Goal: Task Accomplishment & Management: Manage account settings

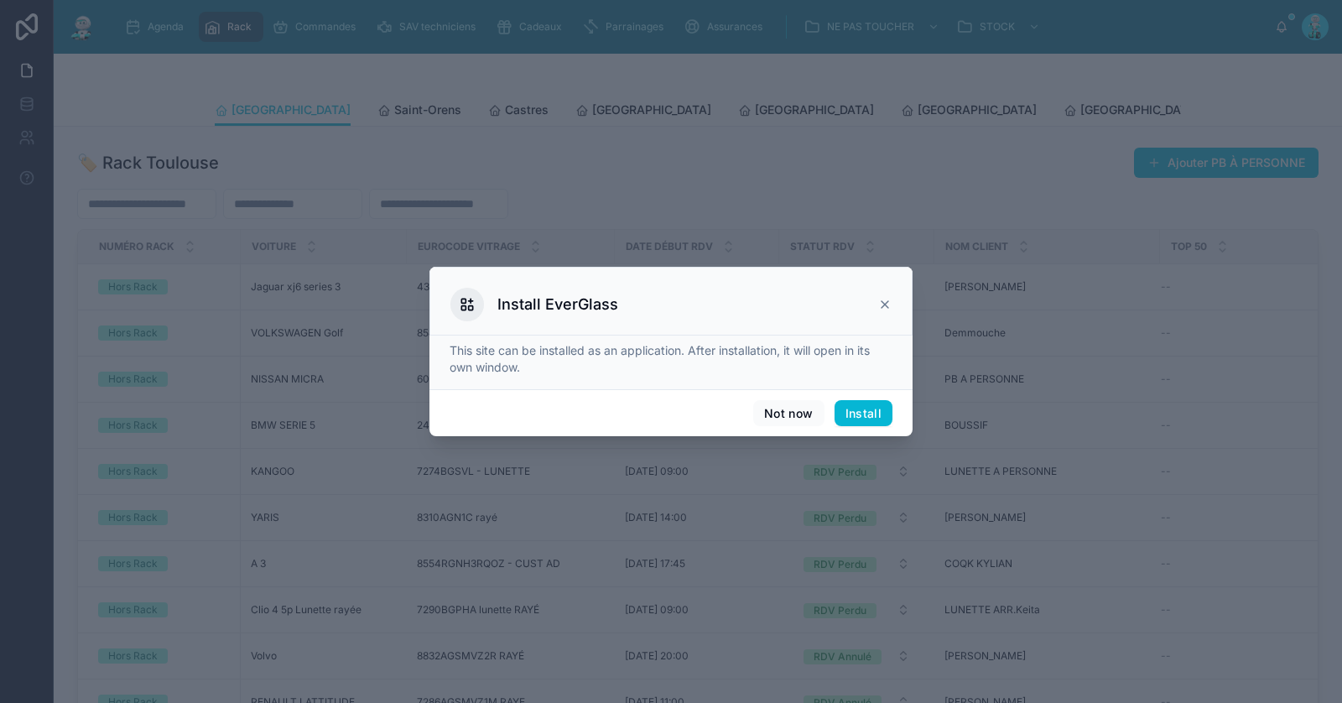
click at [885, 302] on icon at bounding box center [884, 304] width 13 height 13
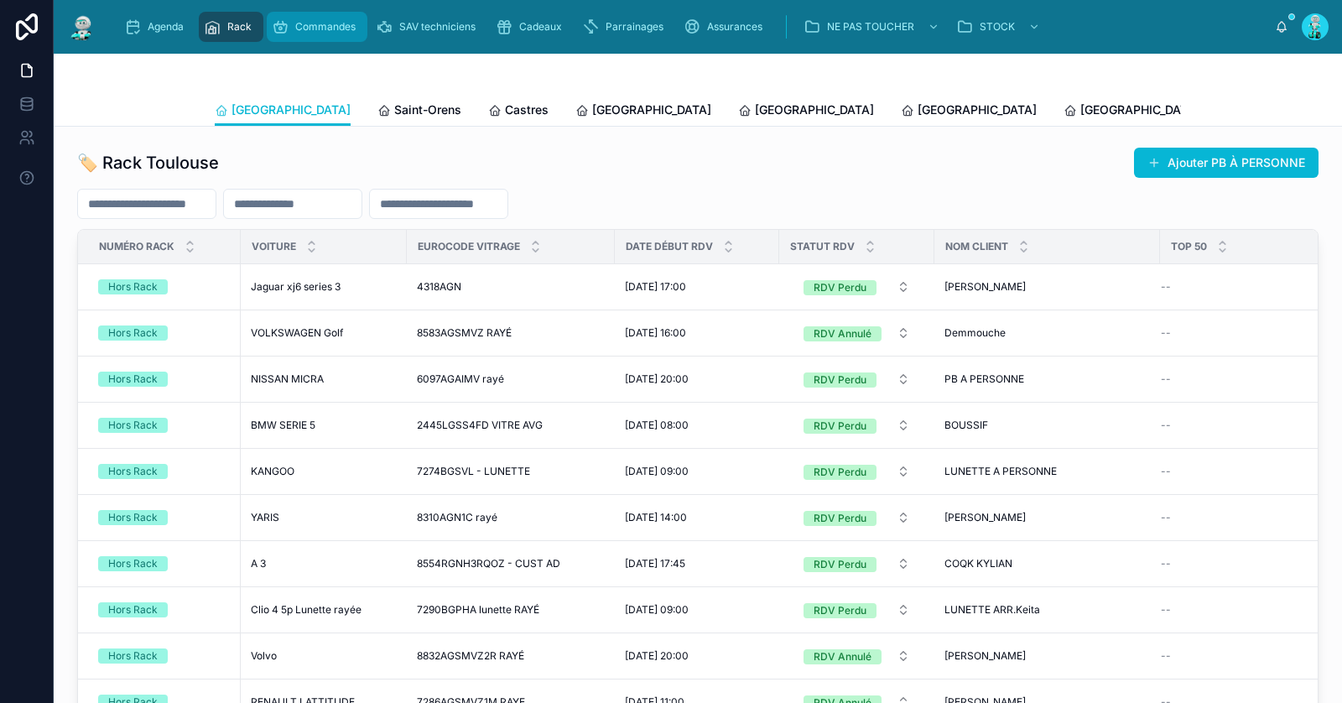
click at [331, 30] on span "Commandes" at bounding box center [325, 26] width 60 height 13
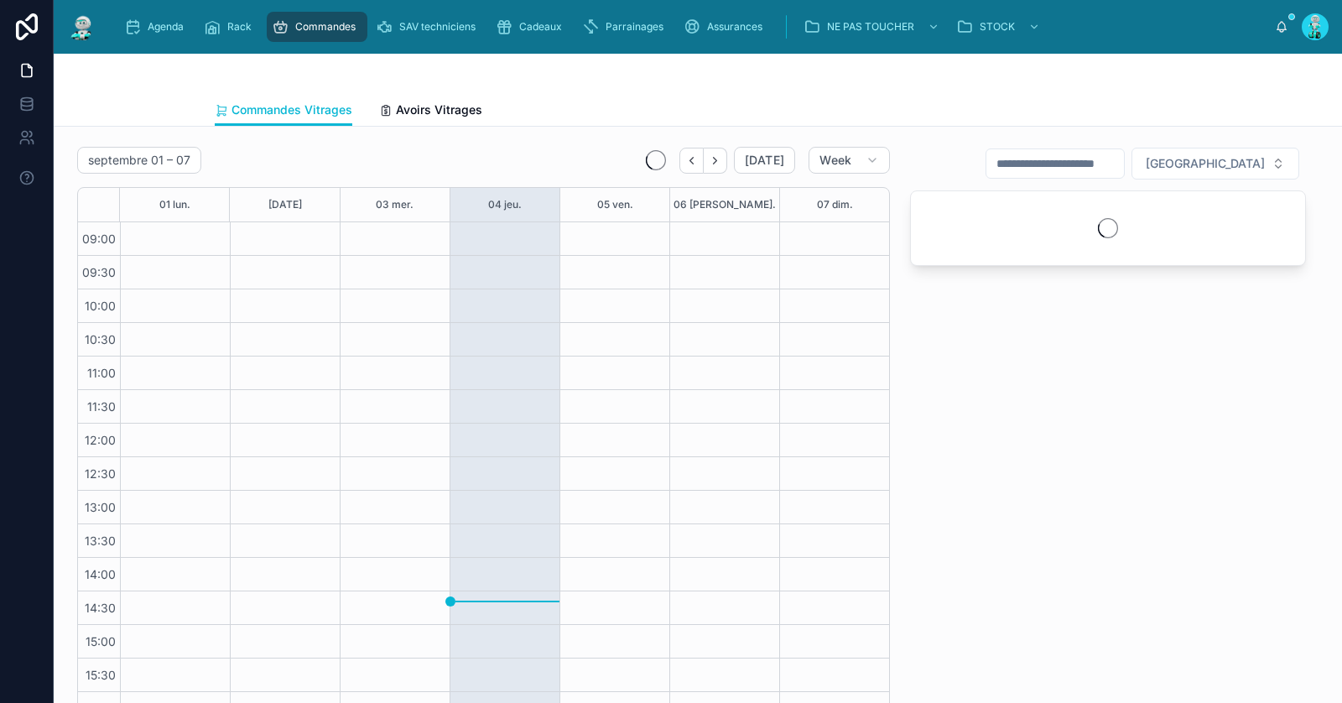
scroll to position [96, 0]
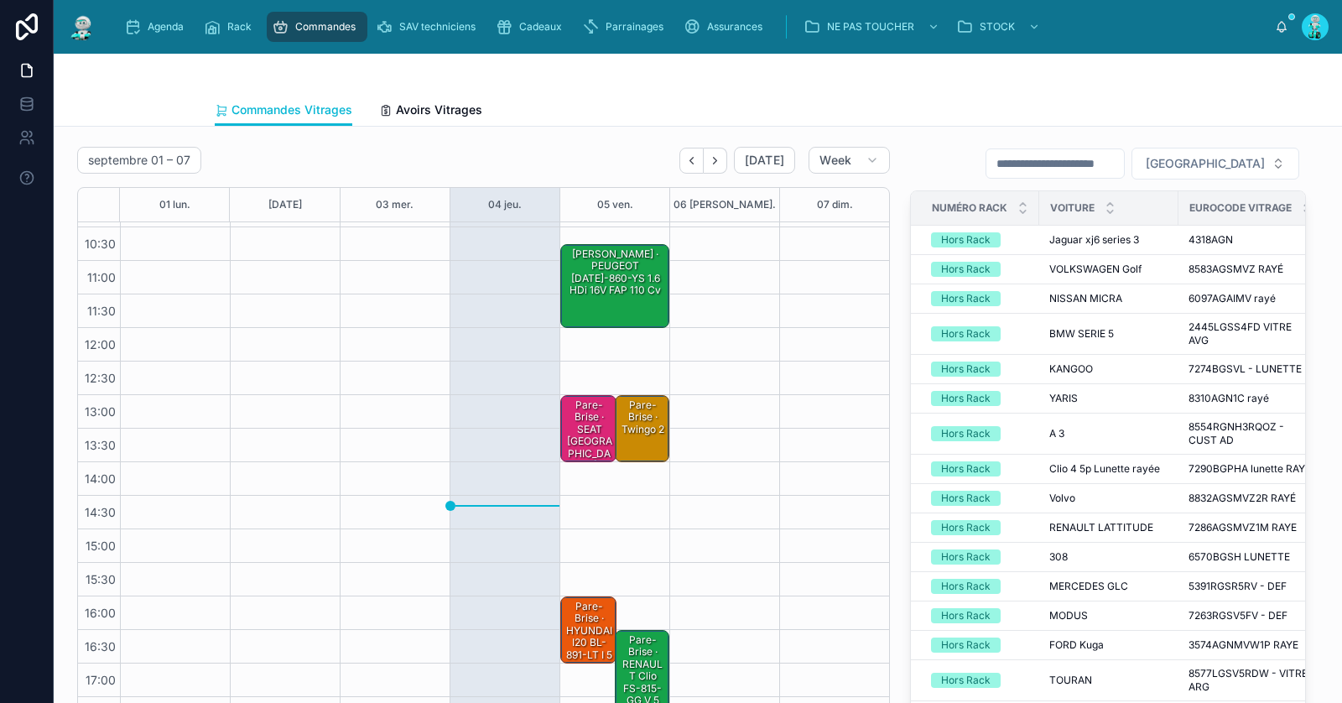
click at [626, 269] on div "Lunette Arrière · PEUGEOT 206 AD-860-YS 1.6 HDi 16V FAP 110 cv" at bounding box center [616, 273] width 104 height 52
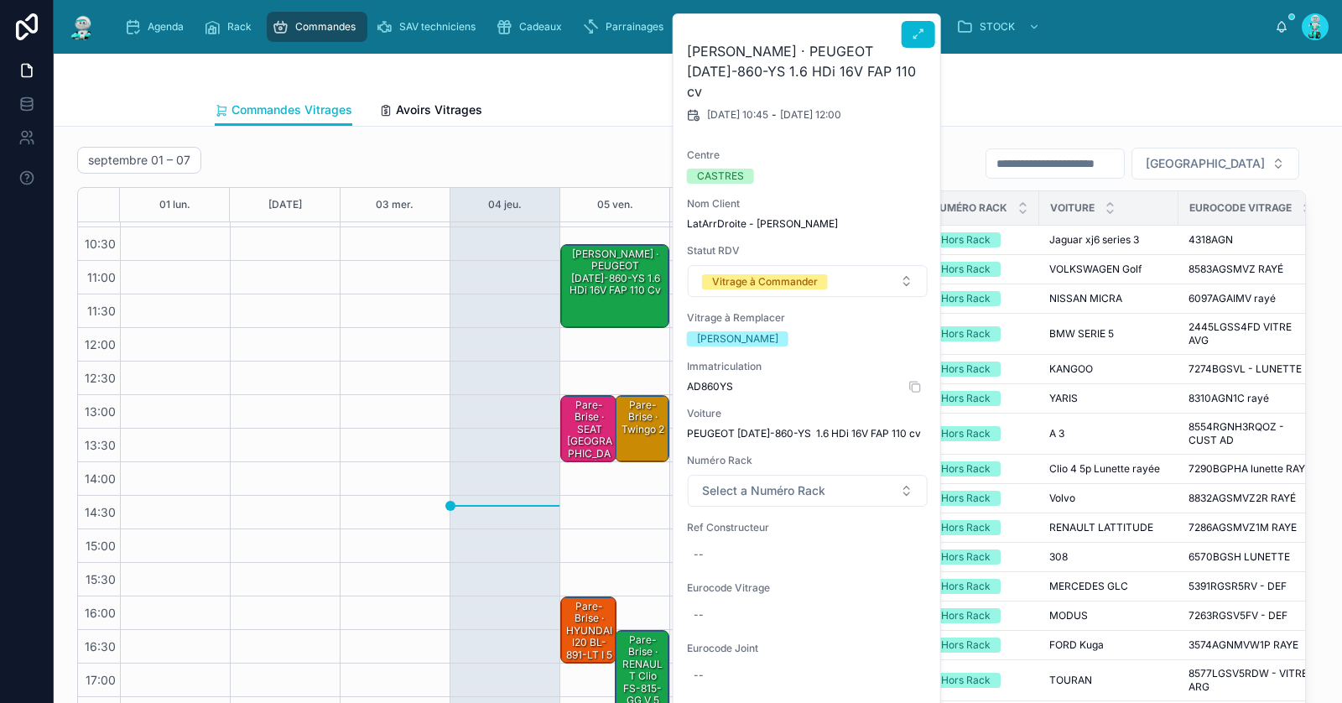
click at [723, 380] on span "AD860YS" at bounding box center [808, 386] width 242 height 13
copy span "AD860YS"
click at [623, 299] on div "Lunette Arrière · PEUGEOT 206 AD-860-YS 1.6 HDi 16V FAP 110 cv" at bounding box center [616, 286] width 104 height 81
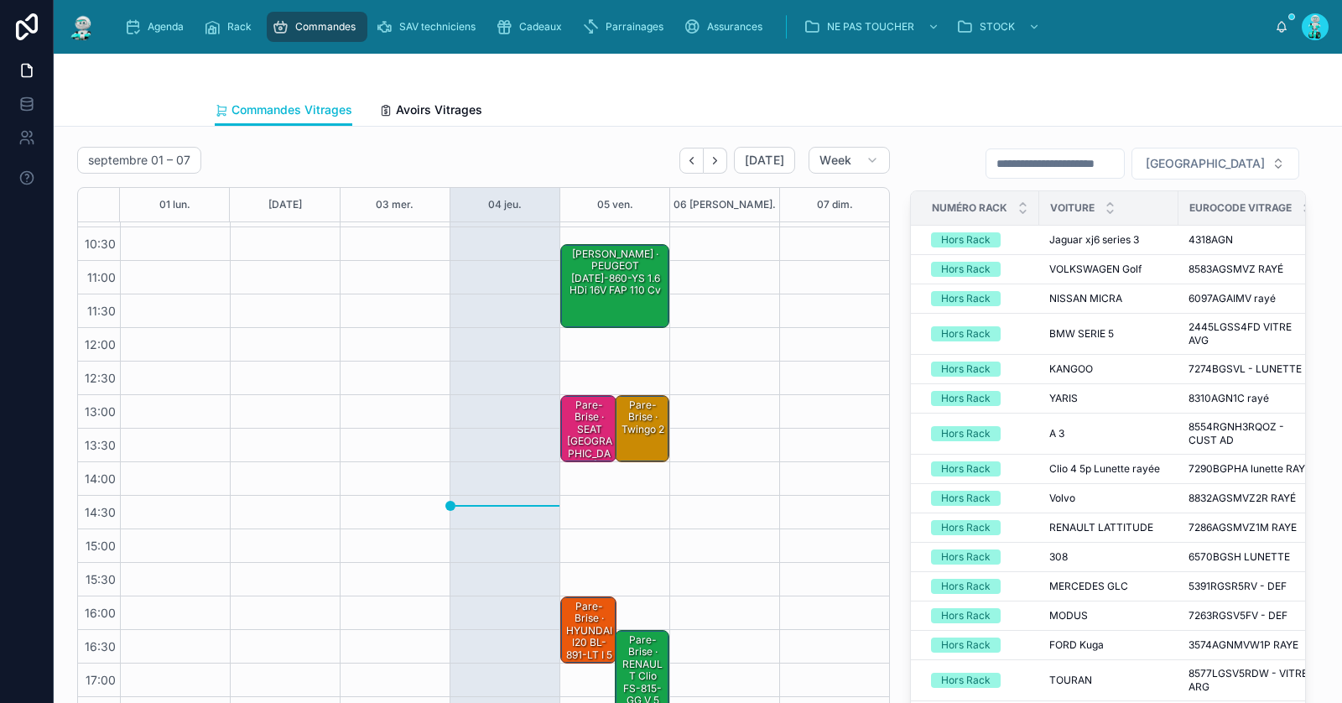
click at [622, 299] on div "Lunette Arrière · PEUGEOT 206 AD-860-YS 1.6 HDi 16V FAP 110 cv" at bounding box center [616, 286] width 104 height 81
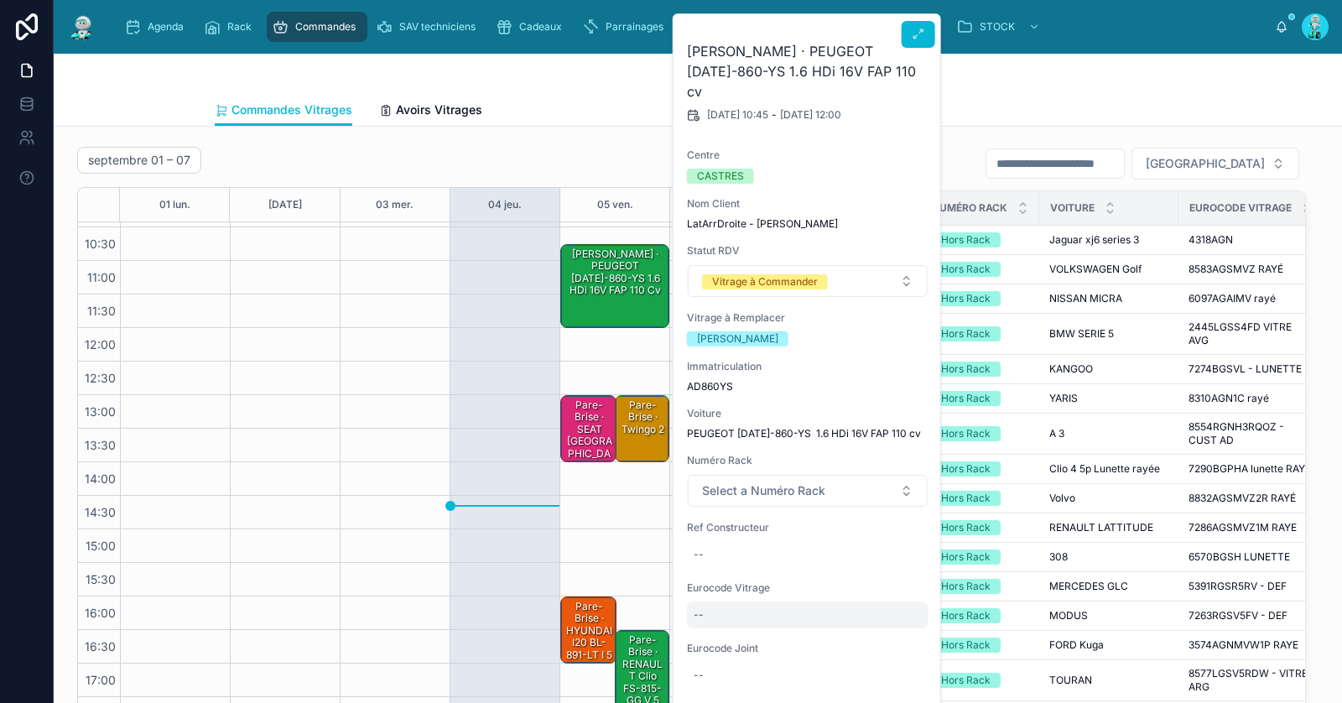
click at [741, 601] on div "--" at bounding box center [808, 614] width 242 height 27
click button "submit" at bounding box center [898, 615] width 20 height 20
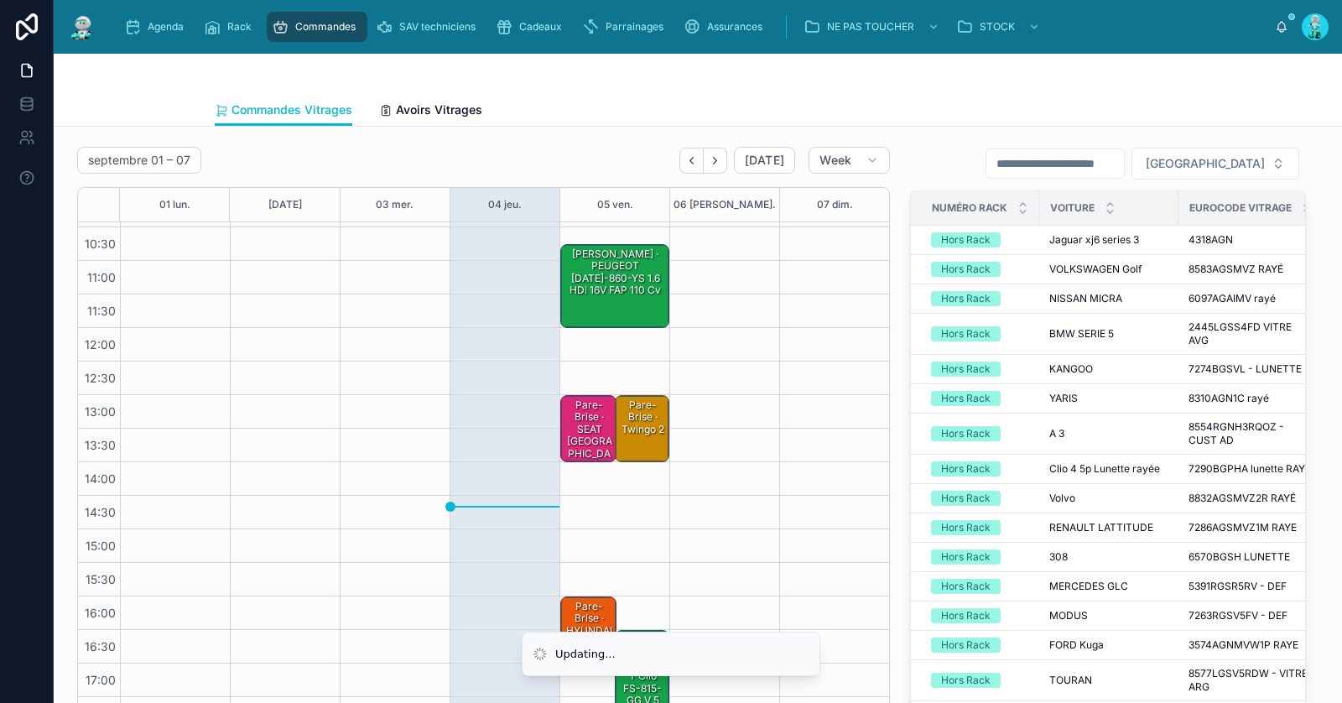
click at [622, 290] on div "Lunette Arrière · PEUGEOT 206 AD-860-YS 1.6 HDi 16V FAP 110 cv" at bounding box center [616, 273] width 104 height 52
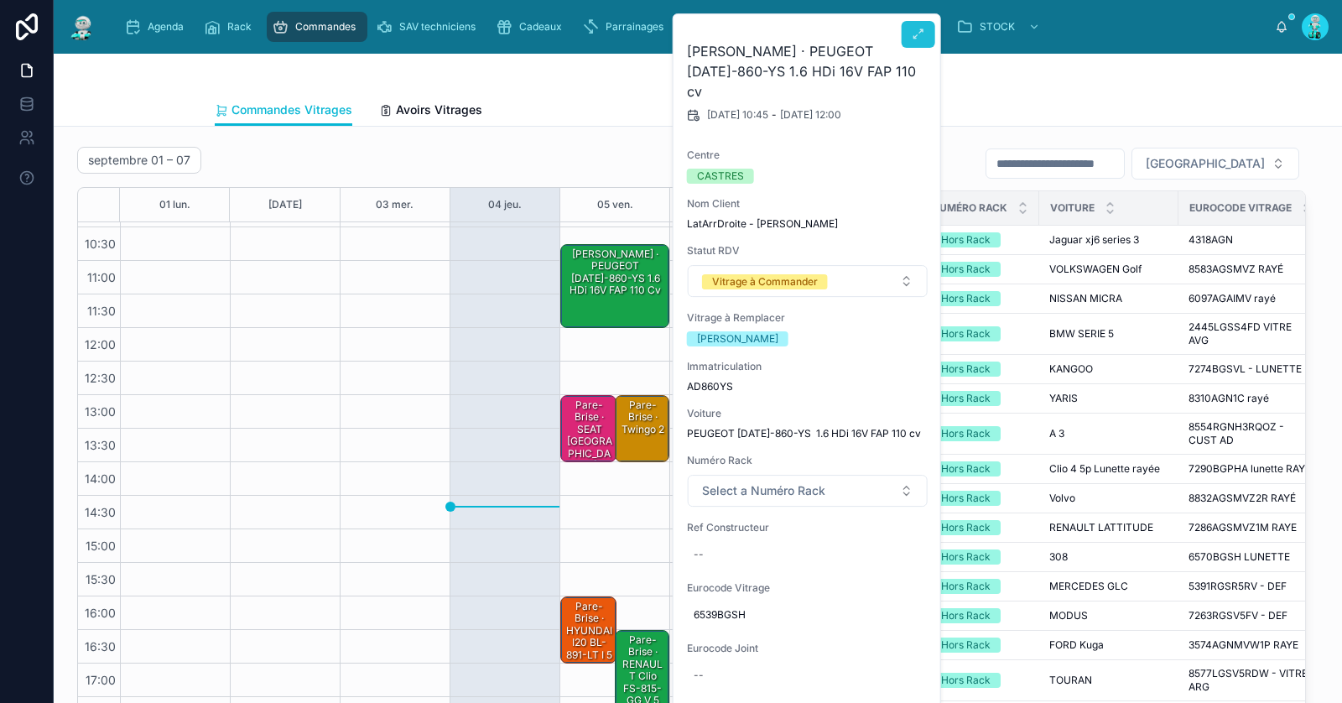
click at [922, 34] on icon at bounding box center [918, 34] width 13 height 13
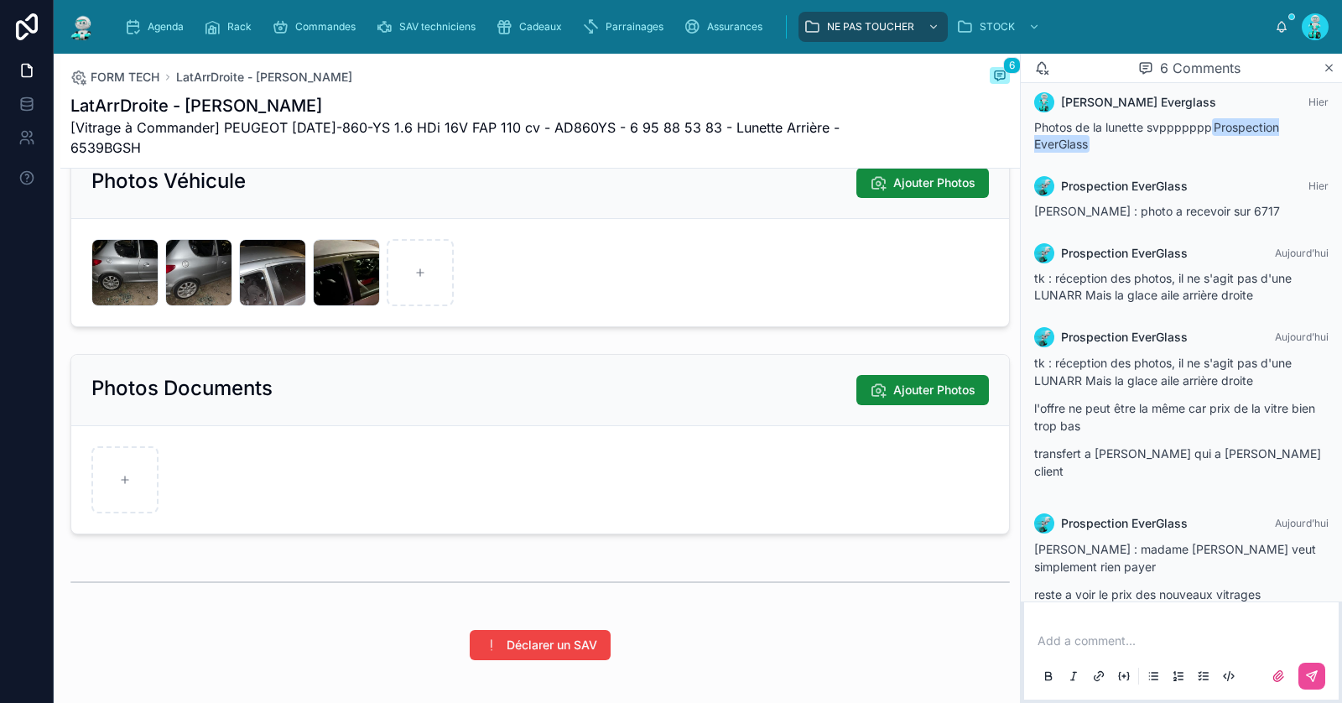
scroll to position [1124, 0]
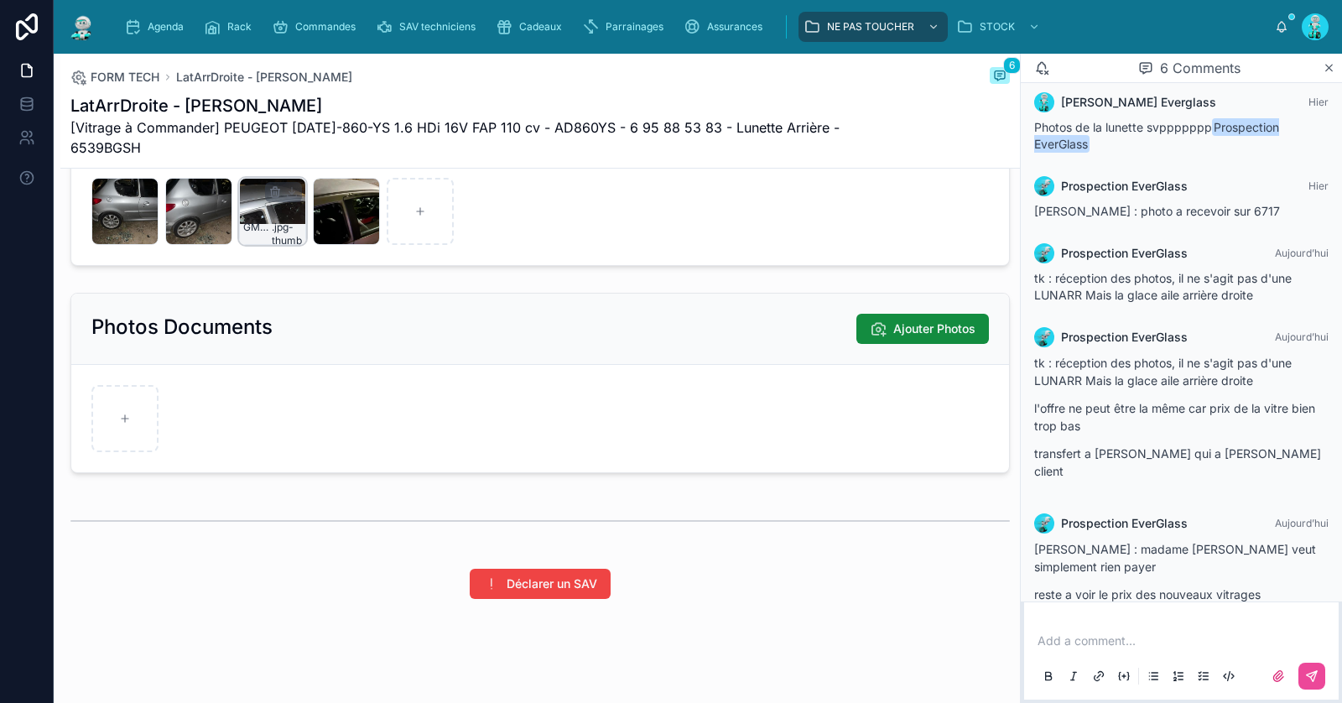
click at [260, 204] on div "GMRHZWIVYVEATWQF5ZMEYLLIVH .jpg-thumb" at bounding box center [272, 211] width 67 height 67
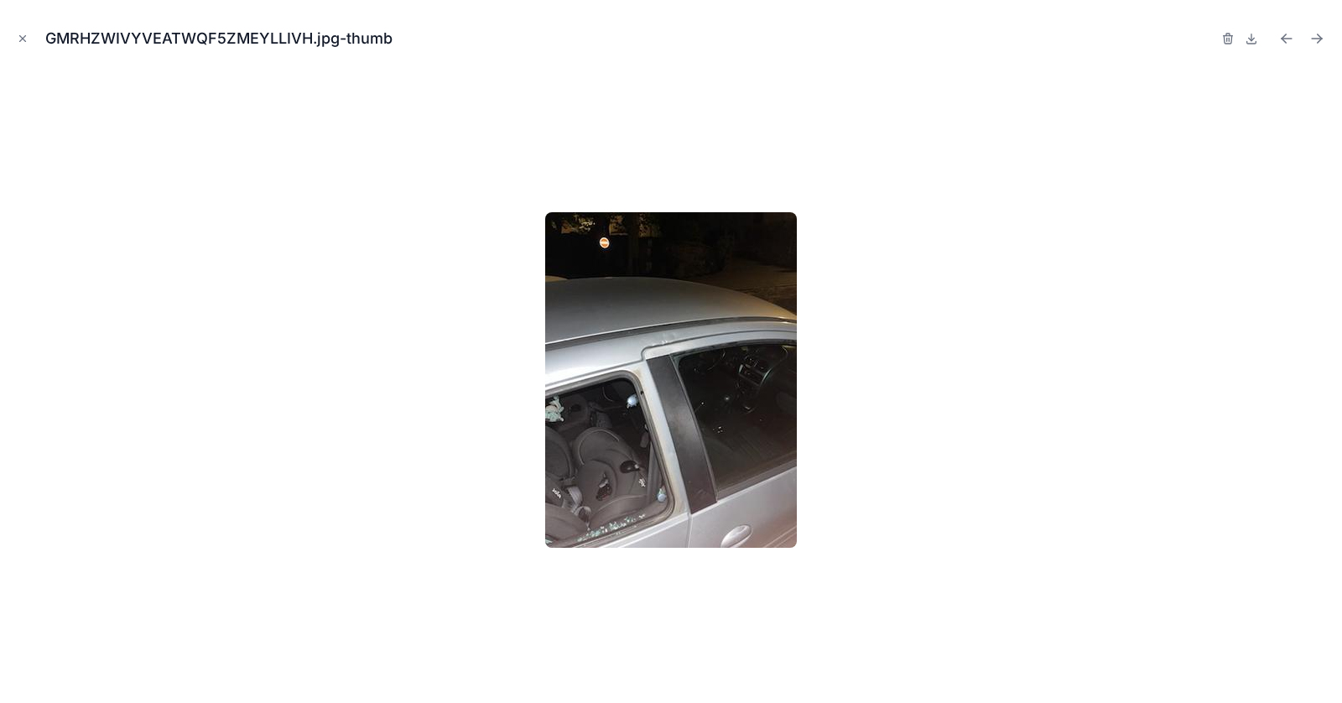
click at [15, 39] on button "Close modal" at bounding box center [22, 38] width 18 height 18
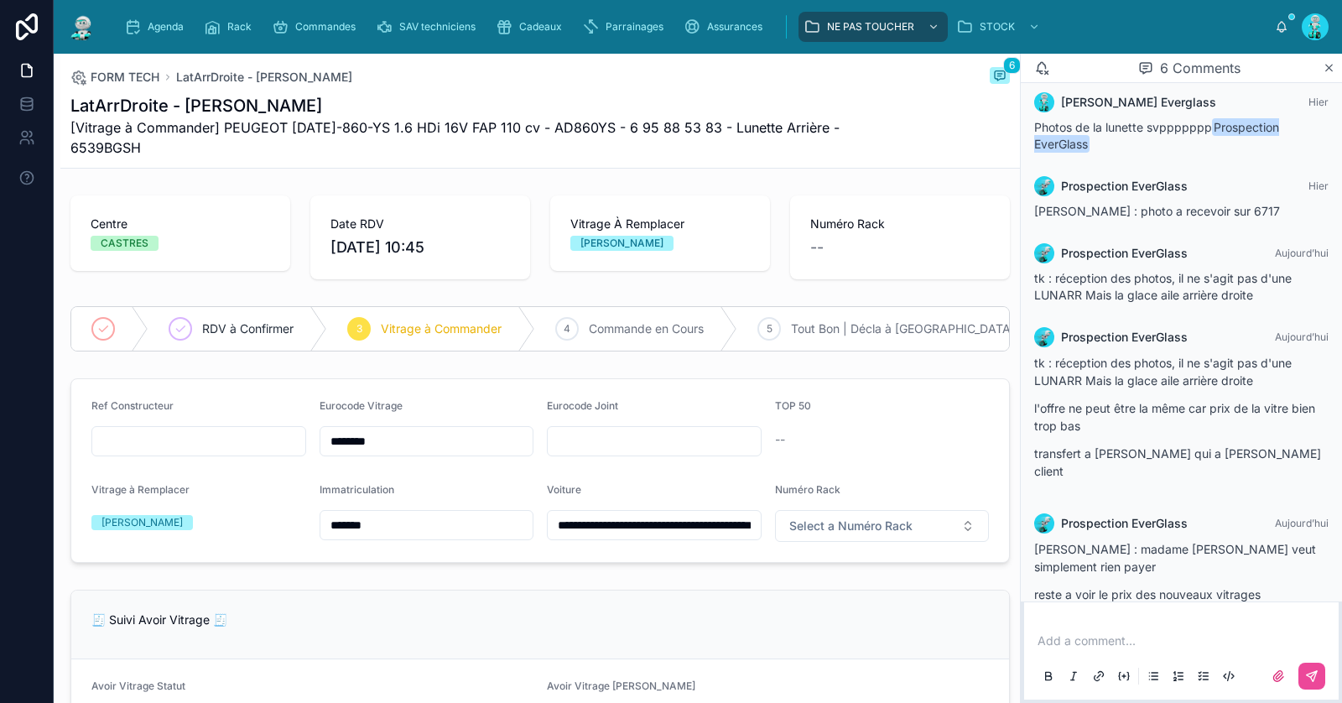
click at [240, 440] on input "text" at bounding box center [198, 440] width 213 height 23
paste input "******"
type input "******"
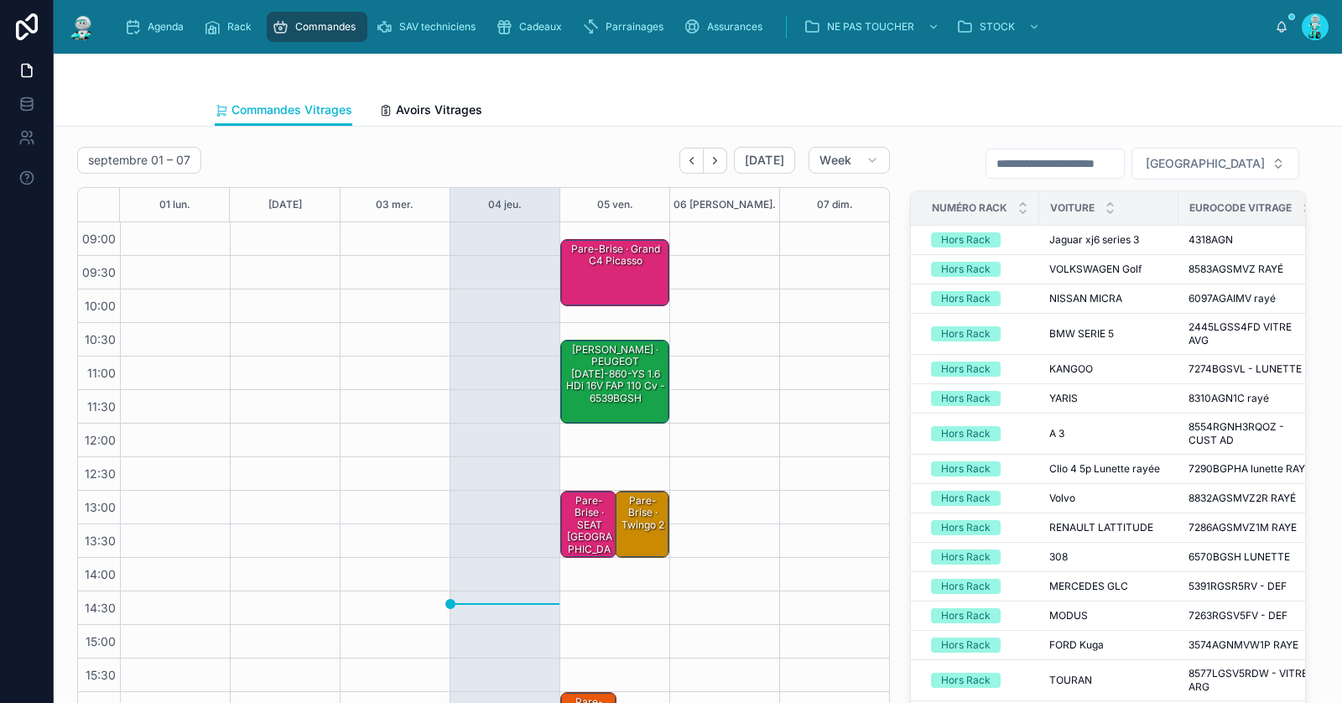
scroll to position [96, 0]
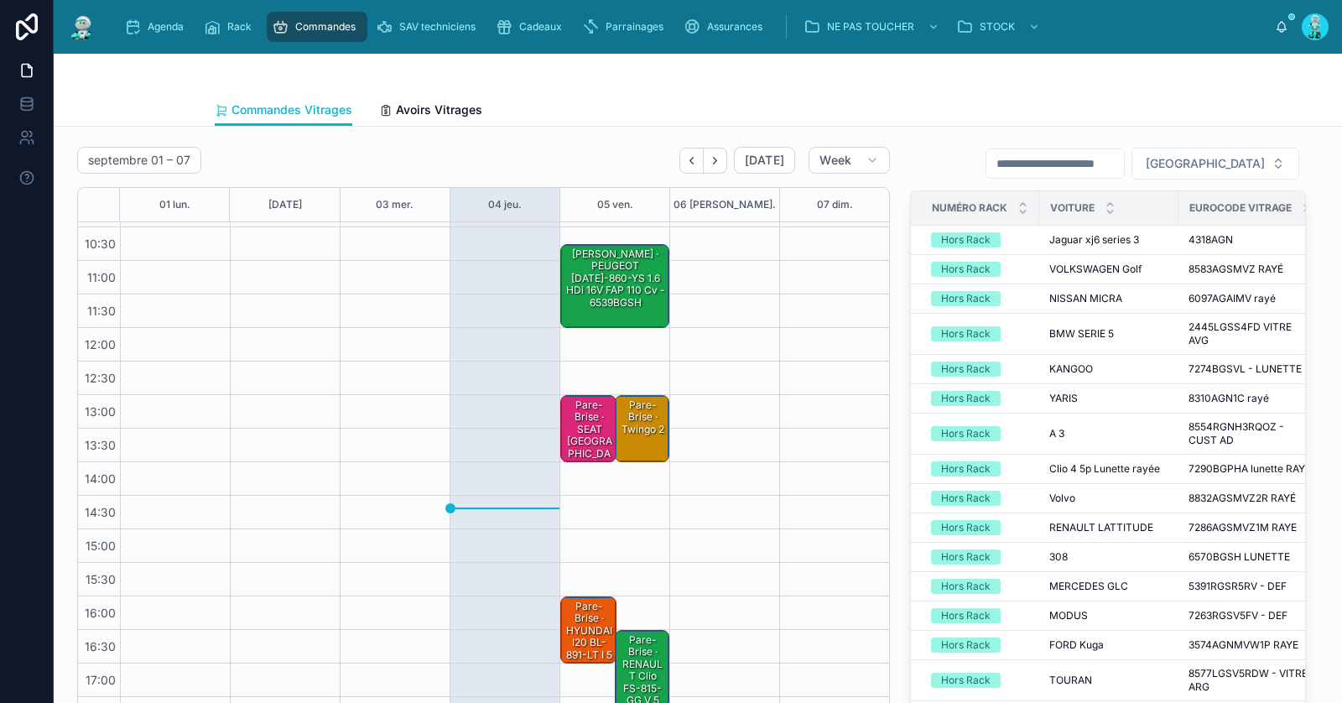
click at [611, 296] on div "Lunette Arrière · PEUGEOT 206 AD-860-YS 1.6 HDi 16V FAP 110 cv - 6539BGSH" at bounding box center [616, 279] width 104 height 64
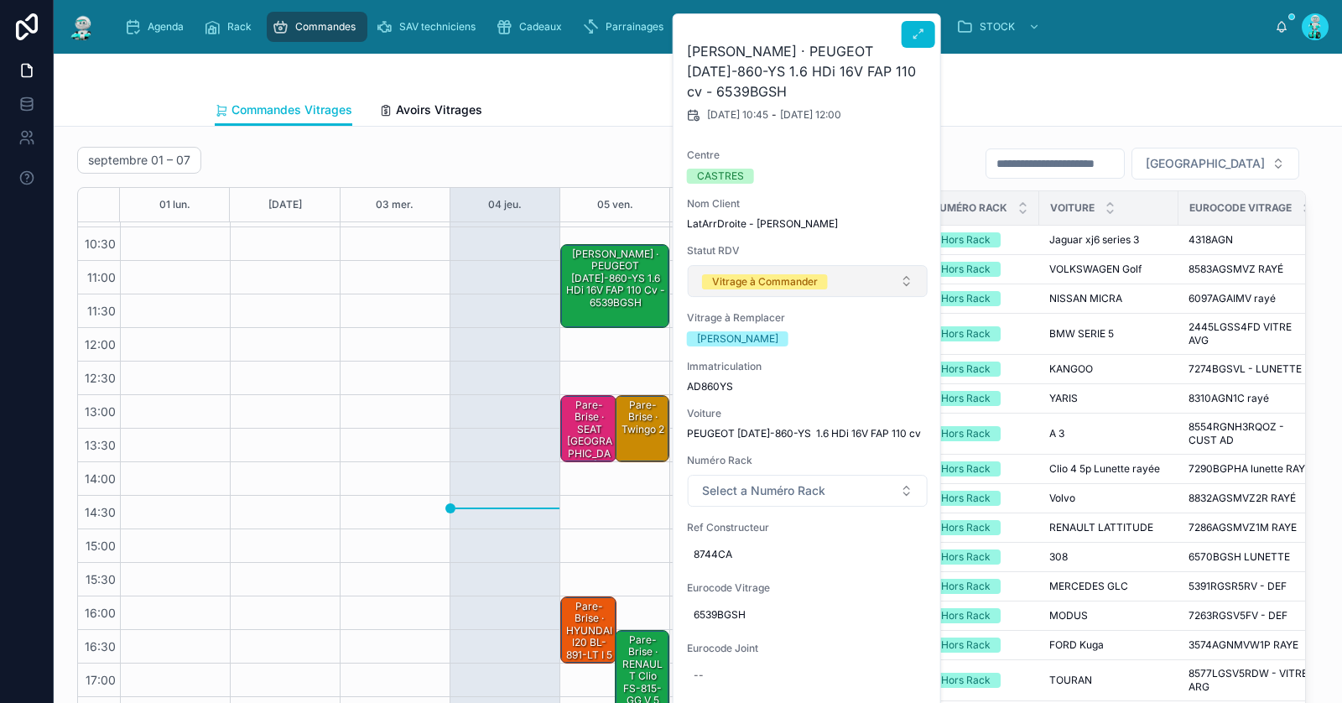
click at [771, 278] on div "Vitrage à Commander" at bounding box center [765, 281] width 106 height 15
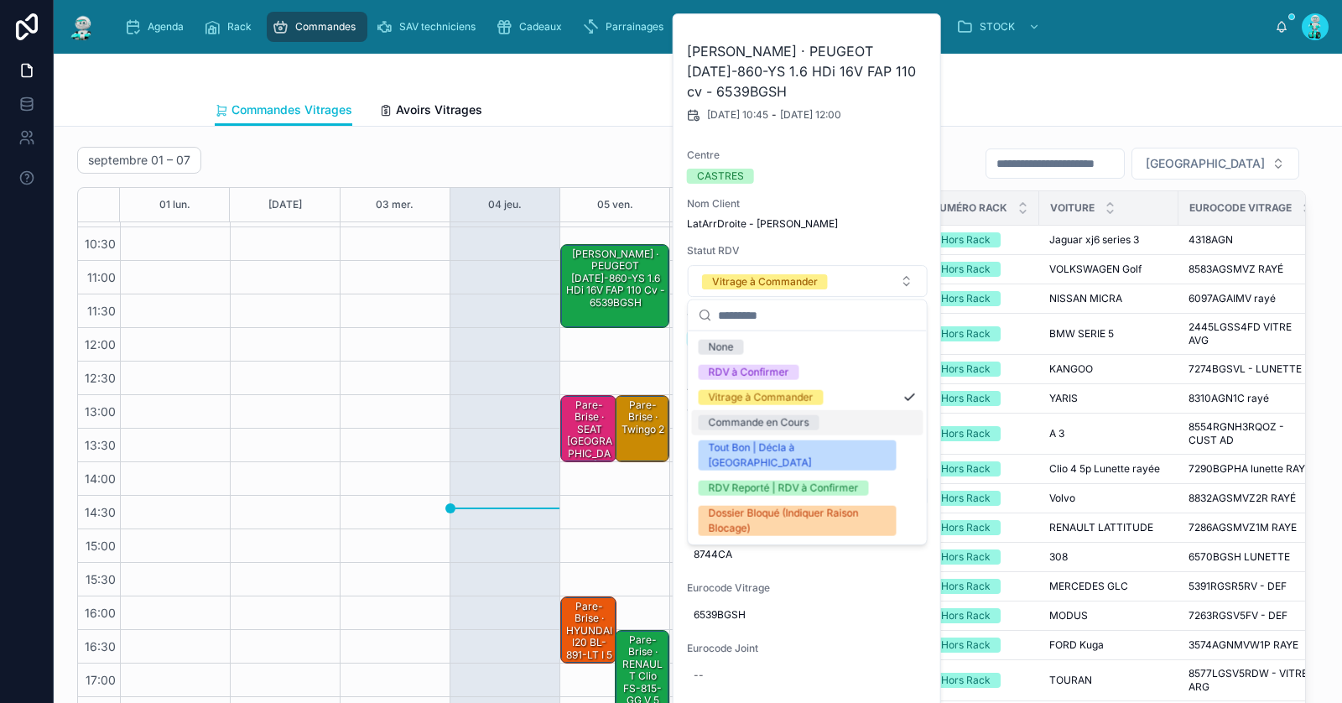
click at [762, 430] on div "Commande en Cours" at bounding box center [806, 422] width 231 height 25
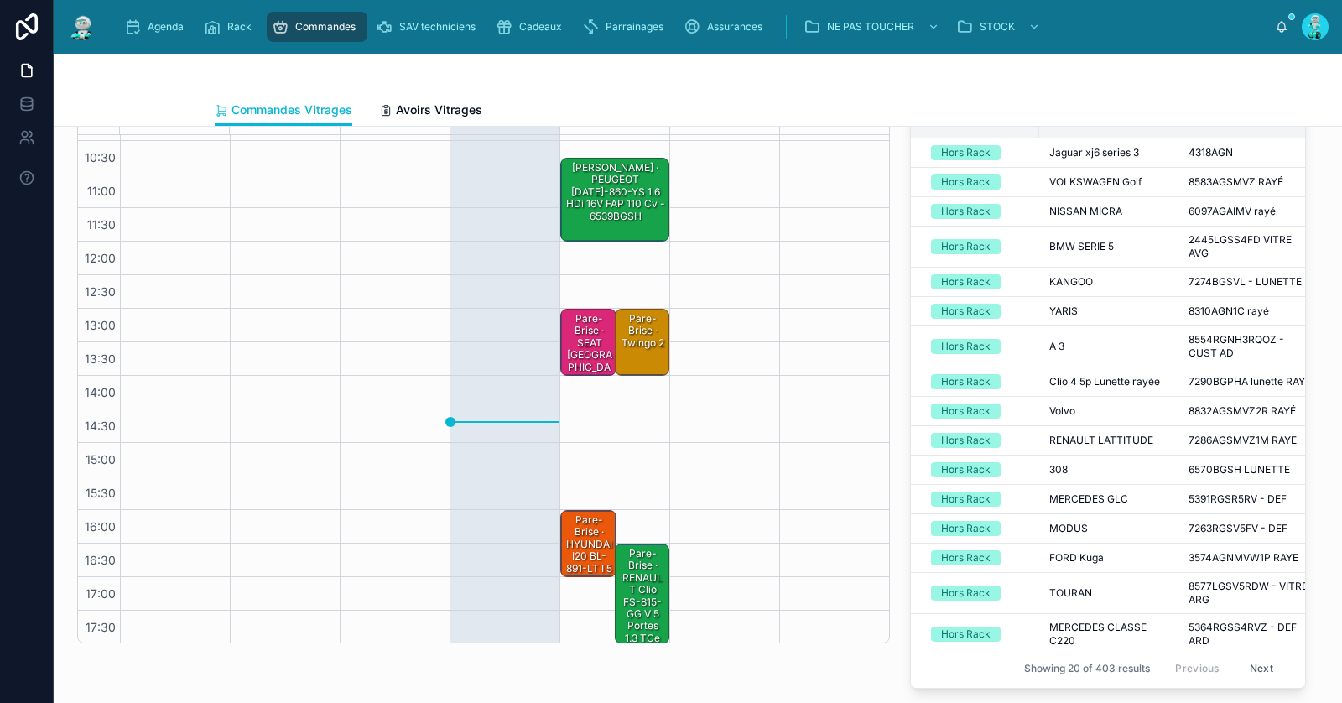
scroll to position [93, 0]
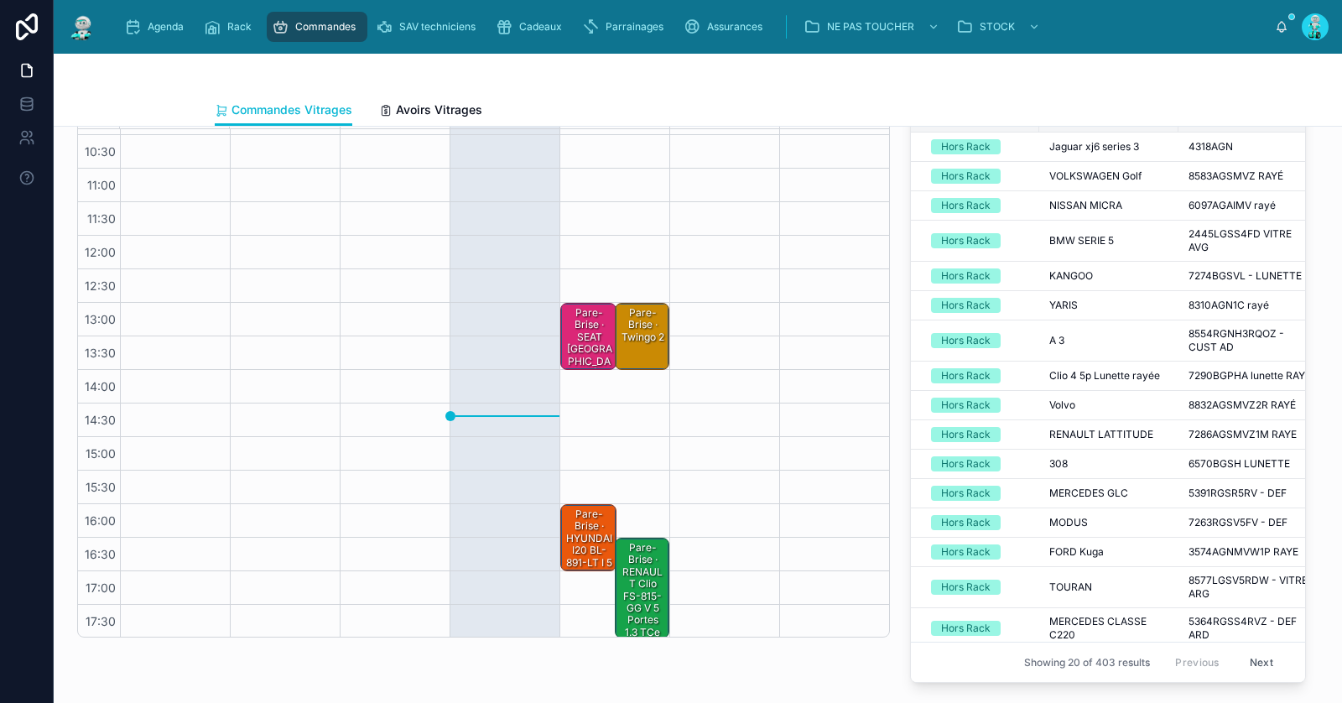
click at [644, 562] on div "Pare-Brise · RENAULT Clio FS-815-GG V 5 Portes 1.3 TCe 12V GPF EDC7 S&S 130 cv …" at bounding box center [642, 632] width 49 height 184
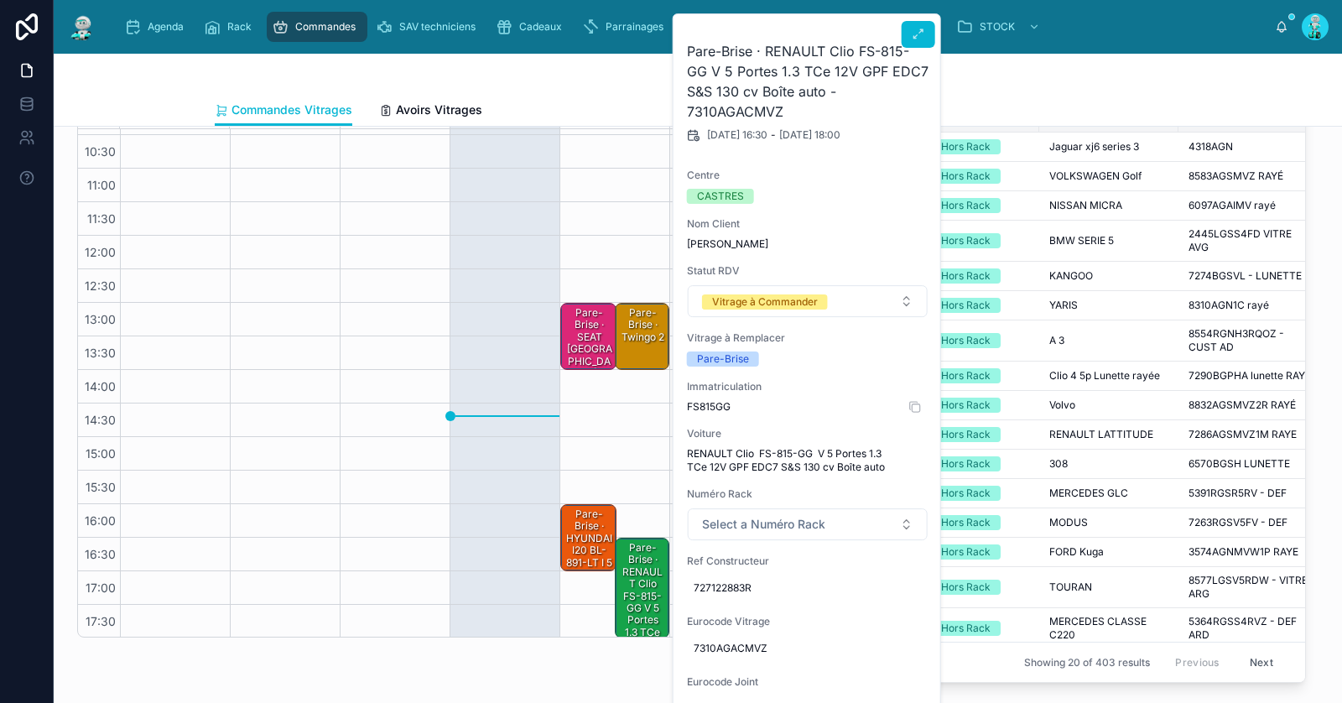
click at [711, 407] on span "FS815GG" at bounding box center [808, 406] width 242 height 13
copy span "FS815GG"
click at [636, 574] on div "Pare-Brise · RENAULT Clio FS-815-GG V 5 Portes 1.3 TCe 12V GPF EDC7 S&S 130 cv …" at bounding box center [642, 632] width 49 height 184
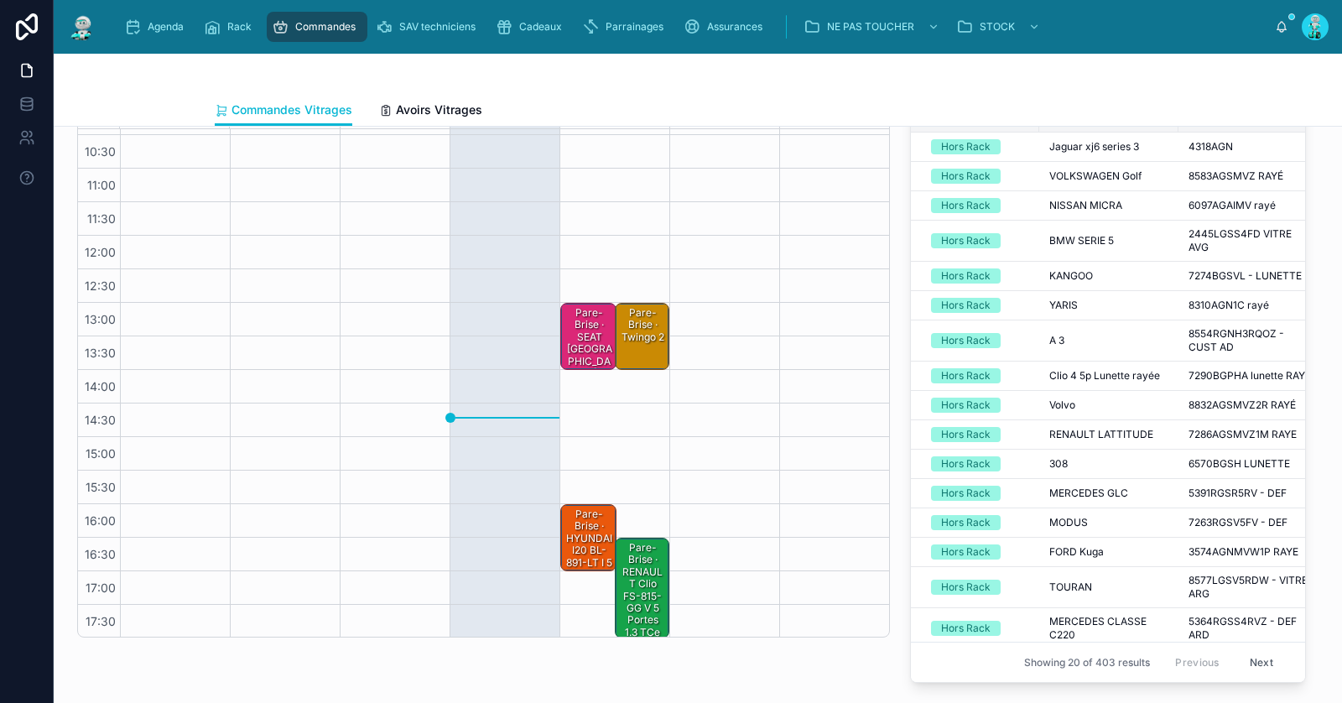
click at [636, 574] on div "Pare-Brise · RENAULT Clio FS-815-GG V 5 Portes 1.3 TCe 12V GPF EDC7 S&S 130 cv …" at bounding box center [642, 632] width 49 height 184
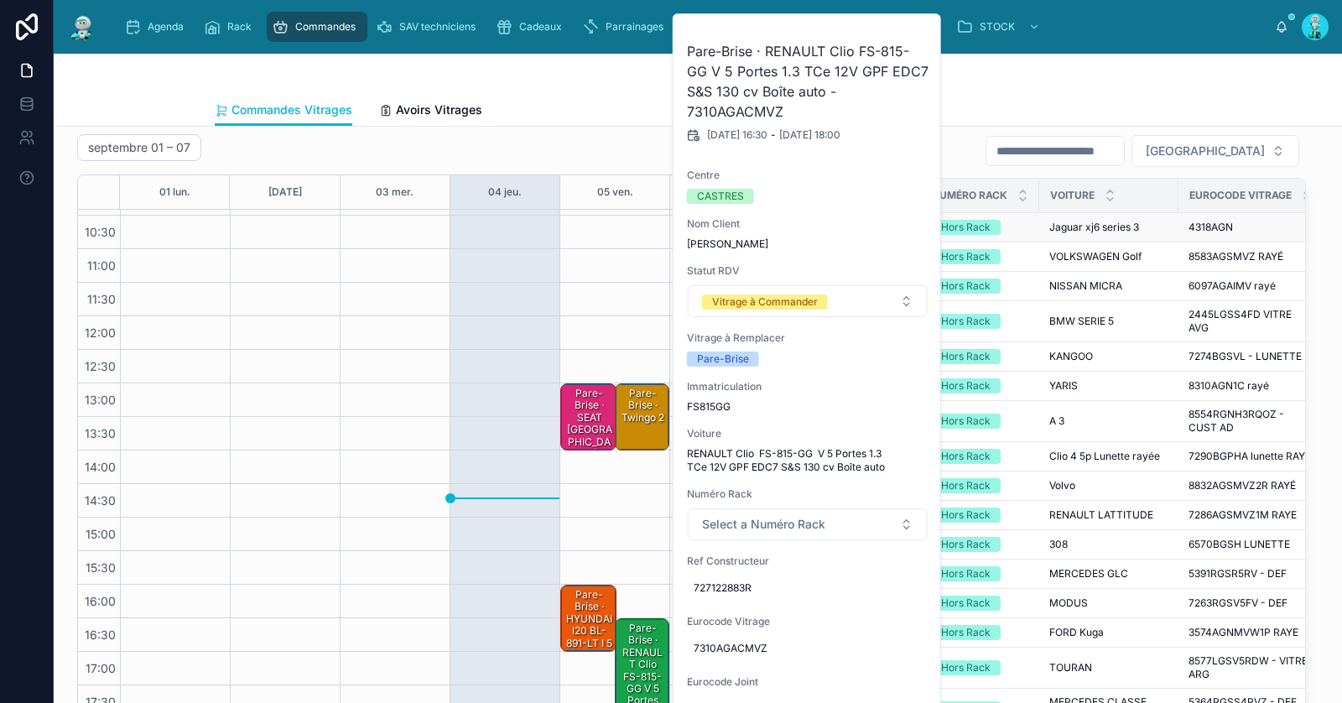
scroll to position [0, 0]
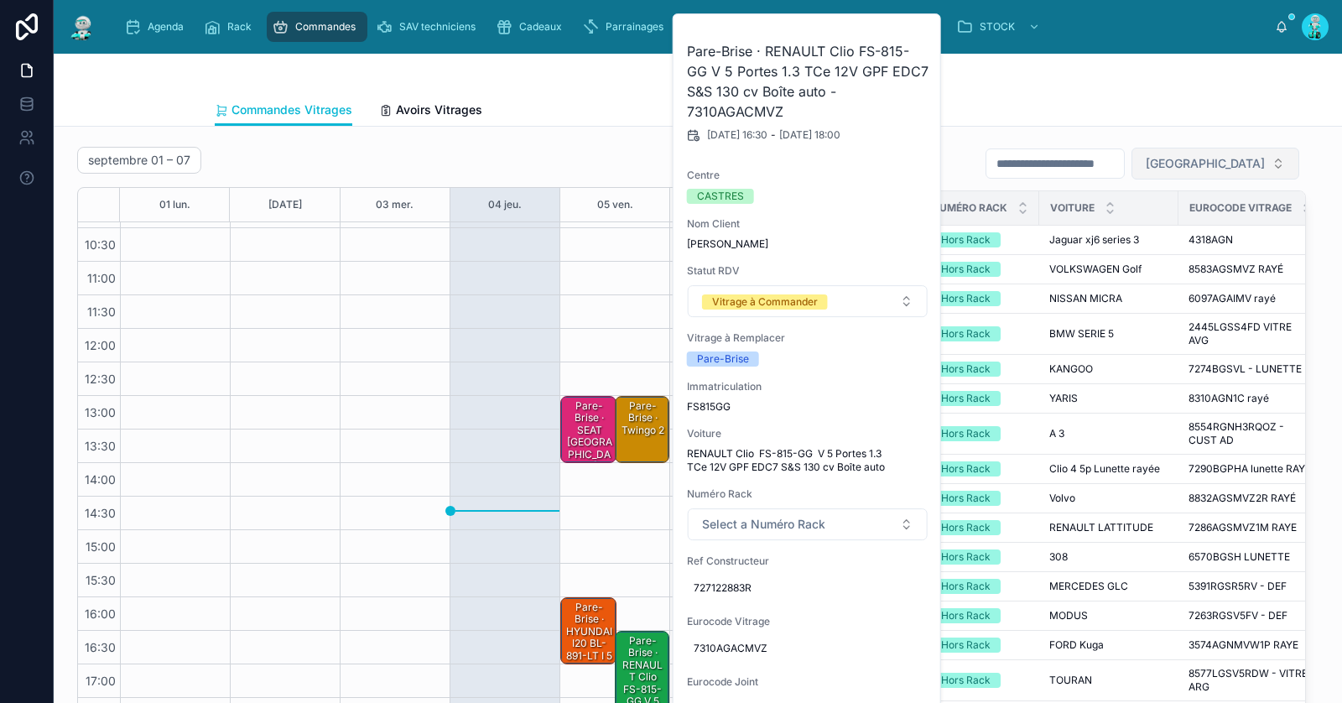
click at [1241, 155] on span "Filter Centre" at bounding box center [1205, 163] width 119 height 17
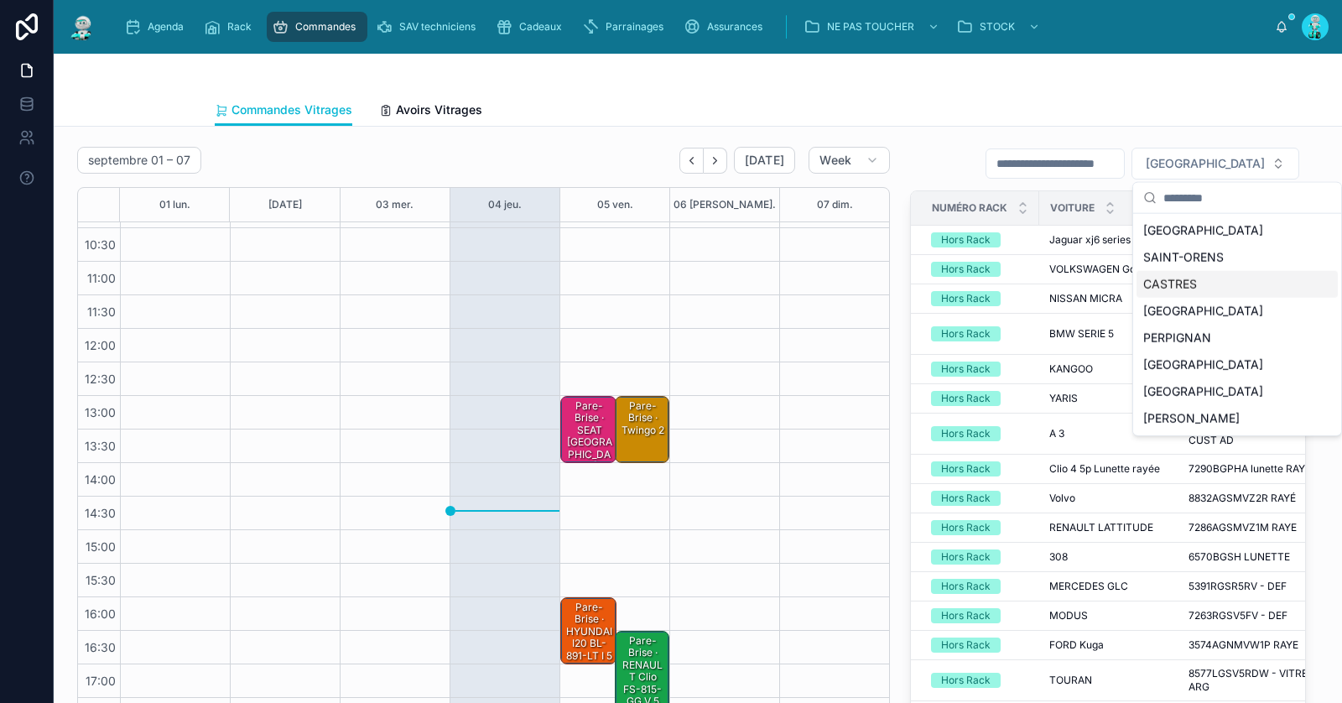
click at [1193, 288] on div "CASTRES" at bounding box center [1236, 284] width 201 height 27
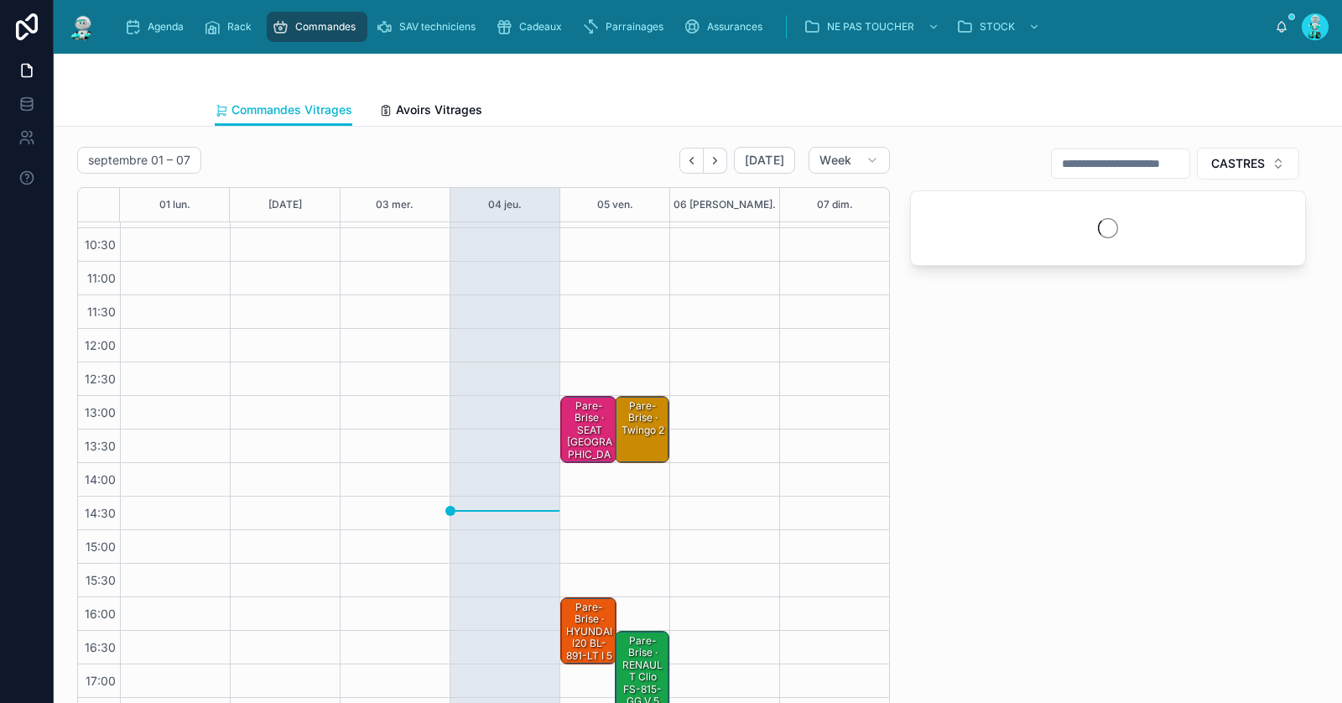
click at [1139, 169] on input "text" at bounding box center [1121, 163] width 138 height 23
paste input "**********"
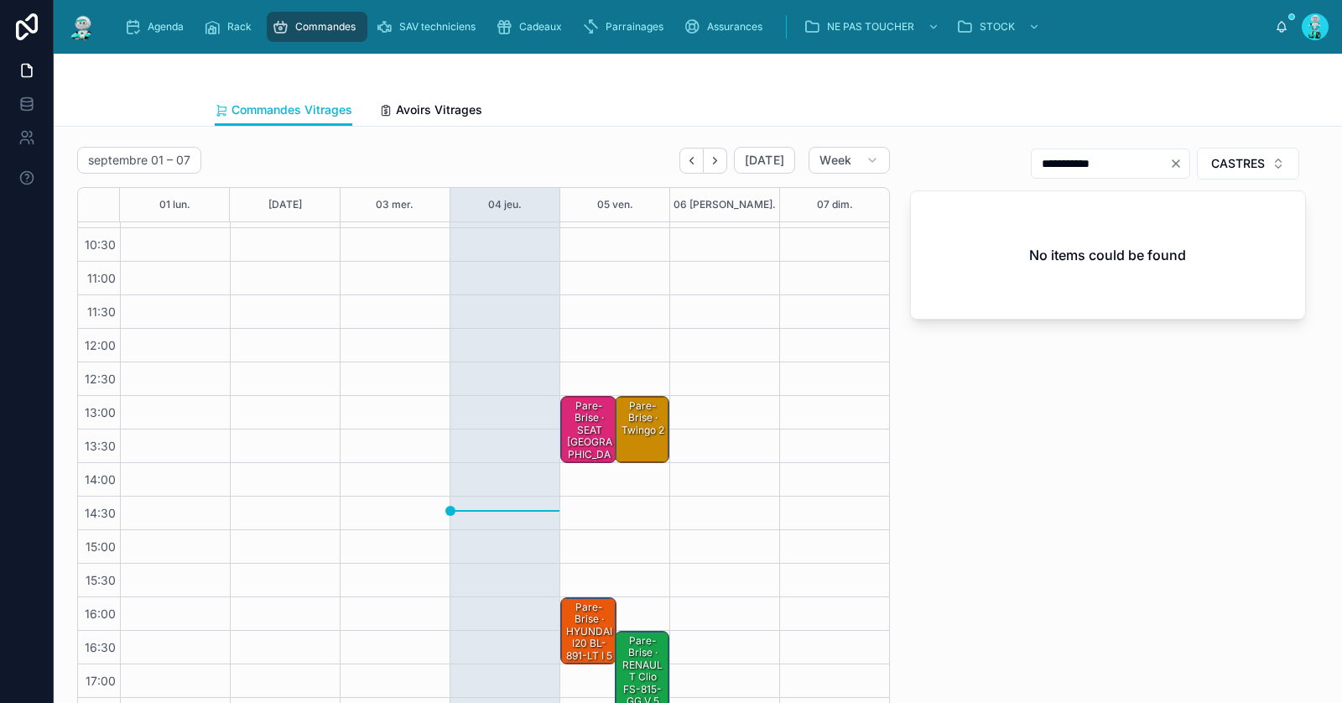
type input "**********"
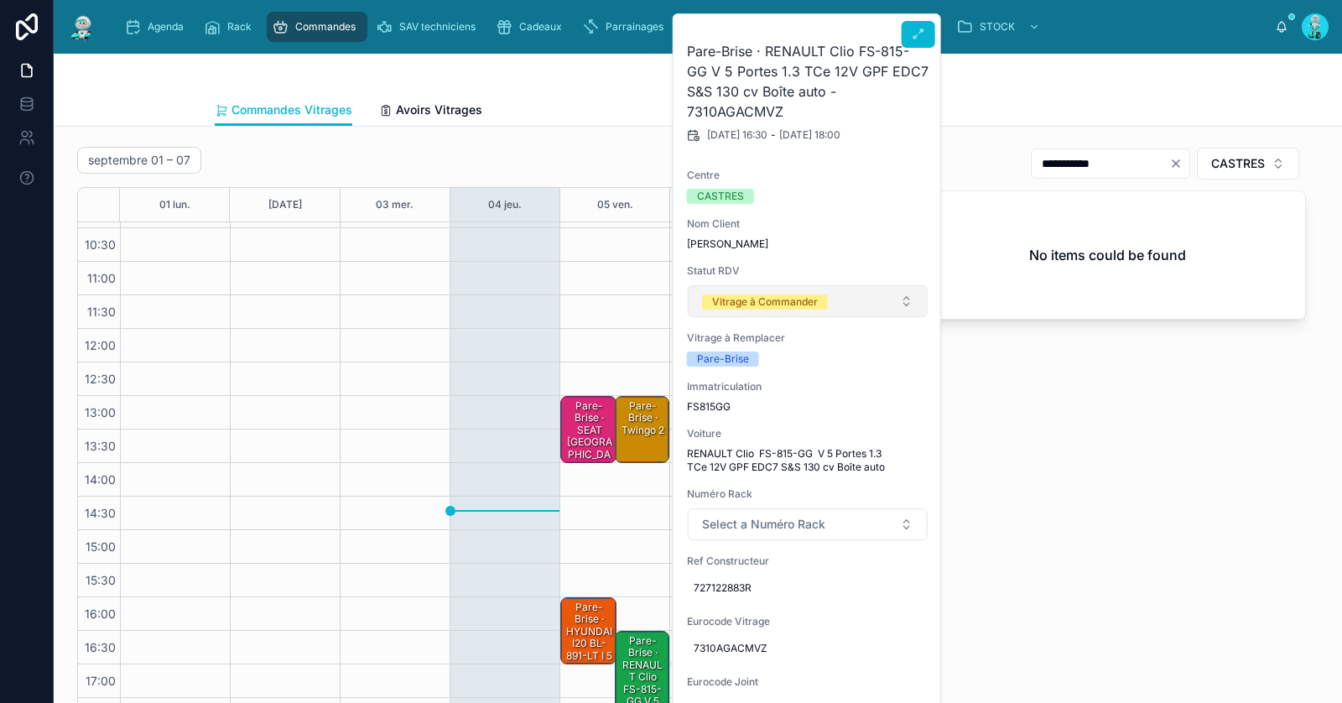
click at [805, 305] on div "Vitrage à Commander" at bounding box center [765, 301] width 106 height 15
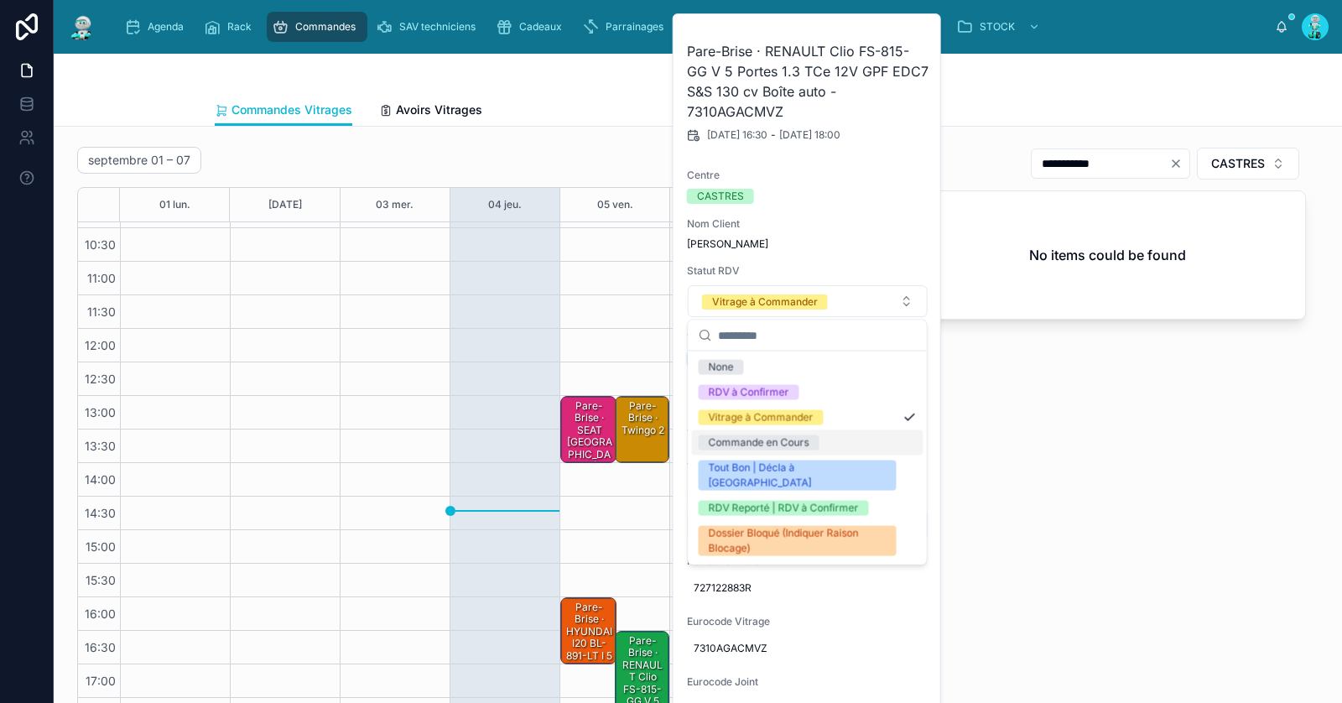
click at [793, 444] on div "Commande en Cours" at bounding box center [758, 442] width 101 height 15
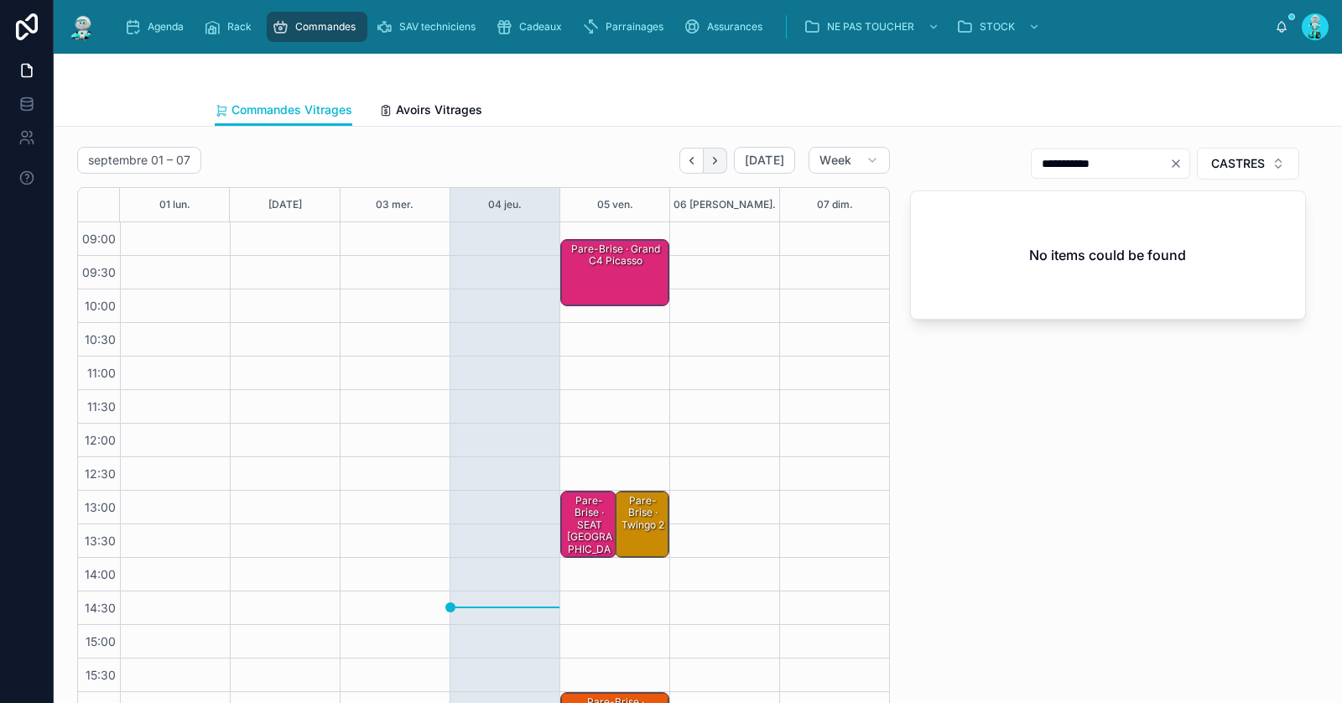
click at [721, 157] on icon "Next" at bounding box center [715, 160] width 13 height 13
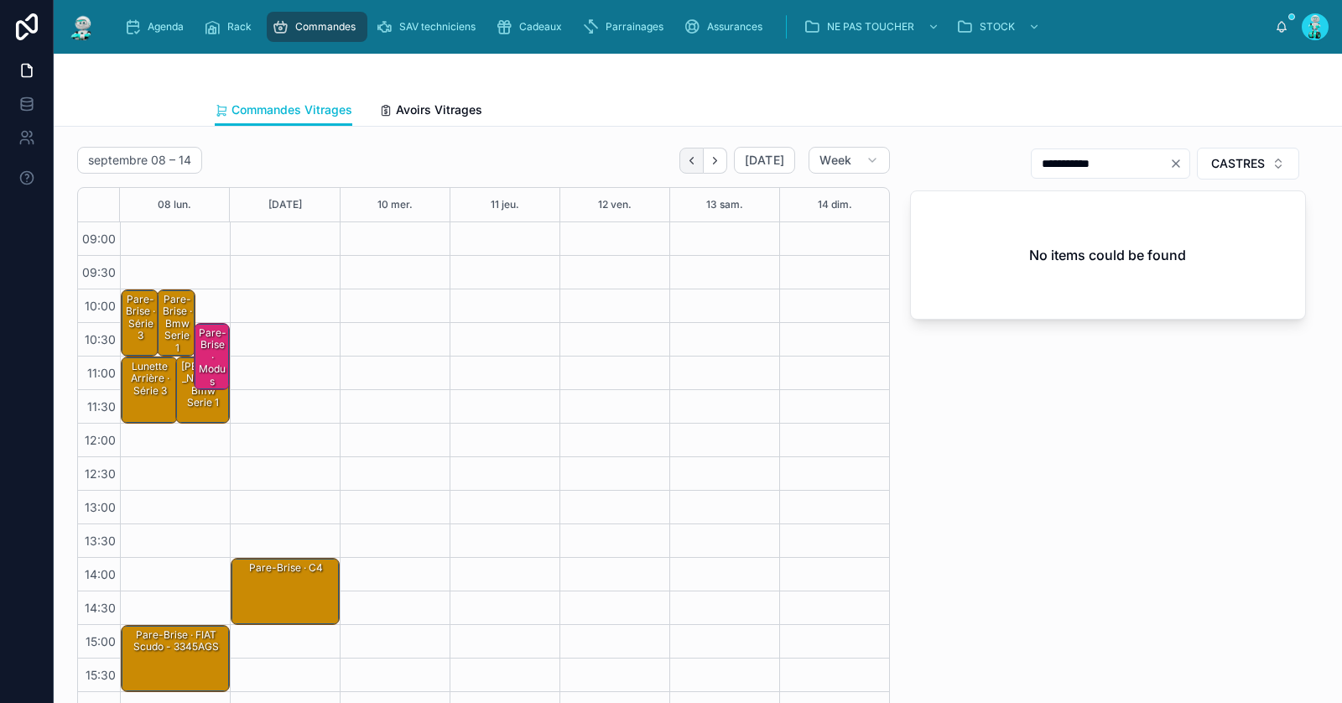
click at [690, 167] on button "Back" at bounding box center [691, 161] width 24 height 26
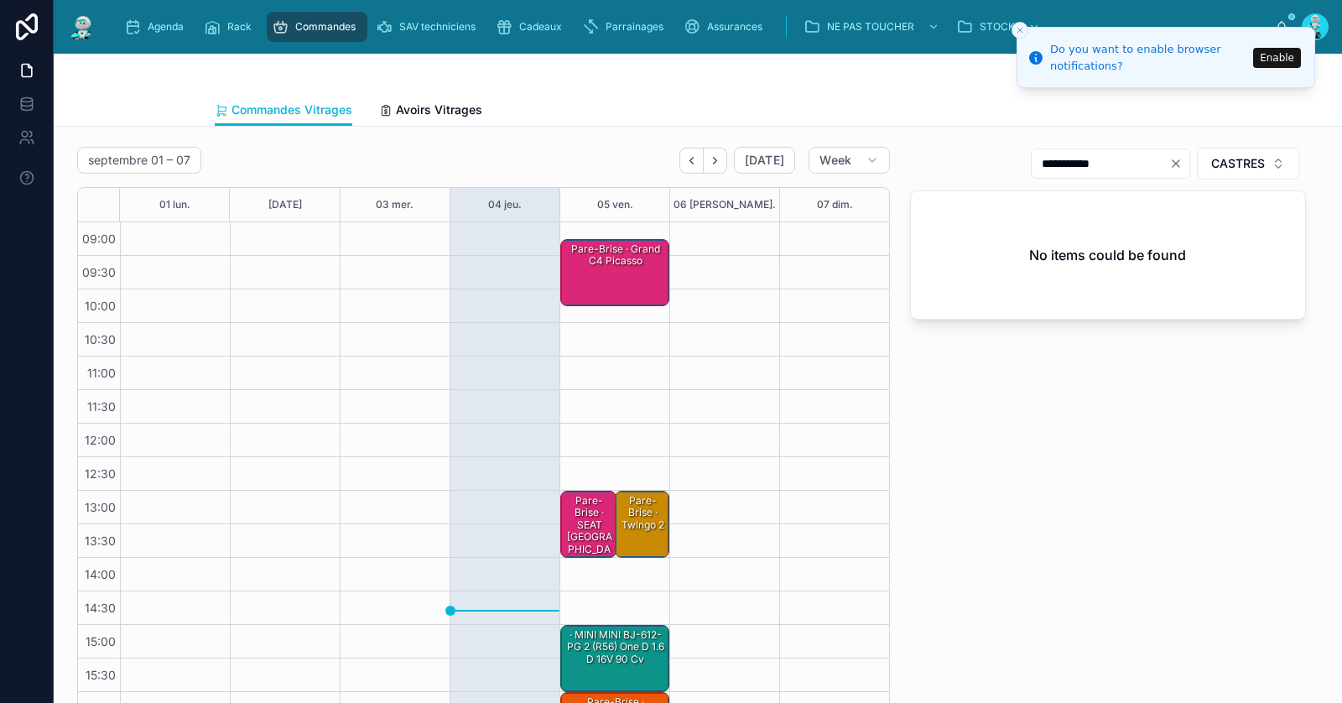
click at [621, 288] on div "Pare-Brise · Grand C4 Picasso" at bounding box center [616, 273] width 104 height 64
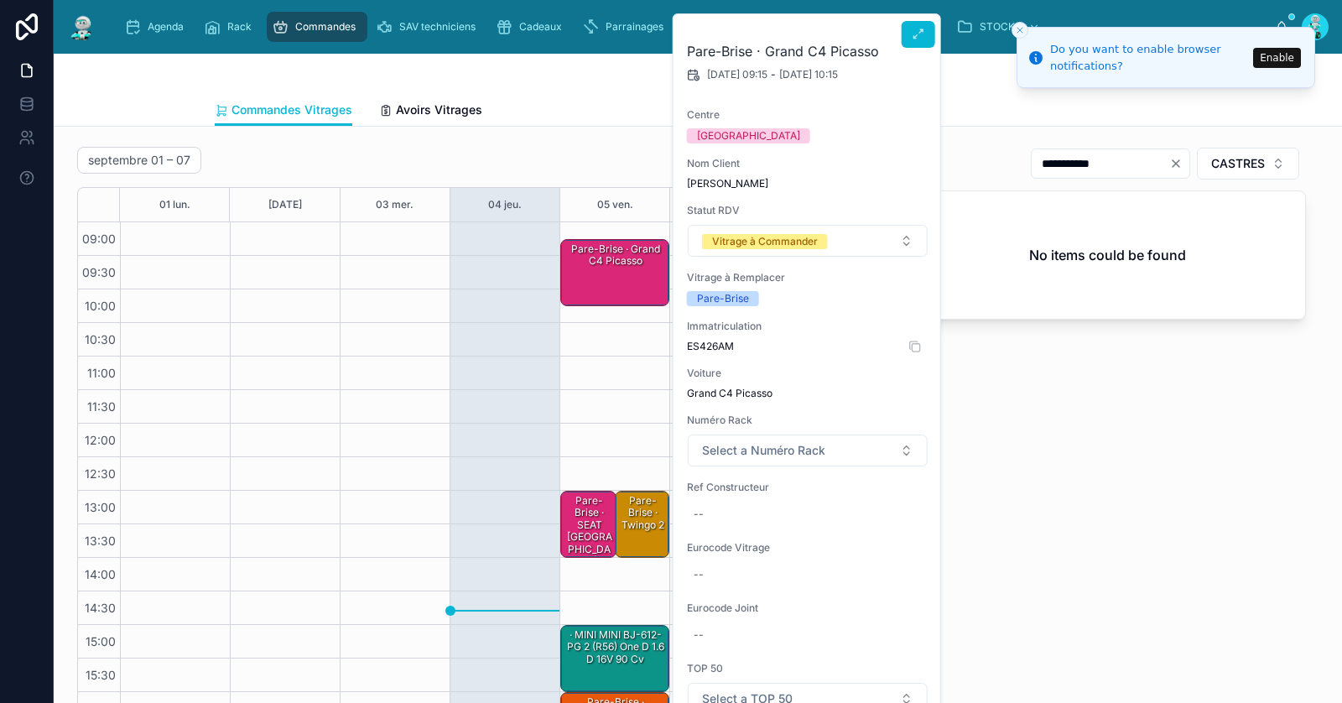
click at [712, 348] on span "ES426AM" at bounding box center [808, 346] width 242 height 13
copy span "ES426AM"
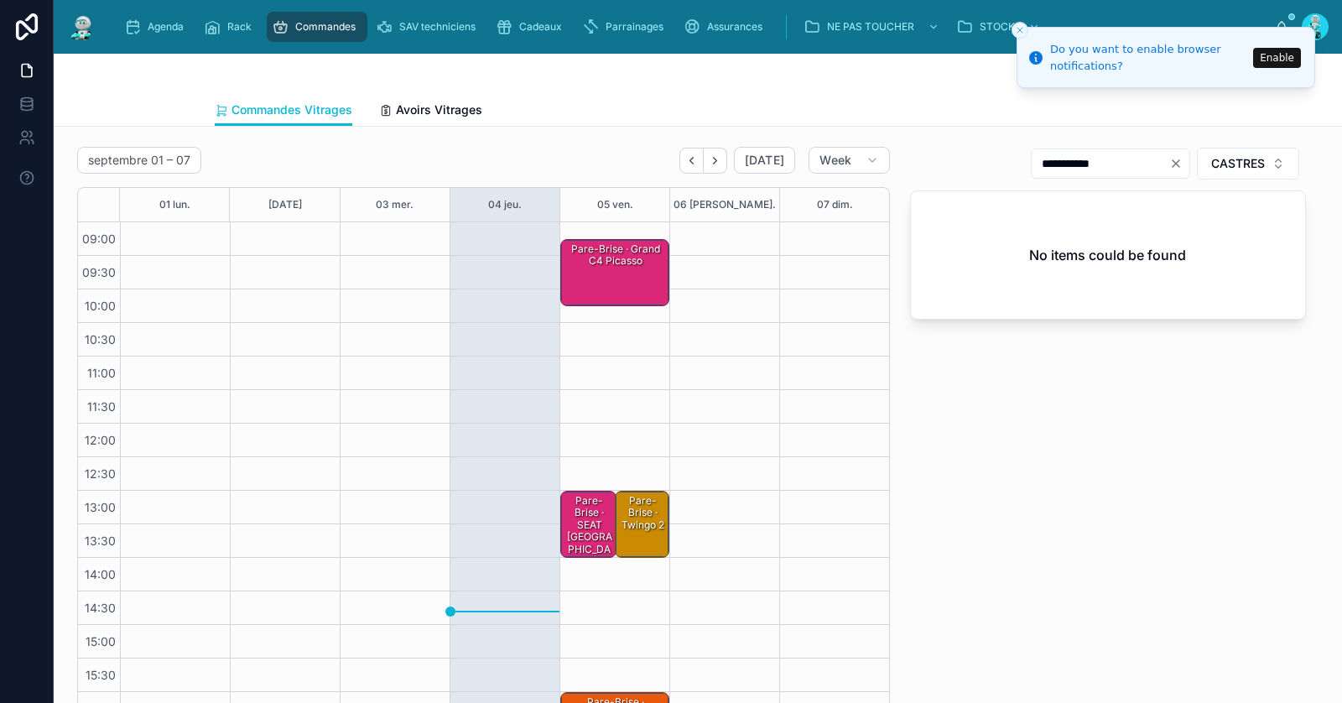
click at [630, 266] on div "Pare-Brise · Grand C4 Picasso" at bounding box center [616, 256] width 104 height 28
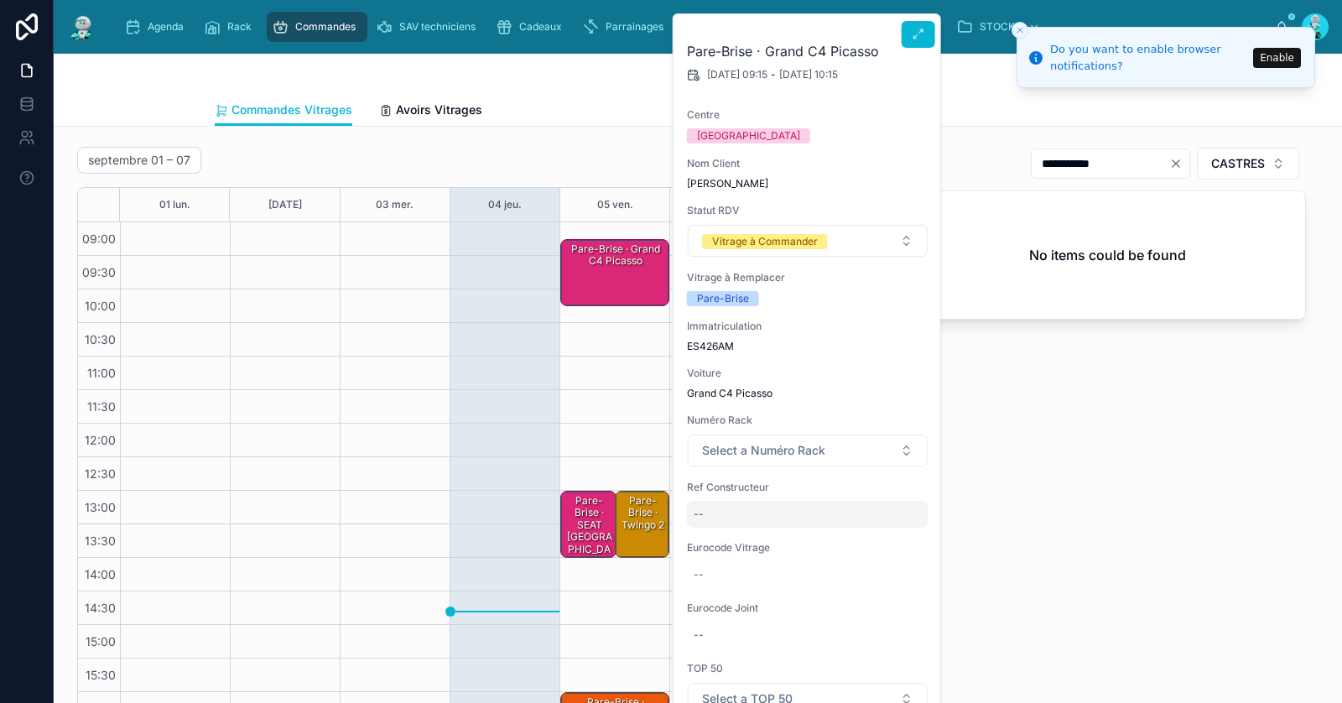
click at [735, 510] on div "--" at bounding box center [808, 514] width 242 height 27
type input "**********"
click button "submit" at bounding box center [898, 535] width 20 height 20
click at [720, 562] on div "--" at bounding box center [808, 574] width 242 height 27
type input "**********"
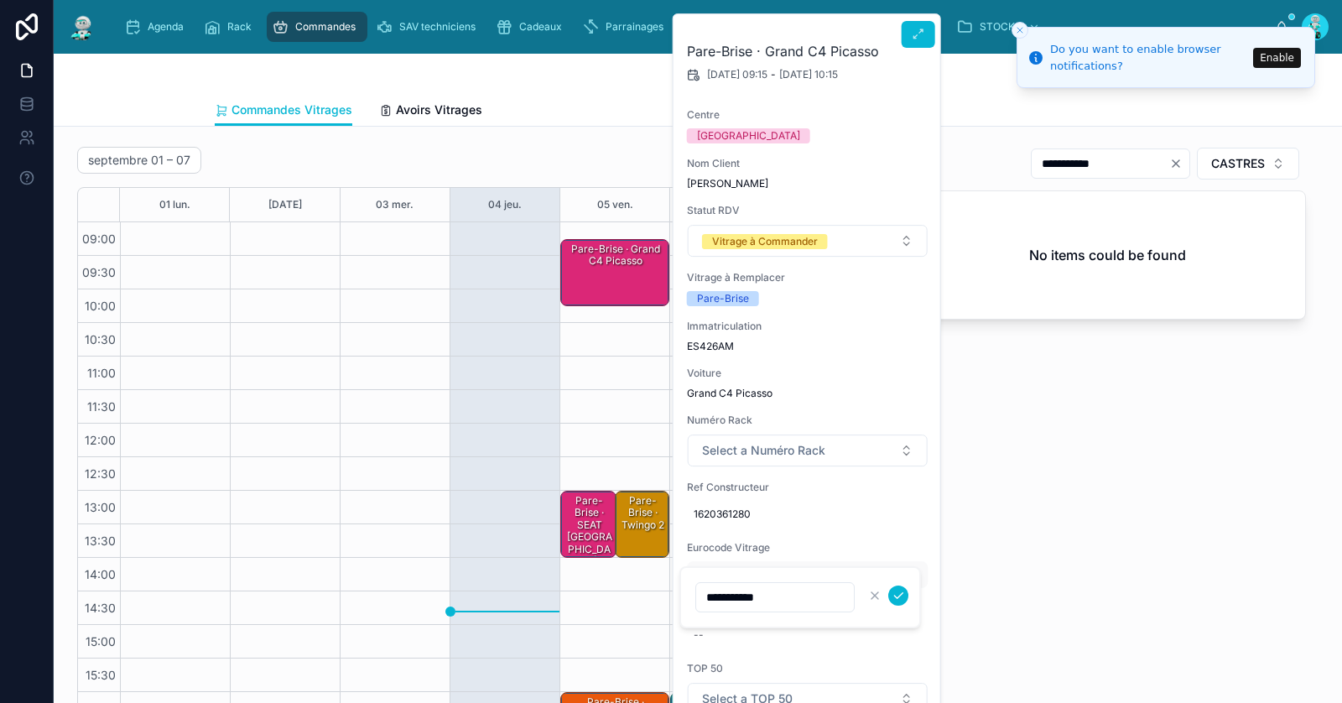
click button "submit" at bounding box center [898, 595] width 20 height 20
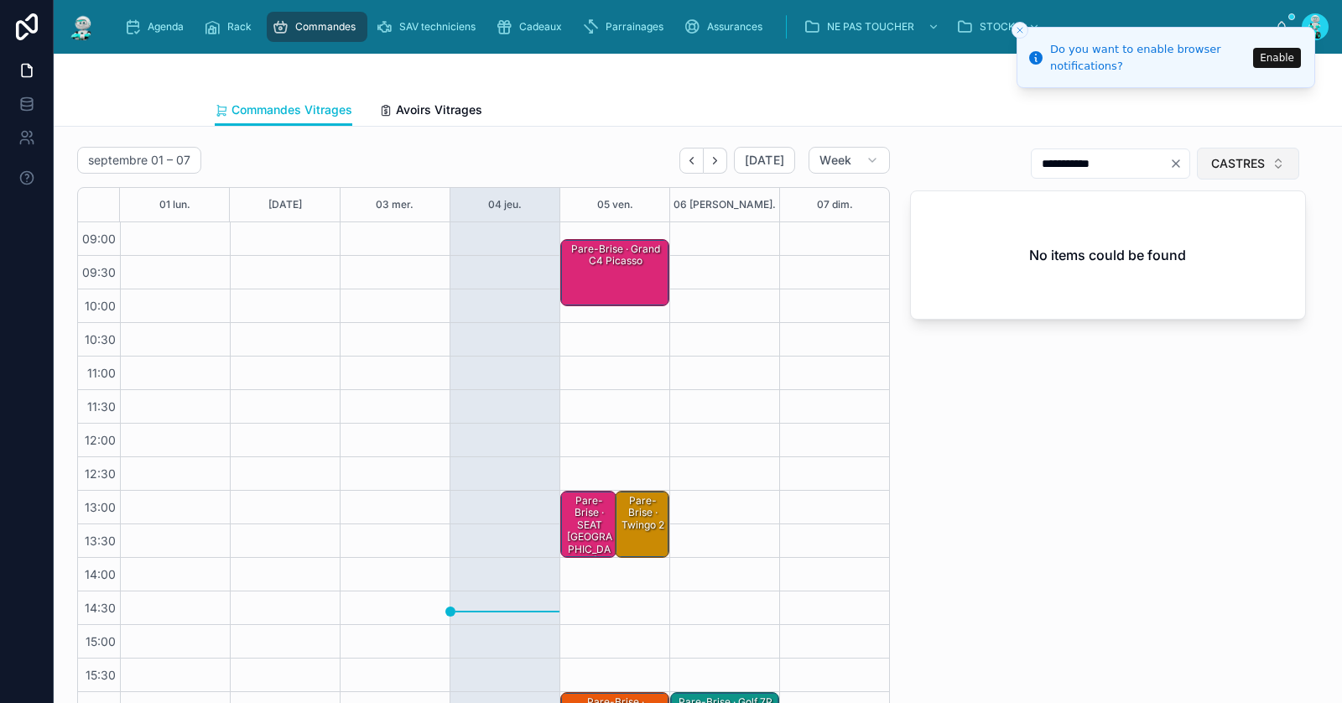
click at [1244, 165] on span "CASTRES" at bounding box center [1238, 163] width 54 height 17
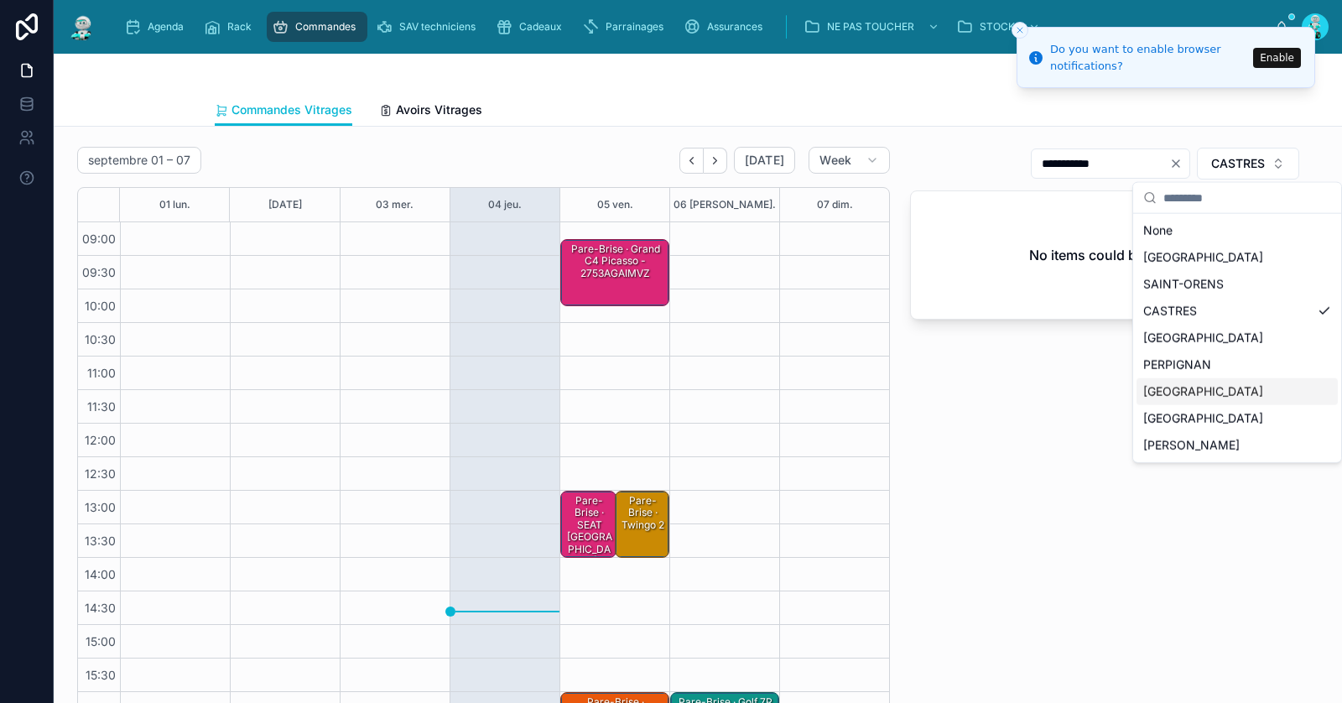
click at [1187, 386] on div "[GEOGRAPHIC_DATA]" at bounding box center [1236, 391] width 201 height 27
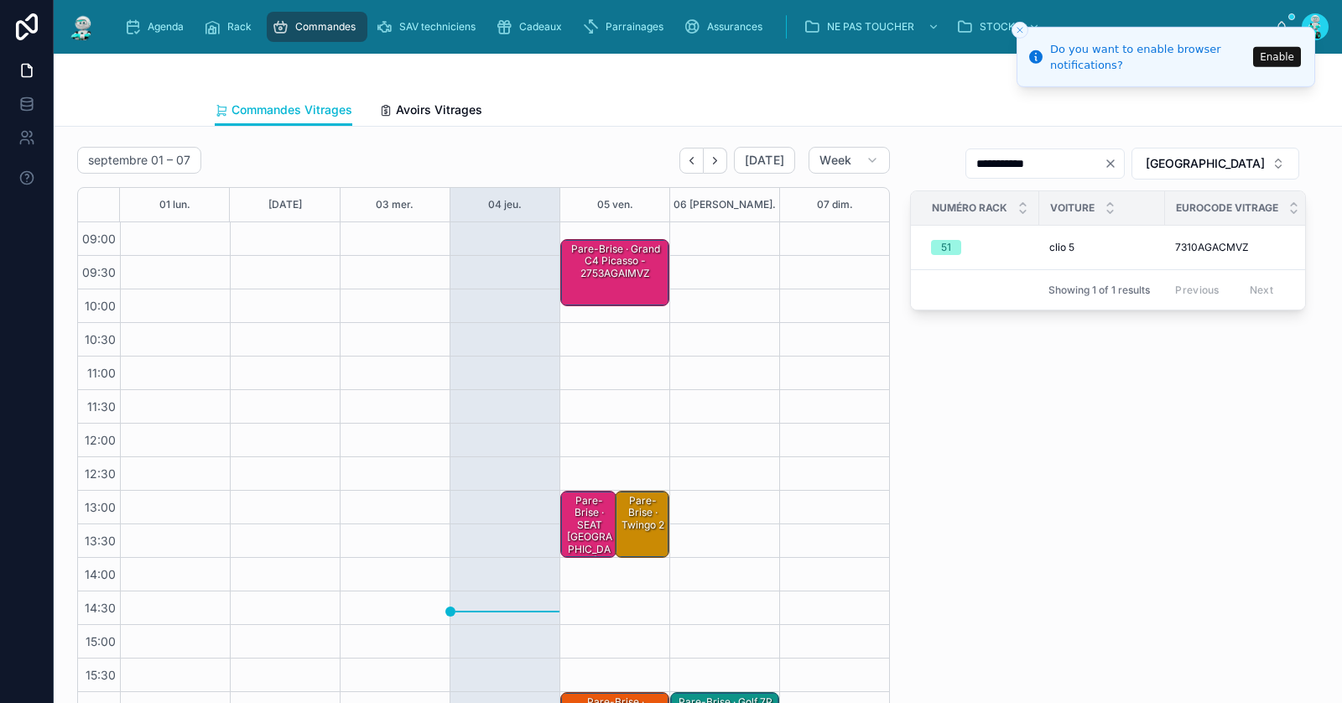
click at [1020, 29] on icon "Close toast" at bounding box center [1020, 30] width 10 height 10
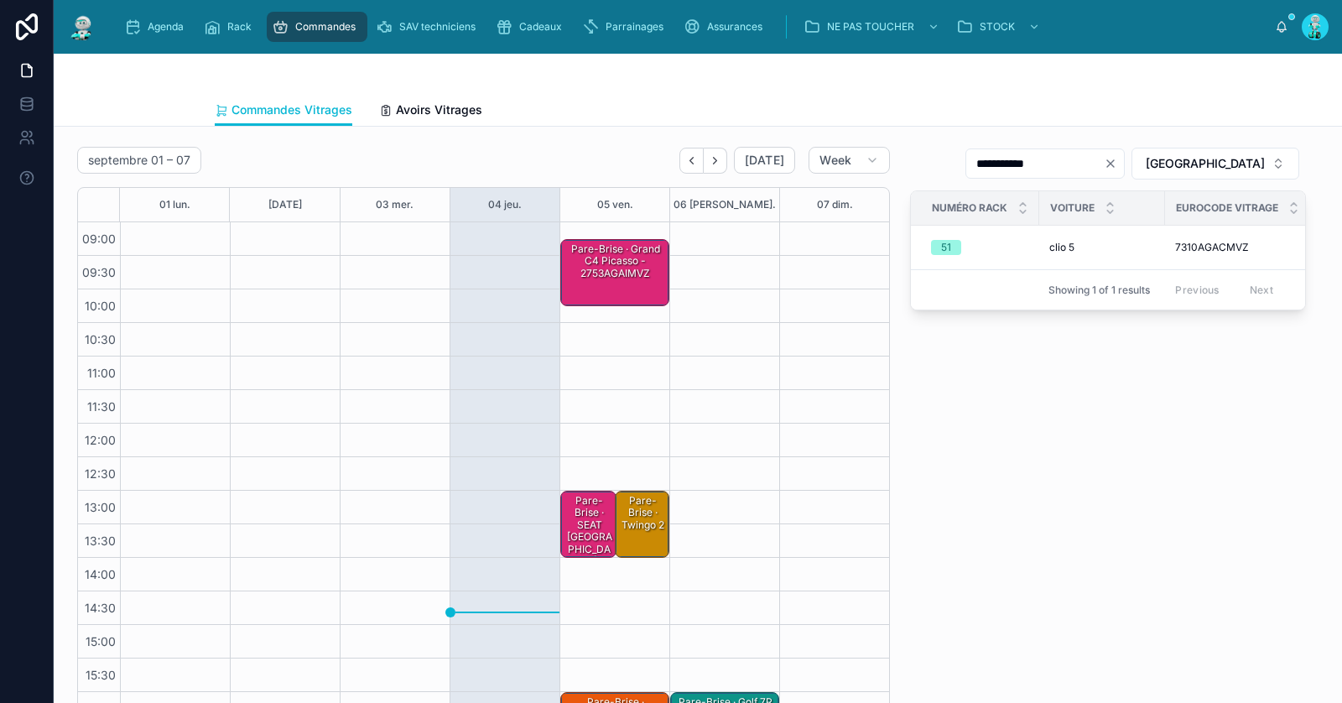
click at [1117, 157] on icon "Clear" at bounding box center [1110, 163] width 13 height 13
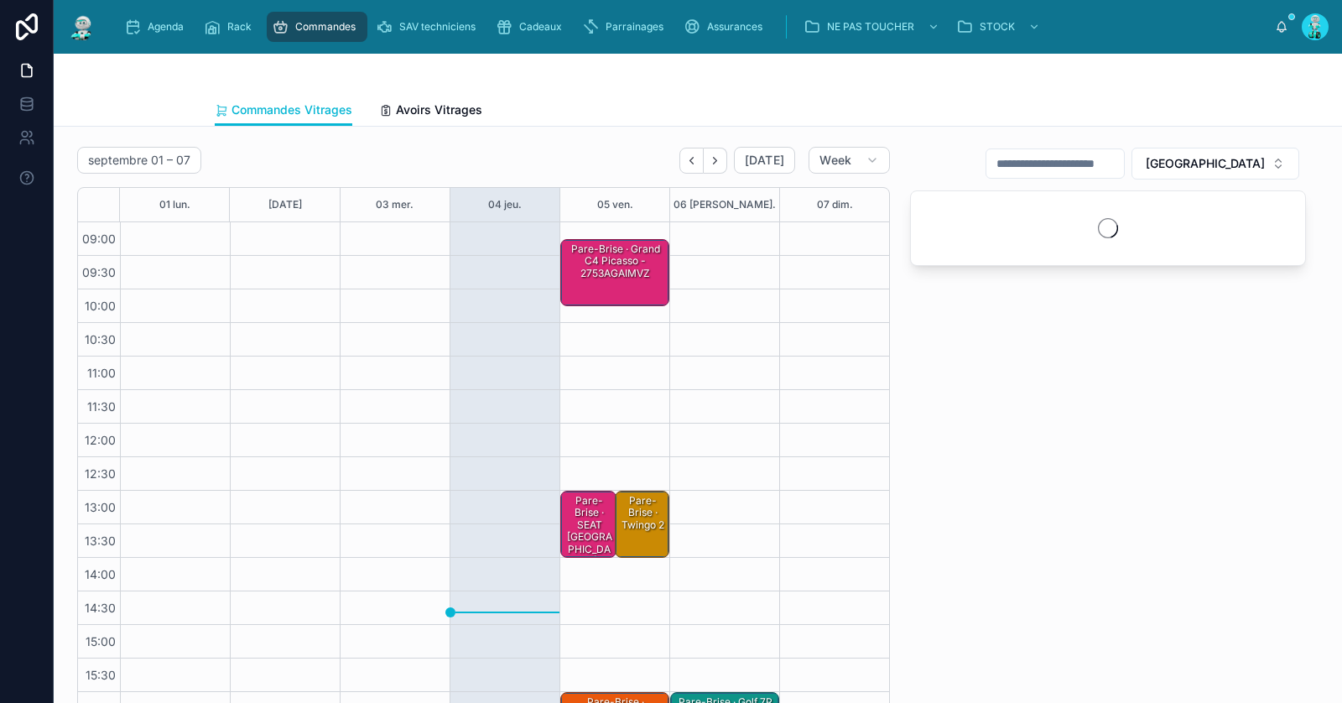
click at [1124, 161] on input "text" at bounding box center [1055, 163] width 138 height 23
paste input "**********"
type input "**********"
click at [635, 268] on div "Pare-Brise · Grand C4 Picasso - 2753AGAIMVZ" at bounding box center [616, 261] width 104 height 39
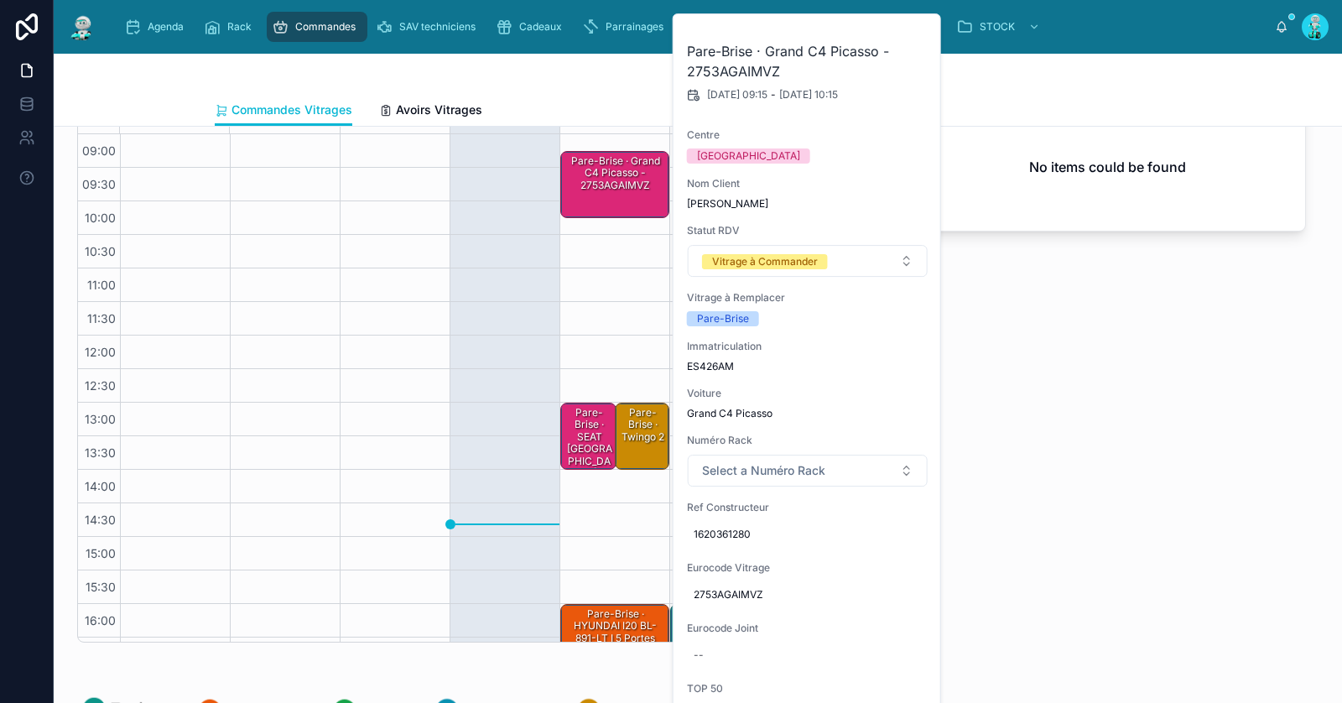
scroll to position [80, 0]
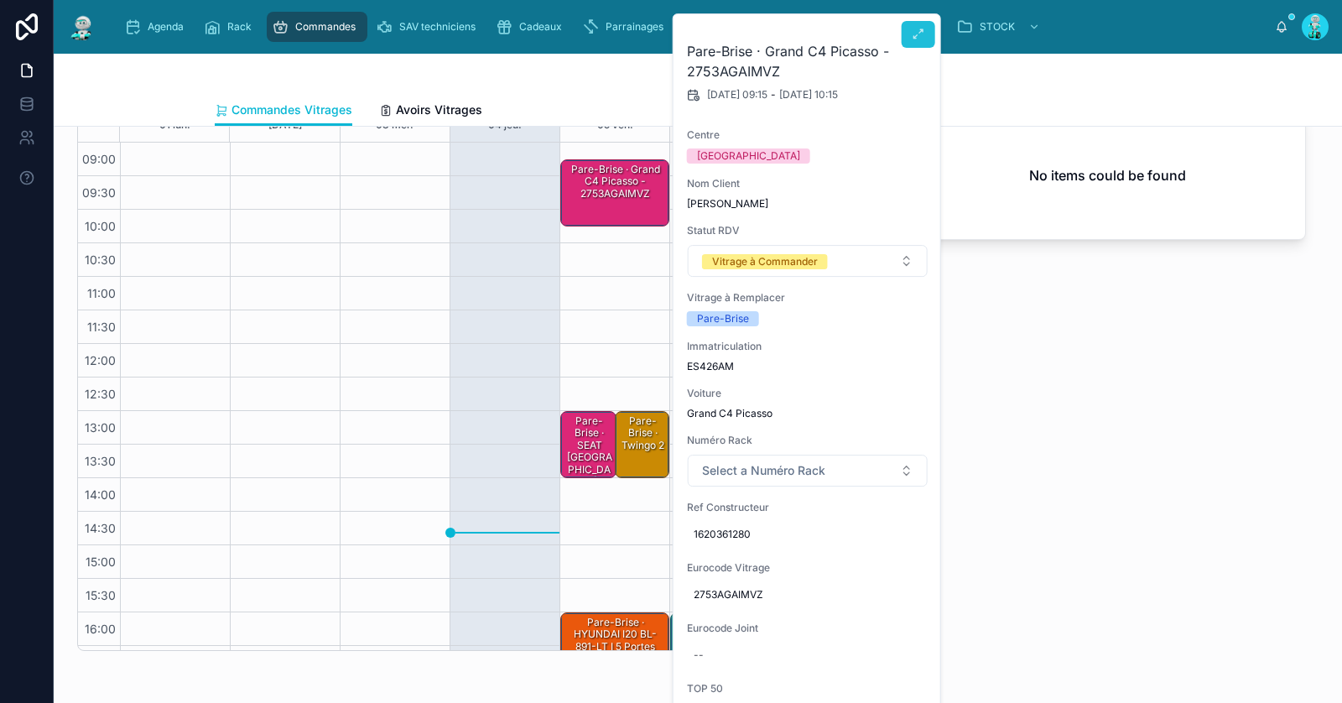
click at [924, 32] on button at bounding box center [919, 34] width 34 height 27
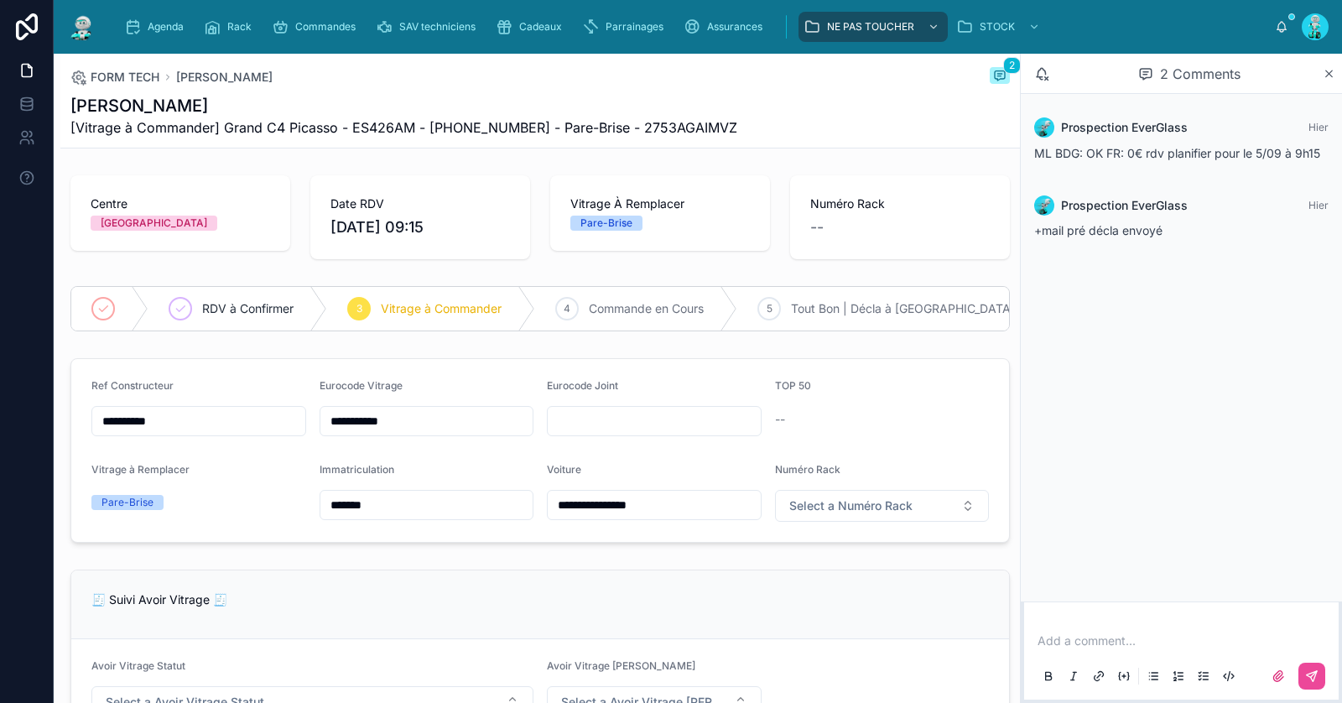
click at [1120, 644] on p at bounding box center [1184, 640] width 294 height 17
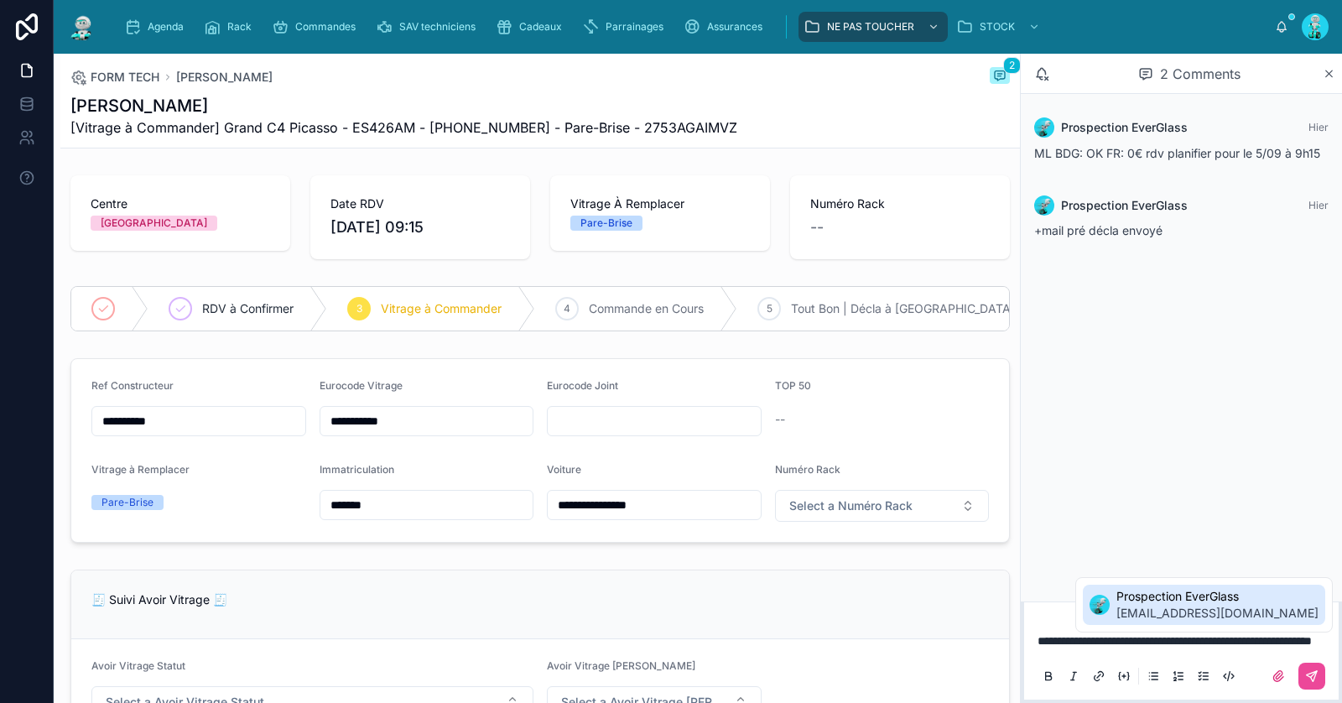
click at [1250, 608] on span "callcenter.everglass@gmail.com" at bounding box center [1217, 613] width 202 height 17
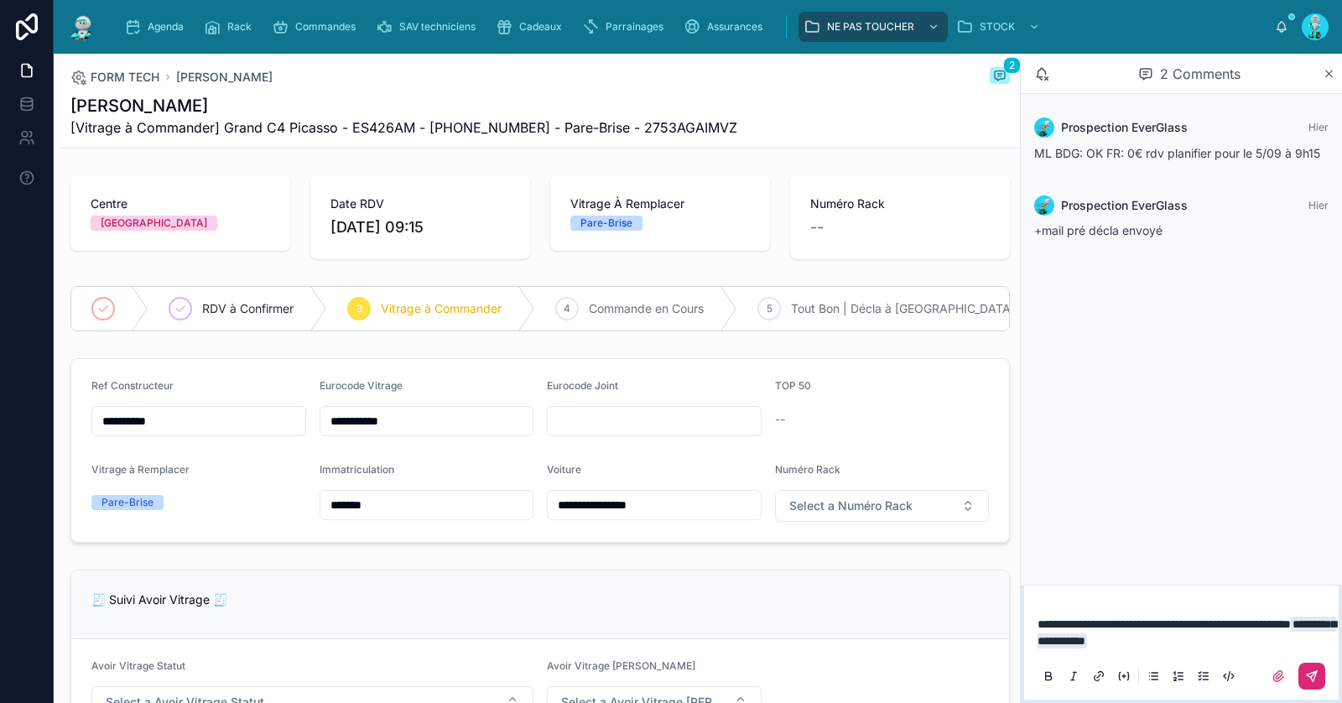
click at [1302, 673] on button at bounding box center [1311, 676] width 27 height 27
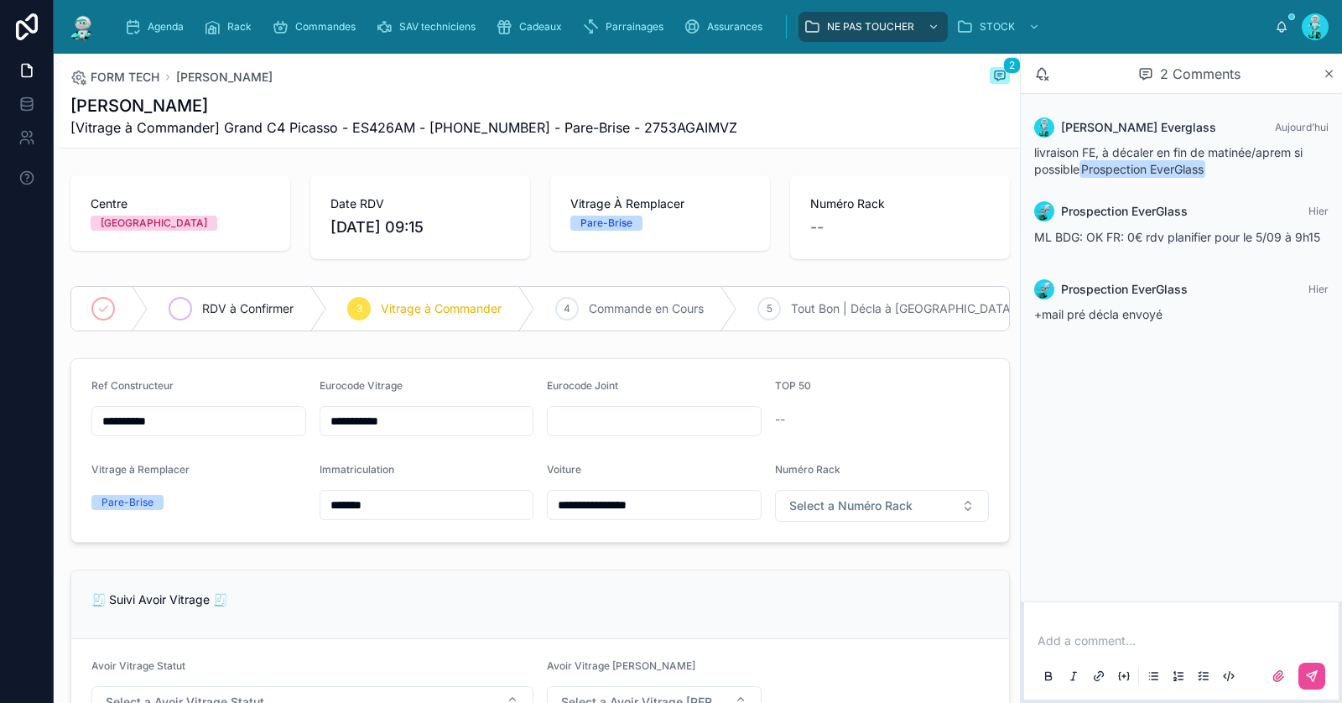
click at [284, 309] on span "RDV à Confirmer" at bounding box center [247, 308] width 91 height 17
click at [445, 419] on input "**********" at bounding box center [426, 420] width 213 height 23
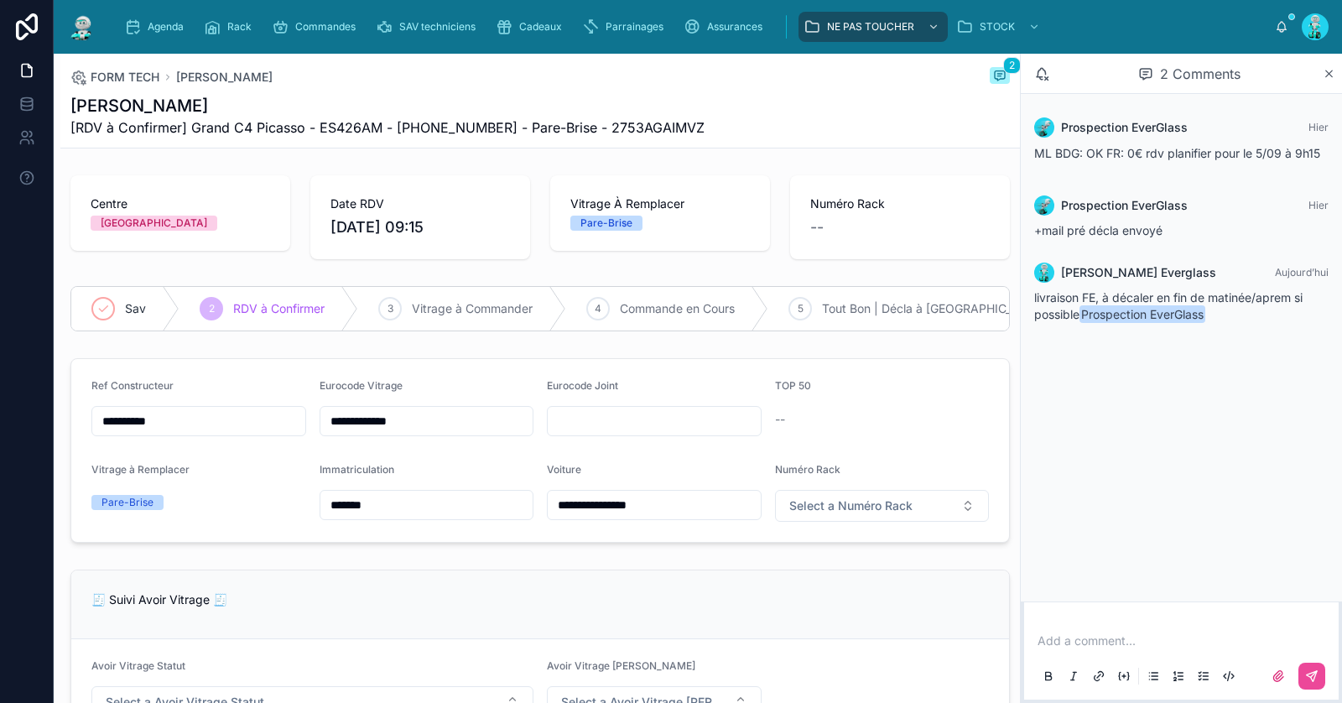
type input "**********"
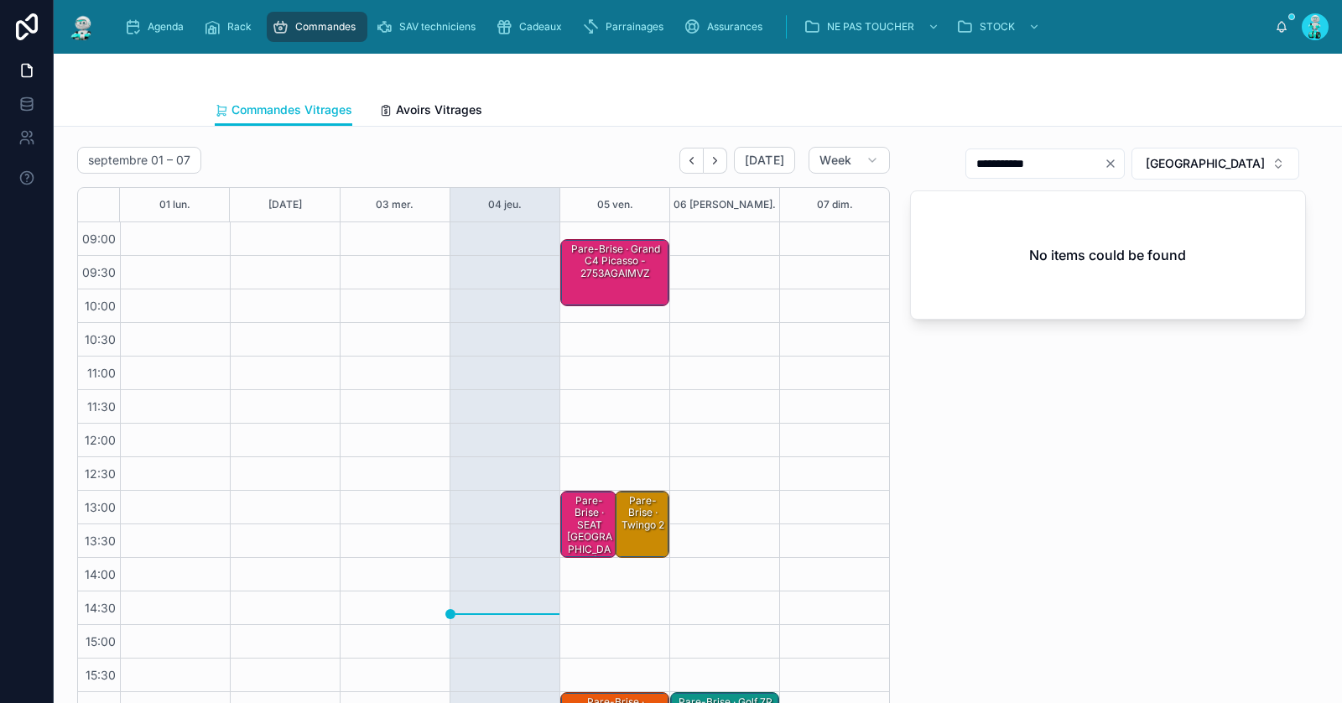
click at [616, 278] on div "Pare-Brise · Grand C4 Picasso - 2753AGAIMVZ" at bounding box center [616, 261] width 104 height 41
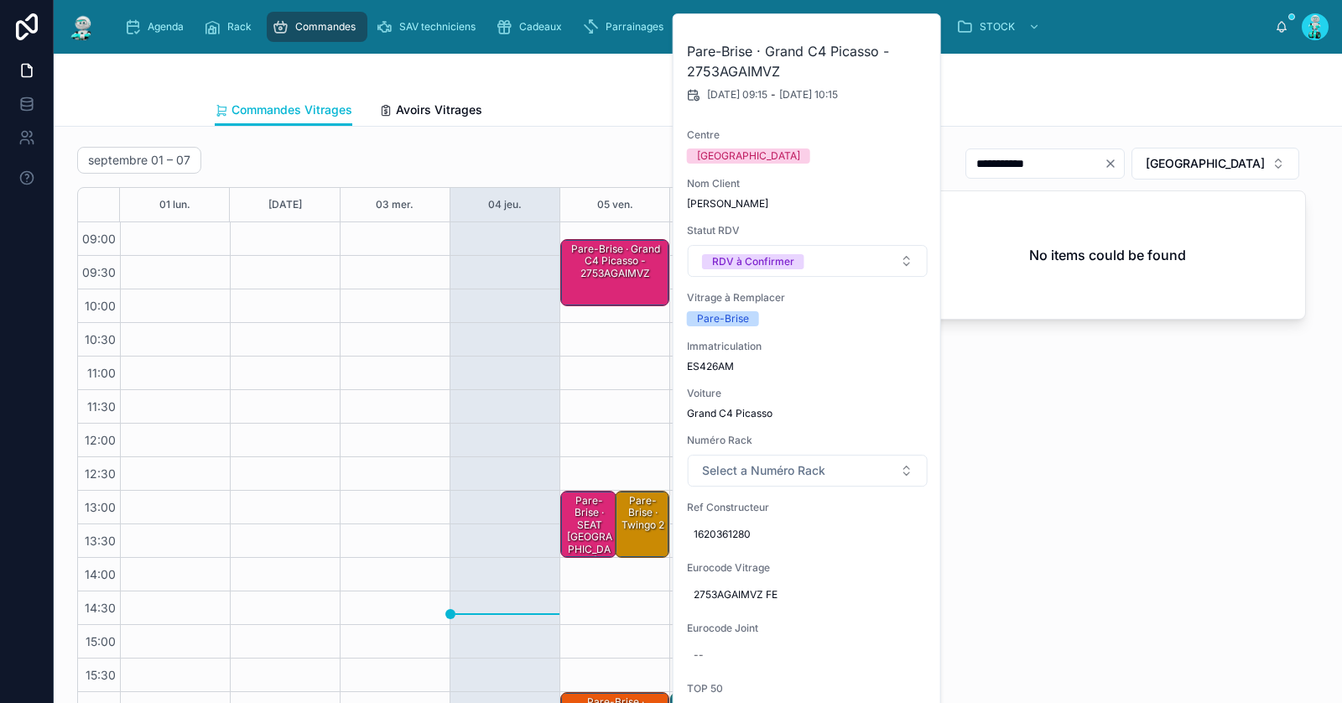
click at [1037, 357] on div "**********" at bounding box center [1108, 438] width 416 height 597
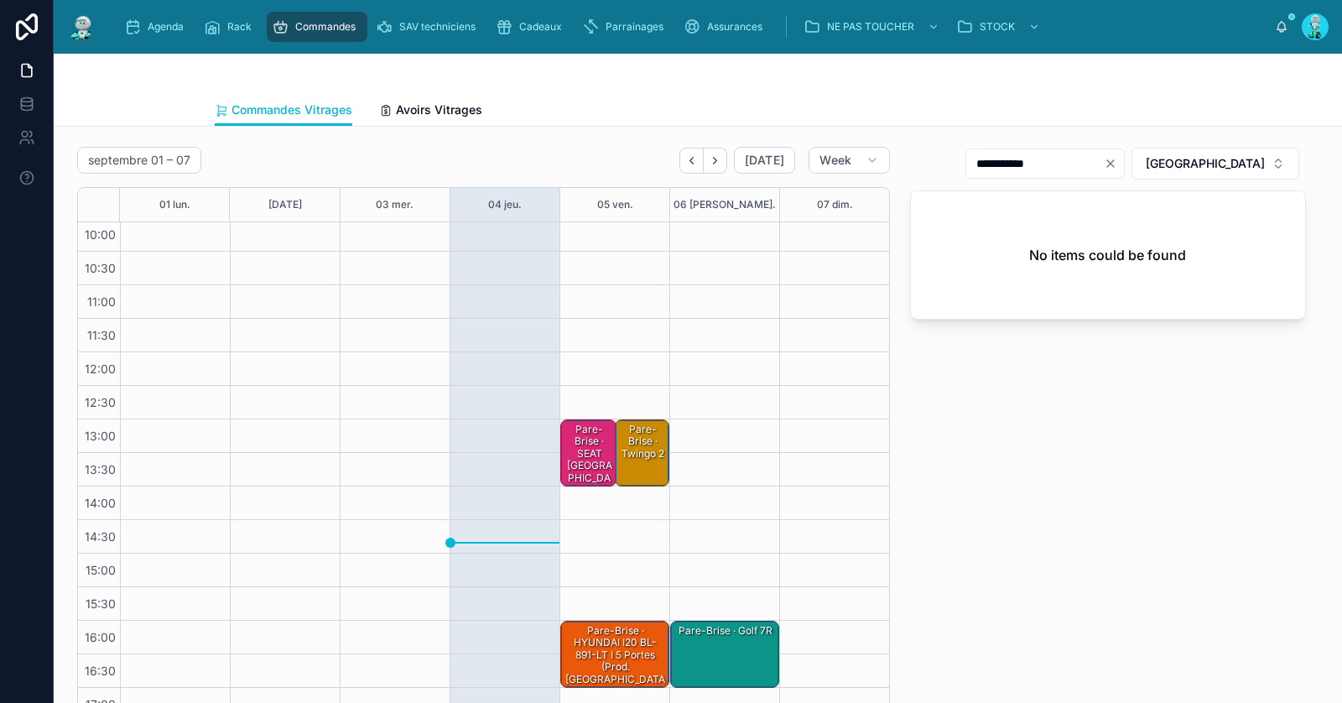
scroll to position [95, 0]
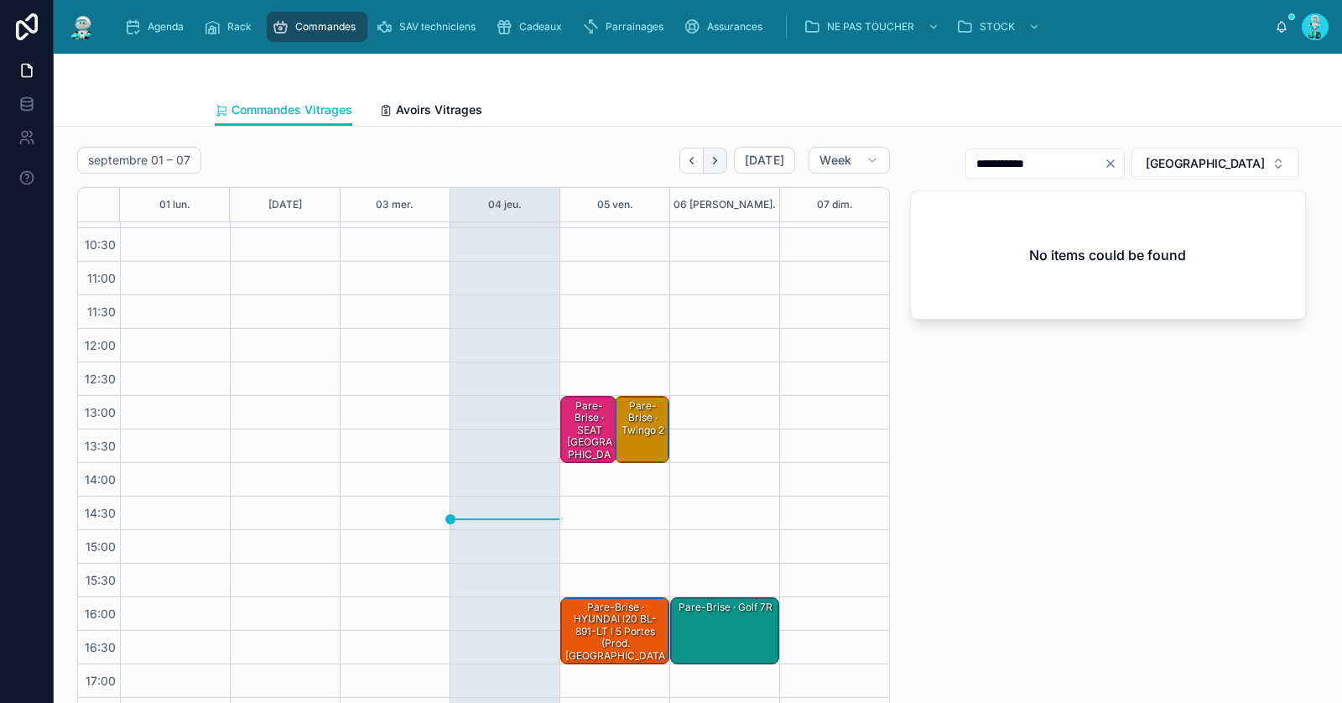
click at [713, 163] on button "Next" at bounding box center [715, 161] width 23 height 26
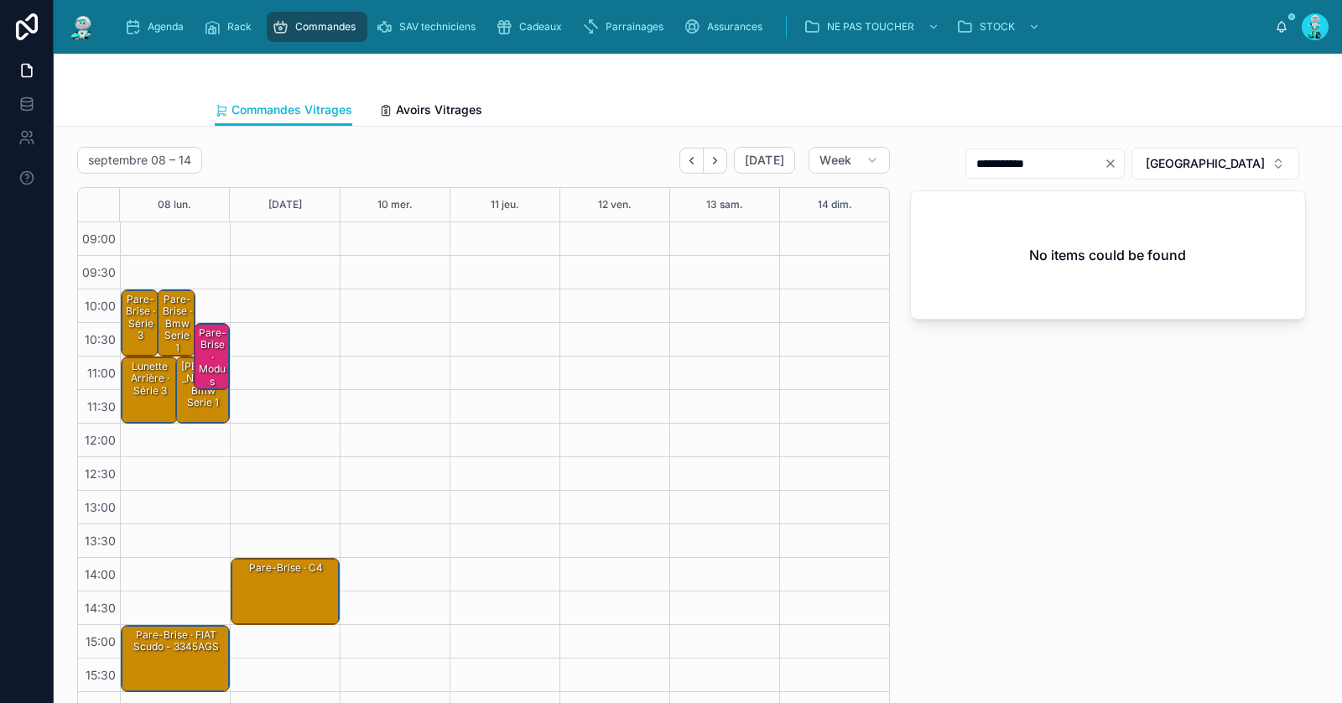
scroll to position [95, 0]
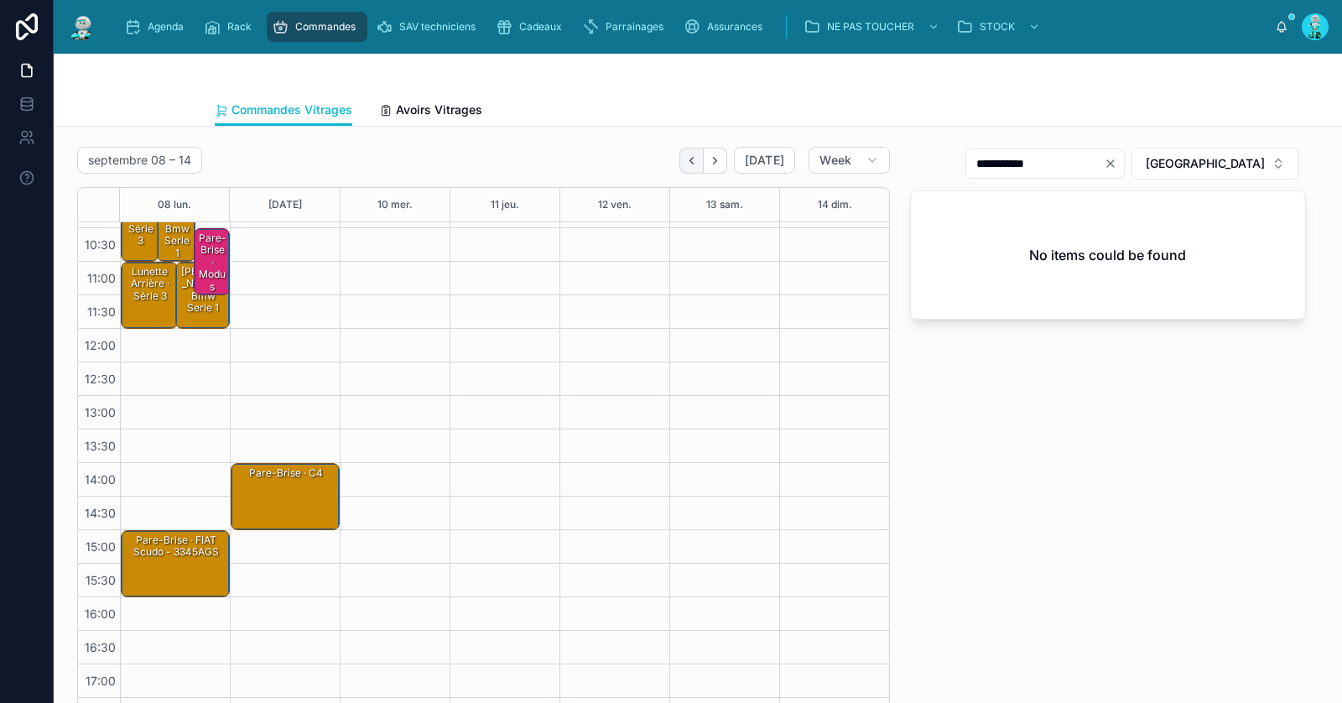
click at [698, 158] on icon "Back" at bounding box center [691, 160] width 13 height 13
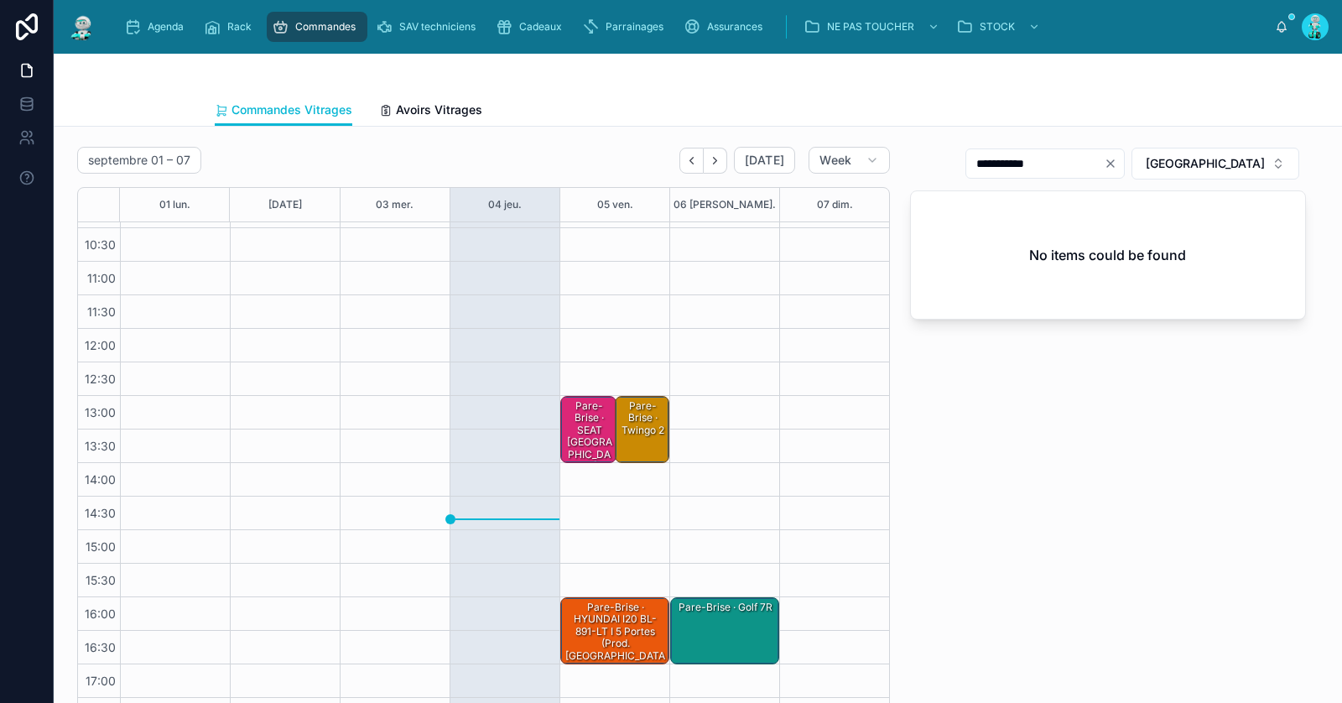
click at [590, 410] on div "Pare-Brise · SEAT [GEOGRAPHIC_DATA]" at bounding box center [590, 435] width 52 height 75
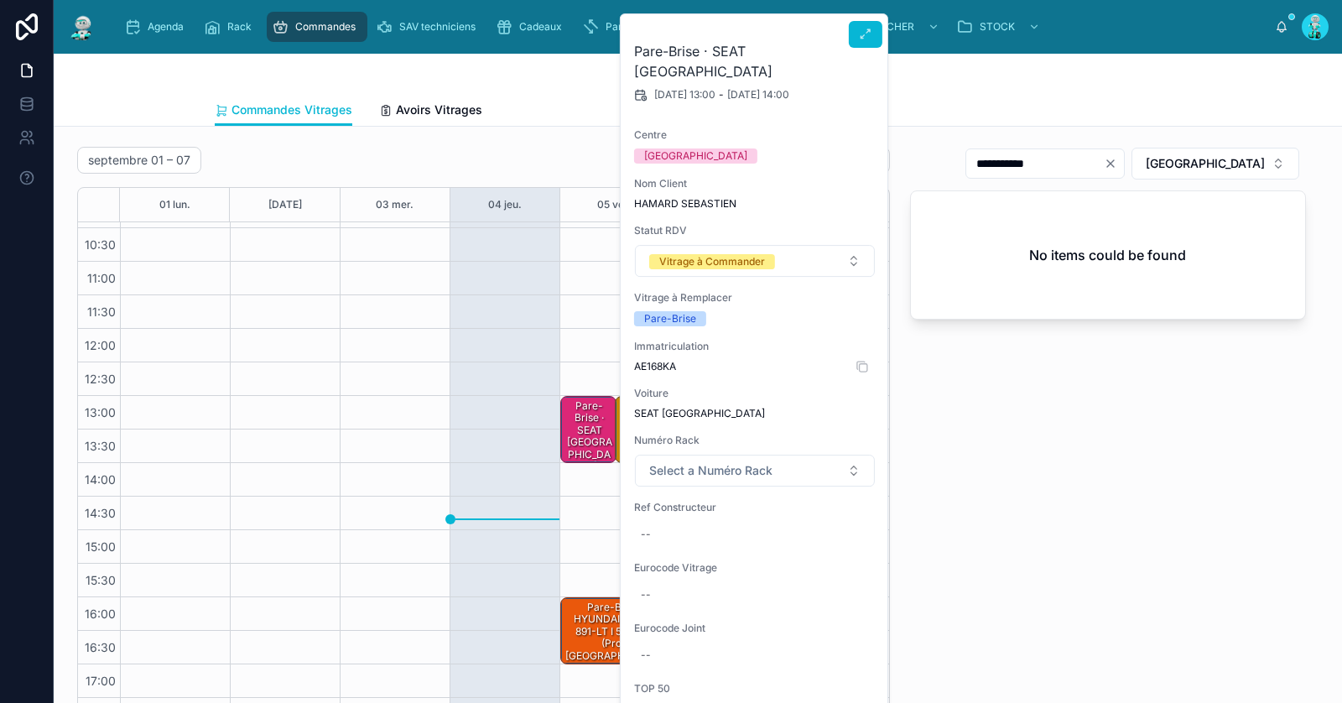
click at [654, 360] on span "AE168KA" at bounding box center [755, 366] width 242 height 13
copy span "AE168KA"
click at [662, 521] on div "--" at bounding box center [755, 534] width 242 height 27
click button "submit" at bounding box center [845, 535] width 20 height 20
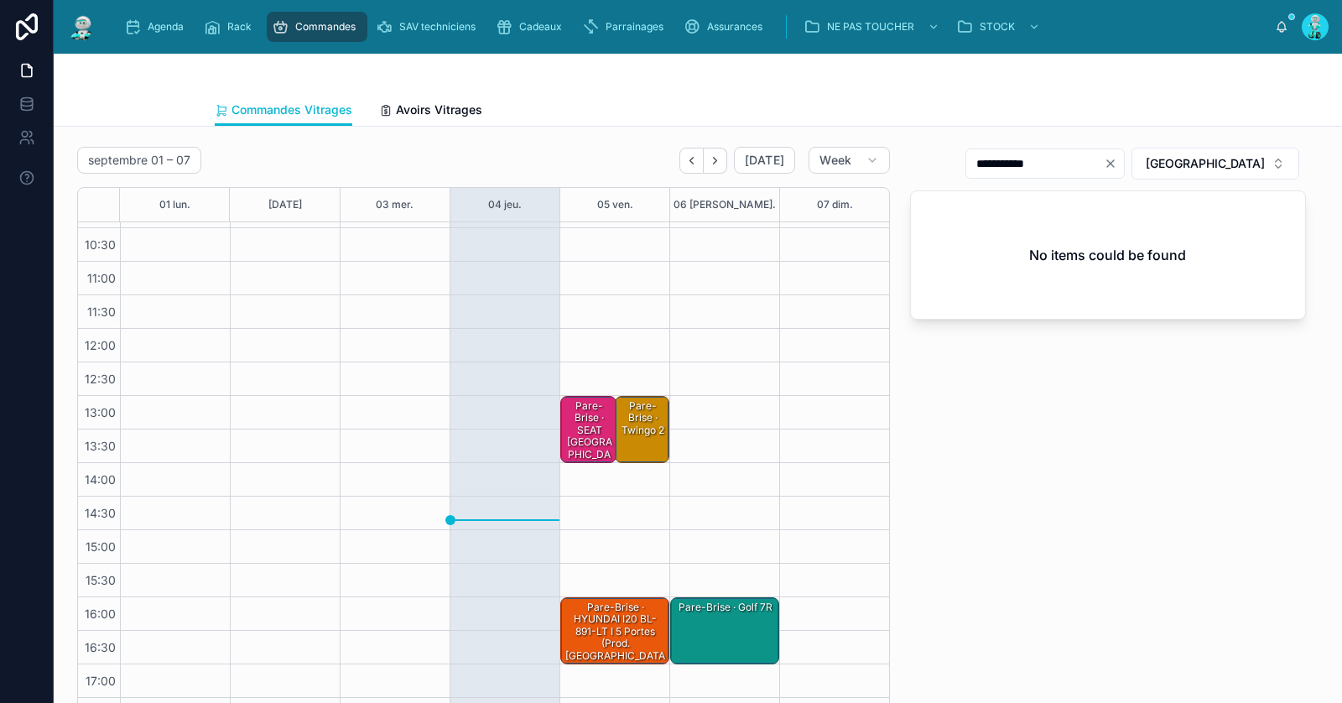
click at [580, 435] on div "Pare-Brise · SEAT [GEOGRAPHIC_DATA]" at bounding box center [590, 435] width 52 height 75
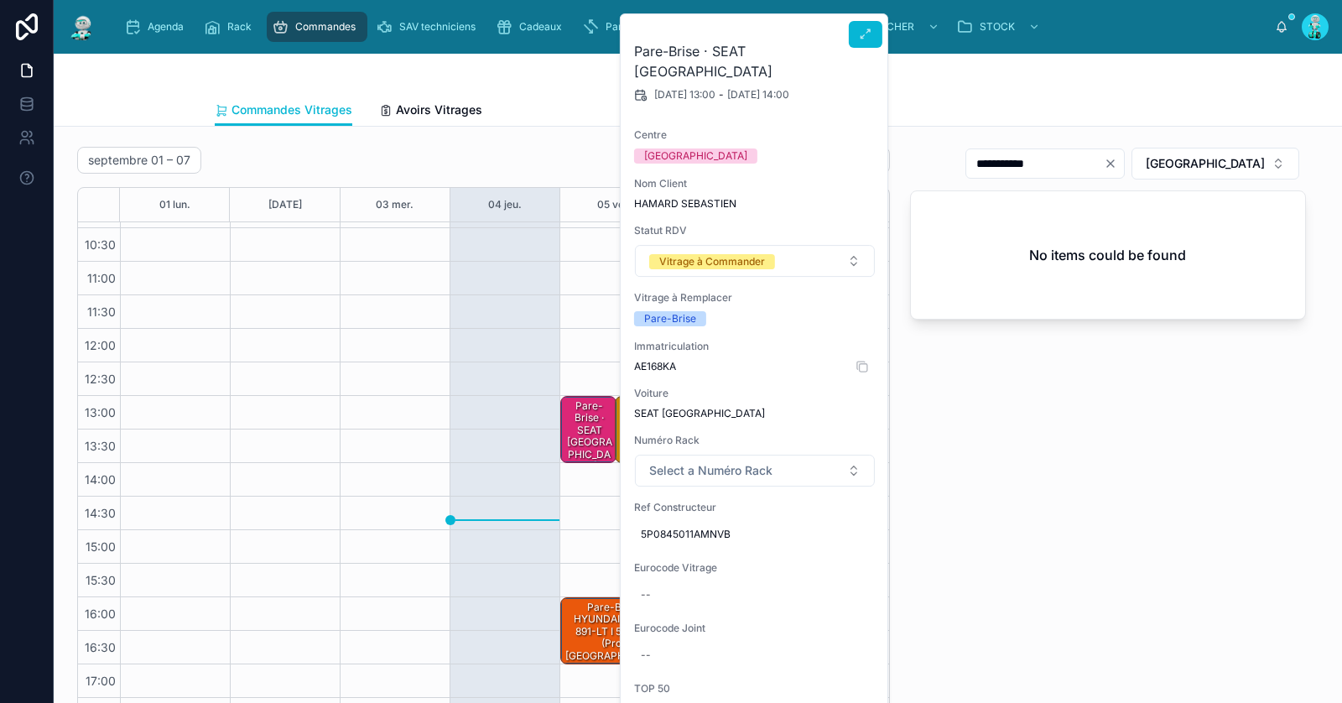
click at [656, 360] on span "AE168KA" at bounding box center [755, 366] width 242 height 13
copy span "AE168KA"
click at [656, 581] on div "--" at bounding box center [755, 594] width 242 height 27
type input "**********"
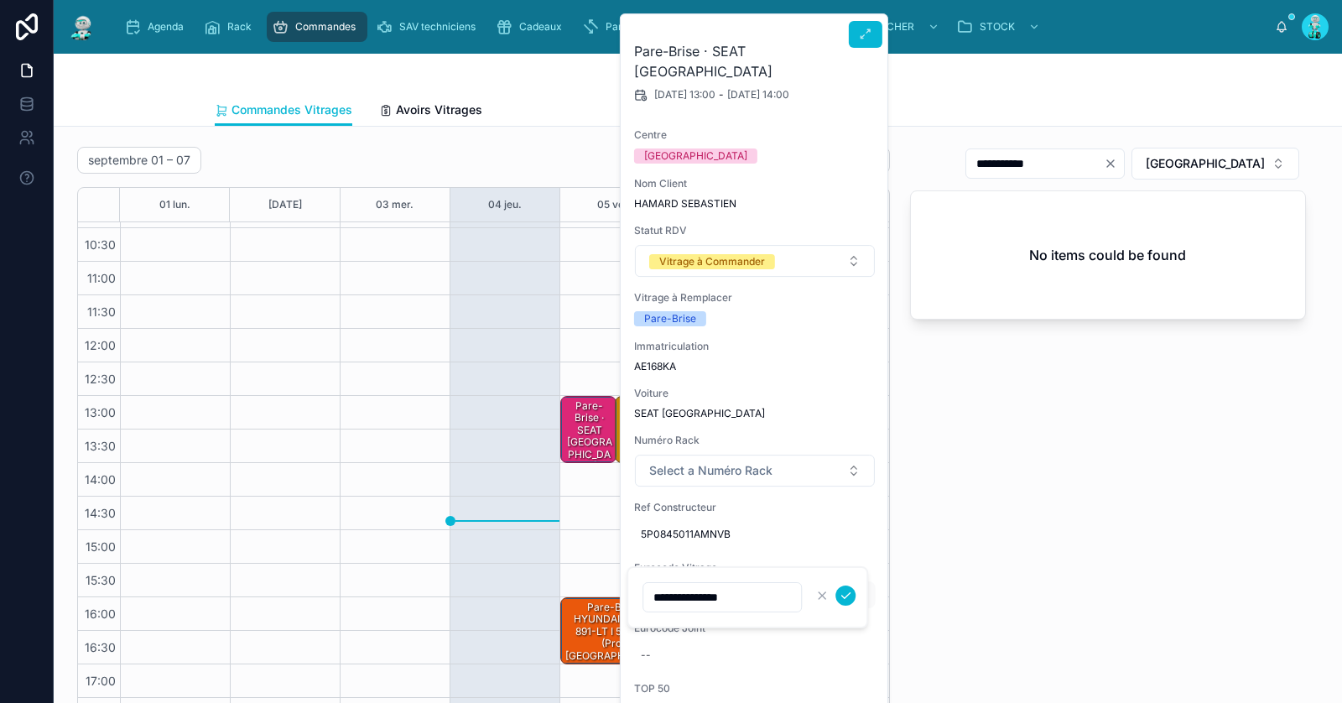
click button "submit" at bounding box center [845, 595] width 20 height 20
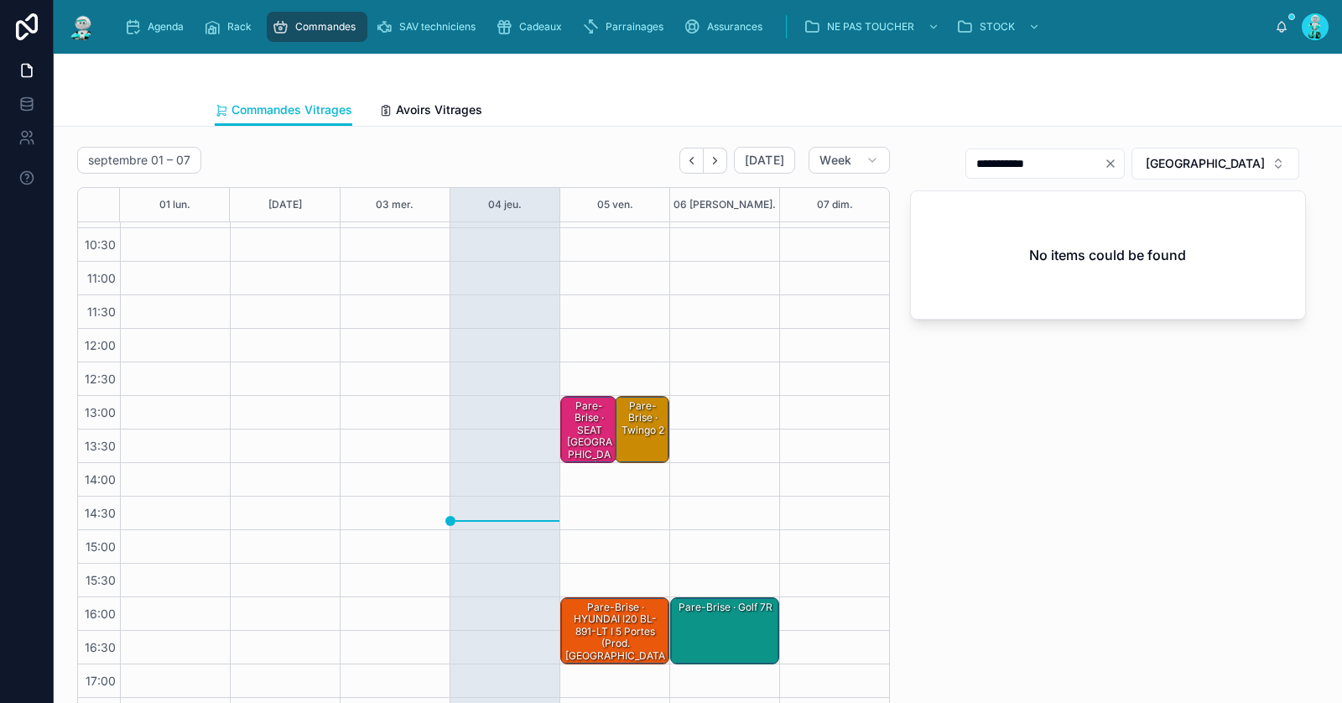
click at [1114, 165] on icon "Clear" at bounding box center [1110, 163] width 7 height 7
click at [1124, 164] on input "text" at bounding box center [1055, 163] width 138 height 23
paste input "**********"
type input "*****"
click at [721, 157] on icon "Next" at bounding box center [715, 160] width 13 height 13
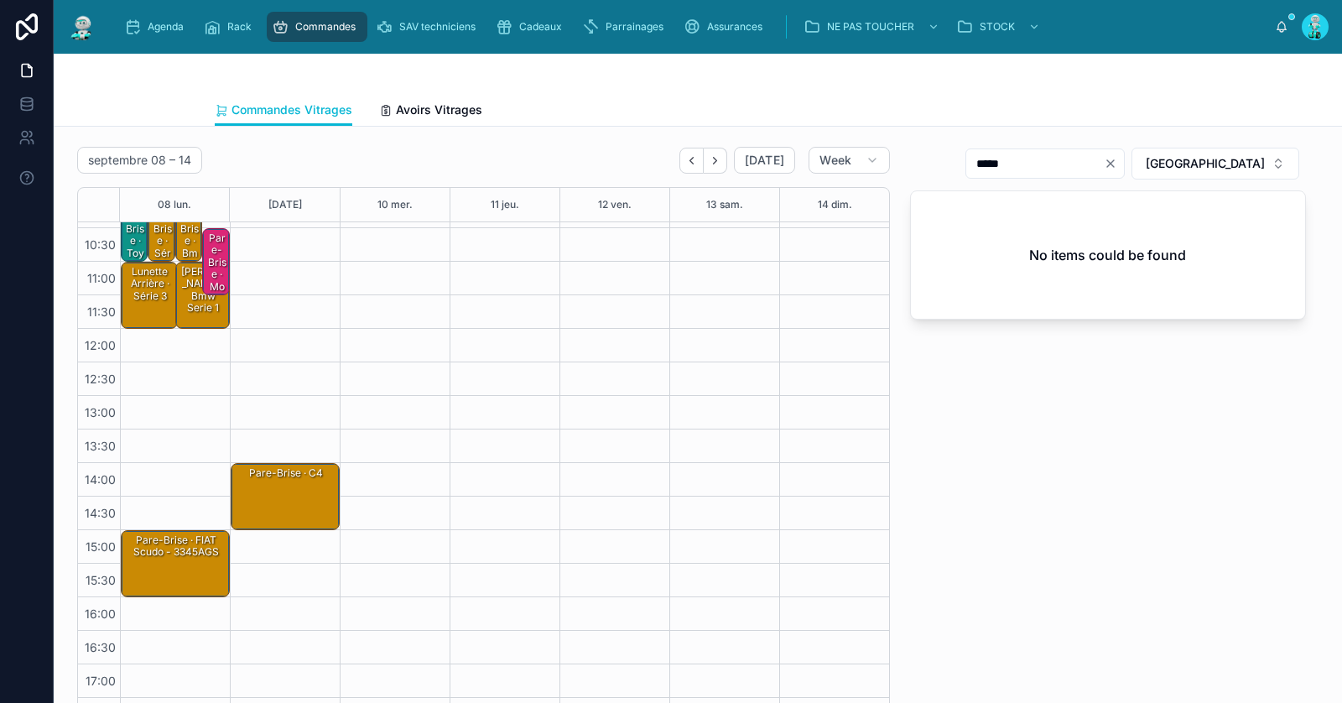
click at [217, 247] on div "Pare-Brise · Modus" at bounding box center [216, 268] width 22 height 75
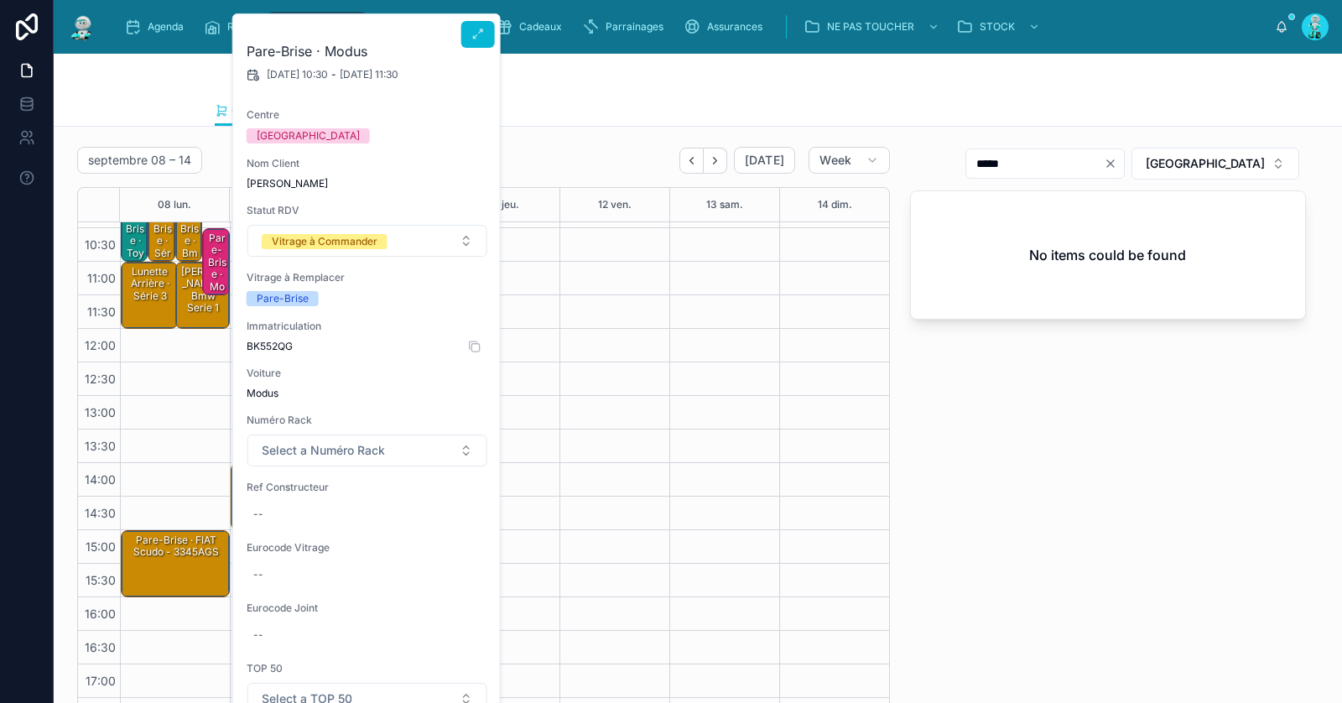
click at [277, 346] on span "BK552QG" at bounding box center [368, 346] width 242 height 13
copy span "BK552QG"
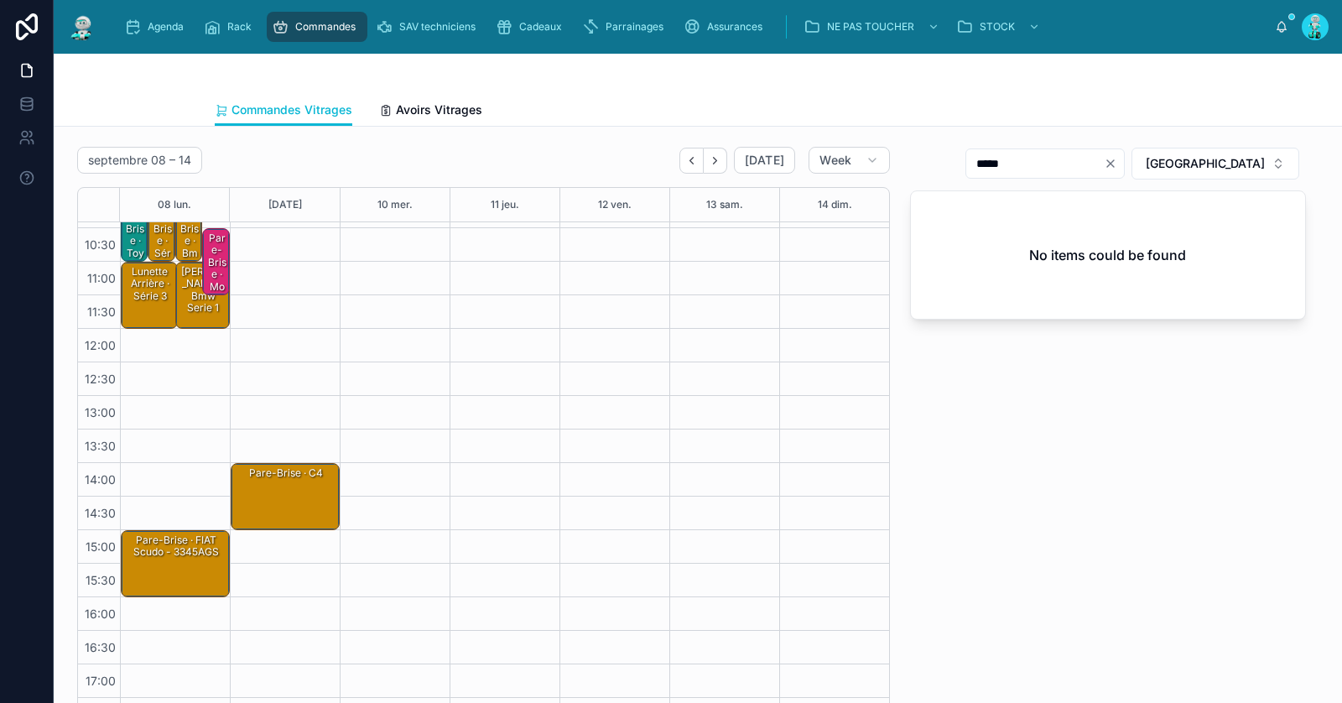
click at [1023, 433] on div "***** RENNES No items could be found" at bounding box center [1108, 438] width 416 height 597
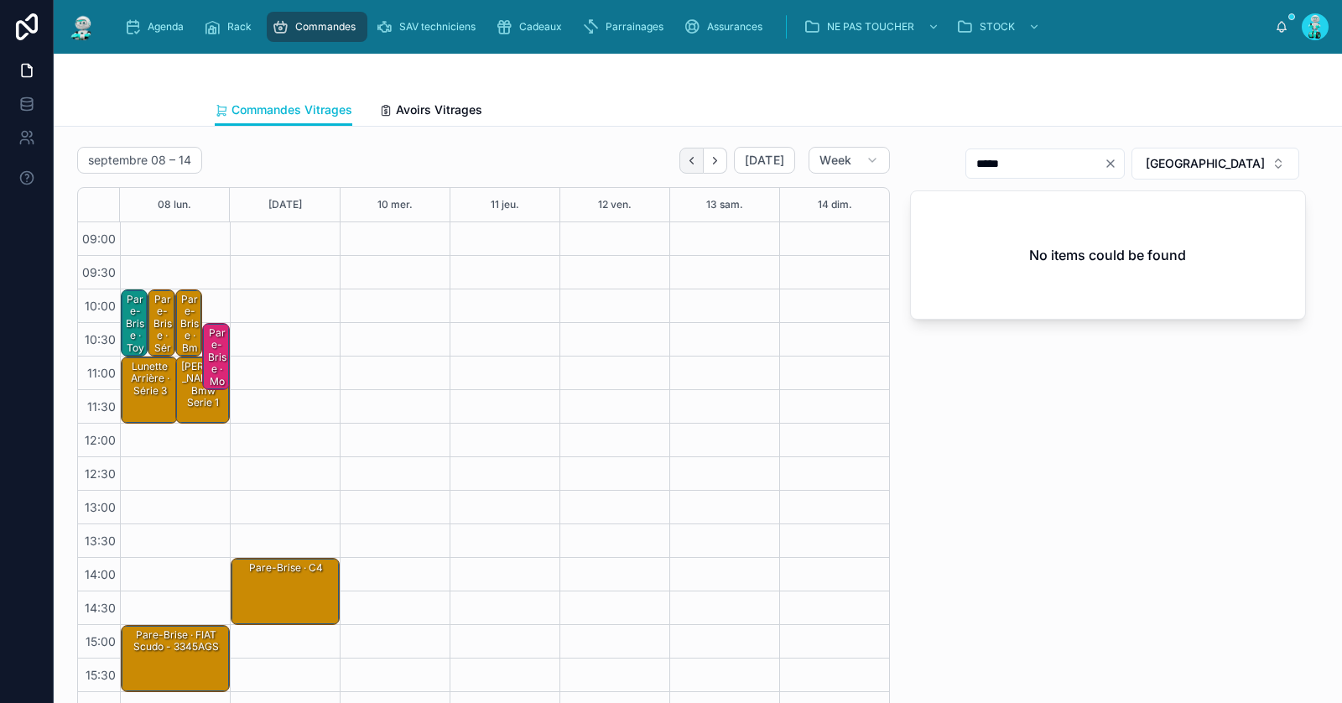
click at [703, 159] on button "Back" at bounding box center [691, 161] width 24 height 26
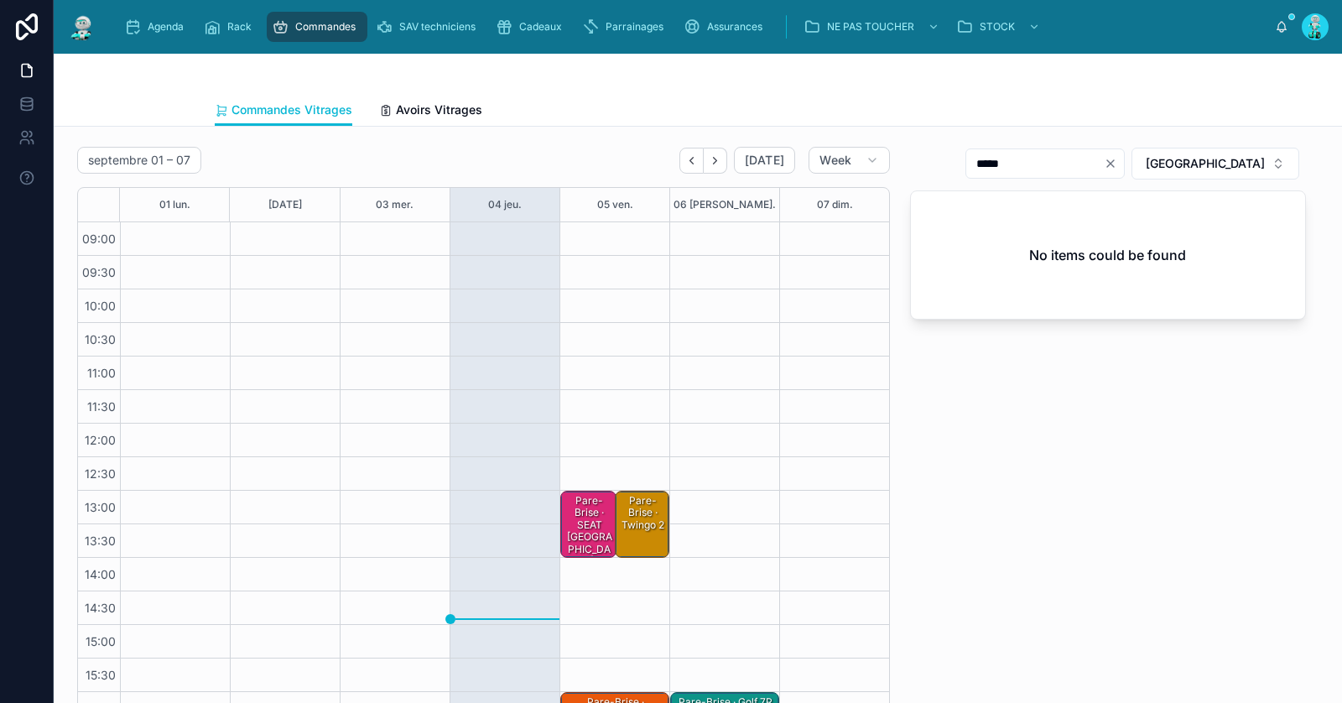
scroll to position [95, 0]
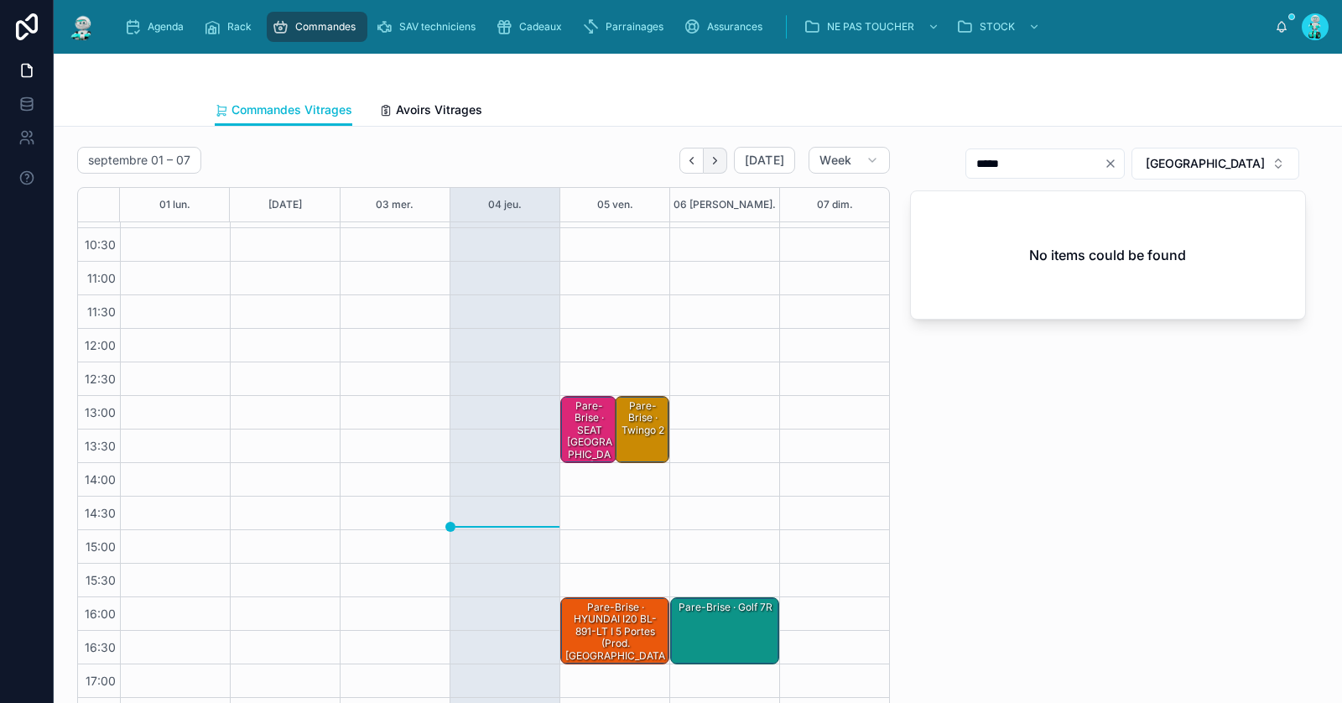
click at [726, 155] on button "Next" at bounding box center [715, 161] width 23 height 26
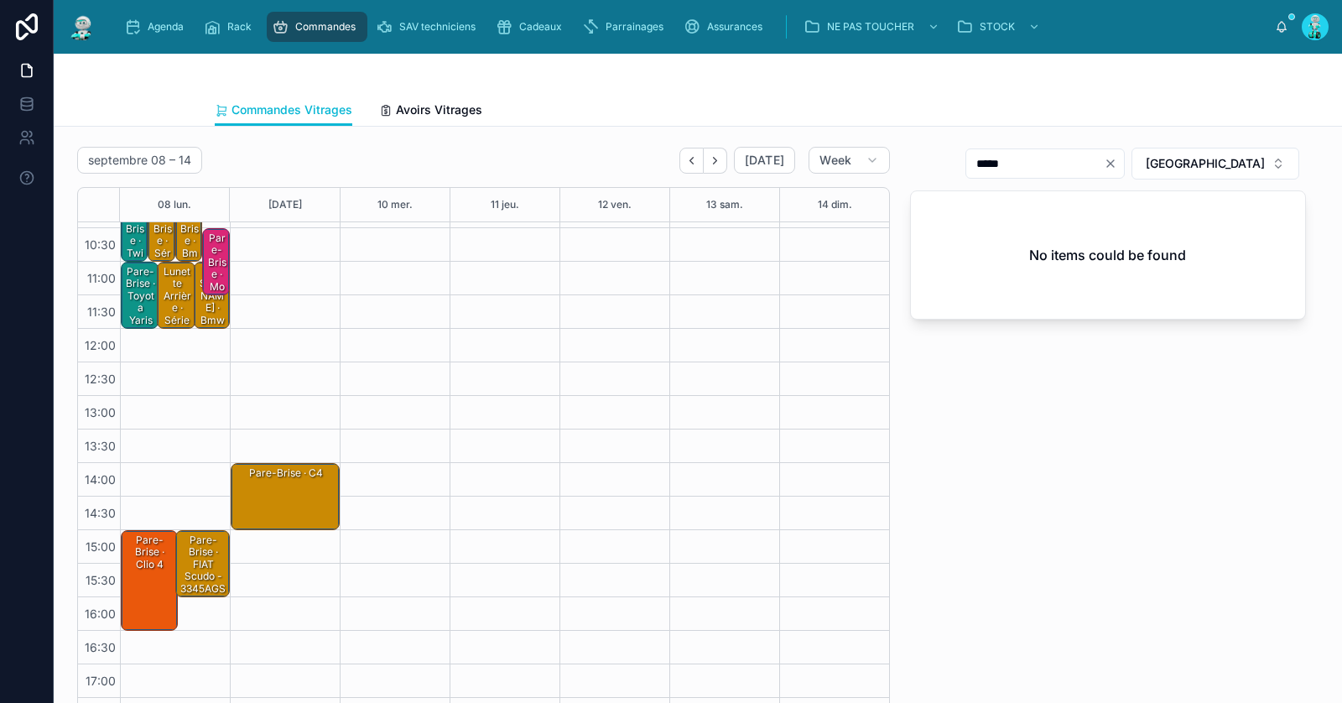
click at [221, 276] on div "Pare-Brise · Modus" at bounding box center [216, 268] width 22 height 75
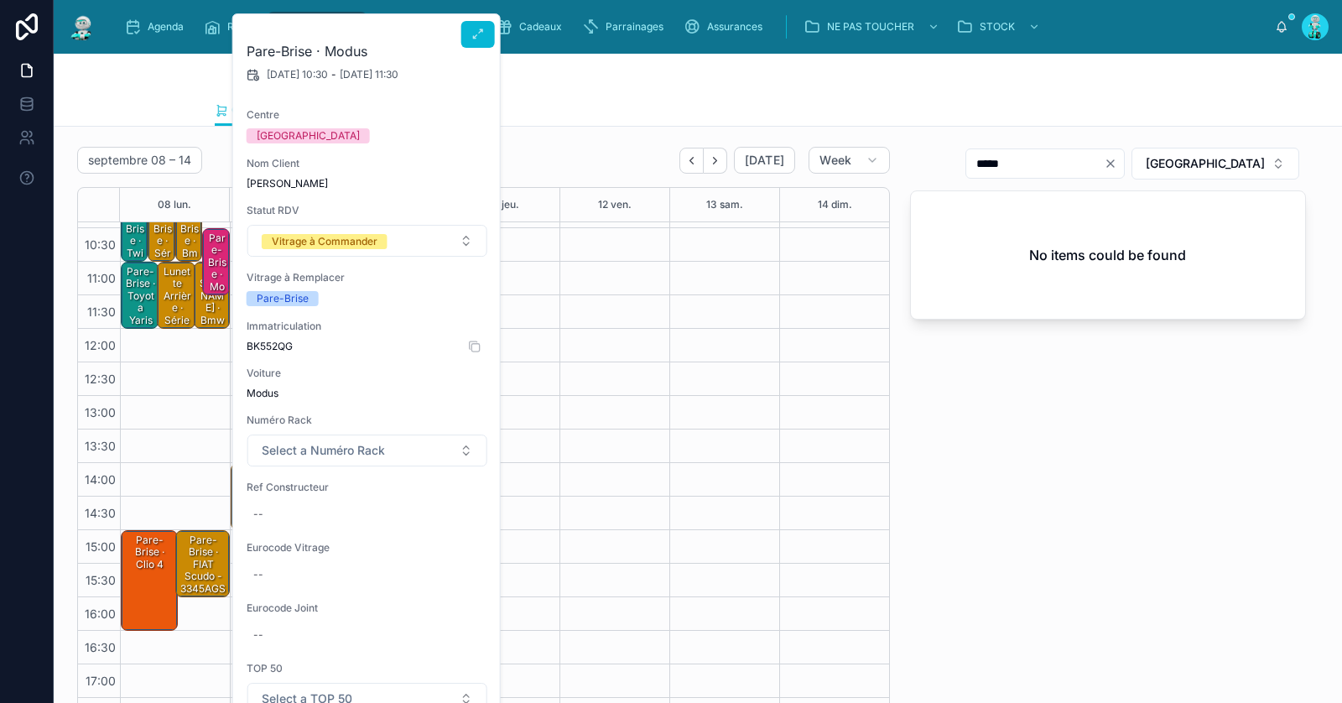
click at [268, 346] on span "BK552QG" at bounding box center [368, 346] width 242 height 13
copy span "BK552QG"
click at [486, 19] on div at bounding box center [478, 31] width 34 height 34
click at [481, 39] on icon at bounding box center [477, 34] width 13 height 13
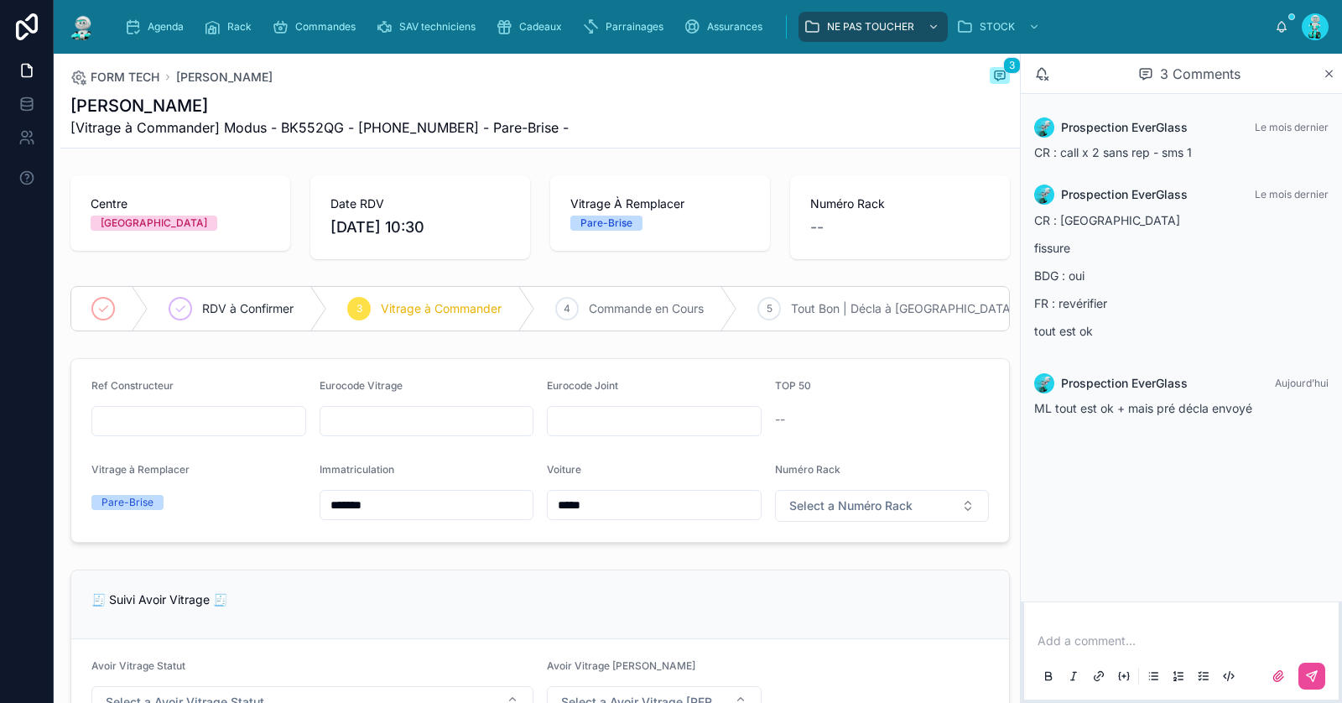
click at [1059, 633] on p at bounding box center [1184, 640] width 294 height 17
click at [1312, 677] on icon at bounding box center [1311, 675] width 13 height 13
click at [439, 409] on input "text" at bounding box center [426, 420] width 213 height 23
paste input "**********"
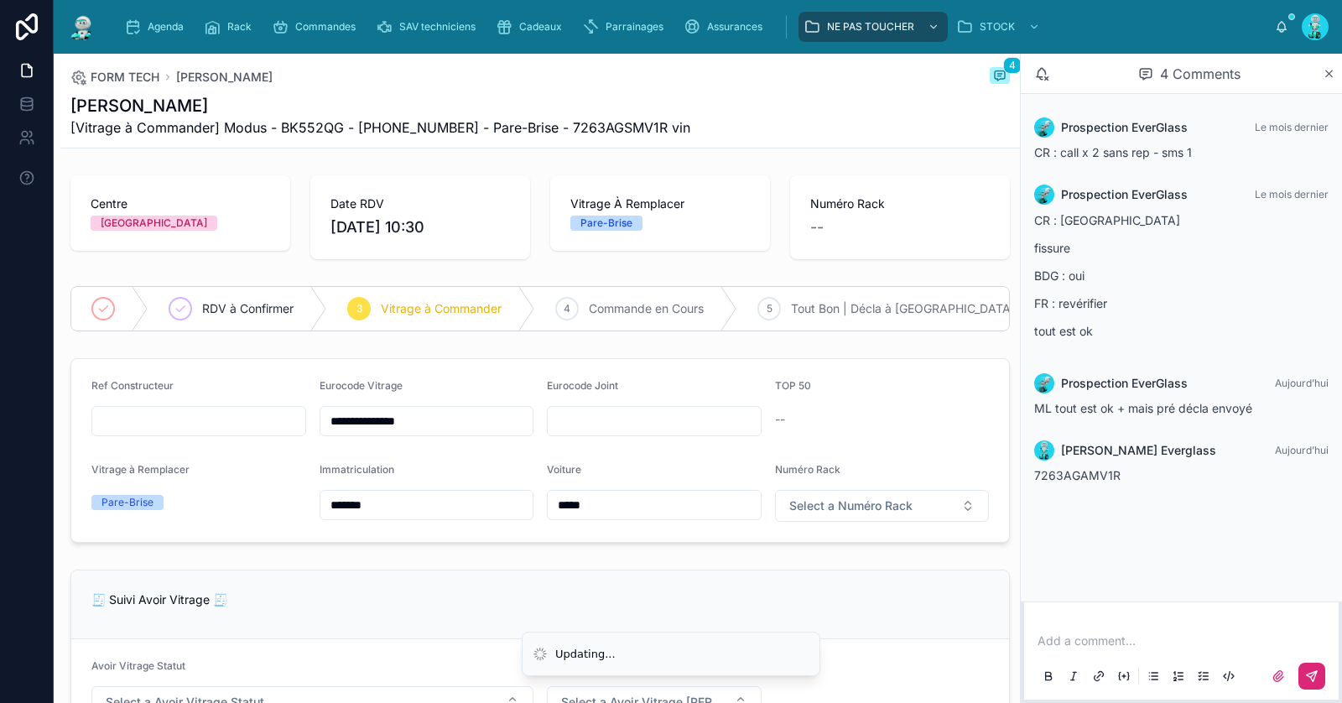
type input "**********"
click at [254, 415] on input "text" at bounding box center [198, 420] width 213 height 23
paste input "**********"
type input "**********"
click at [576, 422] on input "text" at bounding box center [654, 420] width 213 height 23
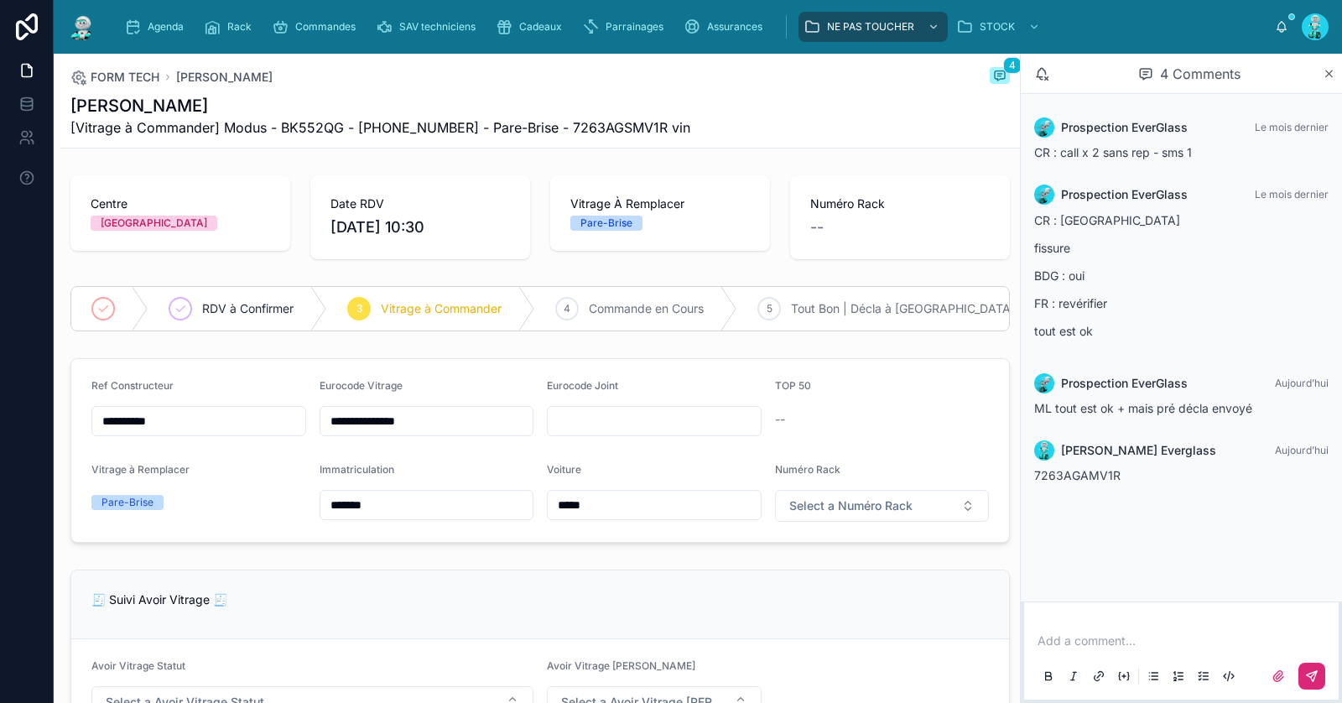
paste input "*********"
type input "*********"
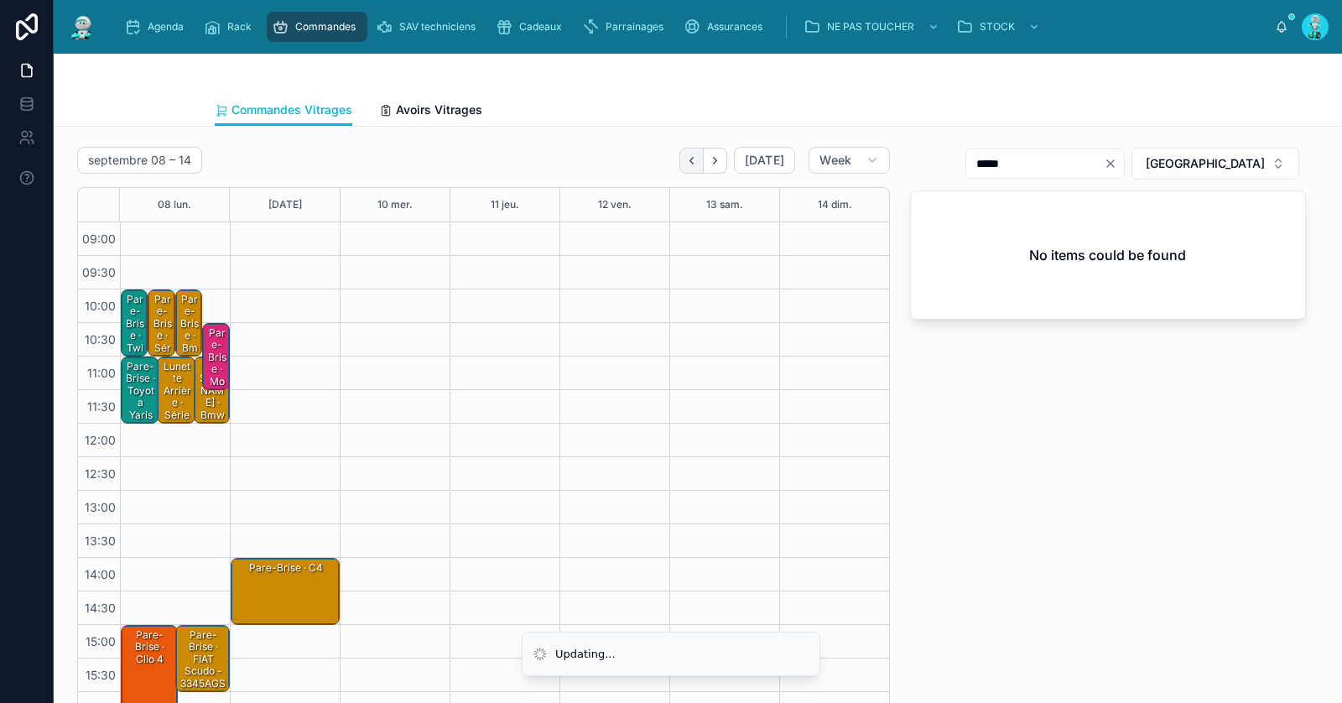
click at [690, 164] on icon "Back" at bounding box center [691, 160] width 13 height 13
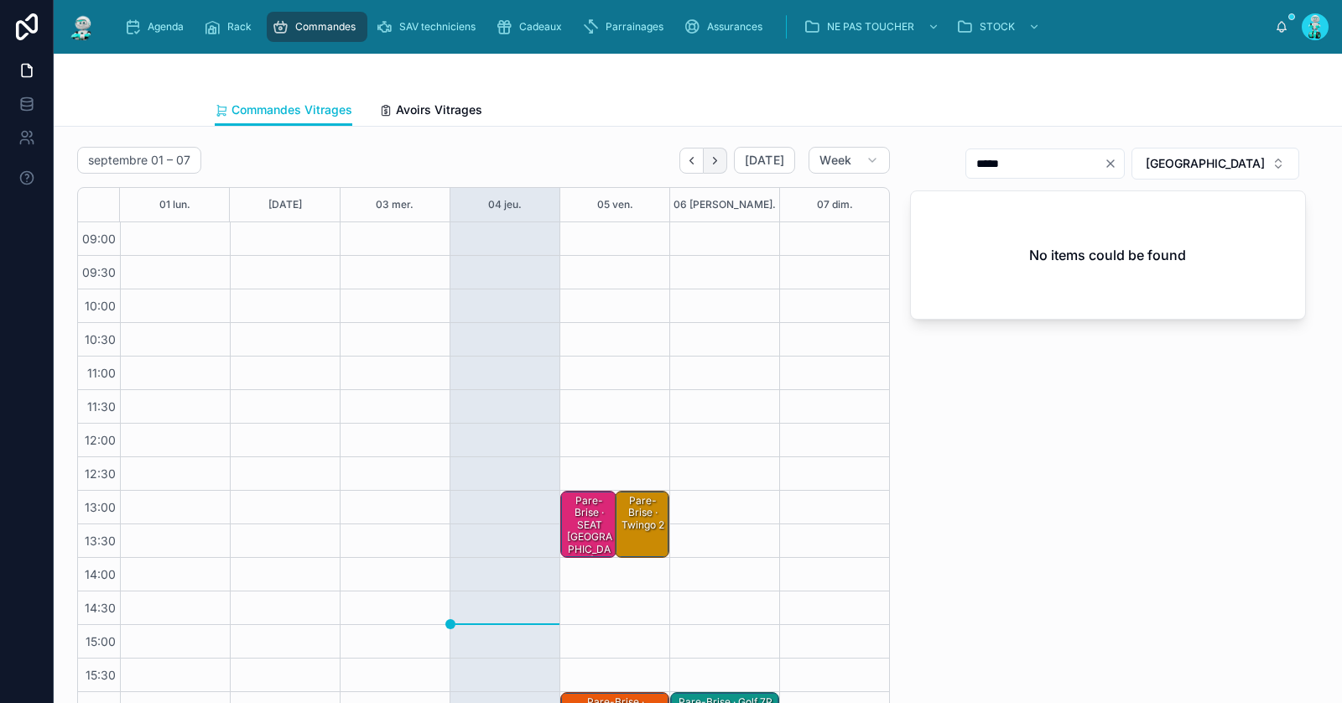
click at [721, 164] on icon "Next" at bounding box center [715, 160] width 13 height 13
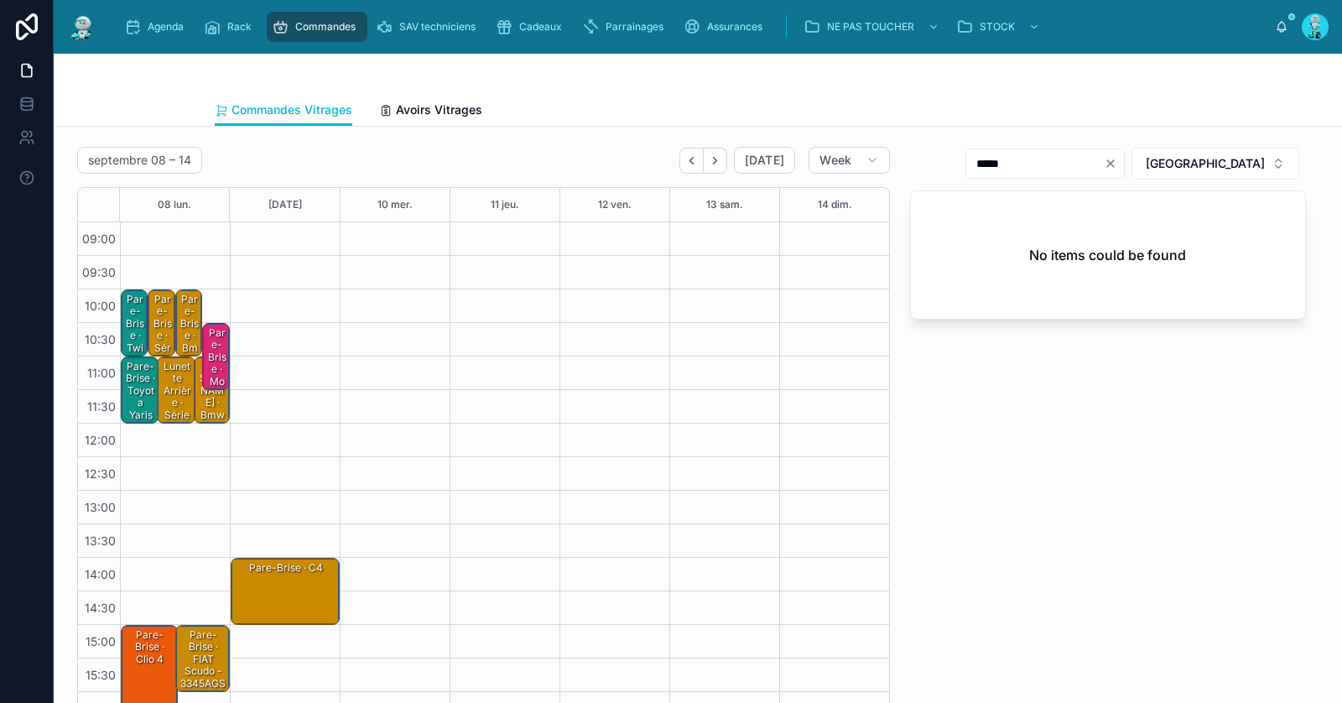
click at [219, 352] on div "Pare-Brise · Modus - 7263AGSMV1R vin" at bounding box center [216, 405] width 22 height 160
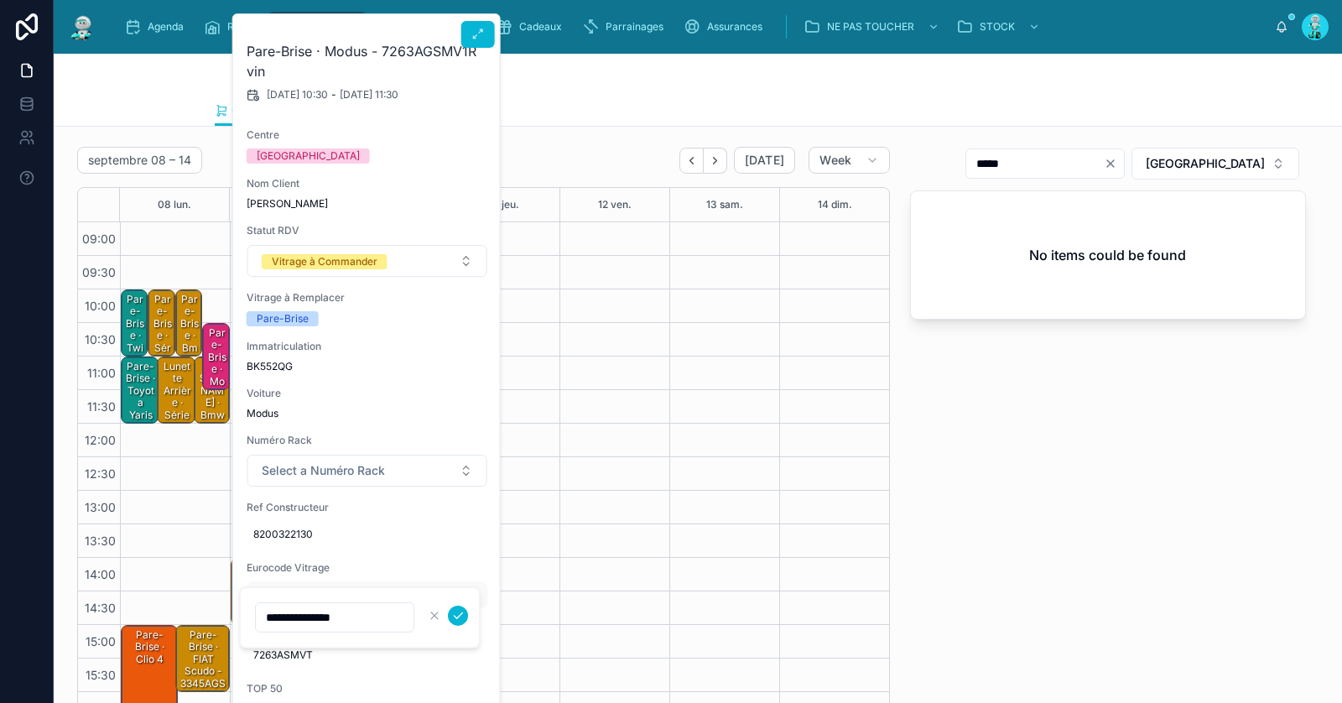
click at [299, 618] on input "**********" at bounding box center [335, 616] width 158 height 23
click at [1114, 161] on icon "Clear" at bounding box center [1110, 163] width 7 height 7
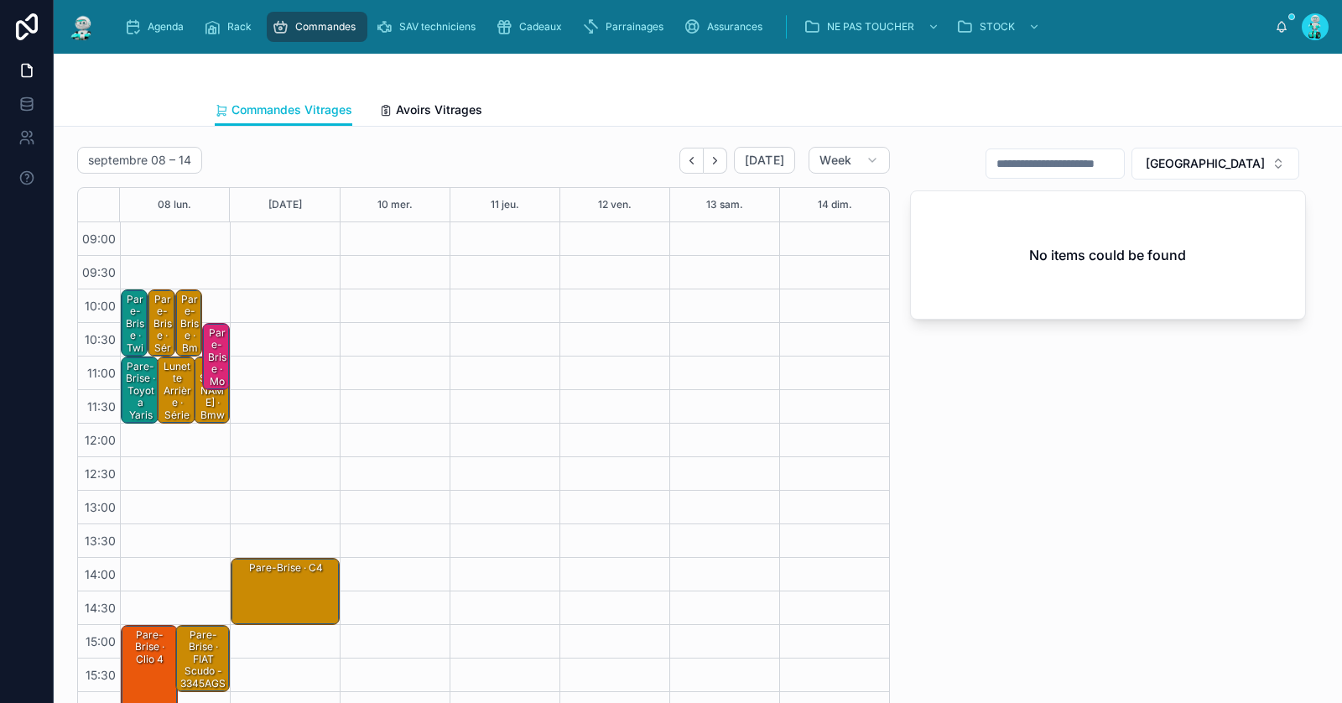
click at [1124, 161] on input "text" at bounding box center [1055, 163] width 138 height 23
paste input "**********"
type input "*****"
click at [220, 356] on div "Pare-Brise · Modus - 7263AGSMV1R vin" at bounding box center [216, 405] width 22 height 160
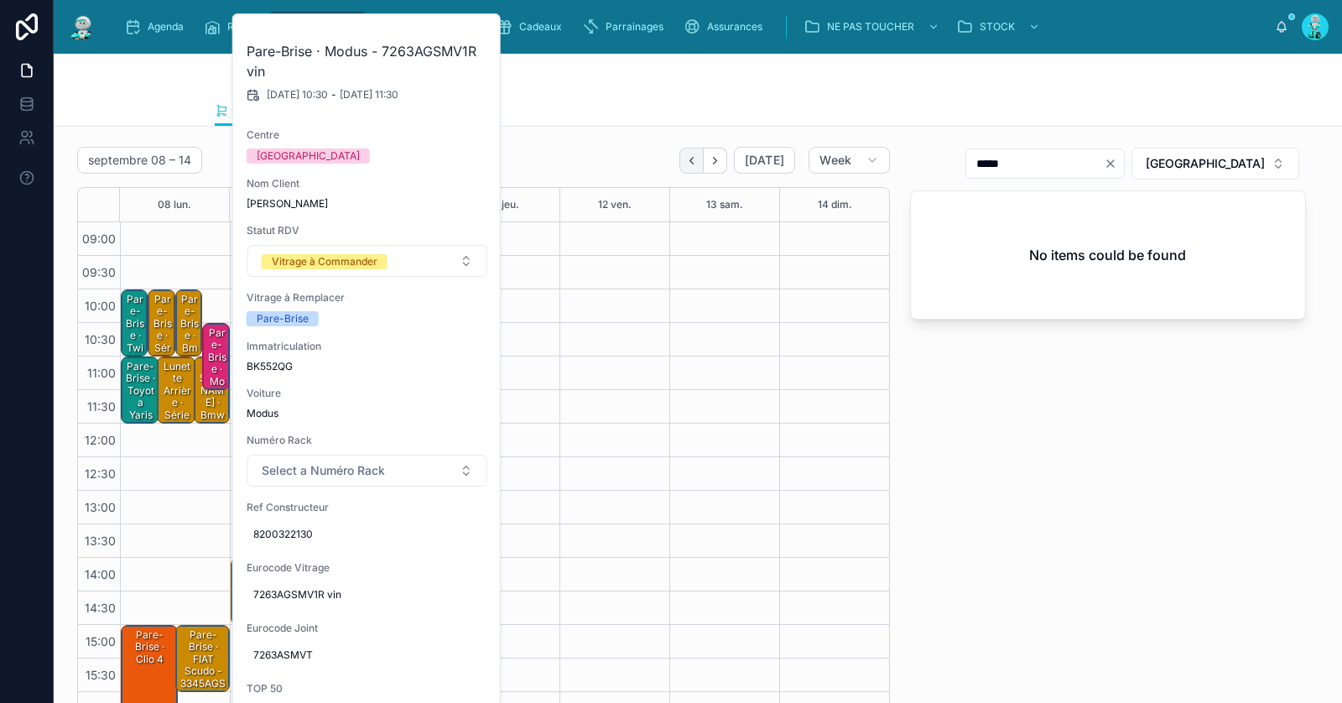
click at [698, 159] on icon "Back" at bounding box center [691, 160] width 13 height 13
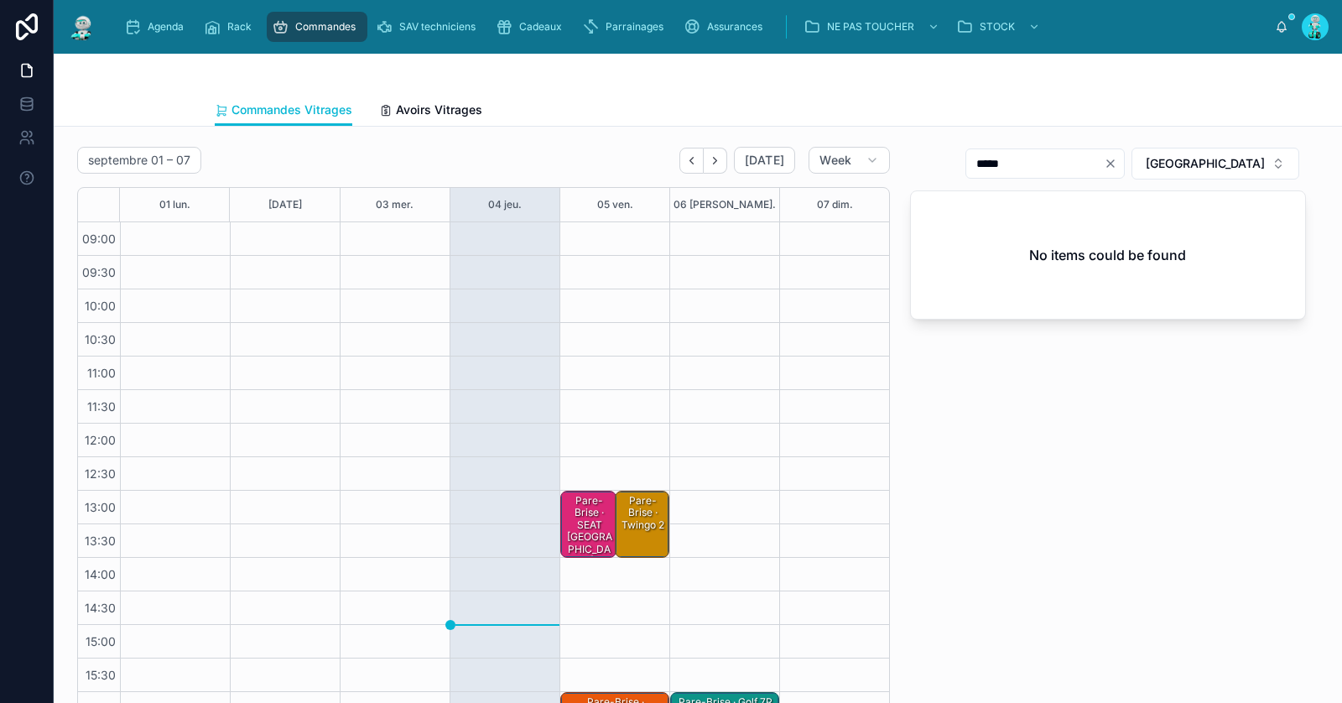
click at [579, 527] on div "Pare-Brise · SEAT TOLEDO - 7612AGSBLVZ vin" at bounding box center [590, 543] width 52 height 100
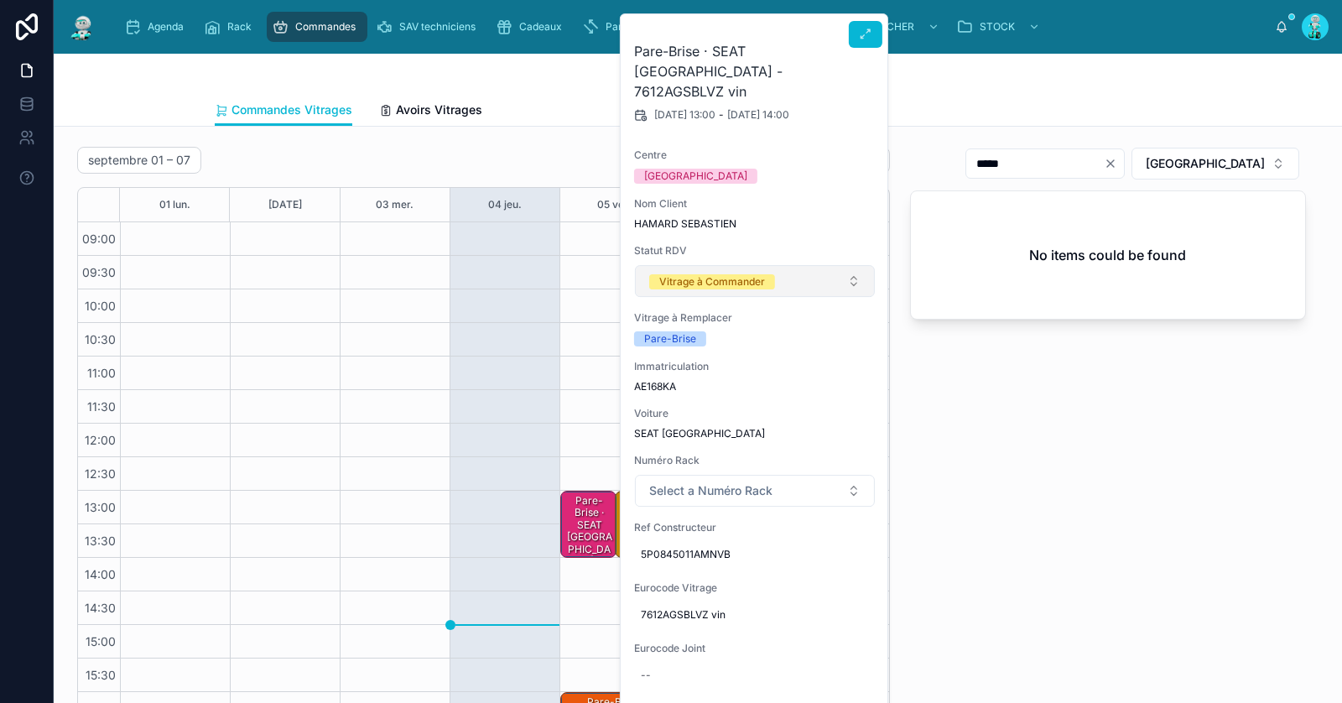
click at [746, 273] on span "Vitrage à Commander" at bounding box center [712, 281] width 126 height 17
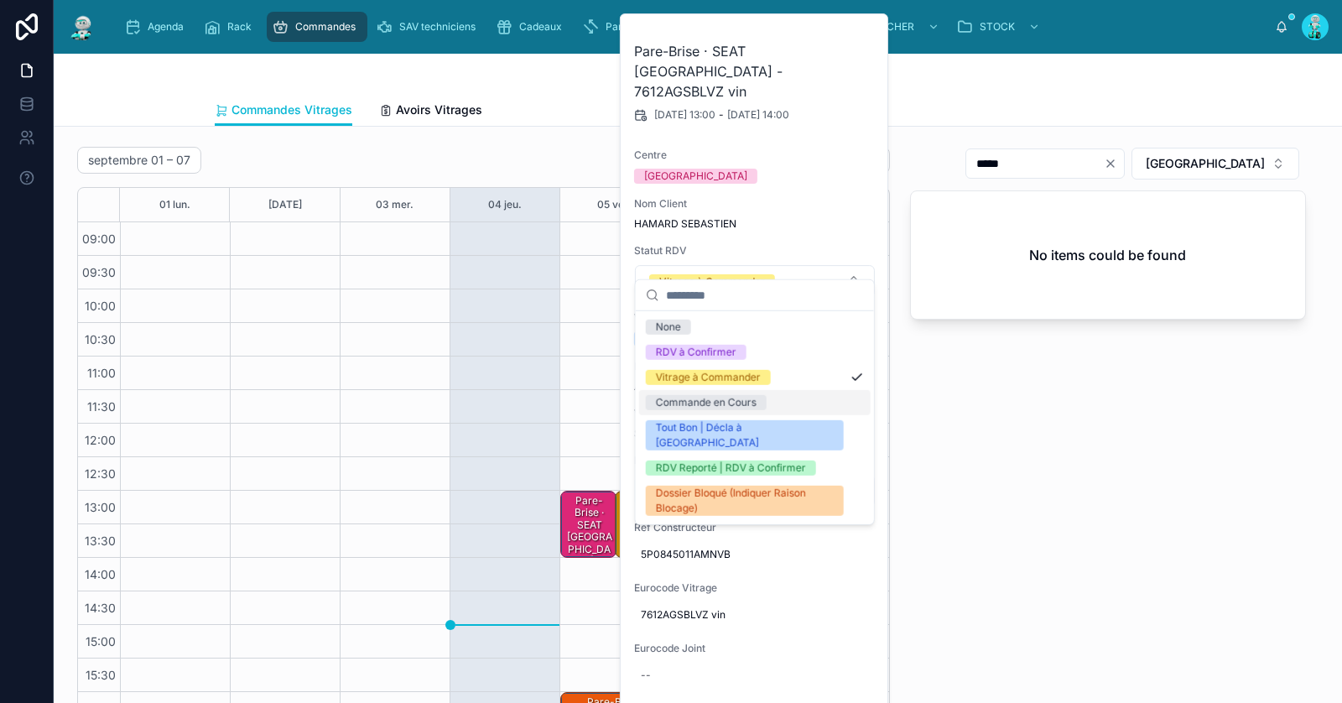
click at [738, 404] on div "Commande en Cours" at bounding box center [706, 402] width 101 height 15
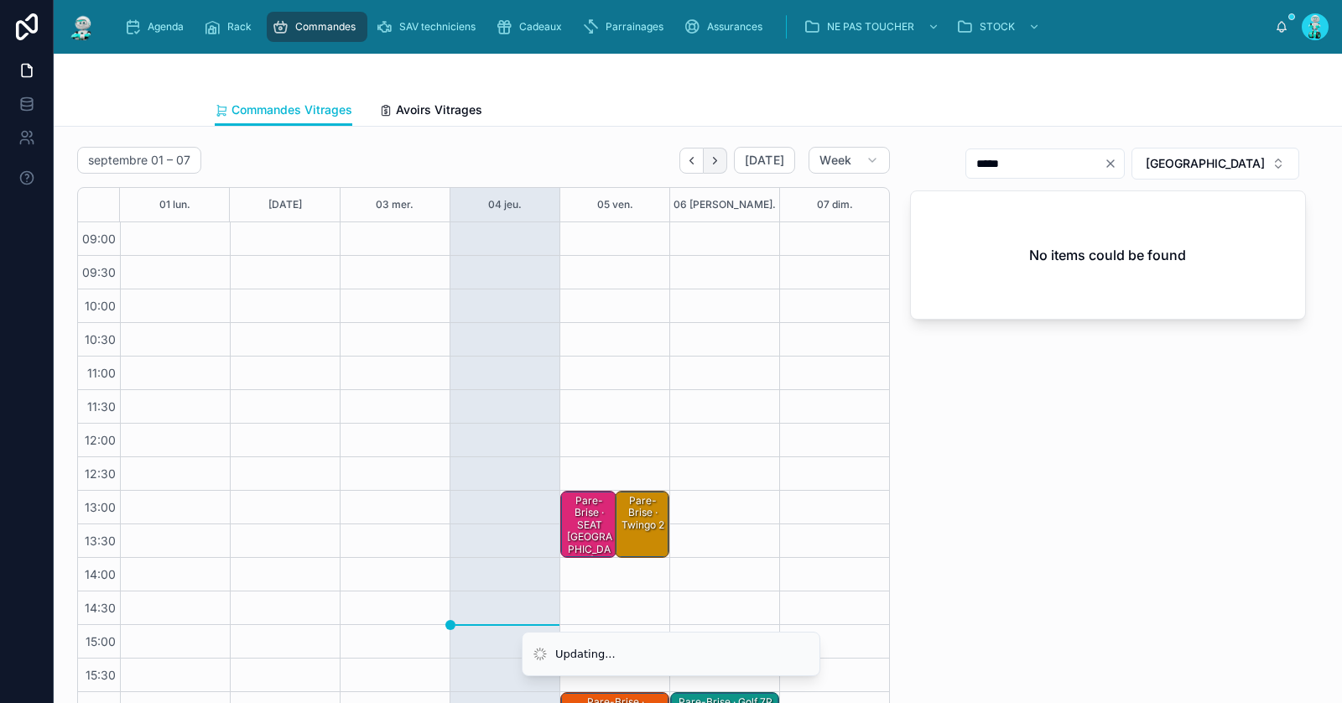
click at [721, 156] on icon "Next" at bounding box center [715, 160] width 13 height 13
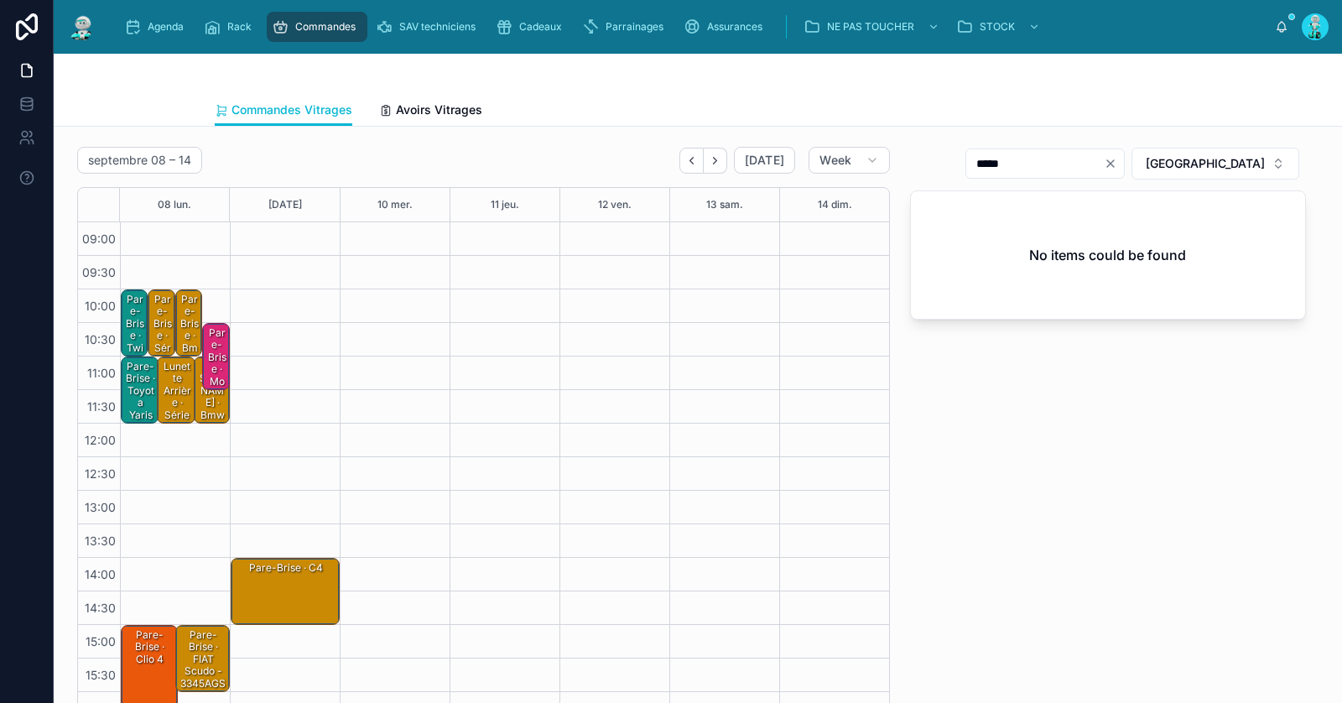
click at [222, 350] on div "Pare-Brise · Modus - 7263AGSMV1R vin" at bounding box center [216, 405] width 22 height 160
click at [226, 359] on div "Pare-Brise · Modus - 7263AGSMV1R vin" at bounding box center [216, 405] width 22 height 160
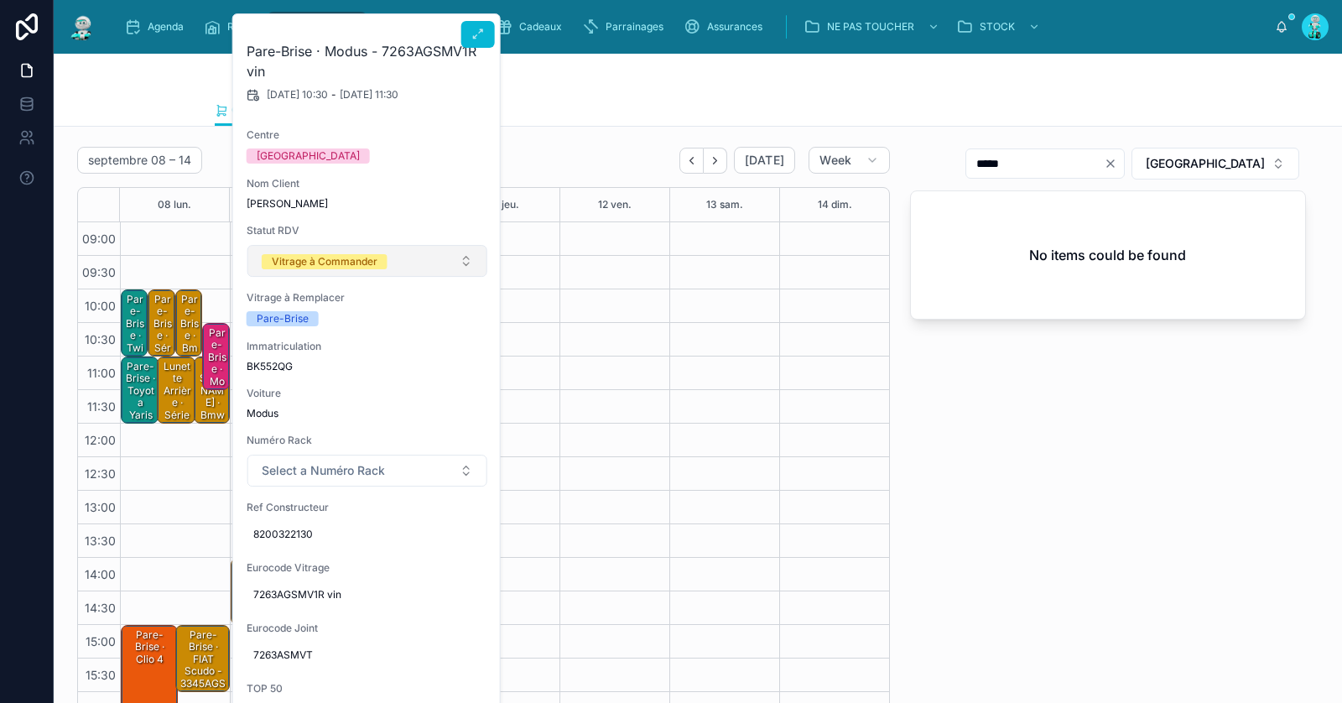
click at [329, 271] on button "Vitrage à Commander" at bounding box center [367, 261] width 240 height 32
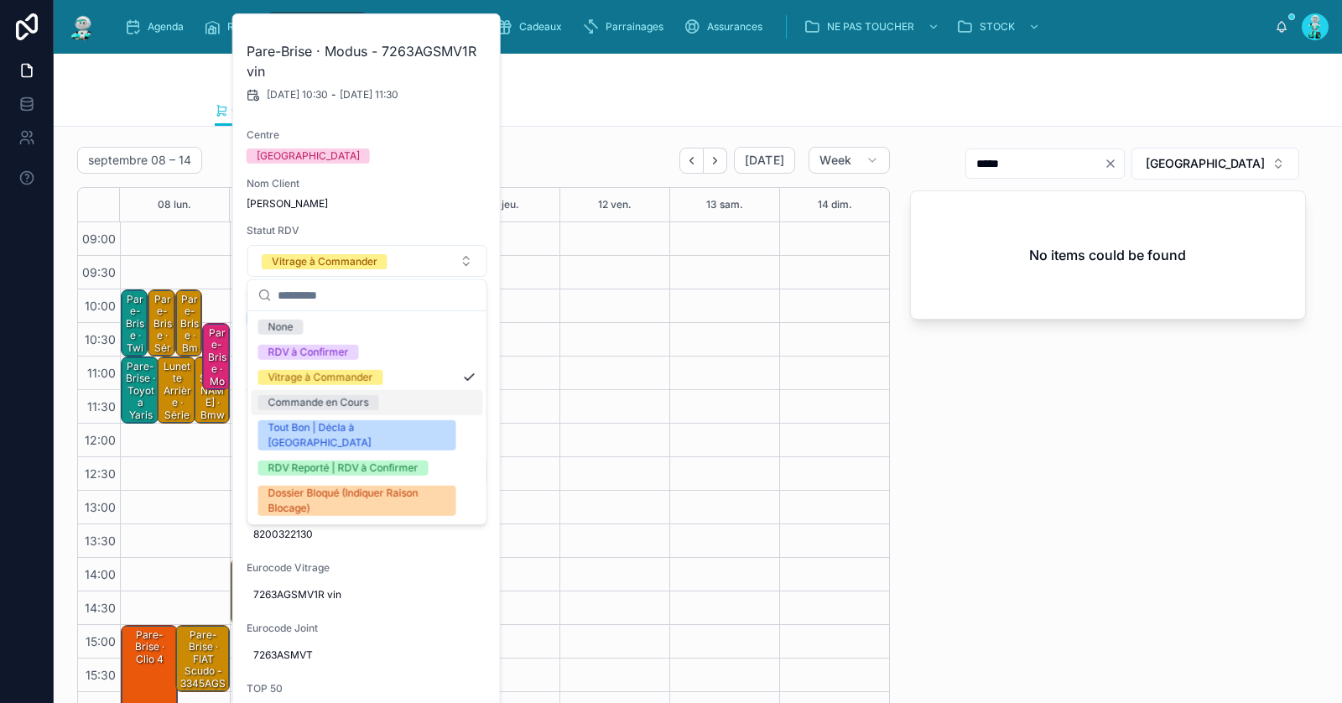
click at [336, 398] on div "Commande en Cours" at bounding box center [318, 402] width 101 height 15
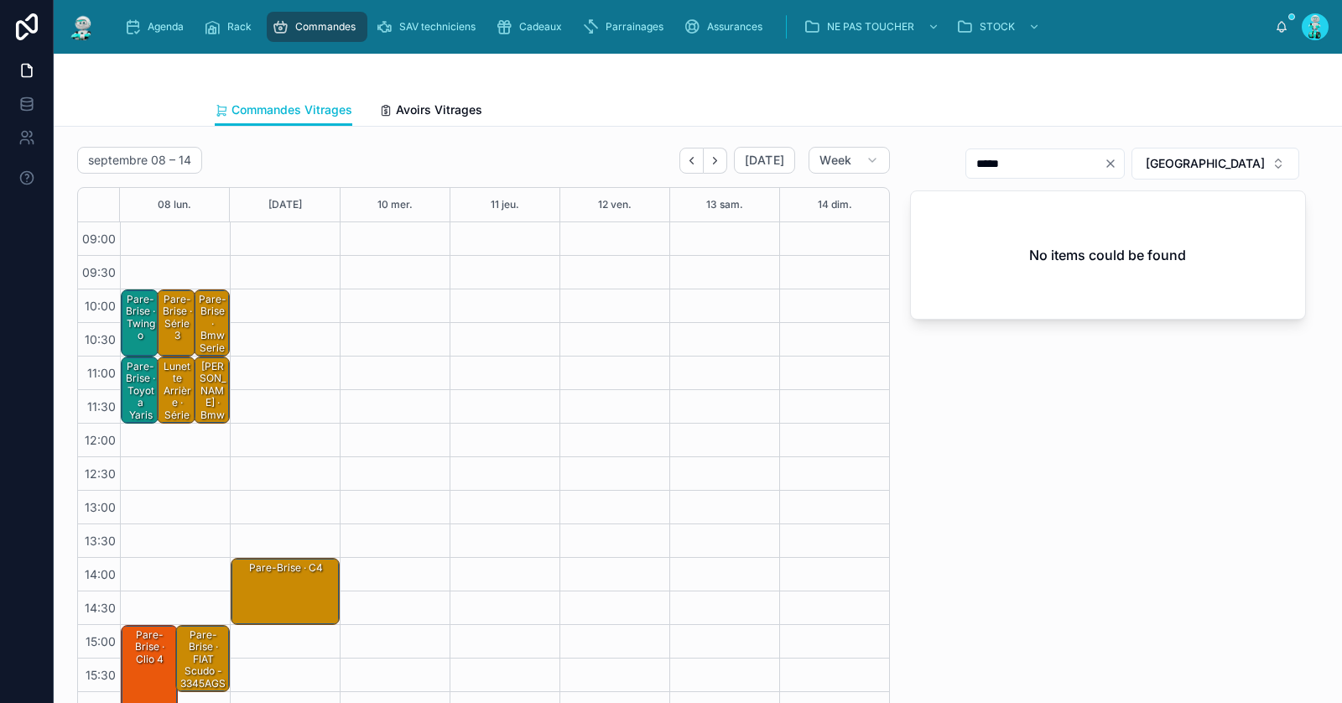
click at [689, 159] on button "Back" at bounding box center [691, 161] width 24 height 26
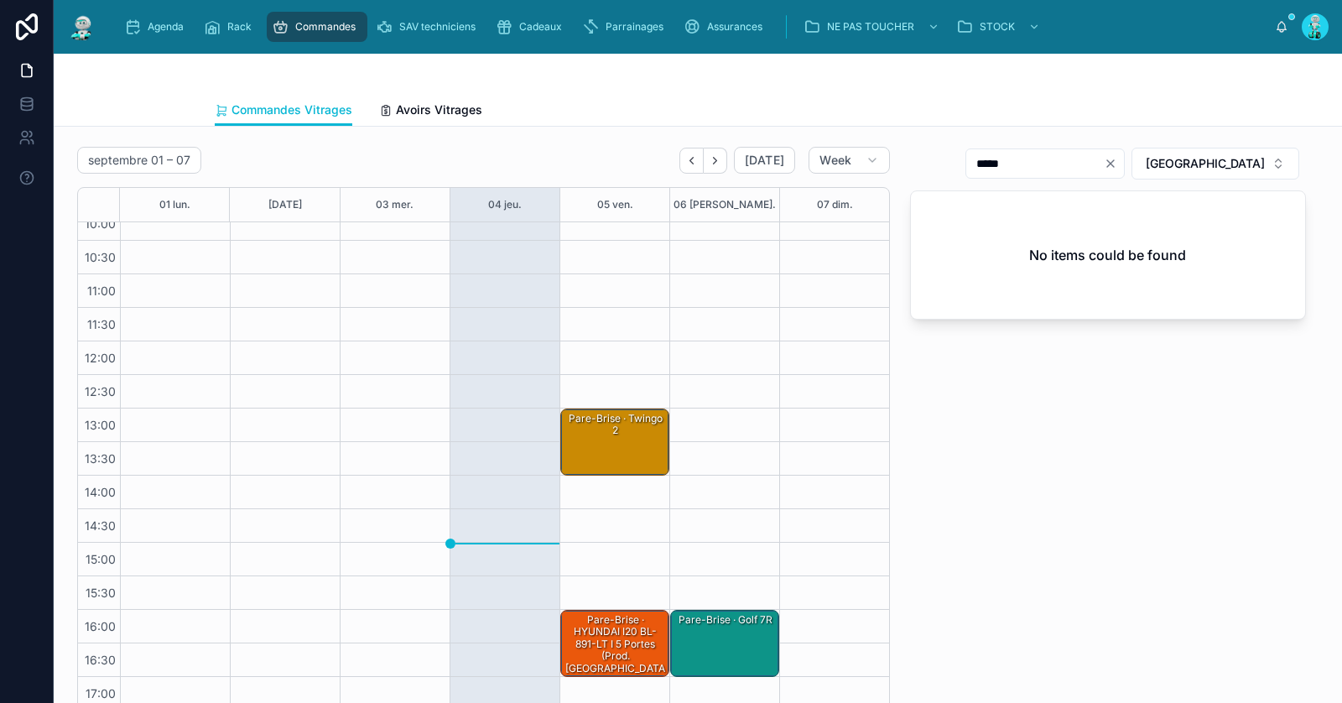
scroll to position [83, 0]
click at [624, 436] on div "Pare-Brise · Twingo 2" at bounding box center [616, 441] width 104 height 64
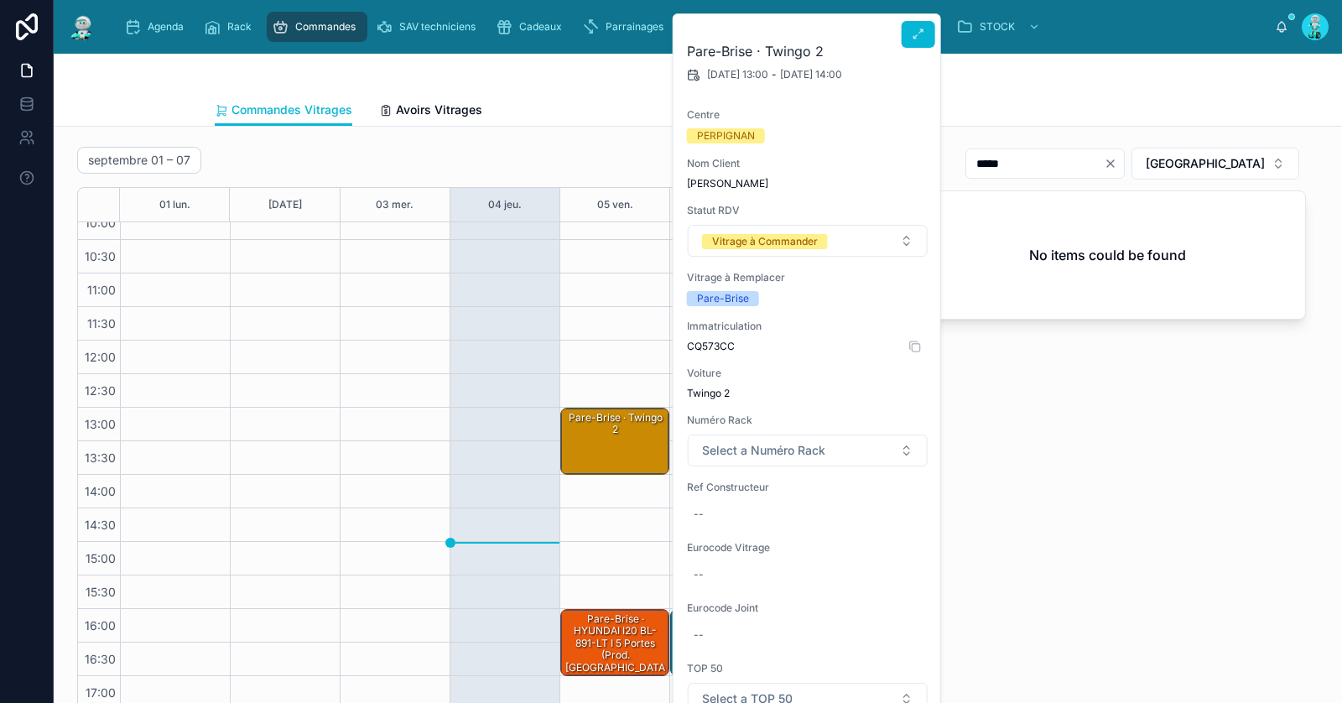
click at [711, 340] on span "CQ573CC" at bounding box center [808, 346] width 242 height 13
copy span "CQ573CC"
click at [717, 512] on div "--" at bounding box center [808, 514] width 242 height 27
type input "**********"
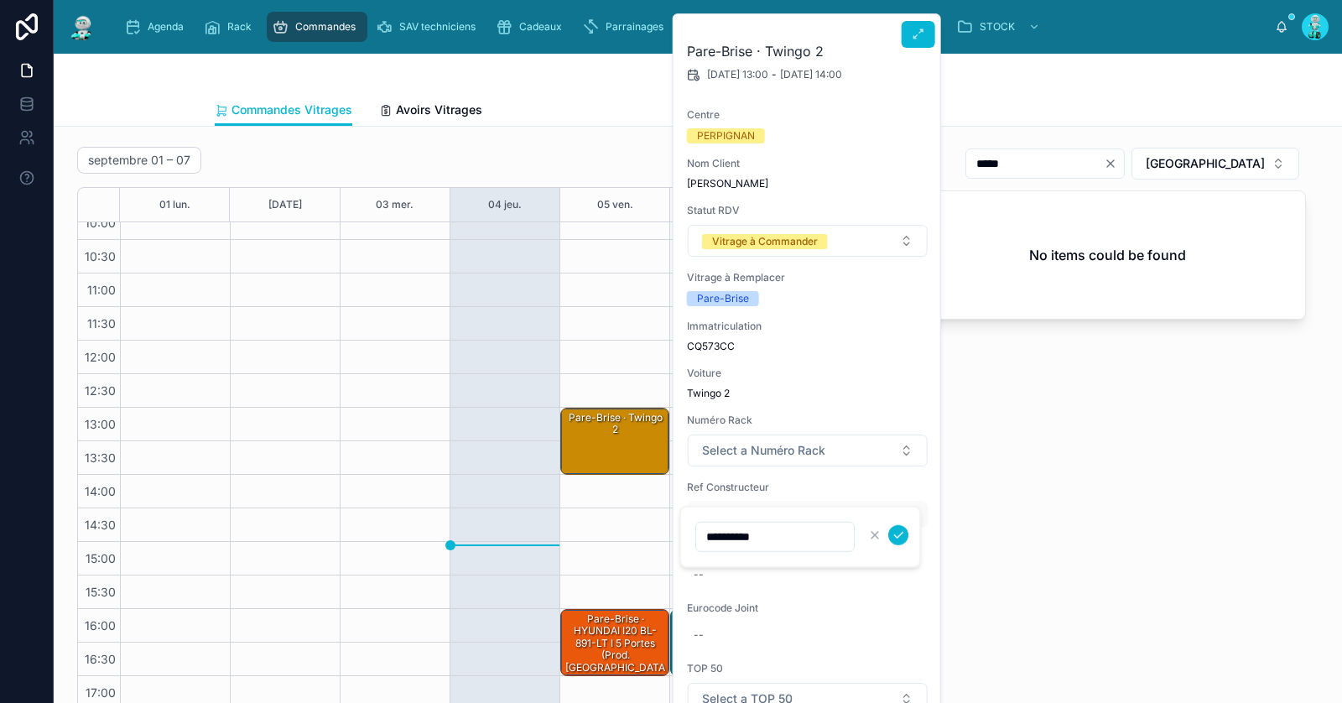
click button "submit" at bounding box center [898, 535] width 20 height 20
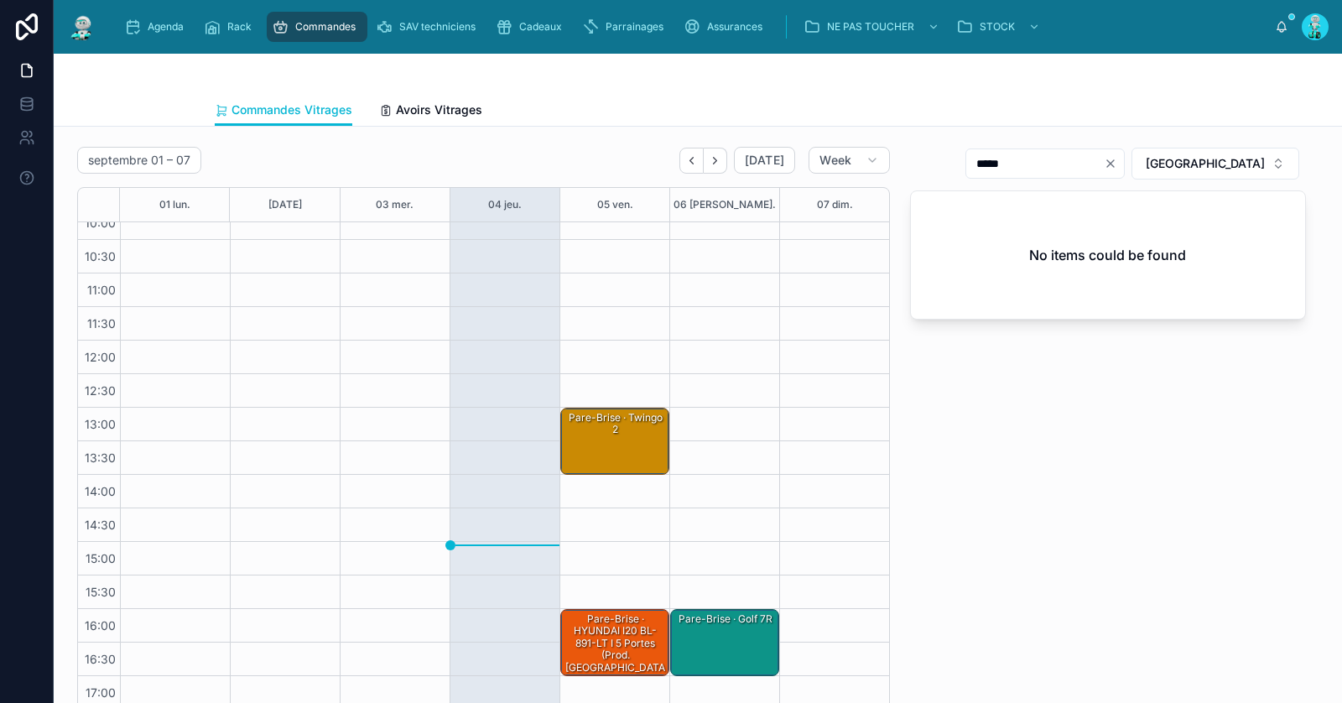
click at [594, 435] on div "Pare-Brise · Twingo 2" at bounding box center [616, 441] width 104 height 64
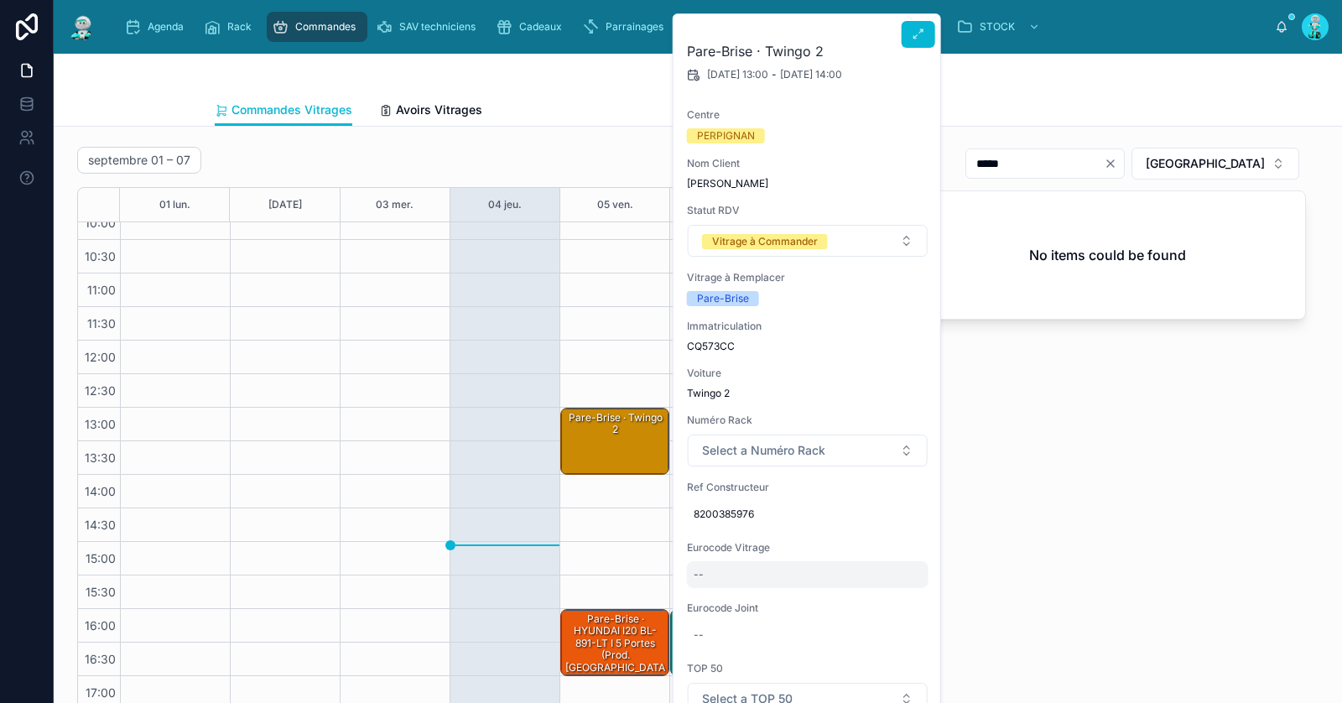
click at [712, 585] on div "--" at bounding box center [808, 574] width 242 height 27
type input "**********"
click button "submit" at bounding box center [898, 595] width 20 height 20
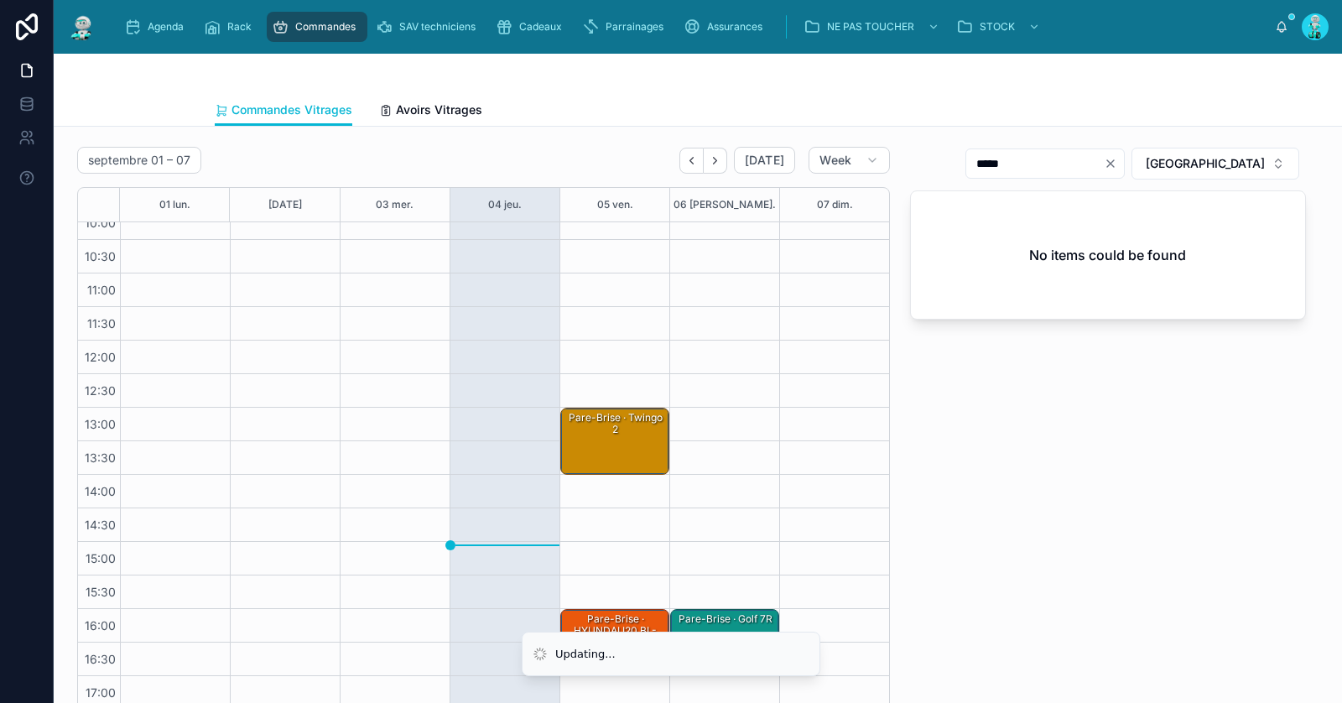
click at [1212, 181] on div "***** RENNES No items could be found" at bounding box center [1108, 233] width 396 height 173
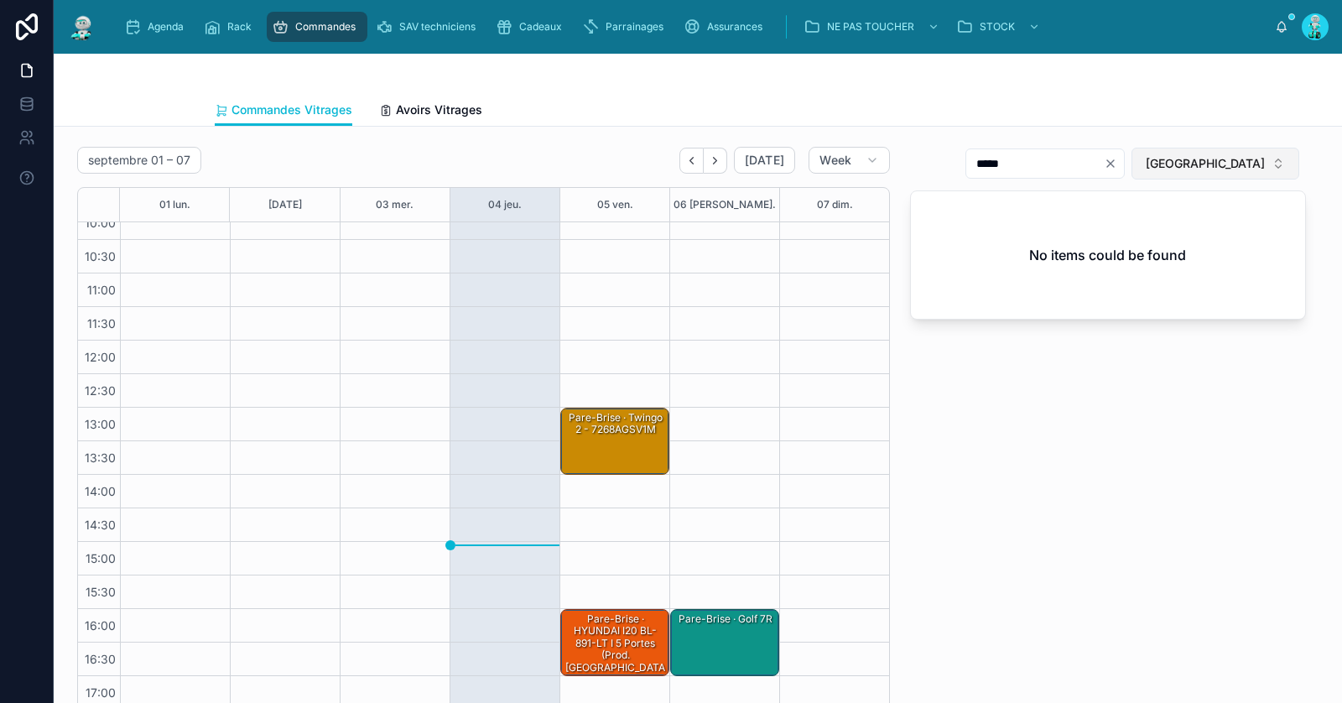
click at [1221, 174] on button "RENNES" at bounding box center [1215, 164] width 168 height 32
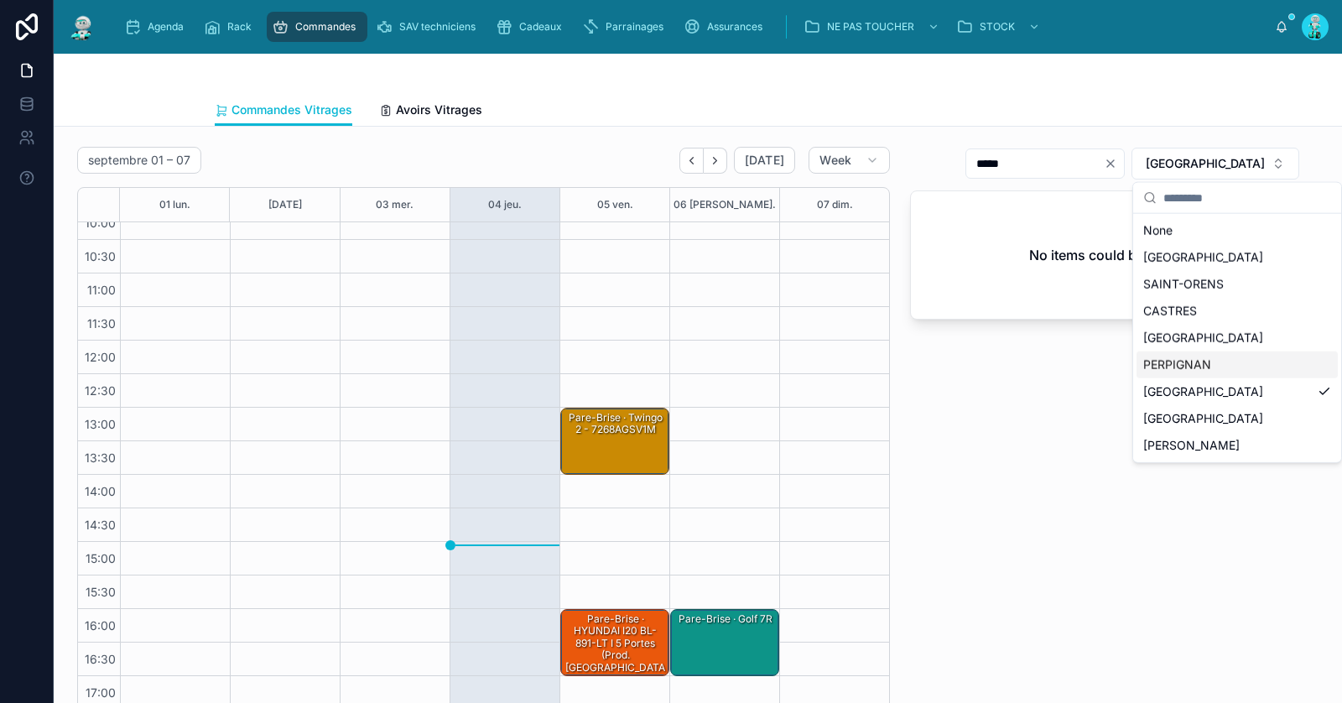
click at [1165, 362] on div "PERPIGNAN" at bounding box center [1236, 364] width 201 height 27
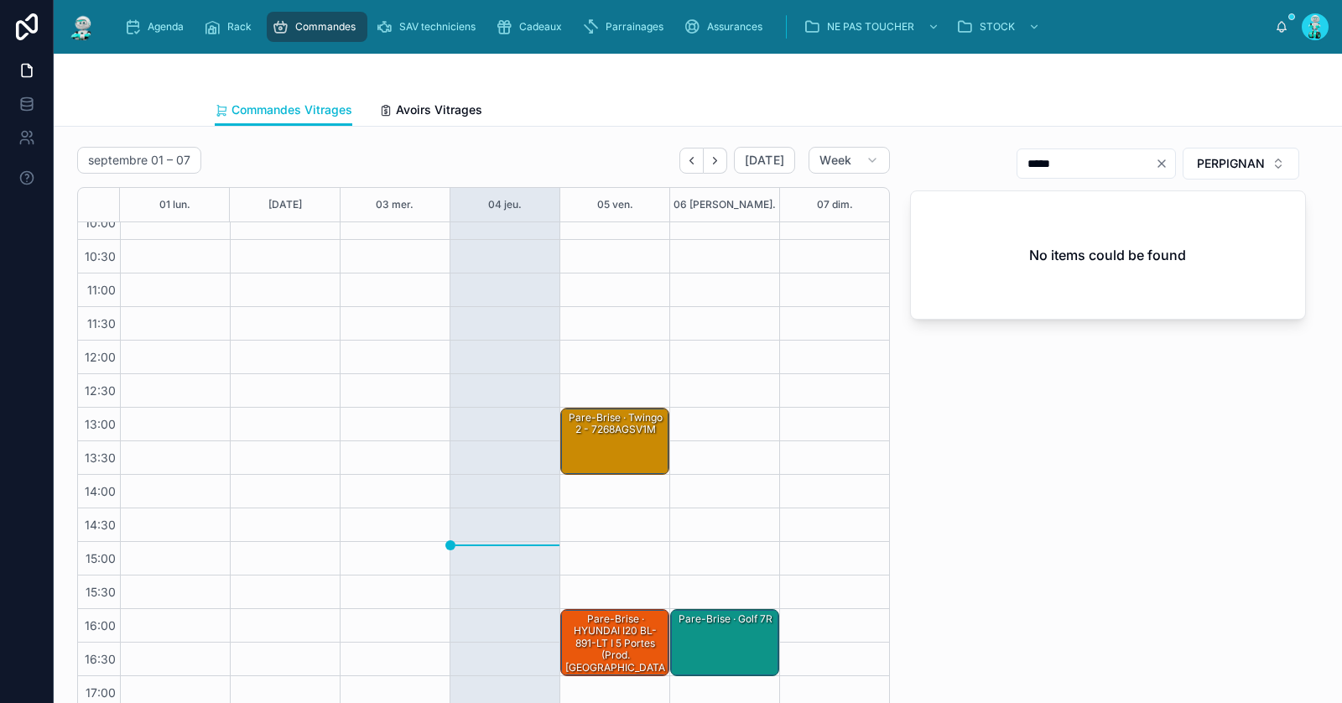
click at [1162, 166] on icon "Clear" at bounding box center [1161, 163] width 13 height 13
click at [1140, 164] on input "text" at bounding box center [1106, 163] width 138 height 23
paste input "**********"
type input "*****"
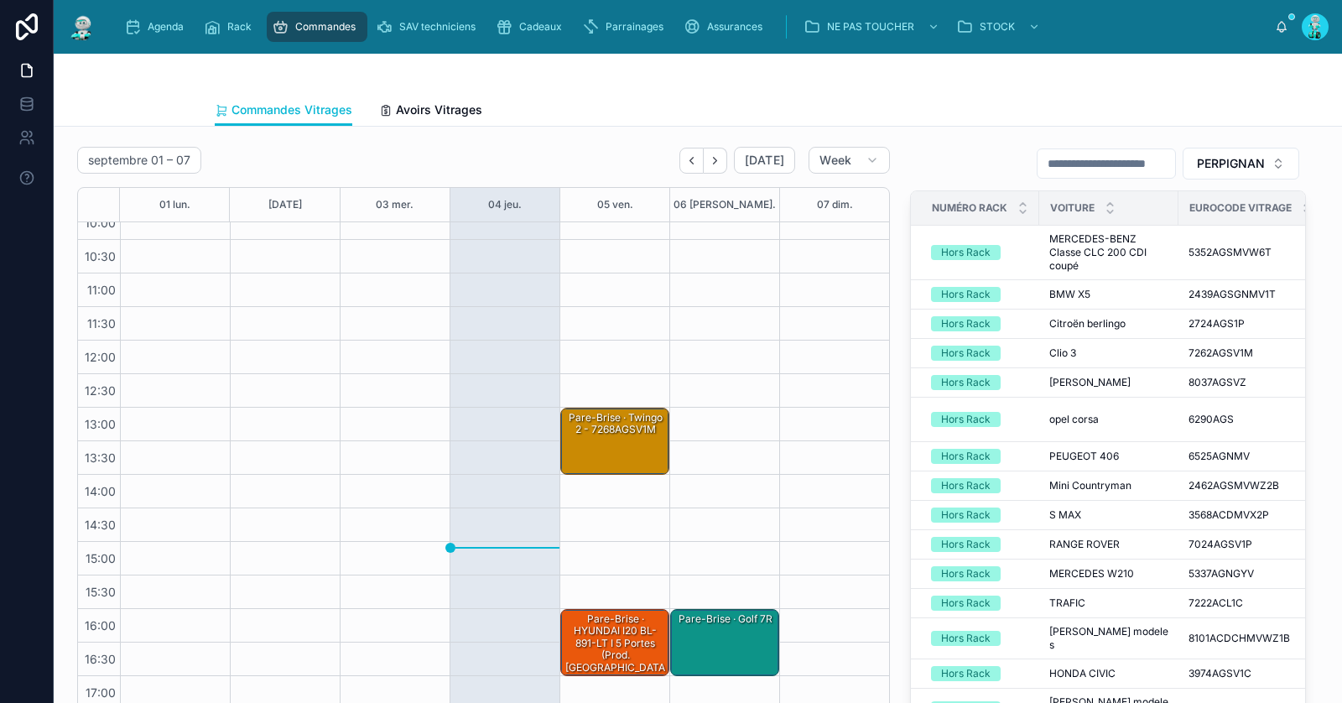
paste input "**********"
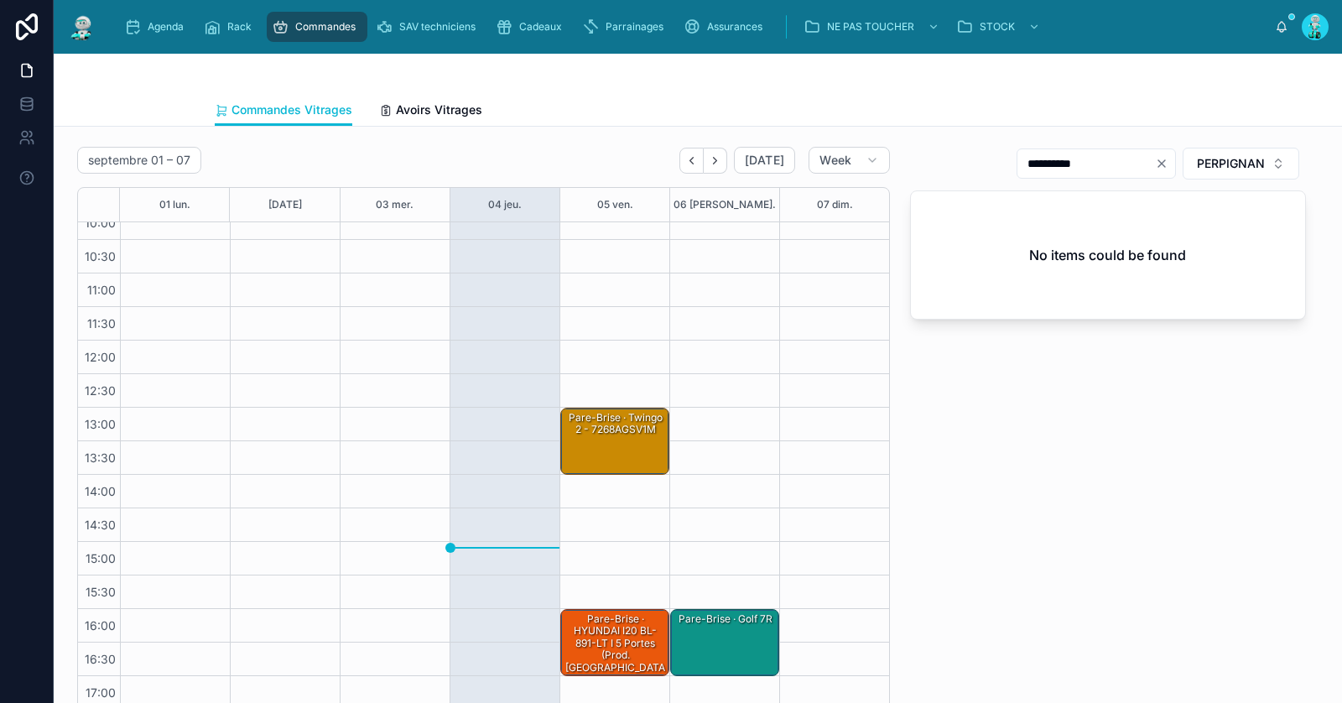
scroll to position [95, 0]
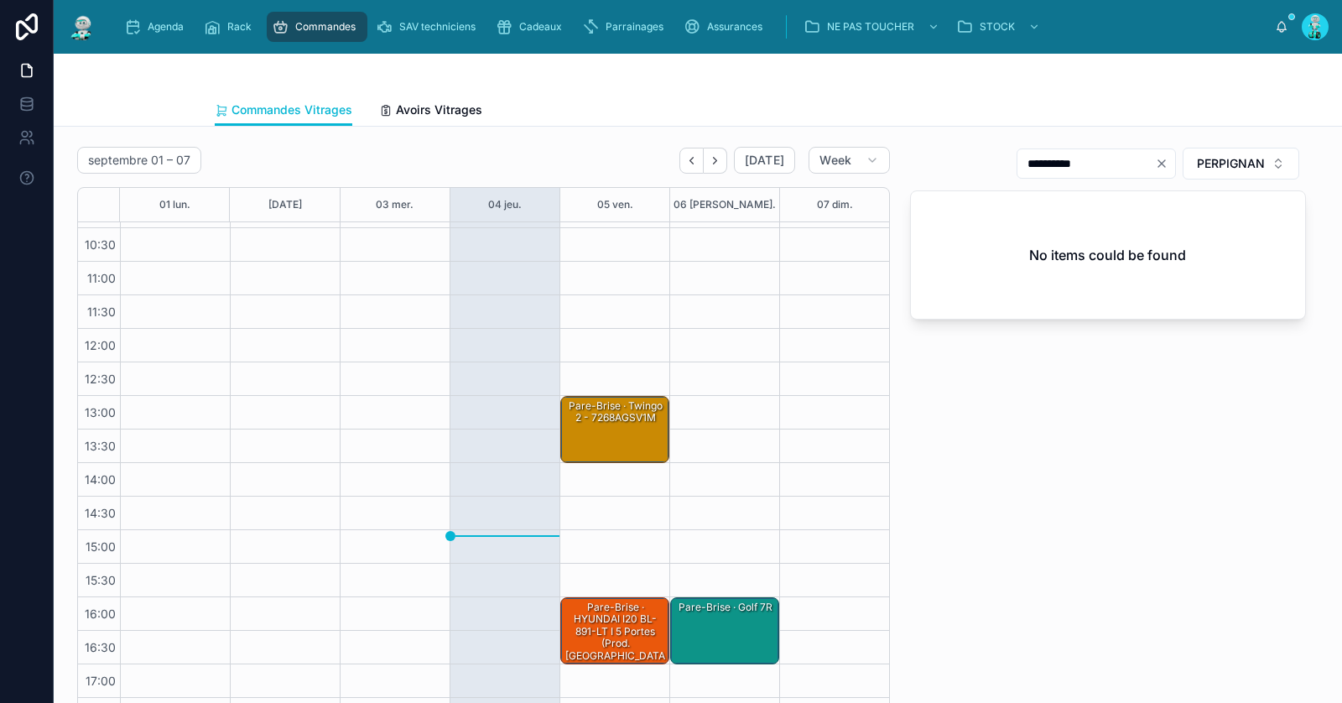
type input "**********"
click at [600, 438] on div "Pare-Brise · Twingo 2 - 7268AGSV1M" at bounding box center [616, 430] width 104 height 64
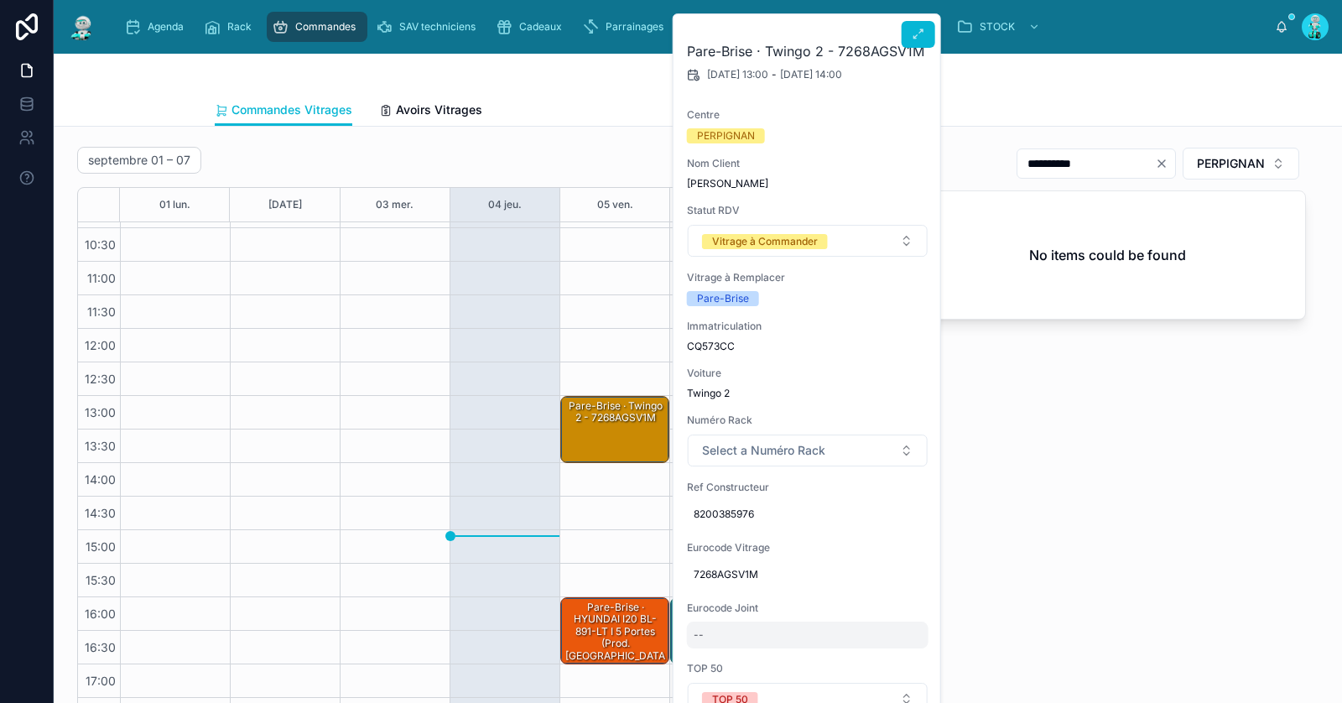
click at [712, 626] on div "--" at bounding box center [808, 634] width 242 height 27
click button "submit" at bounding box center [898, 656] width 20 height 20
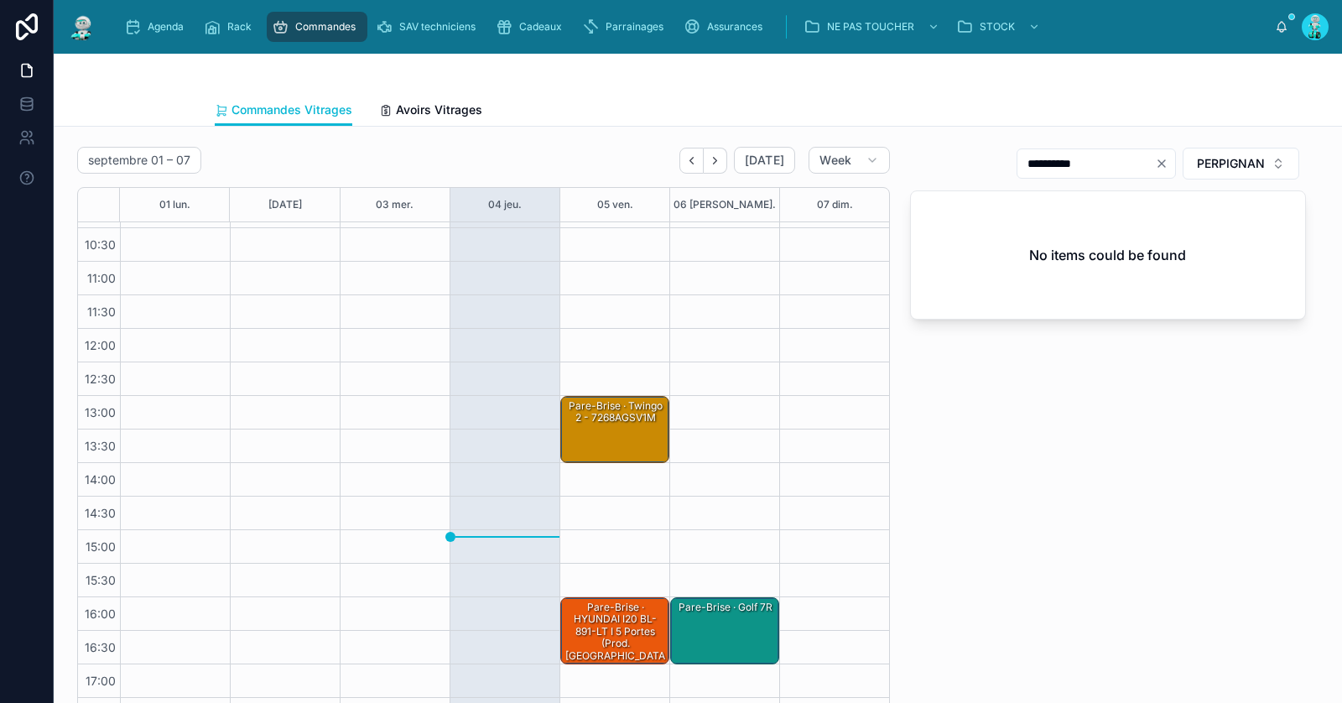
click at [601, 421] on div "Pare-Brise · Twingo 2 - 7268AGSV1M" at bounding box center [616, 412] width 104 height 28
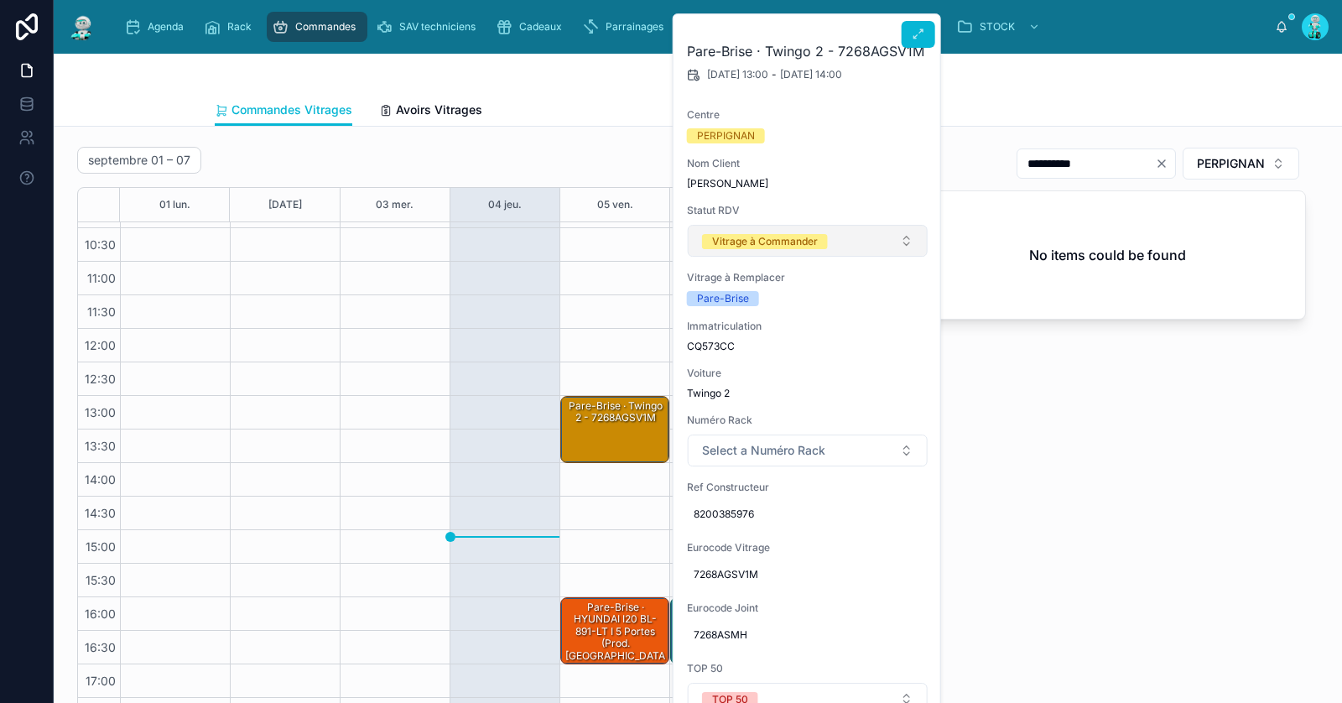
click at [765, 251] on button "Vitrage à Commander" at bounding box center [808, 241] width 240 height 32
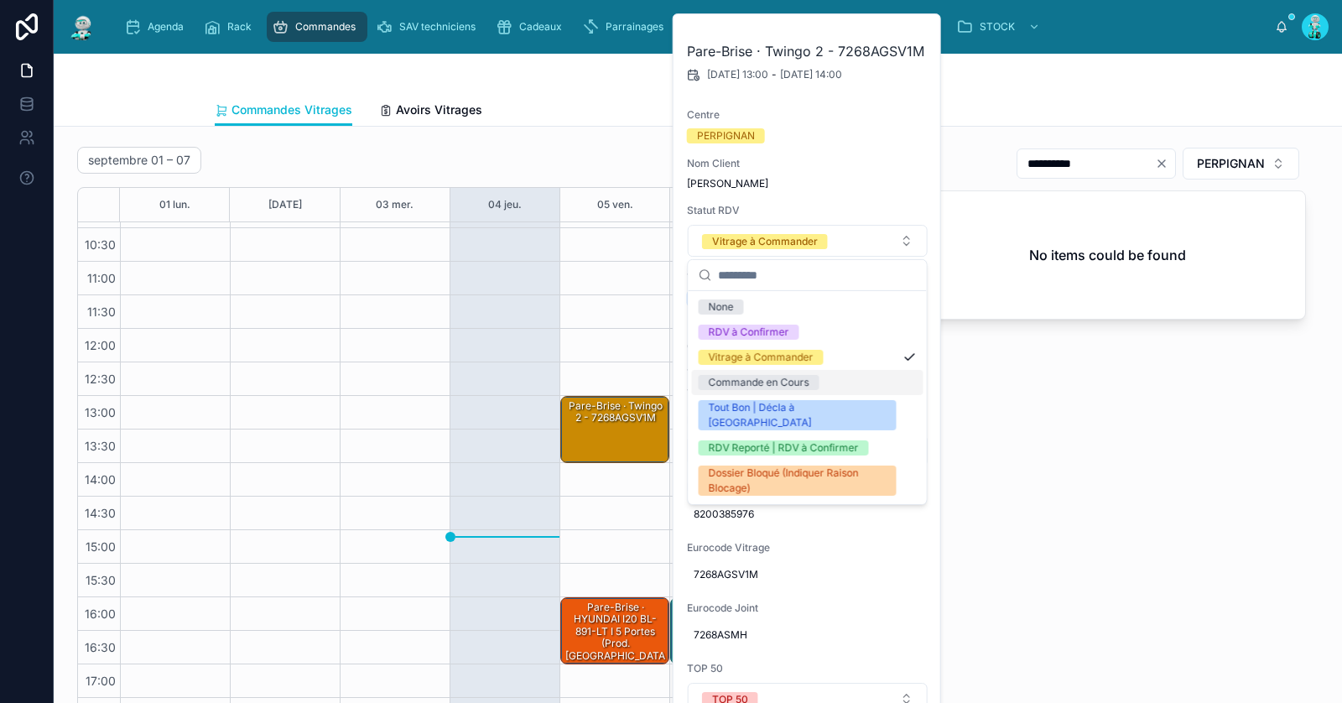
click at [769, 386] on div "Commande en Cours" at bounding box center [758, 382] width 101 height 15
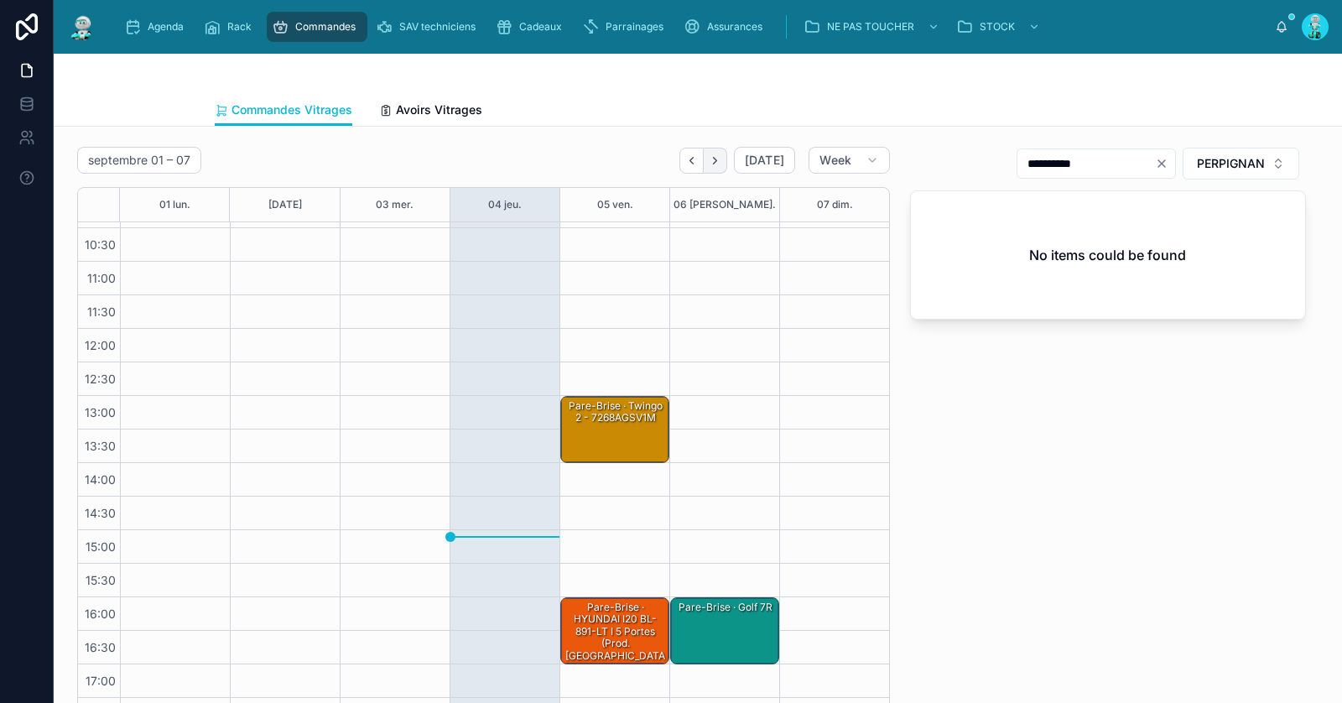
click at [714, 161] on icon "Next" at bounding box center [715, 160] width 13 height 13
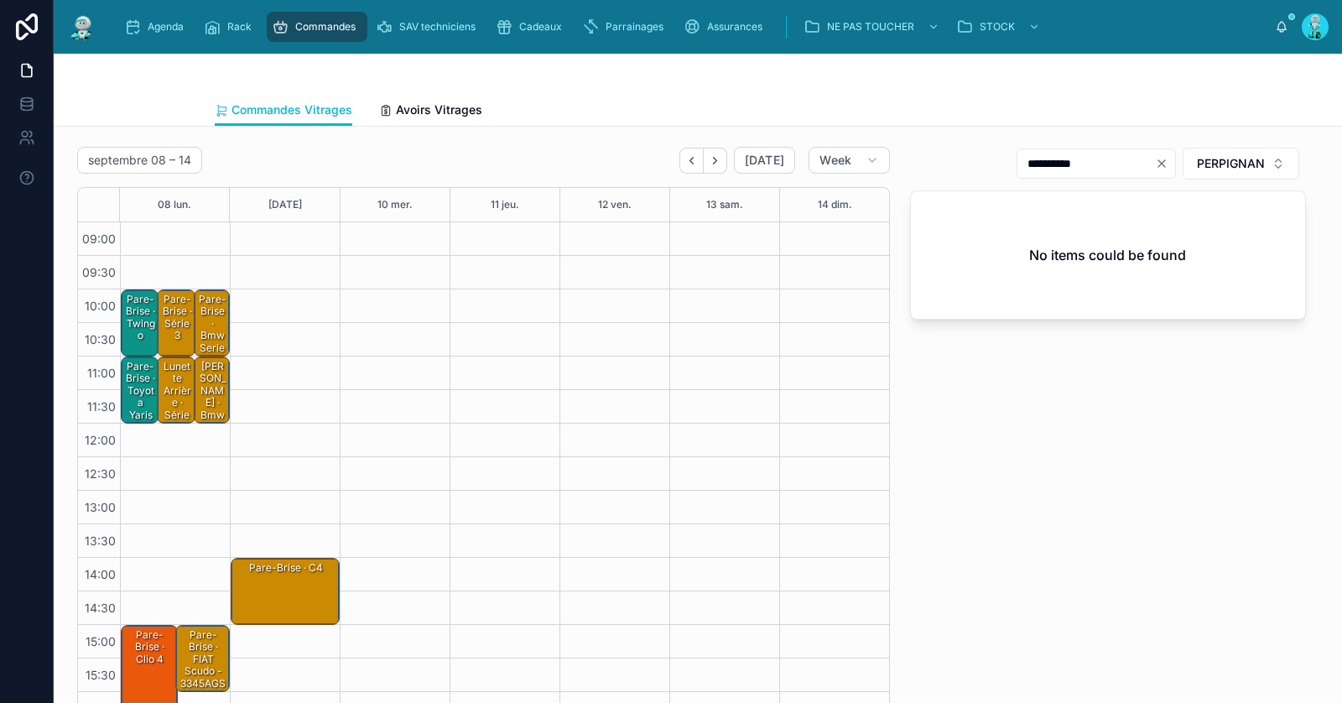
click at [167, 320] on div "Pare-Brise · série 3" at bounding box center [176, 318] width 33 height 52
click at [178, 314] on div "Pare-Brise · série 3" at bounding box center [176, 318] width 33 height 52
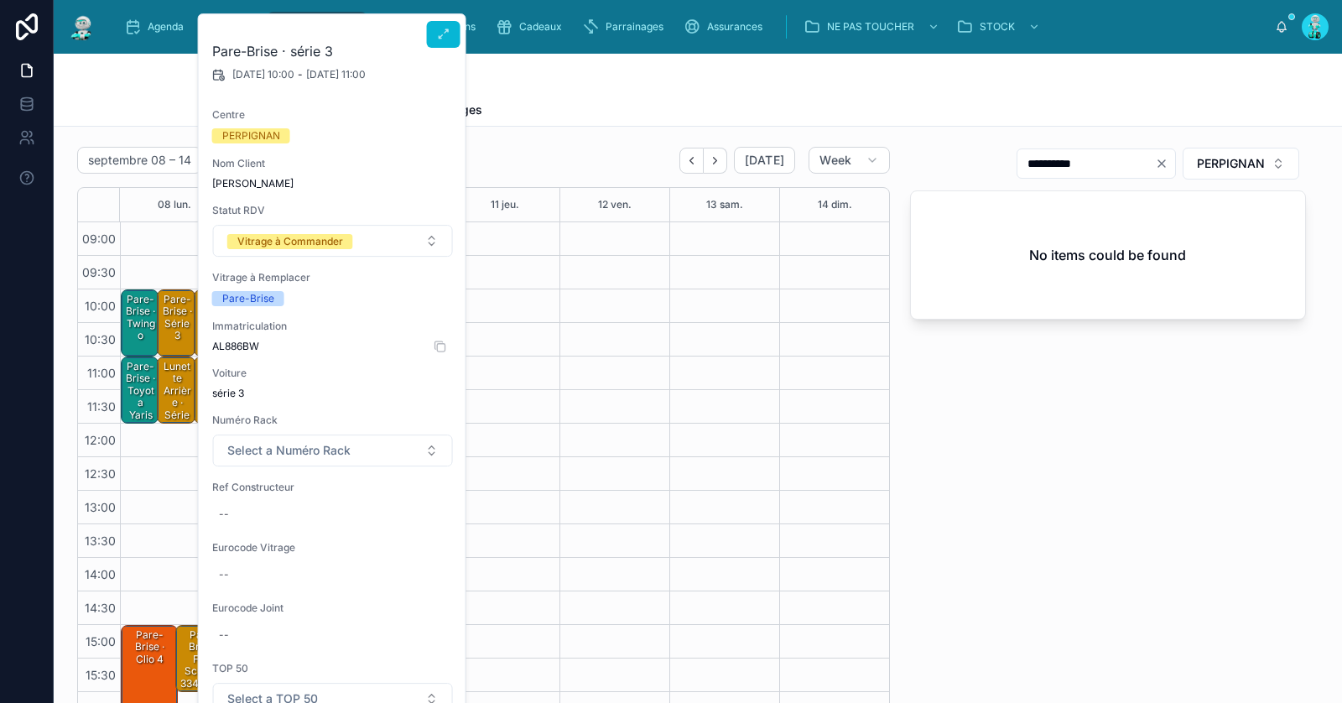
click at [232, 345] on span "AL886BW" at bounding box center [333, 346] width 242 height 13
copy span "AL886BW"
click at [286, 523] on div "--" at bounding box center [333, 514] width 242 height 27
type input "**********"
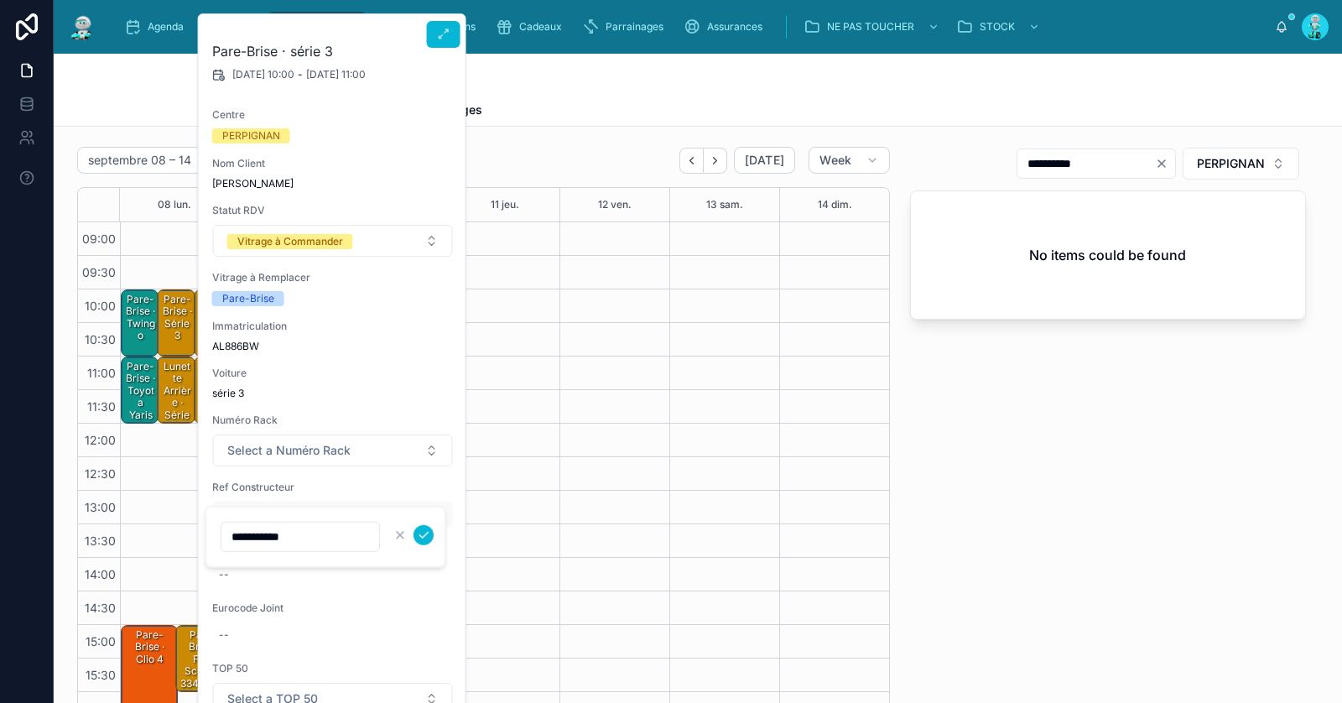
click button "submit" at bounding box center [423, 535] width 20 height 20
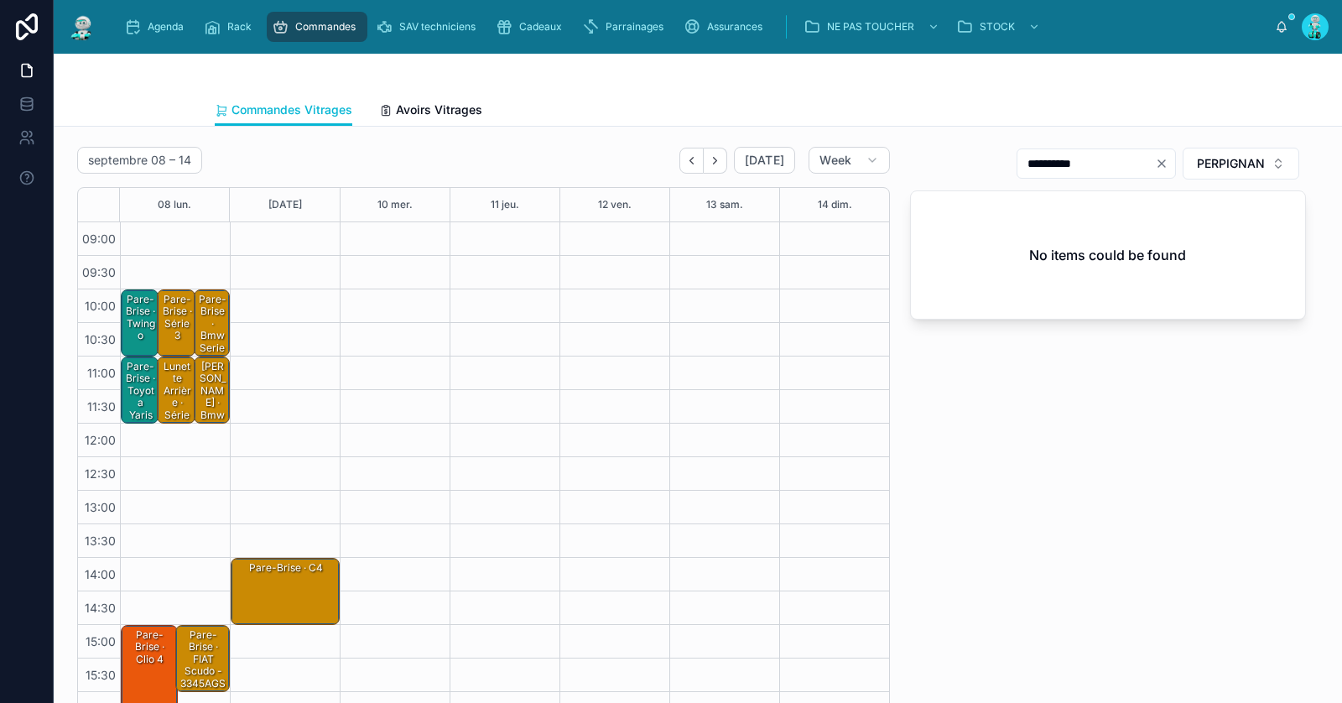
click at [180, 334] on div "Pare-Brise · série 3" at bounding box center [176, 318] width 33 height 52
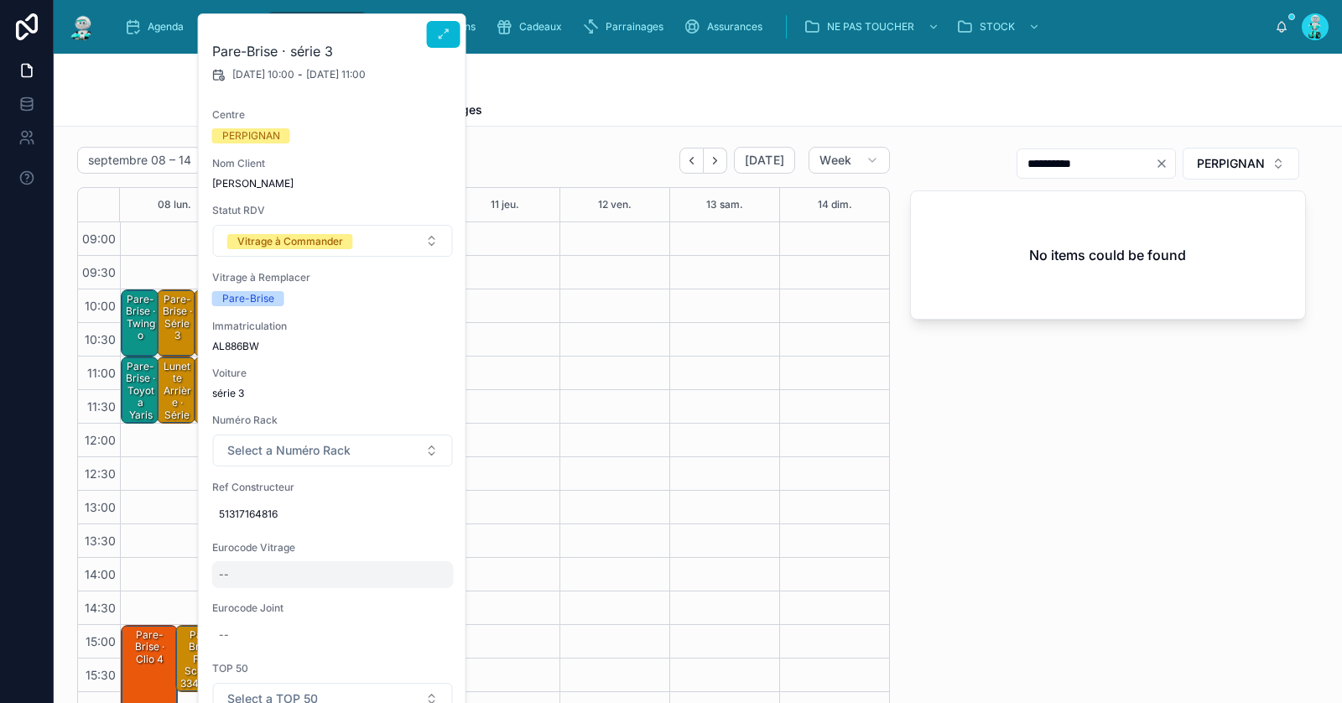
click at [294, 564] on div "--" at bounding box center [333, 574] width 242 height 27
type input "**********"
click button "submit" at bounding box center [423, 595] width 20 height 20
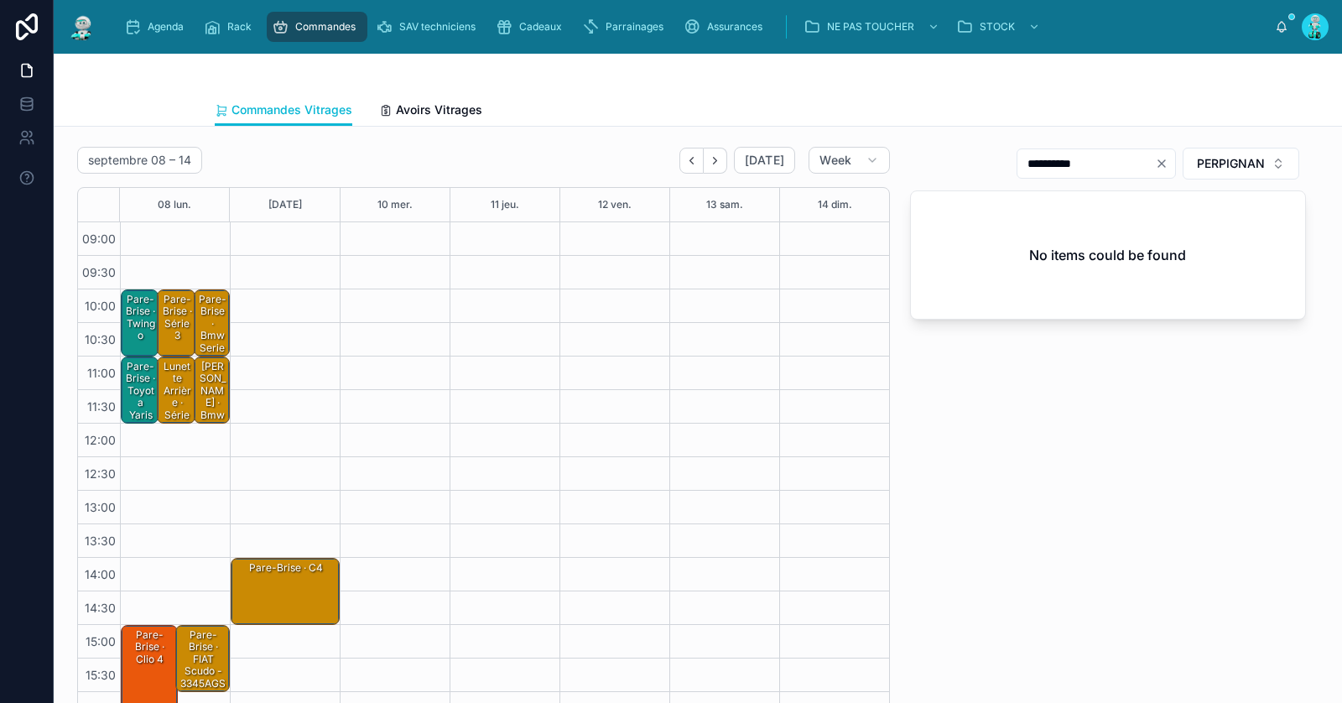
click at [1163, 163] on icon "Clear" at bounding box center [1161, 163] width 7 height 7
click at [1120, 162] on input "text" at bounding box center [1106, 163] width 138 height 23
paste input "**********"
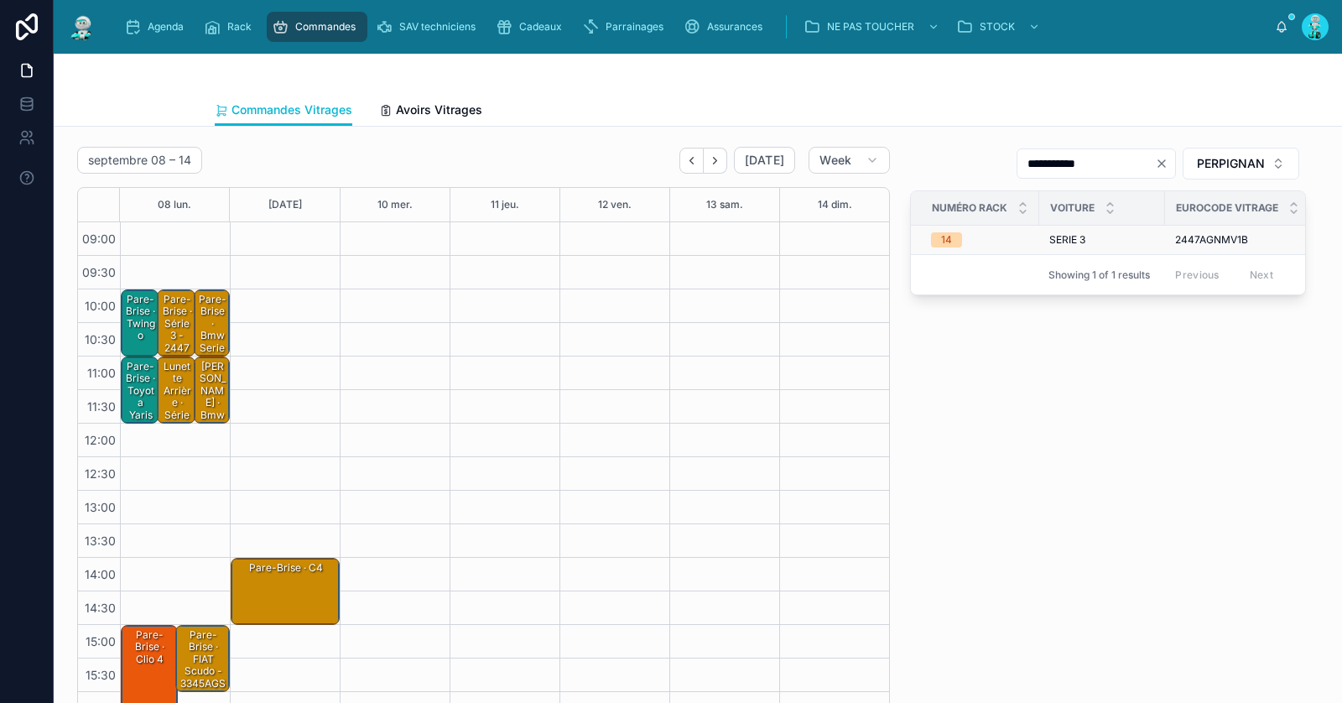
scroll to position [0, 257]
type input "**********"
click at [167, 326] on div "Pare-Brise · série 3 - 2447AGNMV1B" at bounding box center [176, 336] width 33 height 88
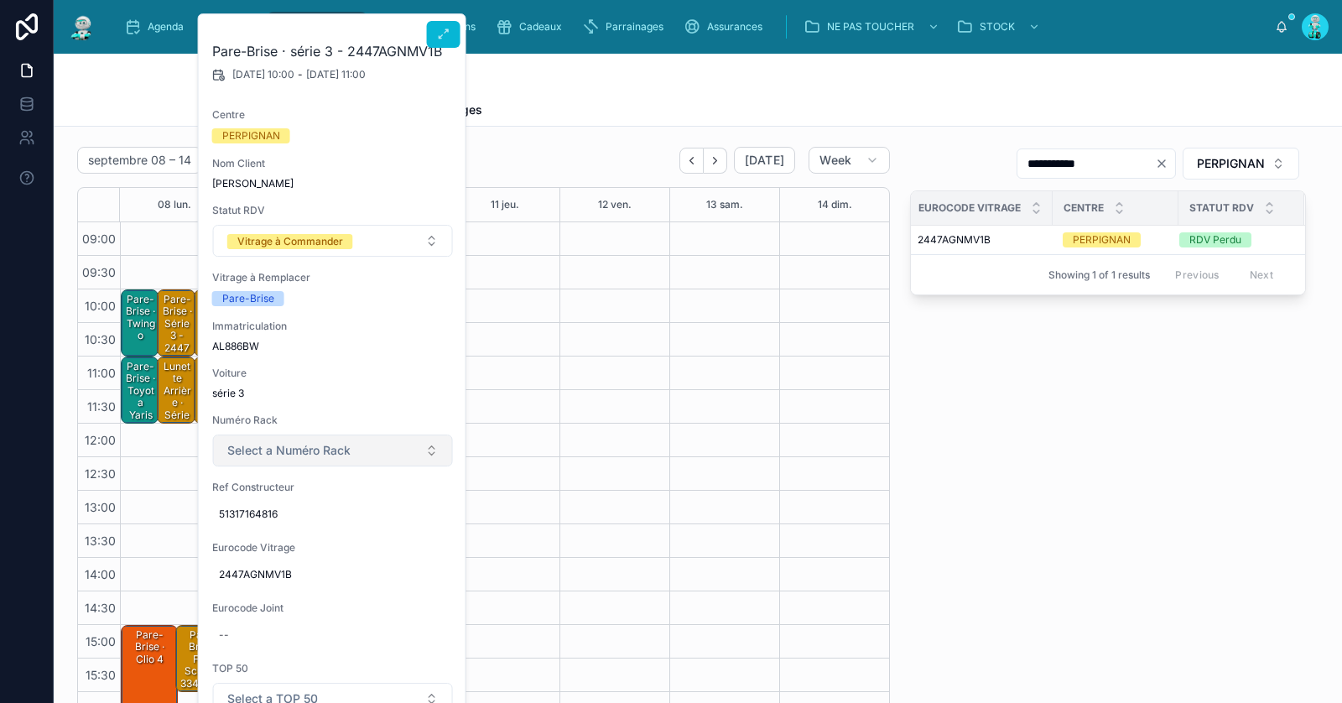
click at [327, 454] on span "Select a Numéro Rack" at bounding box center [288, 450] width 123 height 17
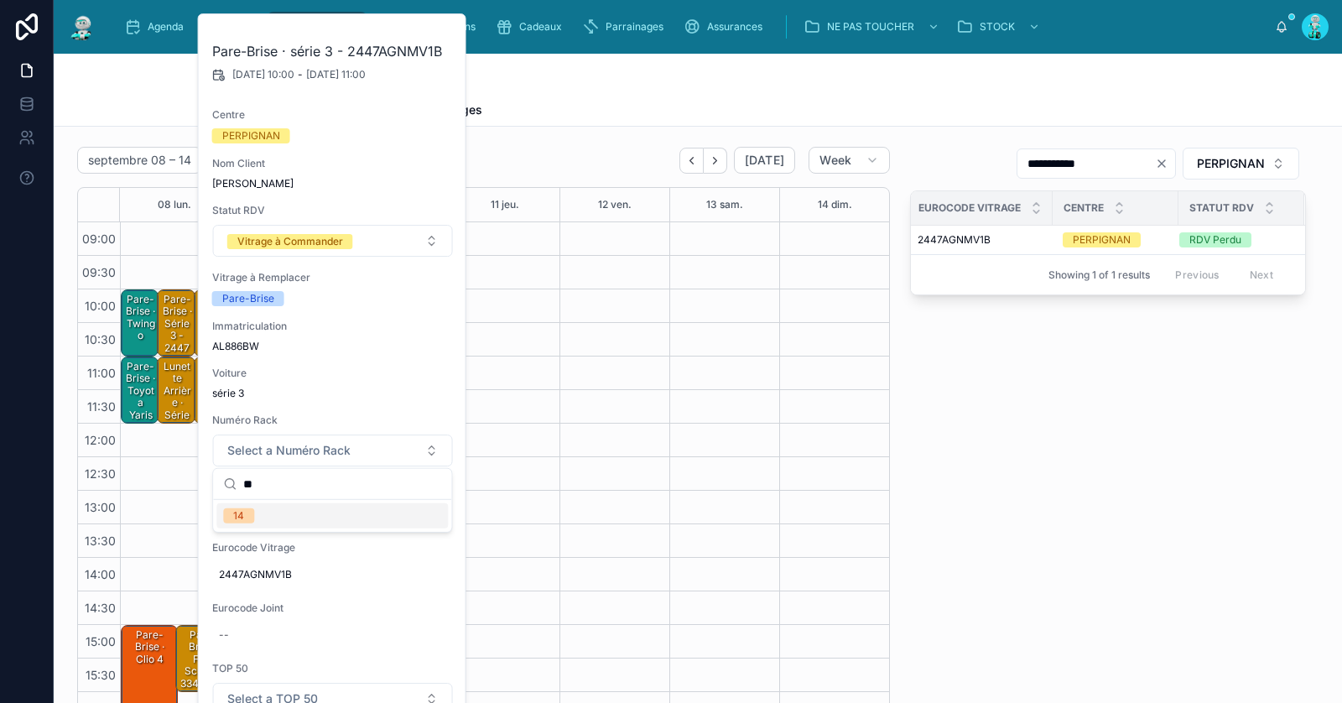
type input "**"
click at [301, 512] on div "14" at bounding box center [331, 515] width 231 height 25
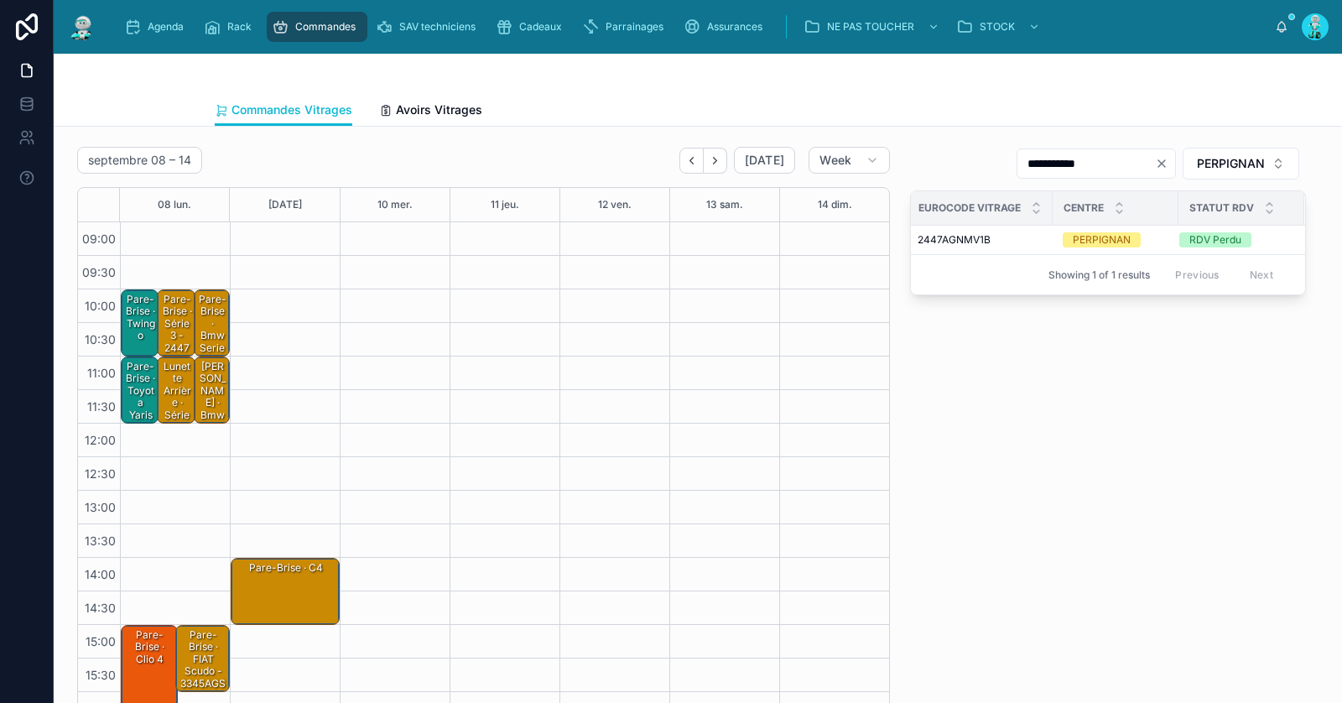
click at [179, 325] on div "Pare-Brise · série 3 - 2447AGNMV1B" at bounding box center [176, 336] width 33 height 88
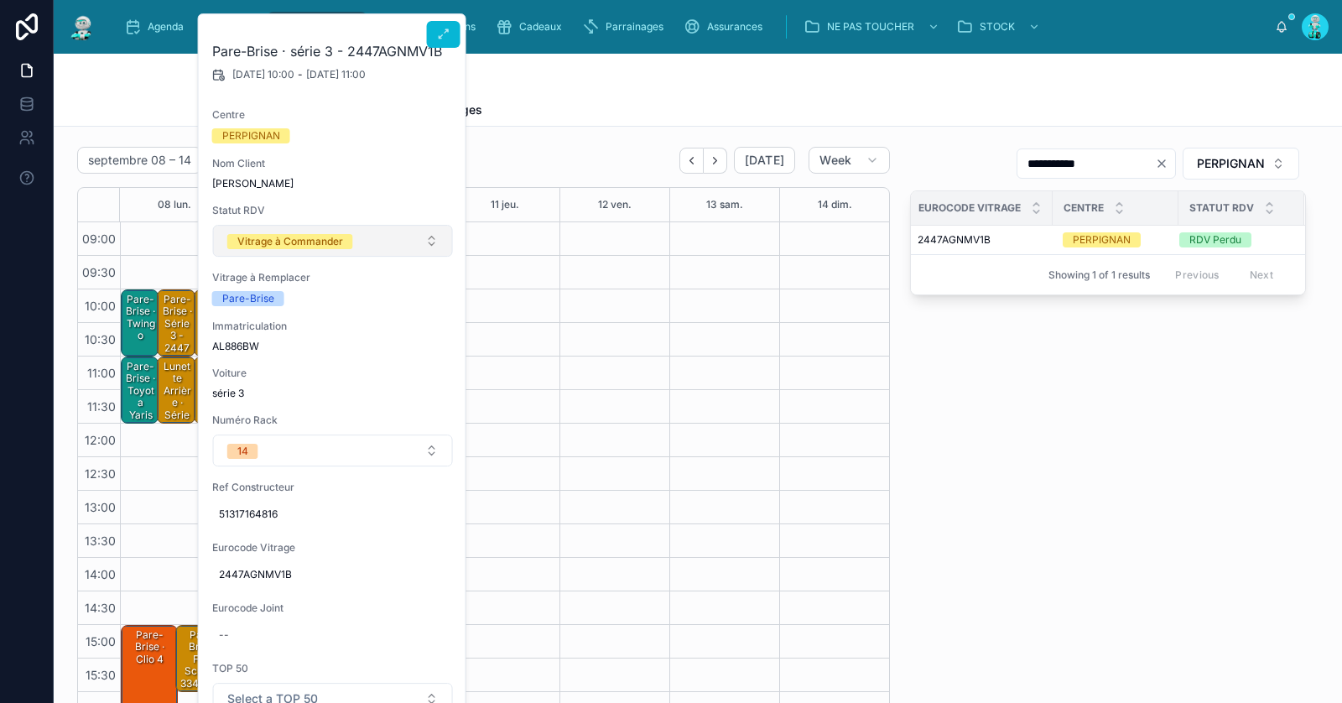
click at [351, 243] on button "Vitrage à Commander" at bounding box center [333, 241] width 240 height 32
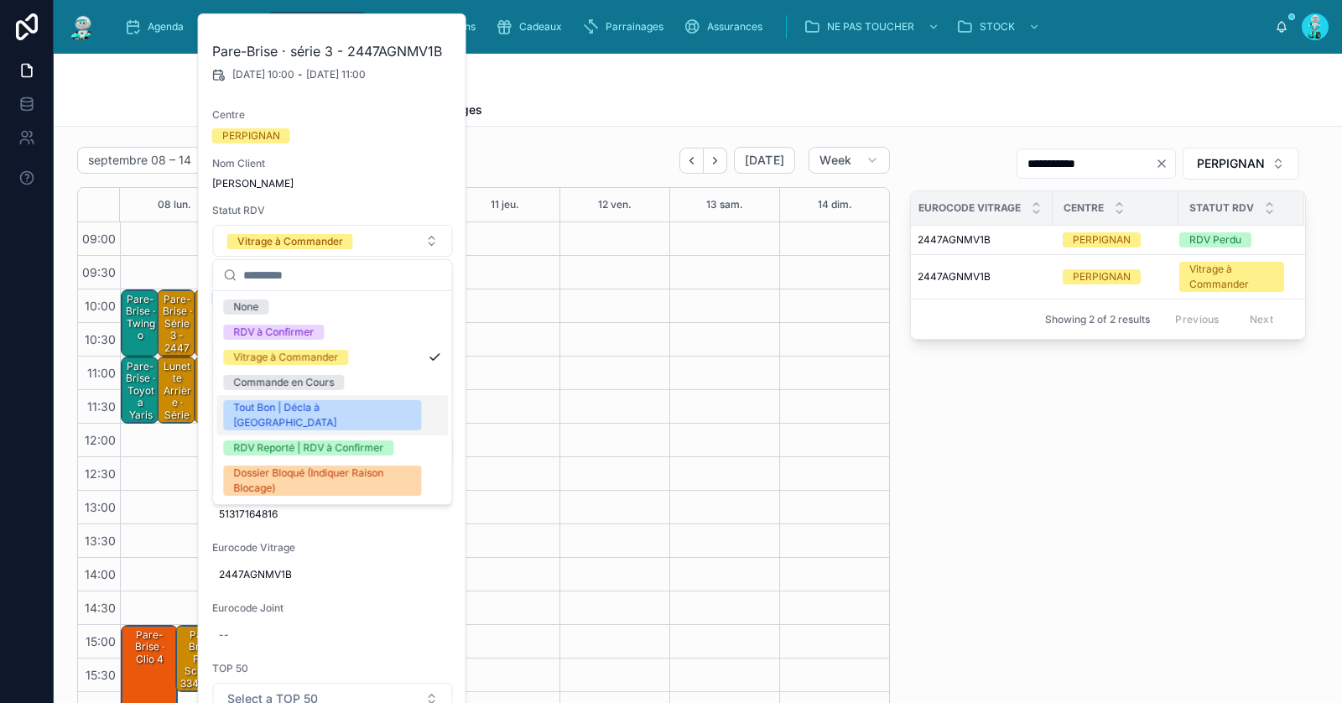
click at [350, 410] on span "Tout Bon | Décla à [GEOGRAPHIC_DATA]" at bounding box center [322, 415] width 198 height 30
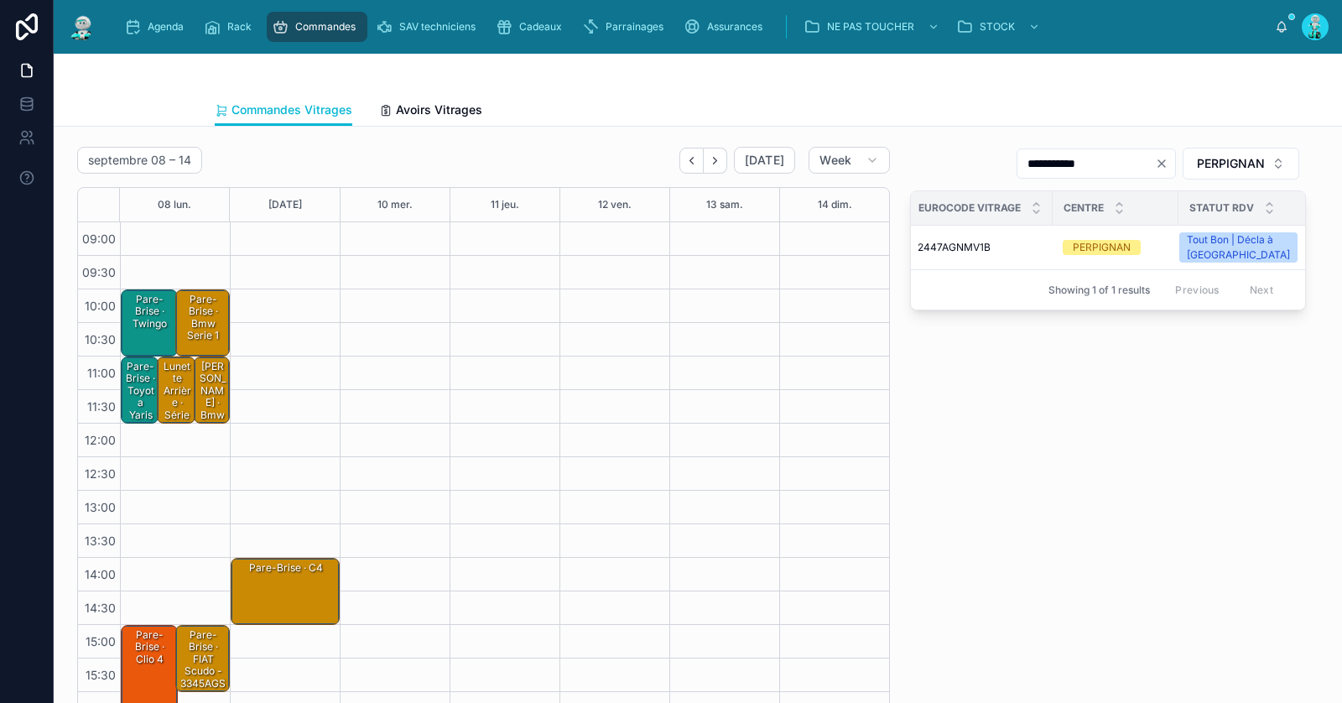
click at [181, 383] on div "Lunette Arrière · série 3" at bounding box center [176, 396] width 33 height 75
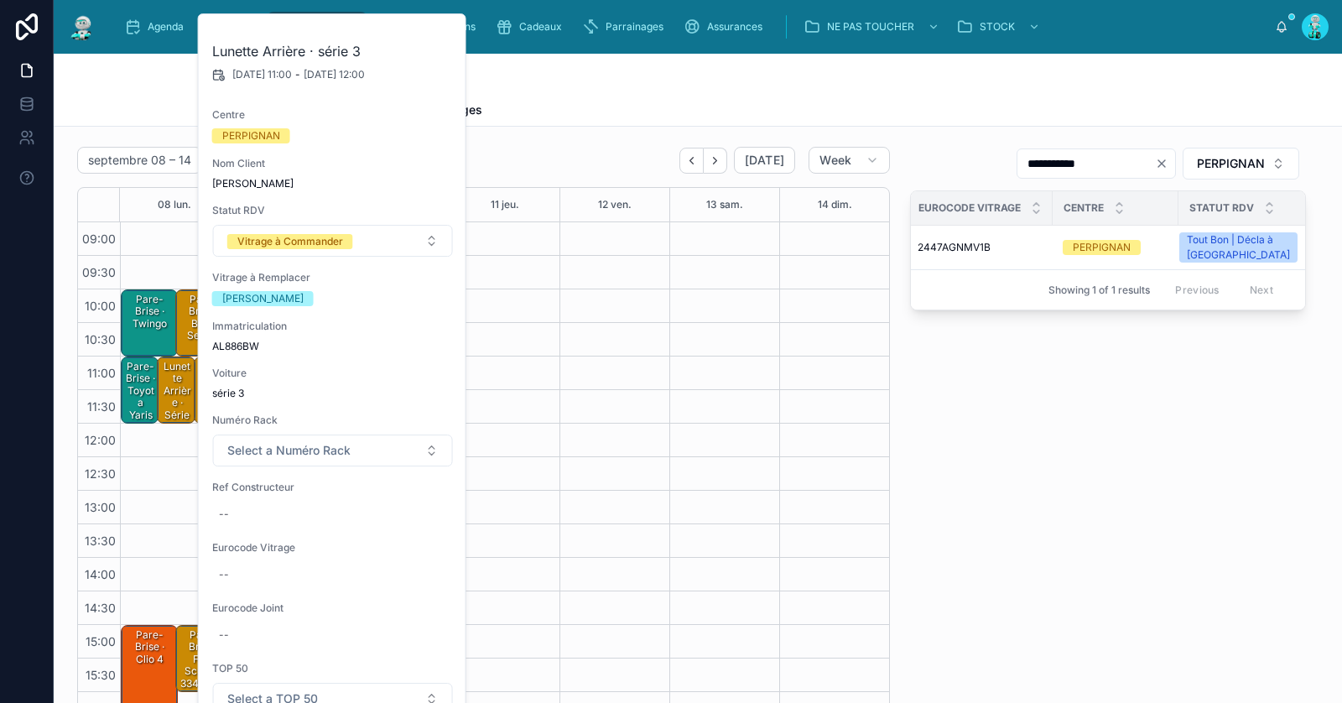
click at [550, 124] on div "Commandes Vitrages Avoirs Vitrages" at bounding box center [698, 110] width 966 height 32
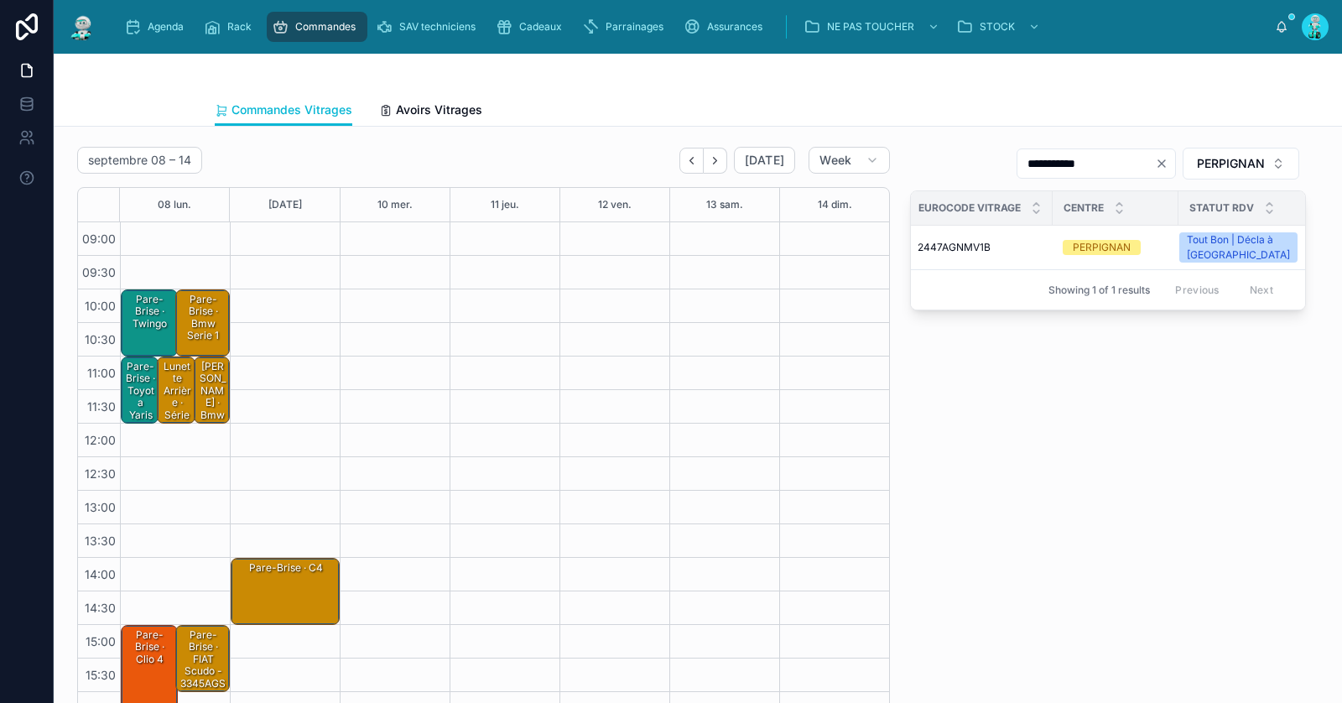
click at [221, 375] on div "Lunette Arrière · Bmw serie 1" at bounding box center [212, 403] width 31 height 88
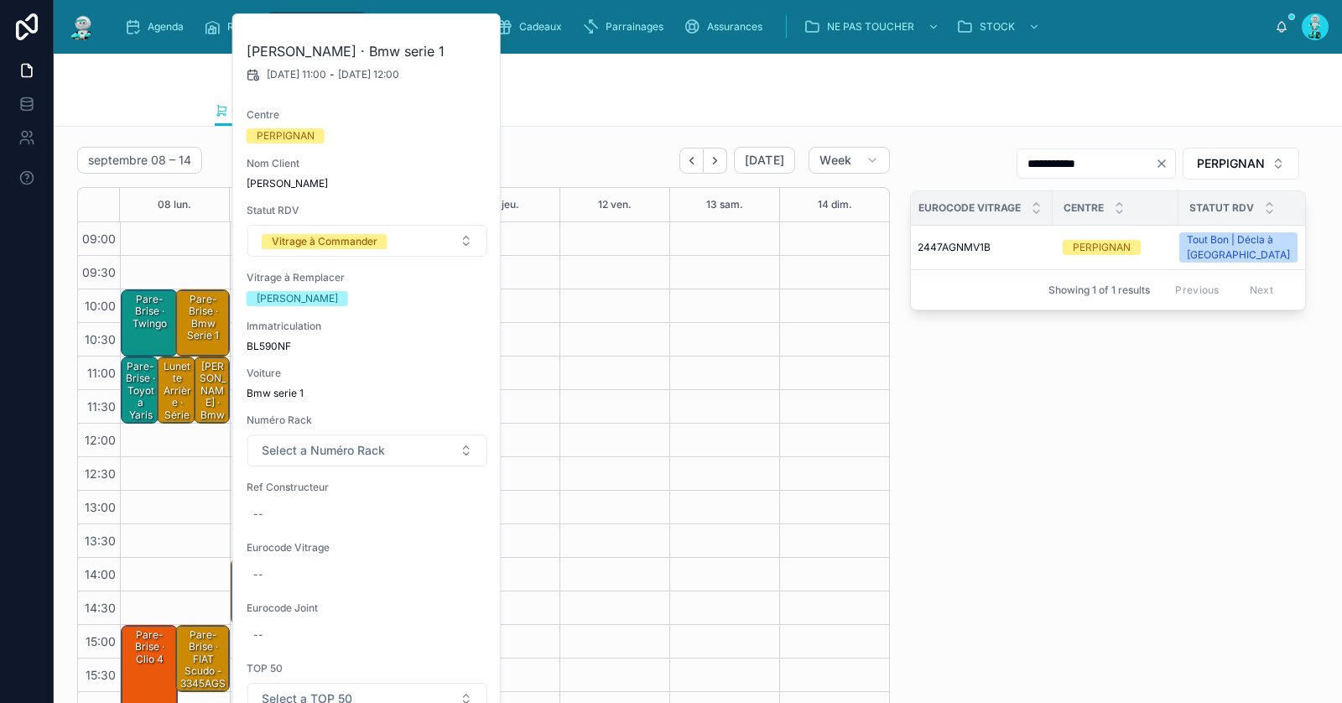
click at [571, 112] on div "Commandes Vitrages Avoirs Vitrages" at bounding box center [698, 110] width 966 height 32
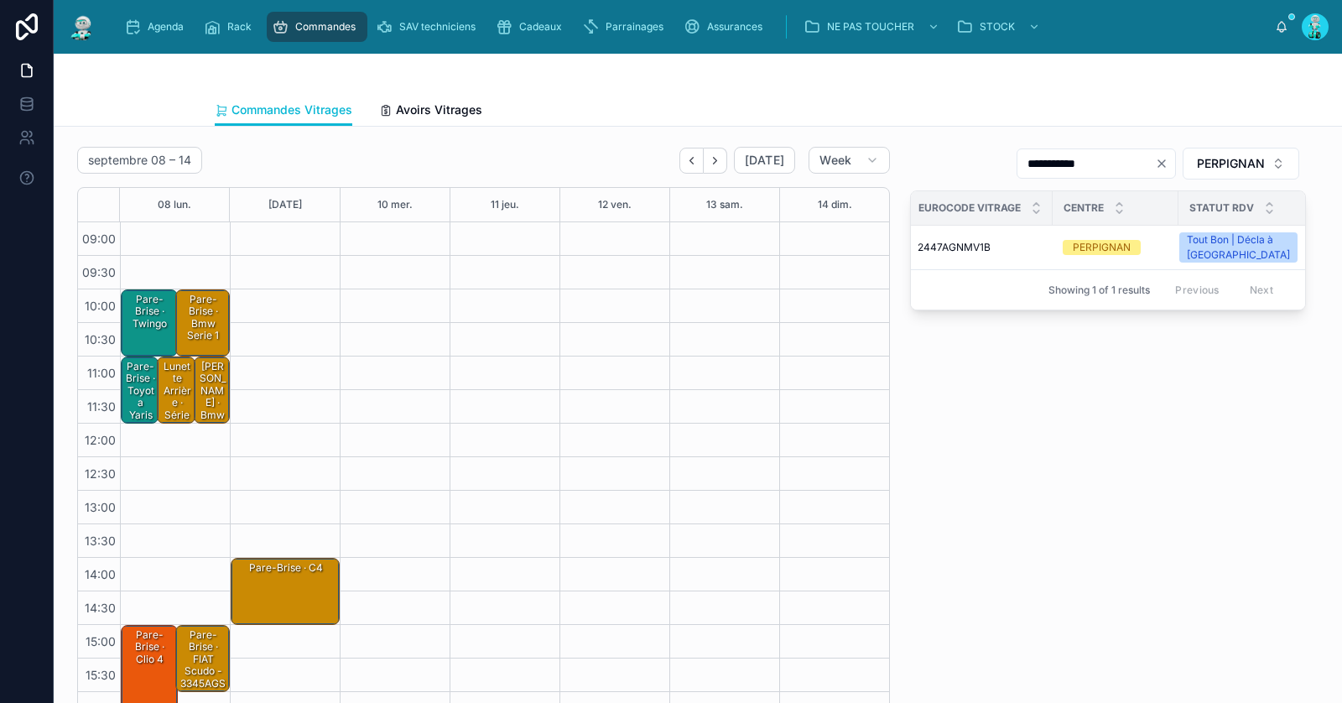
click at [185, 323] on div "Pare-Brise · Bmw serie 1" at bounding box center [203, 318] width 49 height 52
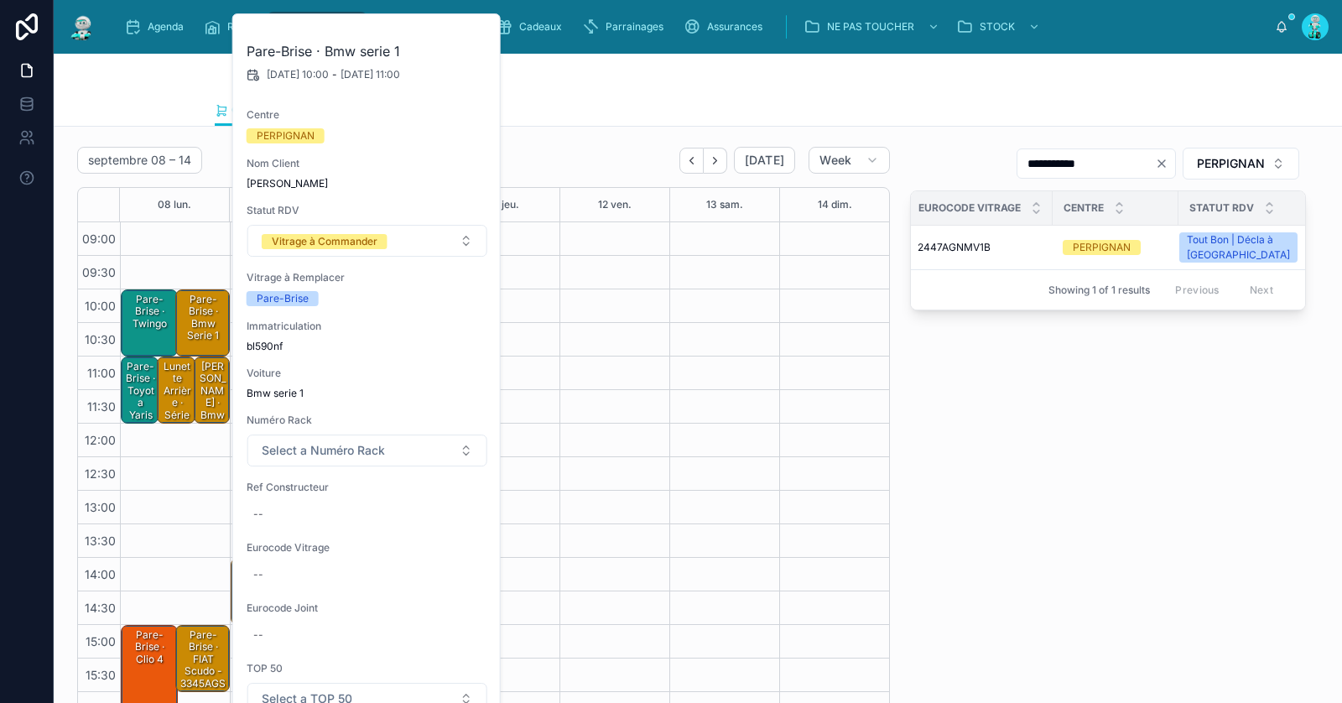
click at [537, 149] on div "septembre 08 – 14 Today Week" at bounding box center [483, 160] width 813 height 27
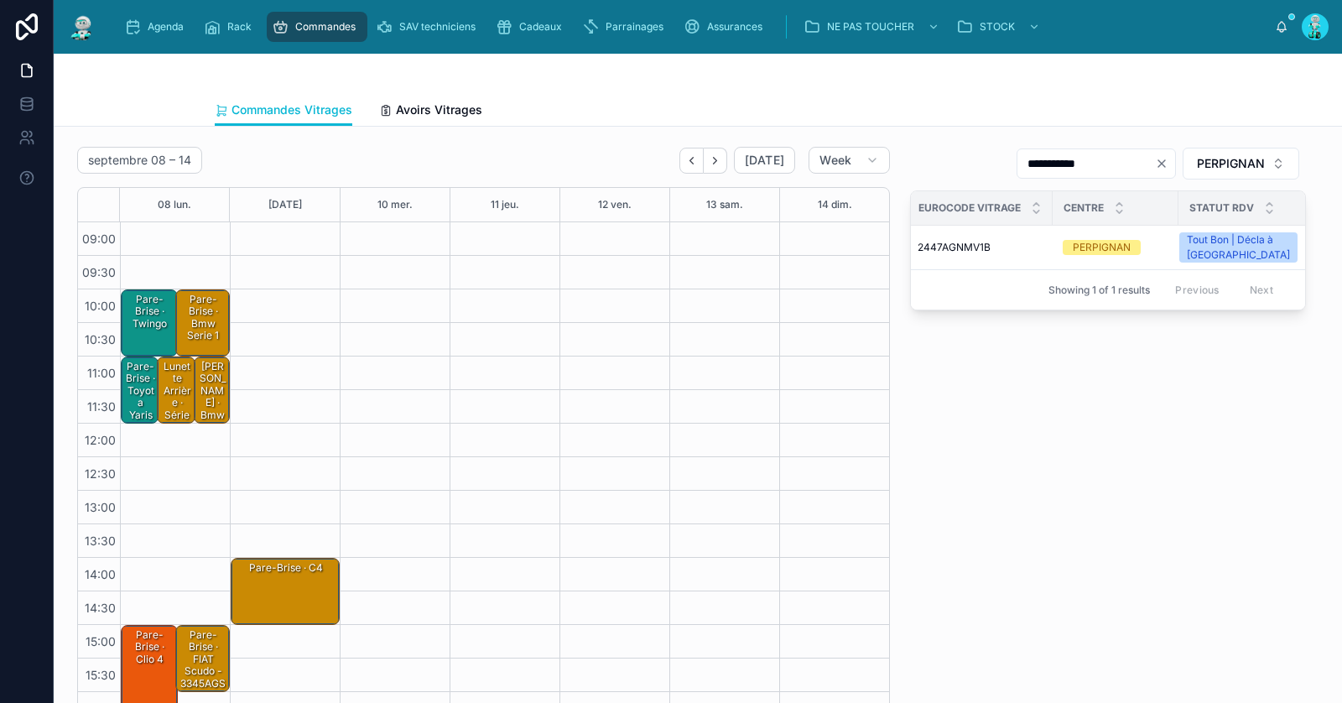
click at [171, 402] on div "Lunette Arrière · série 3" at bounding box center [176, 396] width 33 height 75
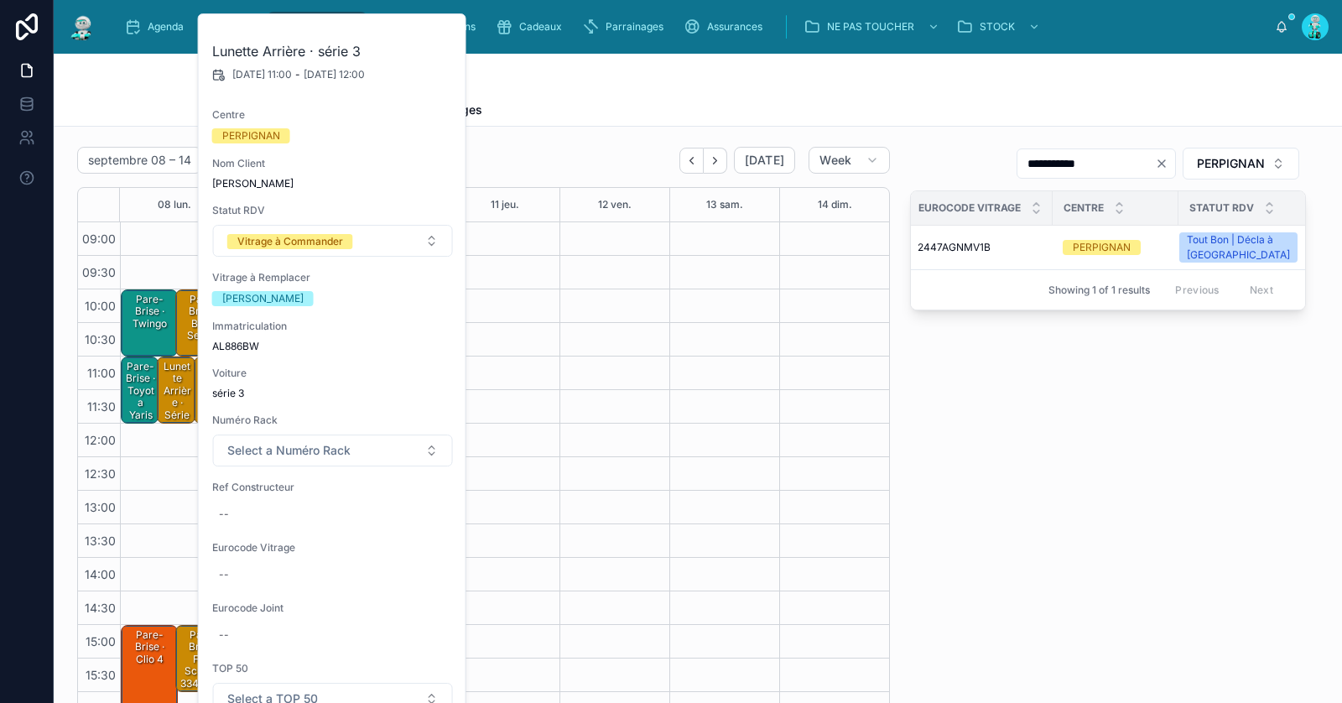
click at [528, 122] on div "Commandes Vitrages Avoirs Vitrages" at bounding box center [698, 110] width 966 height 32
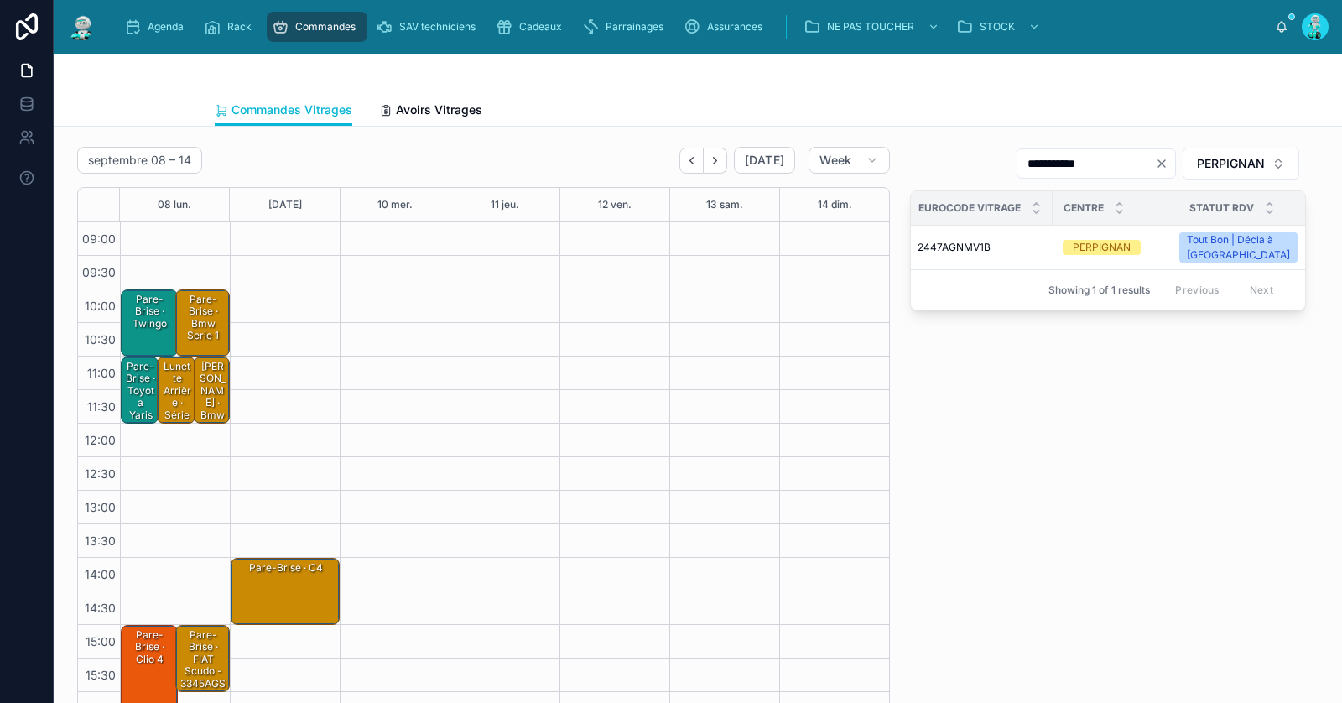
click at [210, 313] on div "Pare-Brise · Bmw serie 1" at bounding box center [203, 318] width 49 height 52
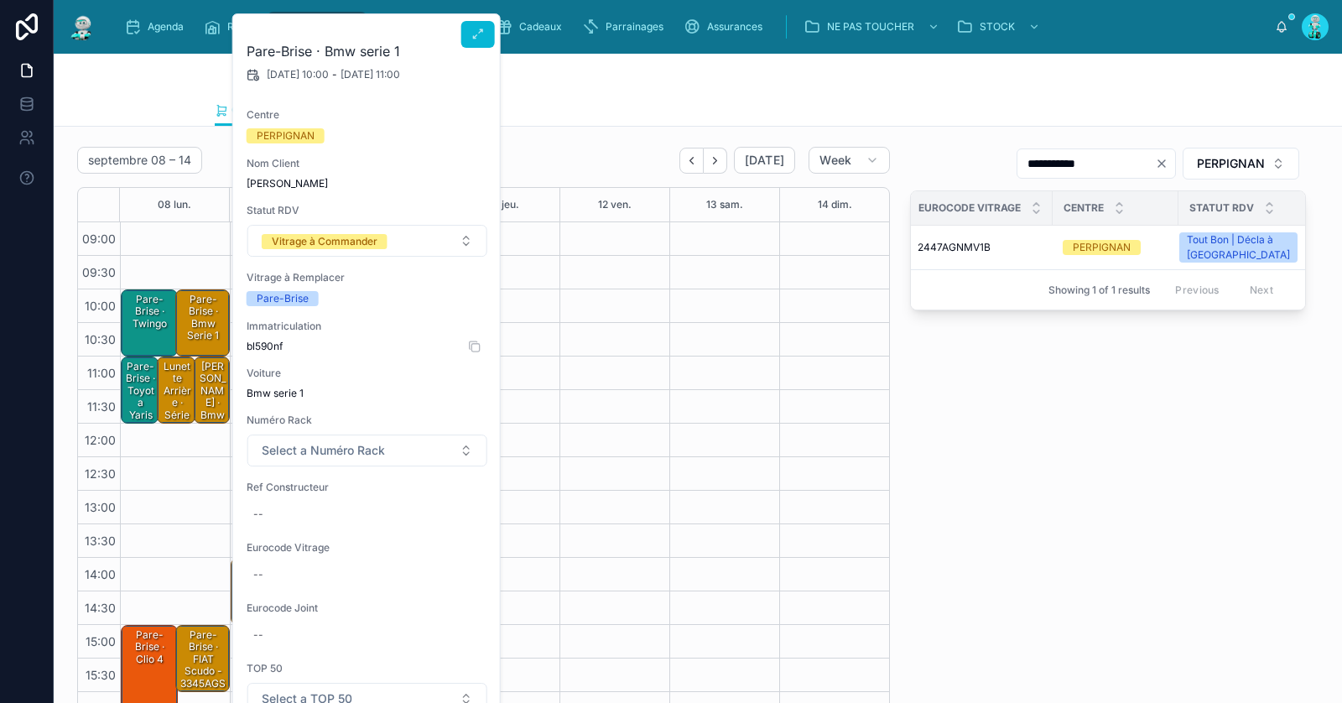
click at [267, 351] on span "bl590nf" at bounding box center [368, 346] width 242 height 13
copy span "bl590nf"
click at [209, 317] on div "Pare-Brise · Bmw serie 1" at bounding box center [203, 318] width 49 height 52
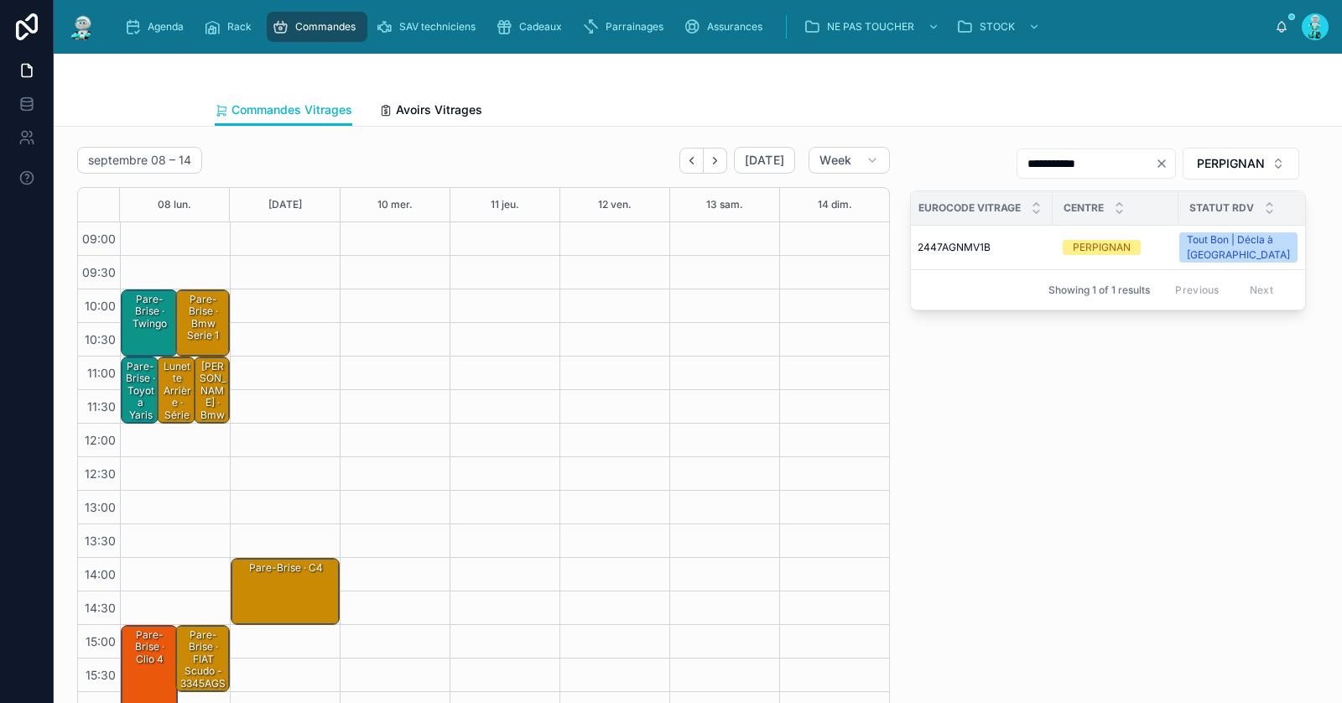
click at [209, 317] on div "Pare-Brise · Bmw serie 1" at bounding box center [203, 318] width 49 height 52
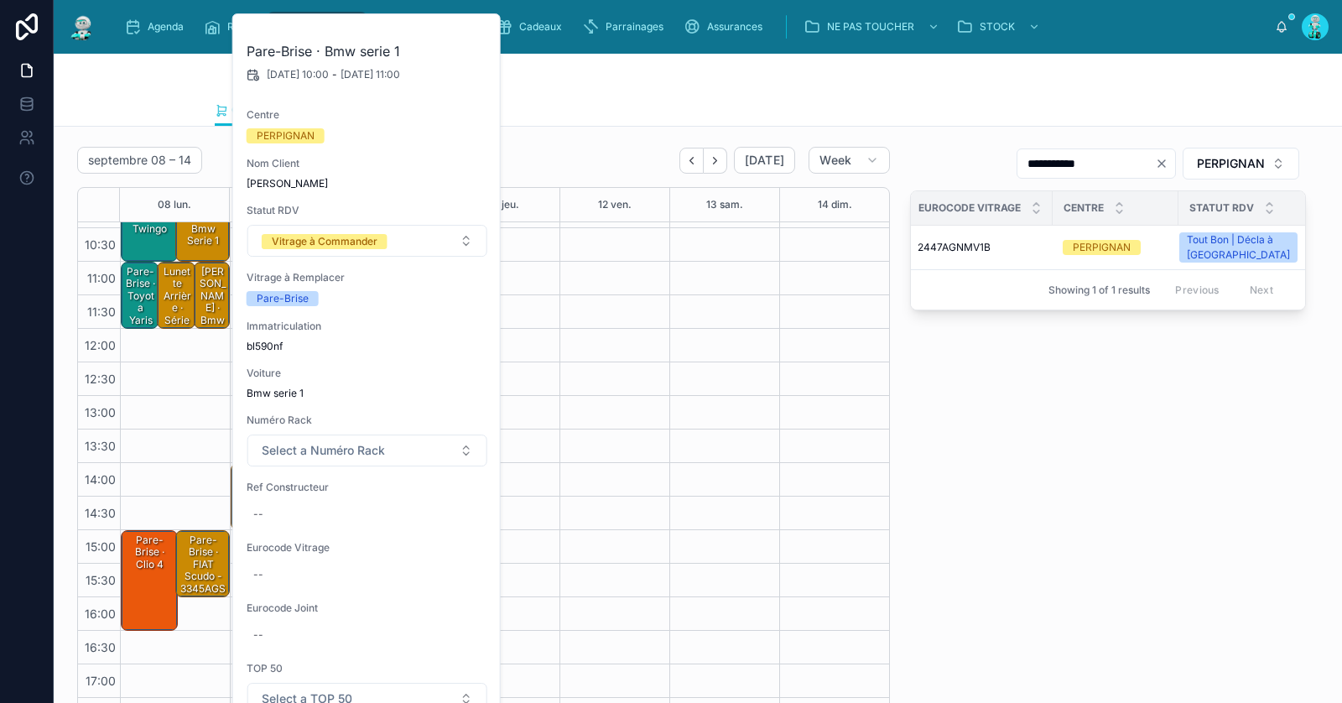
scroll to position [0, 0]
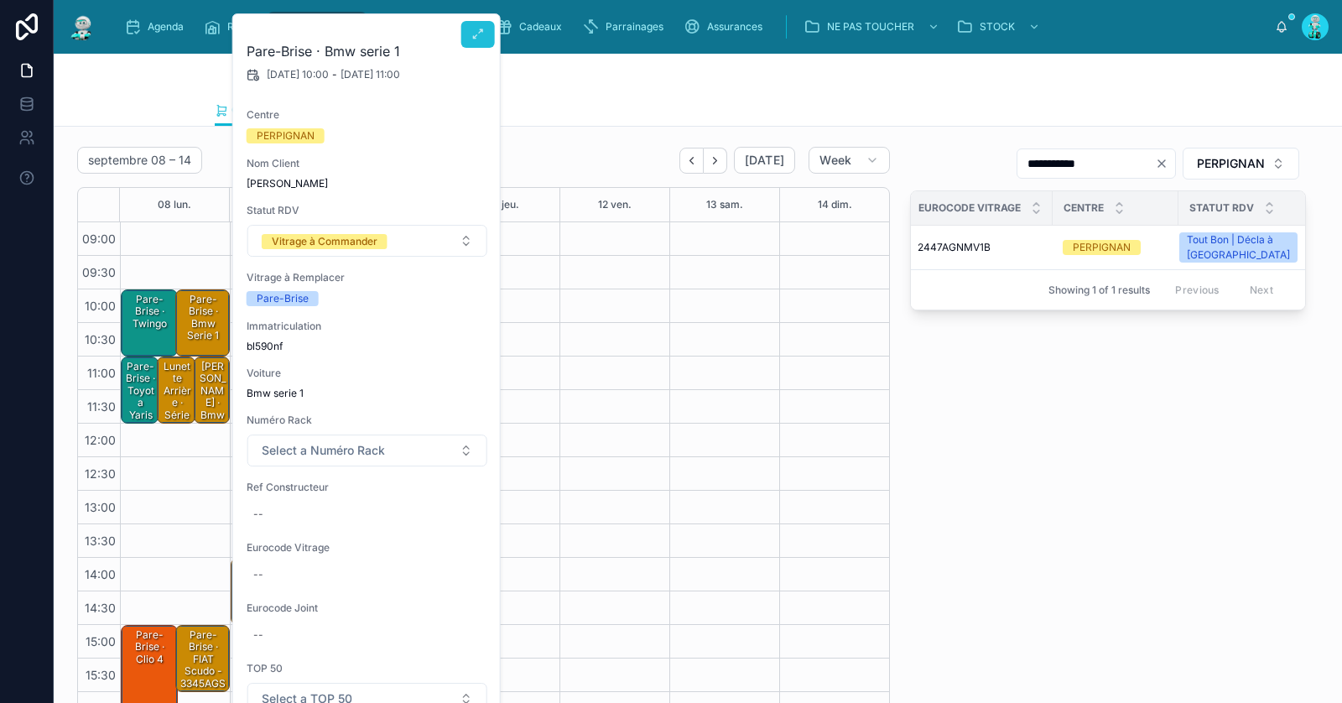
click at [476, 43] on button at bounding box center [478, 34] width 34 height 27
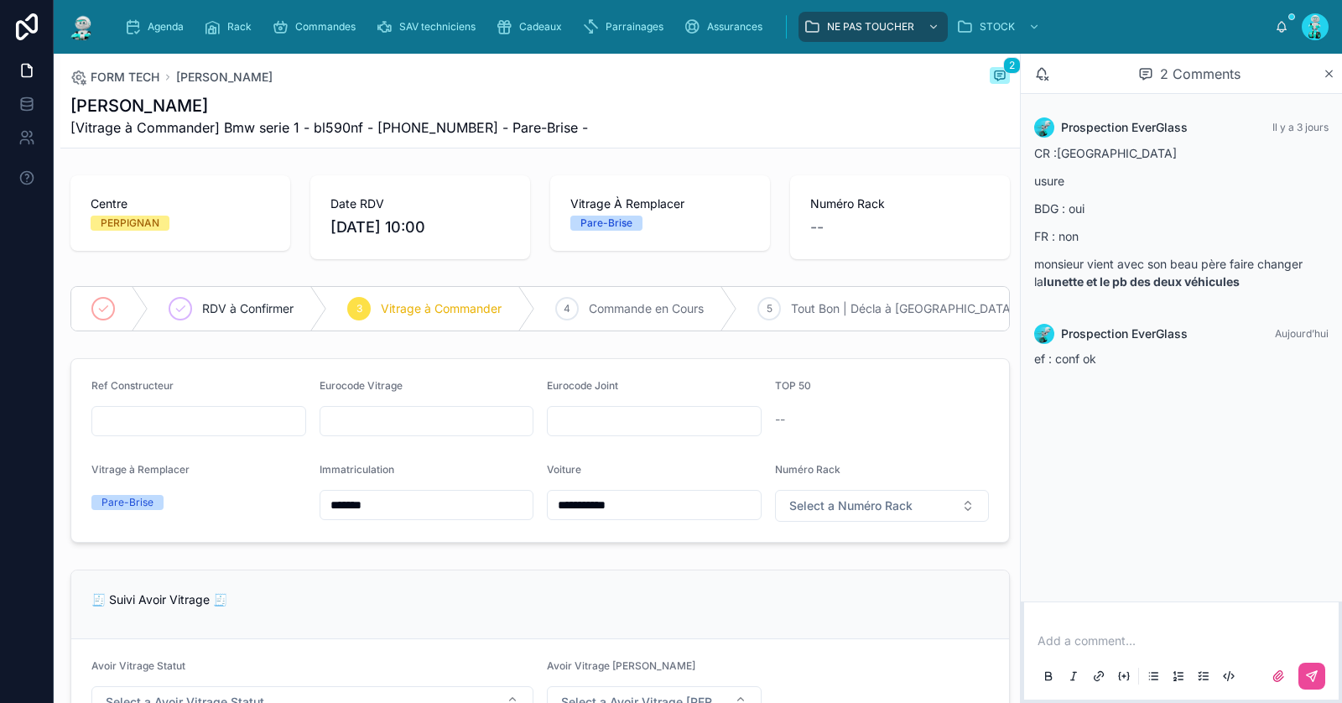
click at [1147, 640] on p at bounding box center [1184, 640] width 294 height 17
click at [1272, 605] on li "Prospection EverGlass callcenter.everglass@gmail.com" at bounding box center [1363, 605] width 242 height 40
click at [261, 303] on span "RDV à Confirmer" at bounding box center [247, 308] width 91 height 17
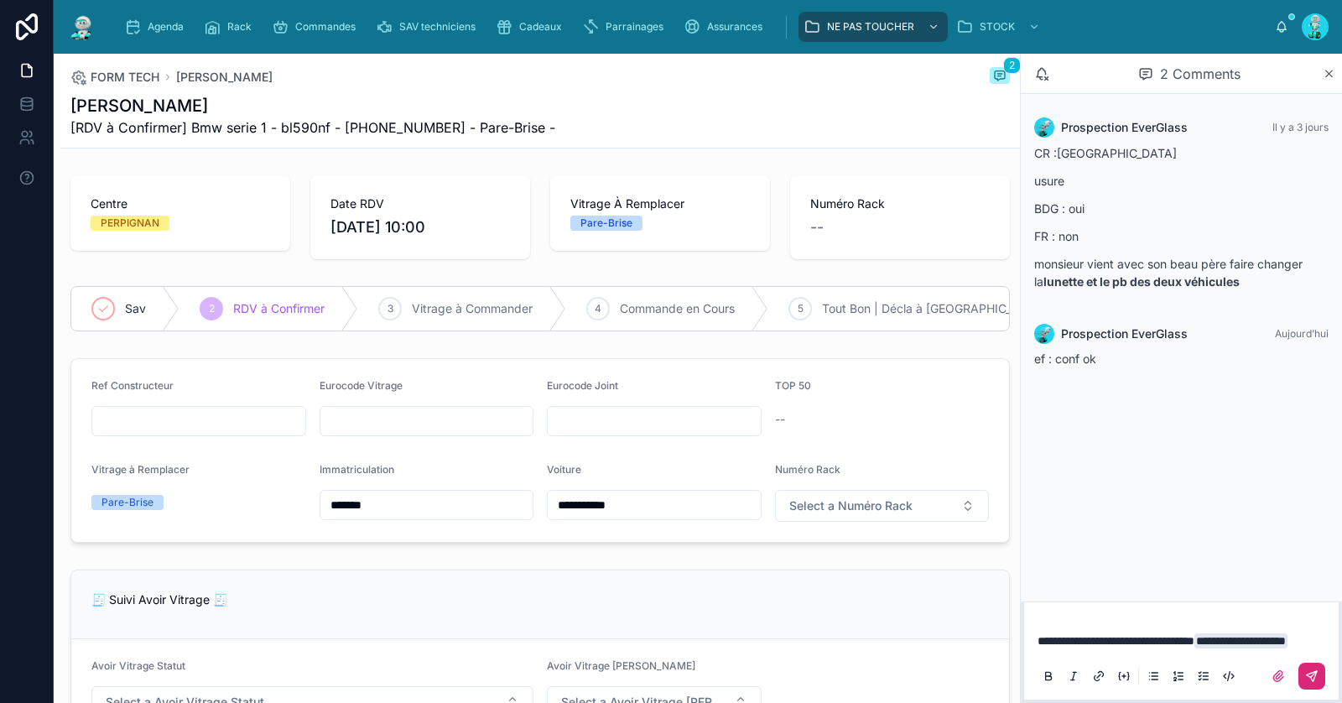
click at [1312, 678] on icon at bounding box center [1311, 675] width 13 height 13
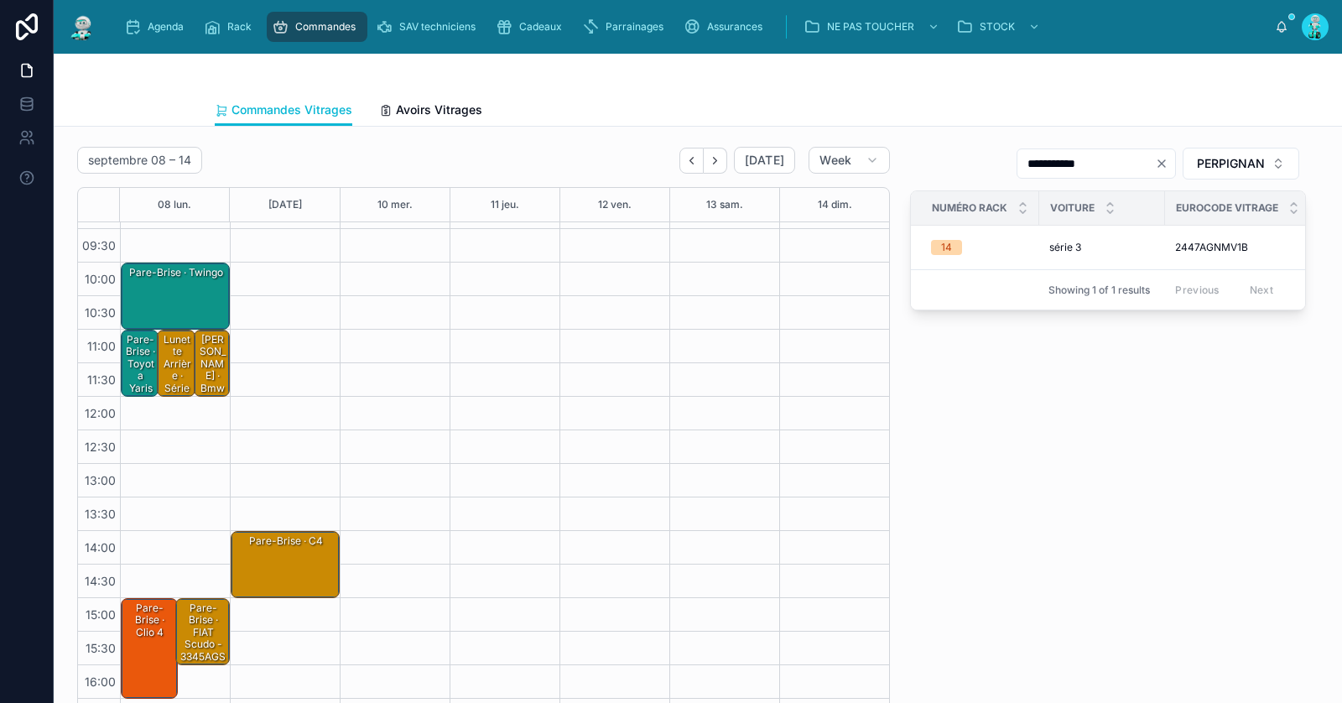
scroll to position [32, 0]
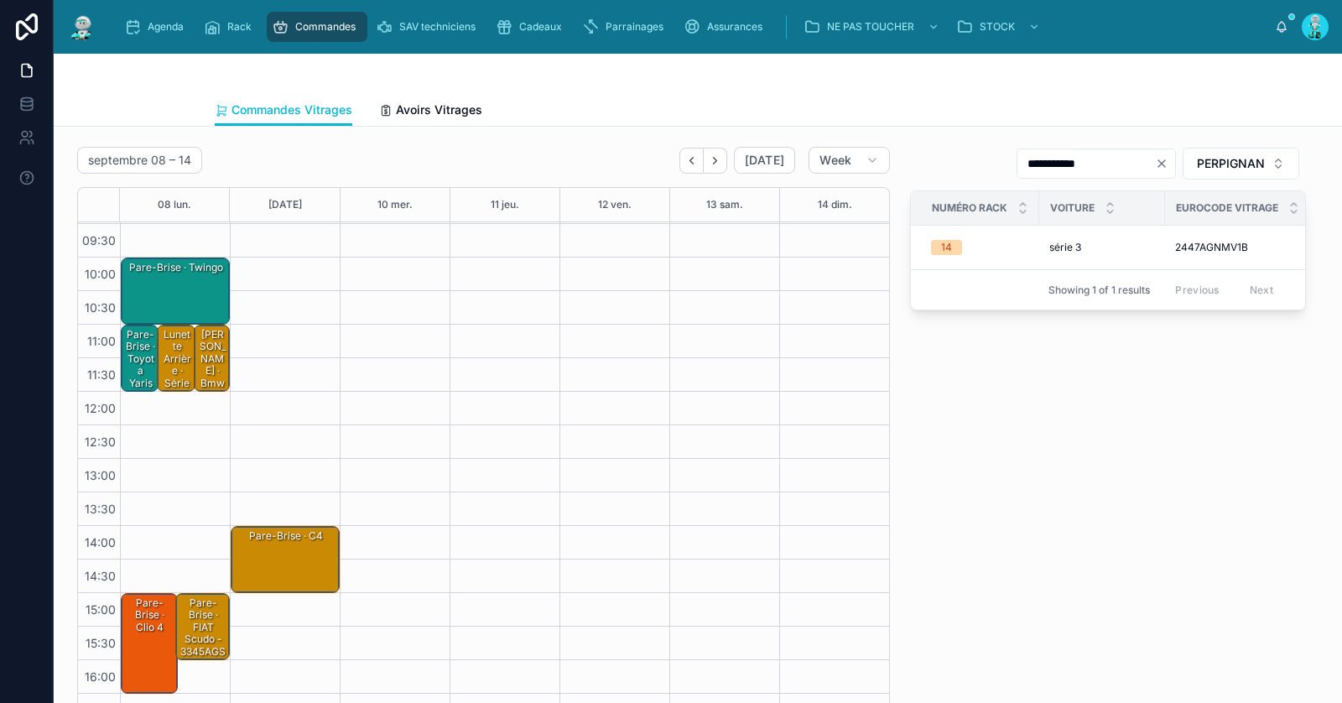
click at [168, 356] on div "Lunette Arrière · série 3" at bounding box center [176, 364] width 33 height 75
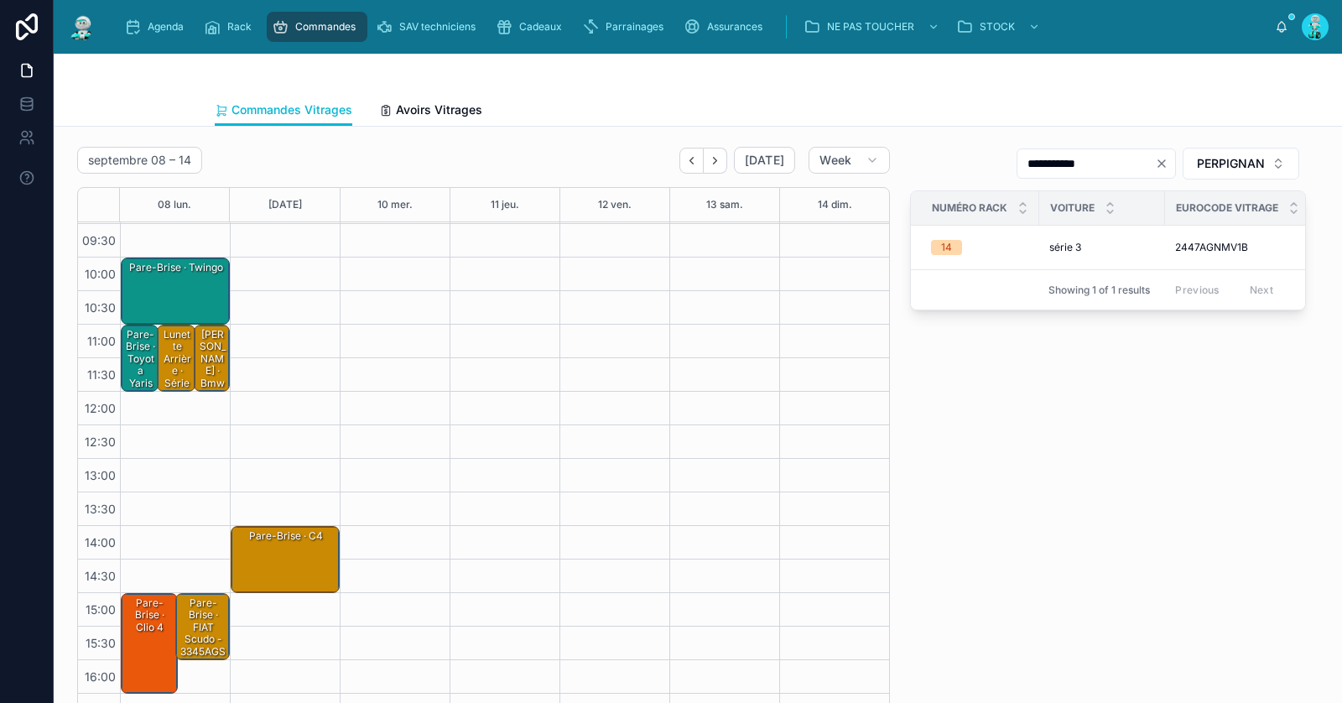
click at [217, 330] on div "Lunette Arrière · Bmw serie 1" at bounding box center [212, 371] width 31 height 88
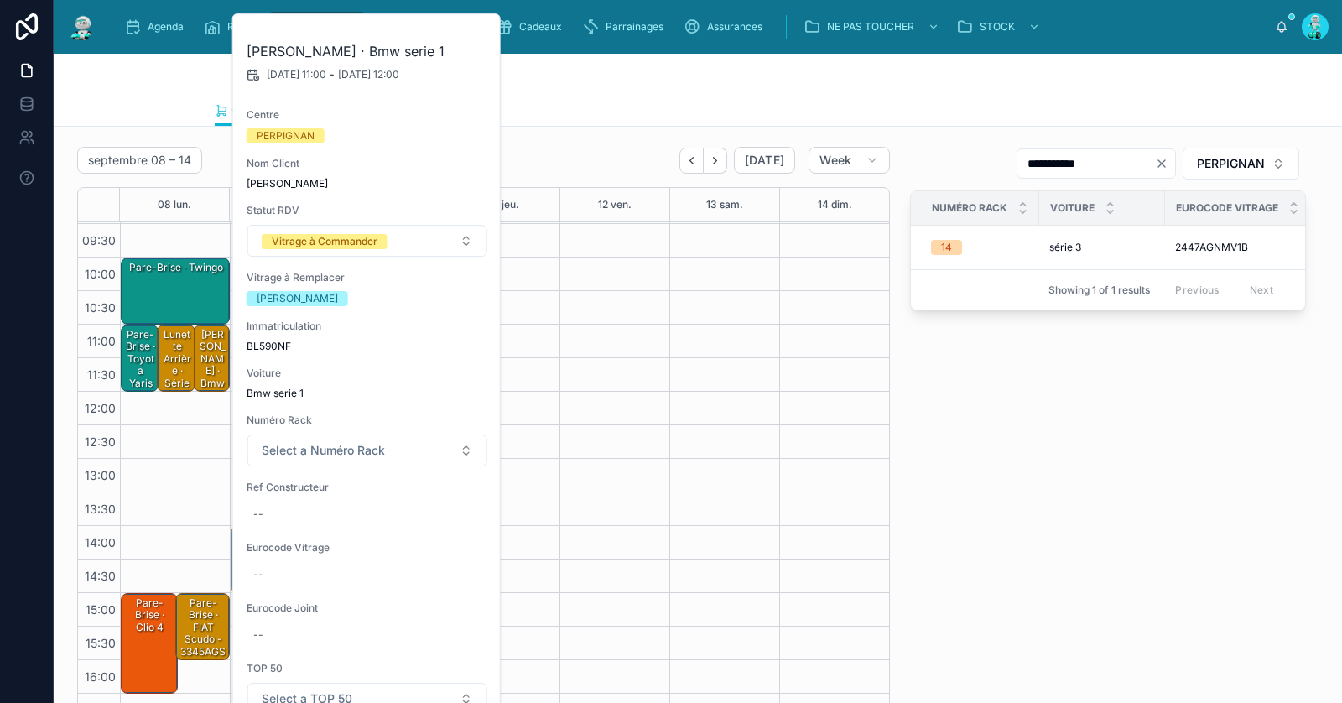
click at [587, 112] on div "Commandes Vitrages Avoirs Vitrages" at bounding box center [698, 110] width 966 height 32
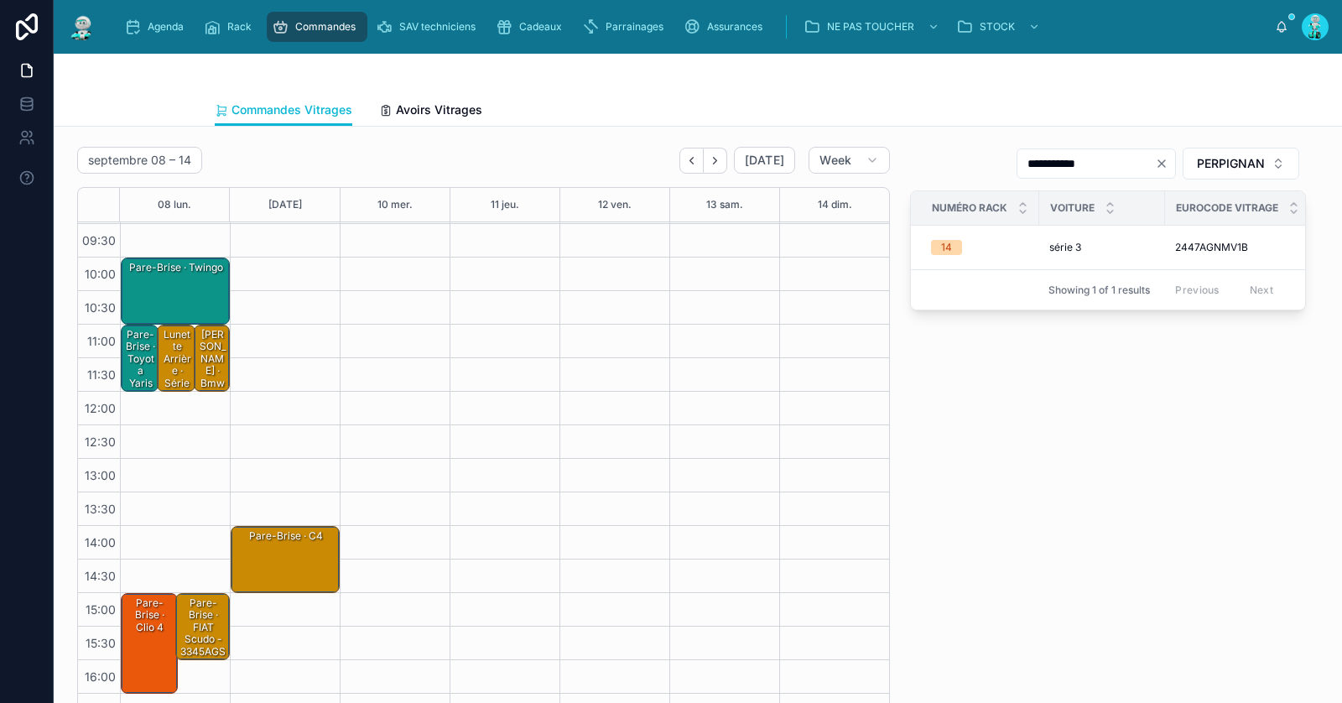
click at [202, 627] on div "Pare-Brise · FIAT Scudo - 3345AGS" at bounding box center [203, 627] width 49 height 64
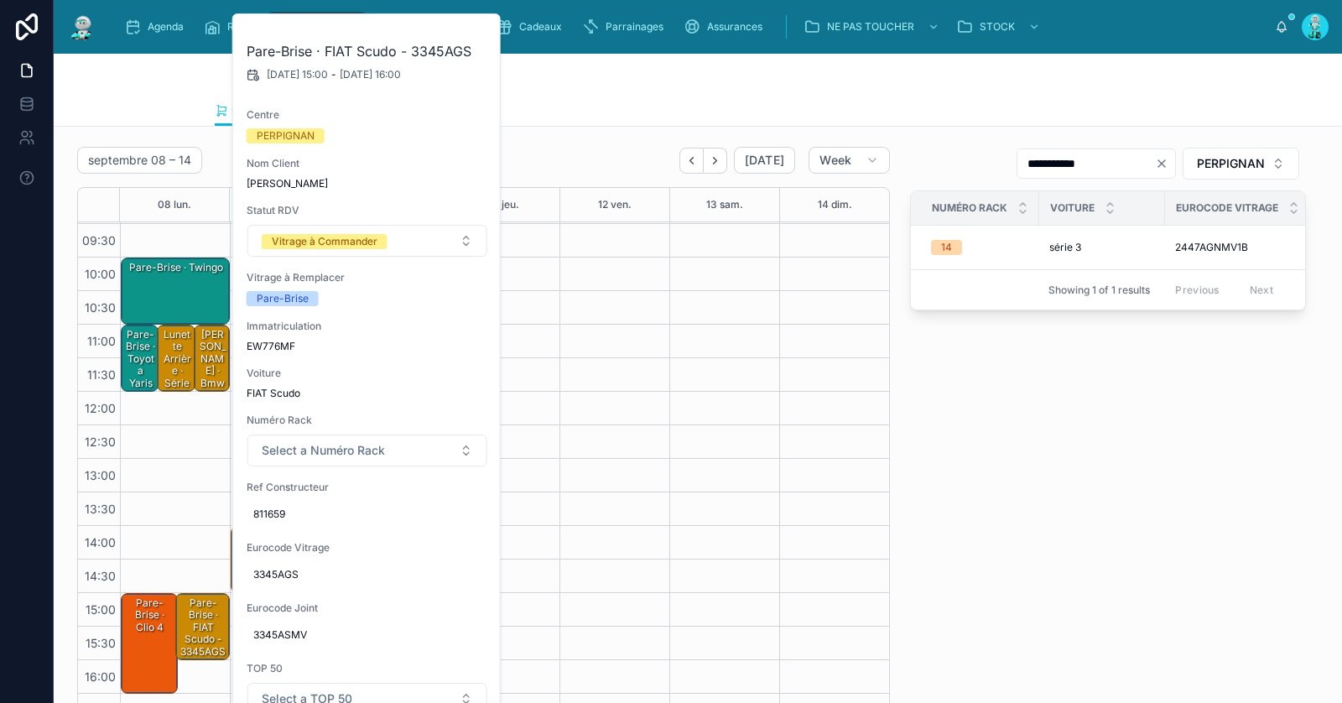
click at [275, 569] on span "3345AGS" at bounding box center [367, 574] width 228 height 13
click at [294, 594] on input "*******" at bounding box center [335, 596] width 158 height 23
click at [1163, 161] on icon "Clear" at bounding box center [1161, 163] width 7 height 7
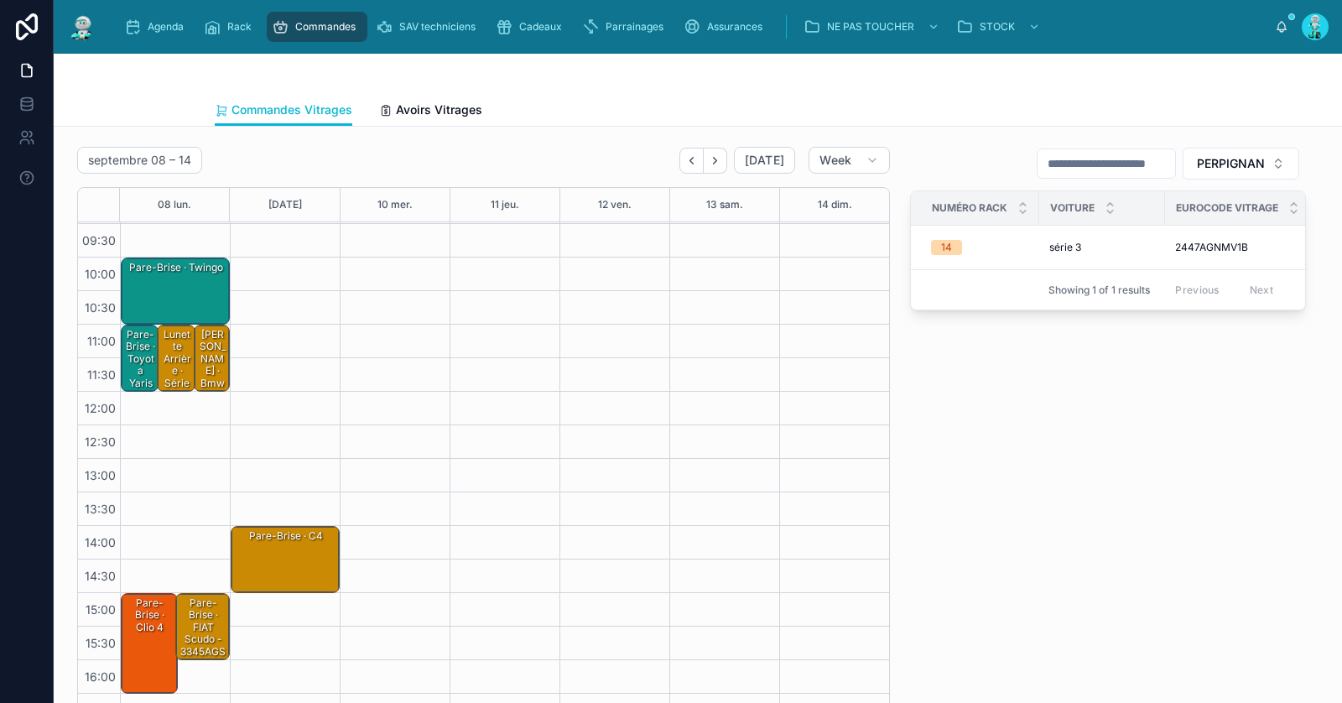
click at [1127, 163] on input "text" at bounding box center [1106, 163] width 138 height 23
paste input "*******"
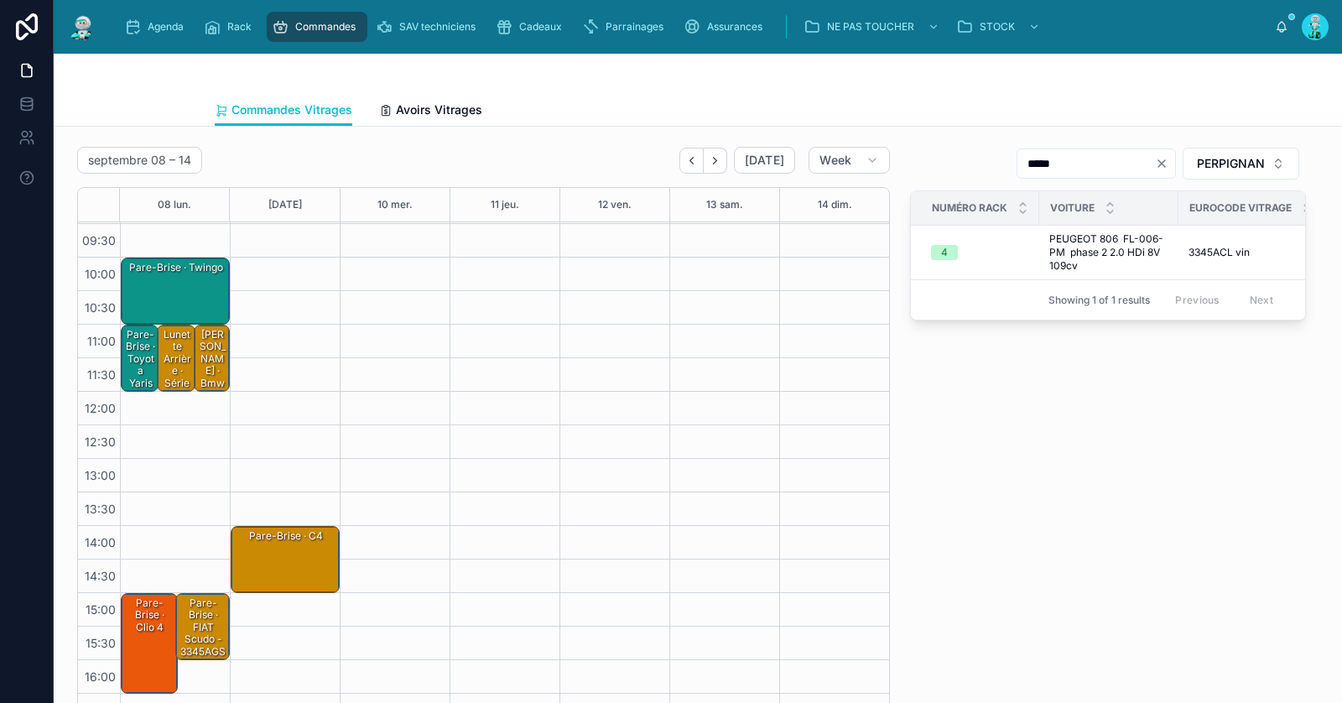
type input "*****"
click at [210, 626] on div "Pare-Brise · FIAT Scudo - 3345AGS" at bounding box center [203, 627] width 49 height 64
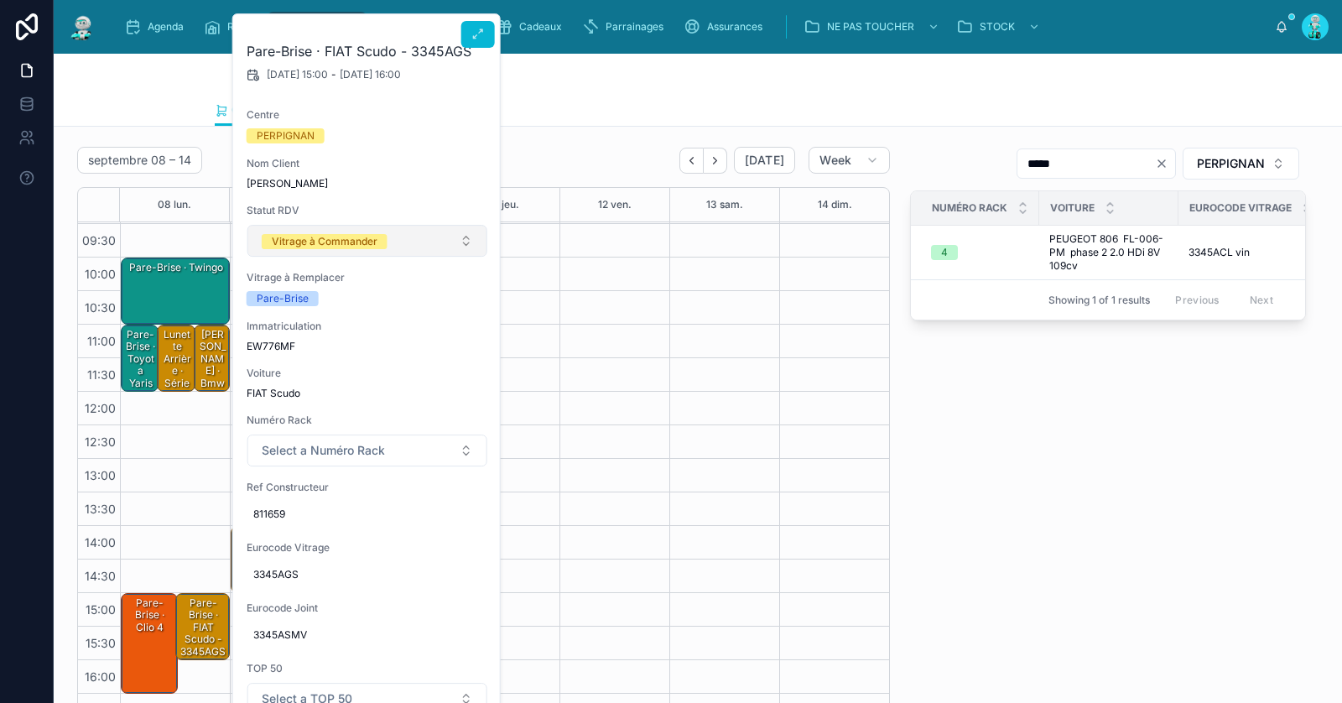
click at [361, 242] on div "Vitrage à Commander" at bounding box center [325, 241] width 106 height 15
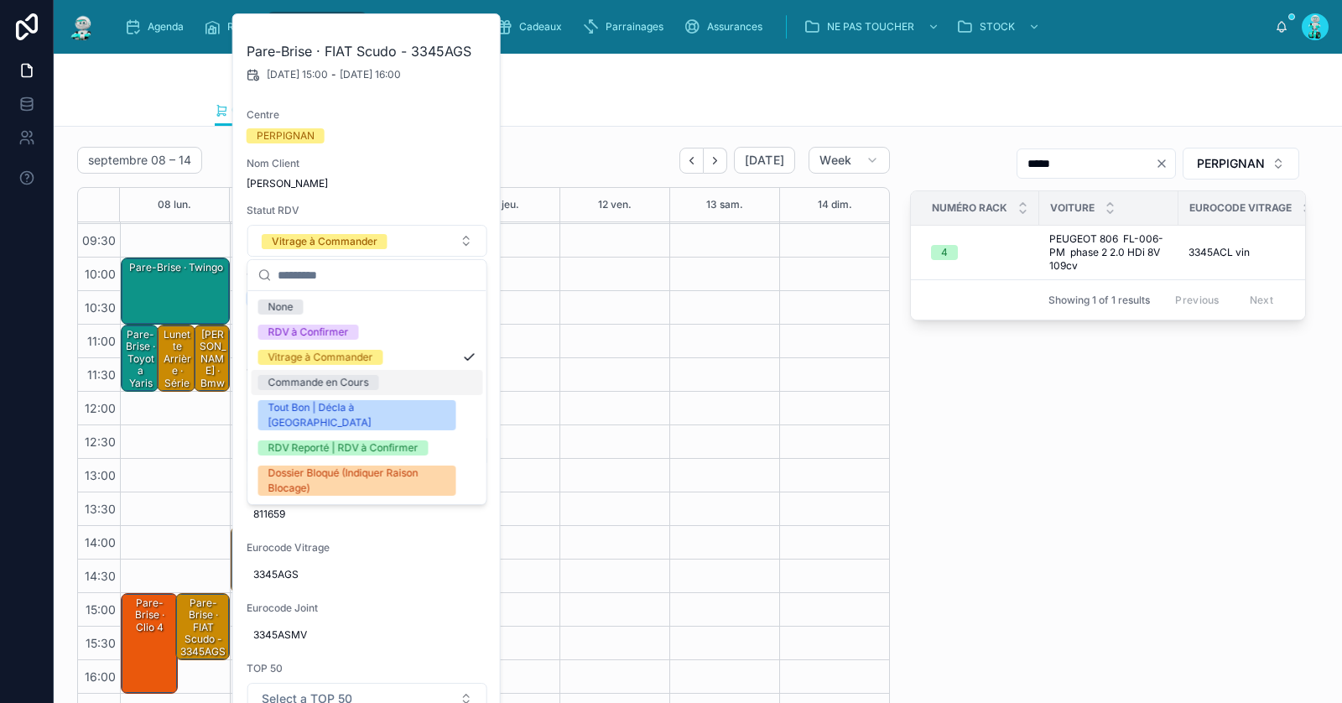
click at [361, 385] on div "Commande en Cours" at bounding box center [318, 382] width 101 height 15
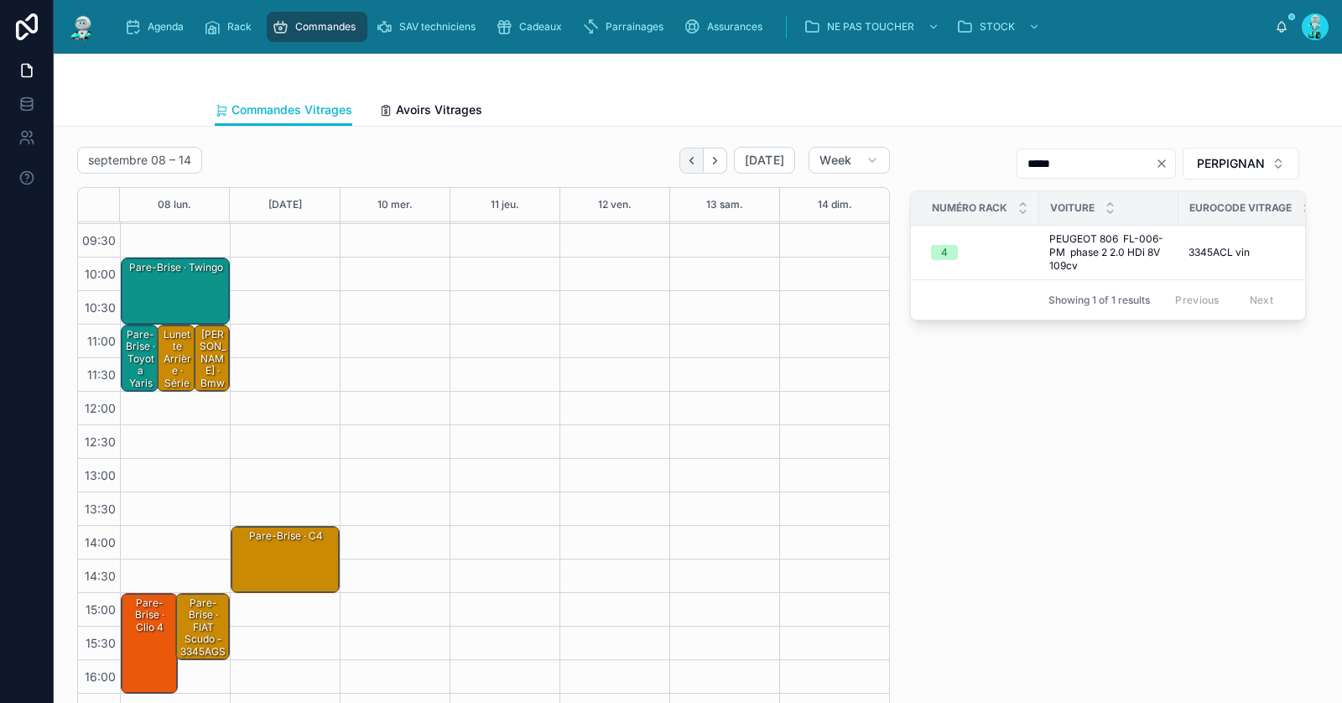
click at [700, 171] on button "Back" at bounding box center [691, 161] width 24 height 26
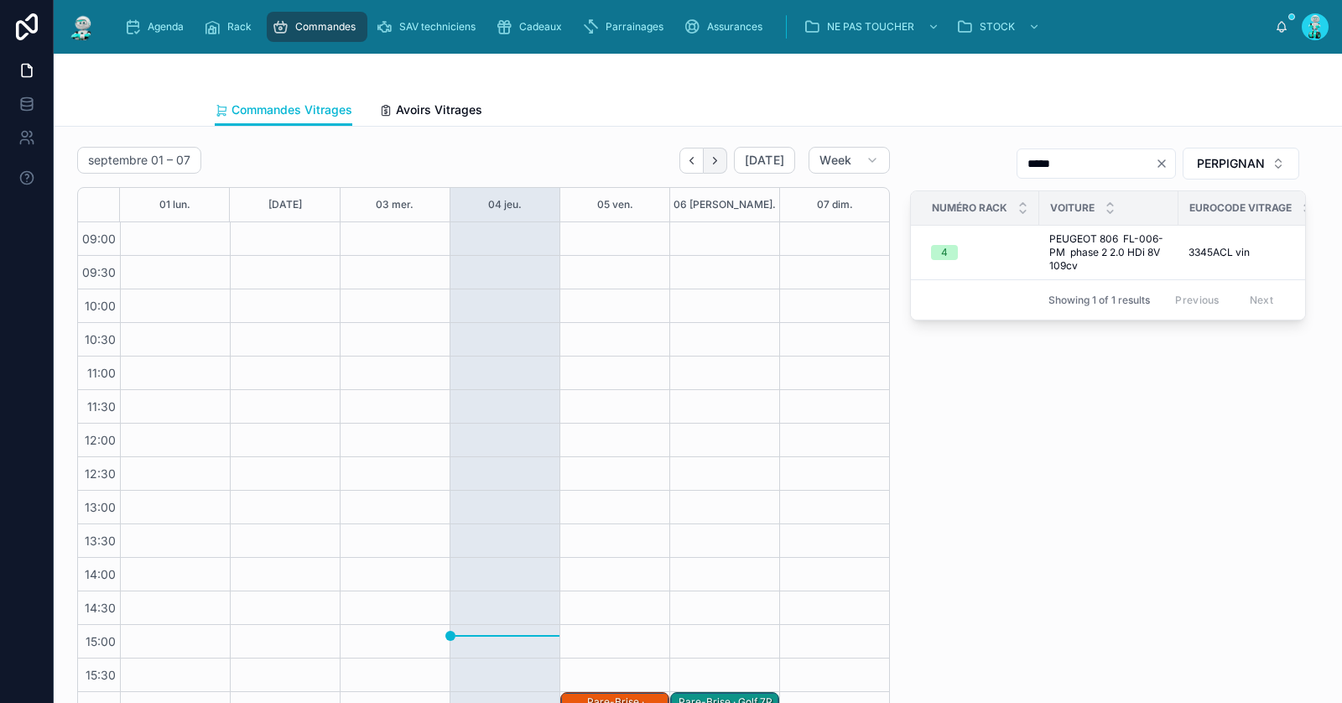
click at [715, 148] on button "Next" at bounding box center [715, 161] width 23 height 26
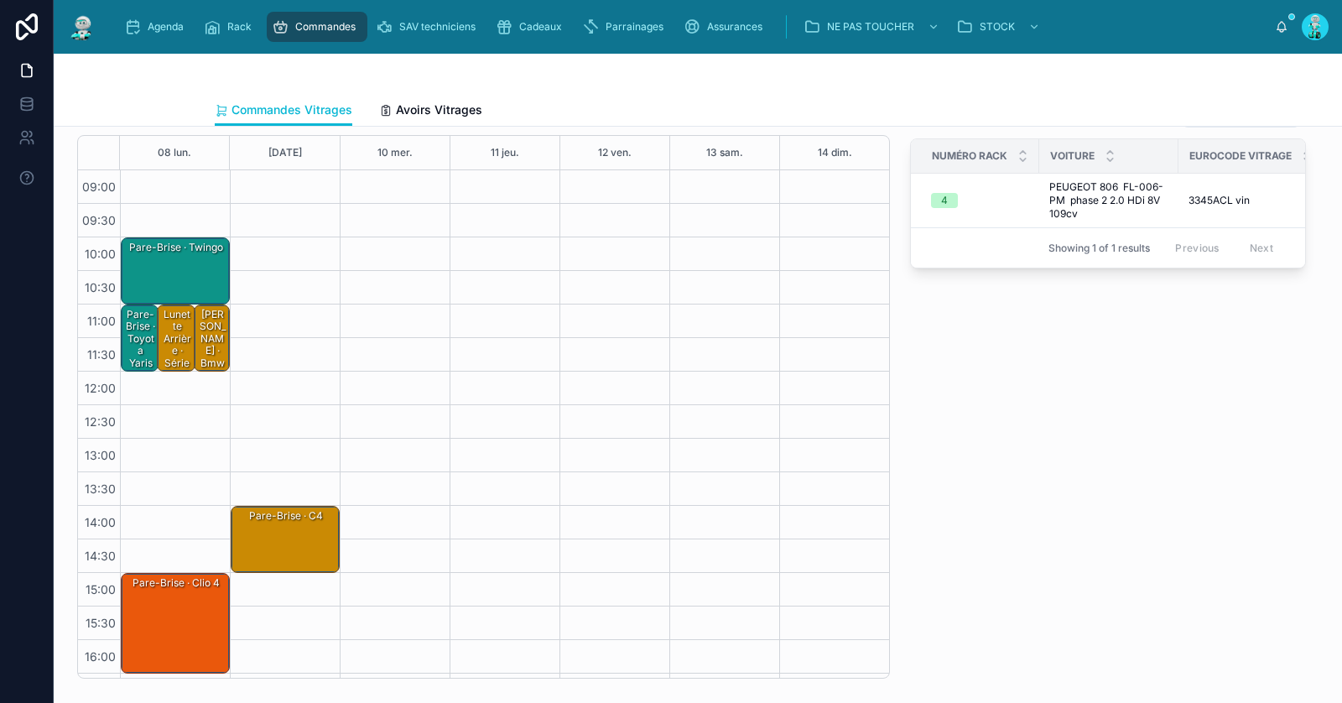
scroll to position [55, 0]
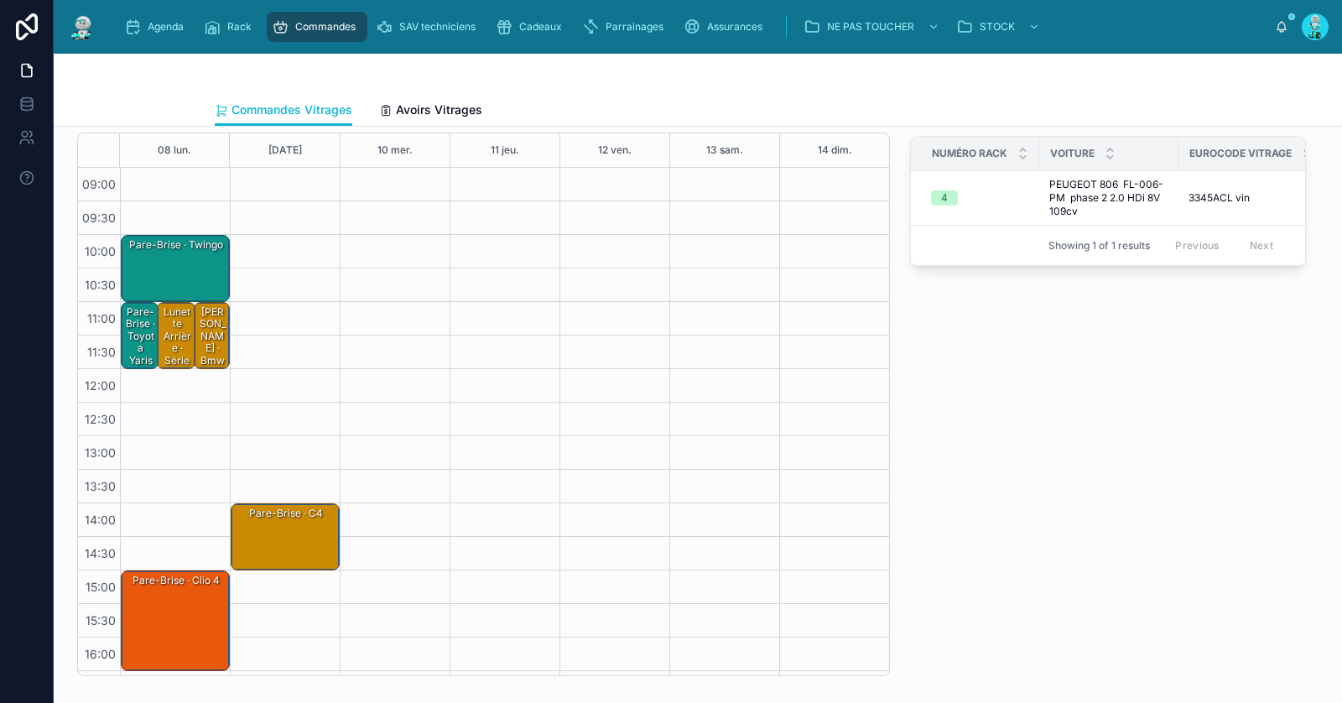
click at [174, 344] on div "Lunette Arrière · série 3" at bounding box center [176, 341] width 33 height 75
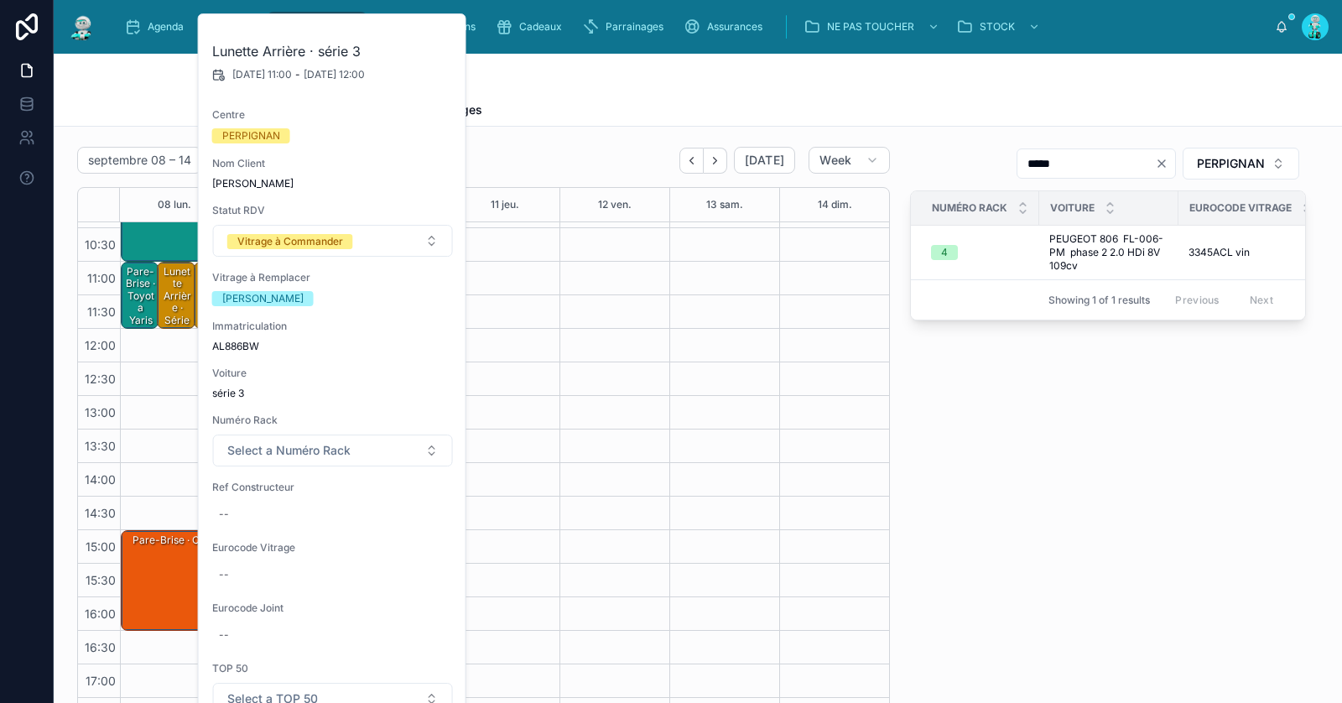
scroll to position [0, 0]
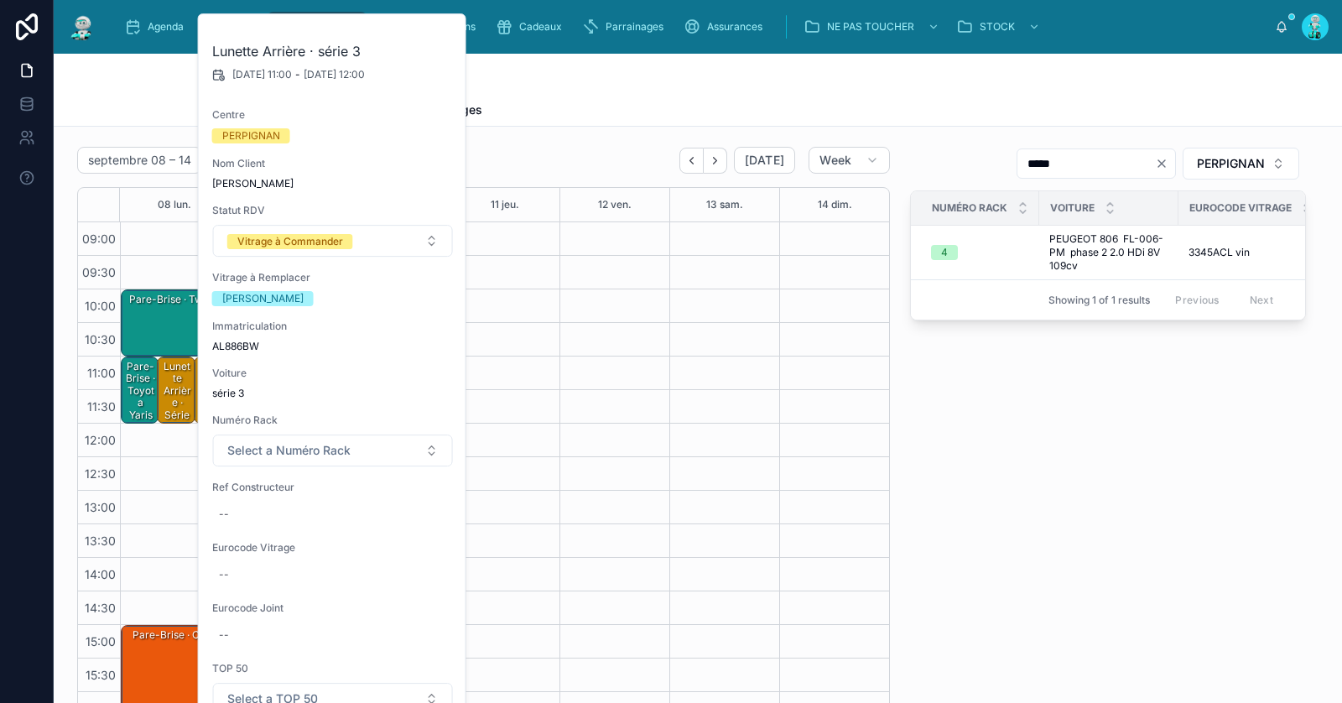
click at [579, 119] on div "Commandes Vitrages Avoirs Vitrages" at bounding box center [698, 110] width 966 height 32
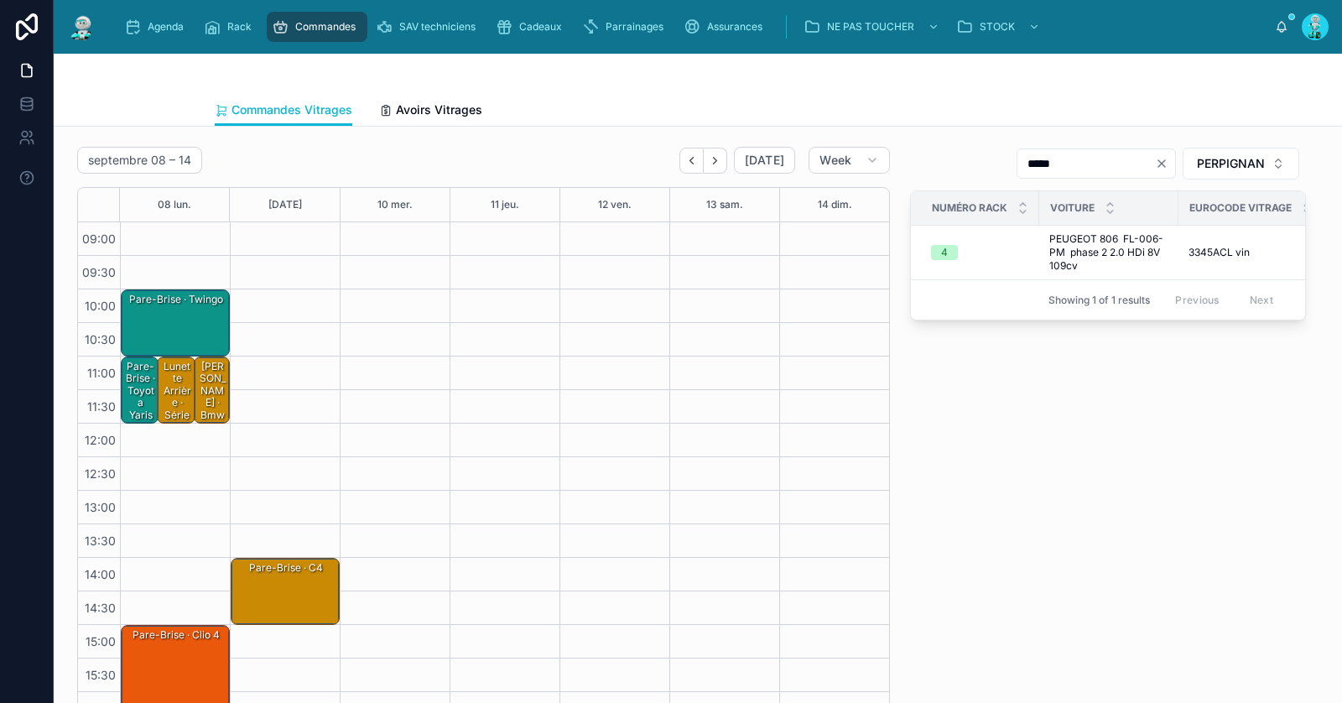
click at [197, 406] on div "Lunette Arrière · Bmw serie 1" at bounding box center [212, 403] width 31 height 88
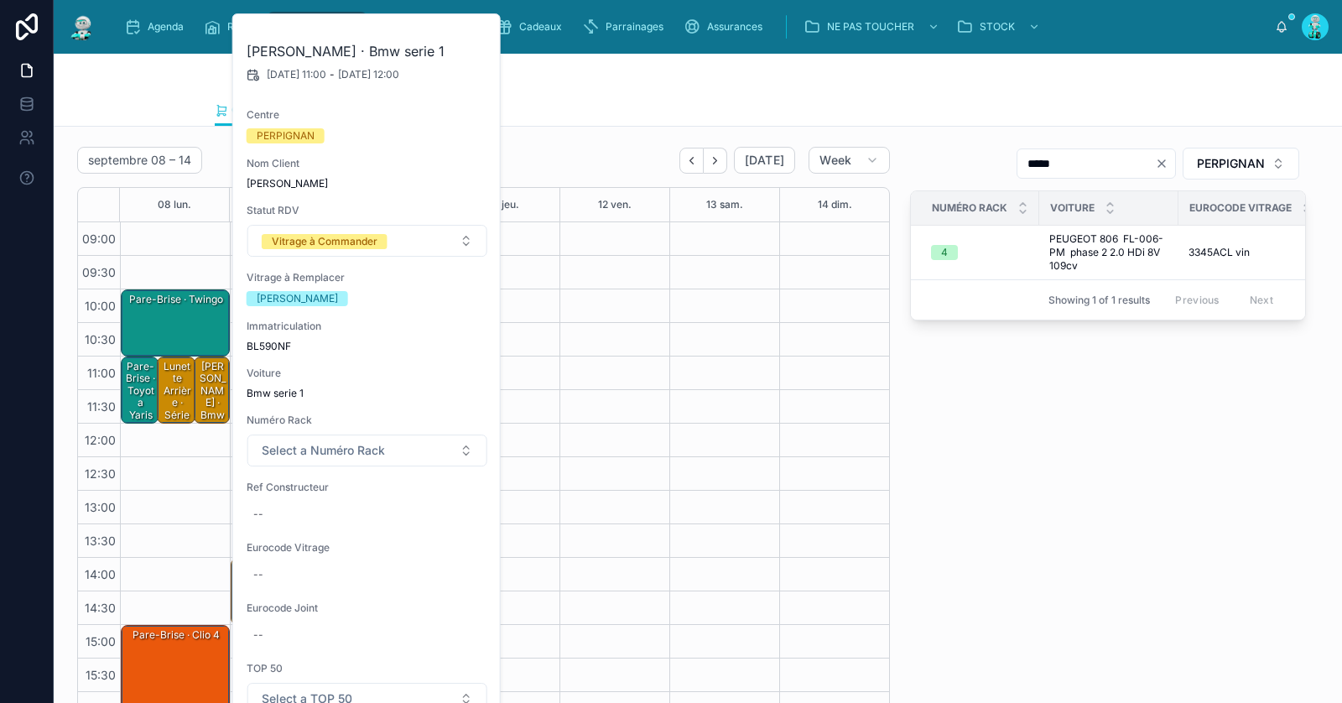
click at [179, 380] on div "Lunette Arrière · série 3" at bounding box center [176, 396] width 33 height 75
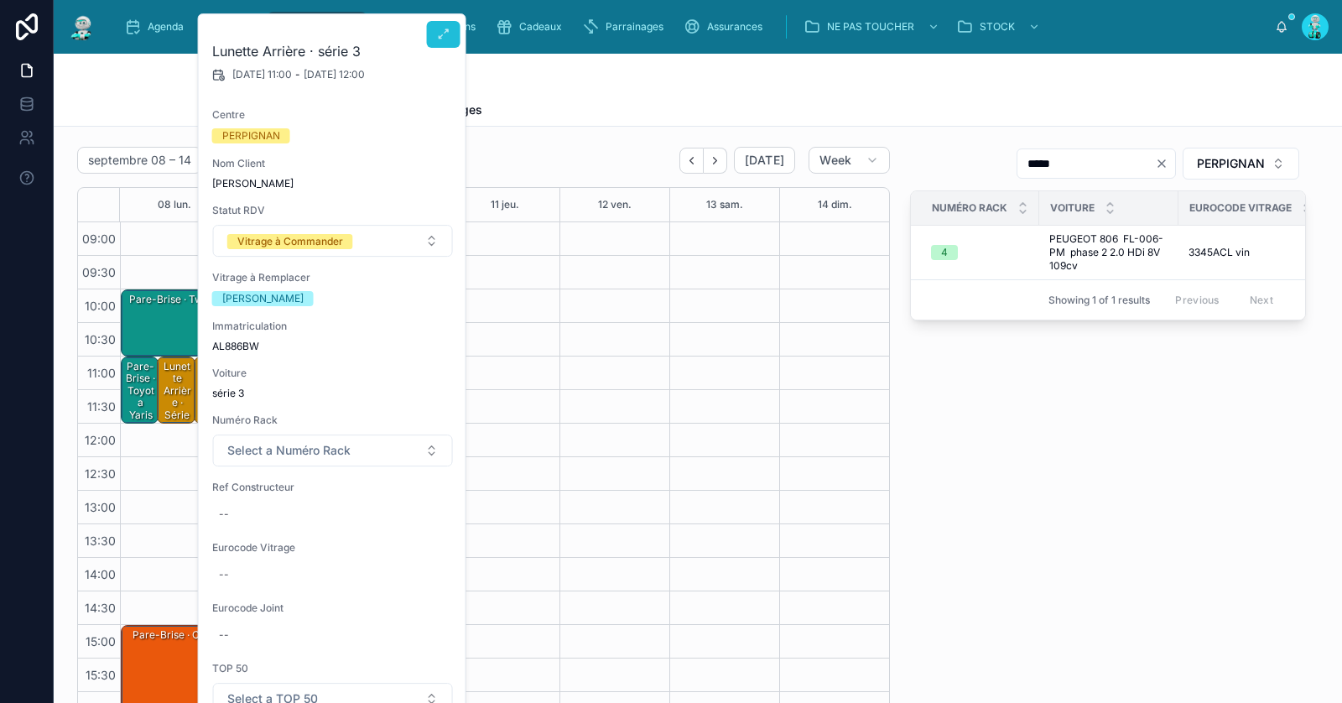
click at [440, 36] on icon at bounding box center [443, 34] width 13 height 13
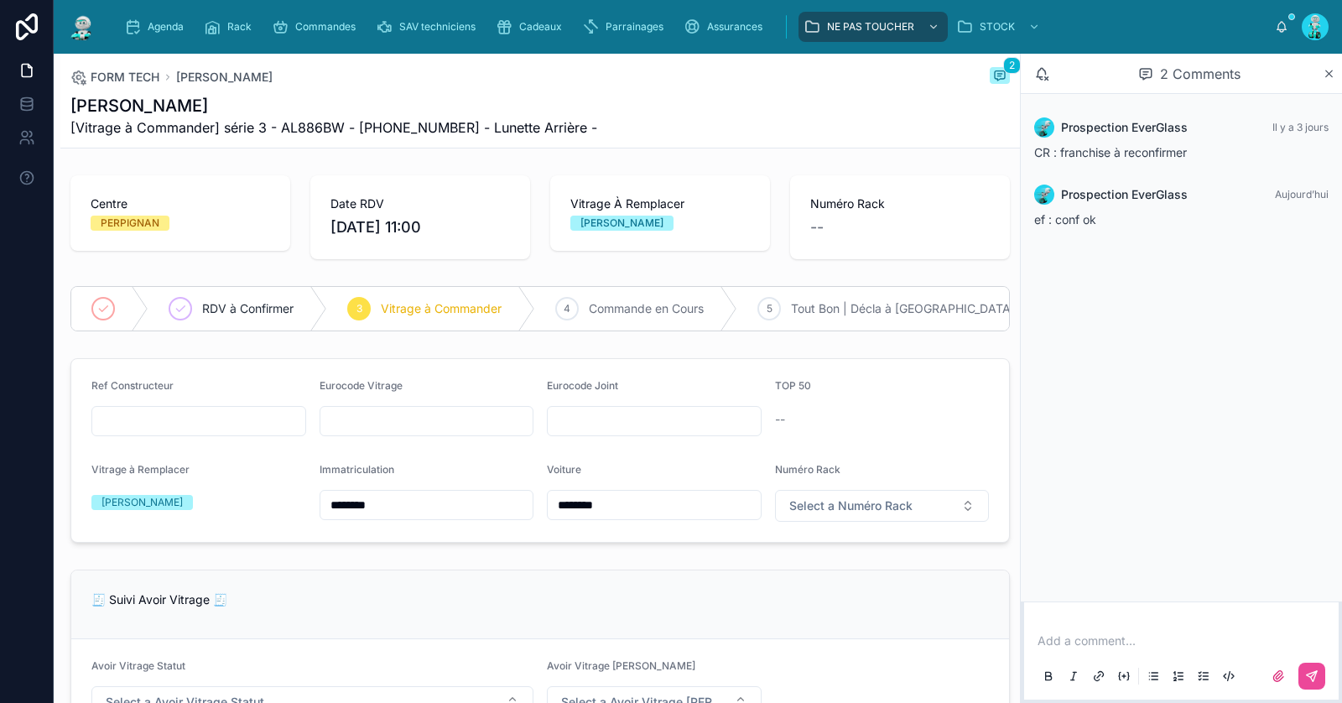
click at [1078, 634] on p at bounding box center [1184, 640] width 294 height 17
click at [1203, 608] on span "callcenter.everglass@gmail.com" at bounding box center [1277, 613] width 202 height 17
click at [217, 300] on span "RDV à Confirmer" at bounding box center [247, 308] width 91 height 17
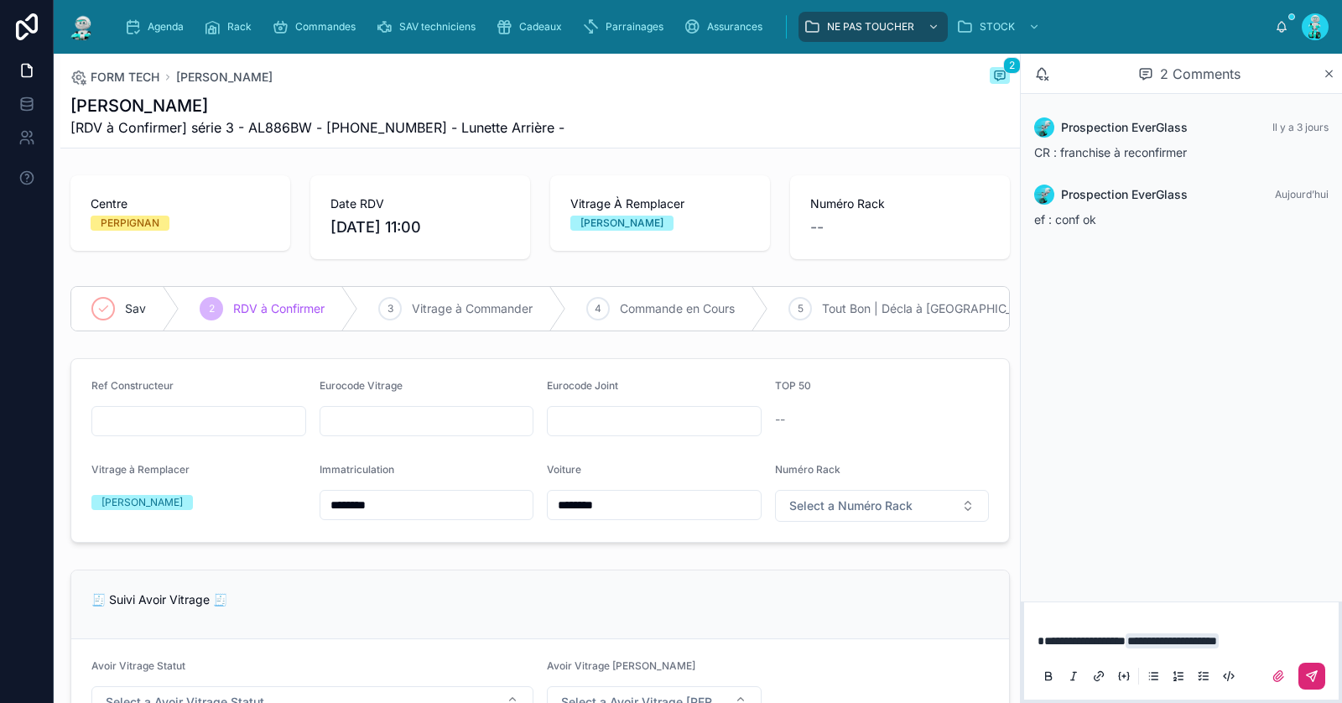
click at [1312, 668] on button at bounding box center [1311, 676] width 27 height 27
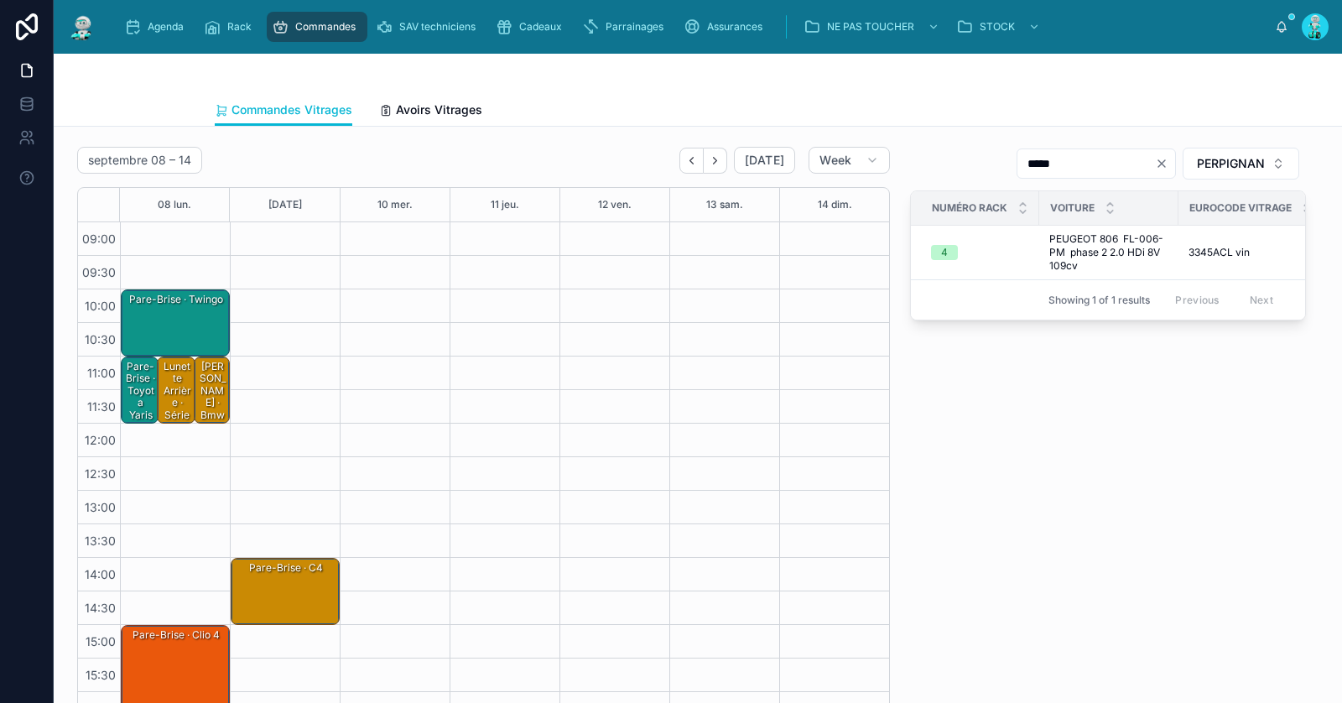
scroll to position [96, 0]
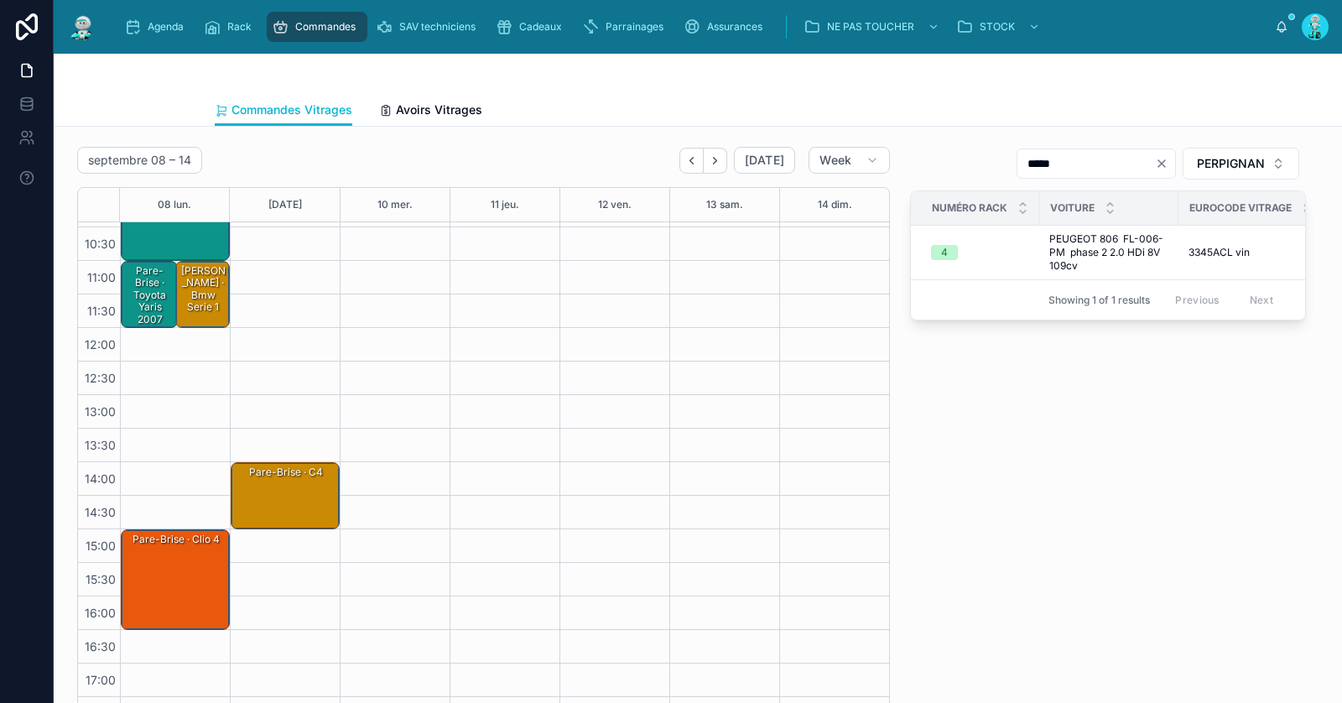
click at [222, 298] on div "Lunette Arrière · Bmw serie 1" at bounding box center [203, 289] width 49 height 52
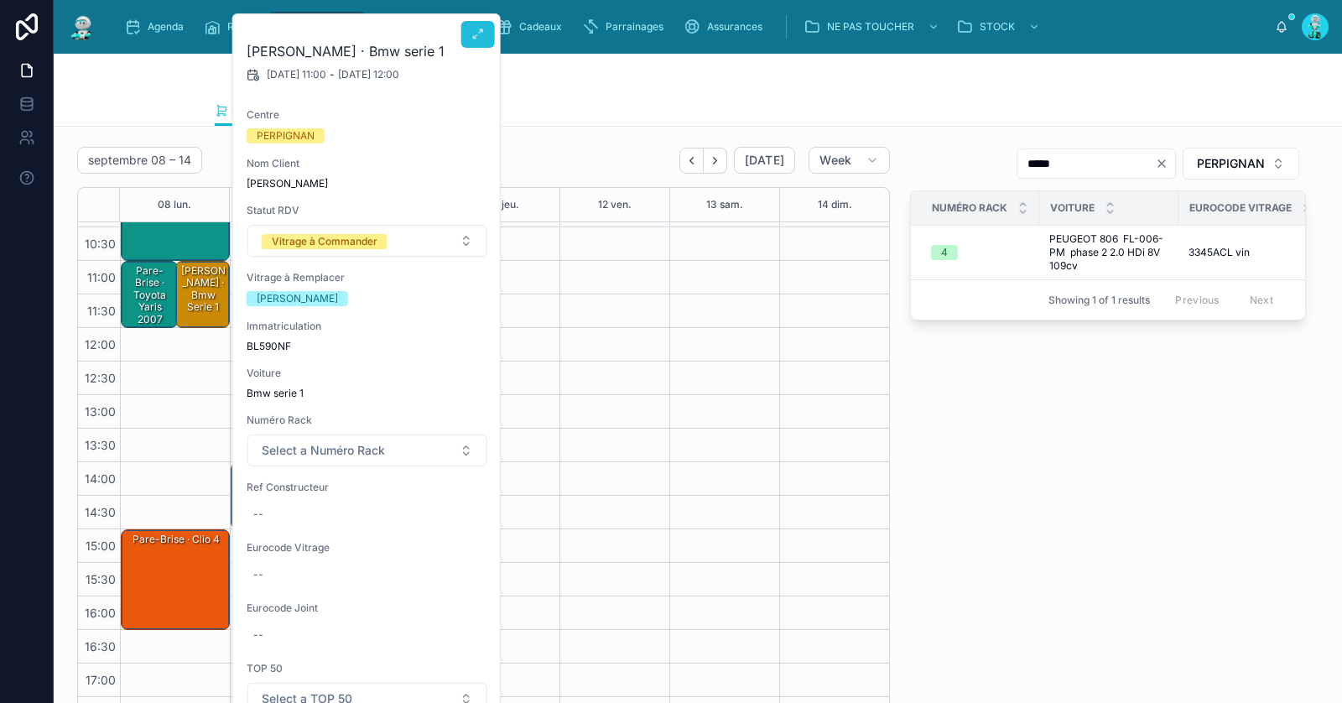
click at [470, 42] on button at bounding box center [478, 34] width 34 height 27
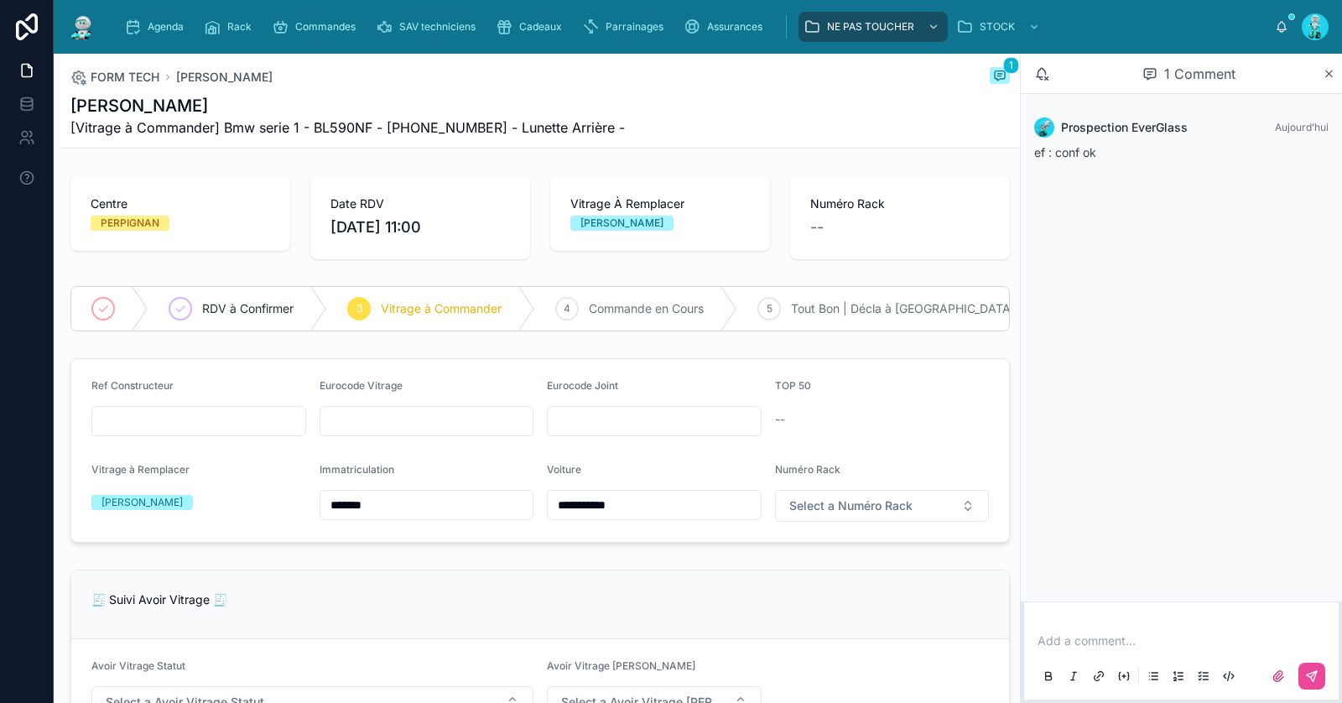
click at [1156, 635] on p at bounding box center [1184, 640] width 294 height 17
click at [1278, 619] on span "callcenter.everglass@gmail.com" at bounding box center [1273, 613] width 202 height 17
click at [1306, 677] on icon at bounding box center [1311, 675] width 13 height 13
click at [226, 314] on span "RDV à Confirmer" at bounding box center [247, 308] width 91 height 17
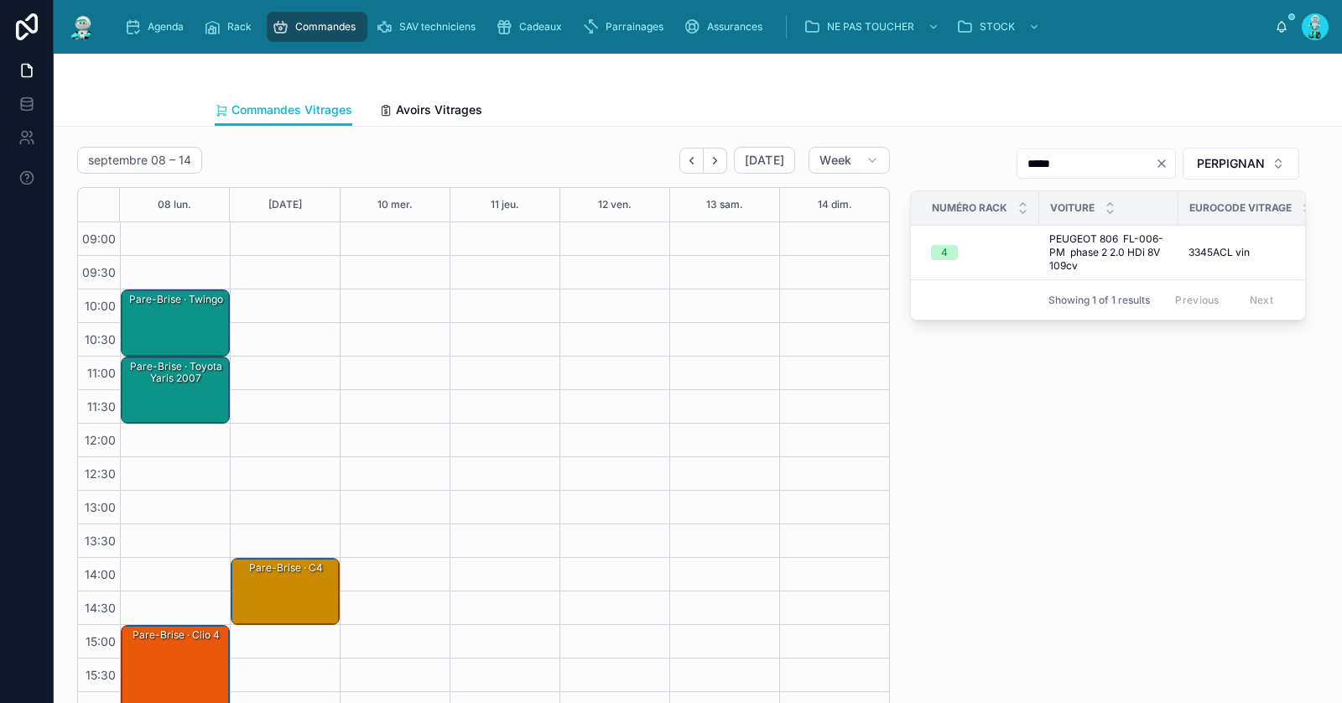
scroll to position [95, 0]
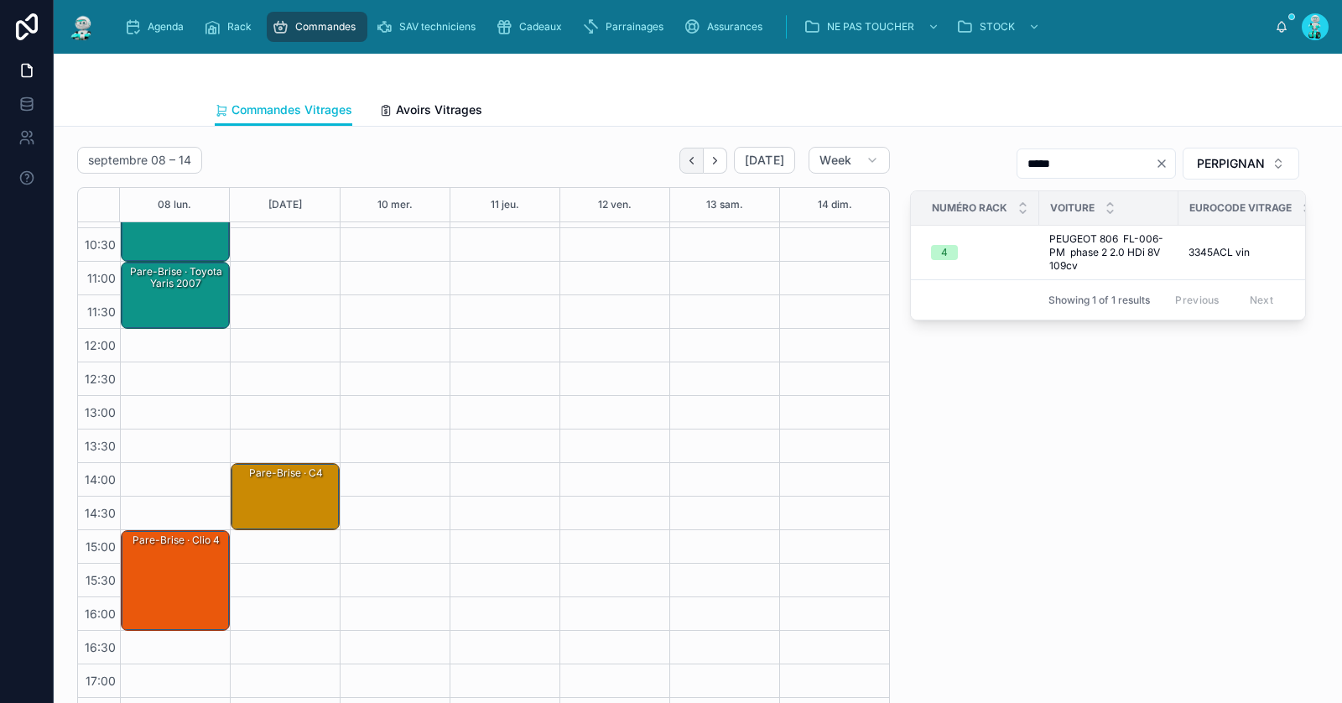
click at [698, 154] on icon "Back" at bounding box center [691, 160] width 13 height 13
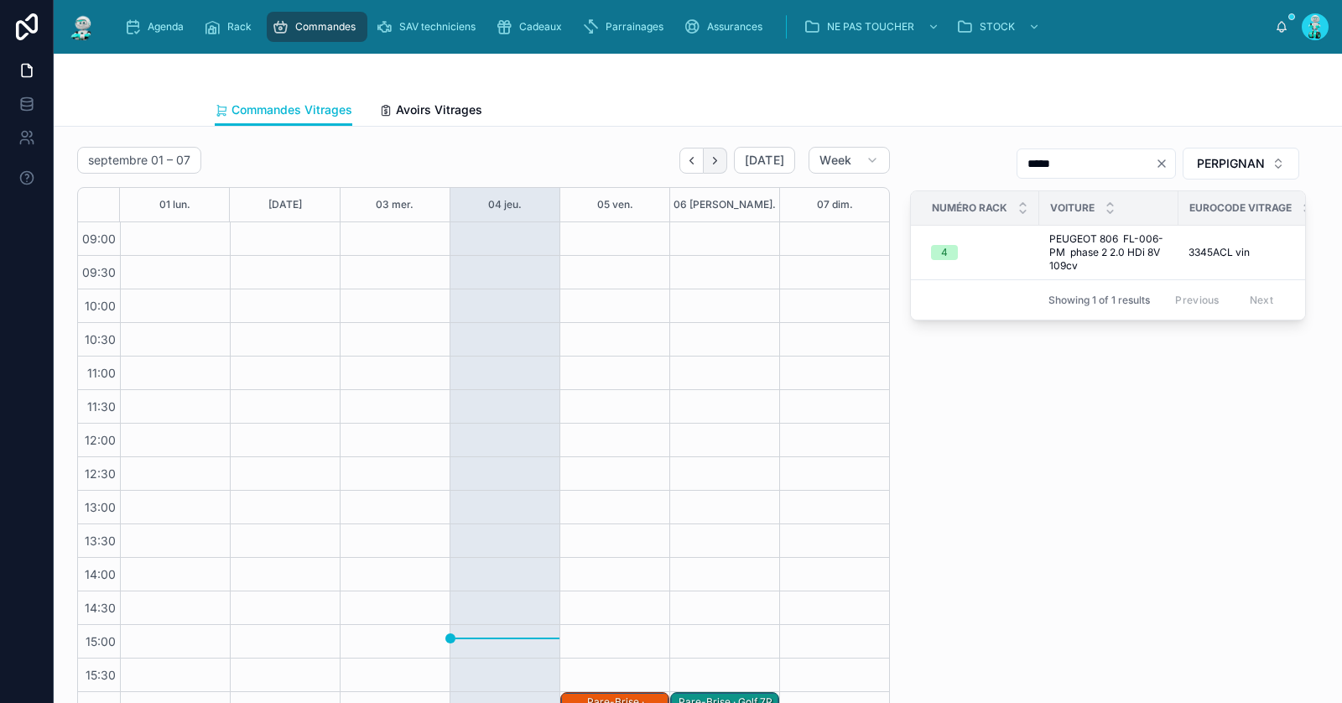
click at [718, 166] on button "Next" at bounding box center [715, 161] width 23 height 26
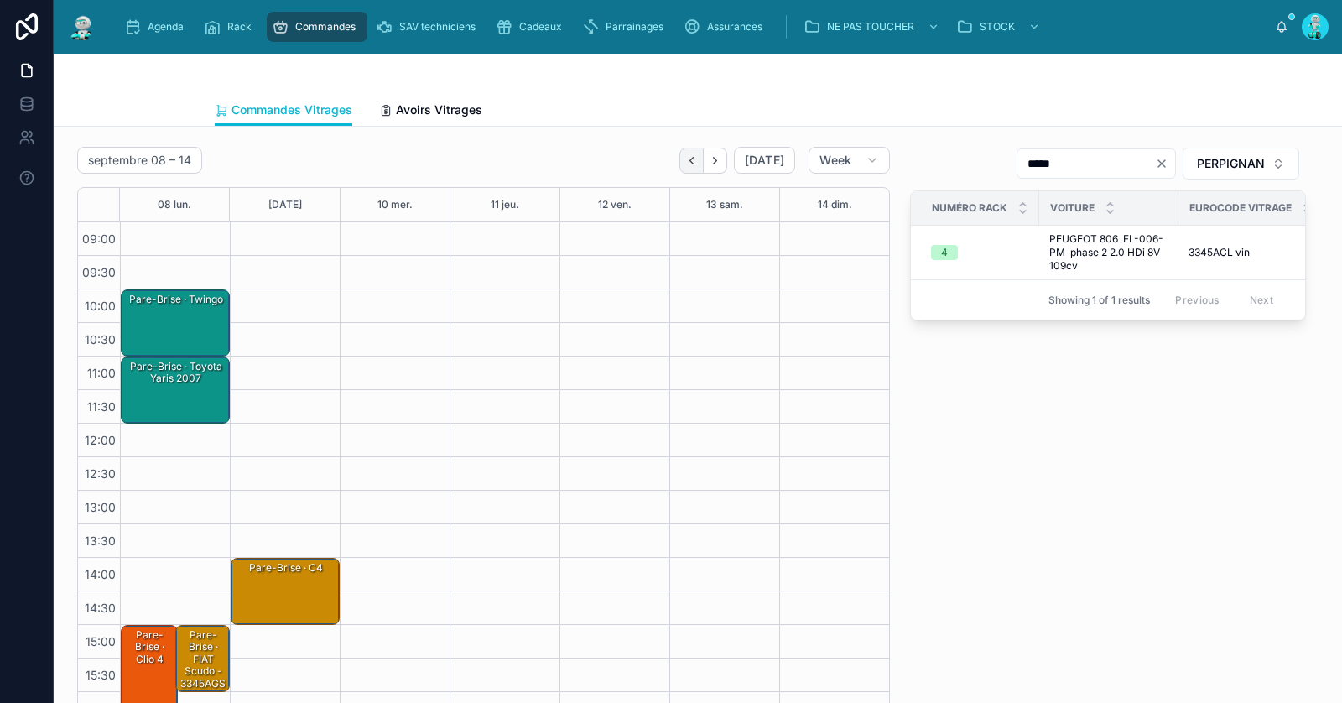
click at [694, 163] on icon "Back" at bounding box center [691, 160] width 13 height 13
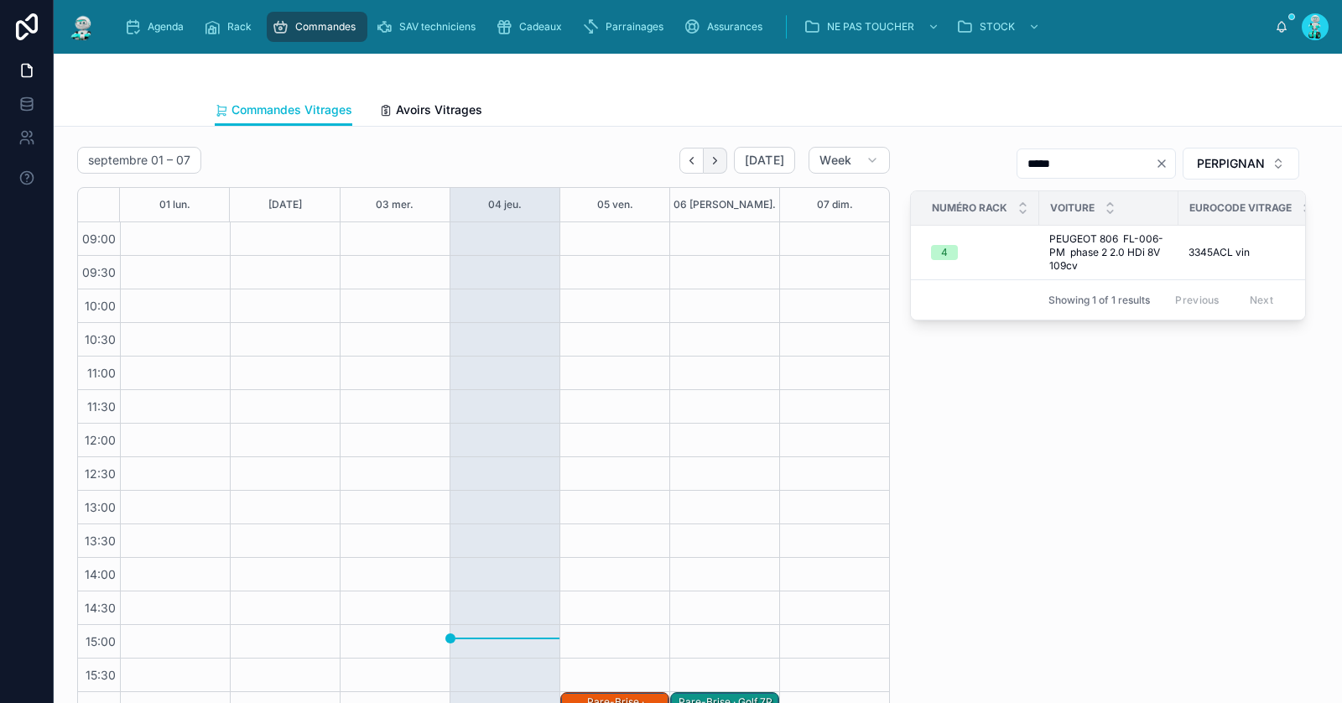
click at [719, 165] on button "Next" at bounding box center [715, 161] width 23 height 26
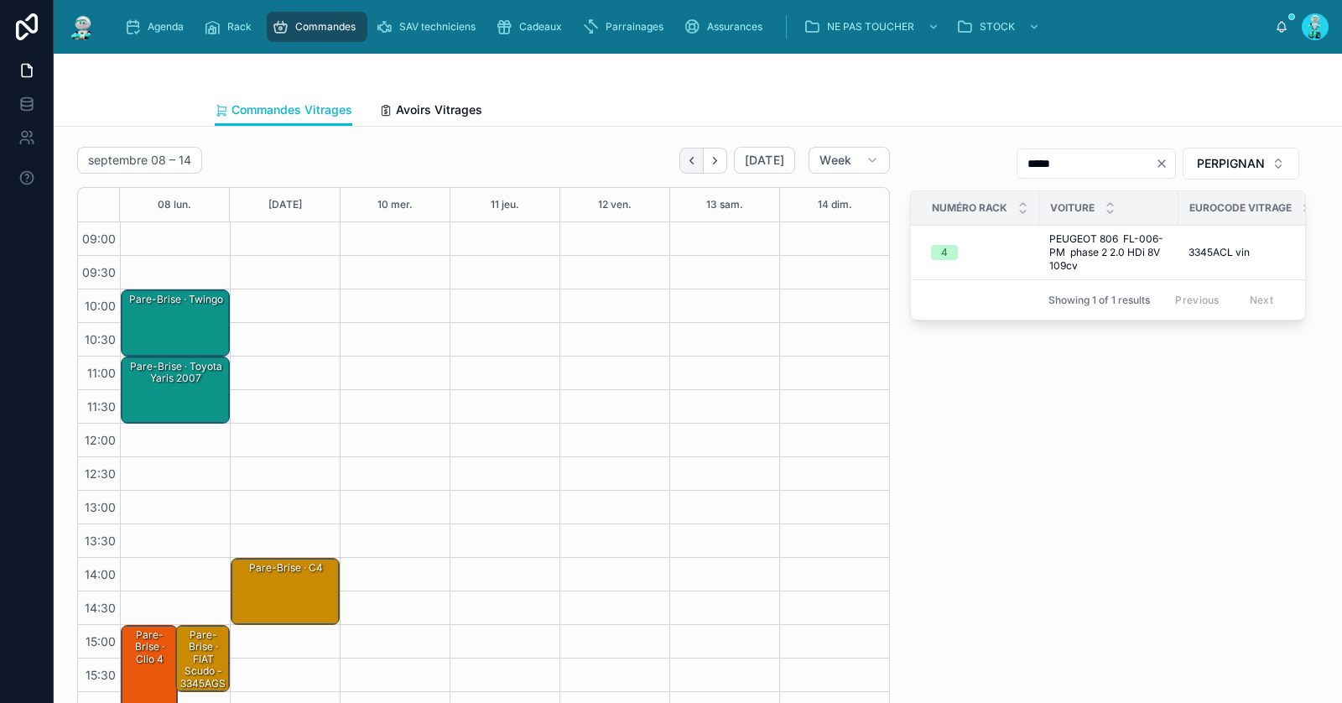
click at [698, 157] on icon "Back" at bounding box center [691, 160] width 13 height 13
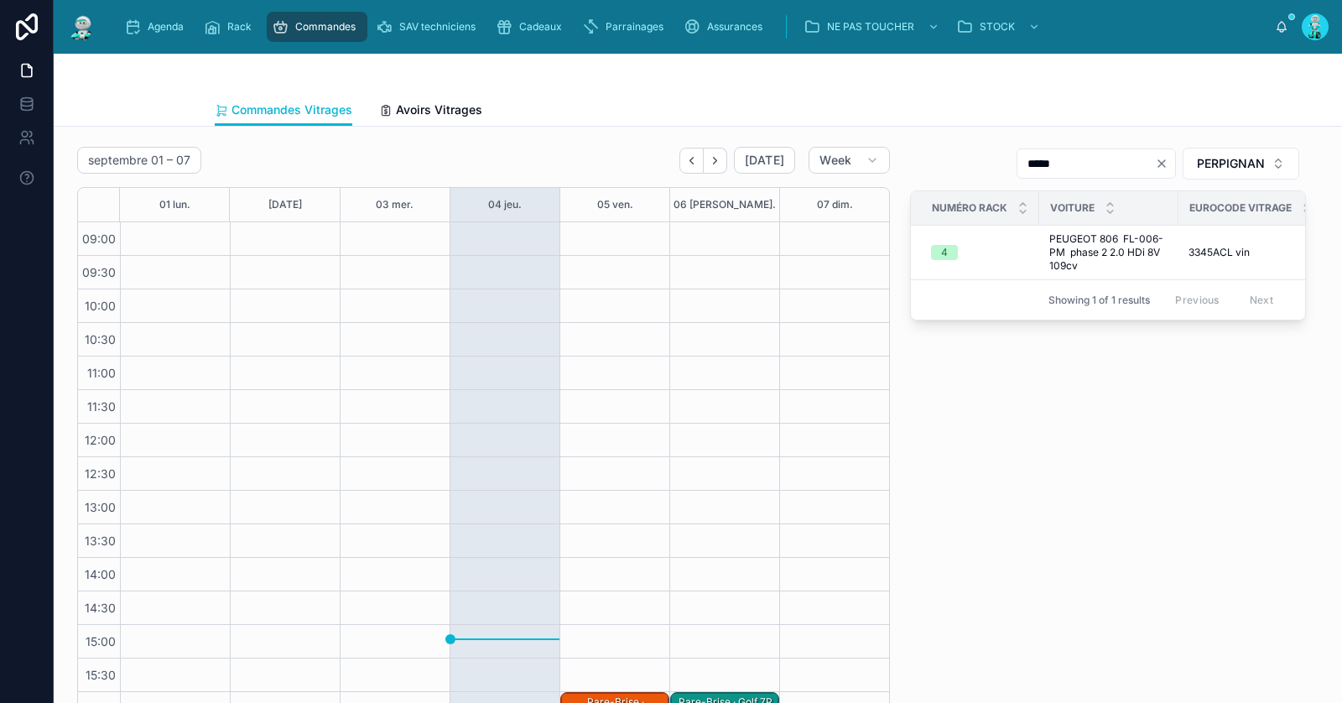
scroll to position [95, 0]
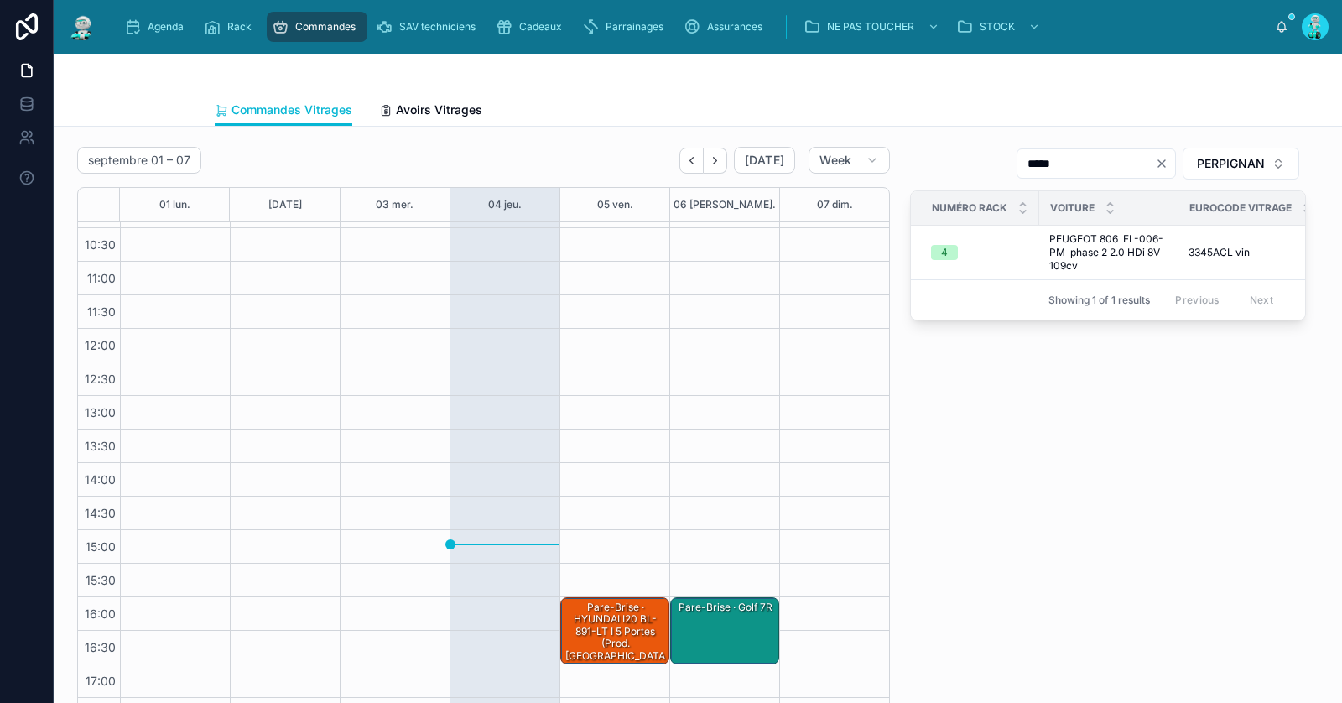
click at [631, 637] on div "Pare-Brise · HYUNDAI i20 BL-891-LT I 5 Portes (Prod. Turquie) 1.2 i 16V 78 cv" at bounding box center [616, 637] width 104 height 75
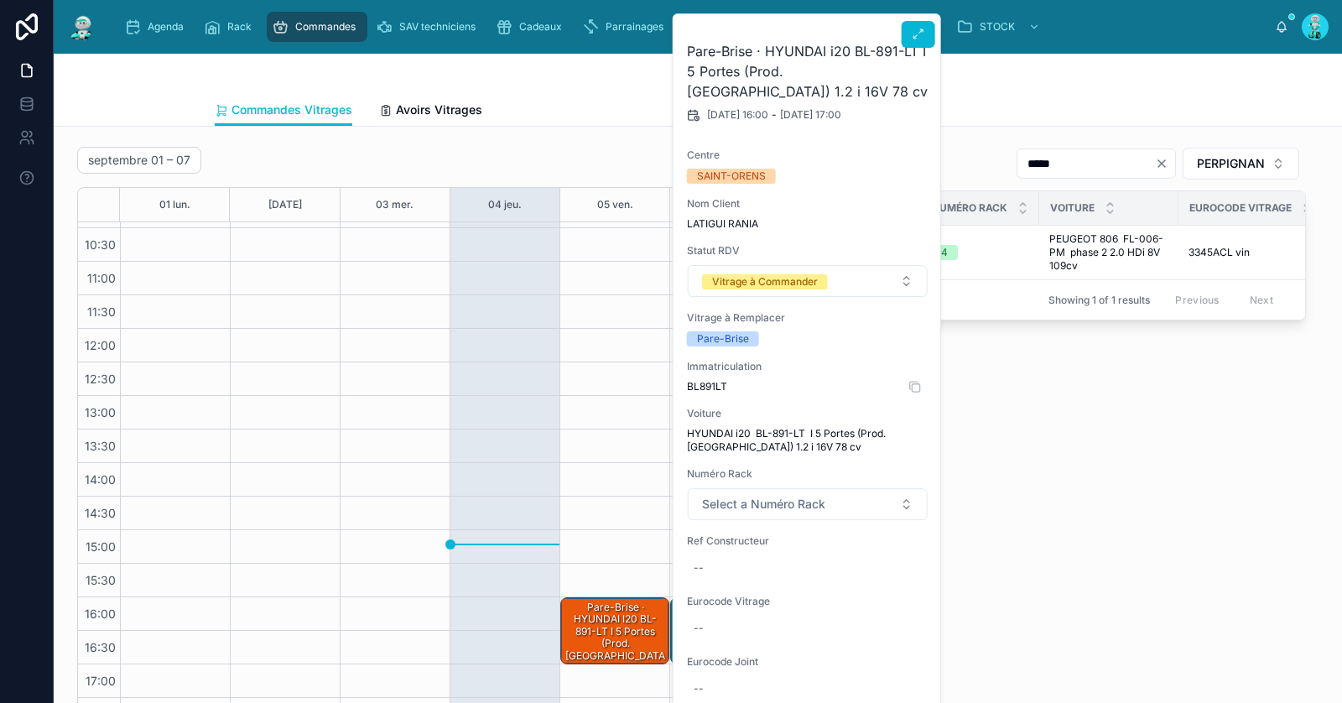
click at [698, 388] on span "BL891LT" at bounding box center [808, 386] width 242 height 13
copy span "BL891LT"
click at [710, 382] on span "BL891LT" at bounding box center [808, 386] width 242 height 13
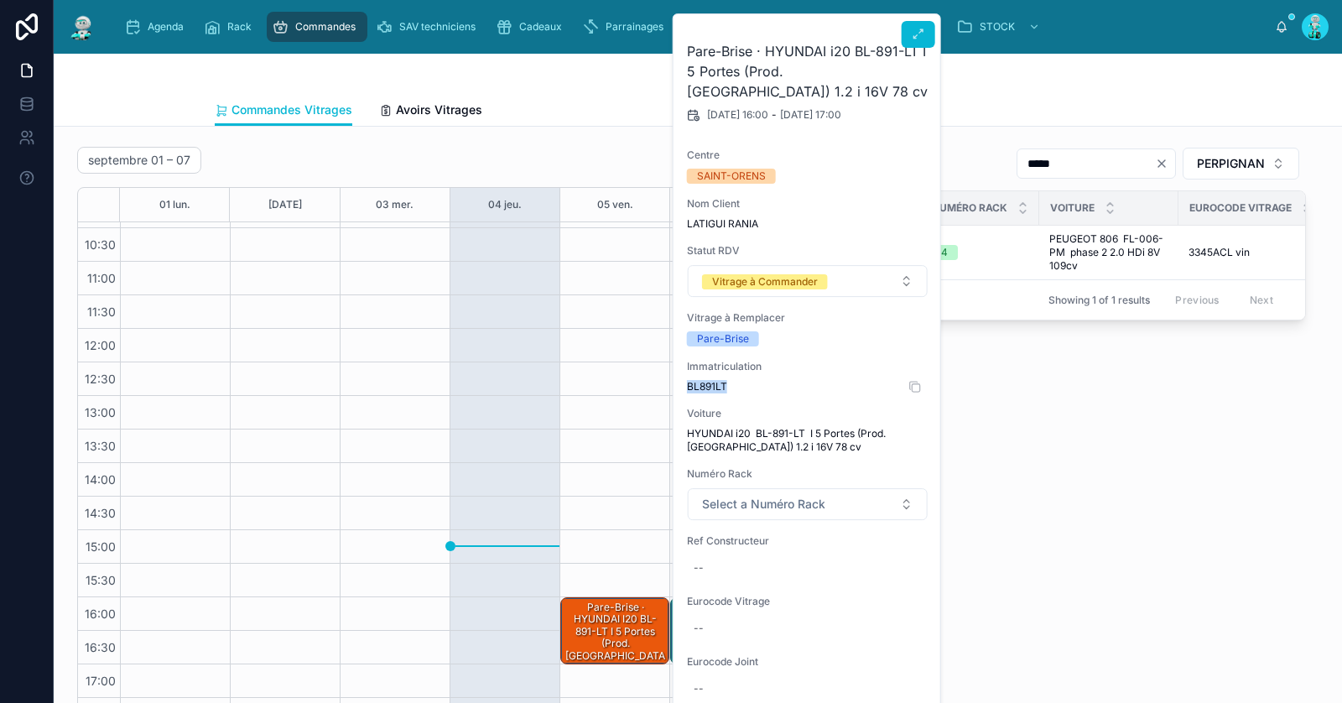
copy span "BL891LT"
click at [700, 626] on div "--" at bounding box center [699, 627] width 10 height 13
type input "********"
click button "submit" at bounding box center [898, 649] width 20 height 20
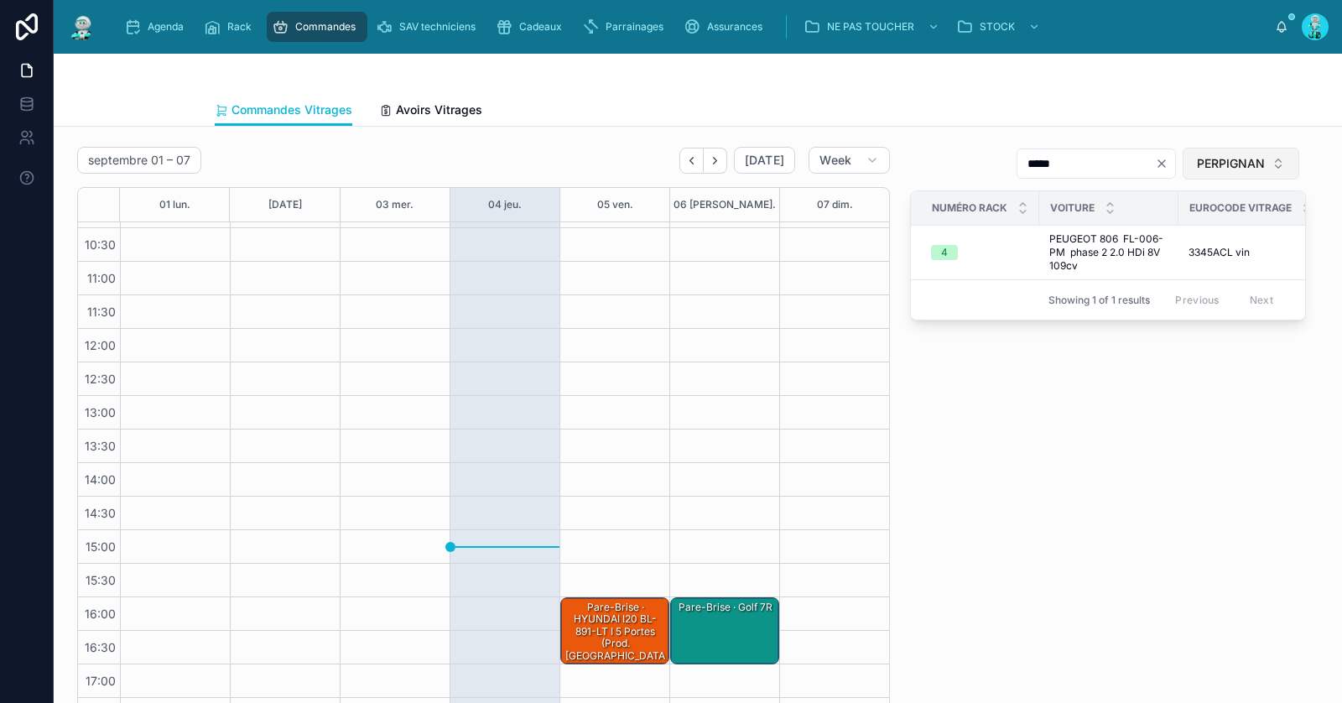
click at [1249, 153] on button "PERPIGNAN" at bounding box center [1240, 164] width 117 height 32
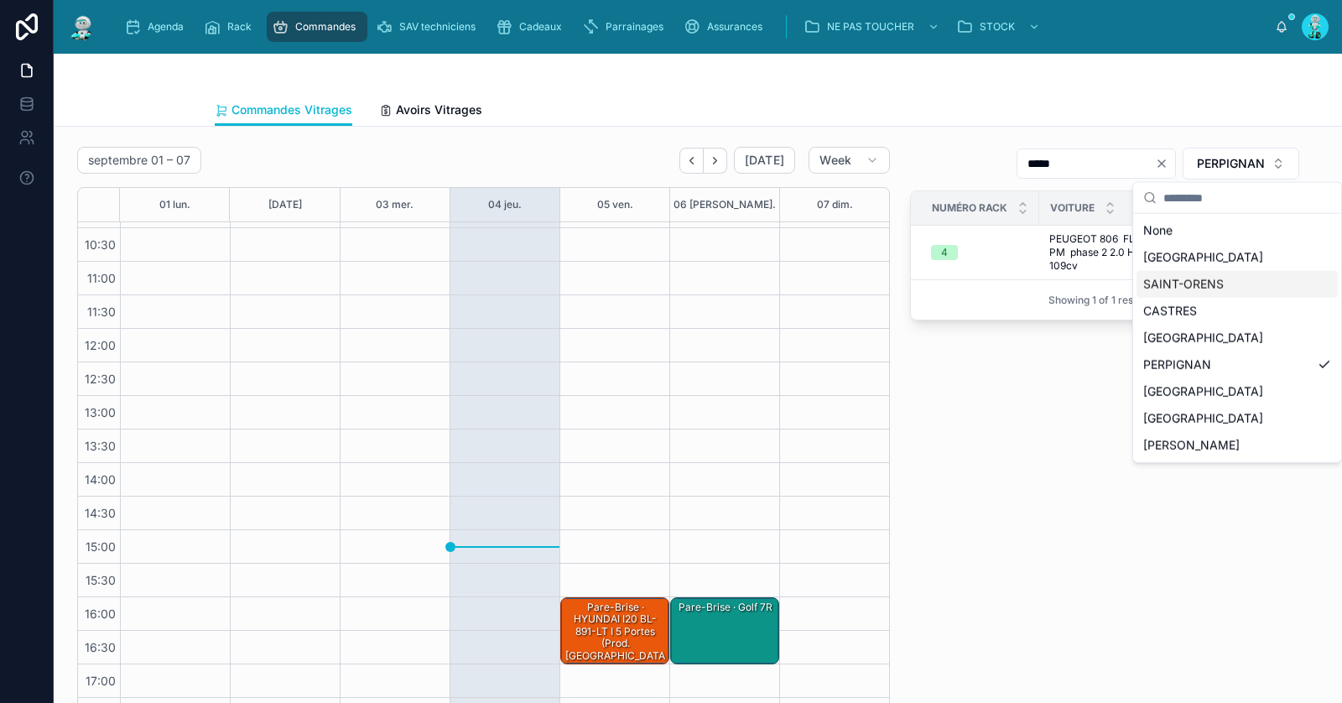
click at [1195, 277] on div "SAINT-ORENS" at bounding box center [1236, 284] width 201 height 27
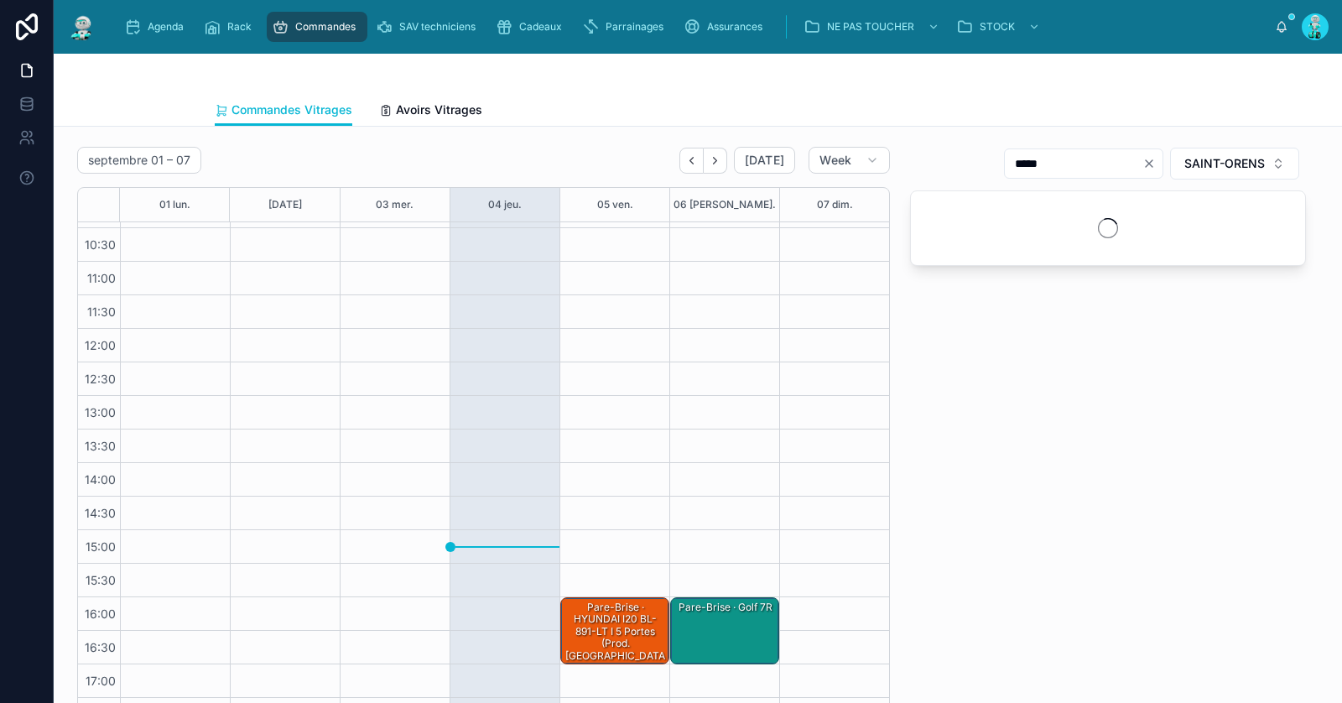
click at [1152, 165] on icon "Clear" at bounding box center [1148, 163] width 13 height 13
click at [1140, 164] on input "text" at bounding box center [1094, 163] width 138 height 23
paste input "********"
type input "****"
click at [600, 633] on div "Pare-Brise · HYUNDAI i20 BL-891-LT I 5 Portes (Prod. Turquie) 1.2 i 16V 78 cv -…" at bounding box center [616, 644] width 104 height 88
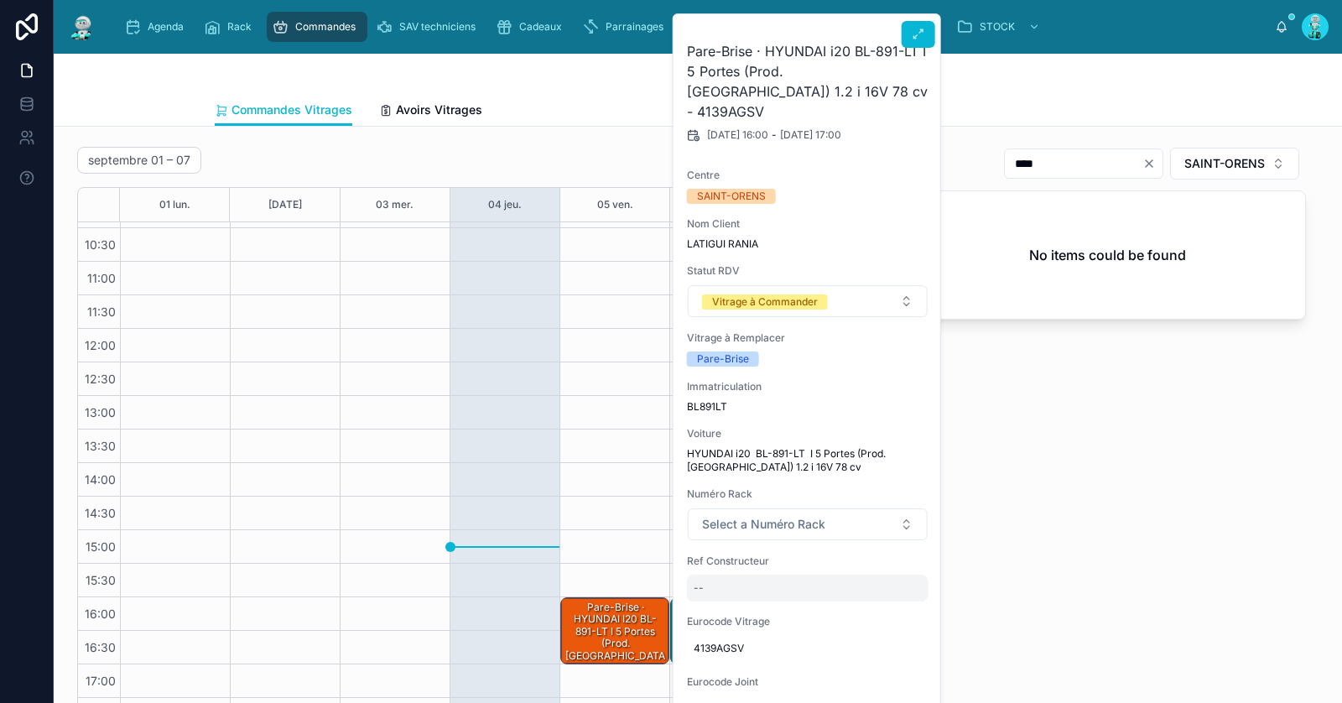
click at [729, 574] on div "--" at bounding box center [808, 587] width 242 height 27
type input "**********"
click button "submit" at bounding box center [898, 589] width 20 height 20
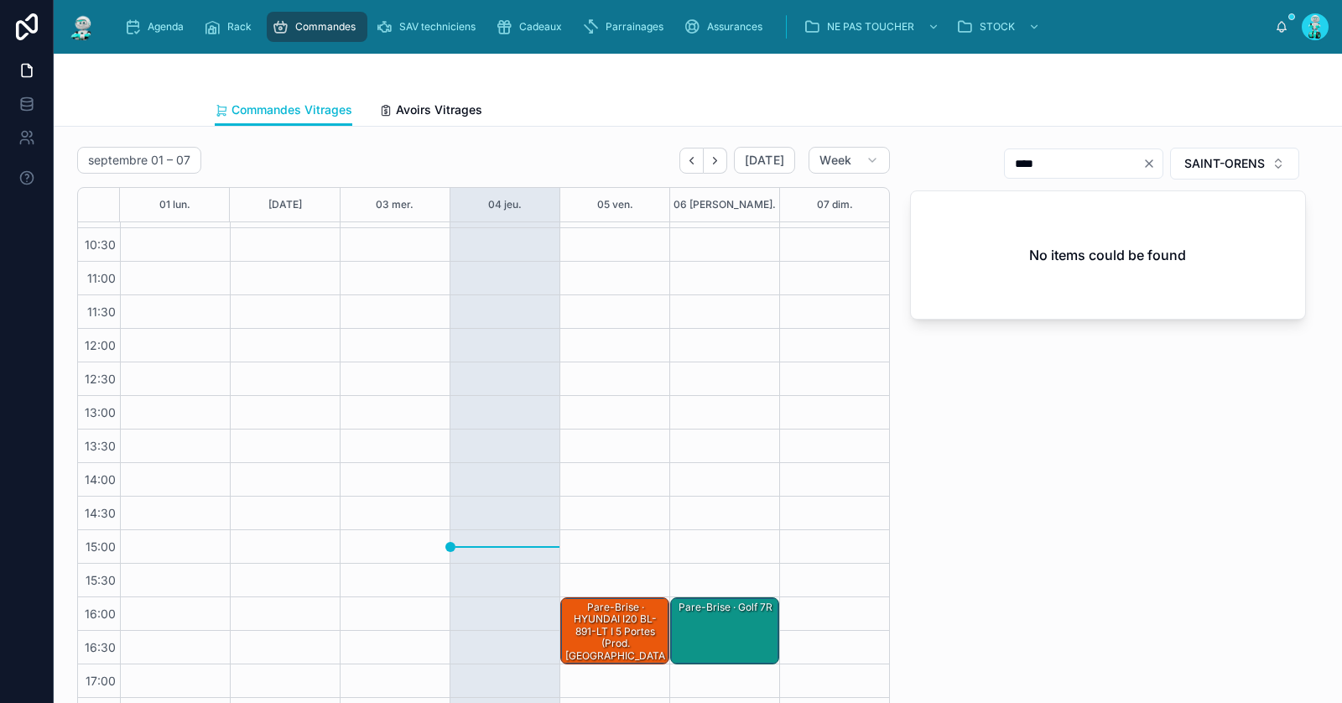
click at [608, 610] on div "Pare-Brise · HYUNDAI i20 BL-891-LT I 5 Portes (Prod. Turquie) 1.2 i 16V 78 cv -…" at bounding box center [616, 644] width 104 height 88
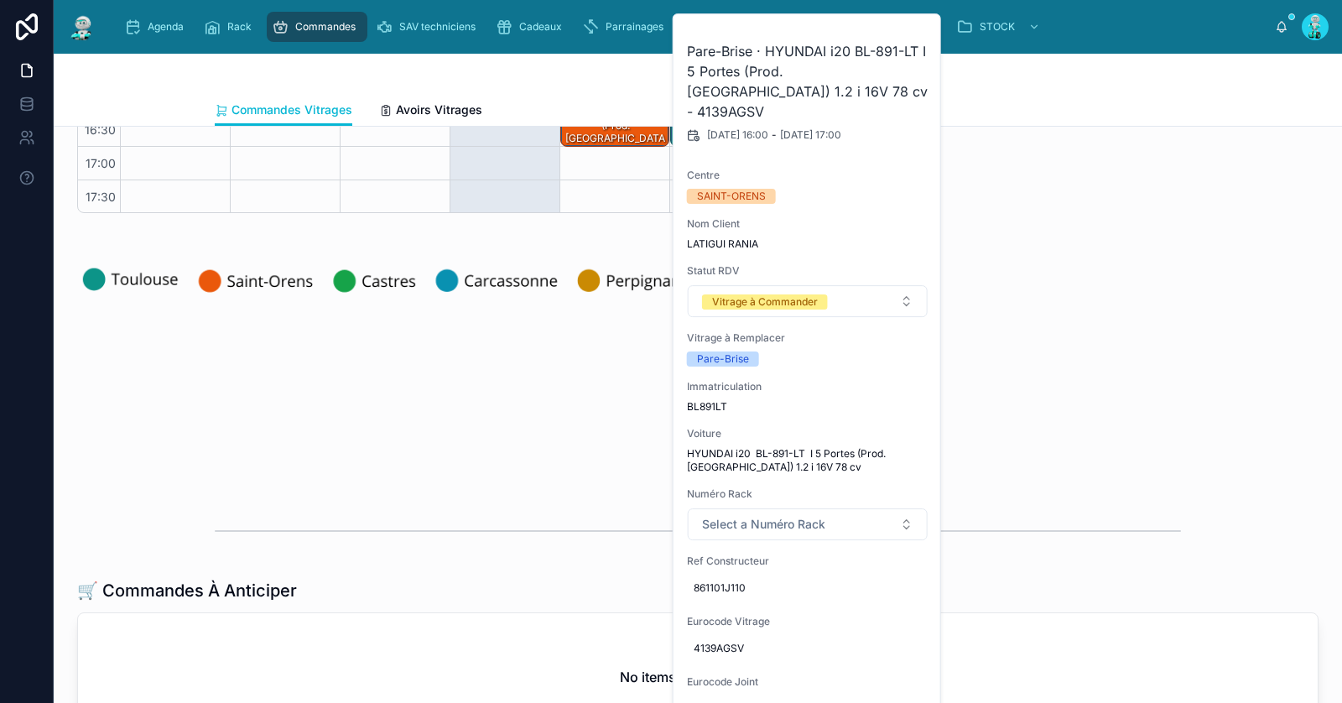
scroll to position [694, 0]
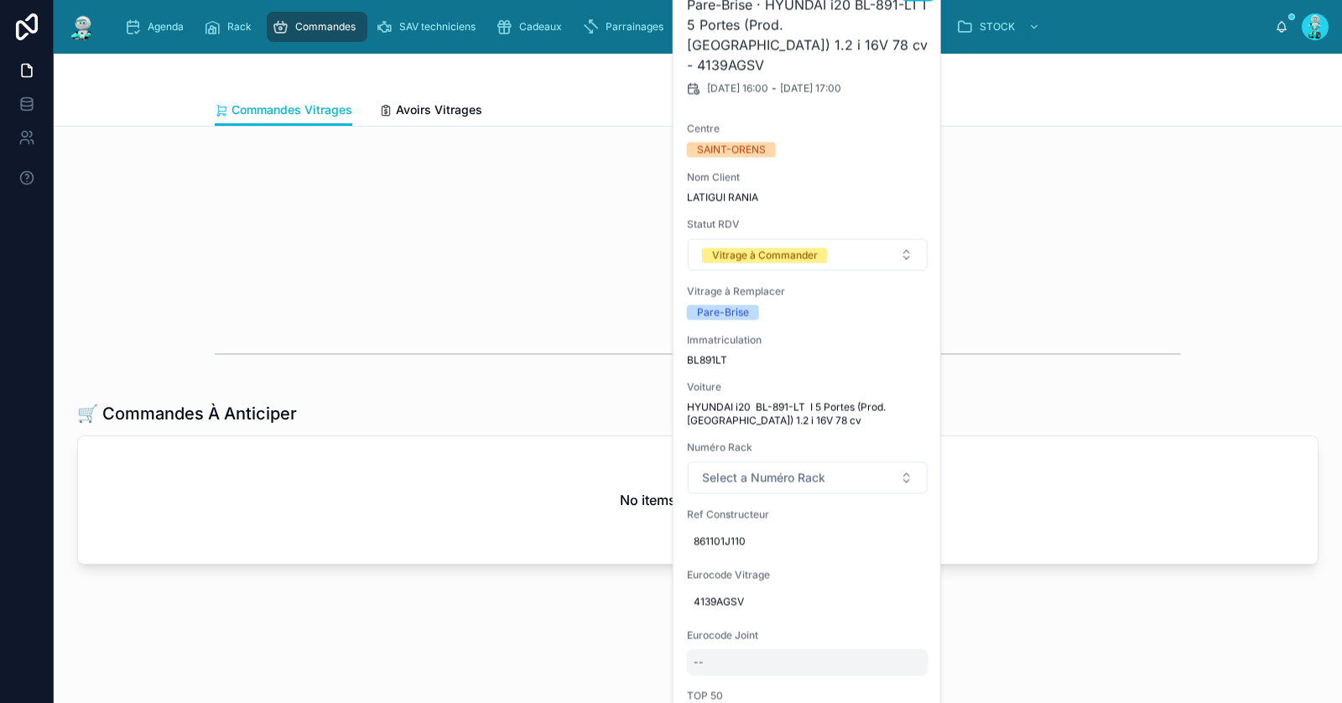
click at [767, 649] on div "--" at bounding box center [808, 662] width 242 height 27
type input "********"
click button "submit" at bounding box center [898, 662] width 20 height 20
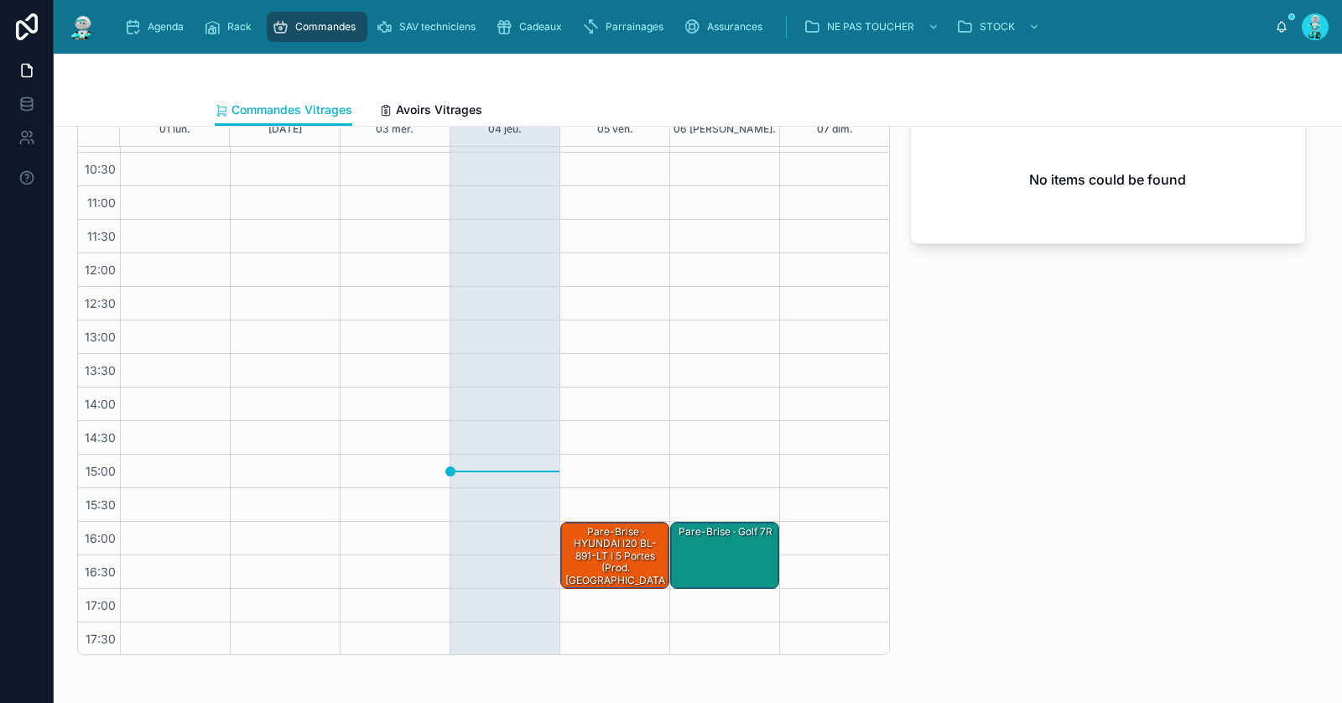
scroll to position [0, 0]
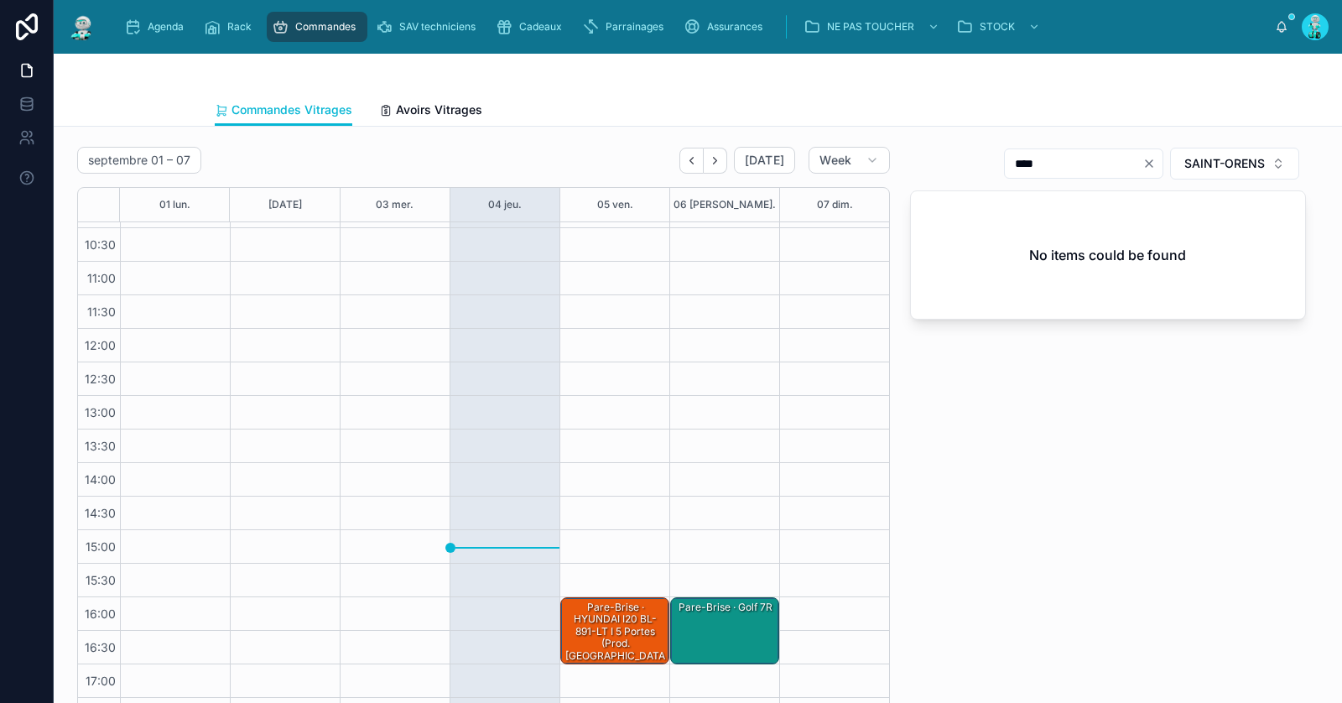
click at [643, 637] on div "Pare-Brise · HYUNDAI i20 BL-891-LT I 5 Portes (Prod. Turquie) 1.2 i 16V 78 cv -…" at bounding box center [616, 644] width 104 height 88
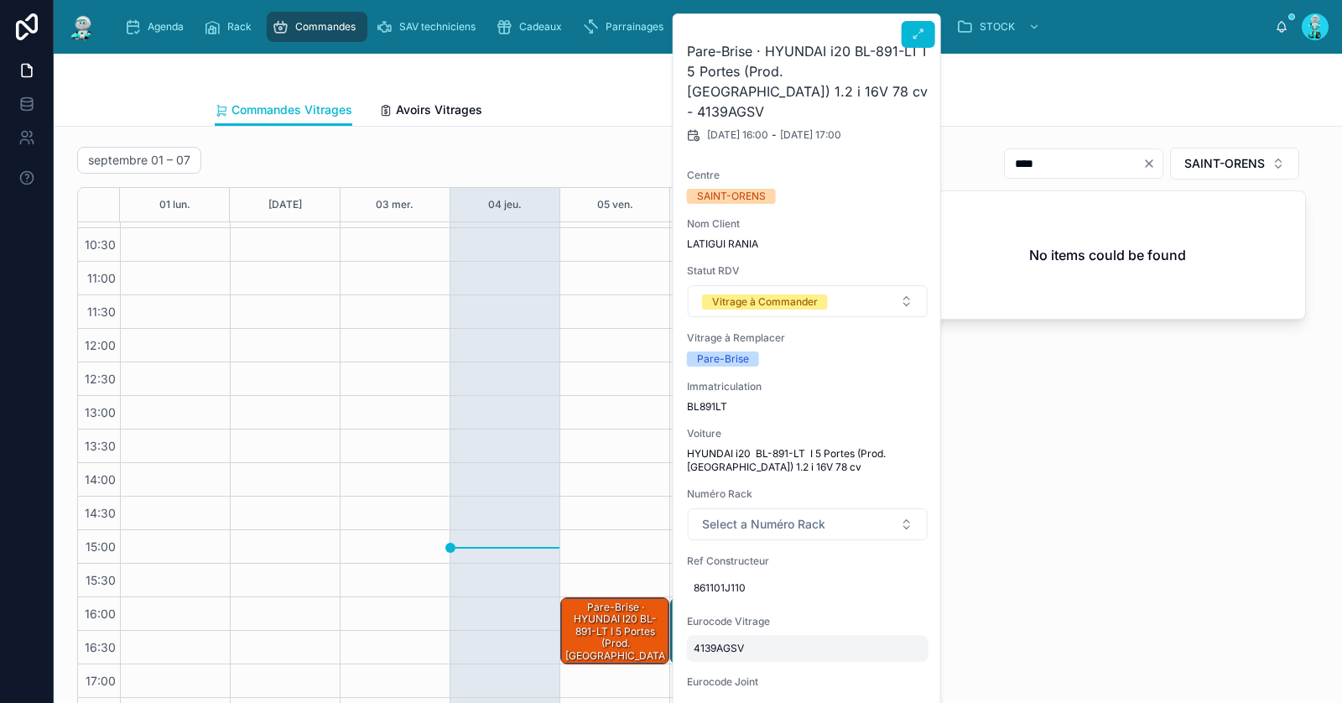
click at [726, 642] on span "4139AGSV" at bounding box center [808, 648] width 228 height 13
click at [727, 648] on input "********" at bounding box center [775, 650] width 158 height 23
click at [615, 621] on div "Pare-Brise · HYUNDAI i20 BL-891-LT I 5 Portes (Prod. Turquie) 1.2 i 16V 78 cv -…" at bounding box center [616, 644] width 104 height 88
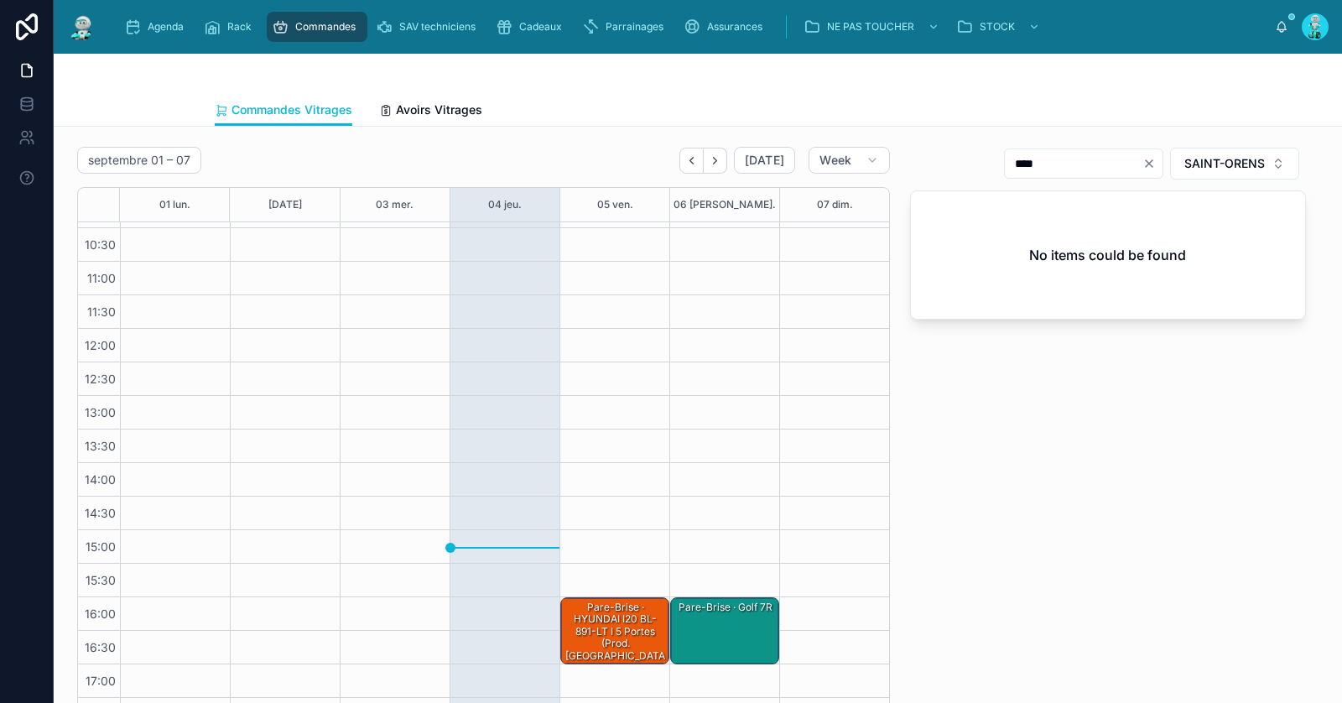
click at [624, 624] on div "Pare-Brise · HYUNDAI i20 BL-891-LT I 5 Portes (Prod. Turquie) 1.2 i 16V 78 cv -…" at bounding box center [616, 644] width 104 height 88
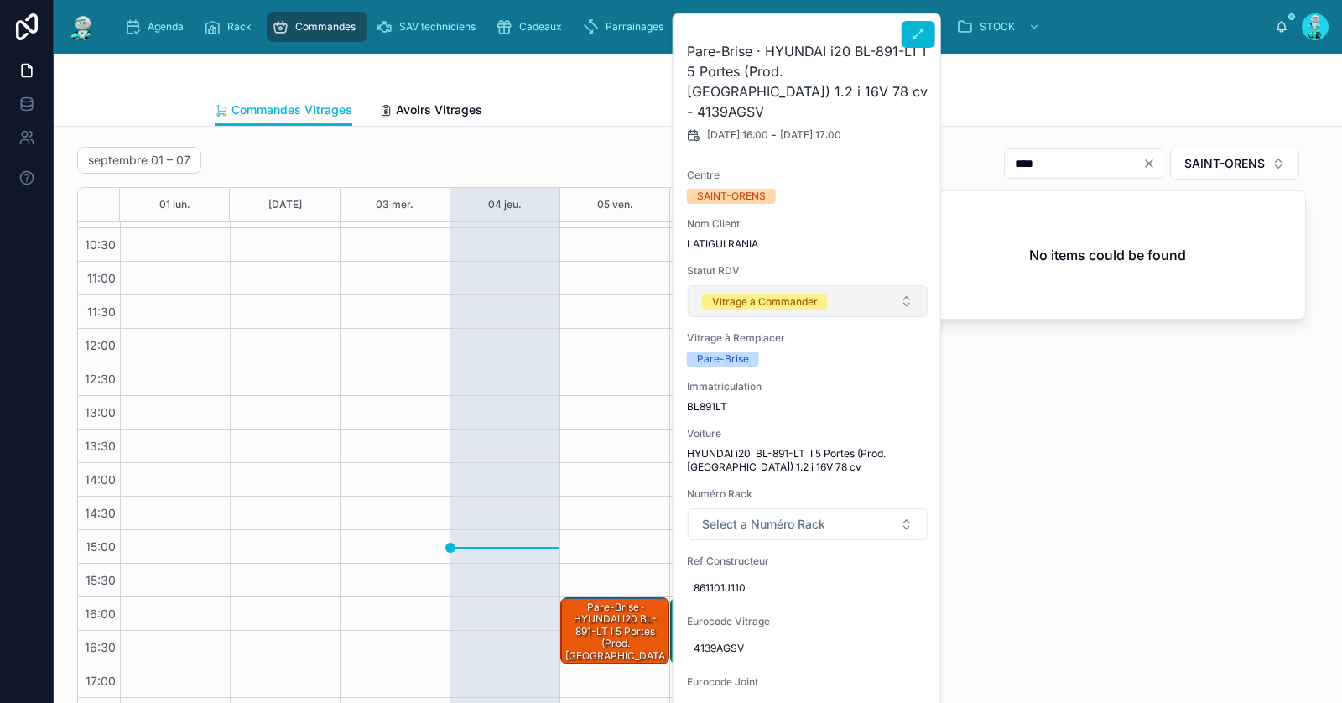
click at [784, 294] on div "Vitrage à Commander" at bounding box center [765, 301] width 106 height 15
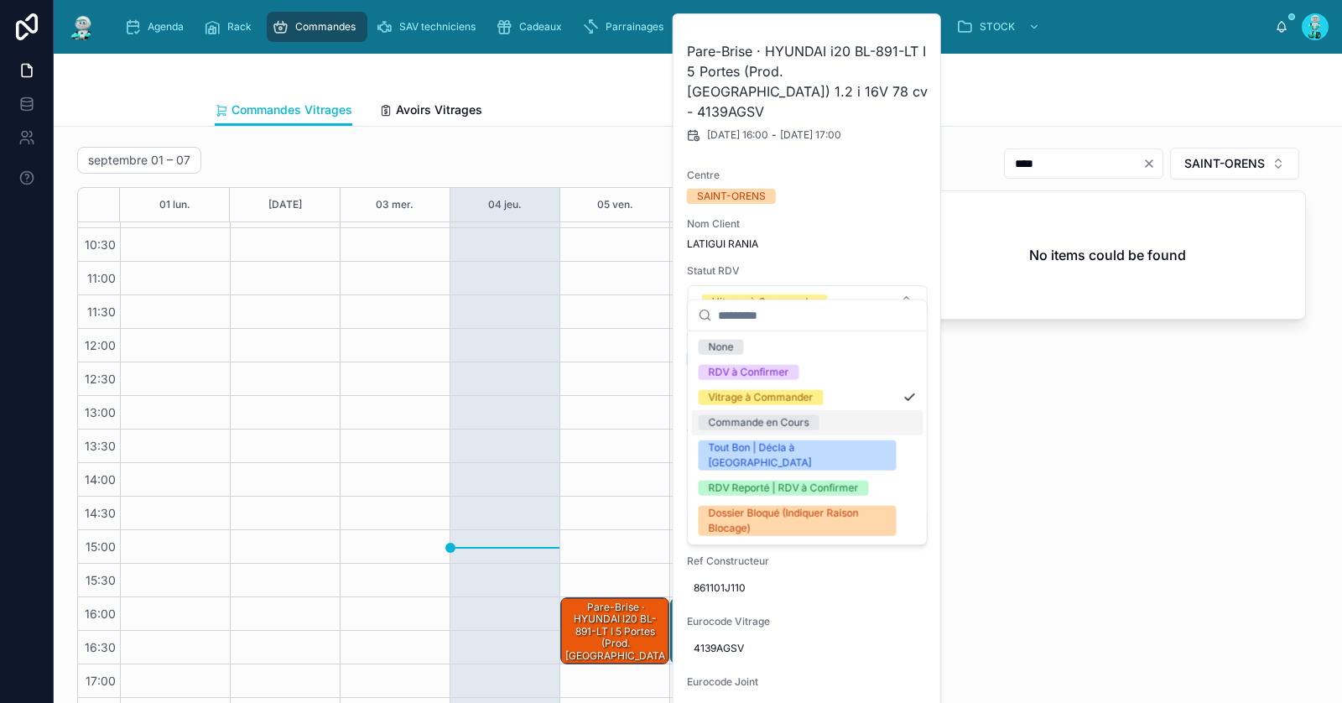
click at [775, 426] on div "Commande en Cours" at bounding box center [758, 422] width 101 height 15
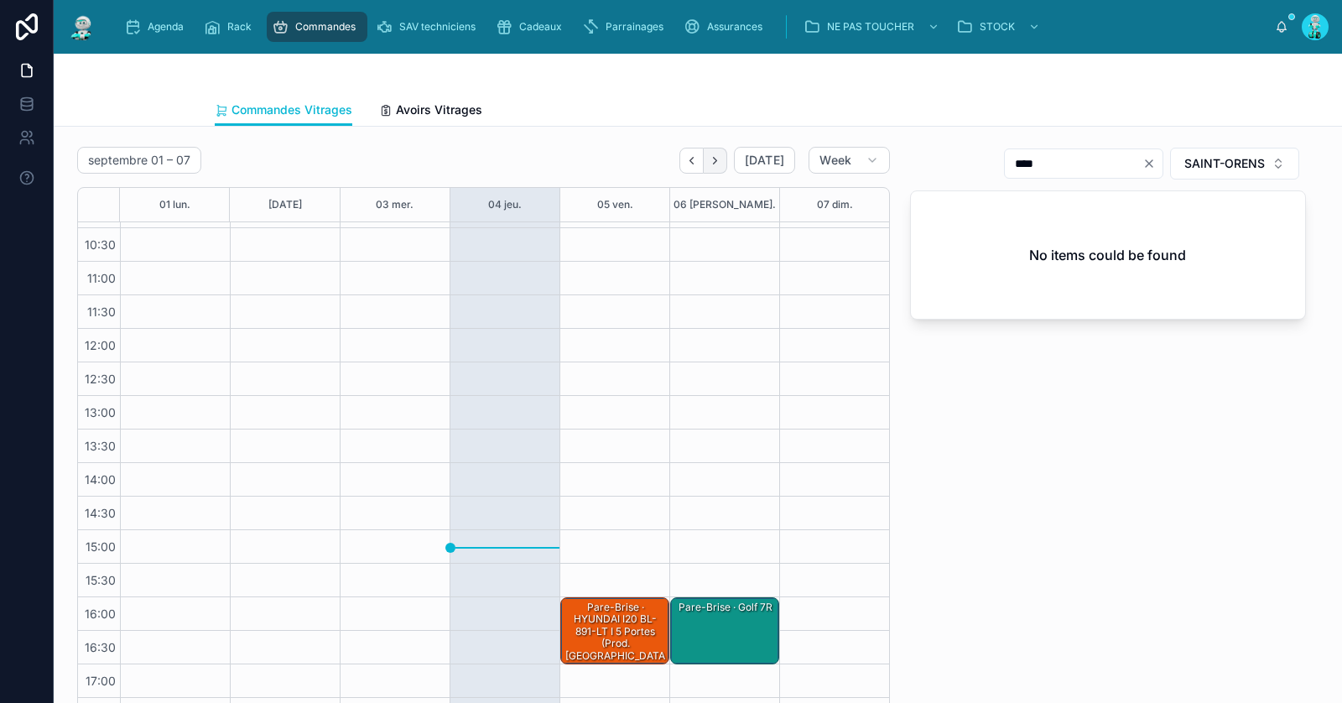
click at [721, 163] on icon "Next" at bounding box center [715, 160] width 13 height 13
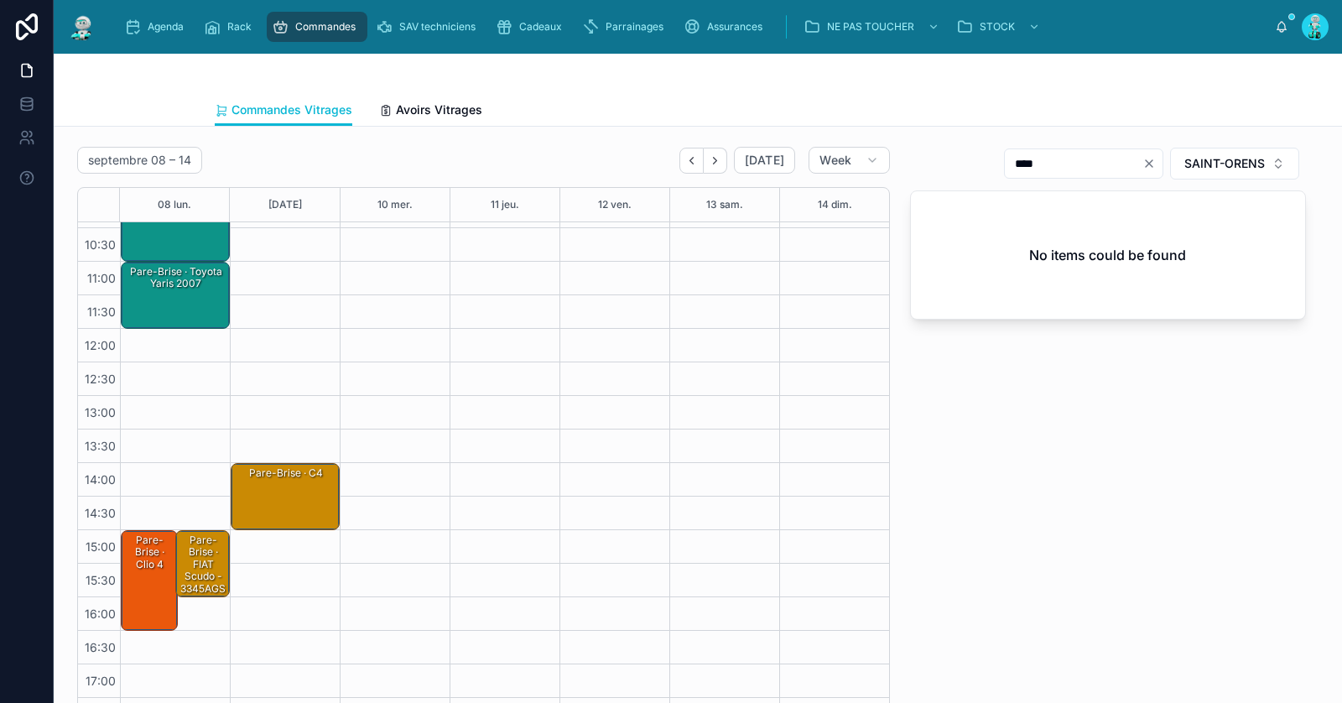
click at [132, 614] on div "Pare-Brise · Clio 4" at bounding box center [150, 580] width 52 height 97
click at [221, 346] on div "10:00 – 11:00 Pare-Brise · twingo 11:00 – 12:00 Pare-Brise · Toyota Yaris 2007 …" at bounding box center [175, 429] width 110 height 604
click at [151, 559] on div "Pare-Brise · Clio 4" at bounding box center [150, 552] width 52 height 39
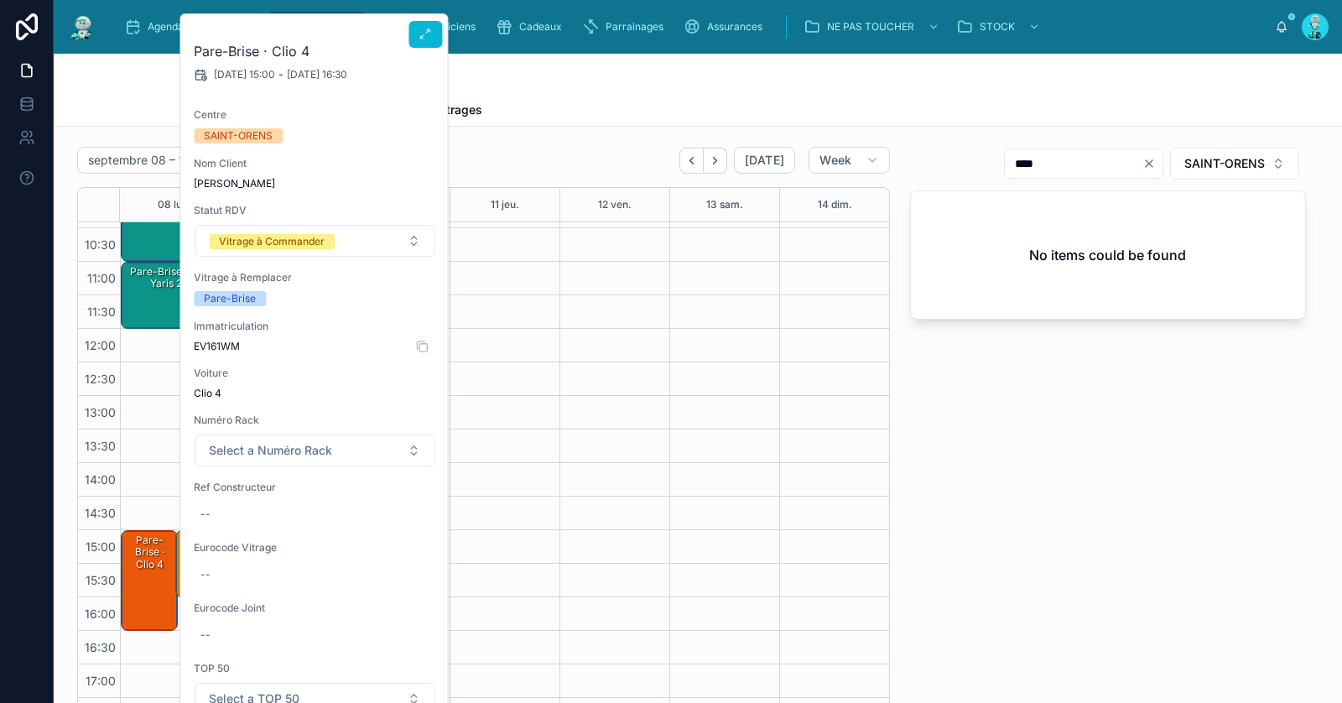
click at [219, 344] on span "EV161WM" at bounding box center [315, 346] width 242 height 13
copy span "EV161WM"
click at [215, 566] on div "--" at bounding box center [315, 574] width 242 height 27
type input "**********"
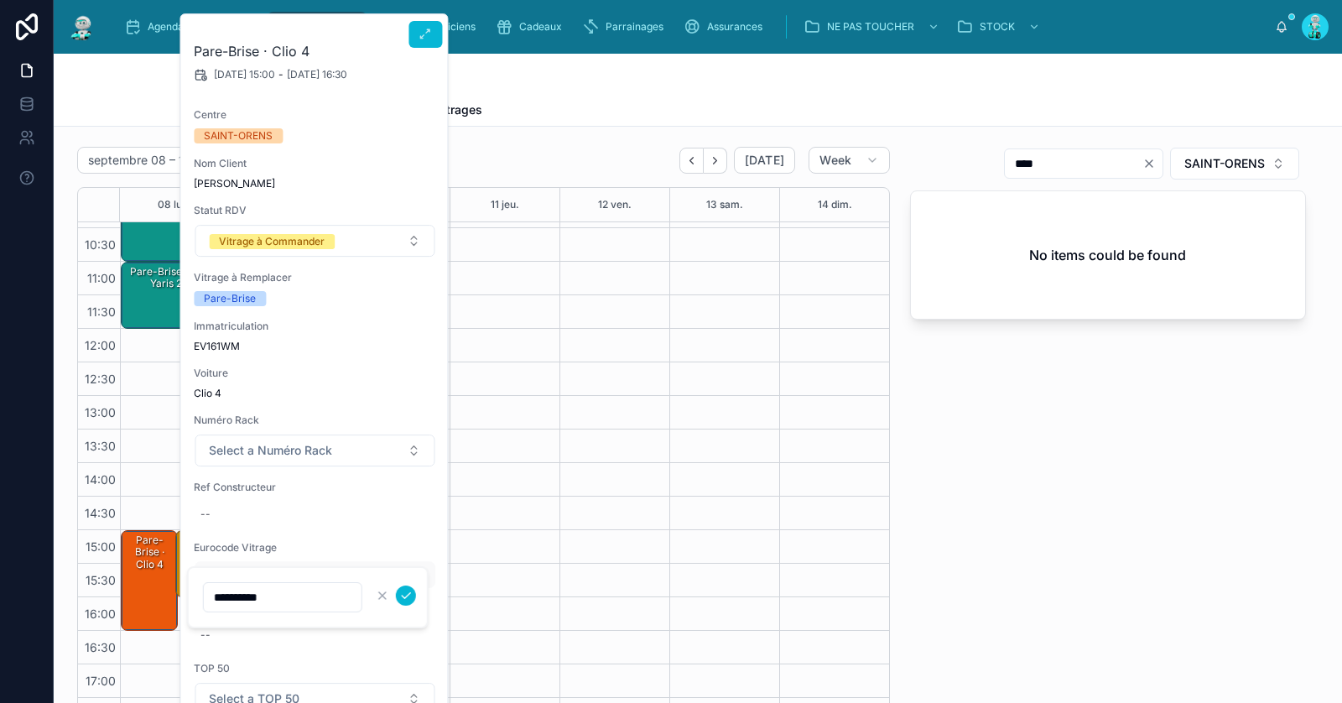
click button "submit" at bounding box center [406, 595] width 20 height 20
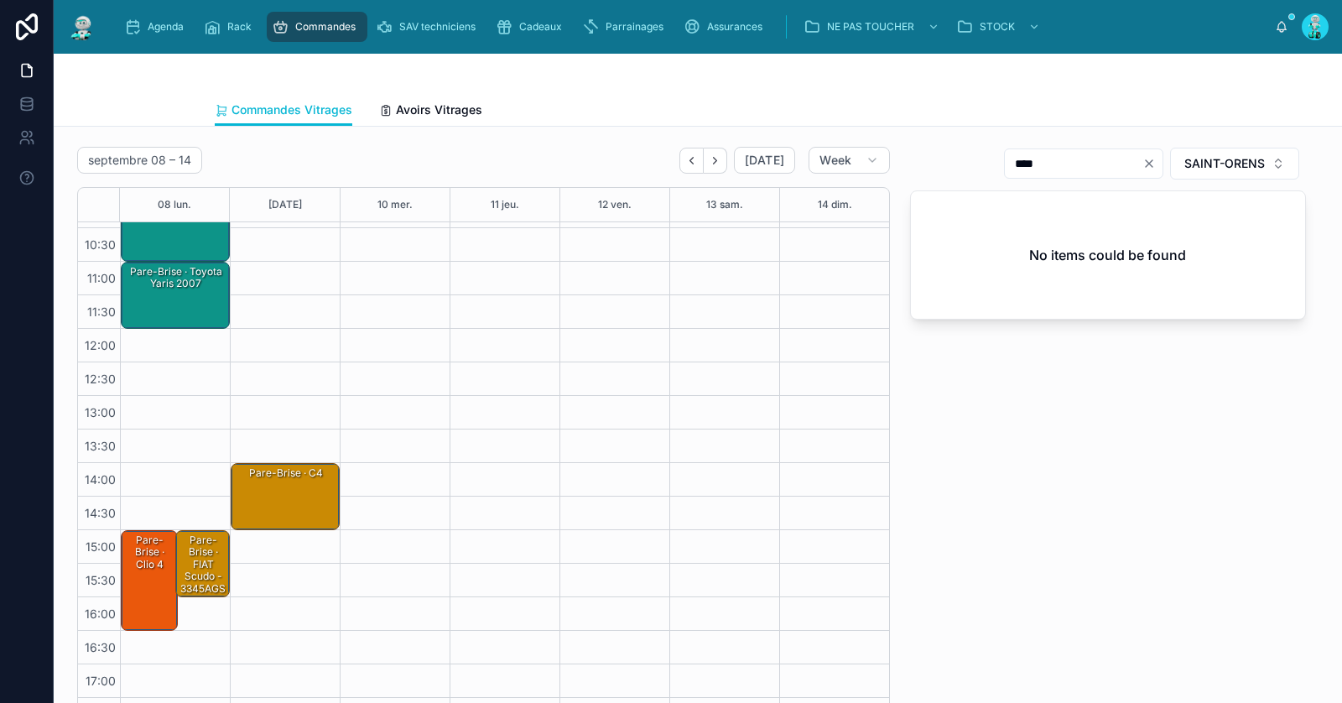
click at [148, 562] on div "Pare-Brise · Clio 4" at bounding box center [150, 552] width 52 height 39
click at [132, 574] on div "Pare-Brise · Clio 4 - 727122150R" at bounding box center [150, 565] width 52 height 64
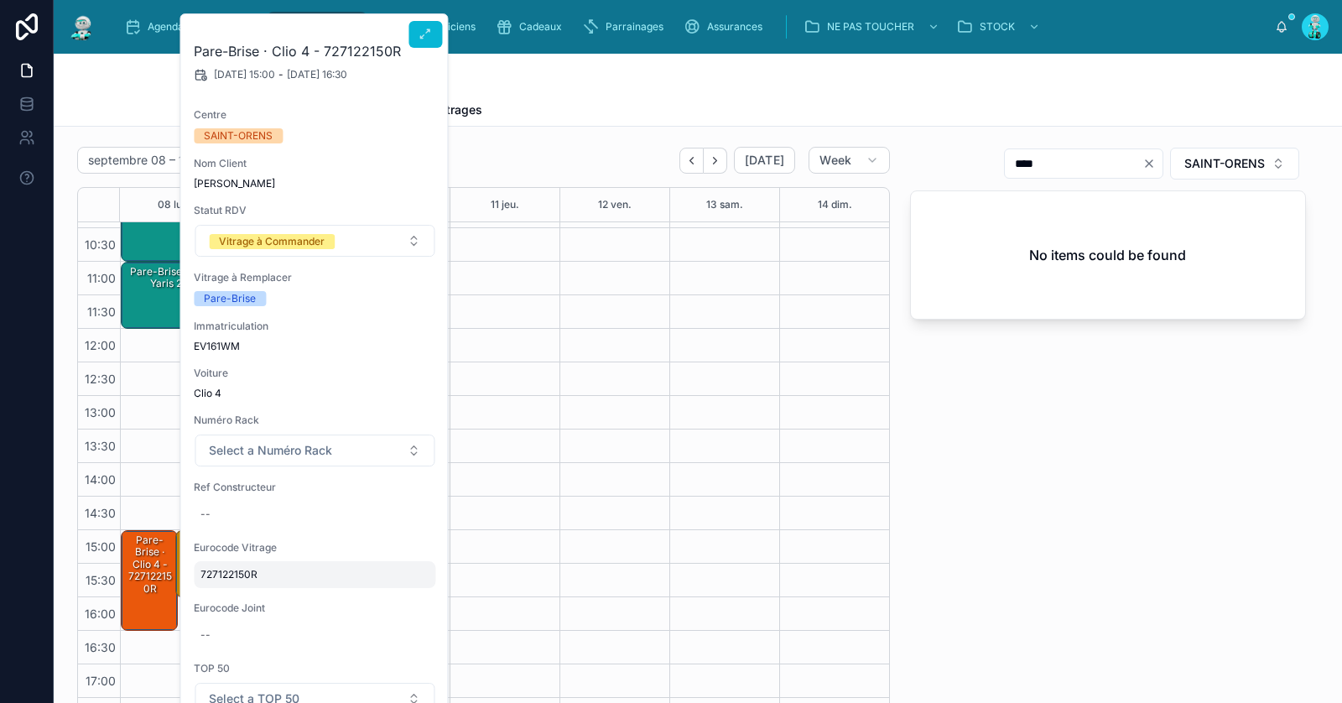
click at [207, 577] on span "727122150R" at bounding box center [314, 574] width 228 height 13
click at [207, 577] on div "**********" at bounding box center [308, 597] width 242 height 62
click at [239, 598] on input "**********" at bounding box center [283, 596] width 158 height 23
click button "submit" at bounding box center [406, 595] width 20 height 20
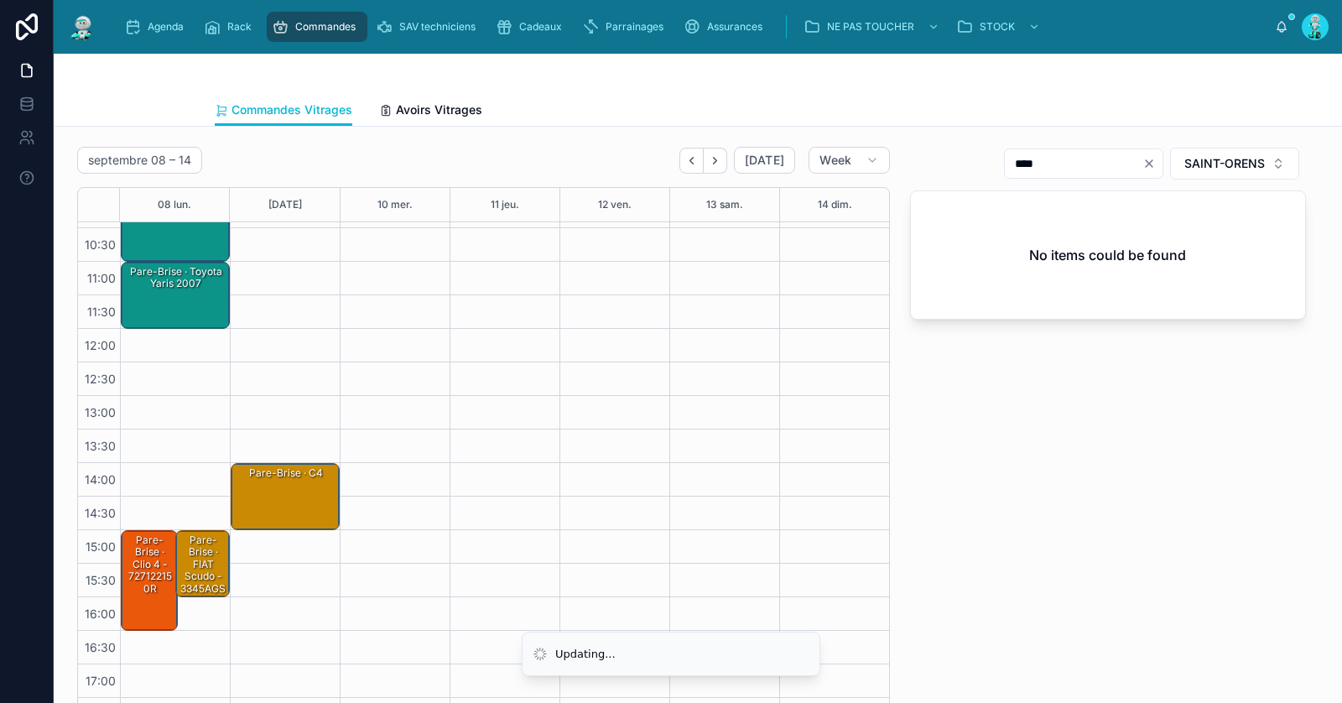
click at [151, 558] on div "Pare-Brise · Clio 4 - 727122150R" at bounding box center [150, 565] width 52 height 64
click at [243, 512] on div "Pare-Brise · c4" at bounding box center [286, 497] width 104 height 64
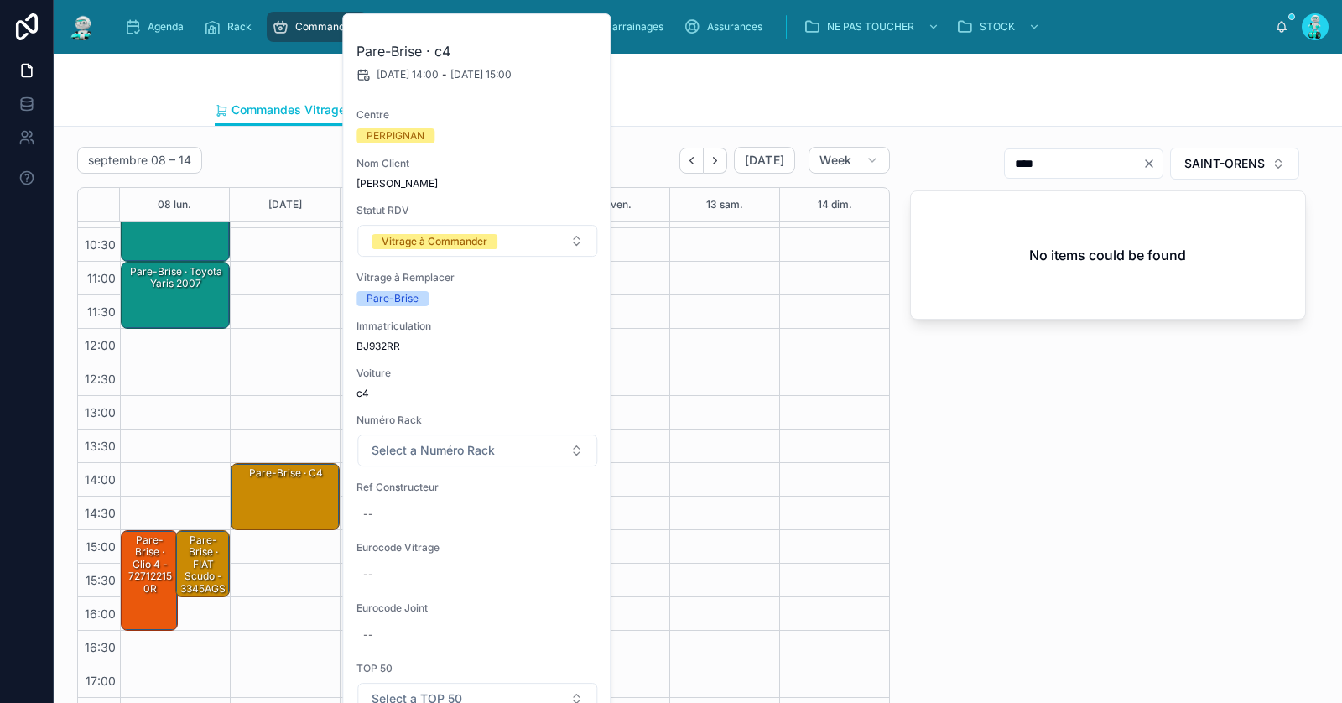
click at [136, 574] on div "Pare-Brise · Clio 4 - 727122150R" at bounding box center [150, 565] width 52 height 64
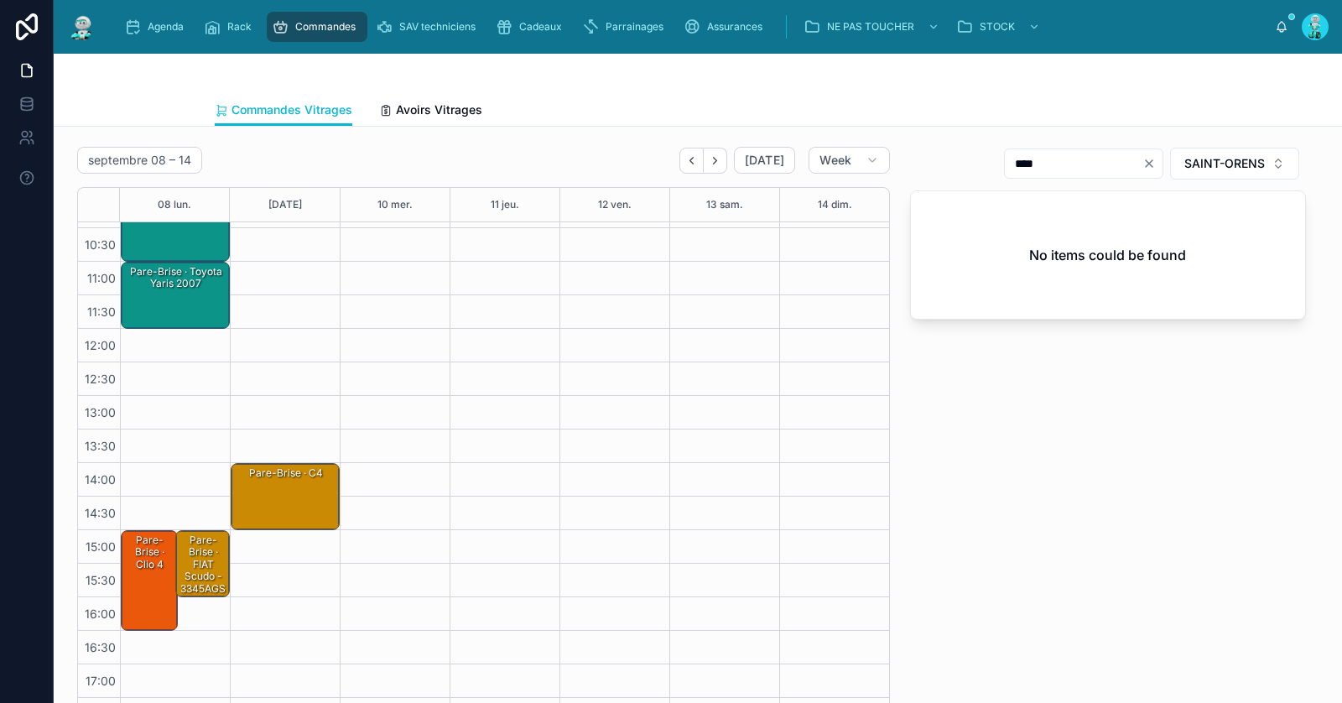
click at [161, 547] on div "Pare-Brise · Clio 4" at bounding box center [150, 552] width 52 height 39
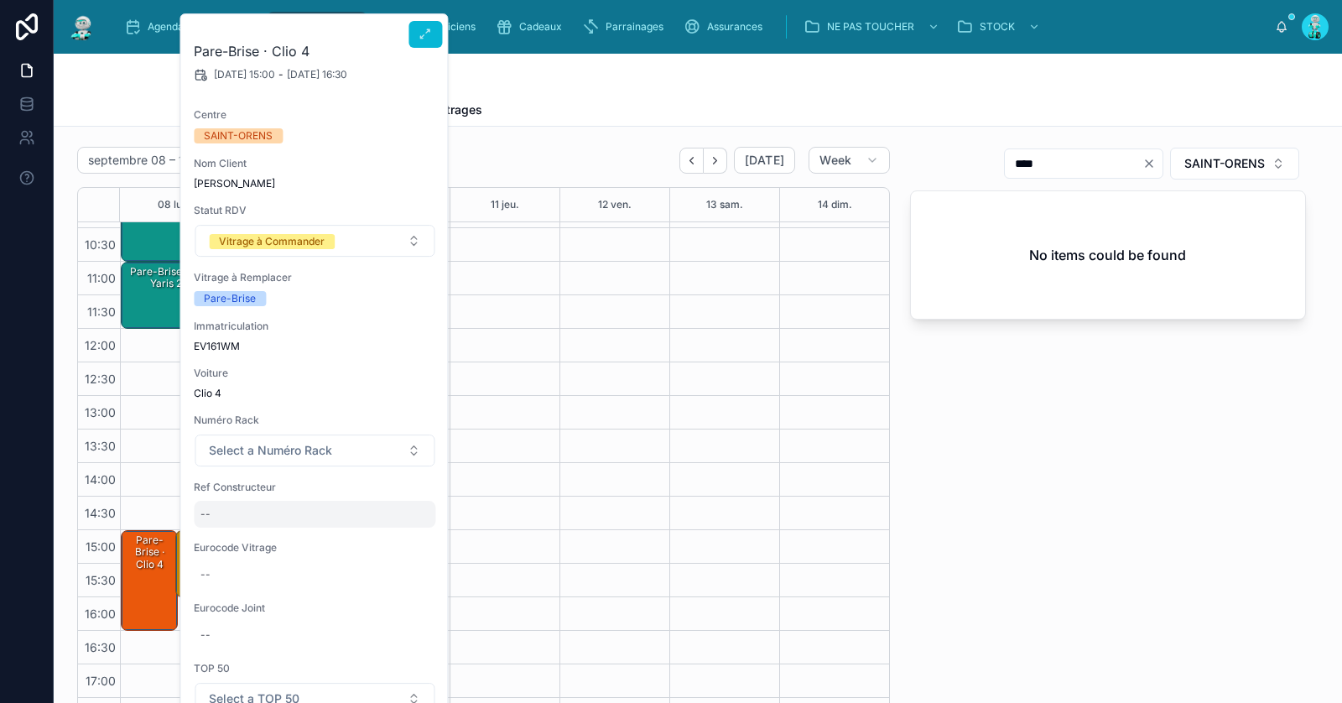
click at [239, 505] on div "--" at bounding box center [315, 514] width 242 height 27
type input "**********"
click button "submit" at bounding box center [406, 535] width 20 height 20
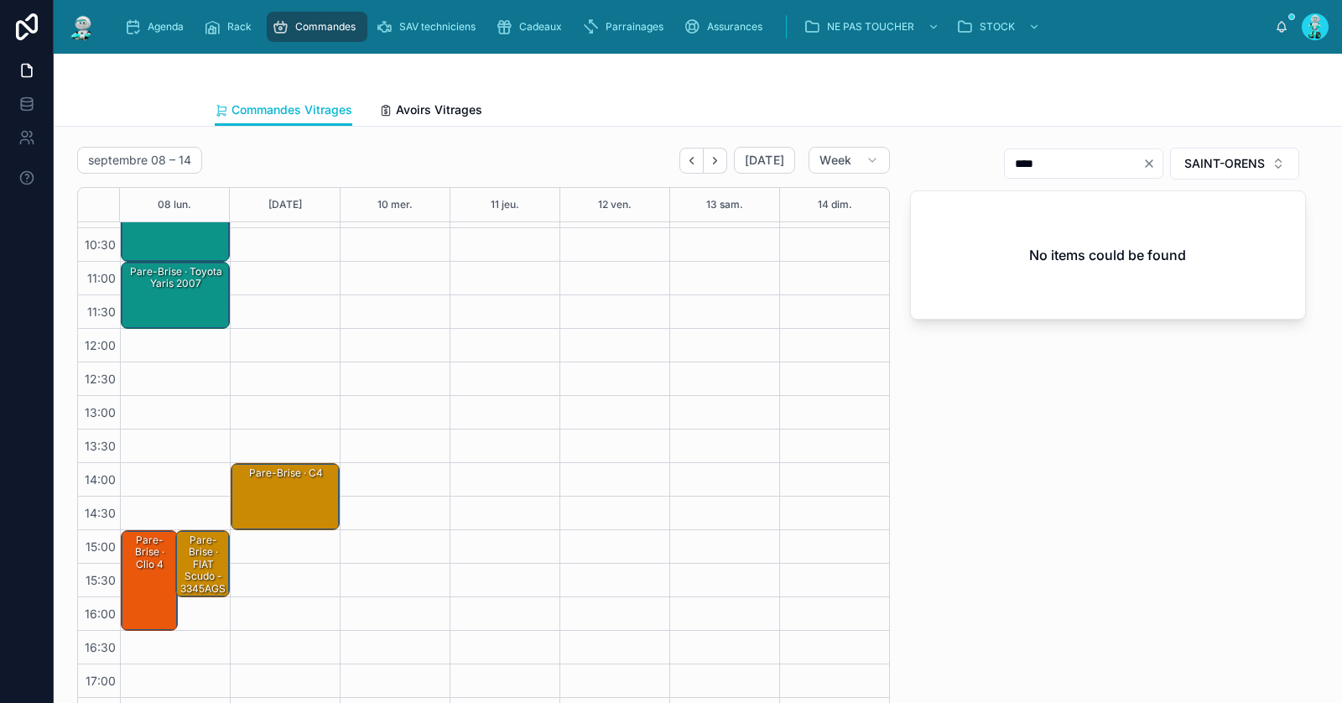
click at [1147, 161] on icon "Clear" at bounding box center [1148, 163] width 13 height 13
click at [1104, 160] on input "text" at bounding box center [1094, 163] width 138 height 23
paste input "**********"
type input "*****"
click at [152, 567] on div "Pare-Brise · Clio 4" at bounding box center [150, 552] width 52 height 39
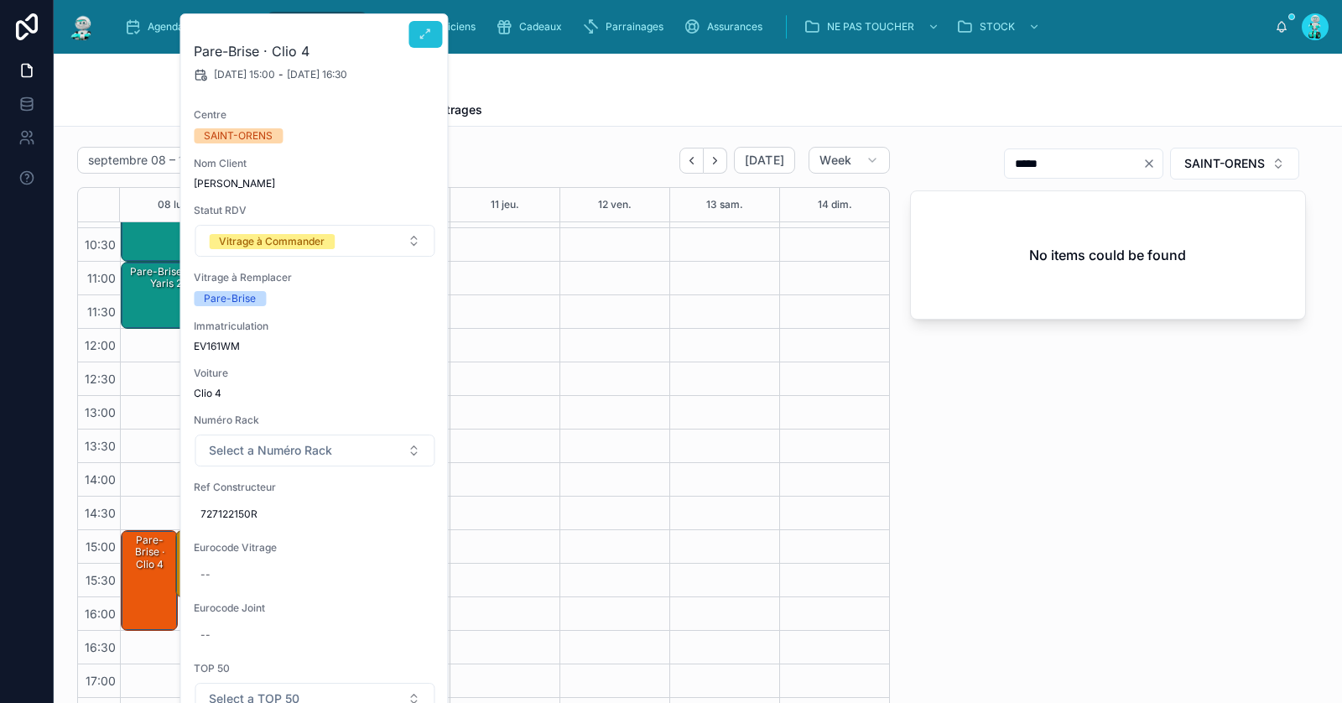
click at [428, 36] on icon at bounding box center [424, 34] width 13 height 13
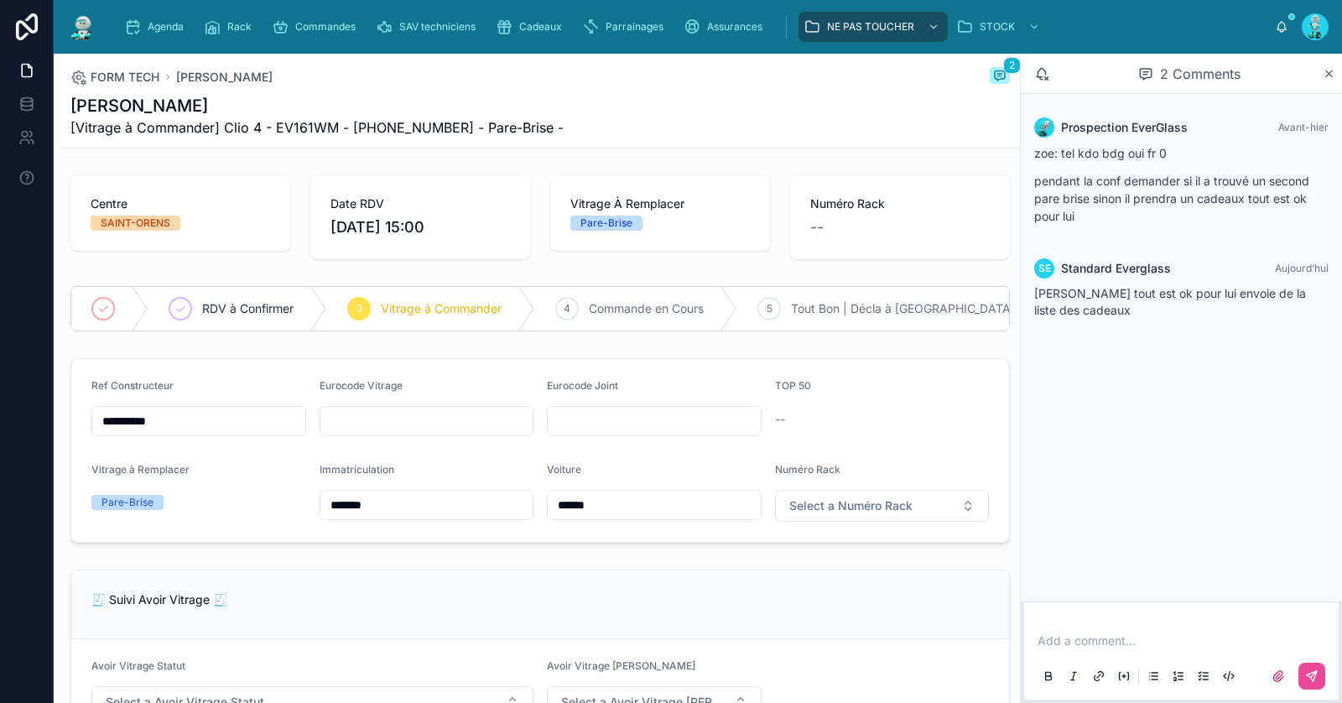
click at [1150, 641] on p at bounding box center [1184, 640] width 294 height 17
click at [476, 418] on input "text" at bounding box center [426, 420] width 213 height 23
paste input "**********"
click at [379, 420] on input "**********" at bounding box center [426, 420] width 213 height 23
type input "**********"
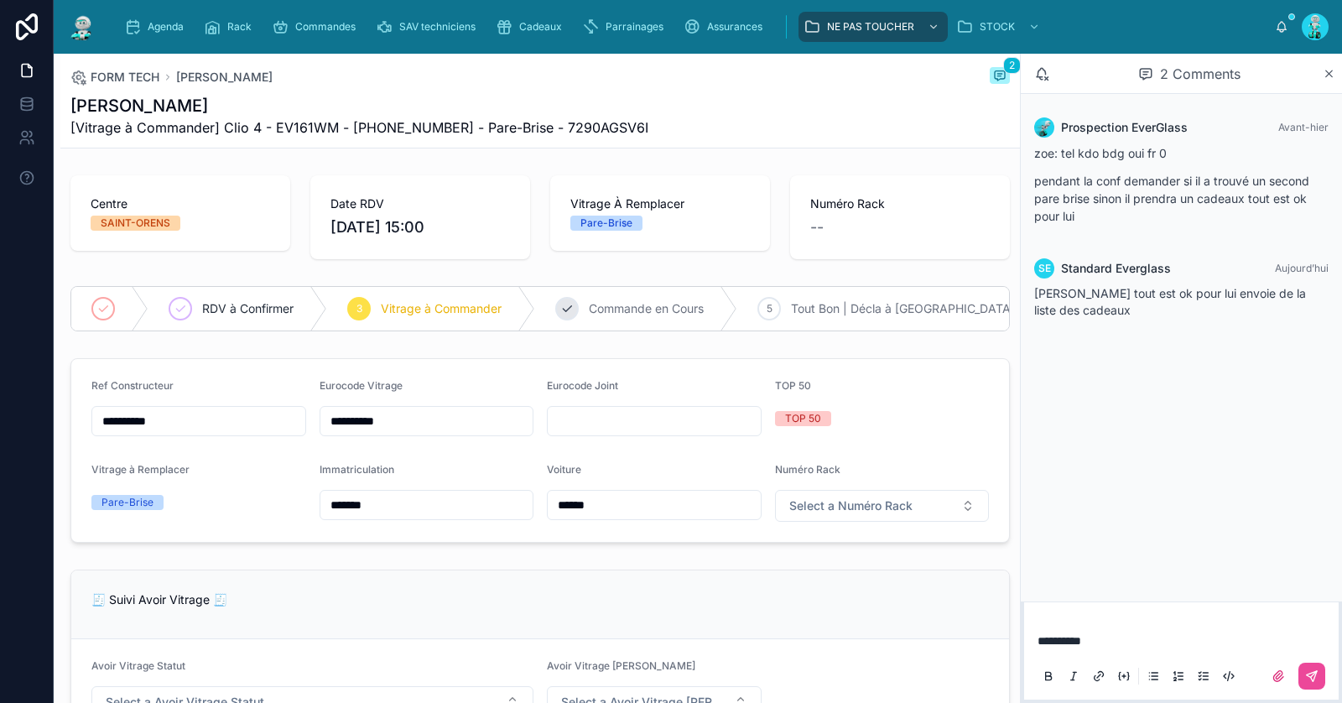
click at [611, 300] on span "Commande en Cours" at bounding box center [646, 308] width 115 height 17
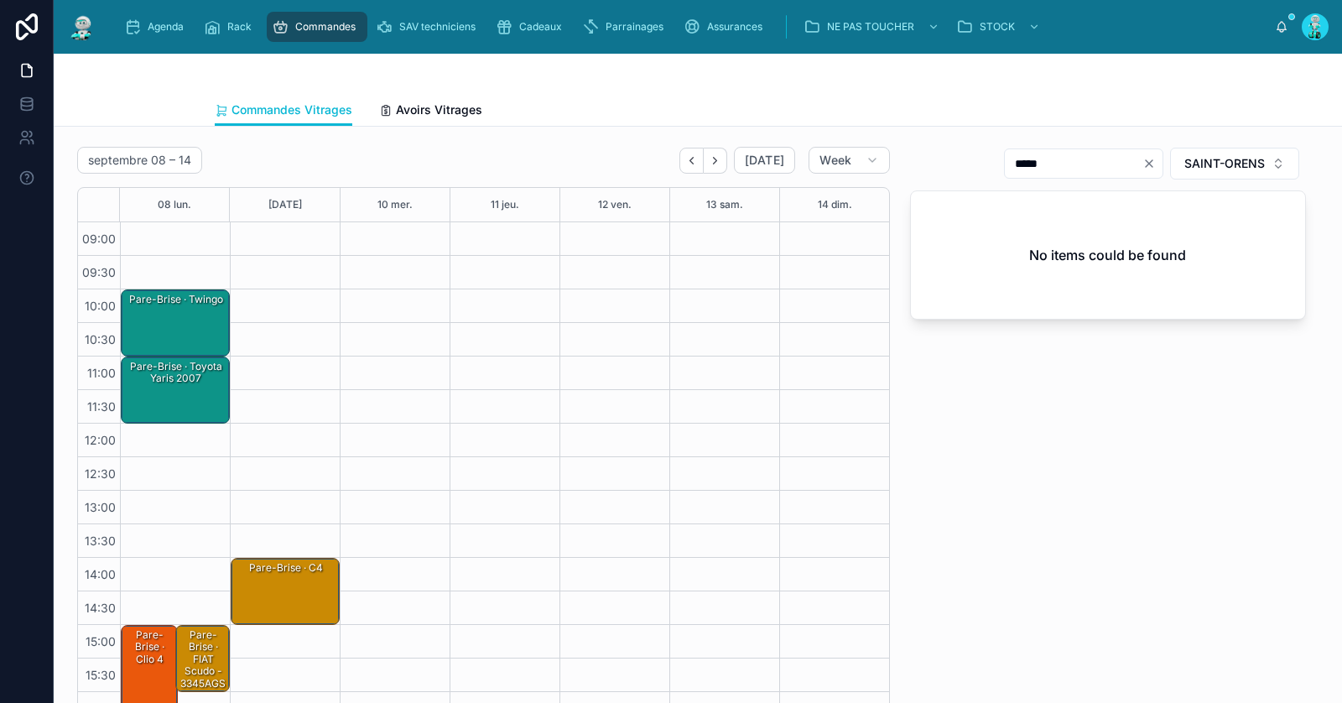
scroll to position [96, 0]
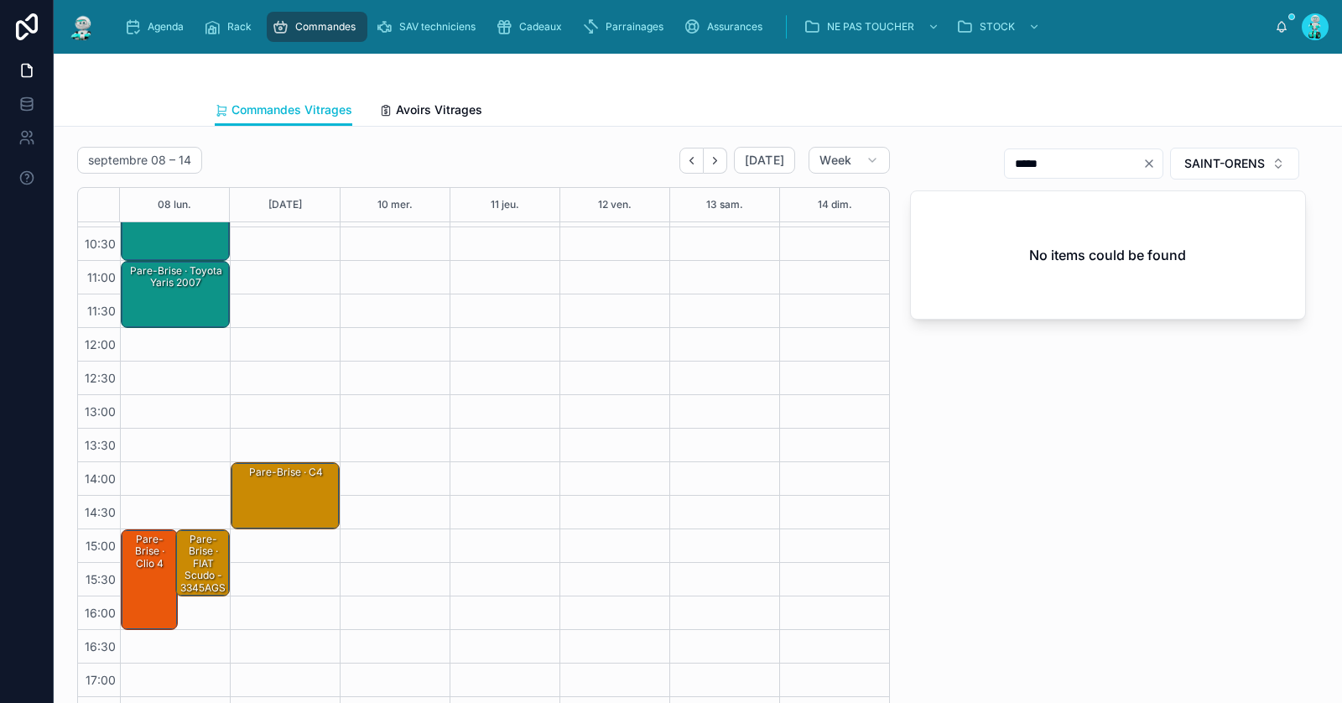
click at [156, 564] on div "Pare-Brise · Clio 4" at bounding box center [150, 551] width 52 height 39
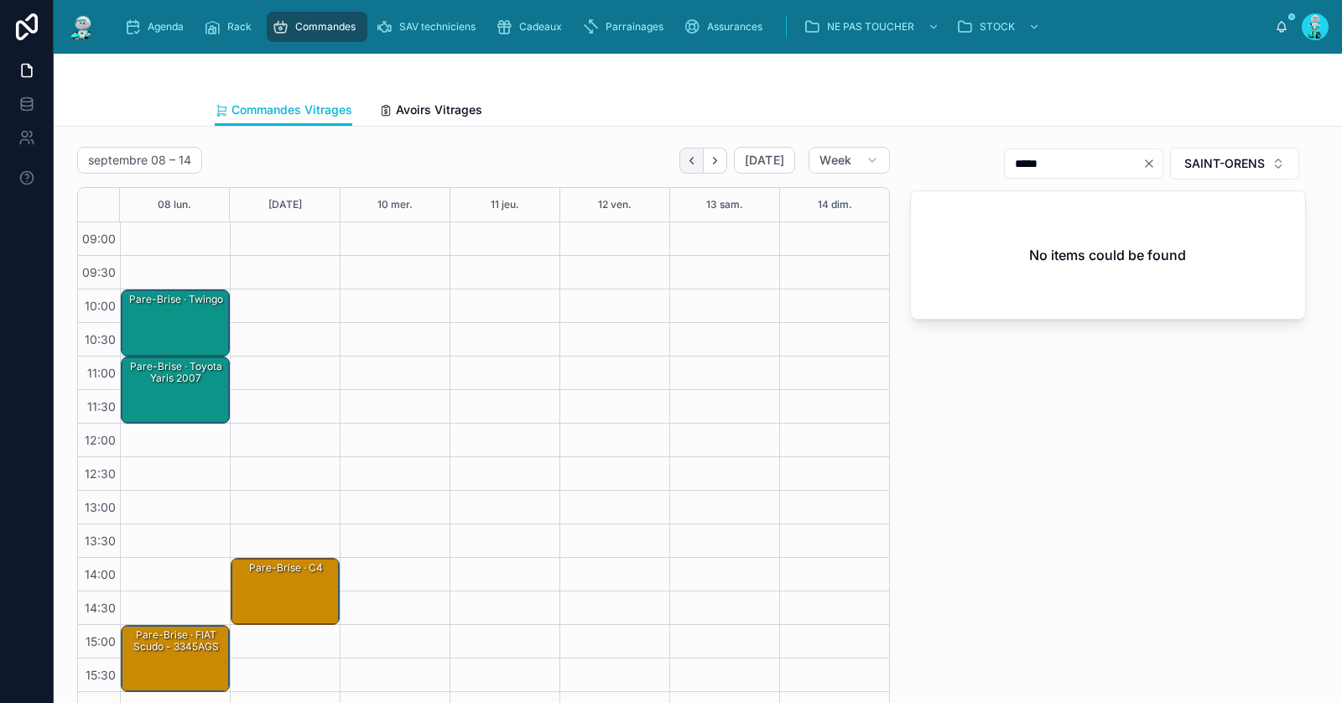
click at [698, 159] on icon "Back" at bounding box center [691, 160] width 13 height 13
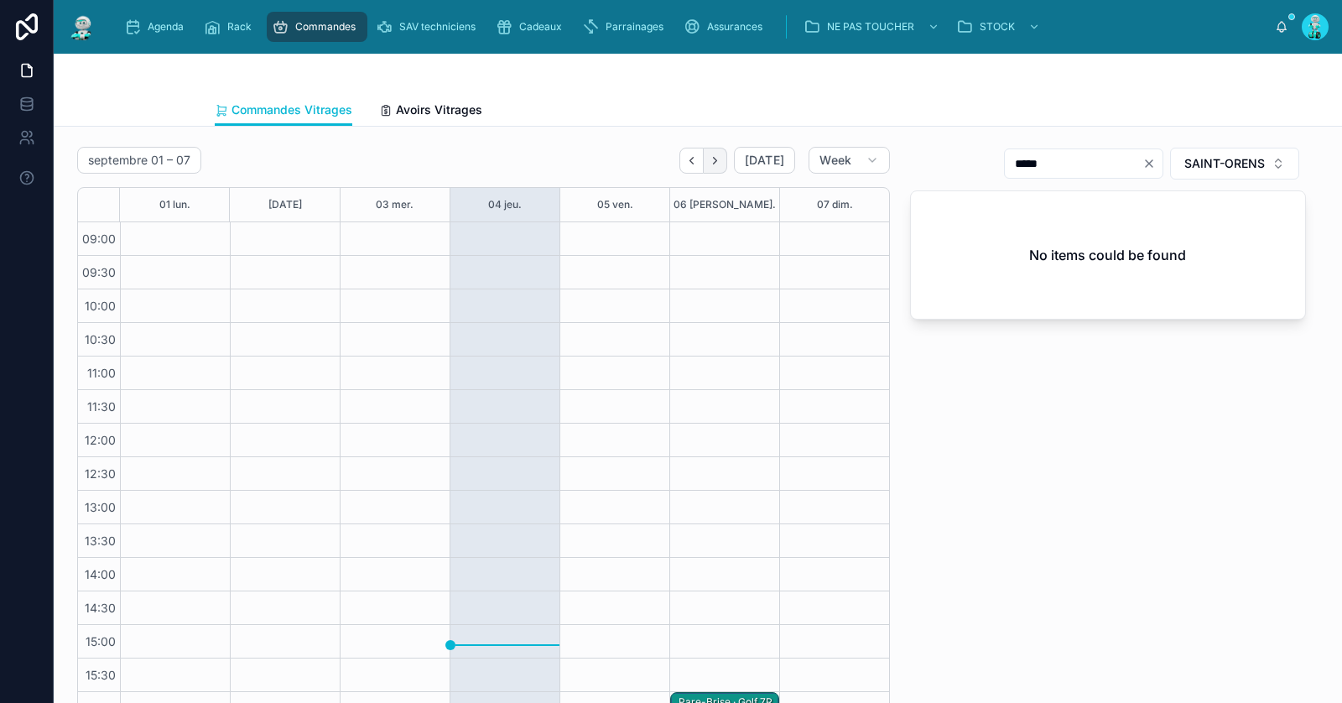
click at [715, 164] on icon "Next" at bounding box center [715, 160] width 13 height 13
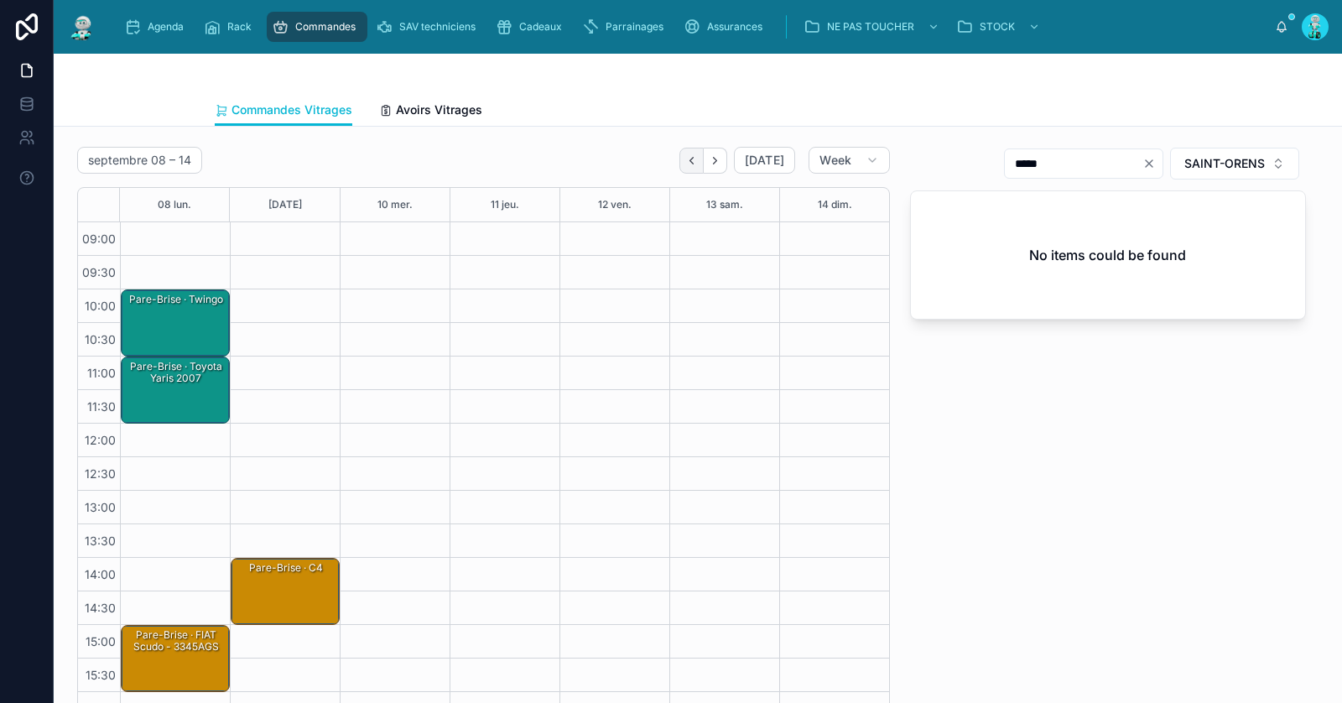
click at [696, 166] on button "Back" at bounding box center [691, 161] width 24 height 26
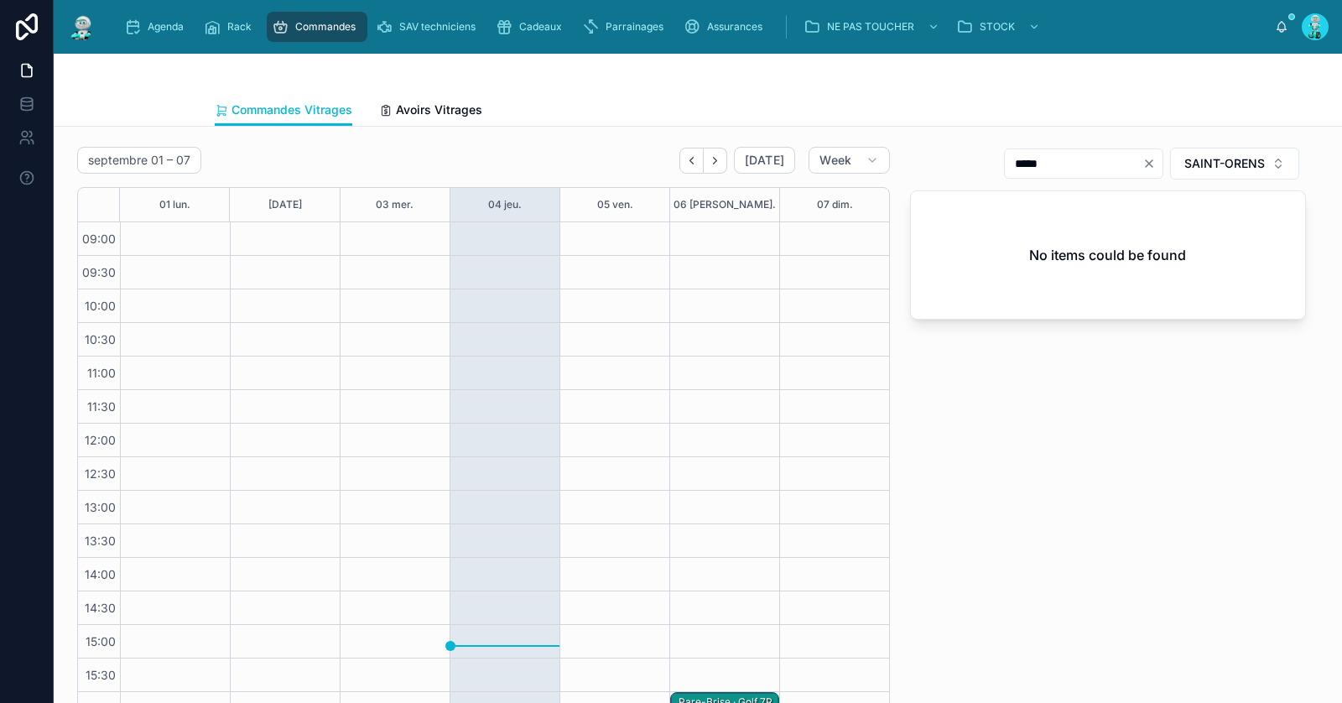
scroll to position [95, 0]
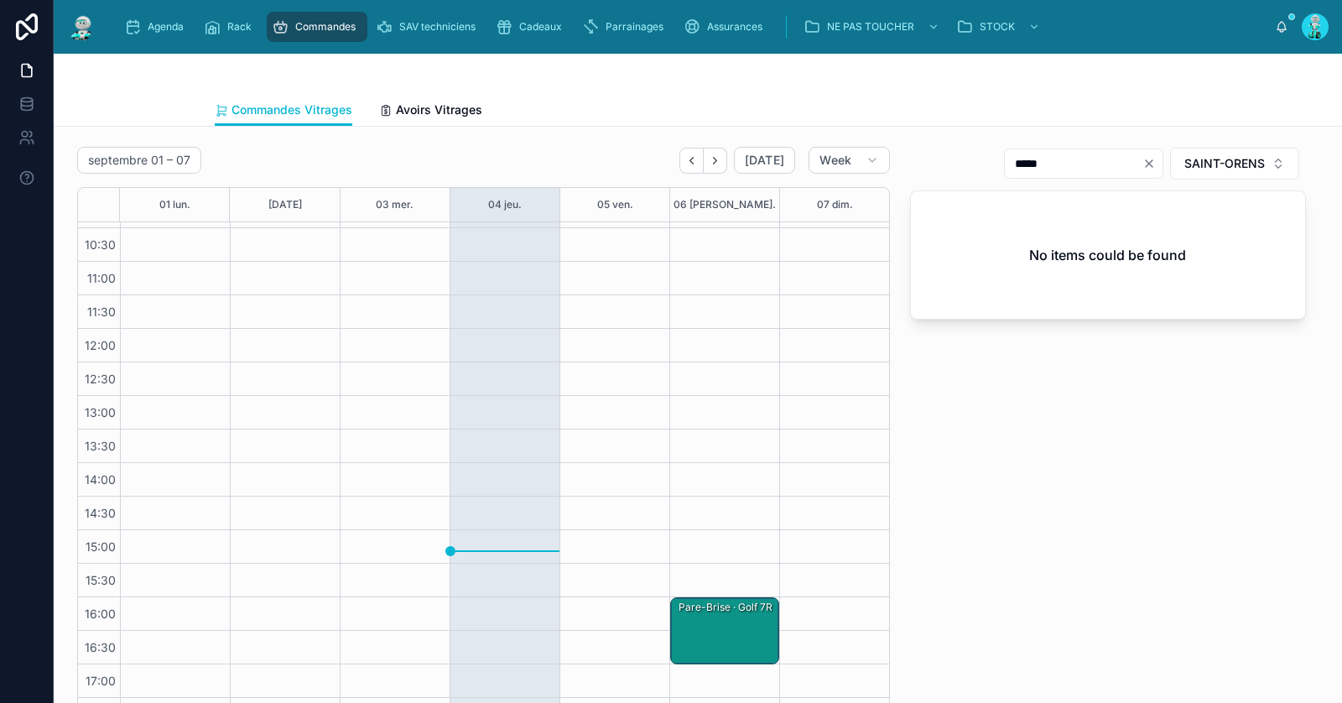
click at [735, 618] on div "Pare-Brise · Golf 7R" at bounding box center [725, 631] width 104 height 64
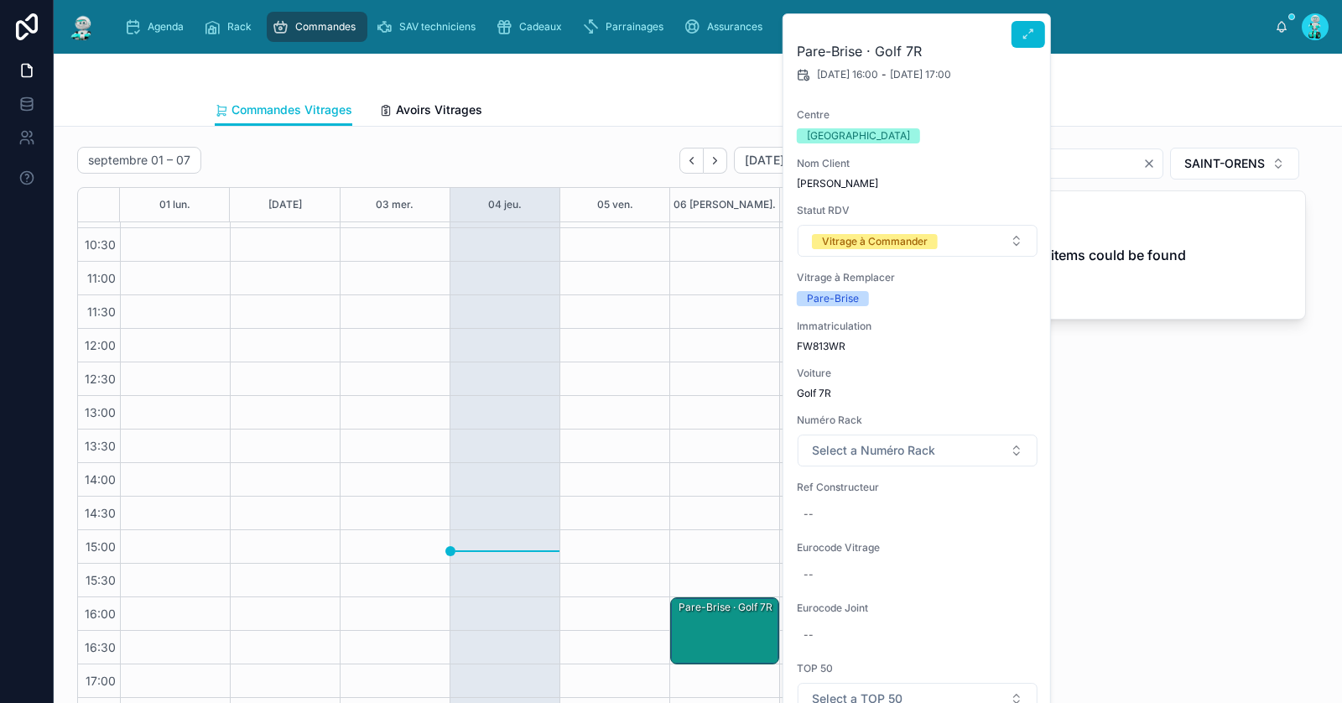
click at [828, 335] on div "Immatriculation FW813WR" at bounding box center [918, 337] width 242 height 34
click at [828, 346] on span "FW813WR" at bounding box center [918, 346] width 242 height 13
click at [938, 512] on div "--" at bounding box center [918, 514] width 242 height 27
type input "**********"
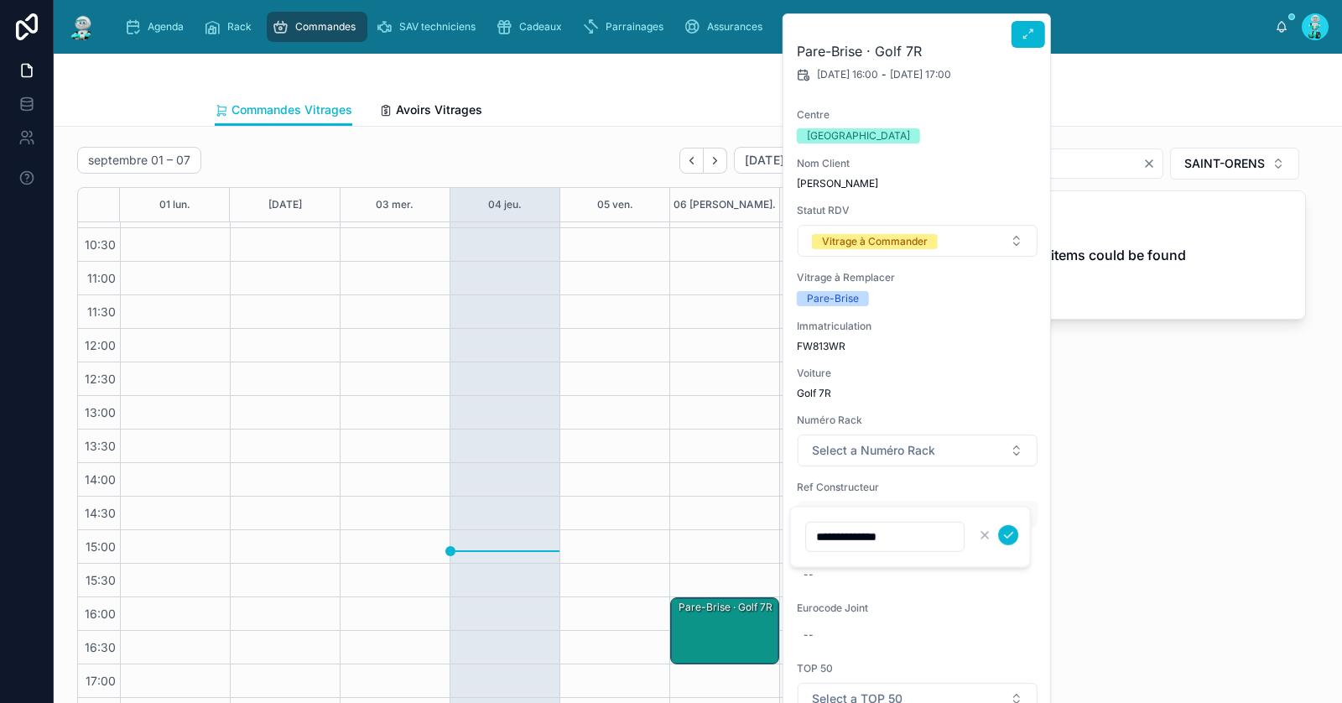
click button "submit" at bounding box center [1008, 535] width 20 height 20
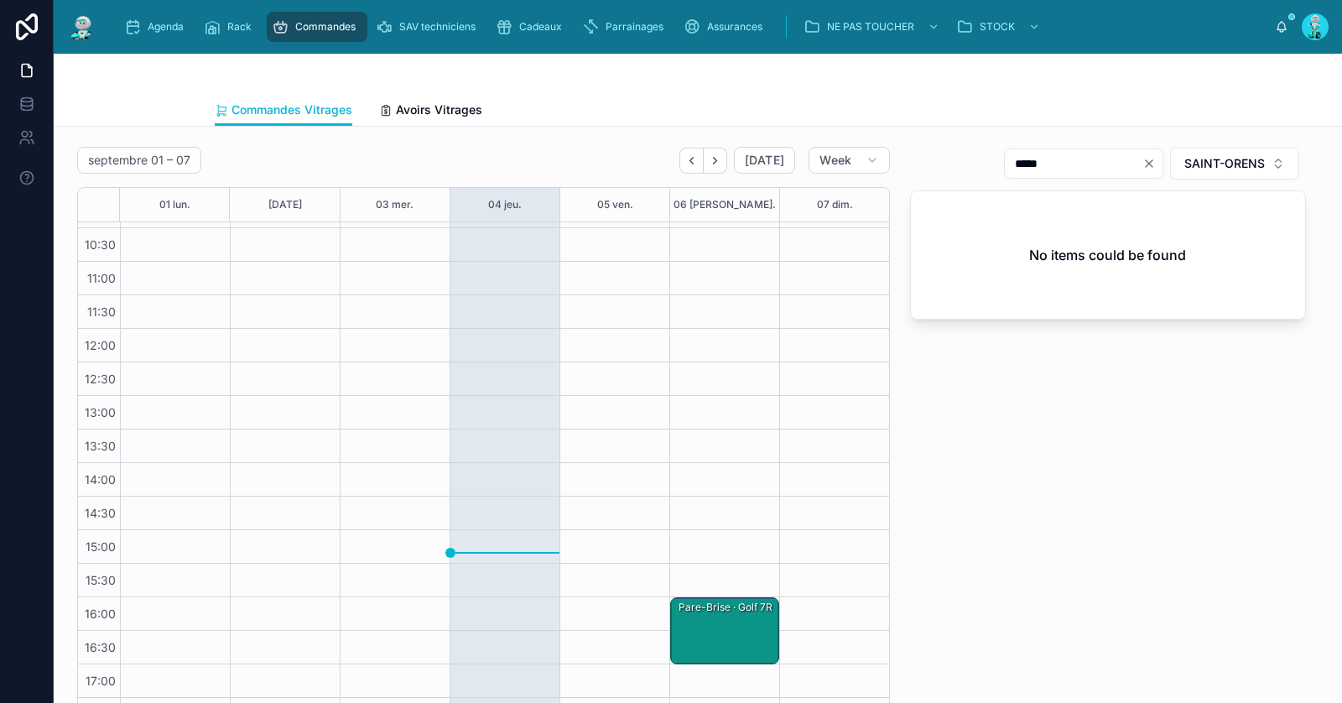
click at [731, 626] on div "Pare-Brise · Golf 7R" at bounding box center [725, 631] width 104 height 64
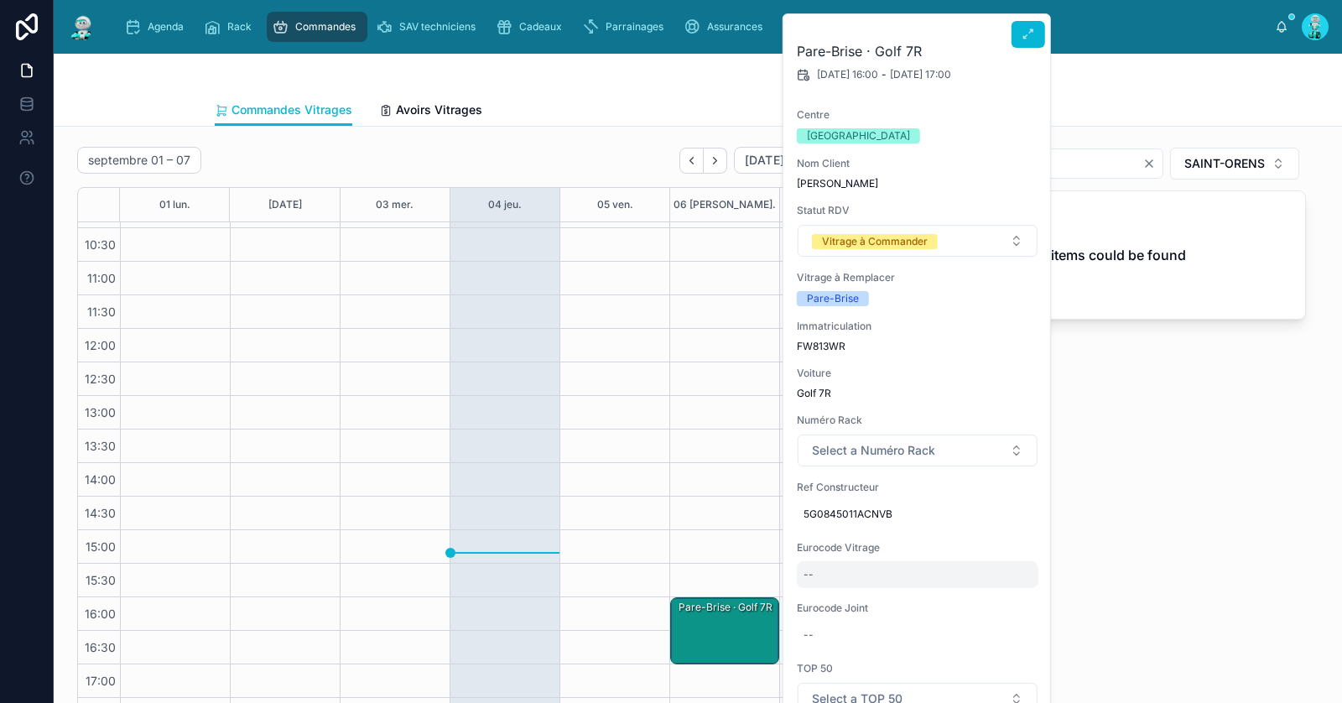
click at [817, 571] on div "--" at bounding box center [918, 574] width 242 height 27
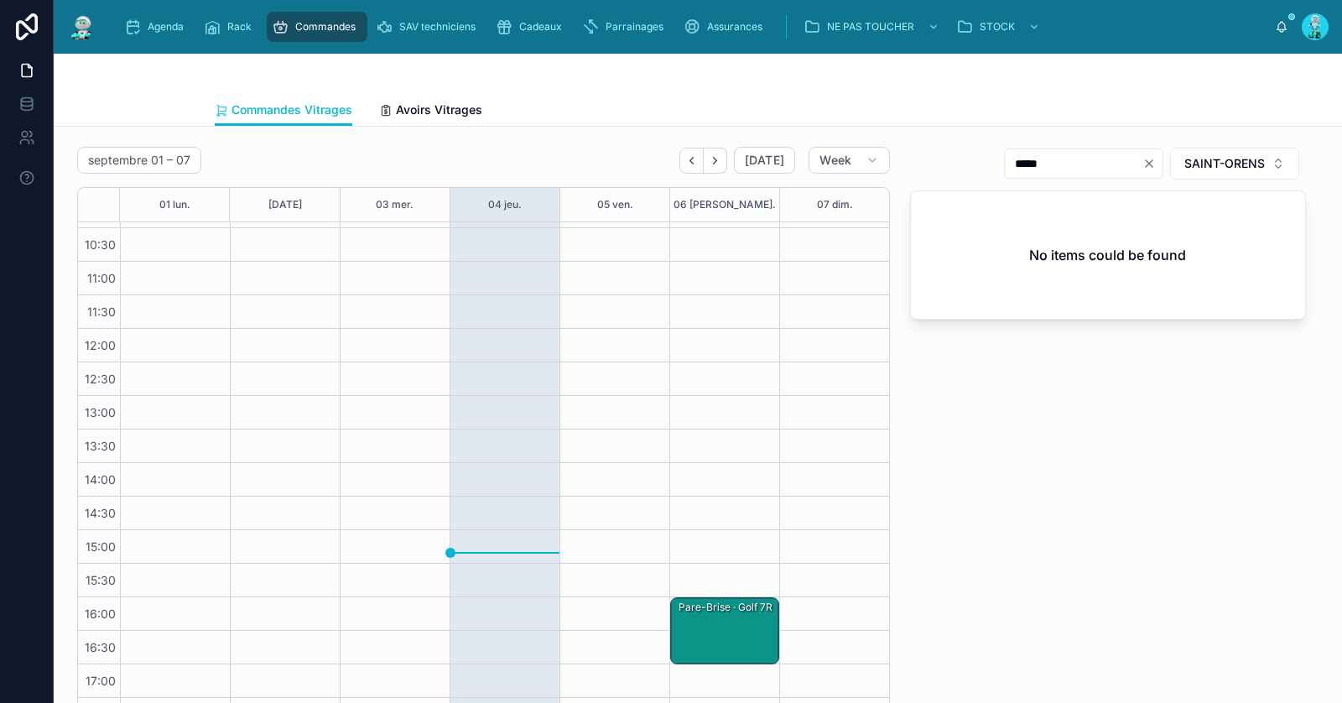
click at [738, 626] on div "Pare-Brise · Golf 7R" at bounding box center [725, 631] width 104 height 64
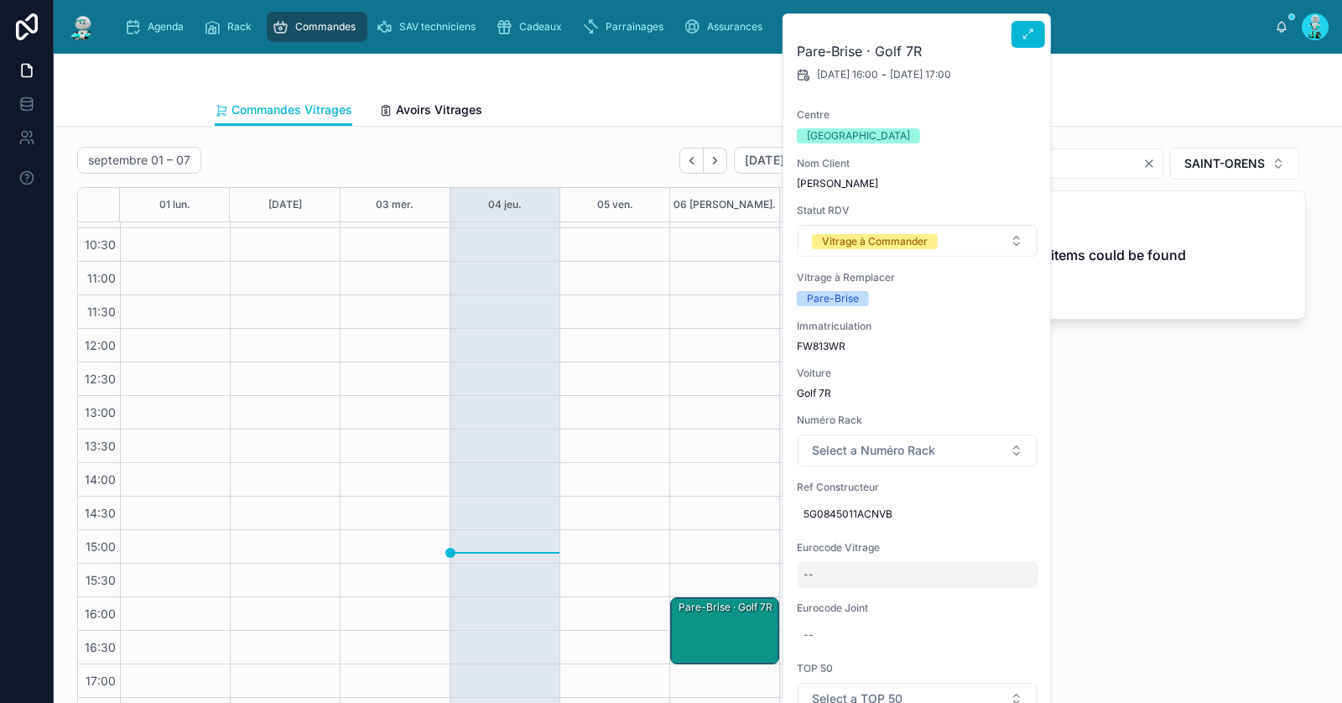
click at [853, 571] on div "--" at bounding box center [918, 574] width 242 height 27
click at [1016, 595] on button "submit" at bounding box center [1008, 595] width 20 height 20
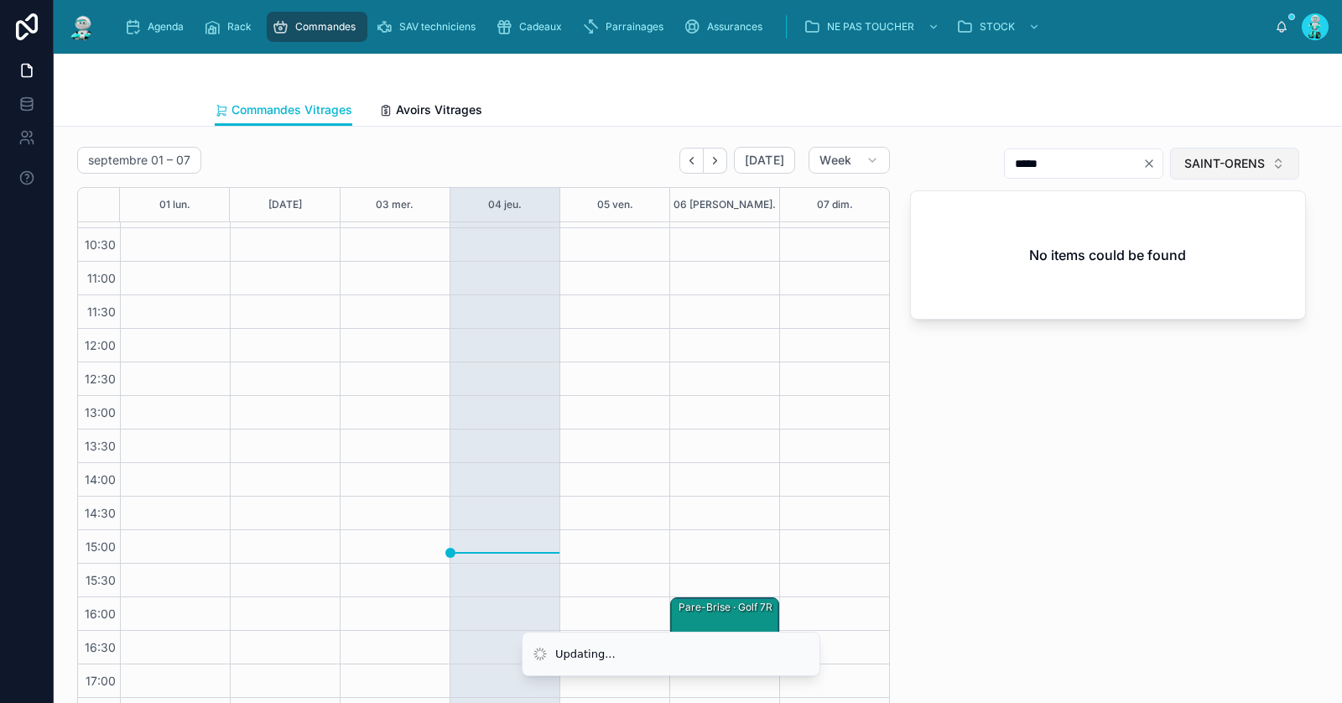
click at [1196, 163] on span "SAINT-ORENS" at bounding box center [1224, 163] width 81 height 17
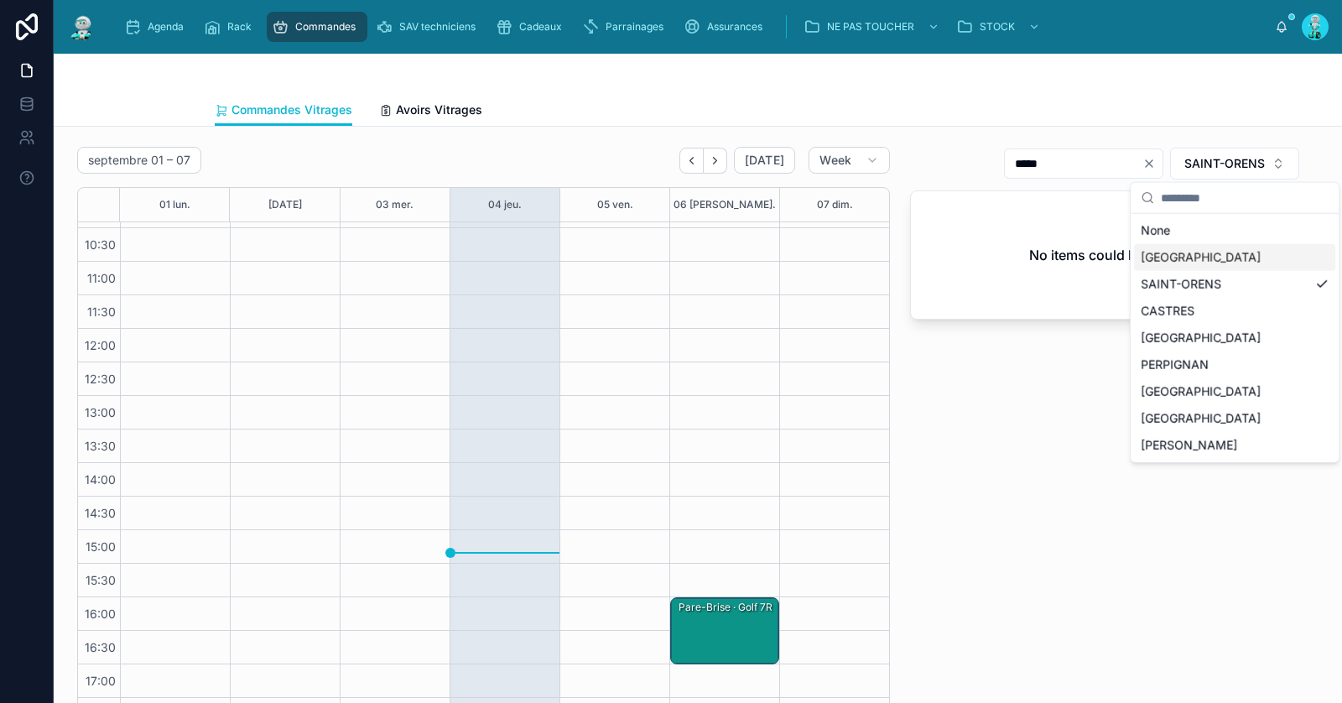
click at [1188, 251] on div "TOULOUSE" at bounding box center [1234, 257] width 201 height 27
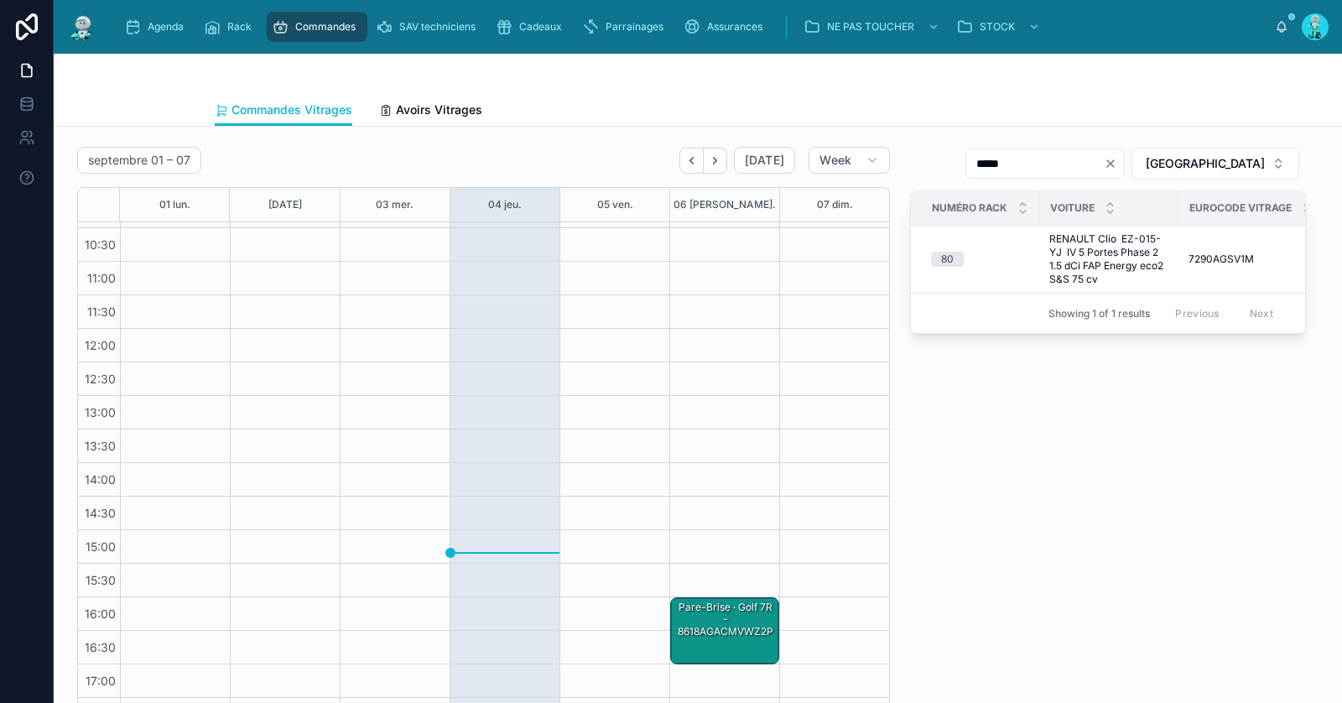
click at [1114, 164] on icon "Clear" at bounding box center [1110, 163] width 7 height 7
click at [1124, 159] on input "text" at bounding box center [1055, 163] width 138 height 23
paste input "**********"
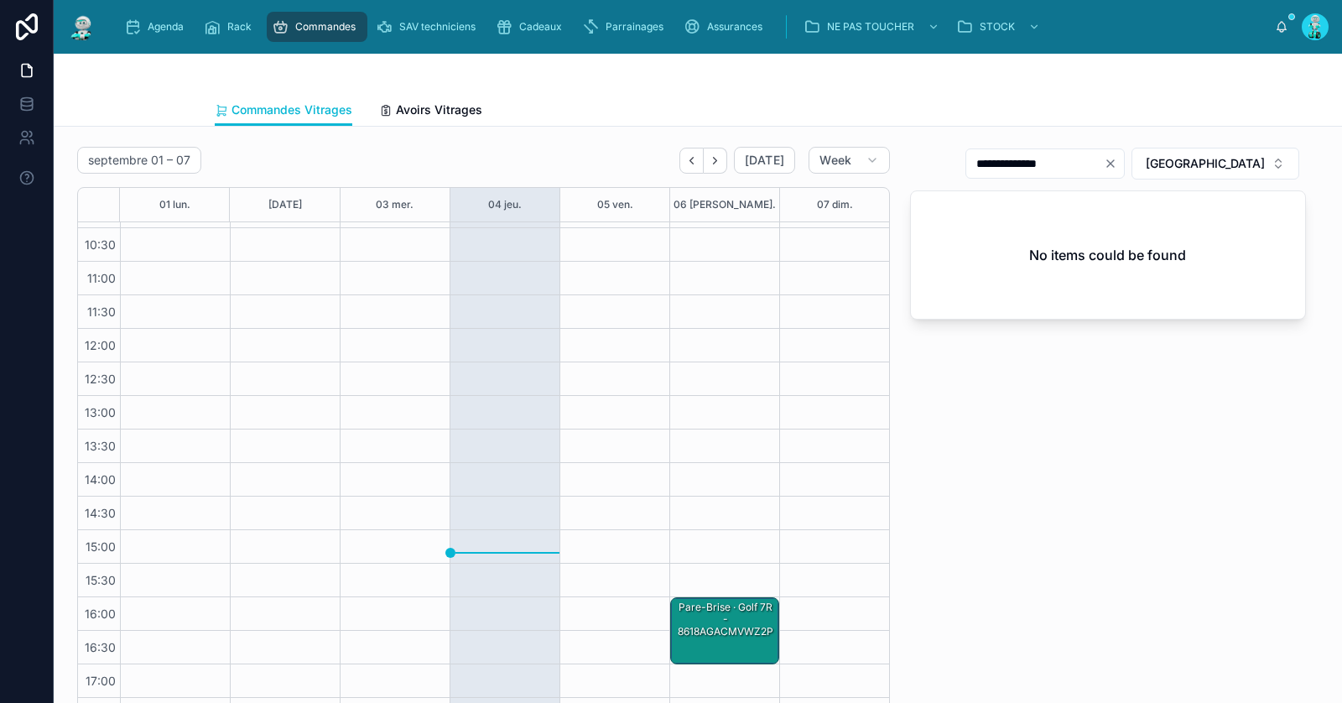
type input "**********"
click at [705, 632] on div "Pare-Brise · Golf 7R - 8618AGACMVWZ2P" at bounding box center [725, 631] width 104 height 64
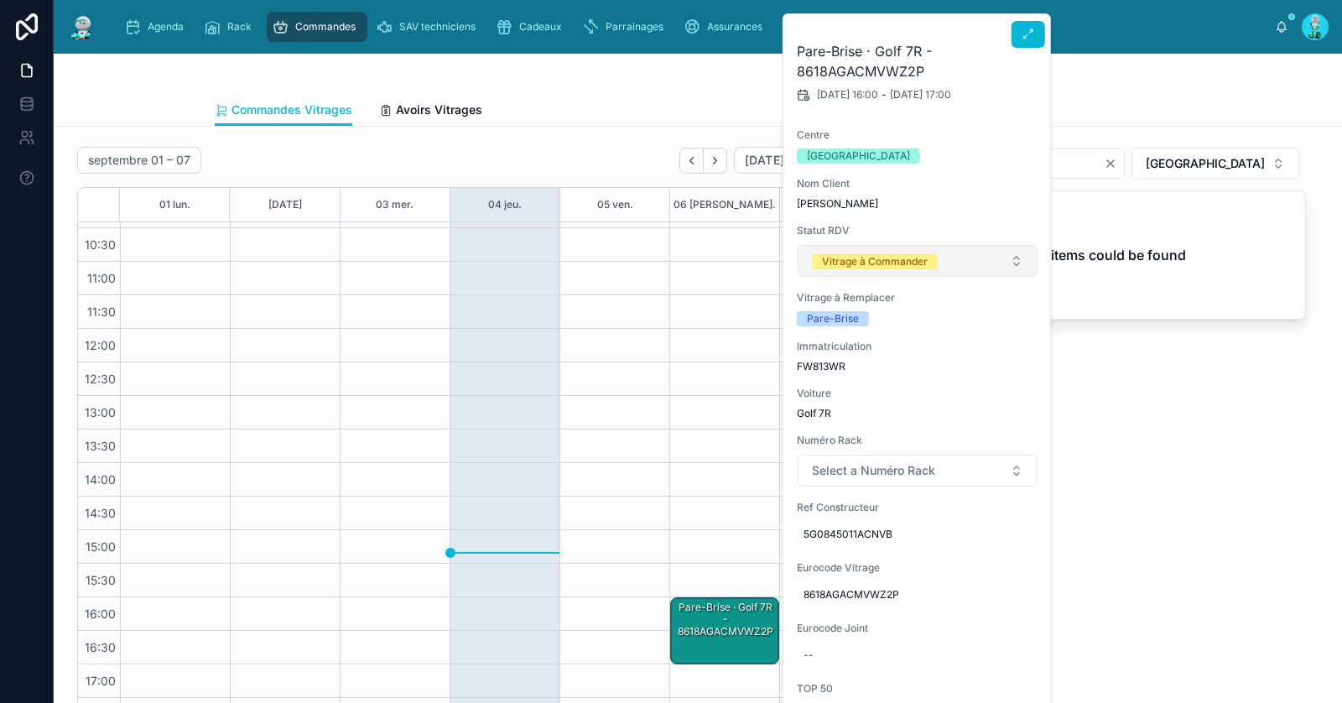
click at [881, 264] on div "Vitrage à Commander" at bounding box center [875, 261] width 106 height 15
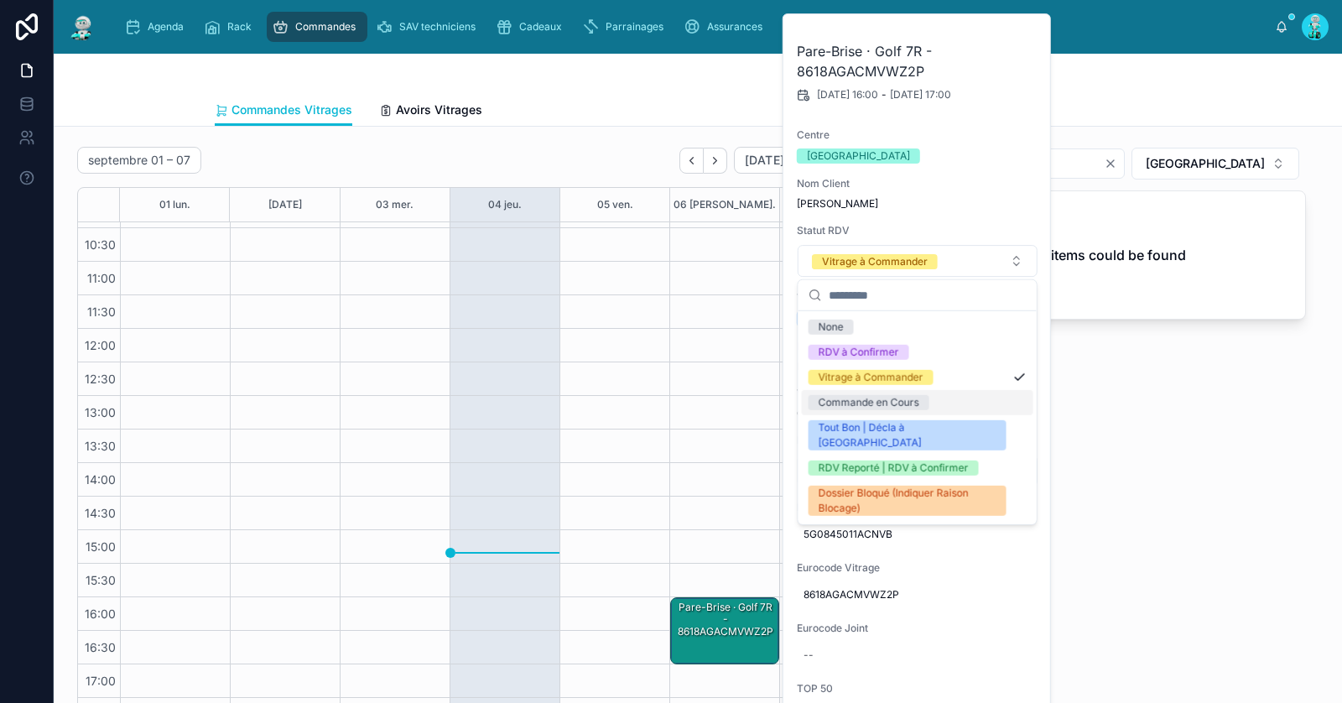
click at [862, 402] on div "Commande en Cours" at bounding box center [869, 402] width 101 height 15
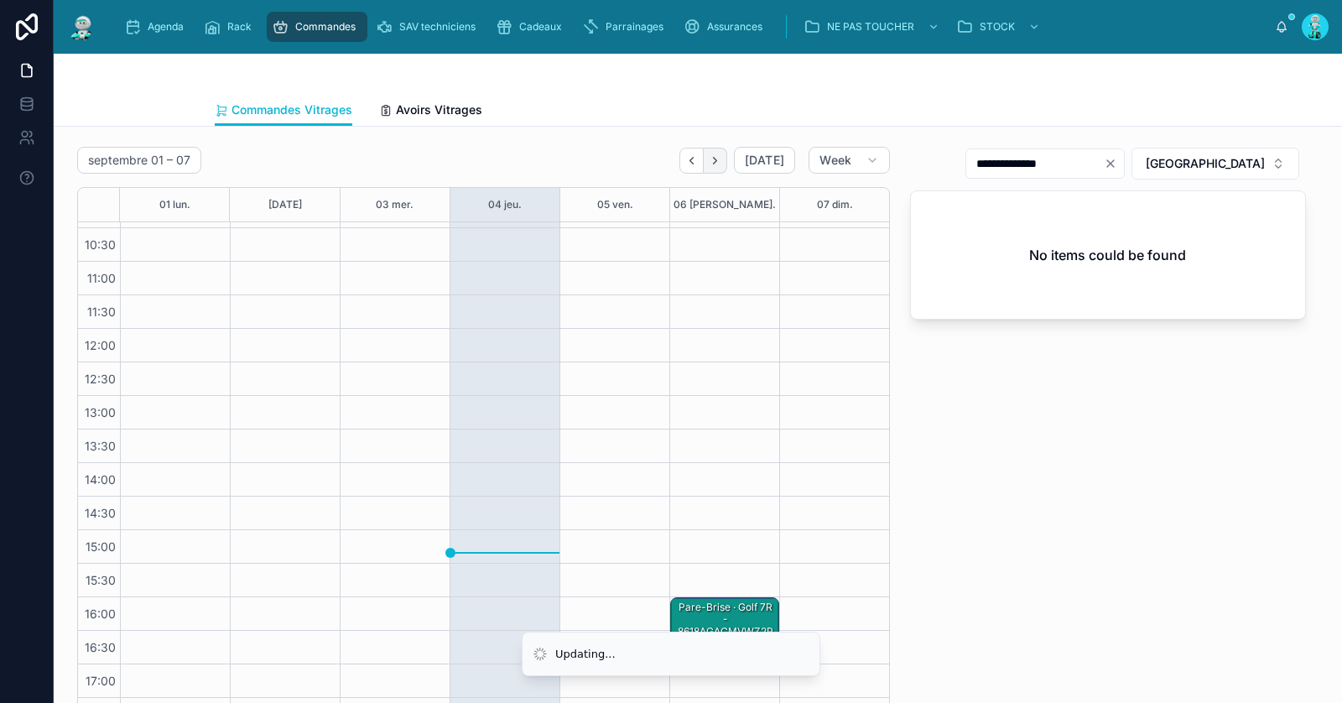
click at [721, 164] on icon "Next" at bounding box center [715, 160] width 13 height 13
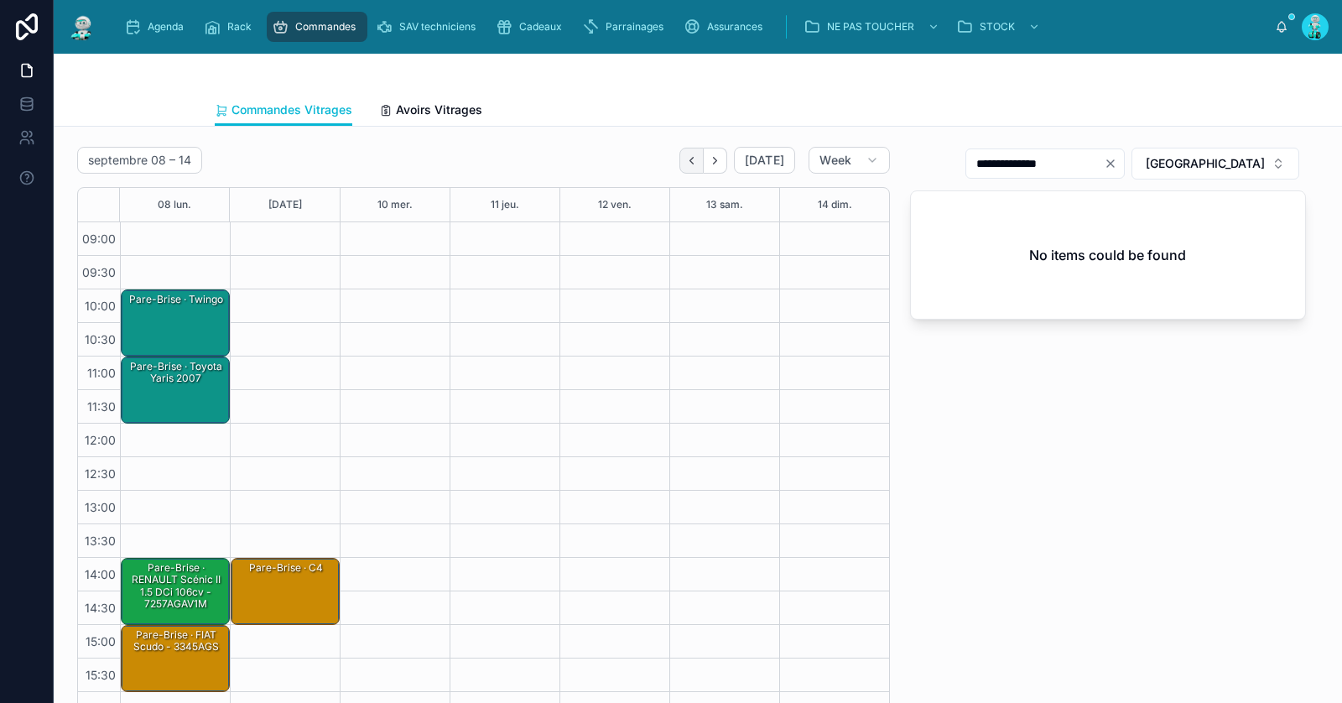
click at [694, 169] on button "Back" at bounding box center [691, 161] width 24 height 26
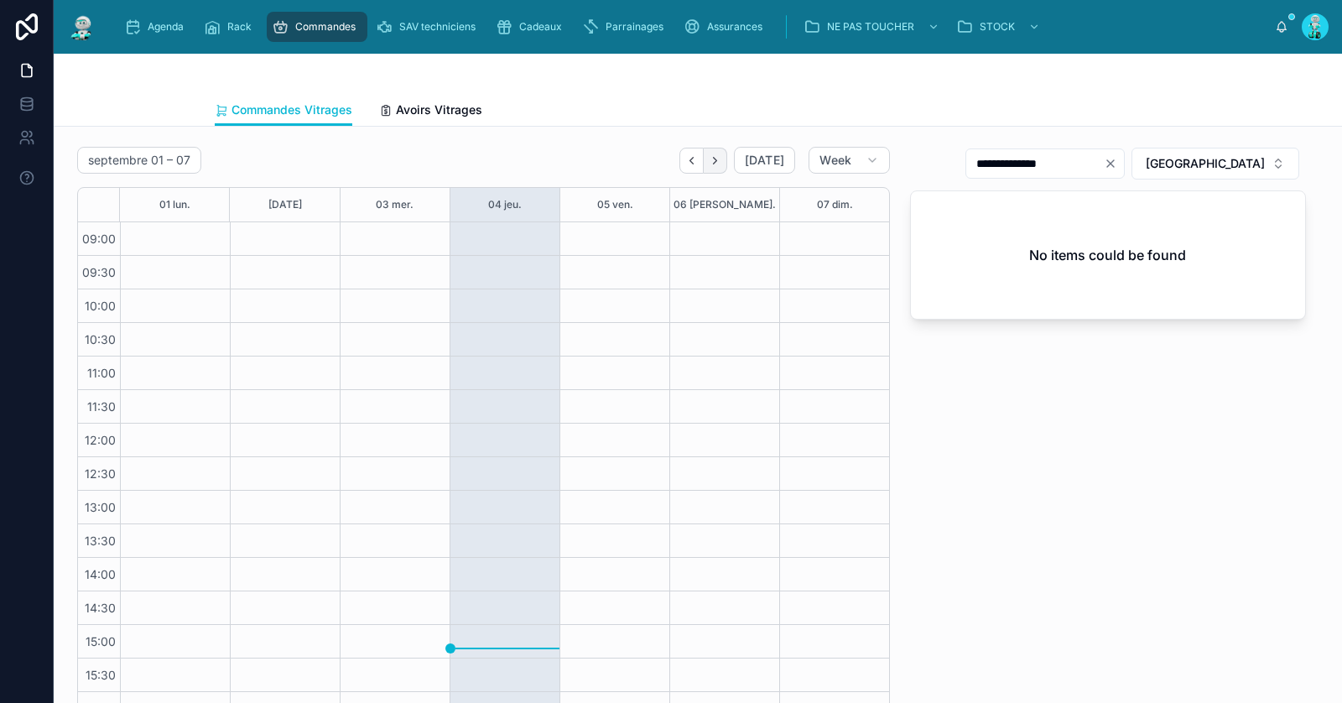
click at [721, 164] on icon "Next" at bounding box center [715, 160] width 13 height 13
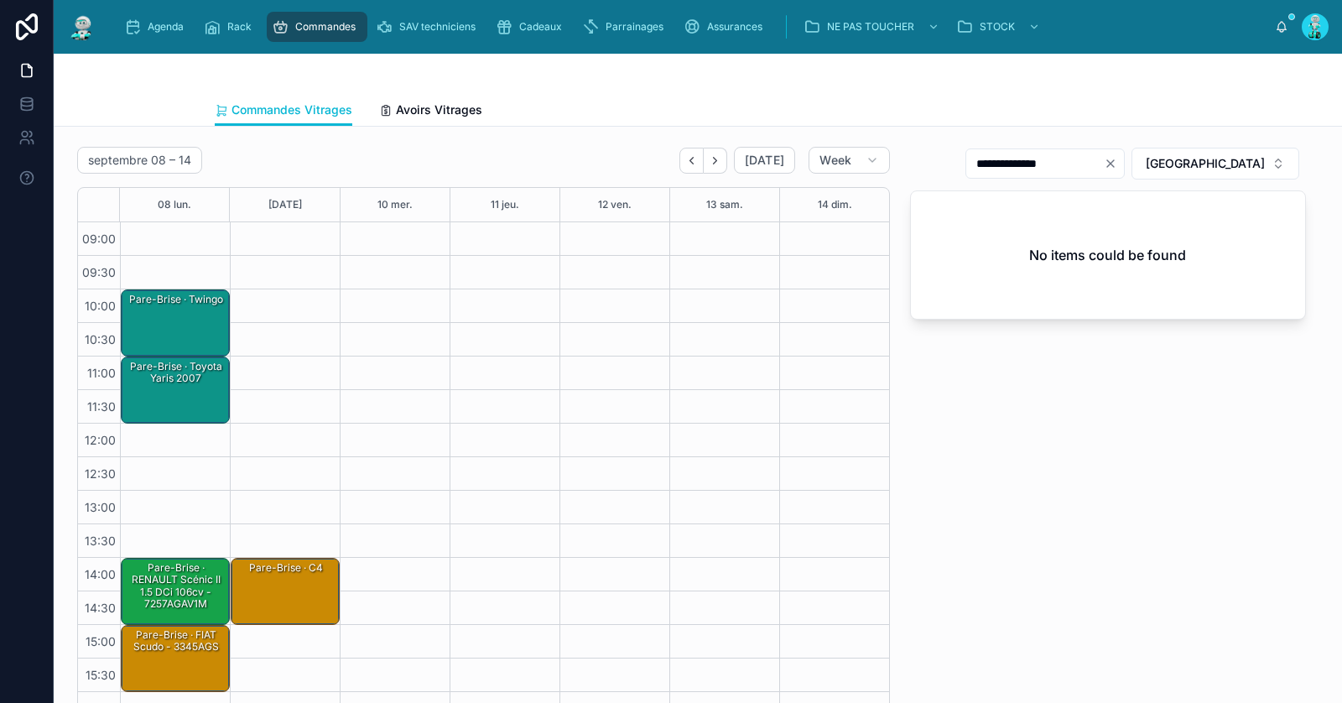
click at [208, 307] on div "Pare-Brise · twingo" at bounding box center [176, 323] width 104 height 64
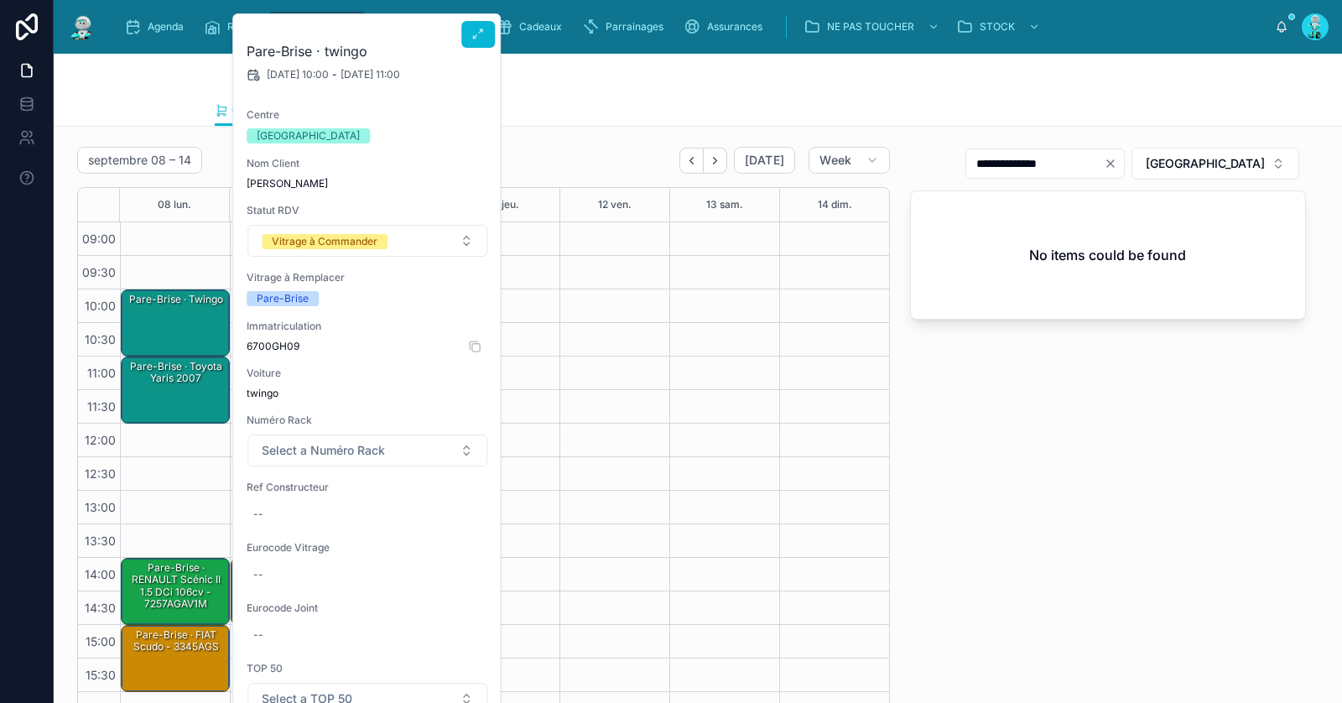
click at [276, 344] on span "6700GH09" at bounding box center [368, 346] width 242 height 13
click at [313, 519] on div "--" at bounding box center [368, 514] width 242 height 27
type input "**********"
click button "submit" at bounding box center [459, 535] width 20 height 20
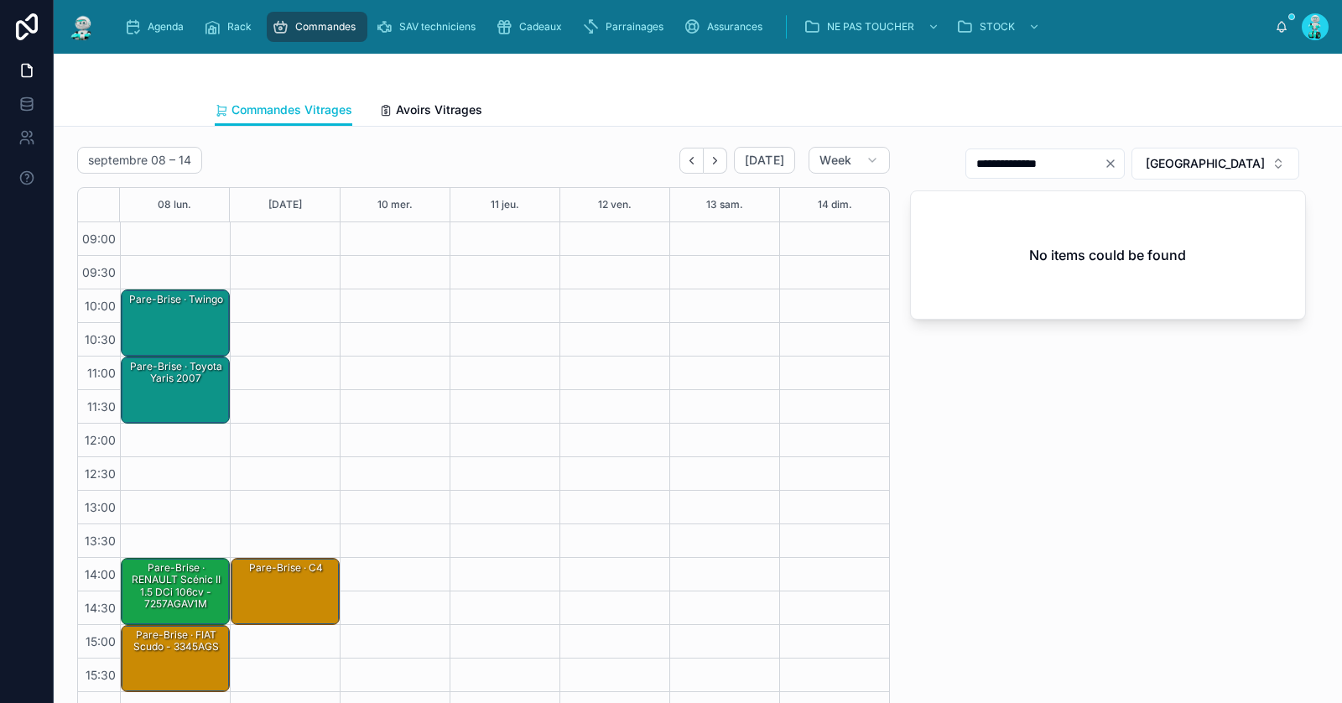
click at [199, 313] on div "Pare-Brise · twingo" at bounding box center [176, 323] width 104 height 64
click at [198, 322] on div "Pare-Brise · twingo" at bounding box center [176, 323] width 104 height 64
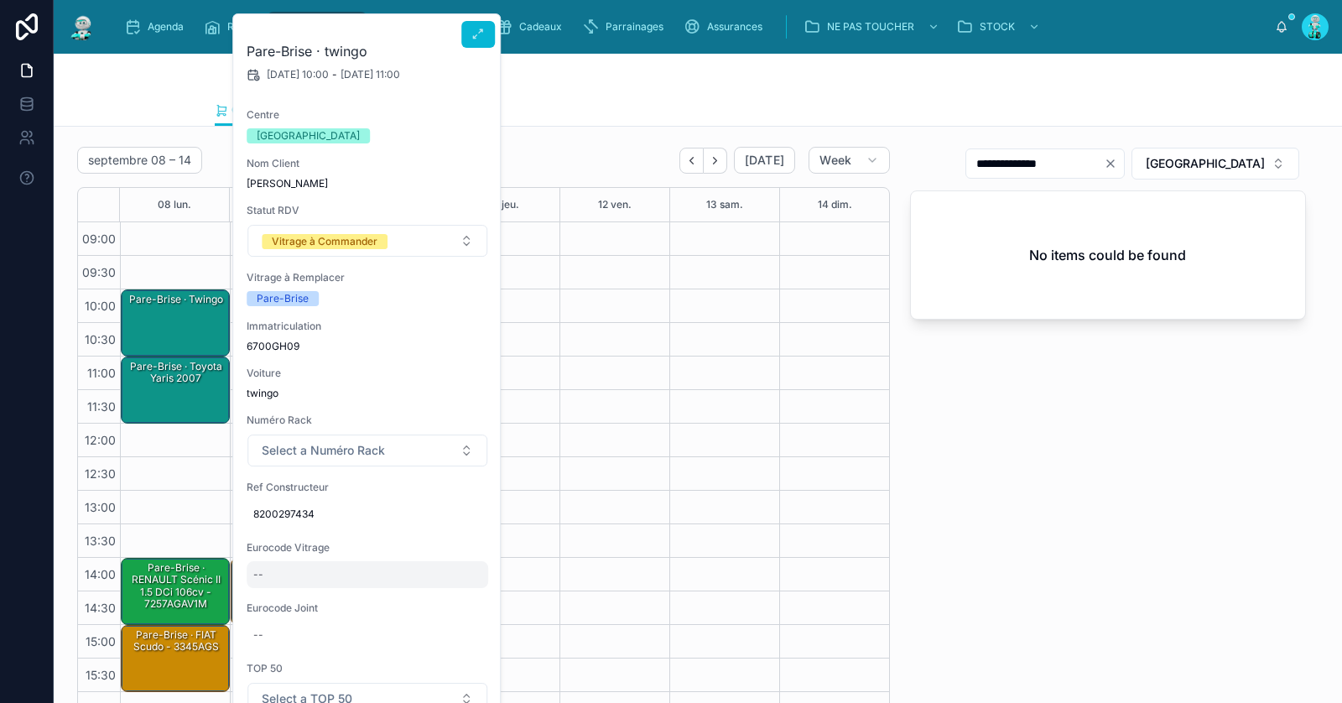
click at [283, 573] on div "--" at bounding box center [368, 574] width 242 height 27
type input "*********"
click button "submit" at bounding box center [459, 595] width 20 height 20
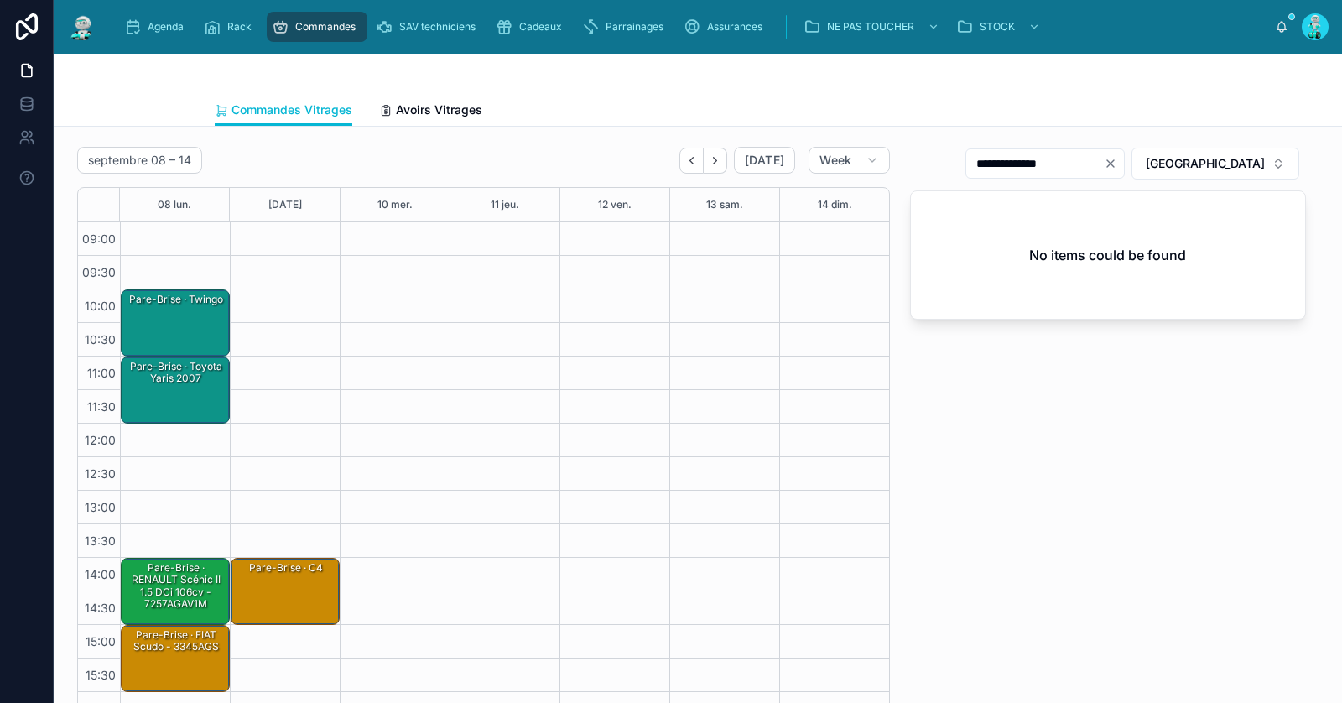
click at [1117, 162] on icon "Clear" at bounding box center [1110, 163] width 13 height 13
click at [1120, 168] on input "text" at bounding box center [1055, 163] width 138 height 23
paste input "*********"
type input "****"
click at [198, 317] on div "Pare-Brise · twingo - 7236AGS2B" at bounding box center [176, 305] width 104 height 29
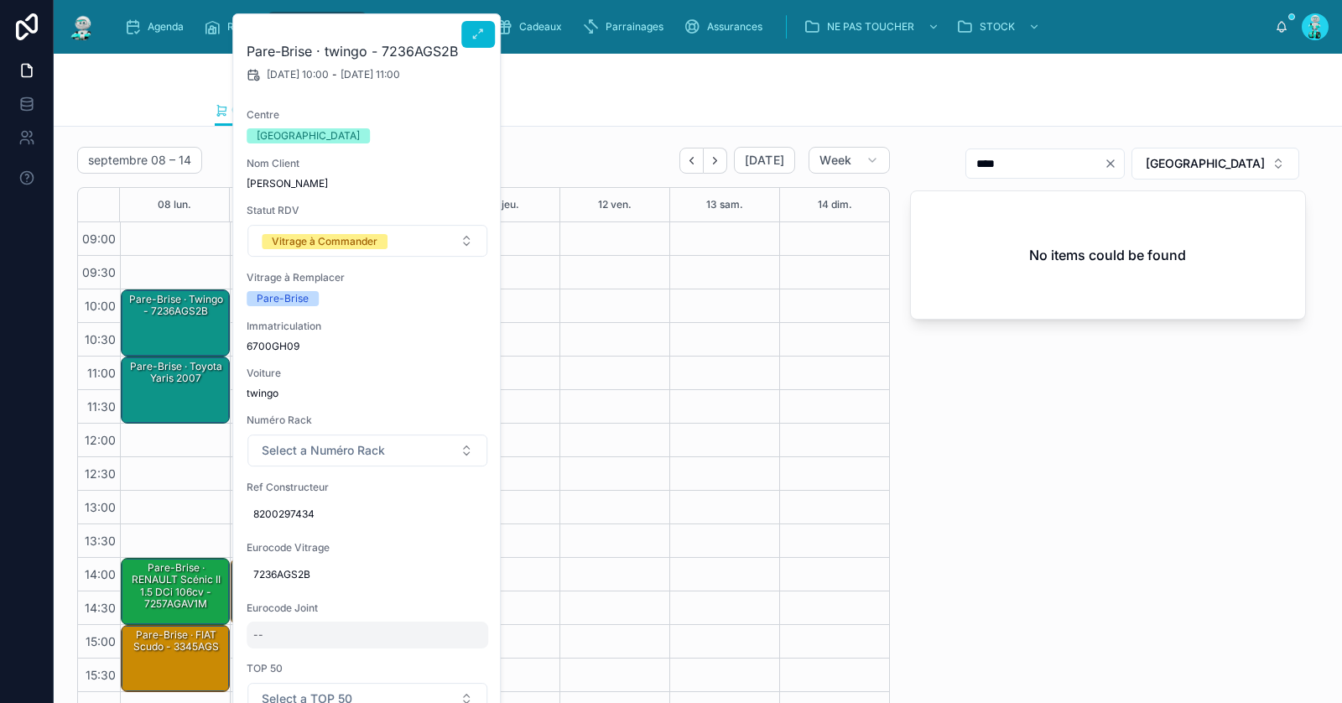
click at [294, 628] on div "--" at bounding box center [368, 634] width 242 height 27
type input "********"
click button "submit" at bounding box center [459, 656] width 20 height 20
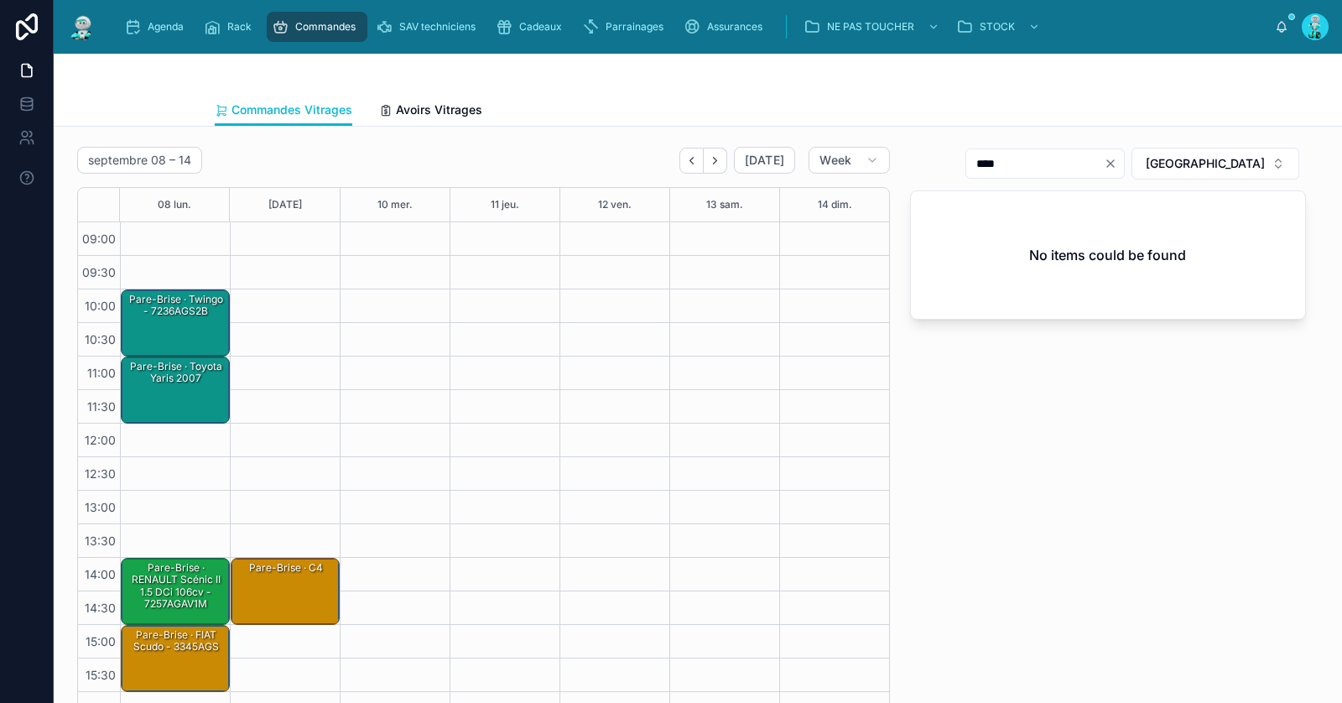
click at [189, 392] on div "Pare-Brise · Toyota Yaris 2007" at bounding box center [176, 390] width 104 height 64
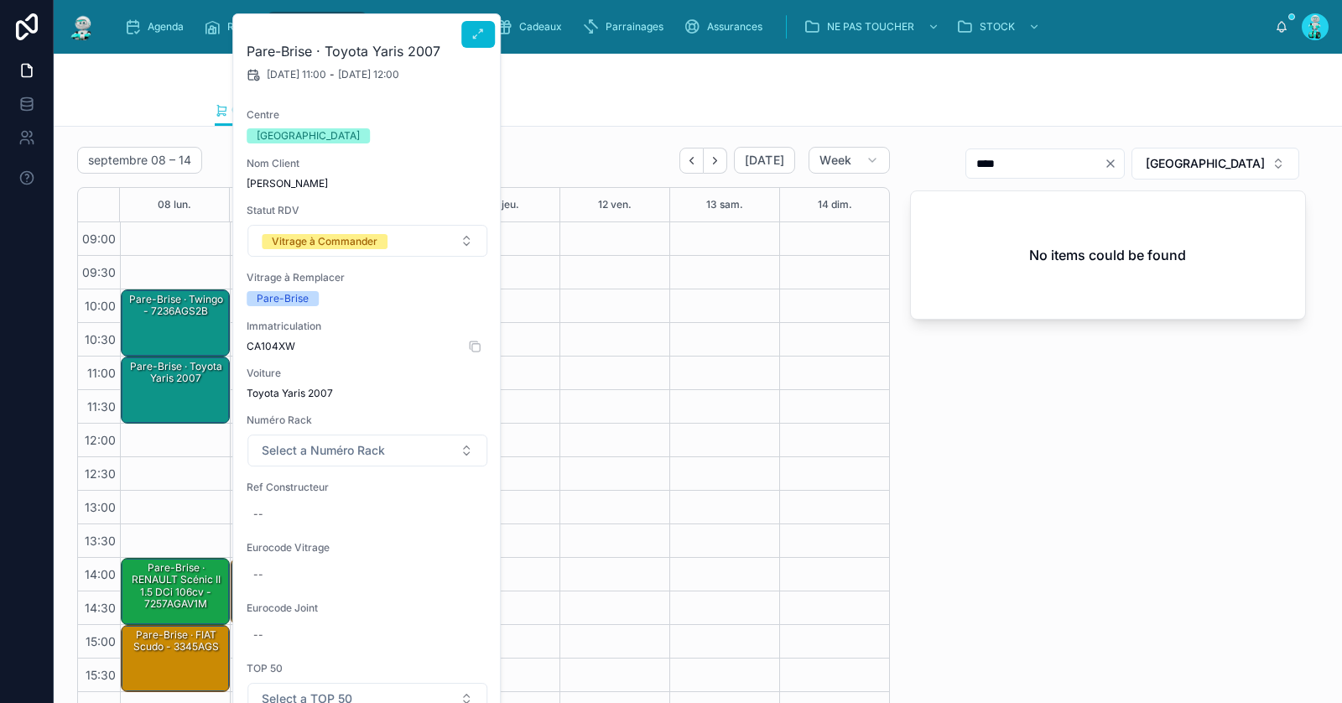
click at [277, 346] on span "CA104XW" at bounding box center [368, 346] width 242 height 13
click at [471, 32] on icon at bounding box center [477, 34] width 13 height 13
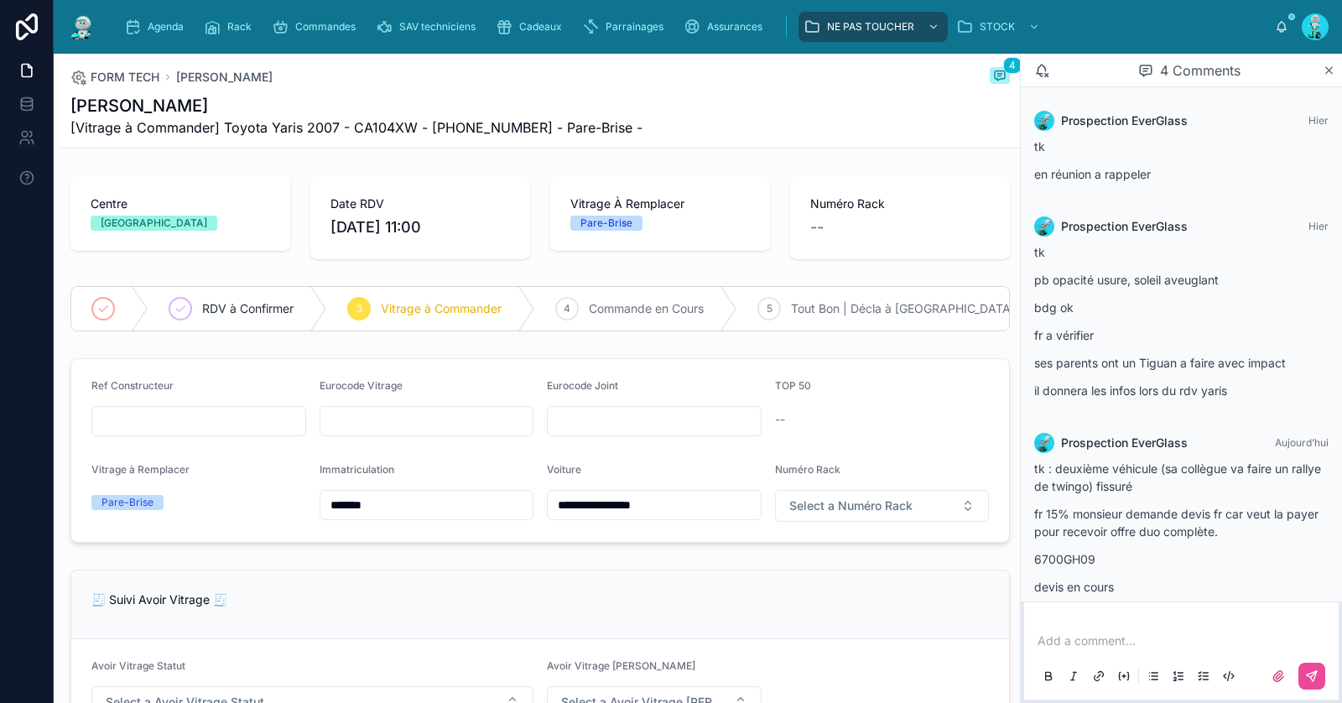
click at [1177, 645] on p at bounding box center [1184, 640] width 294 height 17
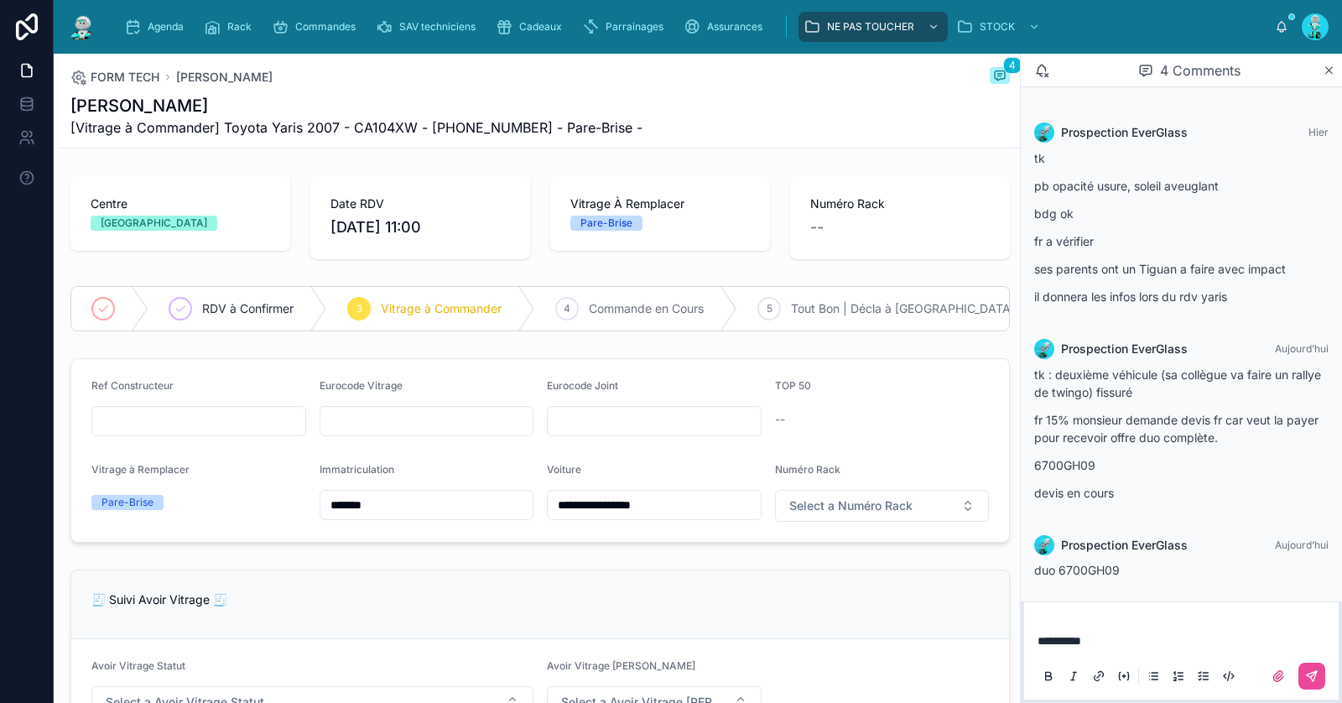
click at [449, 424] on input "text" at bounding box center [426, 420] width 213 height 23
paste input "**********"
click at [381, 422] on input "**********" at bounding box center [426, 420] width 213 height 23
type input "**********"
click at [247, 409] on input "text" at bounding box center [198, 420] width 213 height 23
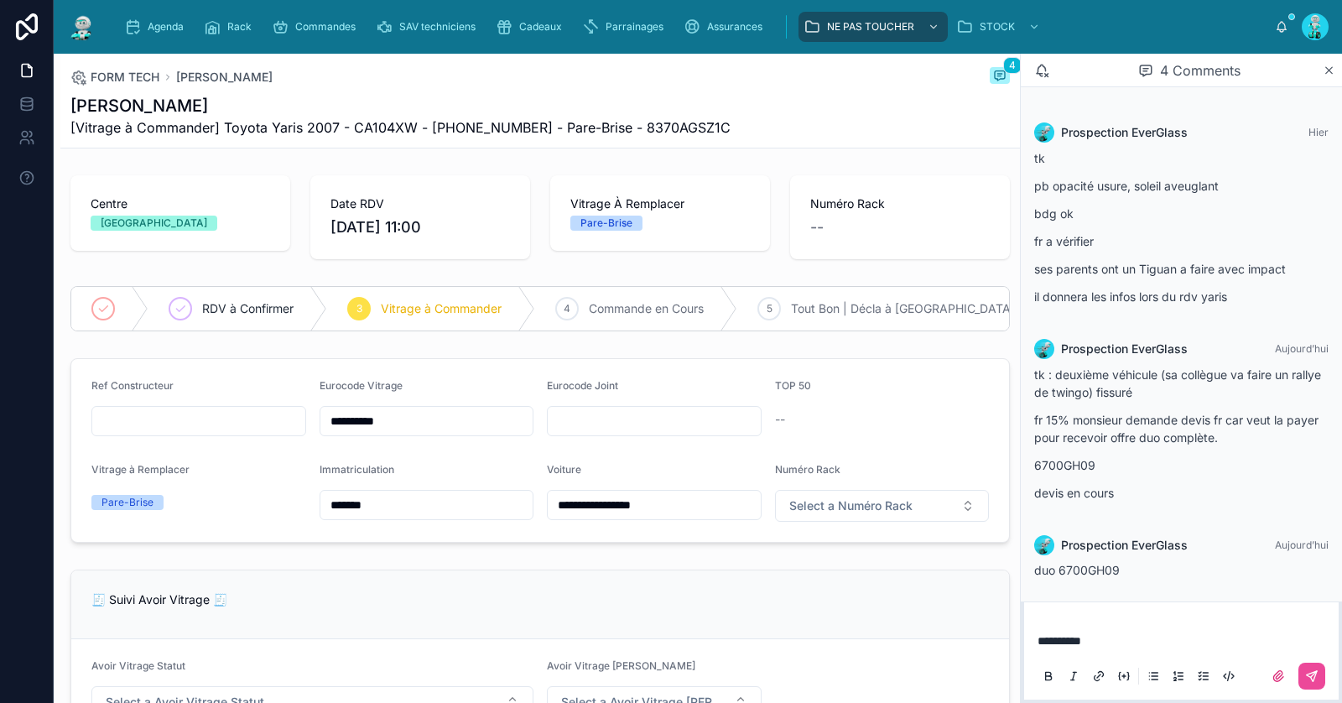
paste input "**********"
type input "**********"
click at [615, 413] on input "text" at bounding box center [654, 420] width 213 height 23
paste input "********"
type input "********"
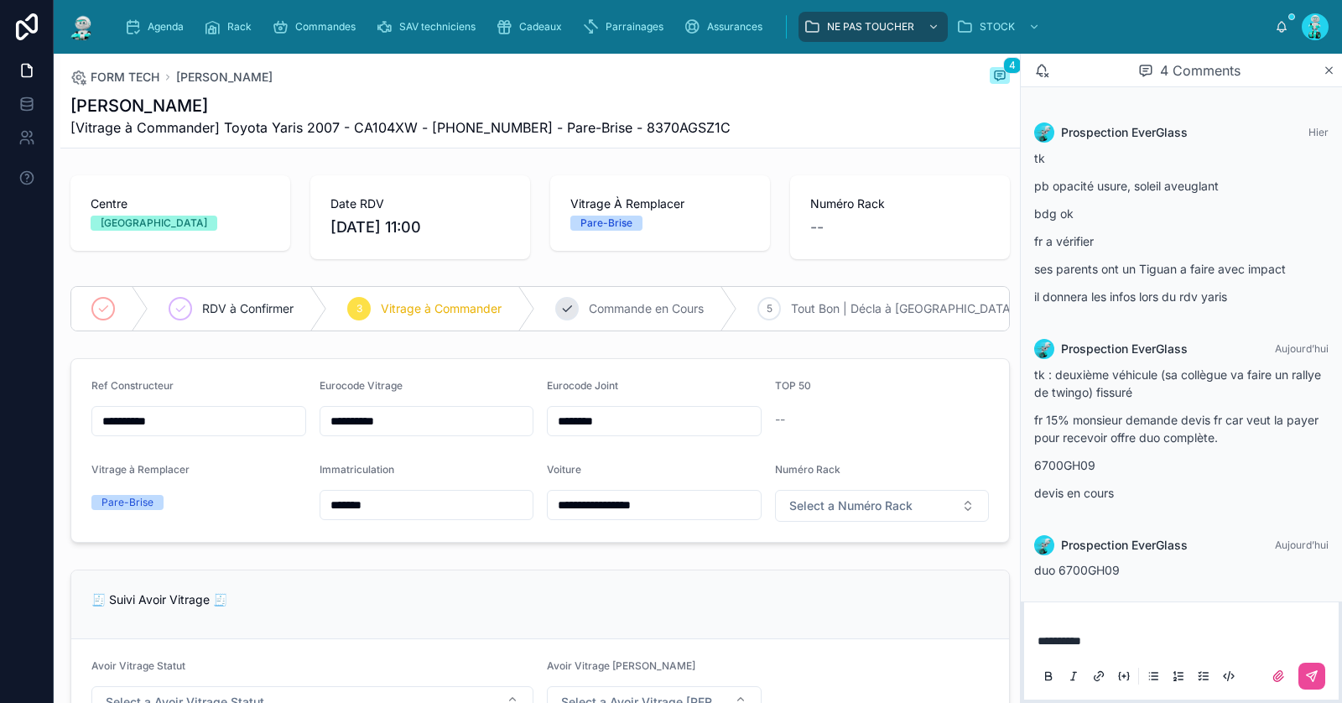
click at [624, 321] on div "4 Commande en Cours" at bounding box center [636, 309] width 202 height 44
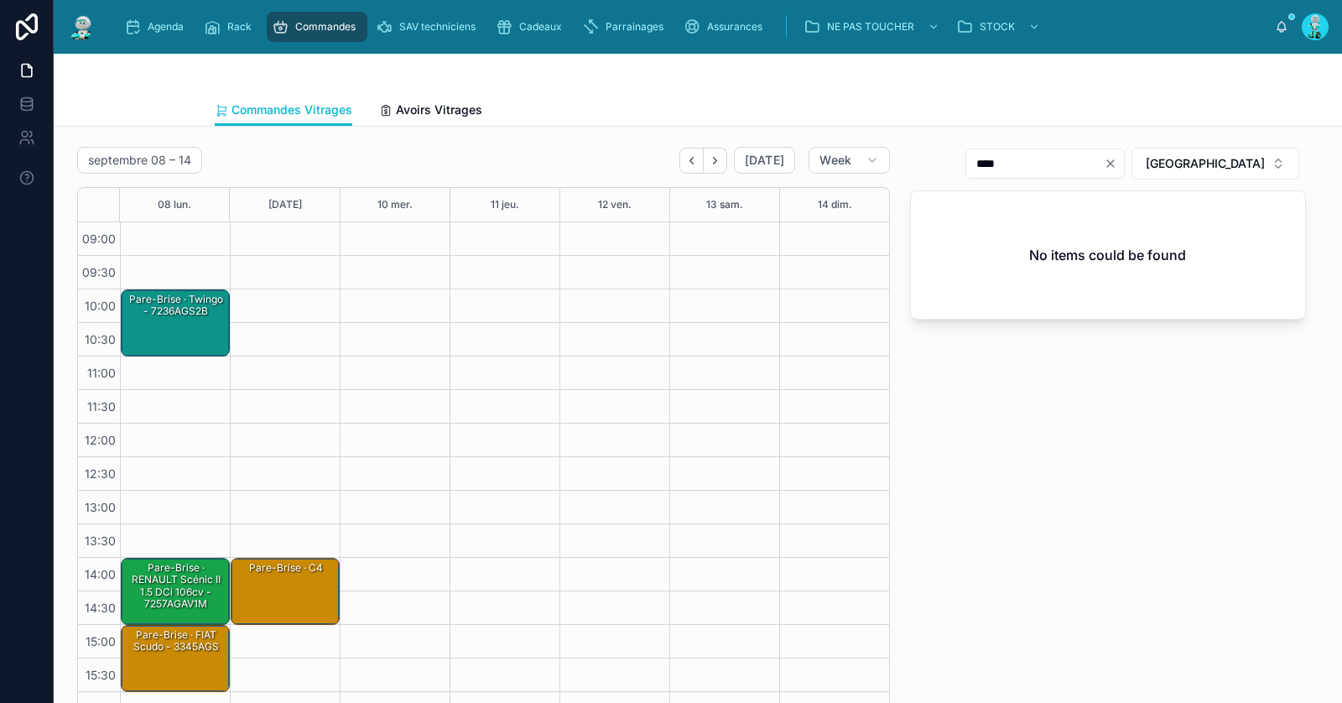
click at [200, 321] on div "Pare-Brise · twingo - 7236AGS2B" at bounding box center [176, 323] width 104 height 64
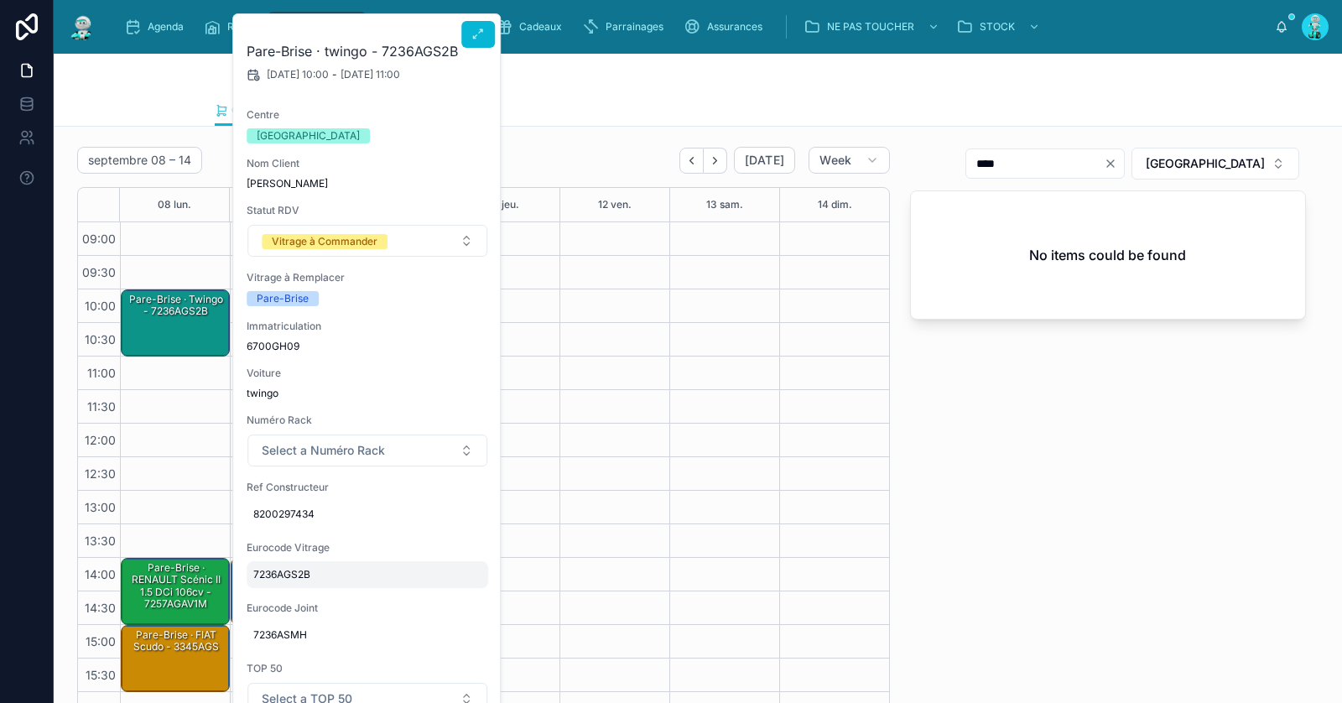
click at [289, 574] on span "7236AGS2B" at bounding box center [367, 574] width 228 height 13
click at [309, 599] on input "*********" at bounding box center [336, 596] width 158 height 23
click at [300, 596] on input "*********" at bounding box center [336, 596] width 158 height 23
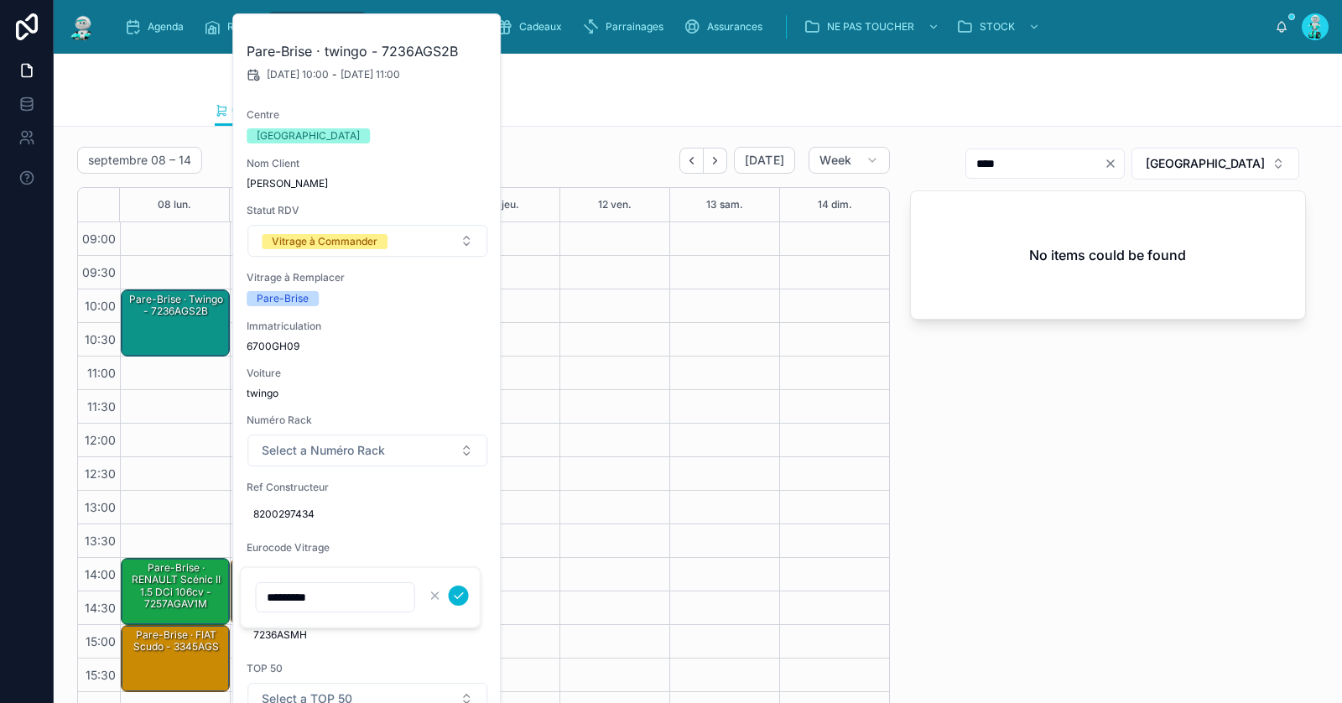
click at [1114, 161] on icon "Clear" at bounding box center [1110, 163] width 7 height 7
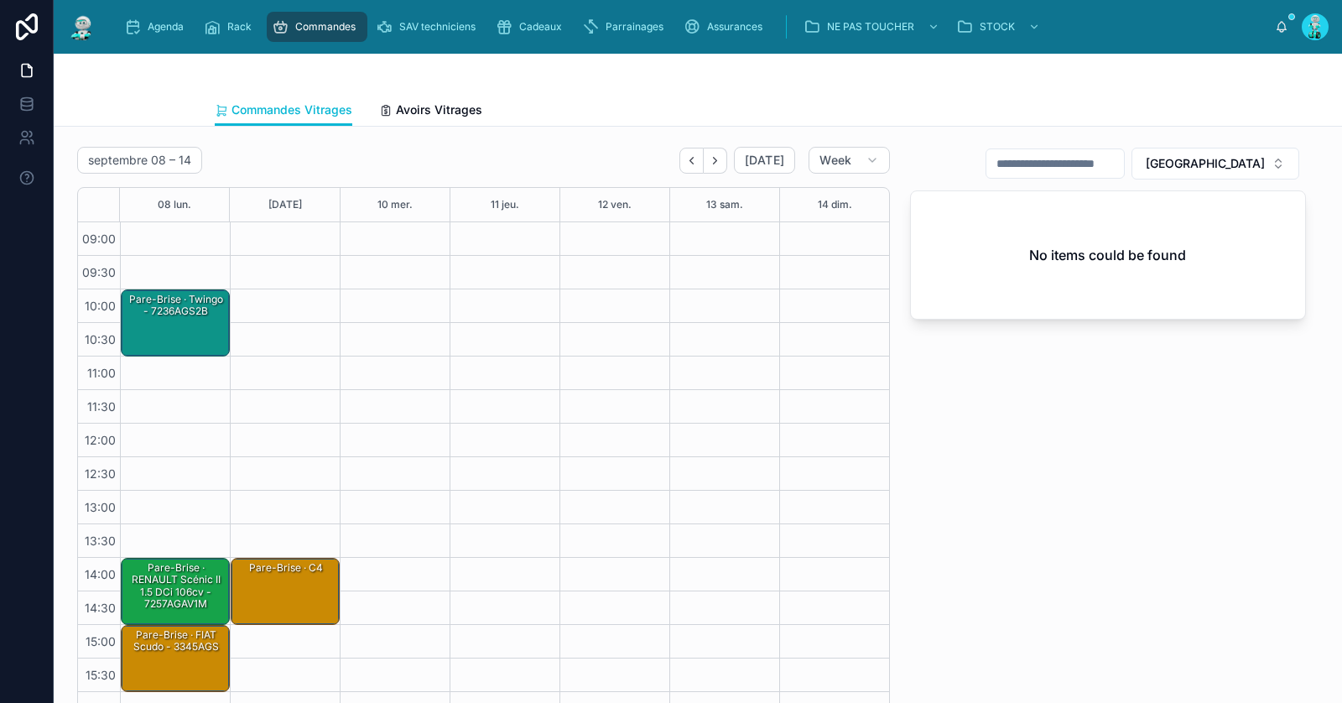
click at [1124, 161] on input "text" at bounding box center [1055, 163] width 138 height 23
type input "*********"
click at [190, 327] on div "Pare-Brise · twingo - 7236AGS2B" at bounding box center [176, 323] width 104 height 64
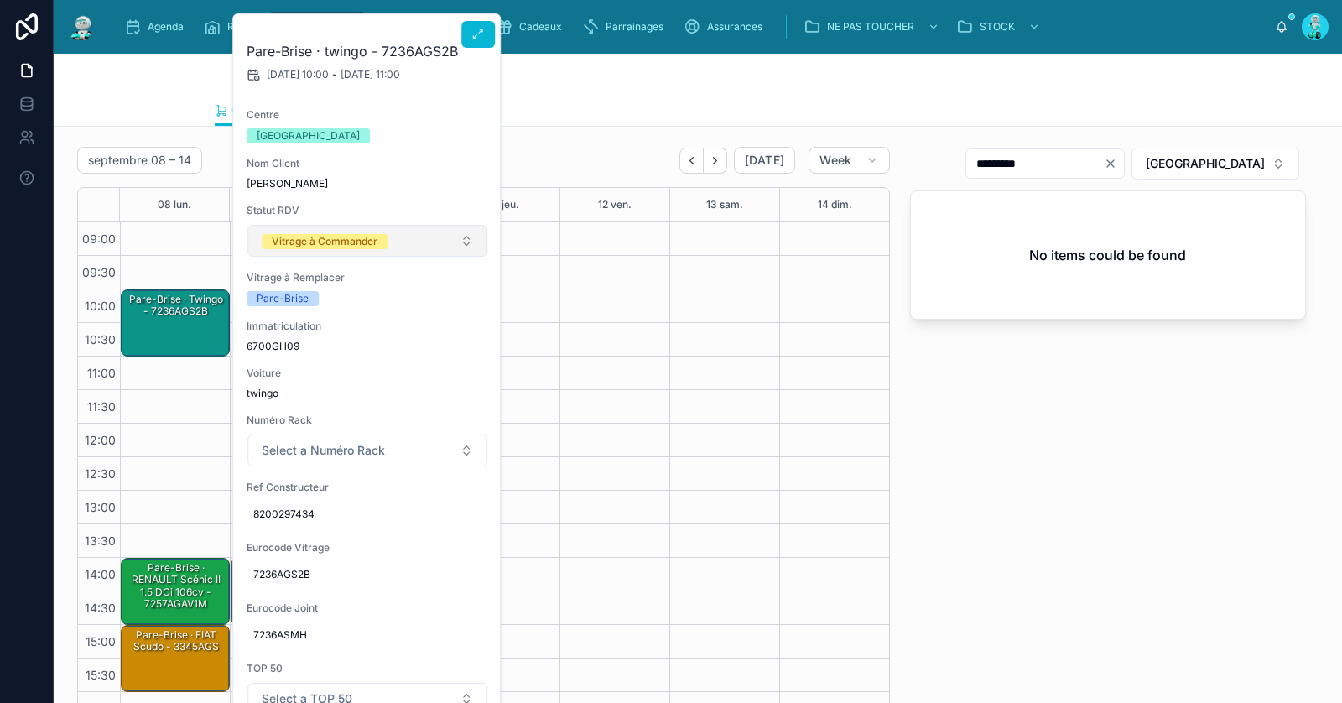
click at [359, 242] on div "Vitrage à Commander" at bounding box center [325, 241] width 106 height 15
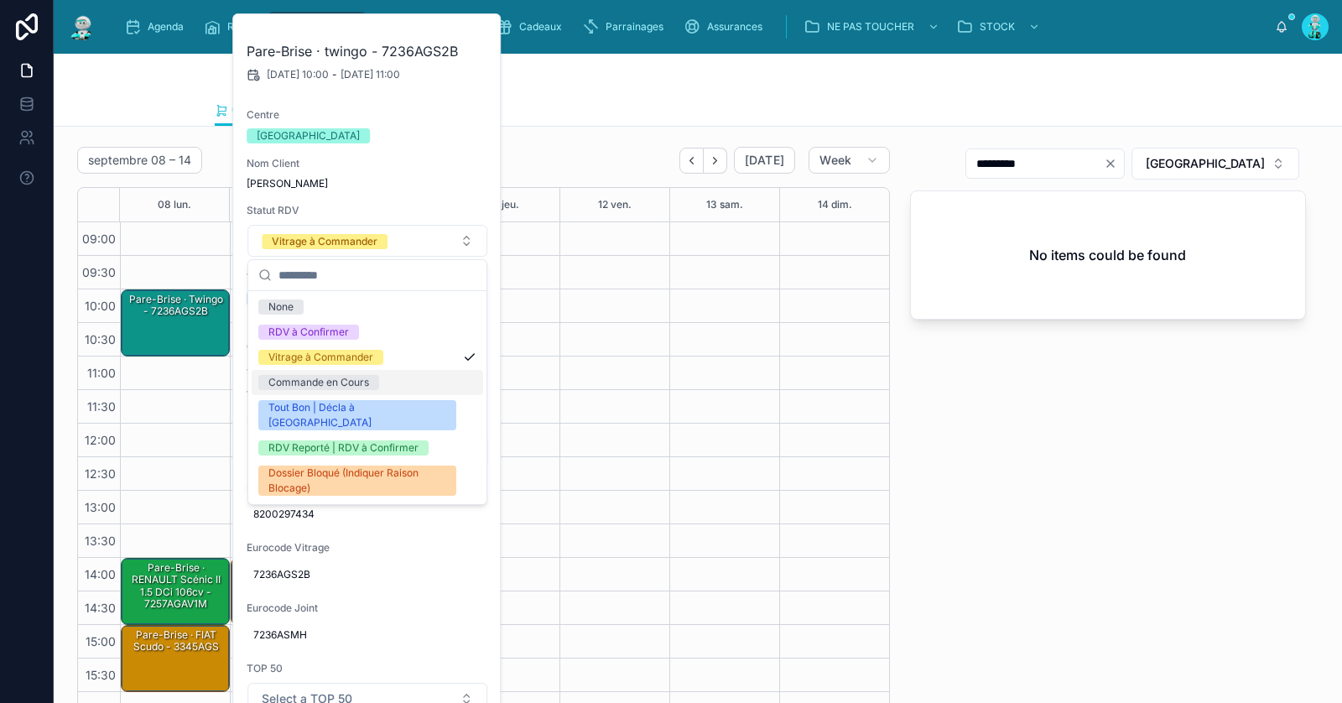
click at [380, 389] on div "Commande en Cours" at bounding box center [367, 382] width 231 height 25
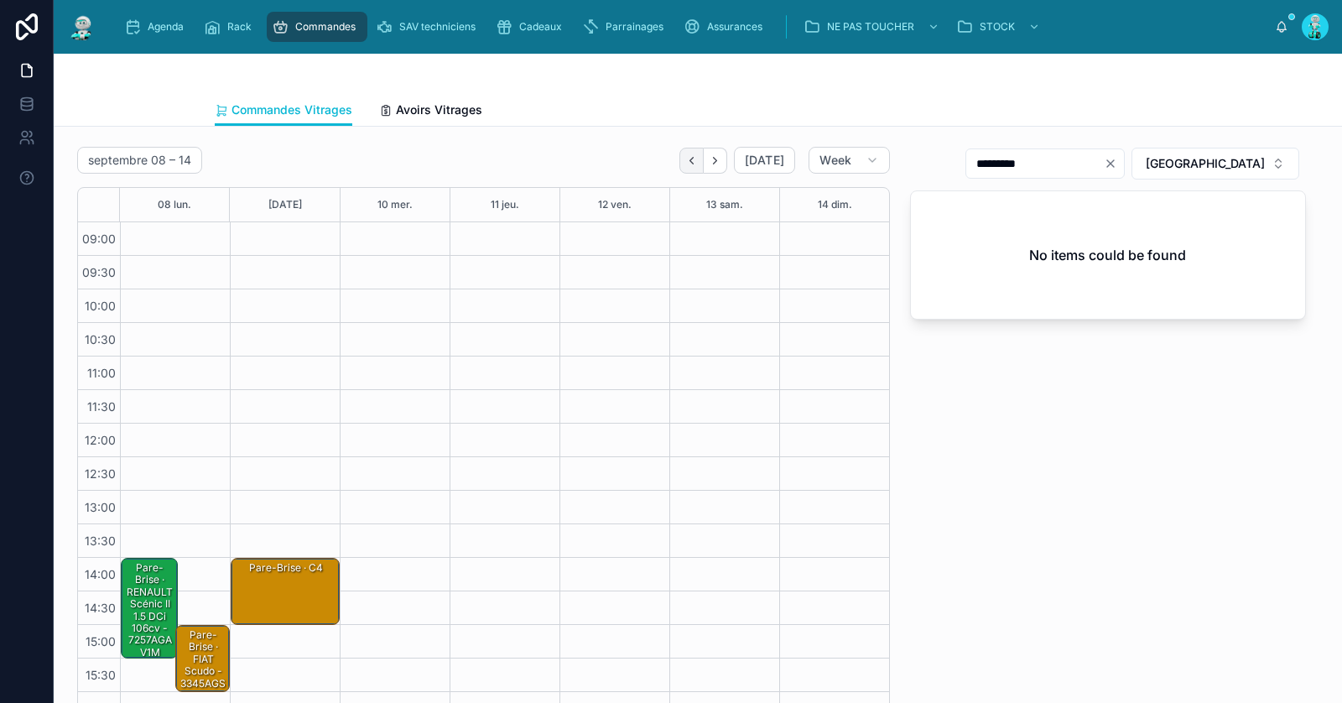
click at [694, 161] on icon "Back" at bounding box center [691, 160] width 3 height 7
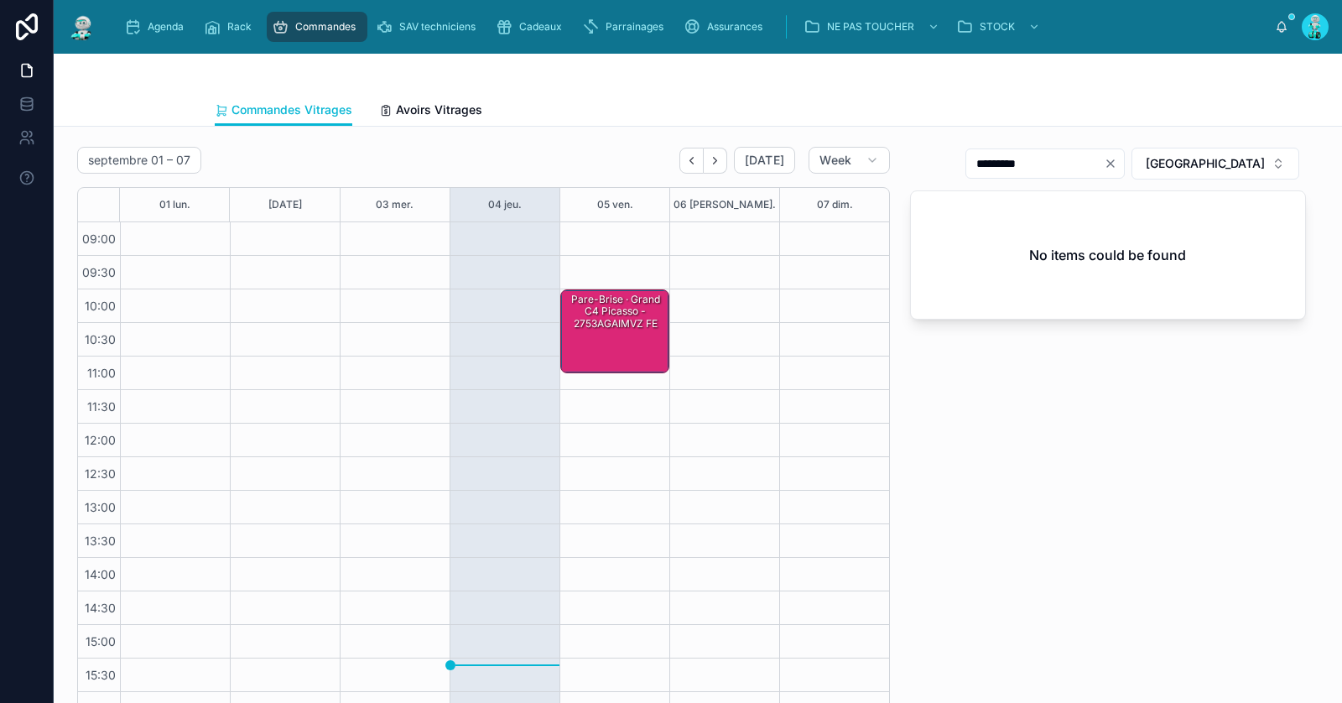
click at [624, 324] on div "Pare-Brise · Grand C4 Picasso - 2753AGAIMVZ FE" at bounding box center [616, 311] width 104 height 39
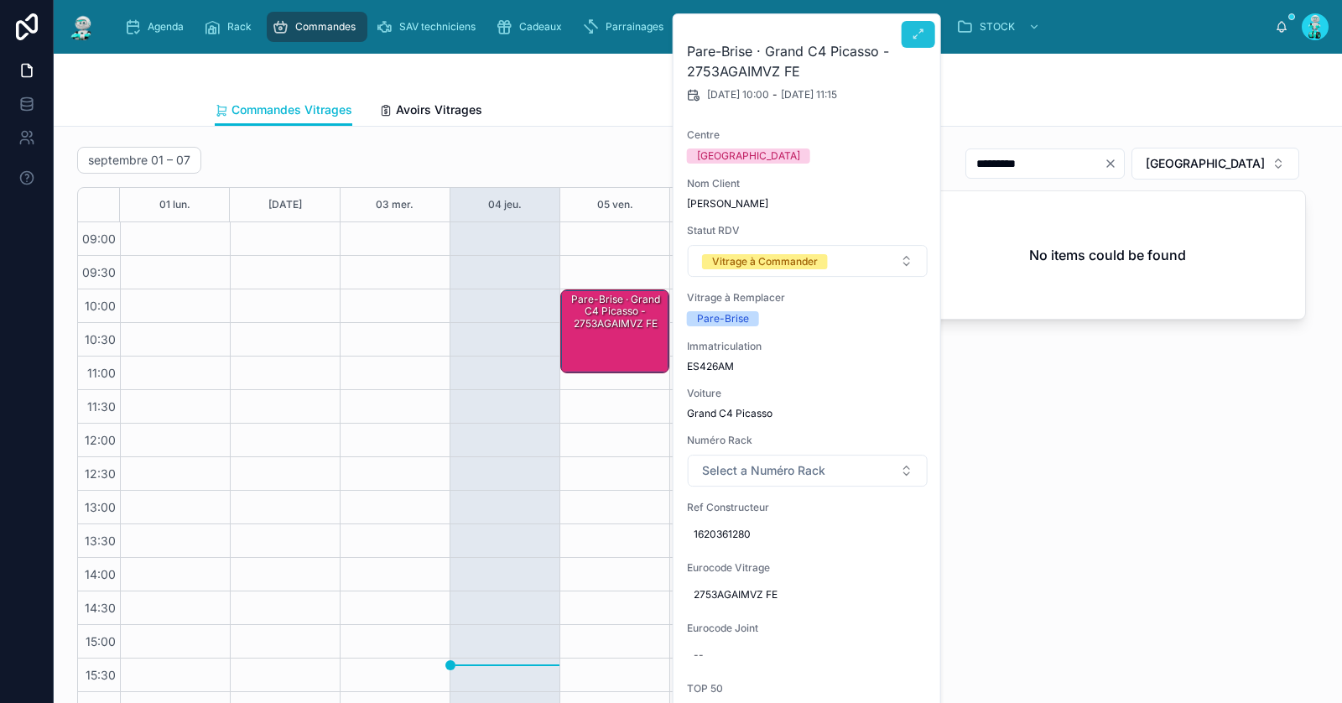
click at [914, 31] on icon at bounding box center [918, 34] width 13 height 13
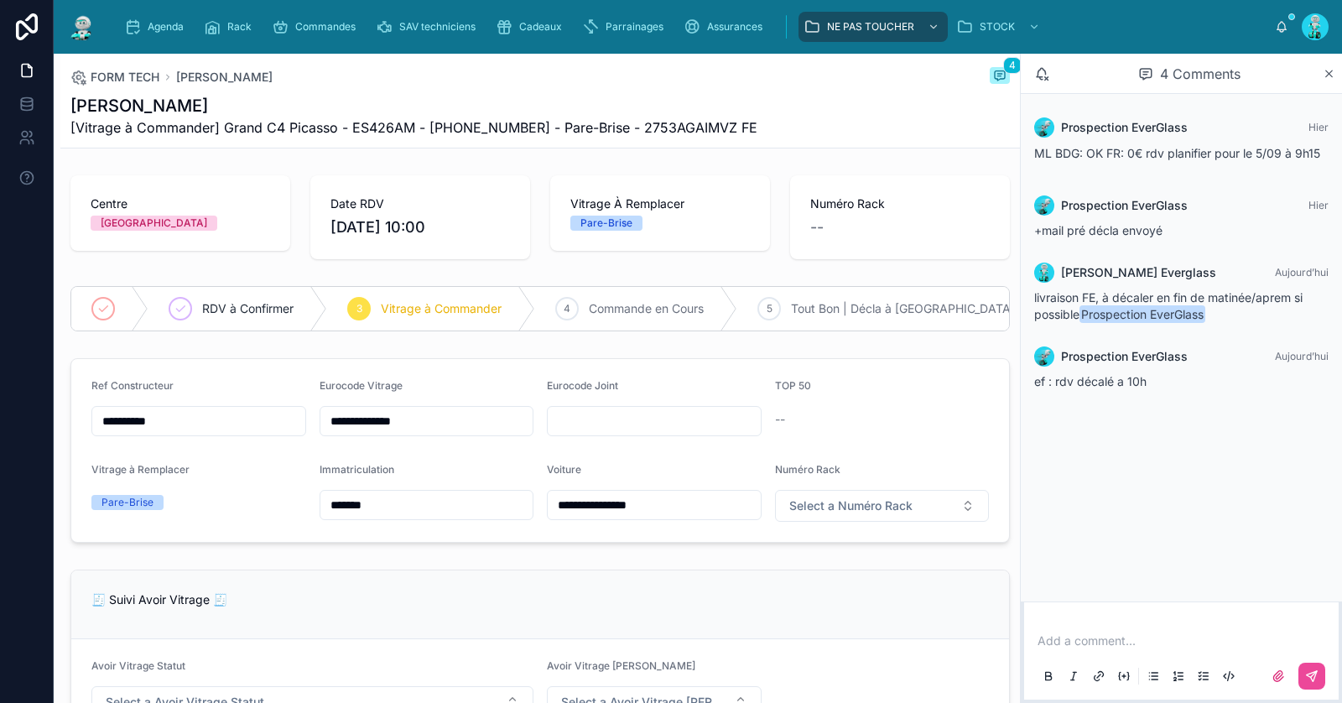
click at [361, 420] on input "**********" at bounding box center [426, 420] width 213 height 23
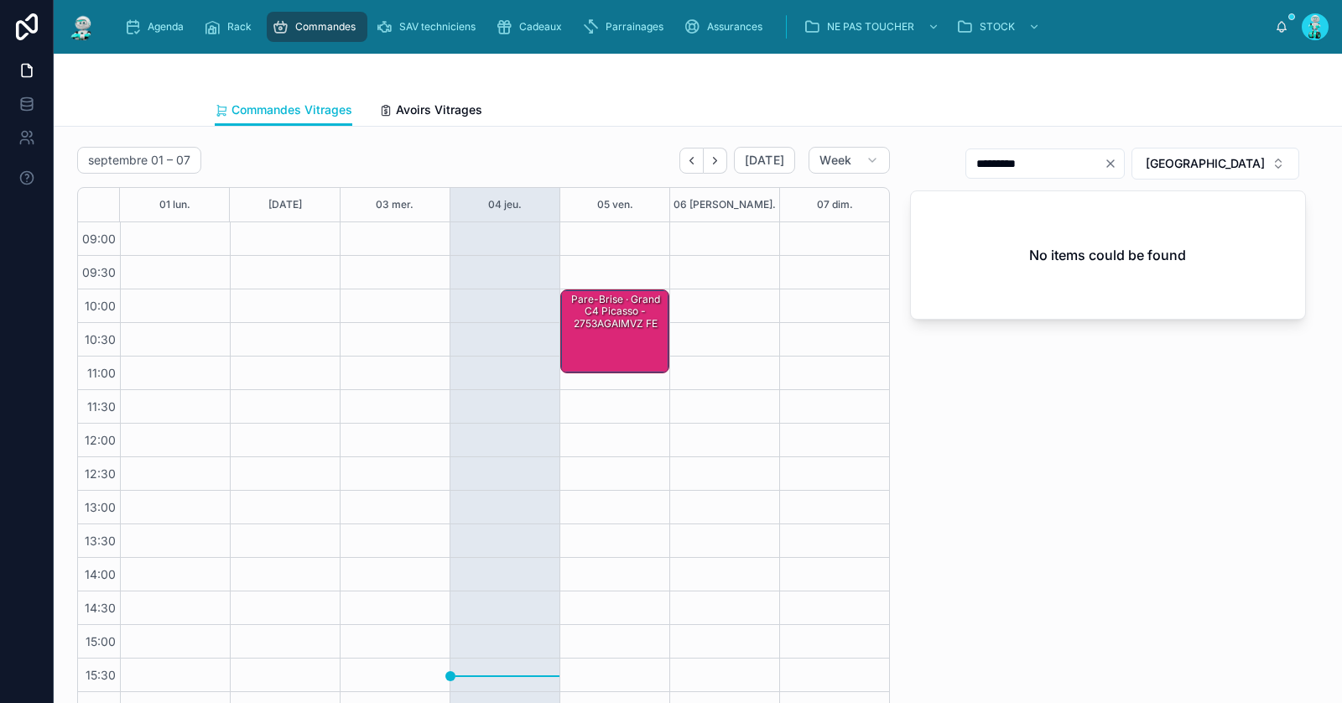
click at [610, 339] on div "Pare-Brise · Grand C4 Picasso - 2753AGAIMVZ FE" at bounding box center [616, 331] width 104 height 81
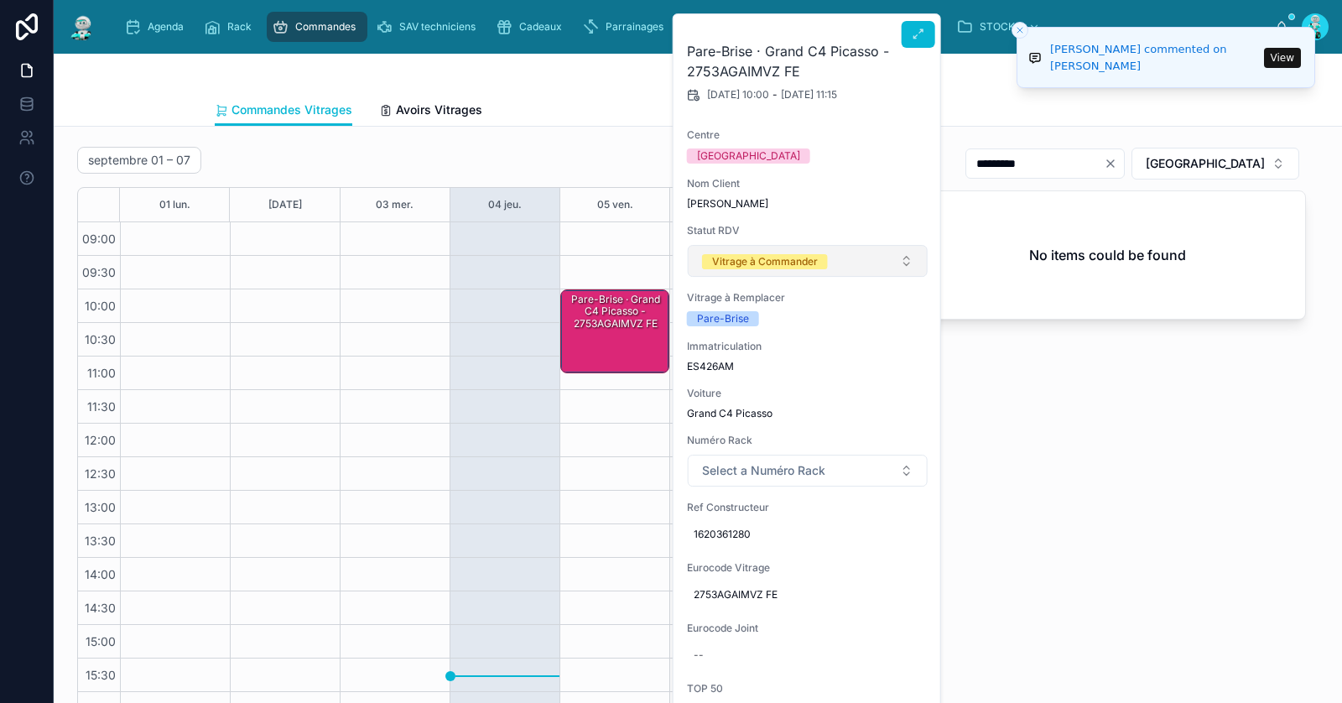
click at [777, 247] on button "Vitrage à Commander" at bounding box center [808, 261] width 240 height 32
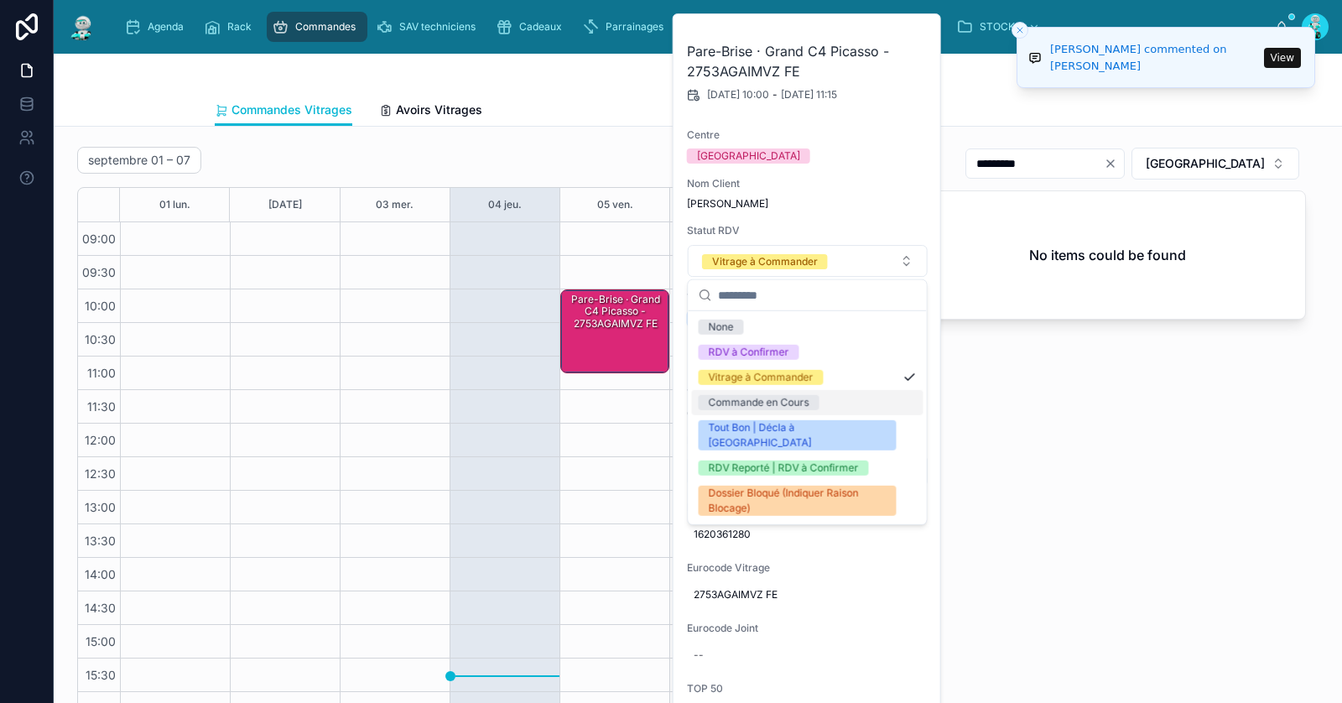
click at [763, 396] on div "Commande en Cours" at bounding box center [758, 402] width 101 height 15
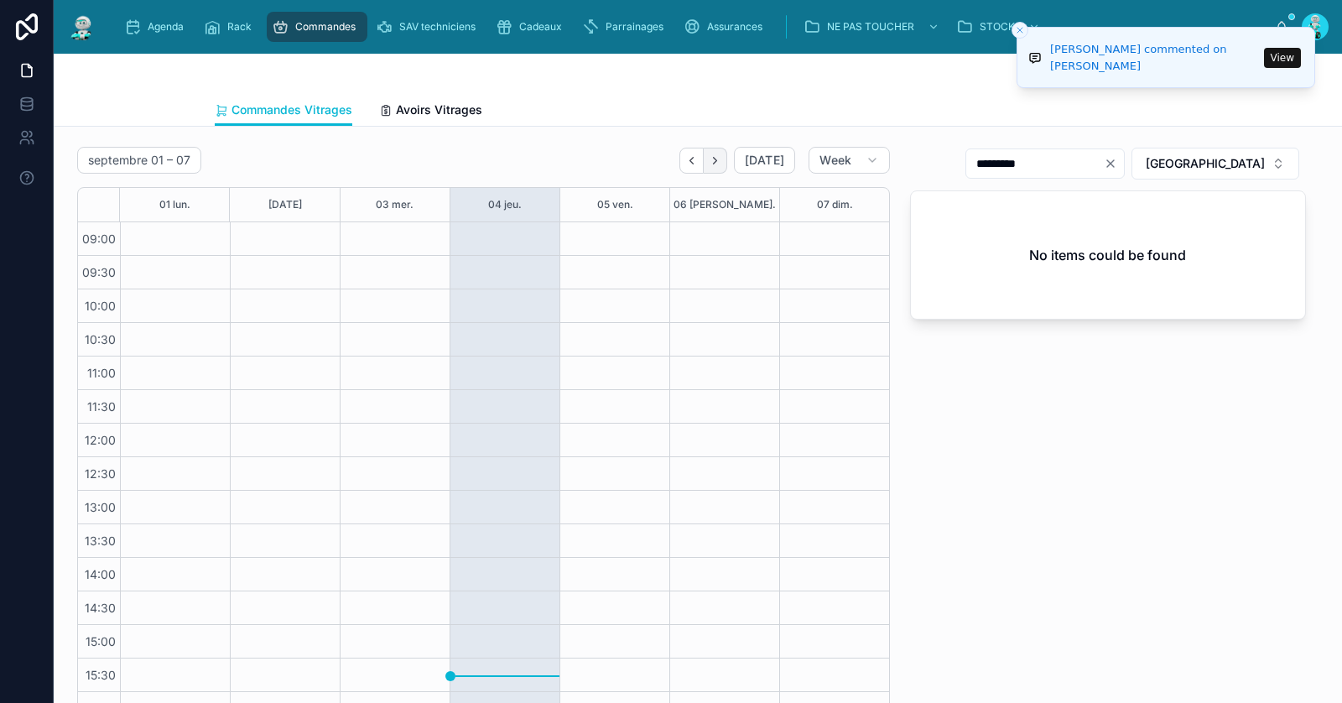
click at [715, 169] on button "Next" at bounding box center [715, 161] width 23 height 26
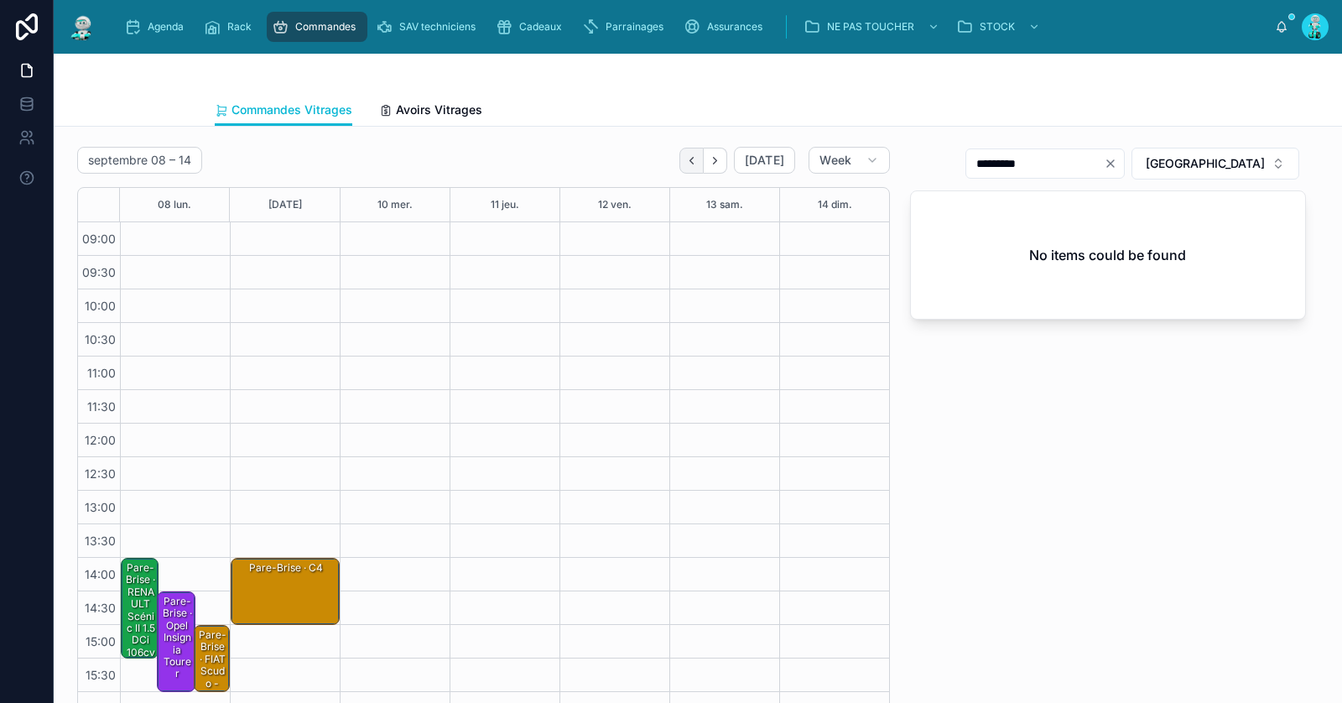
click at [700, 150] on button "Back" at bounding box center [691, 161] width 24 height 26
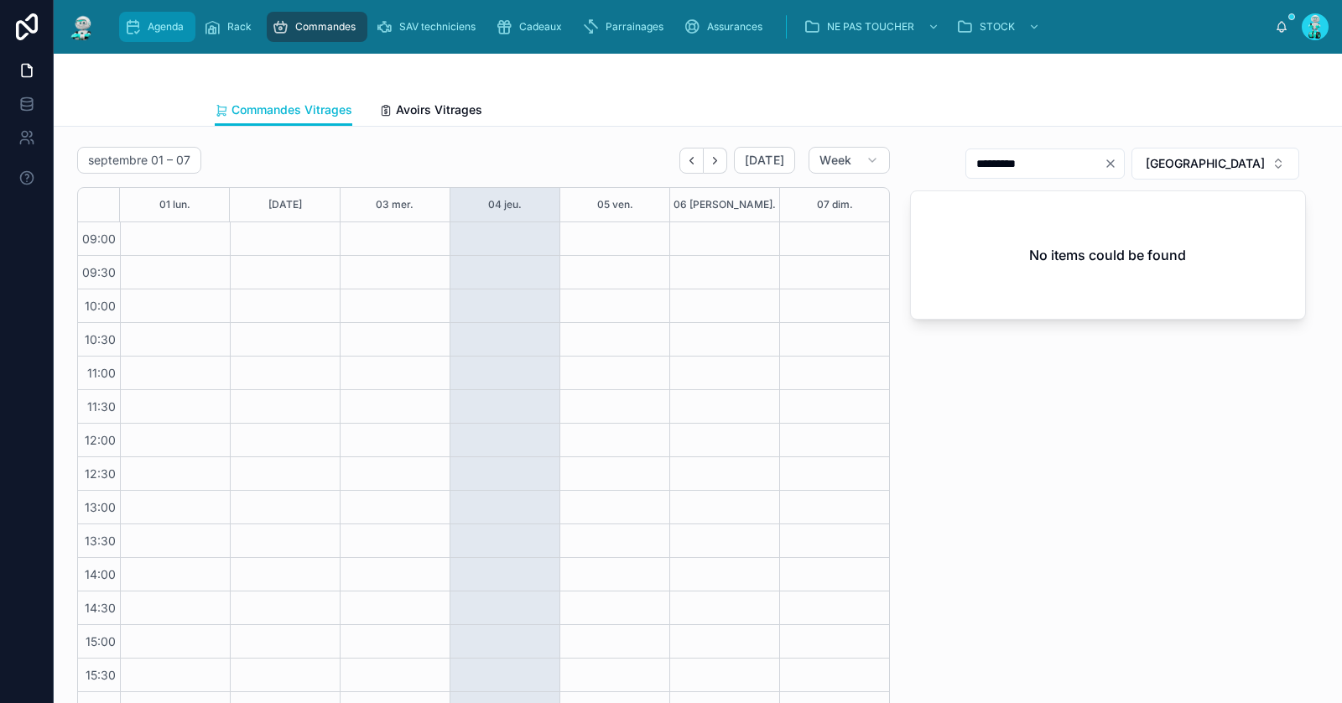
click at [178, 33] on span "Agenda" at bounding box center [166, 26] width 36 height 13
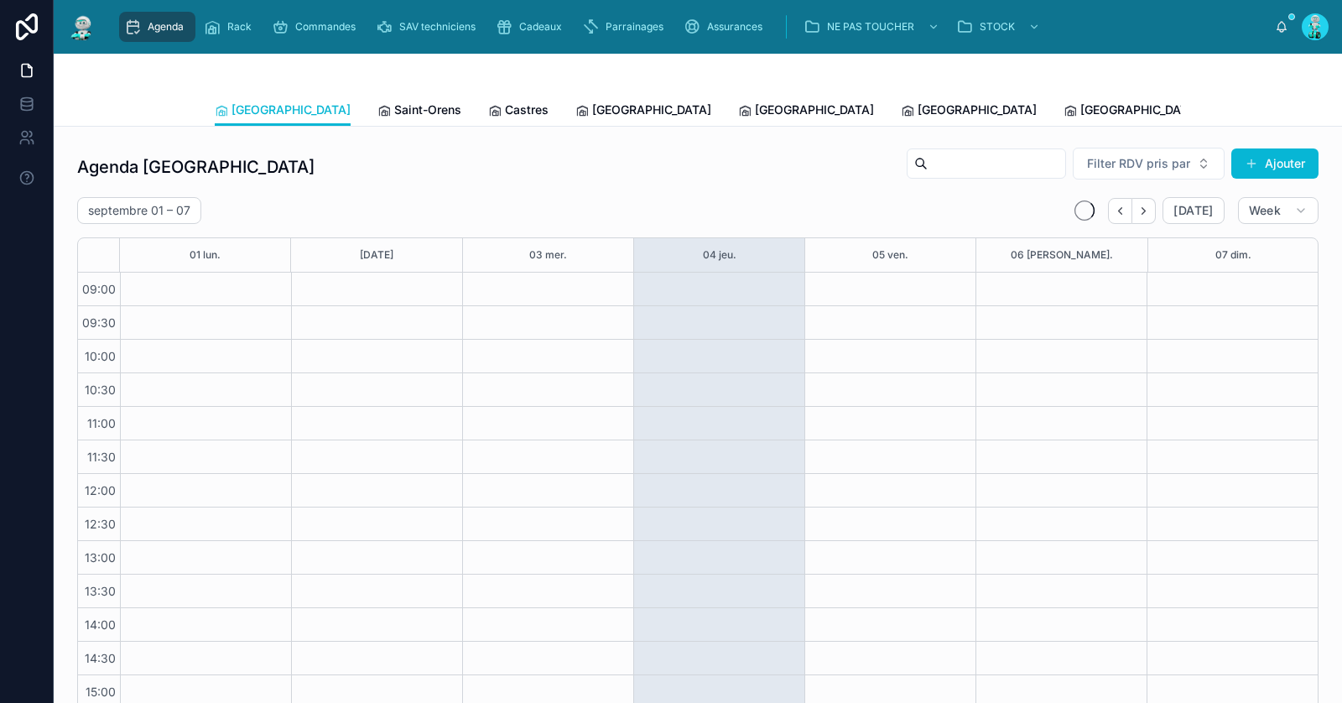
scroll to position [145, 0]
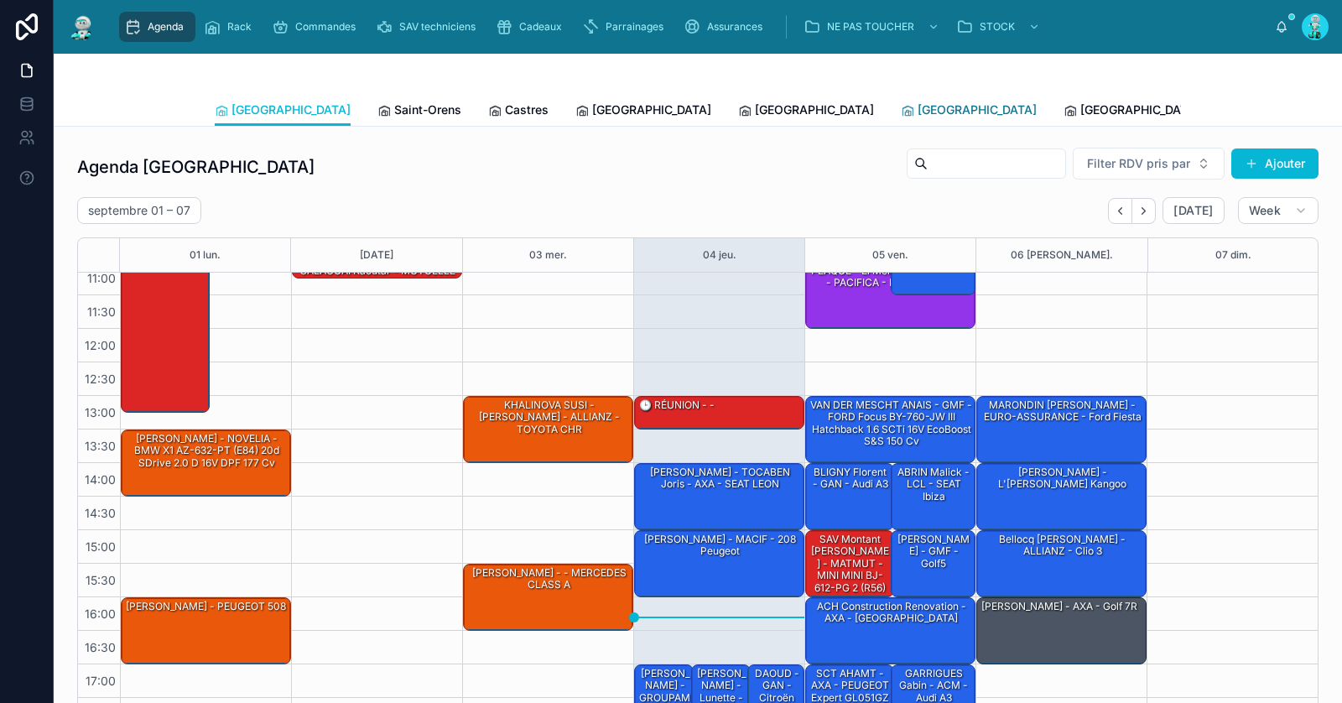
click at [917, 102] on span "[GEOGRAPHIC_DATA]" at bounding box center [976, 109] width 119 height 17
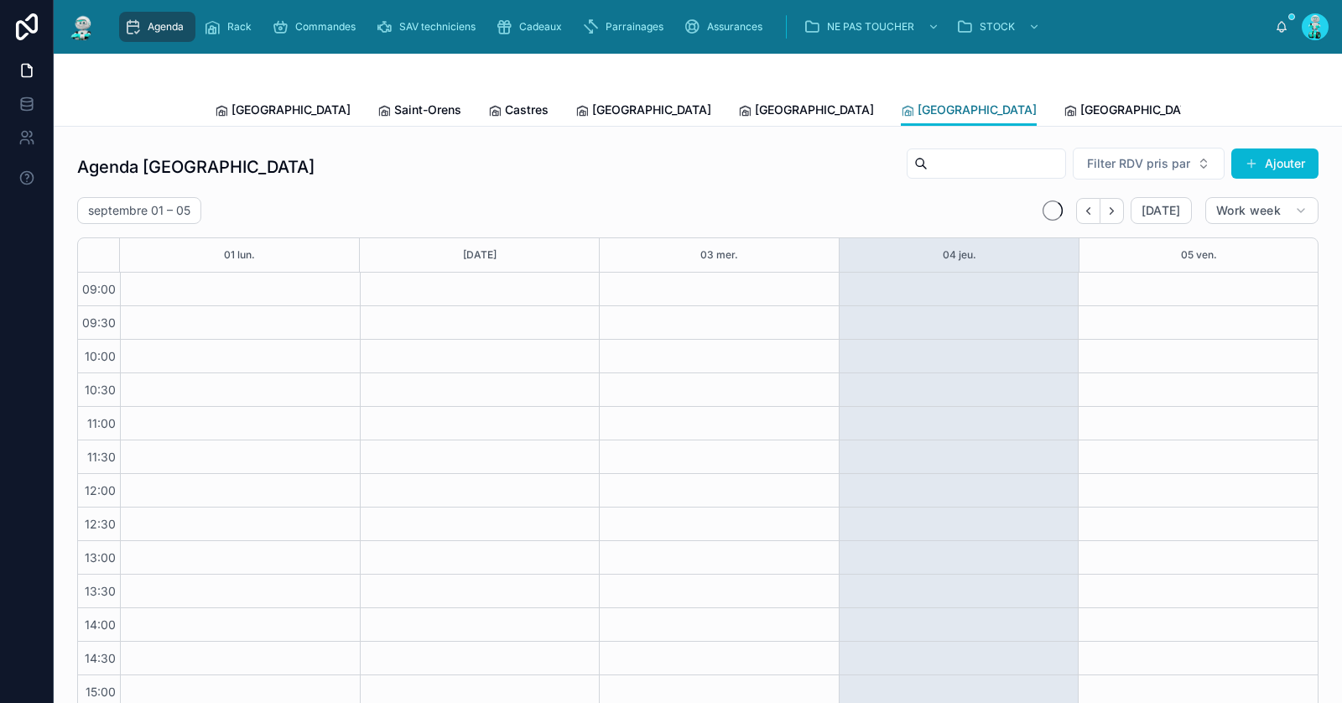
scroll to position [145, 0]
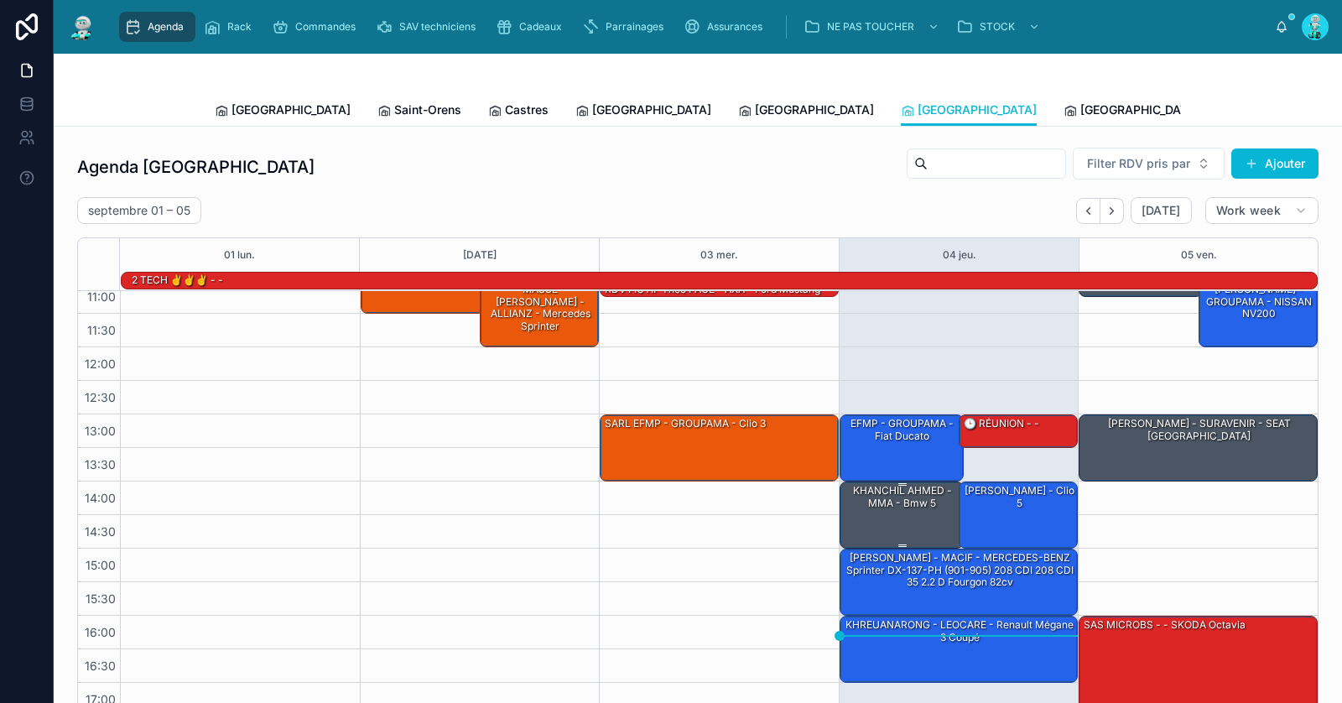
click at [917, 507] on div "KHANCHIL AHMED - MMA - Bmw 5" at bounding box center [902, 514] width 119 height 64
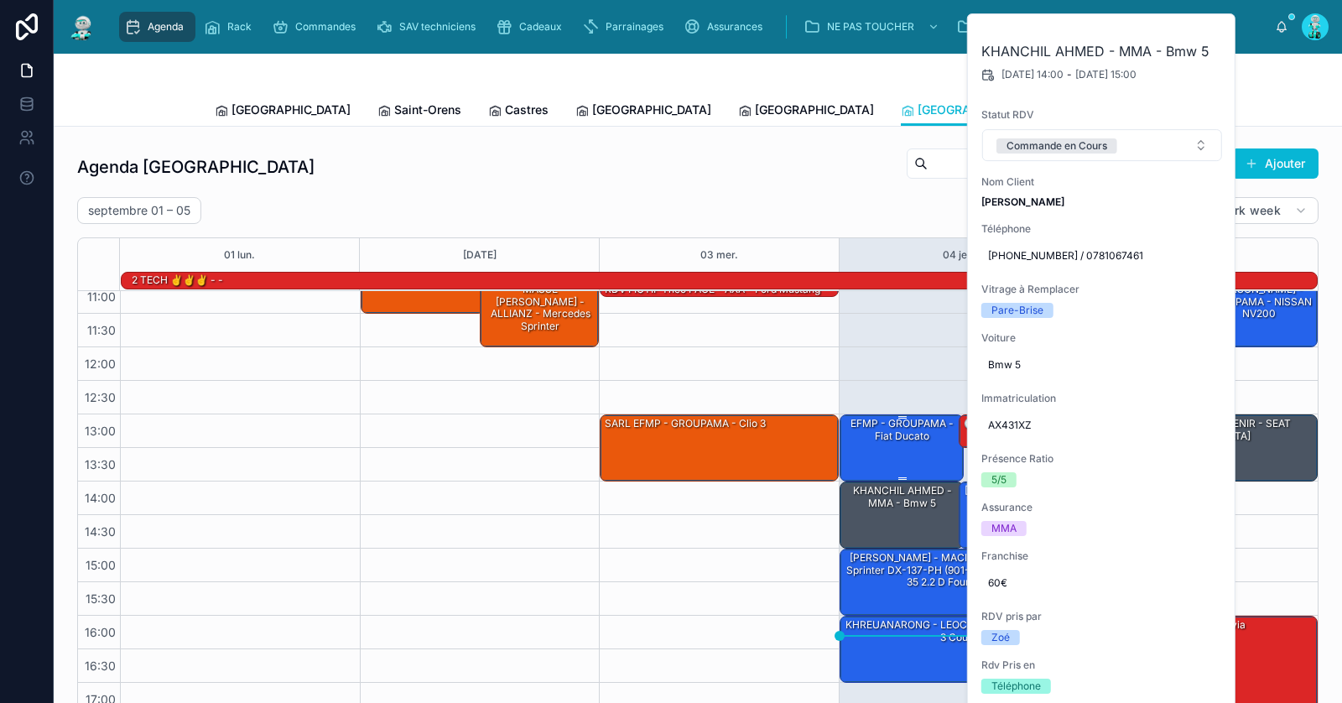
scroll to position [163, 0]
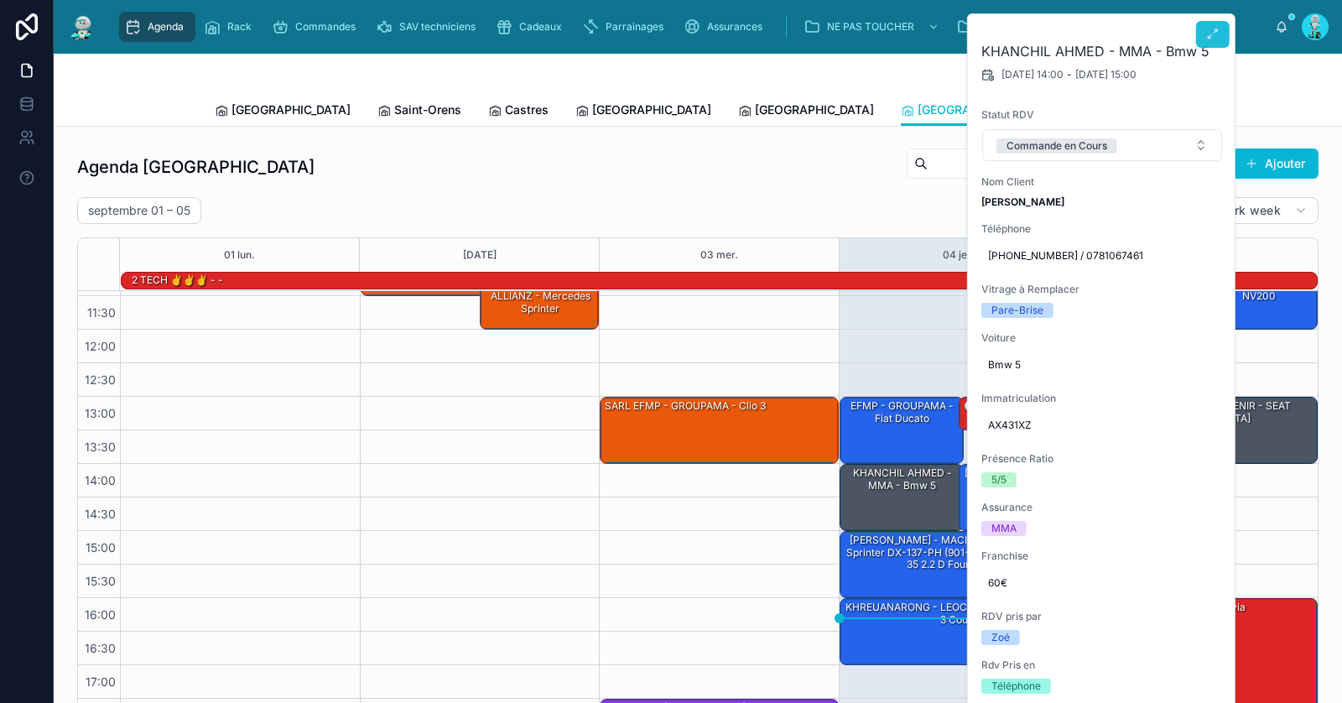
click at [1206, 29] on icon at bounding box center [1212, 34] width 13 height 13
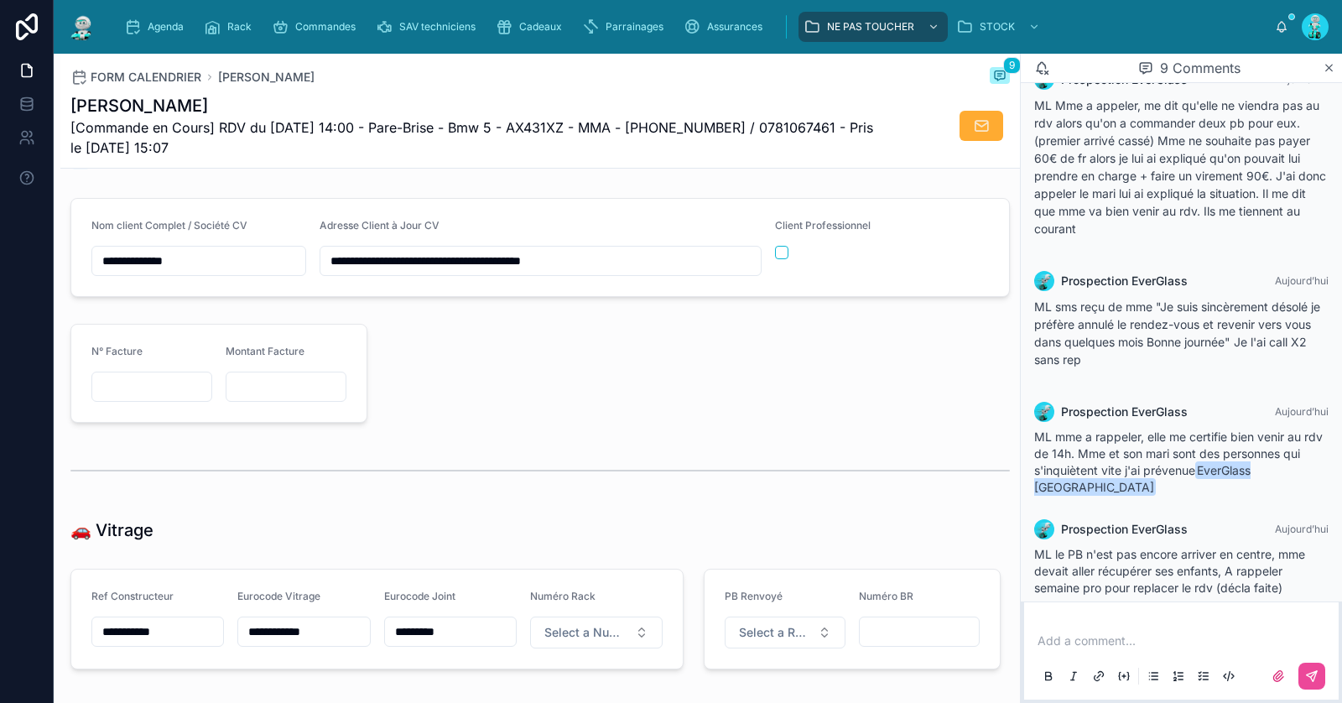
scroll to position [1737, 0]
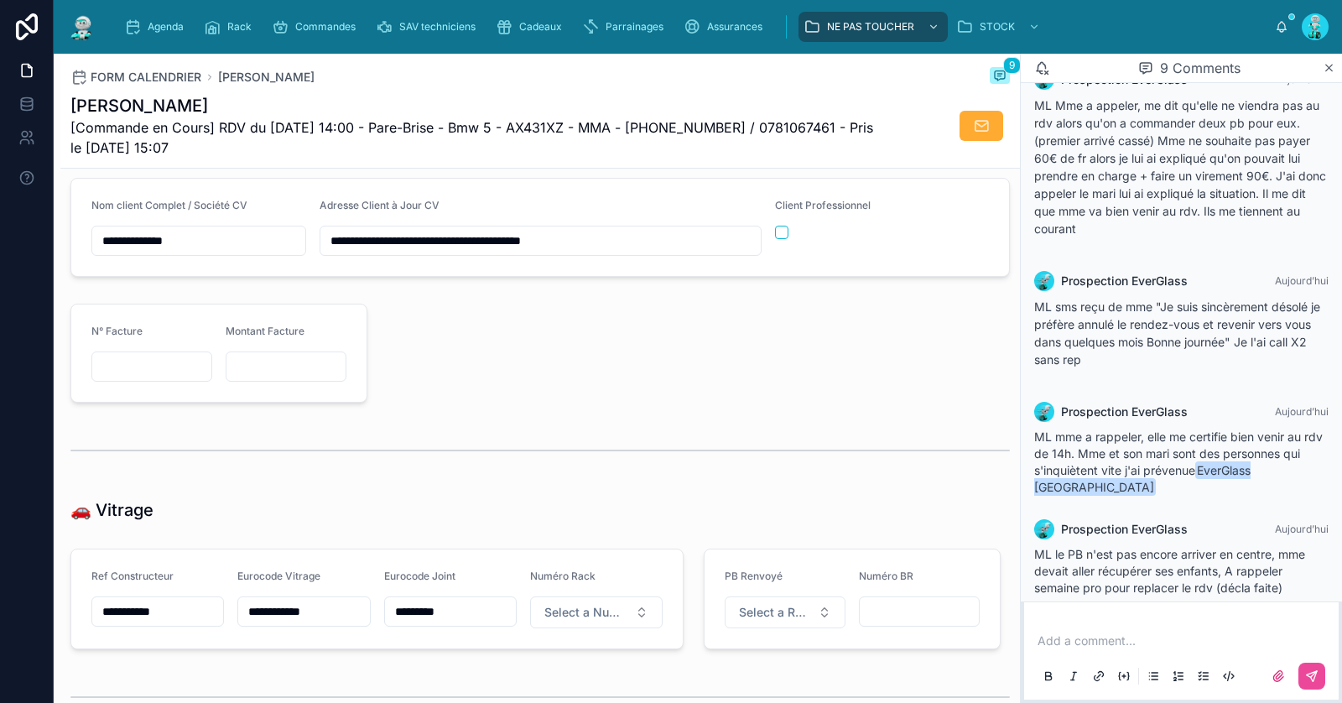
click at [309, 600] on input "**********" at bounding box center [303, 611] width 131 height 23
click at [536, 36] on div "Cadeaux" at bounding box center [532, 26] width 73 height 27
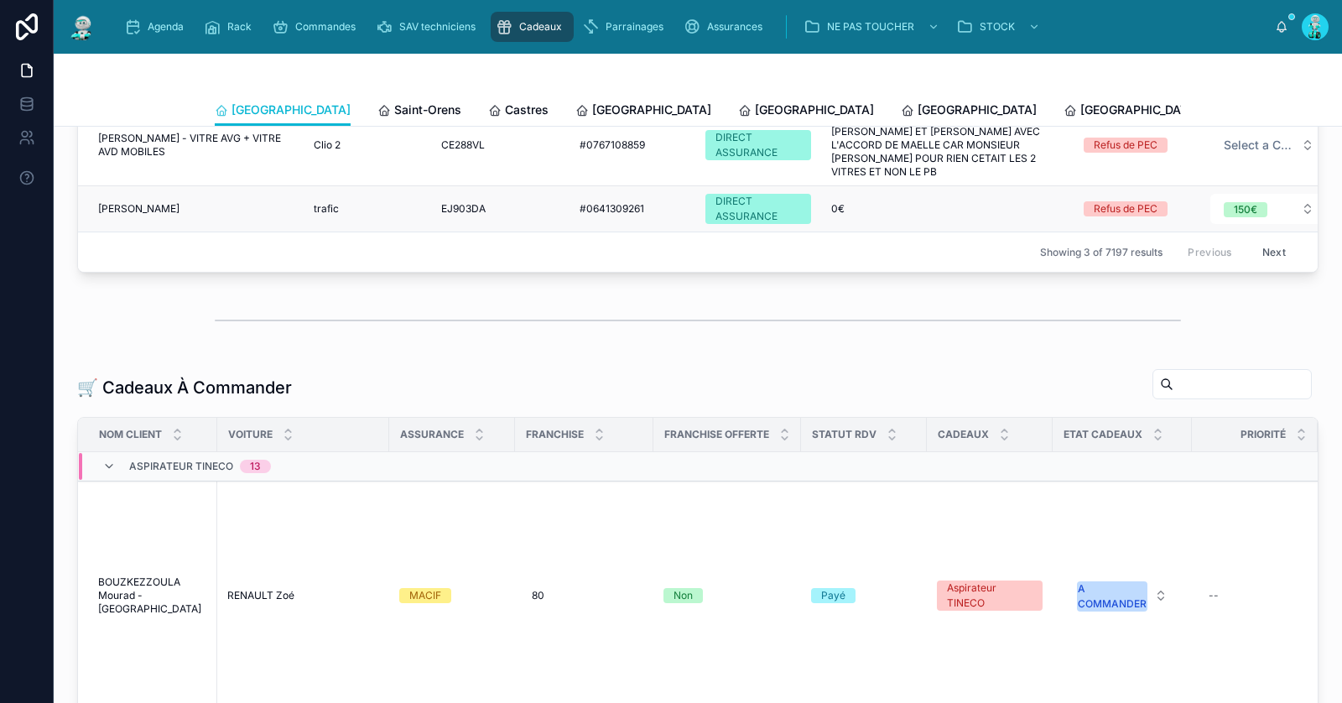
scroll to position [190, 0]
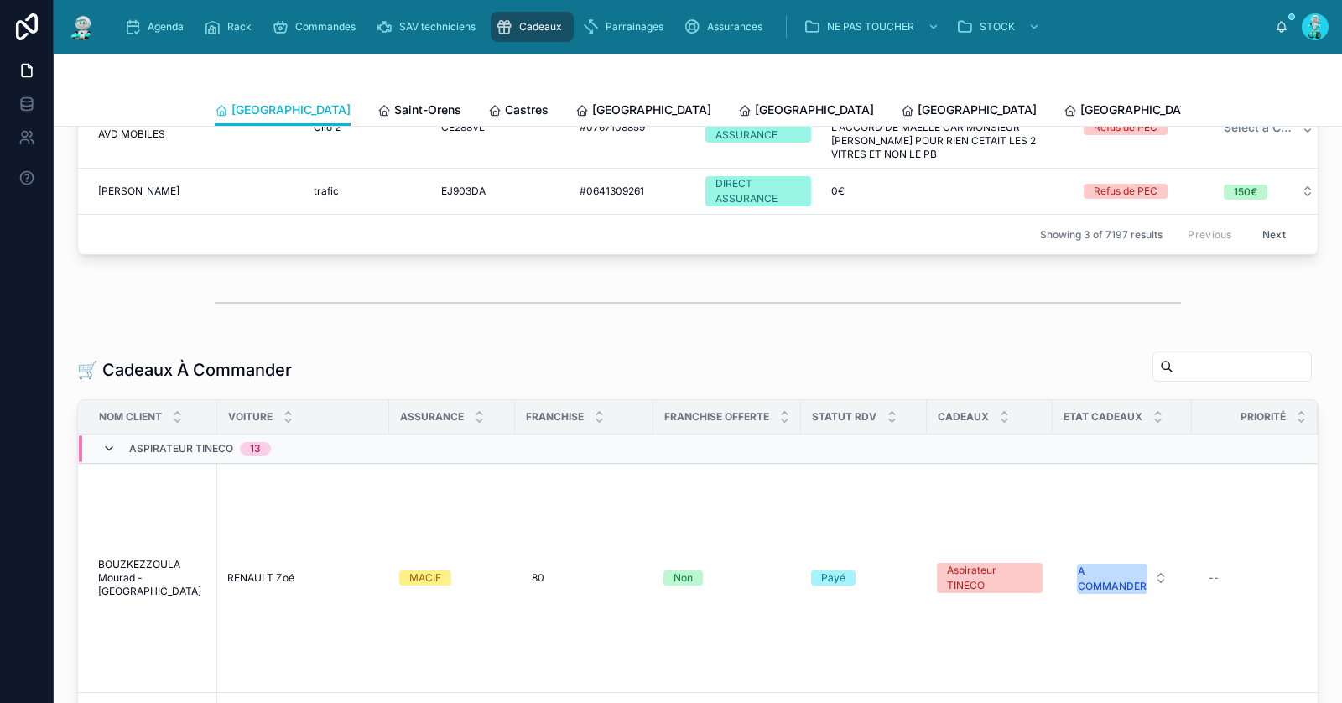
click at [104, 442] on icon at bounding box center [108, 448] width 13 height 13
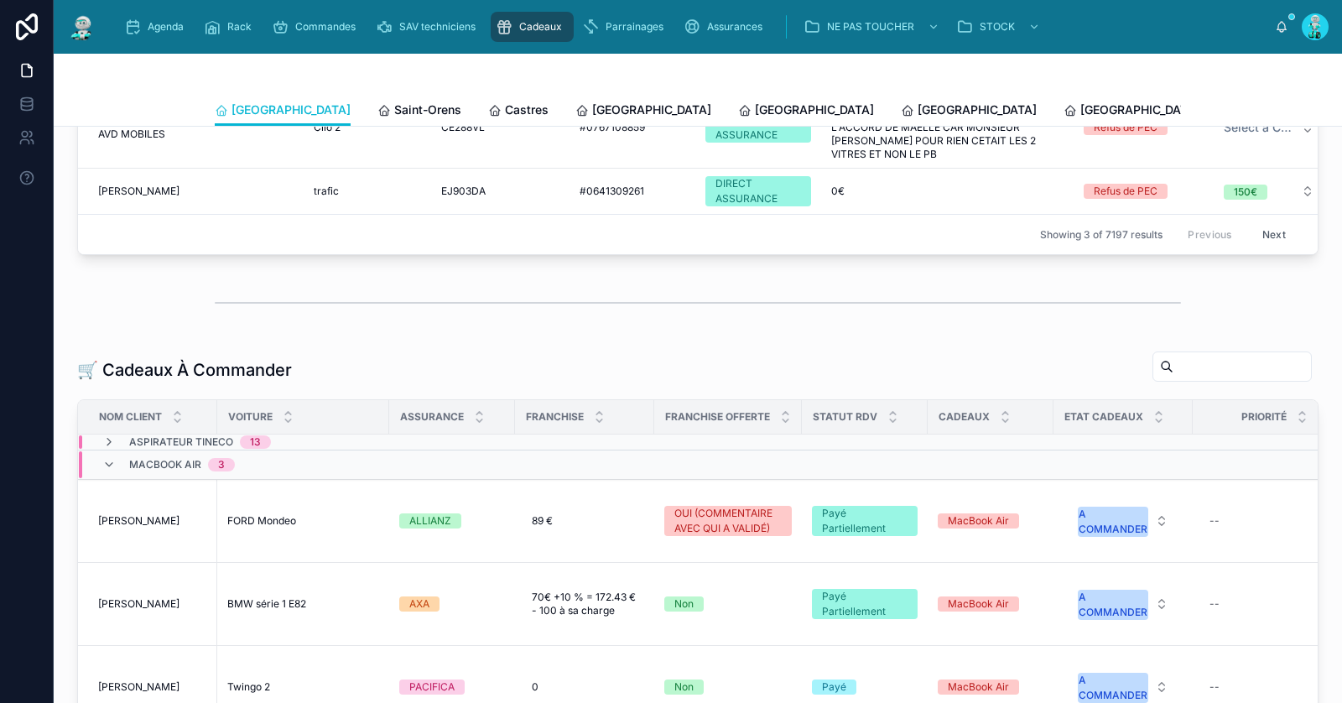
scroll to position [307, 0]
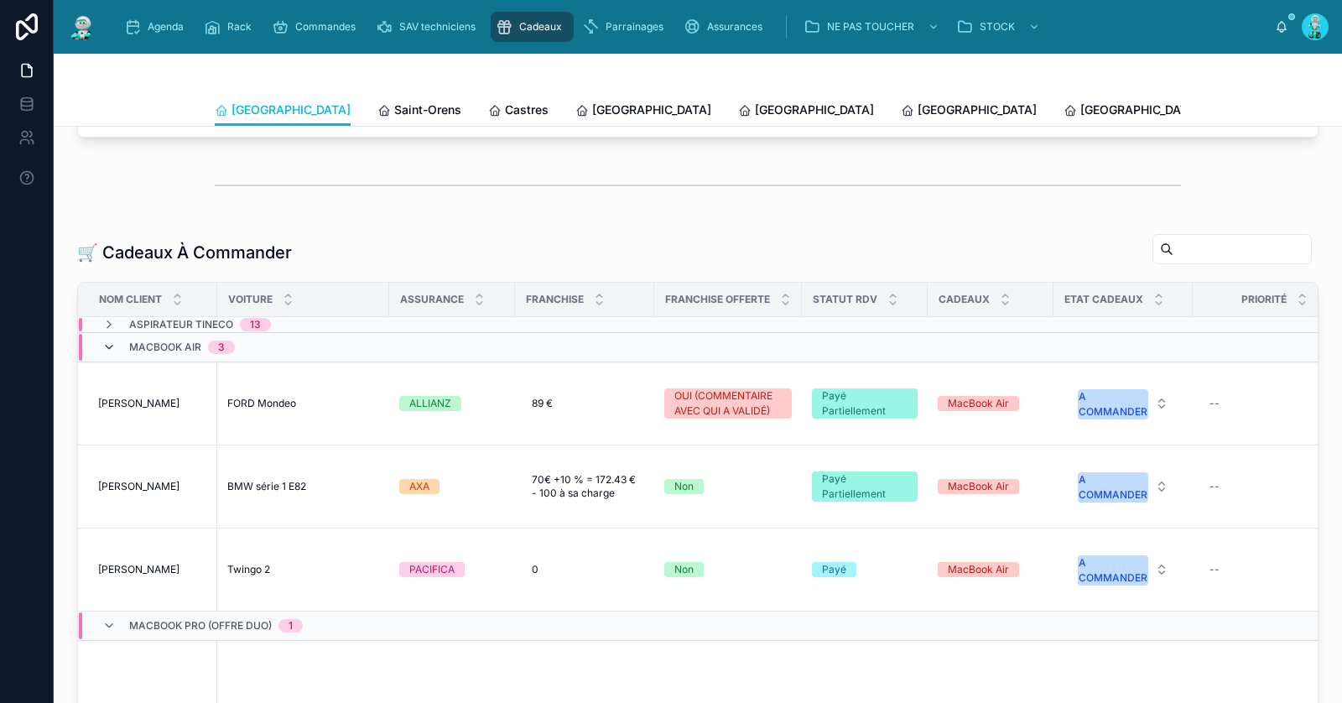
click at [115, 340] on icon at bounding box center [108, 346] width 13 height 13
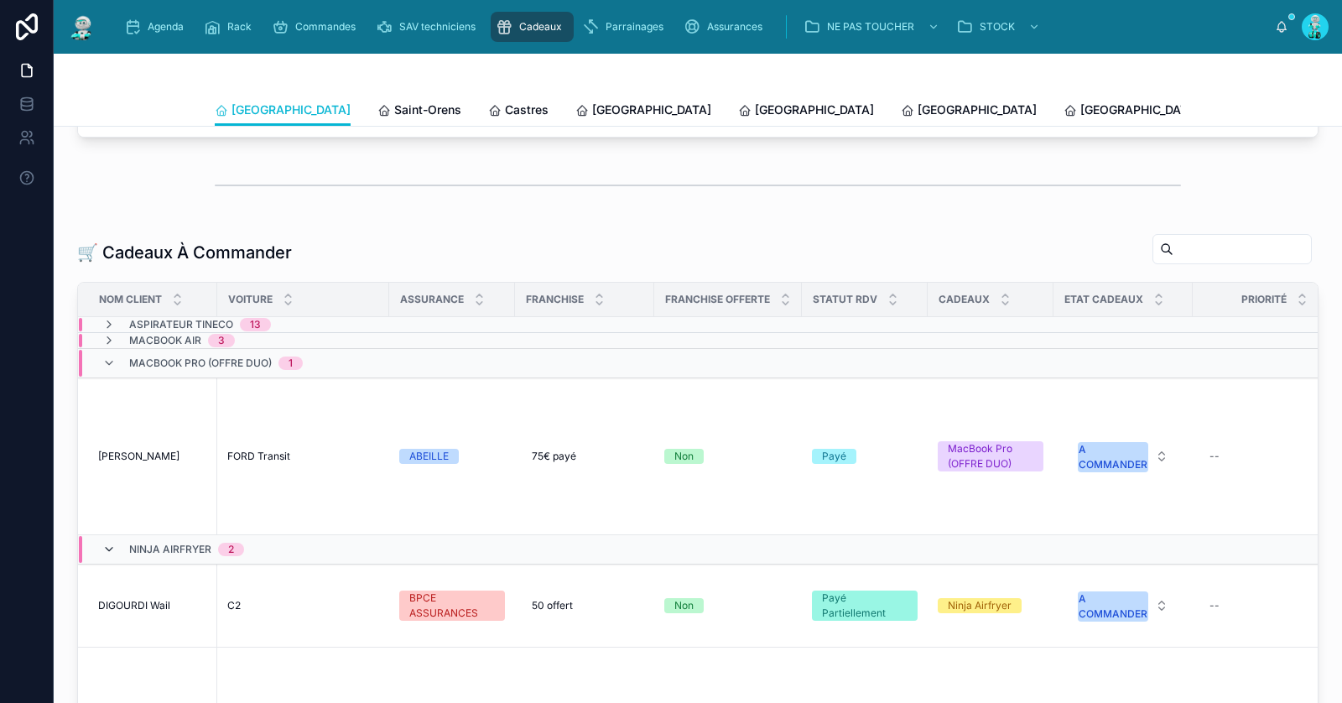
click at [102, 543] on icon at bounding box center [108, 549] width 13 height 13
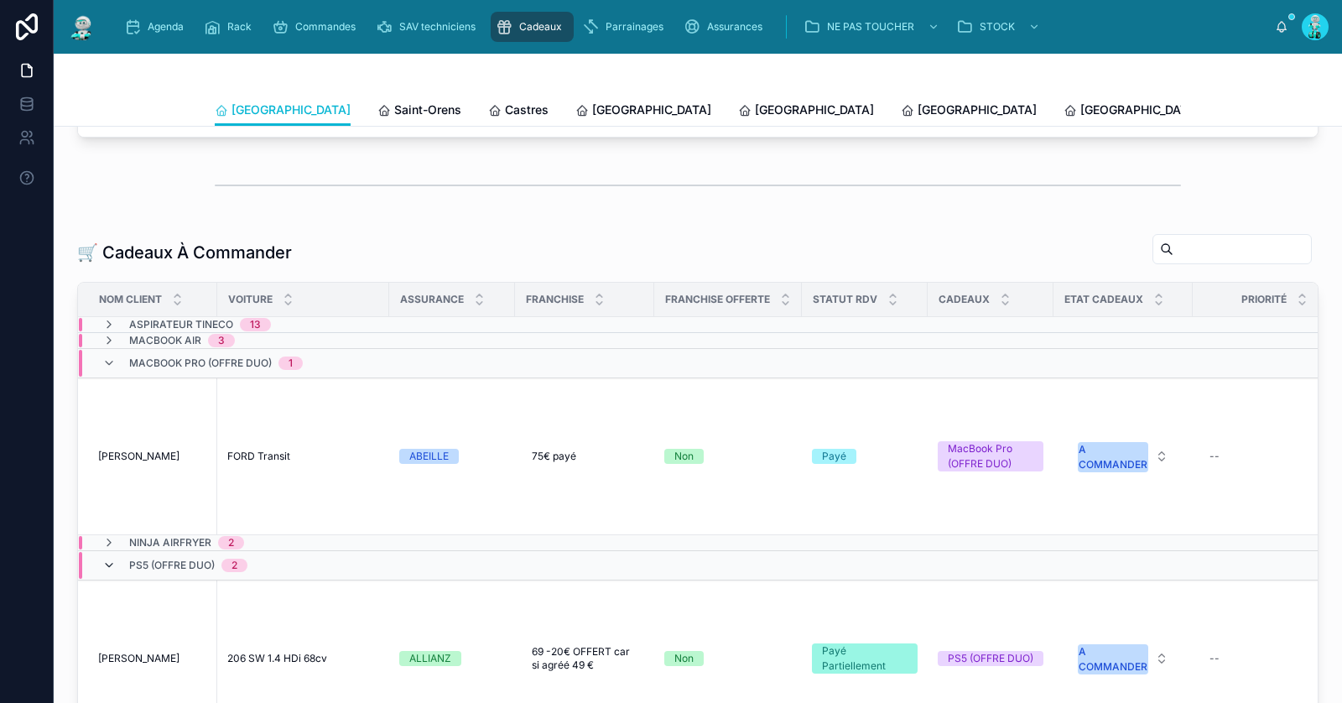
click at [108, 559] on icon at bounding box center [108, 565] width 13 height 13
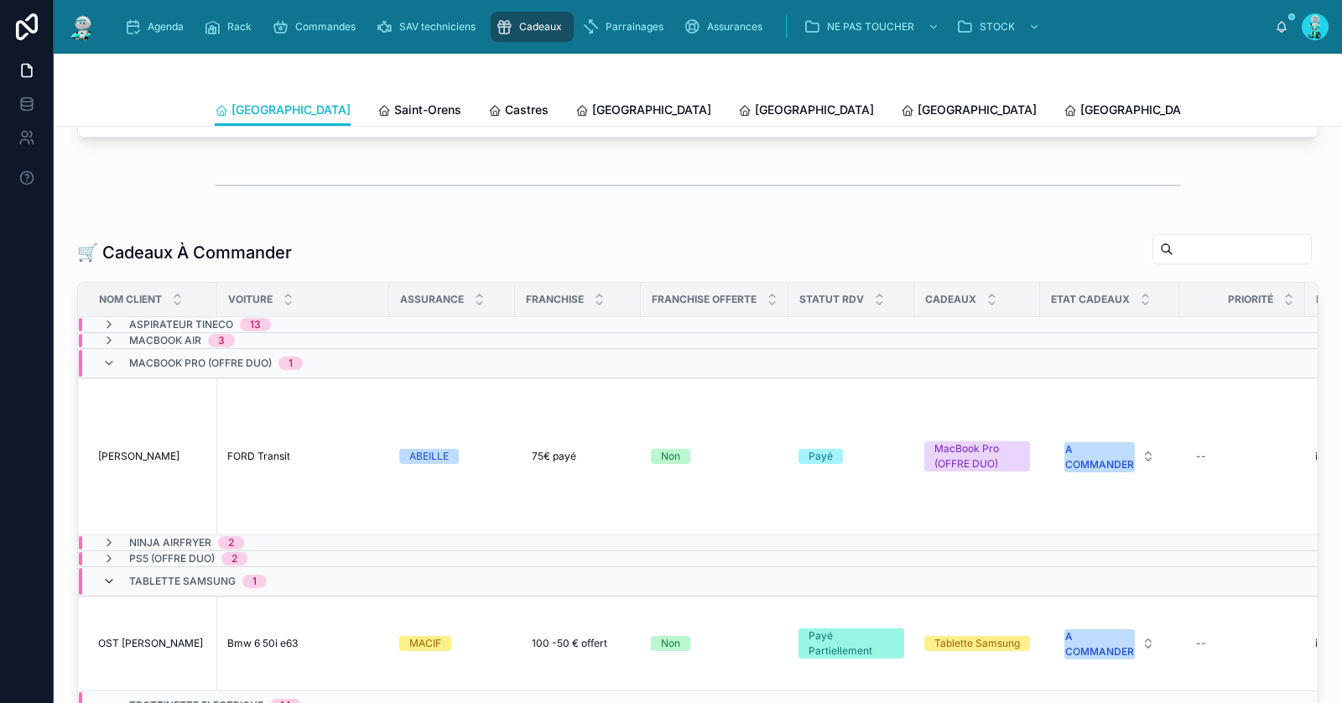
click at [108, 574] on icon at bounding box center [108, 580] width 13 height 13
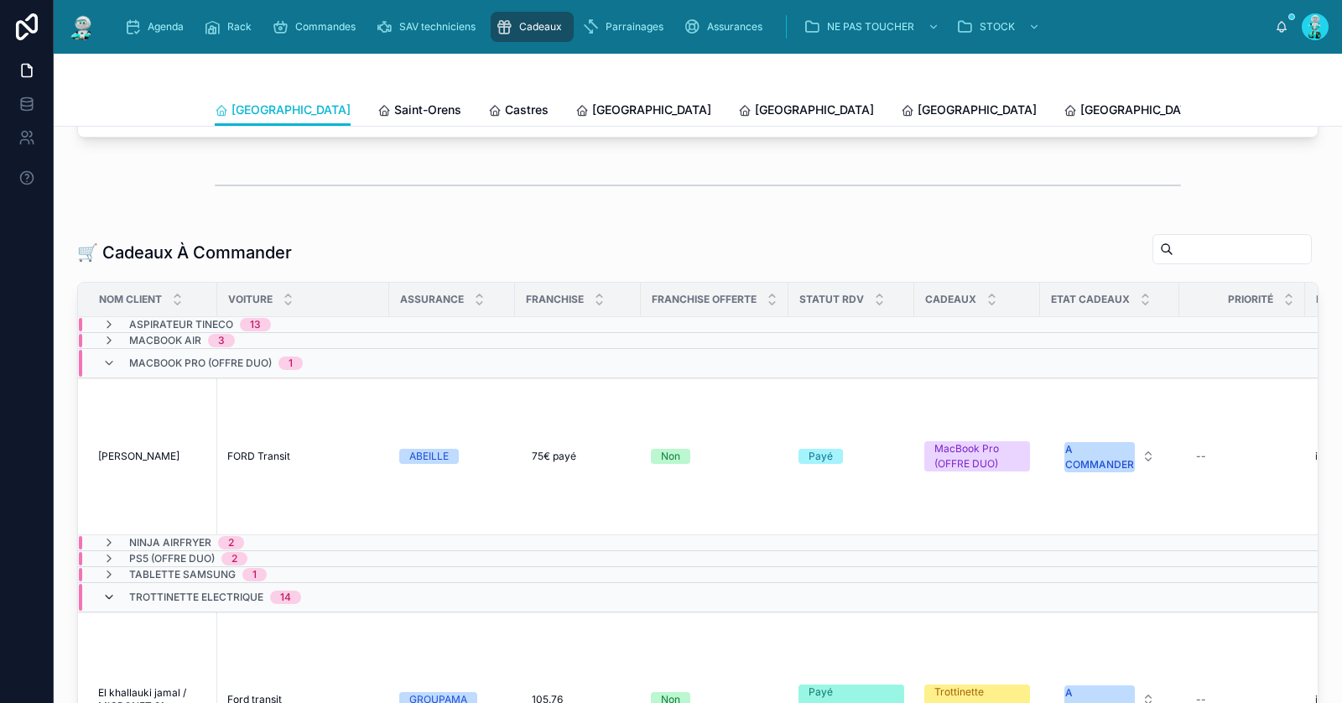
click at [110, 590] on icon at bounding box center [108, 596] width 13 height 13
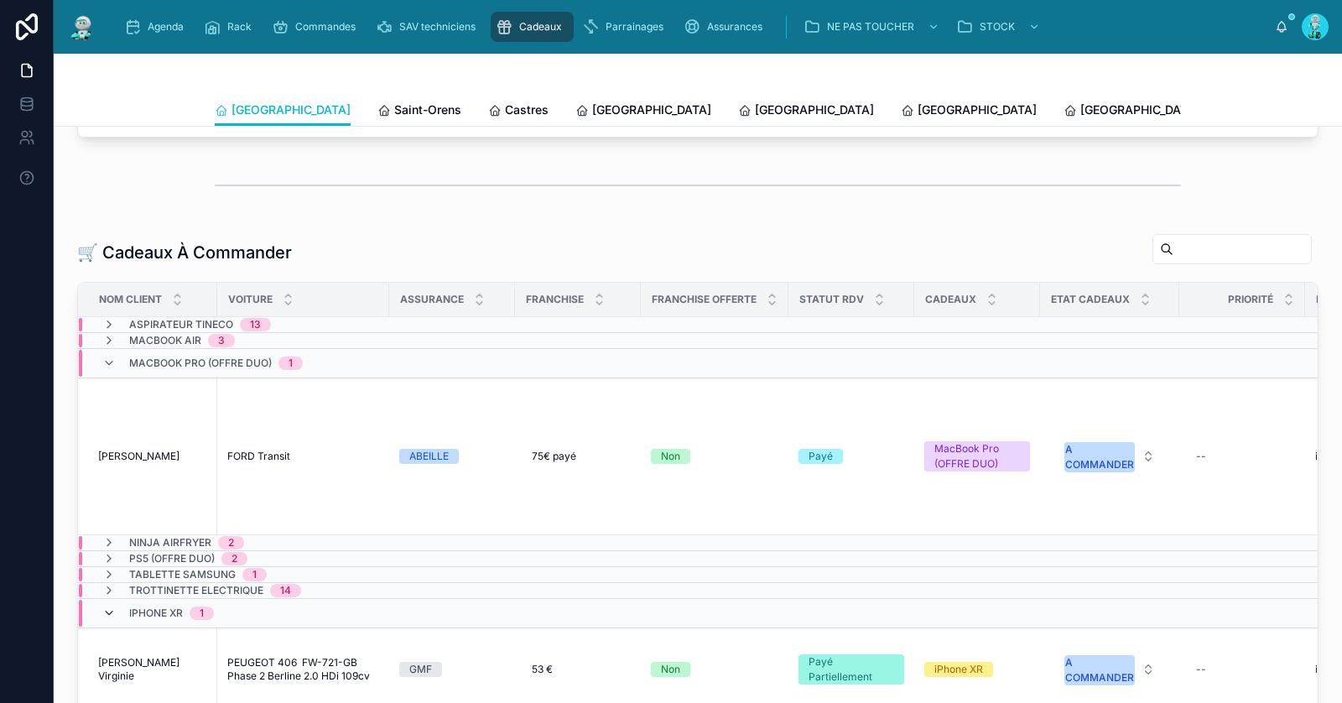
click at [111, 606] on icon at bounding box center [108, 612] width 13 height 13
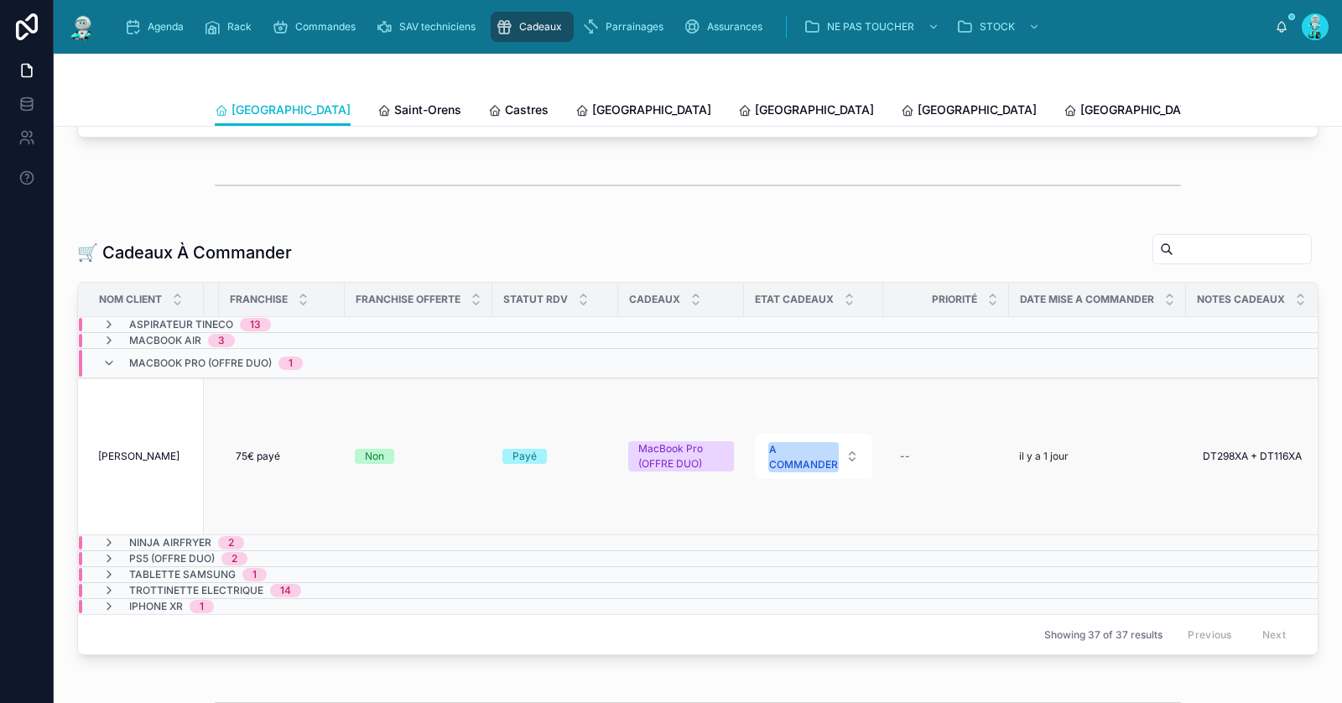
scroll to position [0, 887]
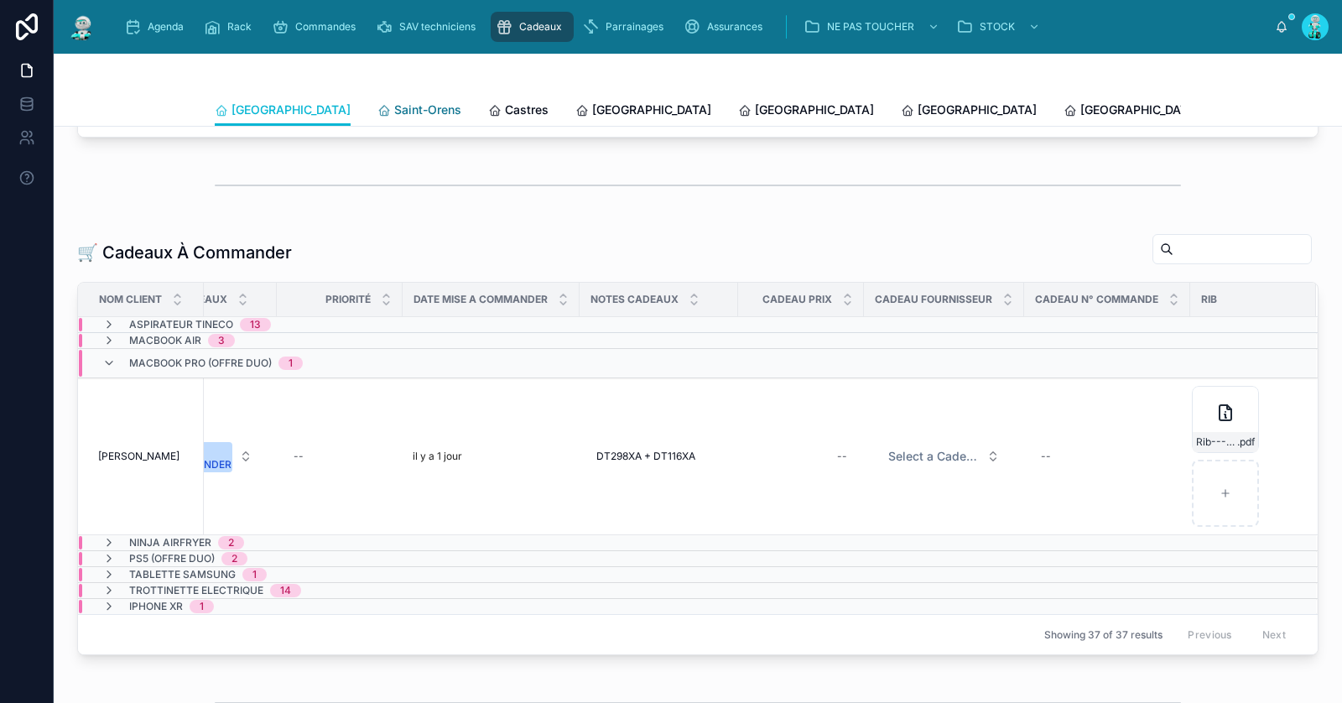
click at [394, 101] on span "Saint-Orens" at bounding box center [427, 109] width 67 height 17
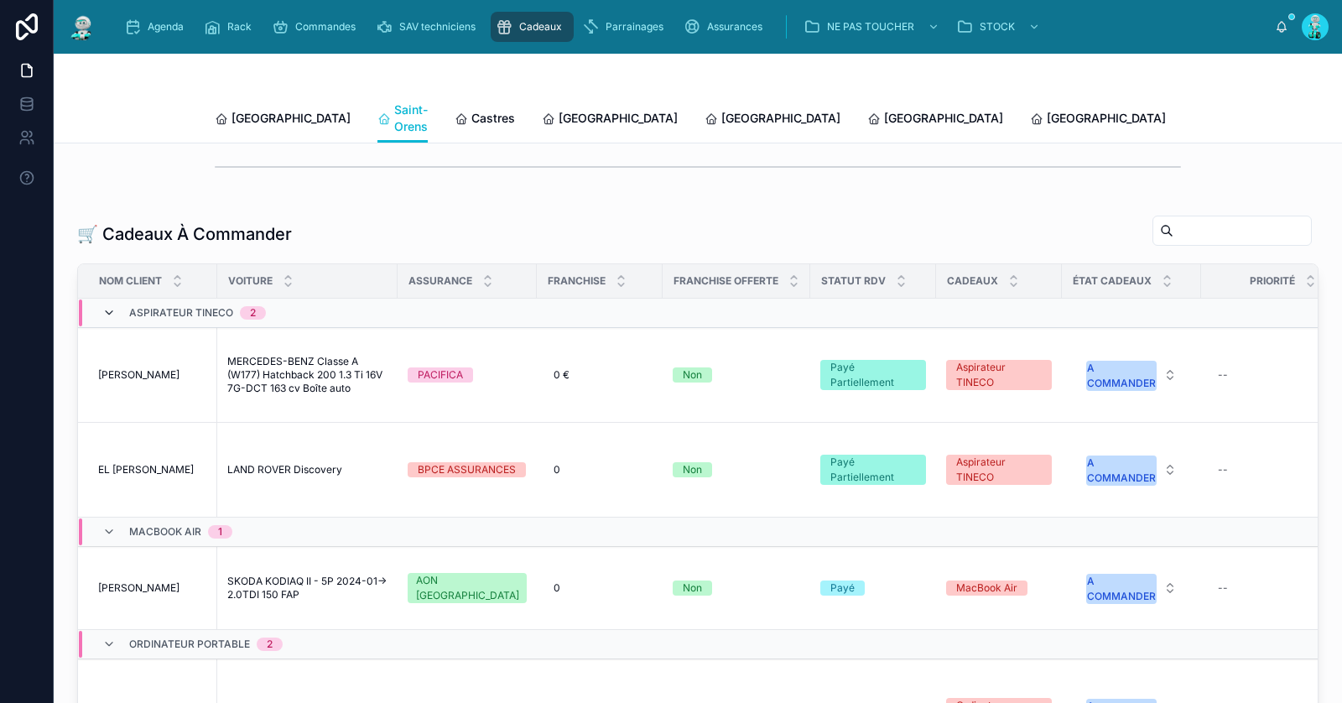
click at [112, 306] on icon at bounding box center [108, 312] width 13 height 13
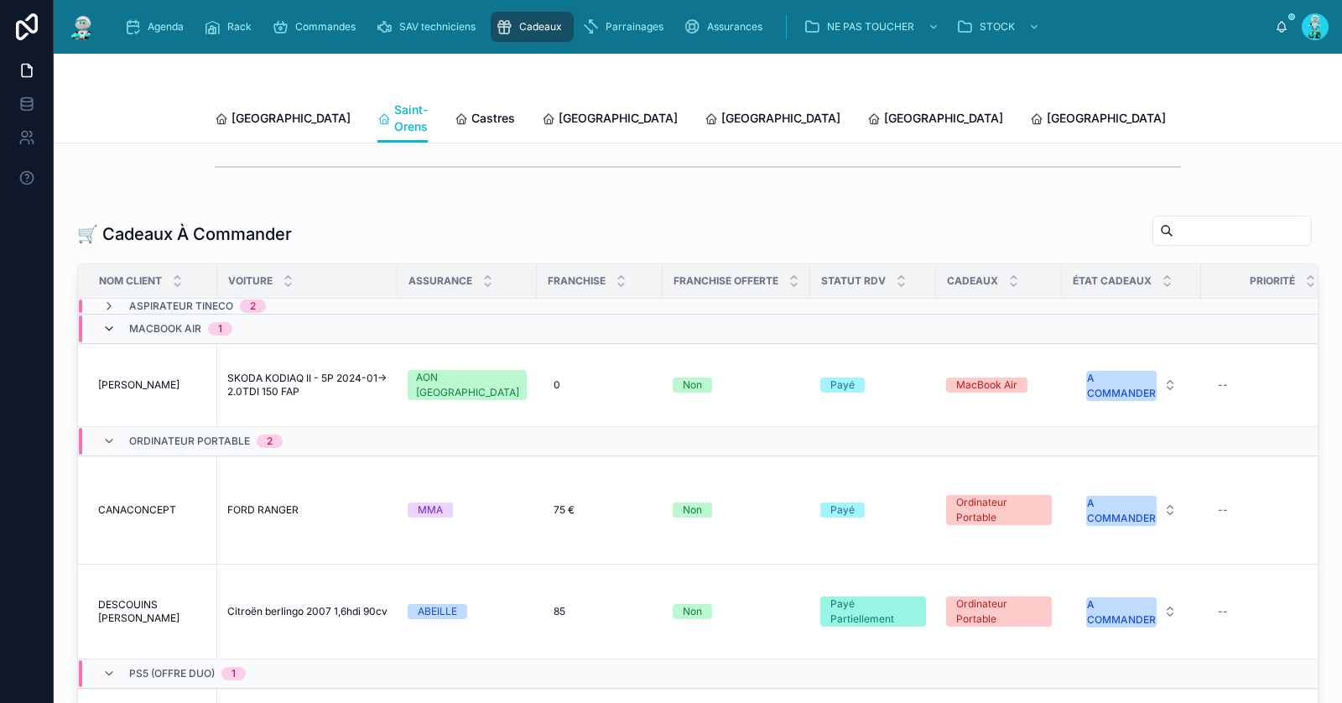
click at [115, 322] on icon at bounding box center [108, 328] width 13 height 13
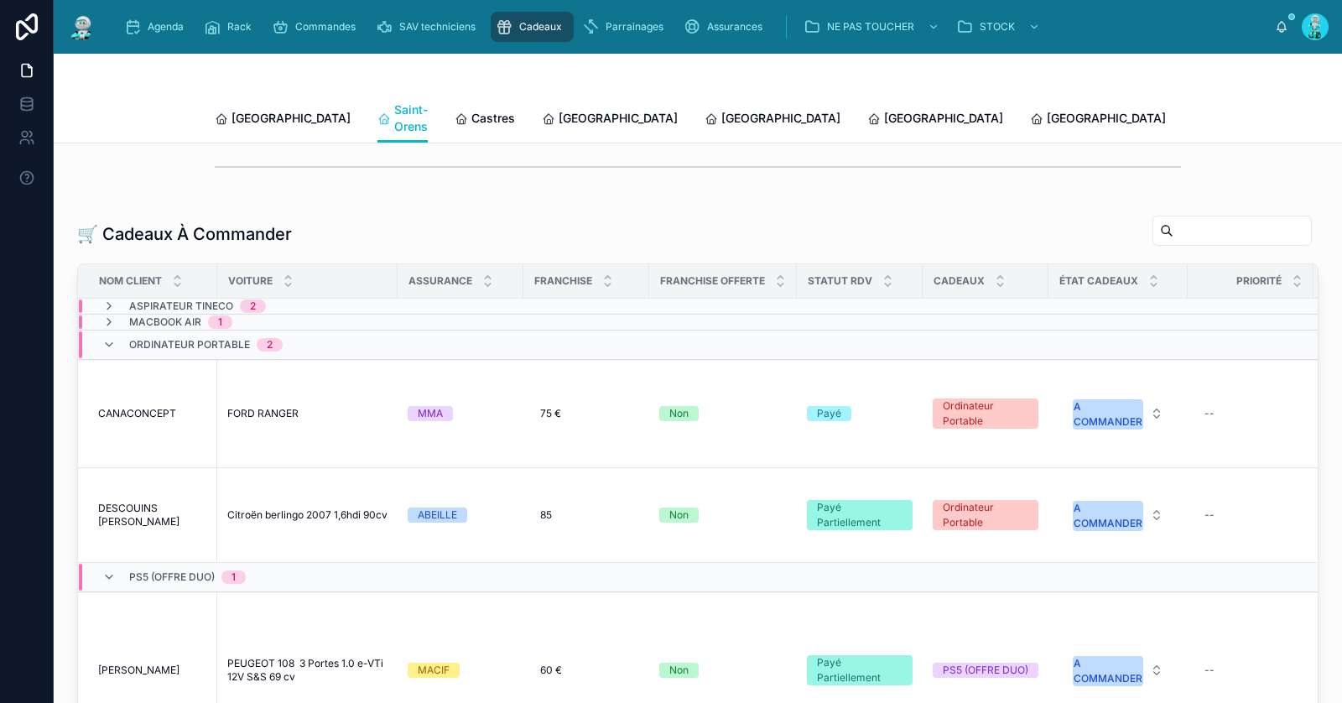
click at [115, 331] on div "Ordinateur Portable 2" at bounding box center [192, 344] width 180 height 27
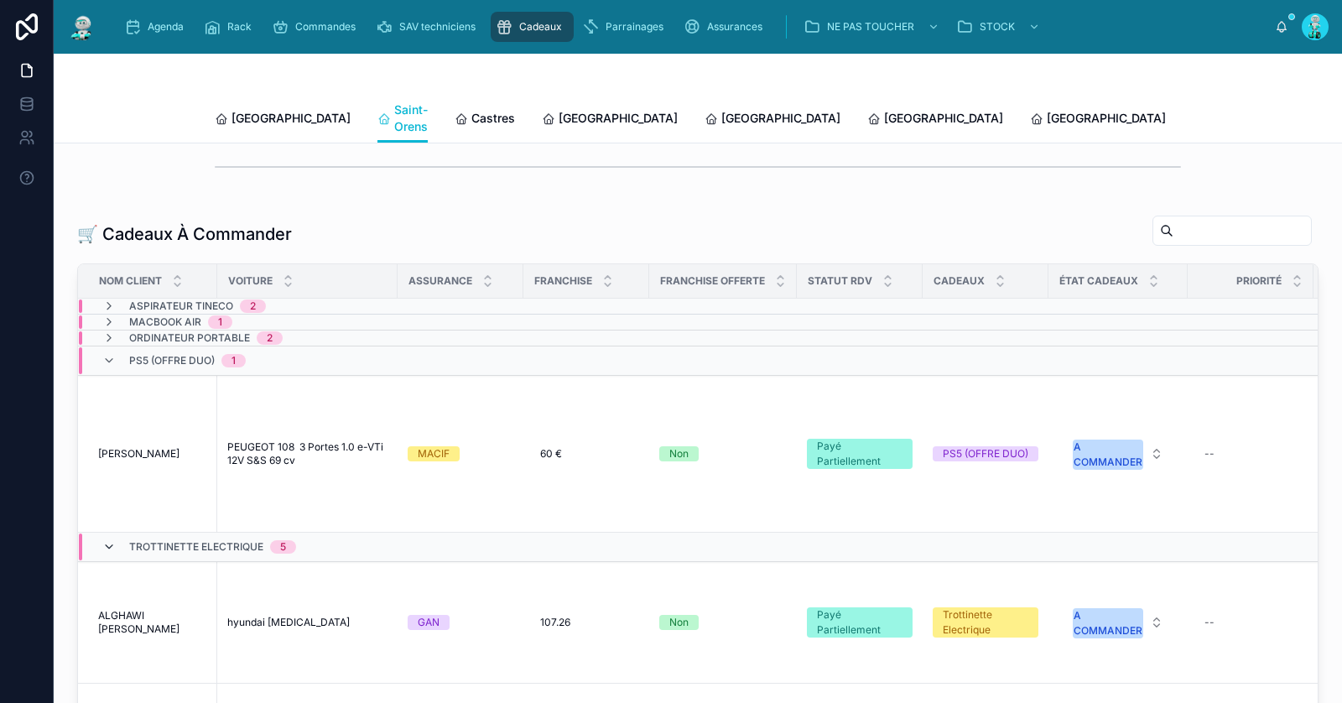
click at [109, 540] on icon at bounding box center [108, 546] width 13 height 13
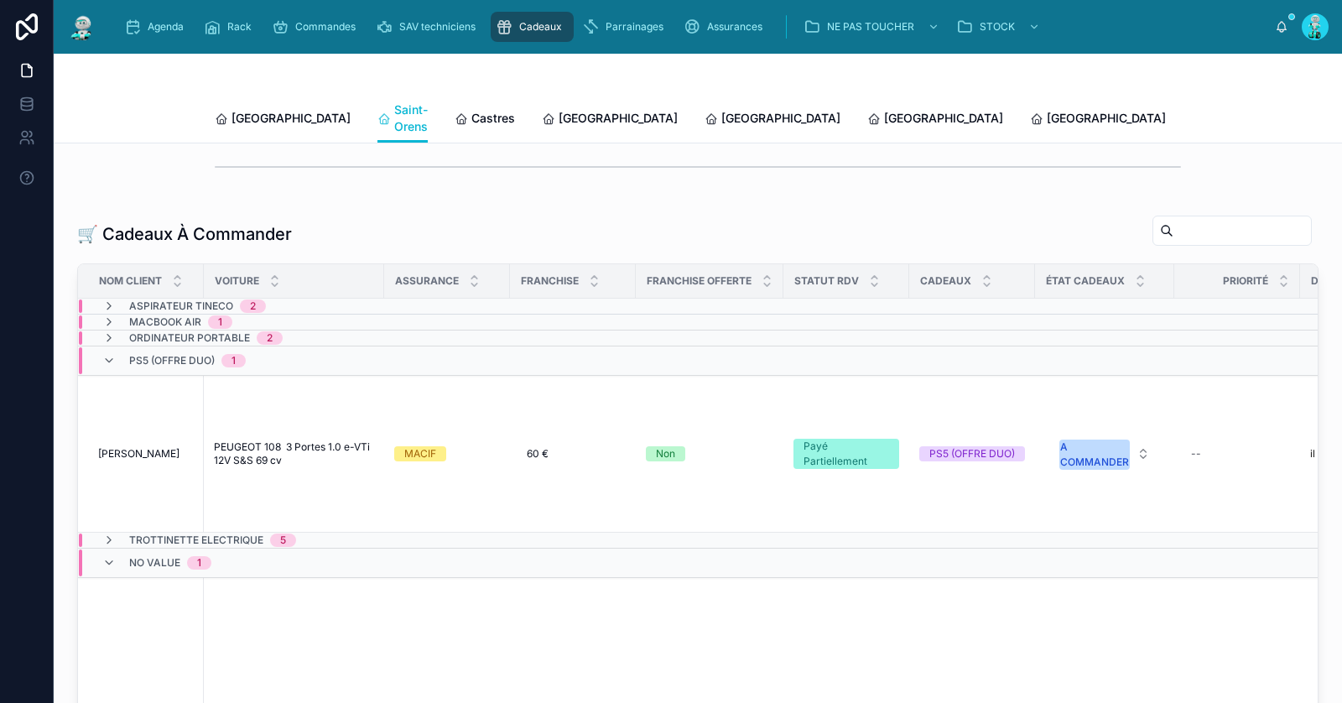
click at [110, 549] on div "No value 1" at bounding box center [156, 562] width 109 height 27
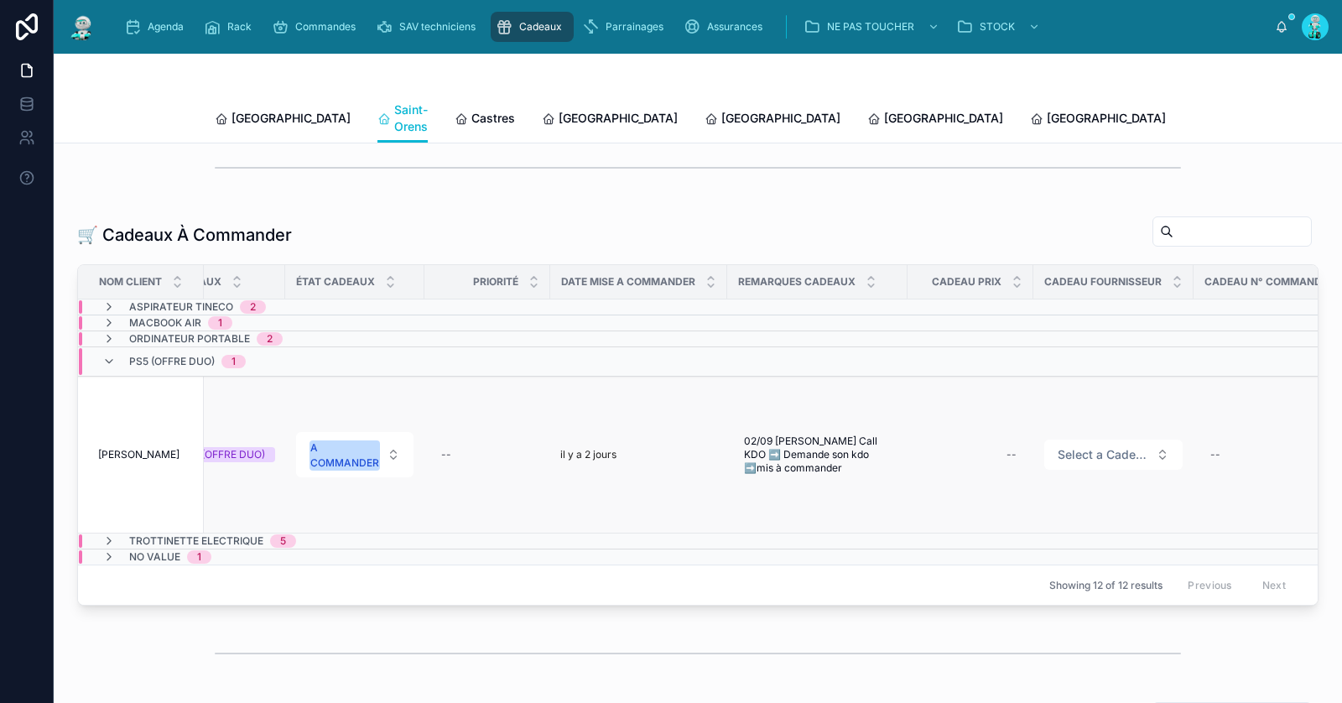
scroll to position [0, 917]
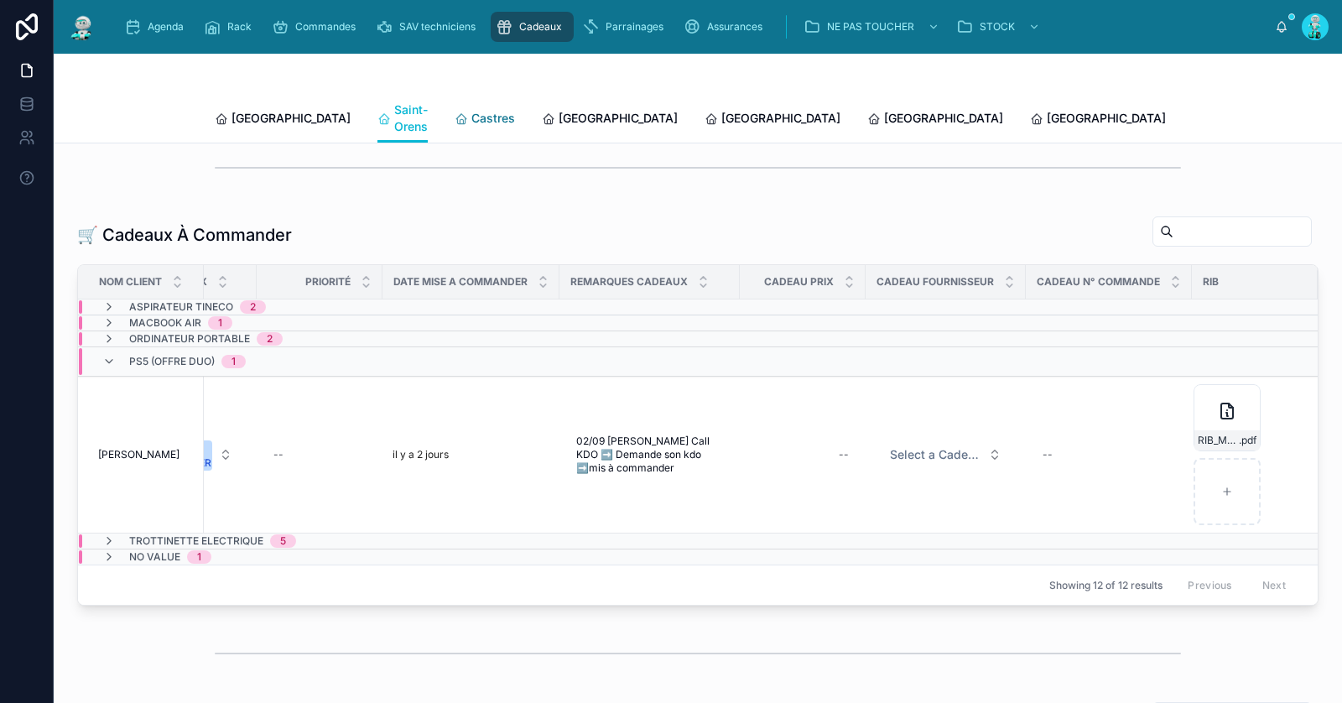
click at [471, 112] on span "Castres" at bounding box center [493, 118] width 44 height 17
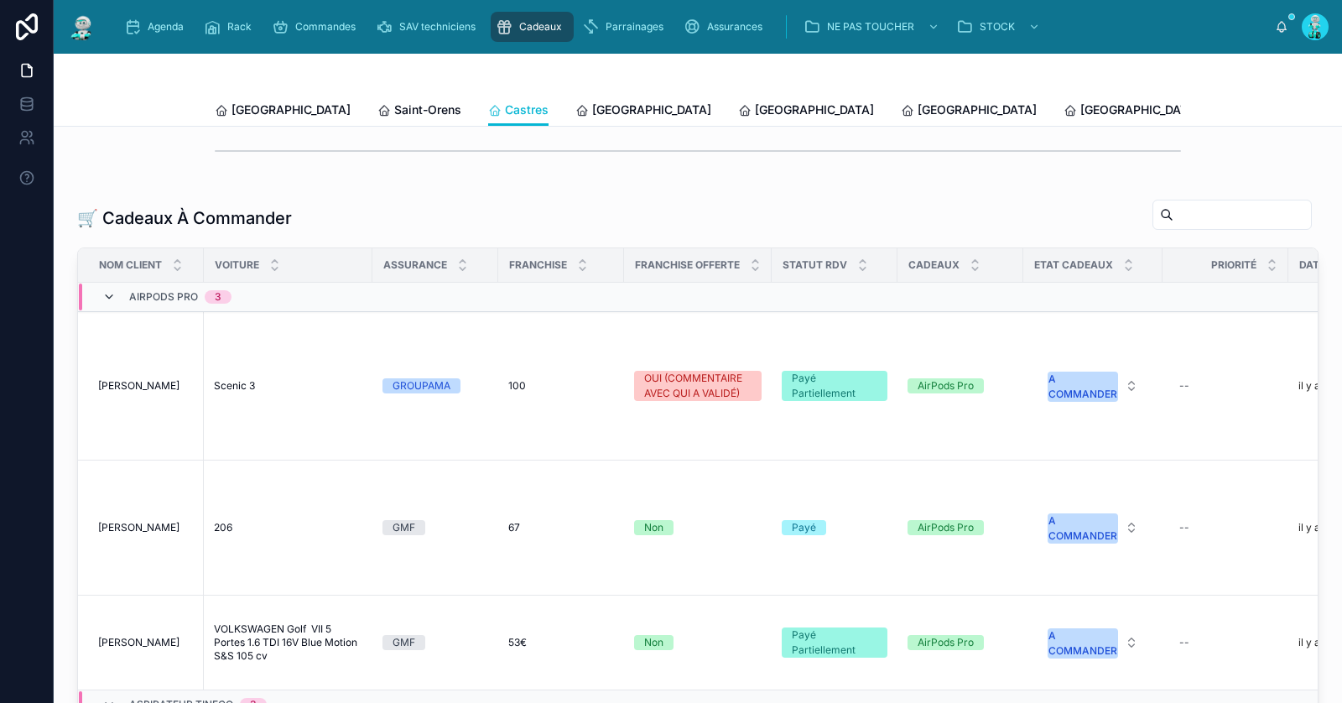
click at [114, 294] on icon at bounding box center [108, 296] width 13 height 13
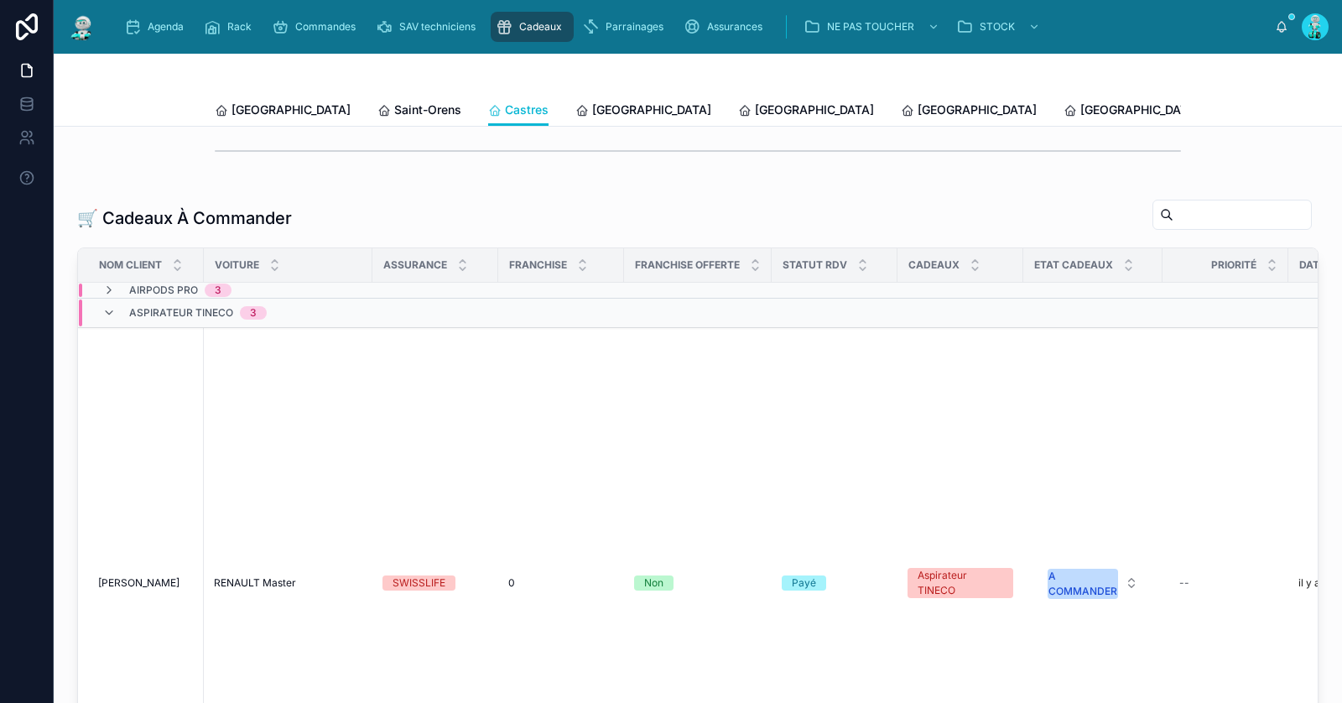
click at [114, 299] on div "Aspirateur TINECO 3" at bounding box center [184, 312] width 164 height 27
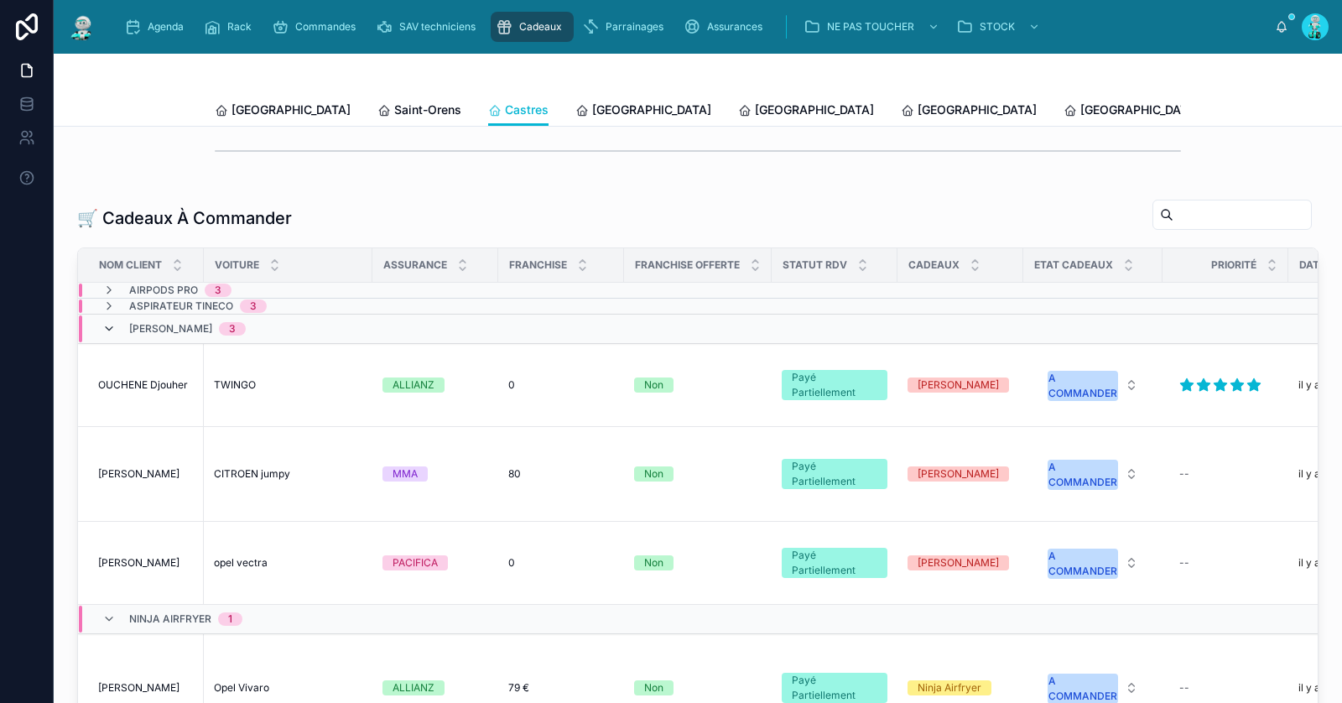
click at [112, 322] on icon at bounding box center [108, 328] width 13 height 13
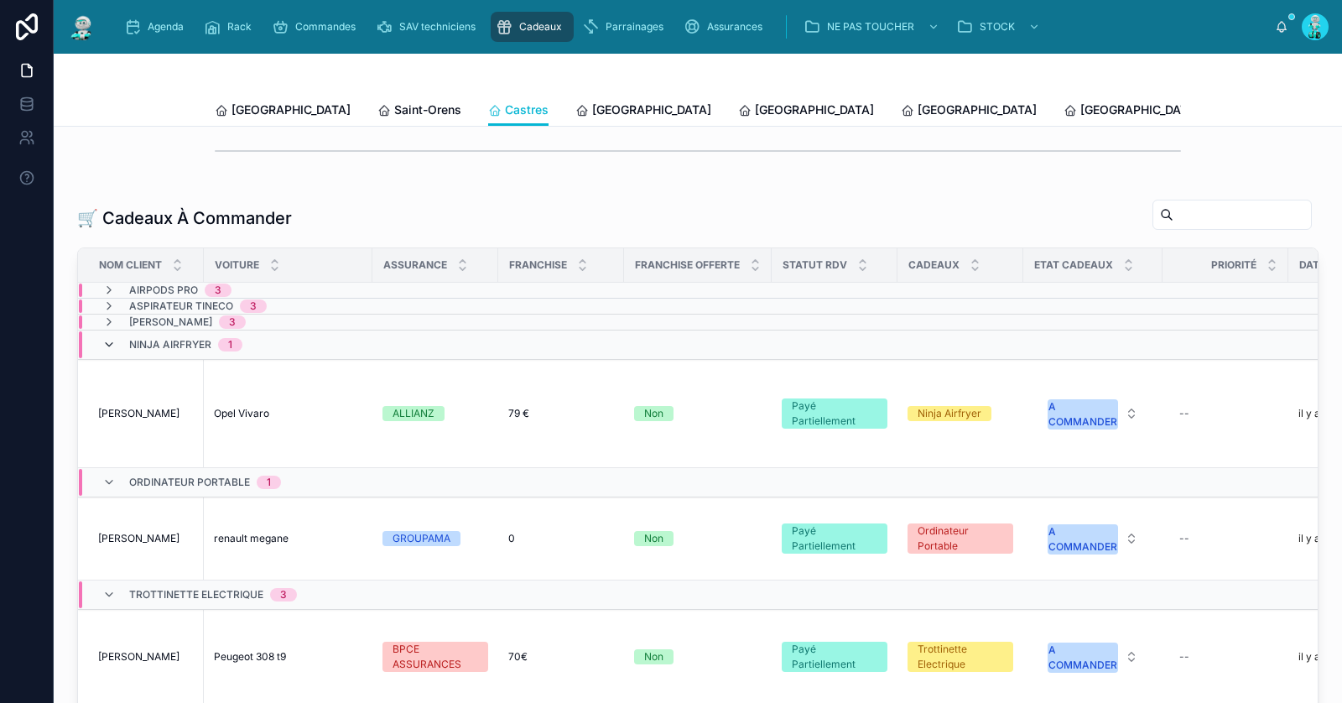
click at [110, 338] on icon at bounding box center [108, 344] width 13 height 13
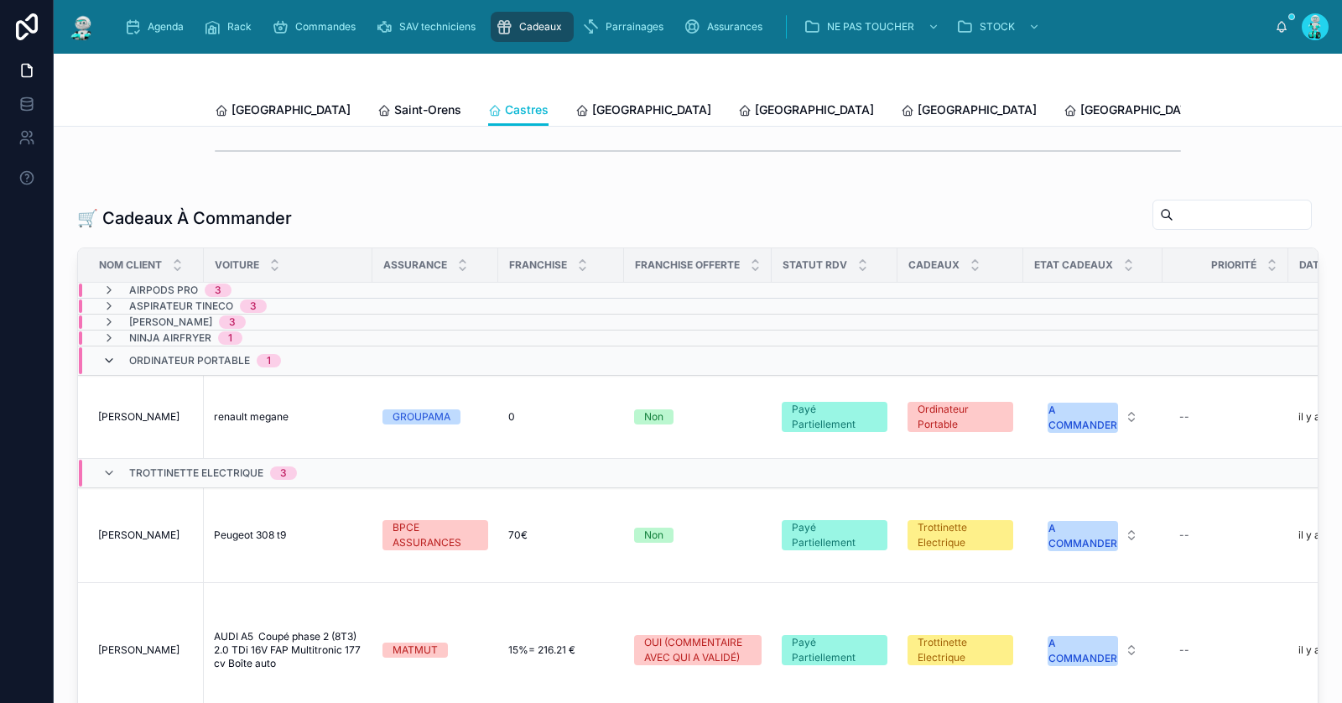
click at [110, 356] on icon at bounding box center [108, 360] width 13 height 13
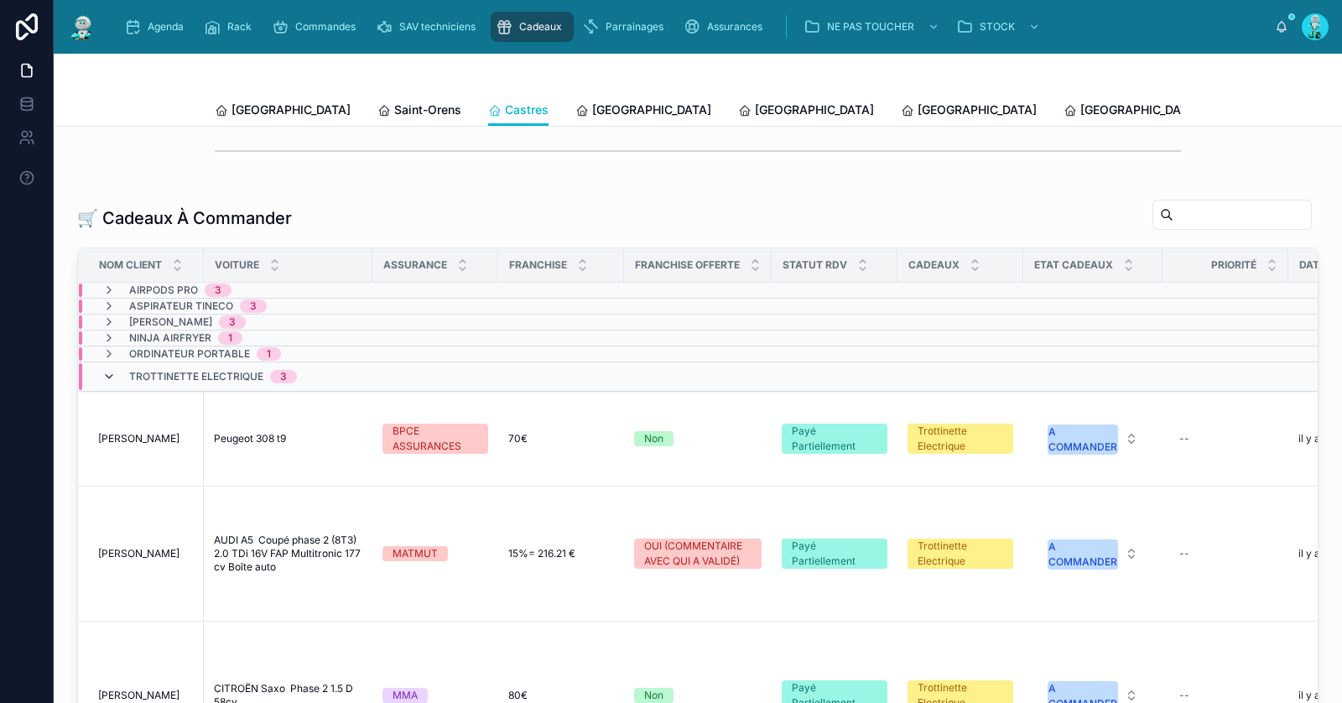
click at [111, 370] on icon at bounding box center [108, 376] width 13 height 13
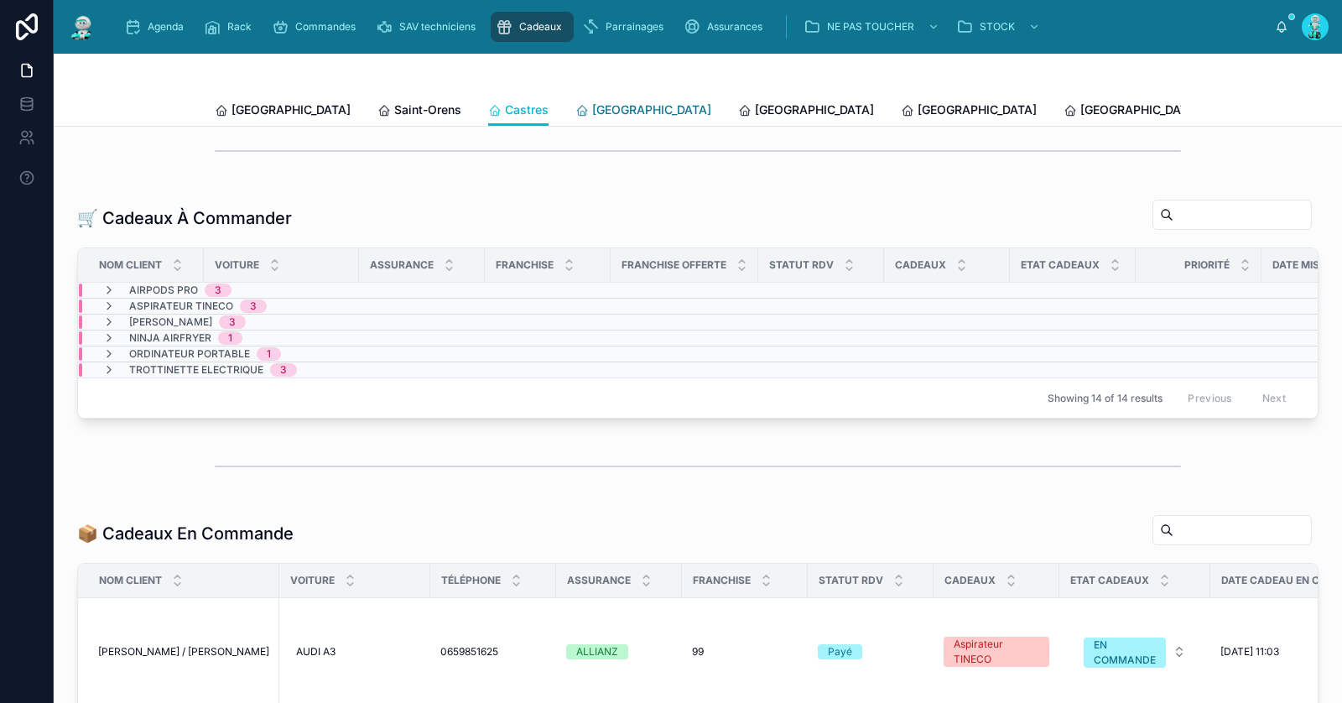
click at [592, 107] on span "[GEOGRAPHIC_DATA]" at bounding box center [651, 109] width 119 height 17
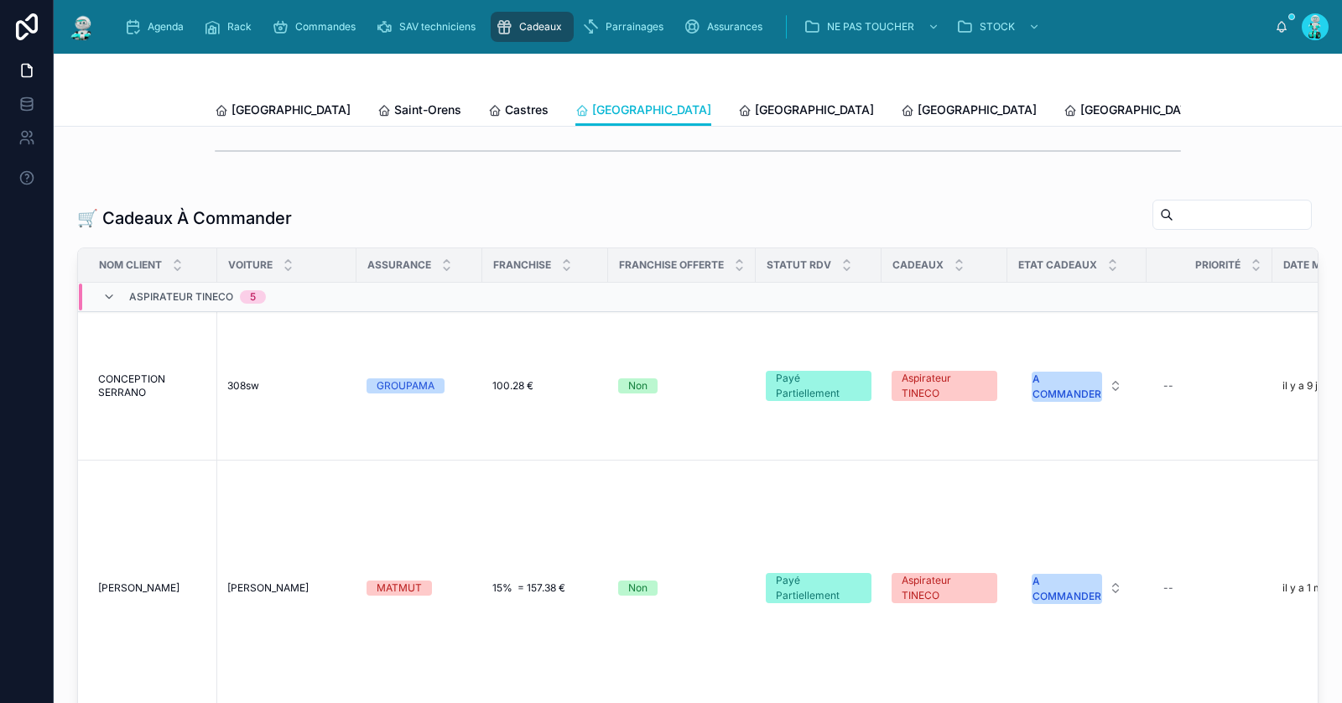
click at [117, 294] on div "Aspirateur TINECO 5" at bounding box center [184, 296] width 164 height 27
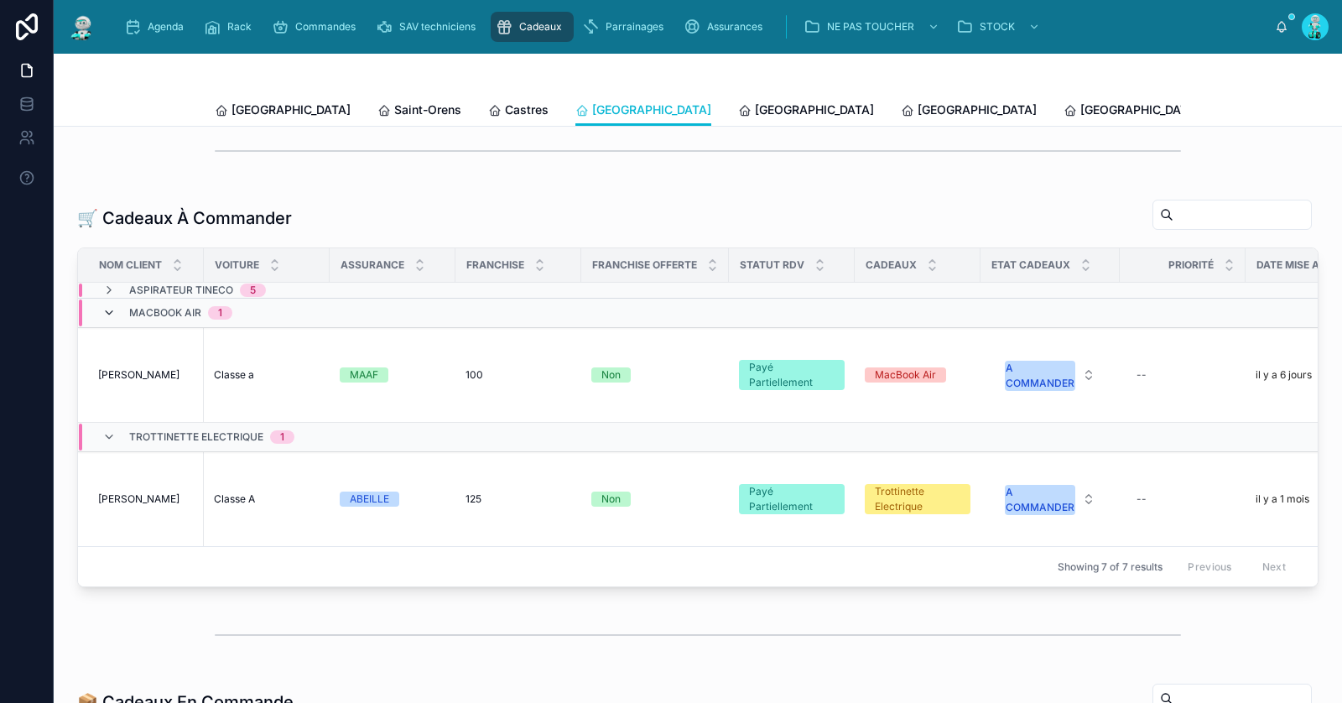
click at [107, 309] on icon at bounding box center [108, 312] width 13 height 13
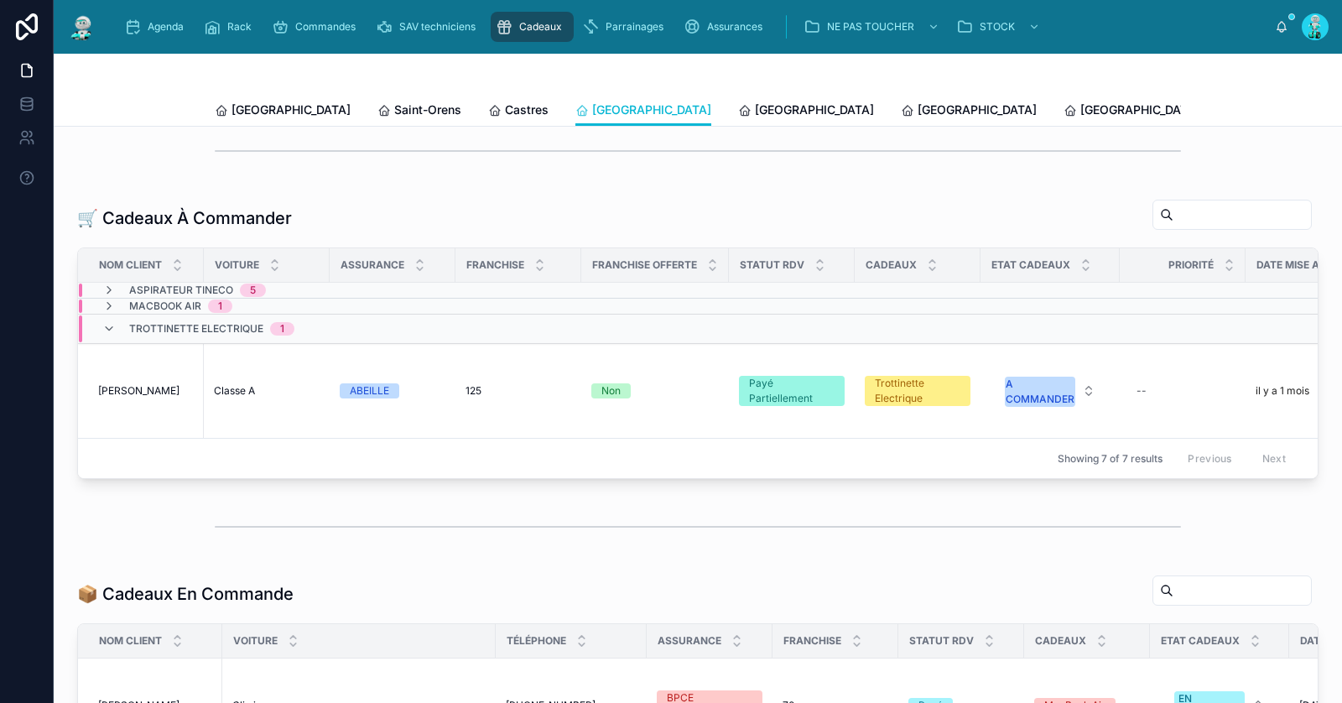
click at [101, 327] on div "Trottinette Electrique 1" at bounding box center [198, 328] width 232 height 27
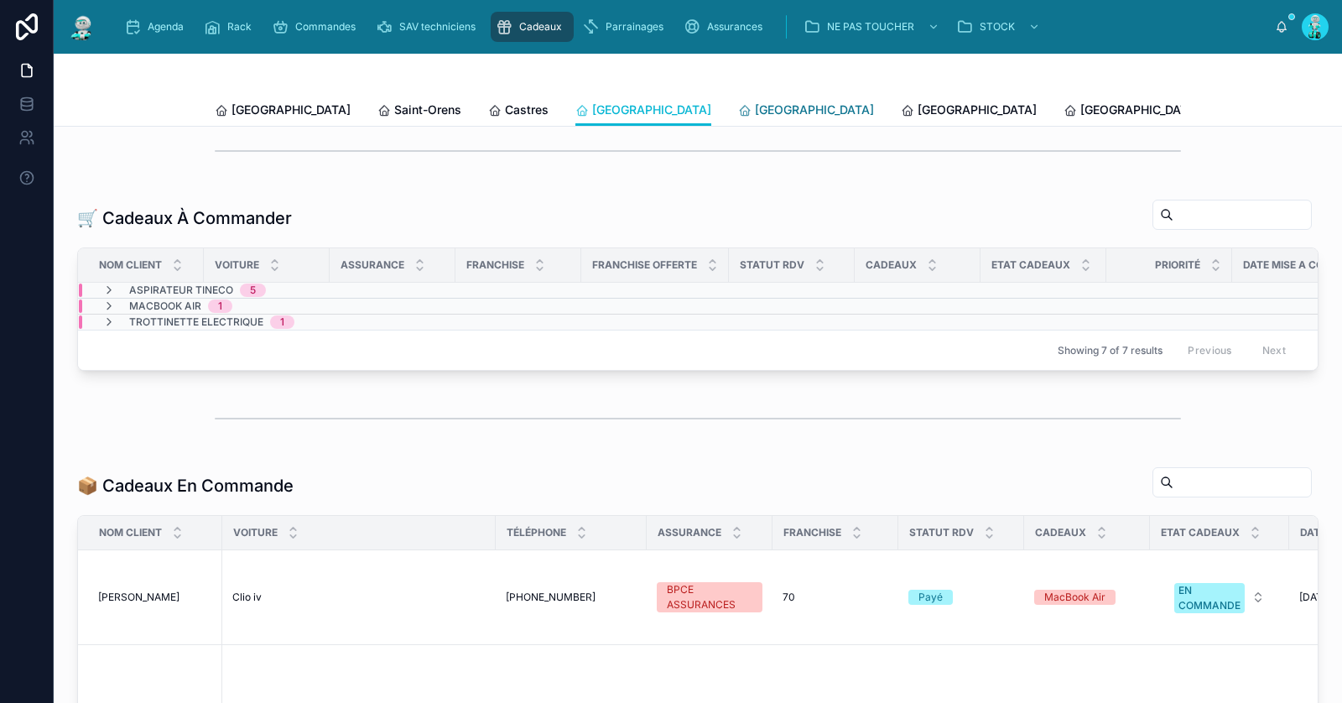
click at [738, 122] on link "[GEOGRAPHIC_DATA]" at bounding box center [806, 112] width 136 height 34
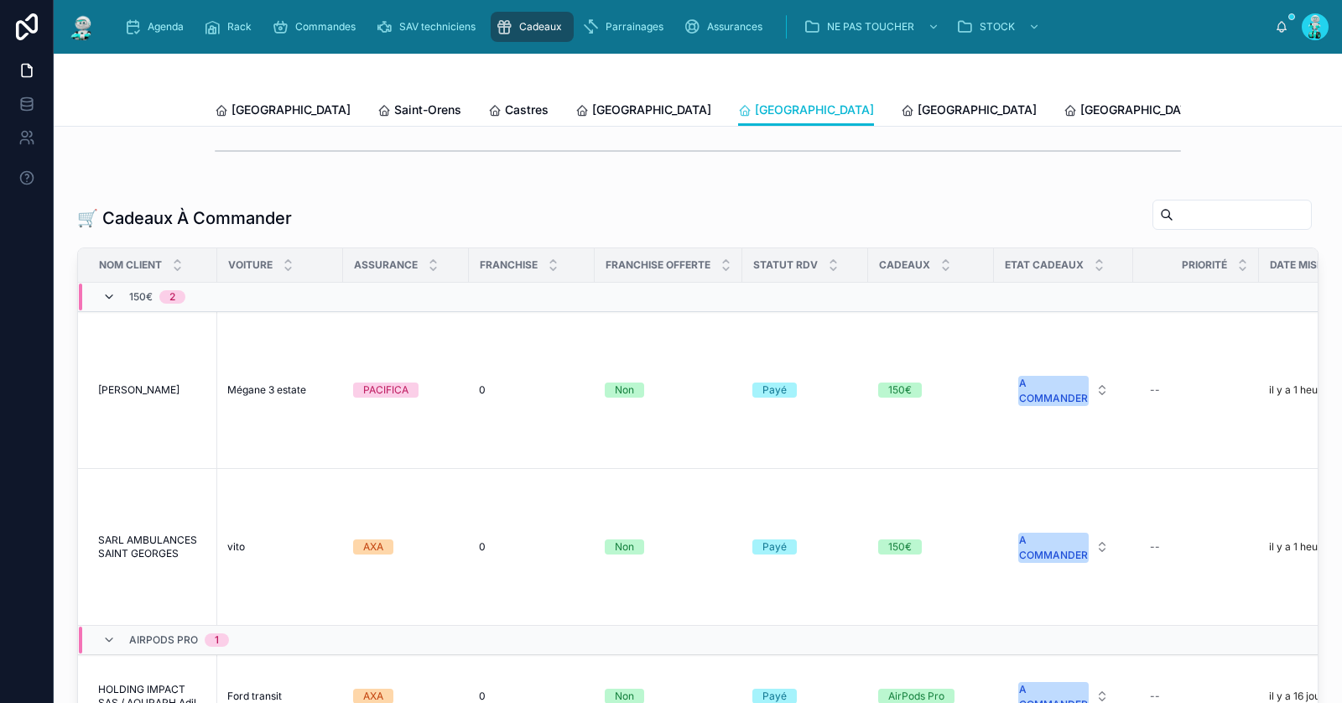
click at [114, 295] on icon at bounding box center [108, 296] width 13 height 13
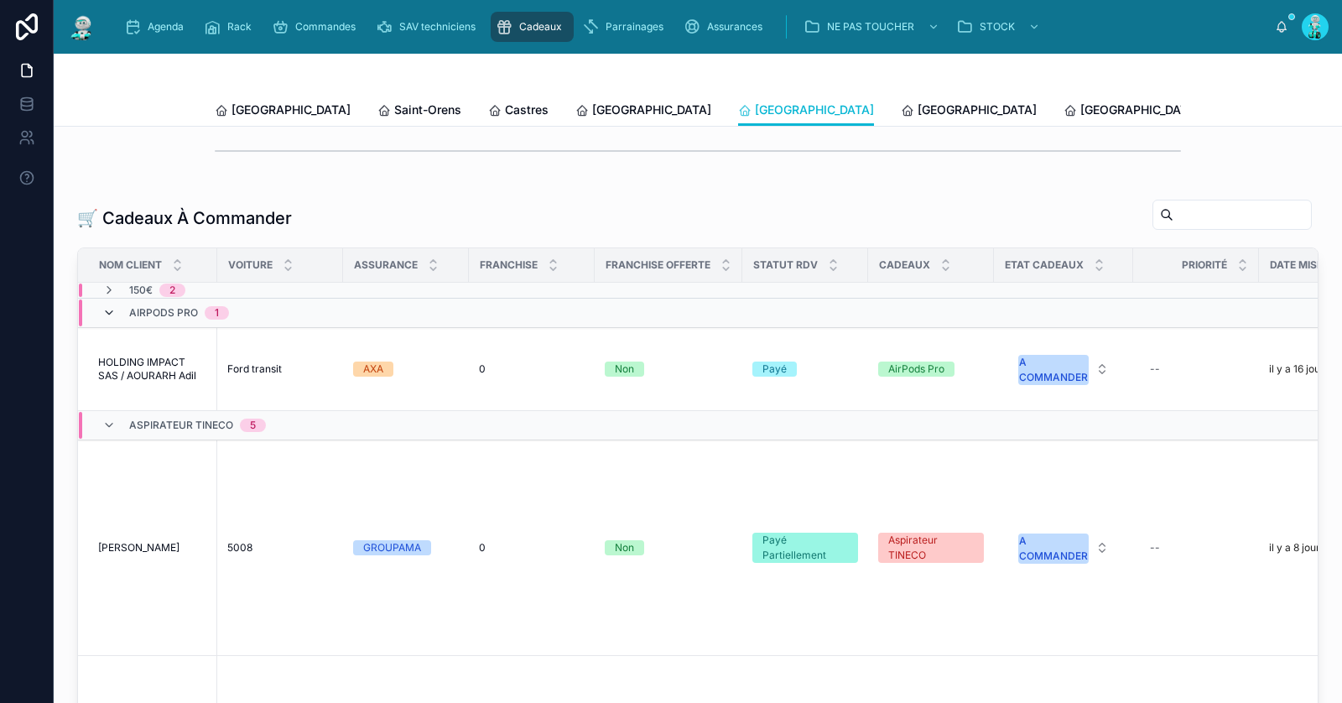
click at [107, 309] on icon at bounding box center [108, 312] width 13 height 13
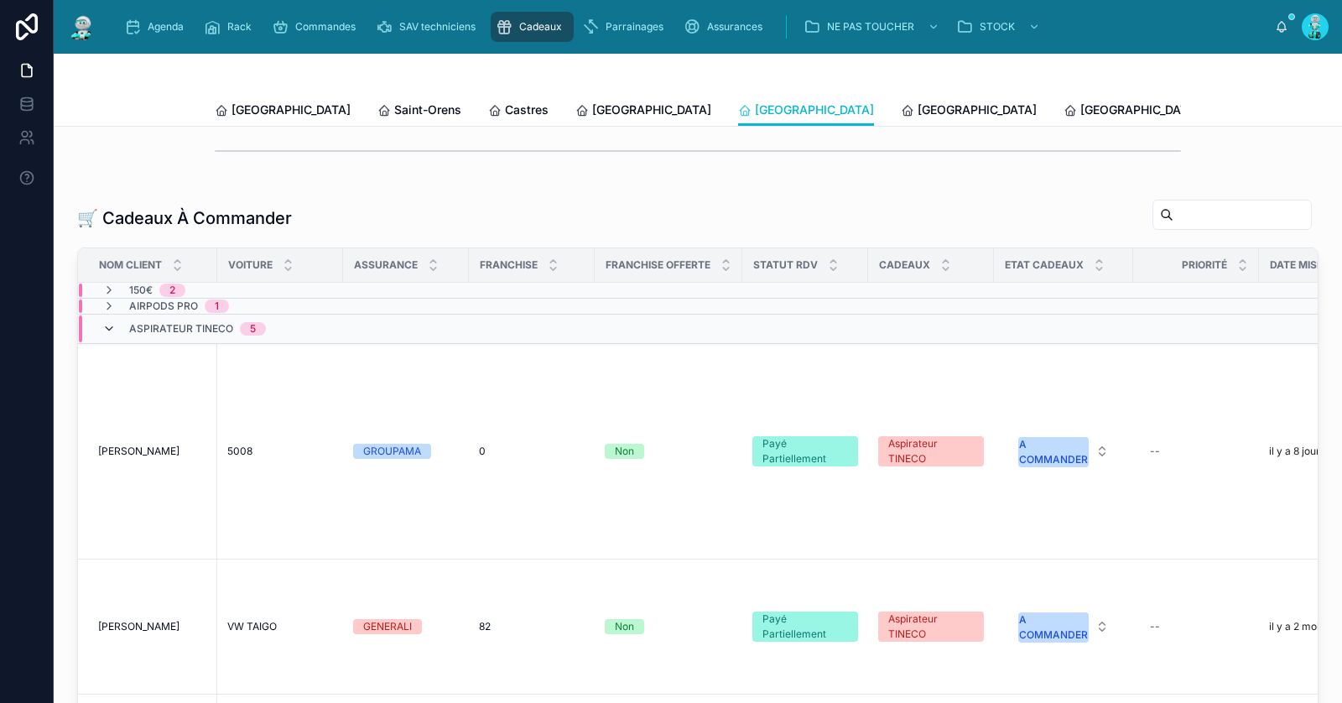
click at [109, 324] on icon at bounding box center [108, 328] width 13 height 13
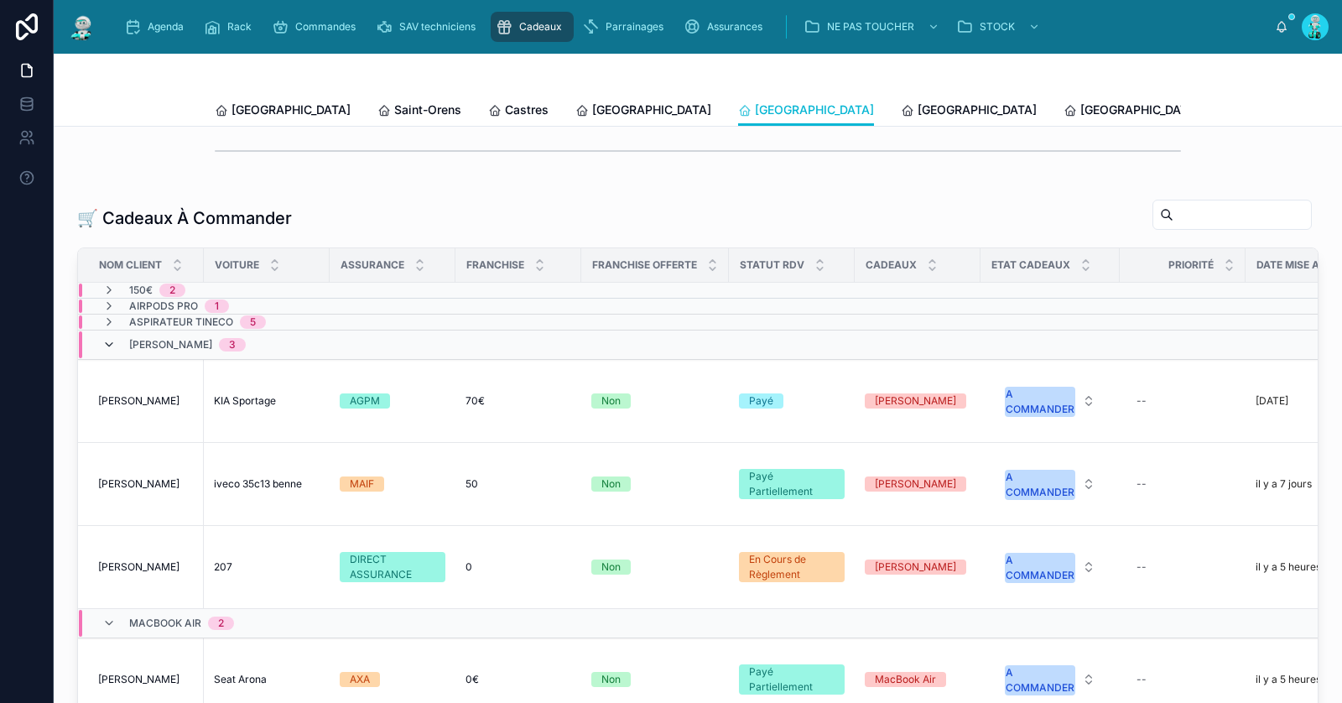
click at [111, 338] on icon at bounding box center [108, 344] width 13 height 13
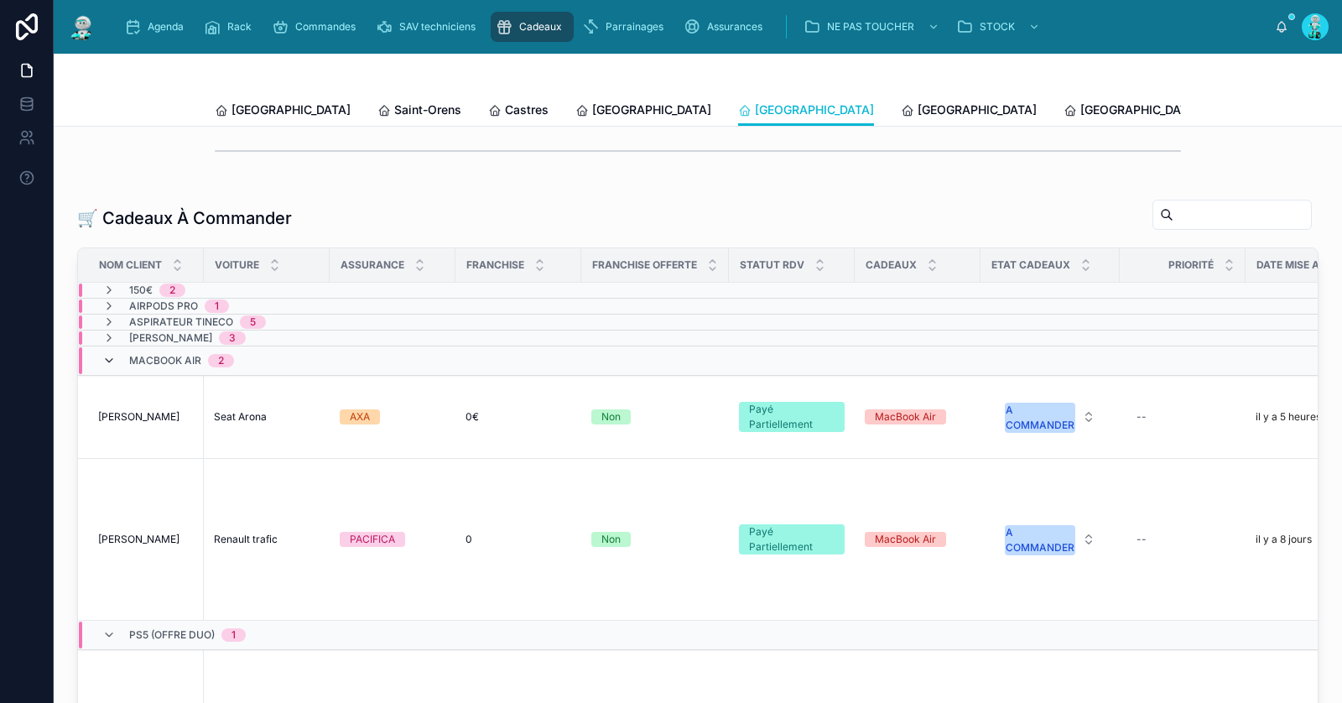
click at [112, 354] on icon at bounding box center [108, 360] width 13 height 13
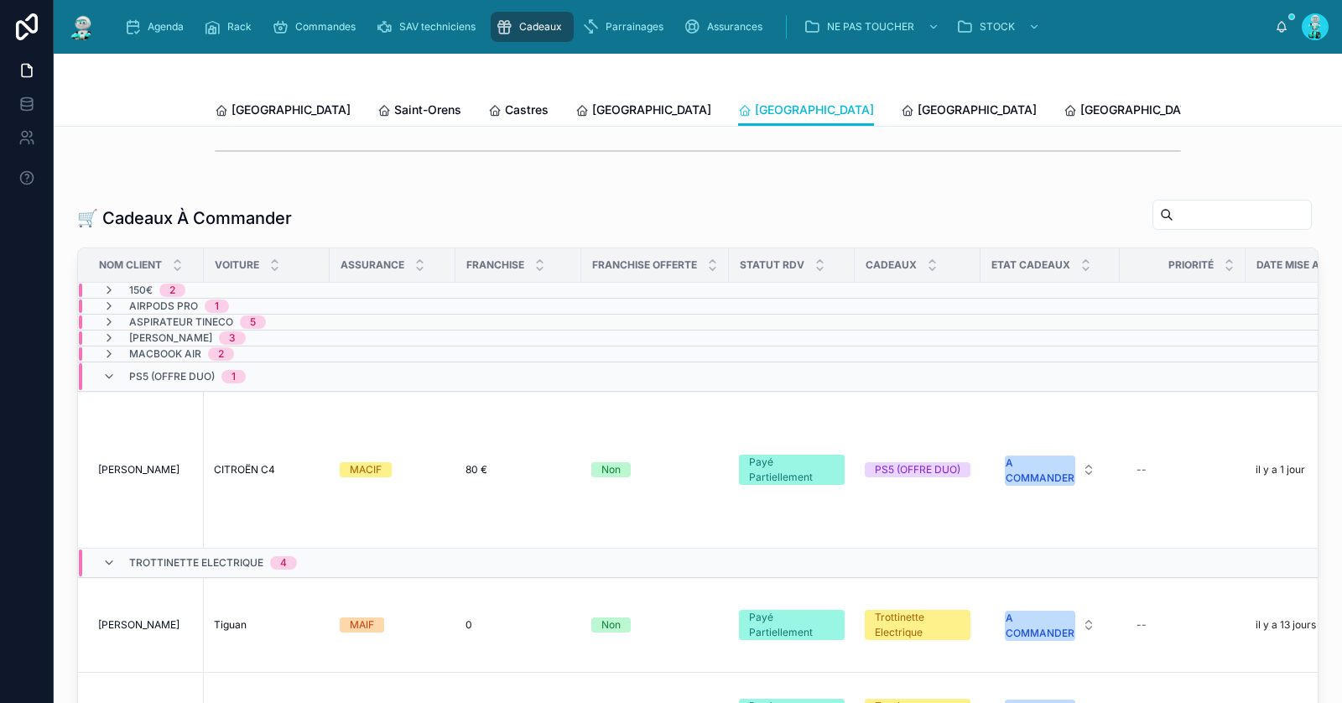
click at [107, 558] on icon at bounding box center [108, 562] width 13 height 13
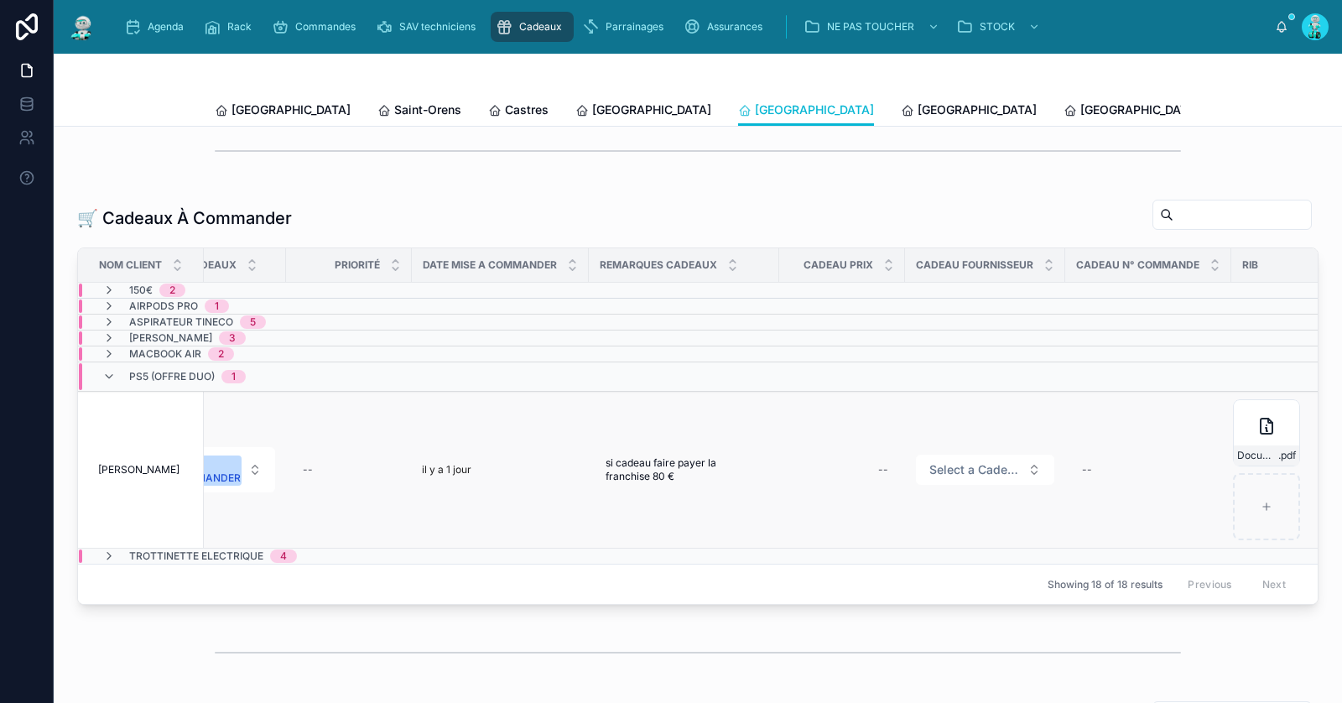
scroll to position [0, 879]
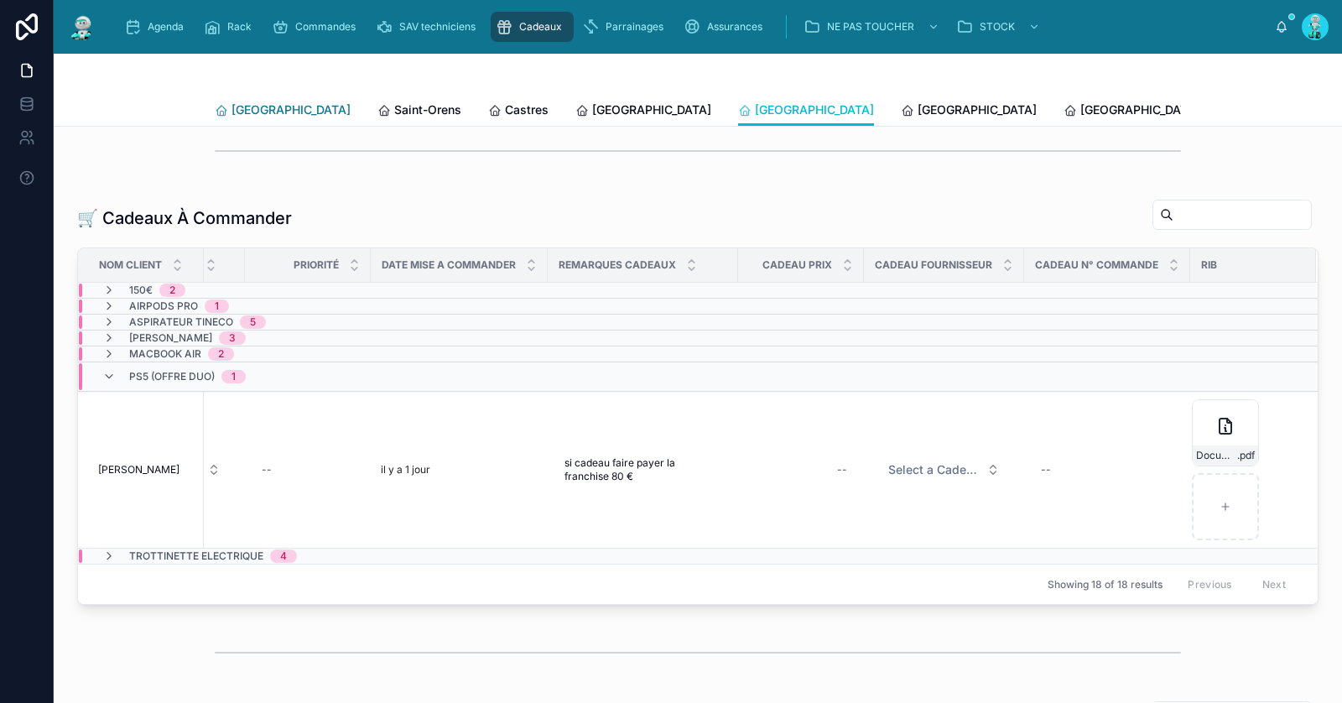
click at [264, 117] on span "[GEOGRAPHIC_DATA]" at bounding box center [290, 109] width 119 height 17
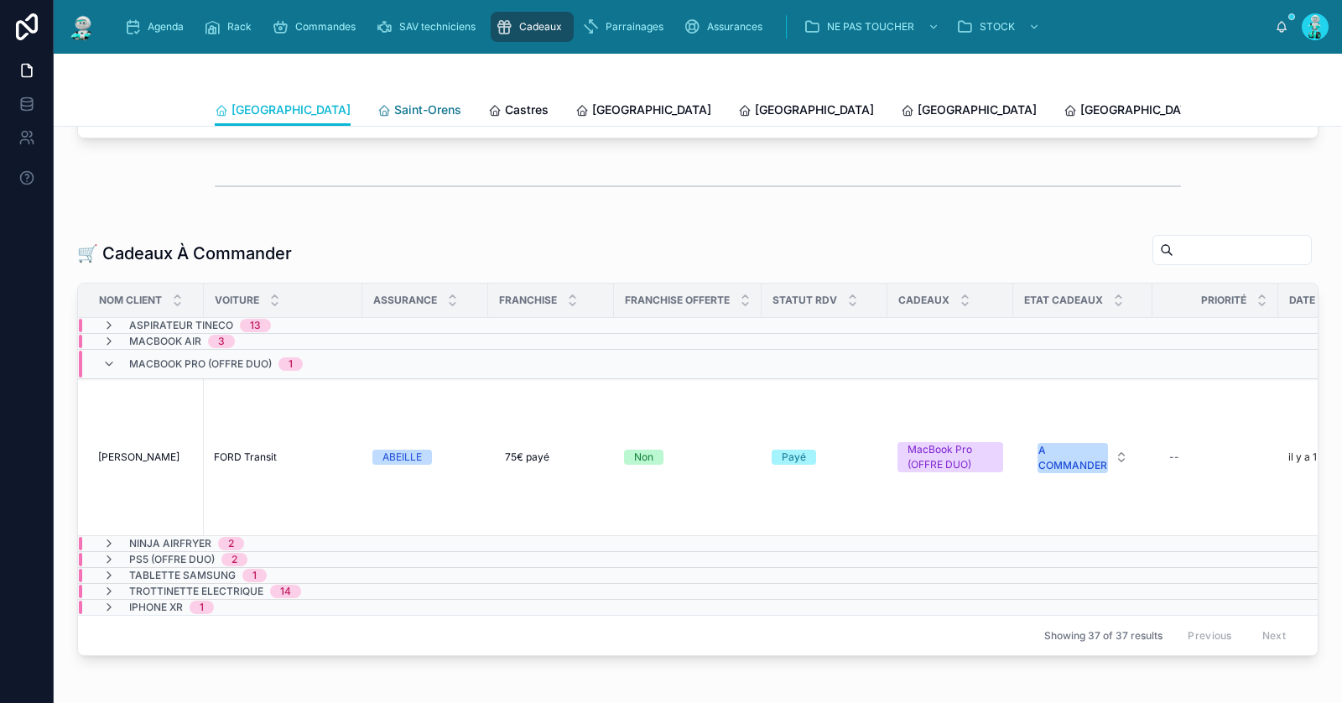
click at [394, 112] on span "Saint-Orens" at bounding box center [427, 109] width 67 height 17
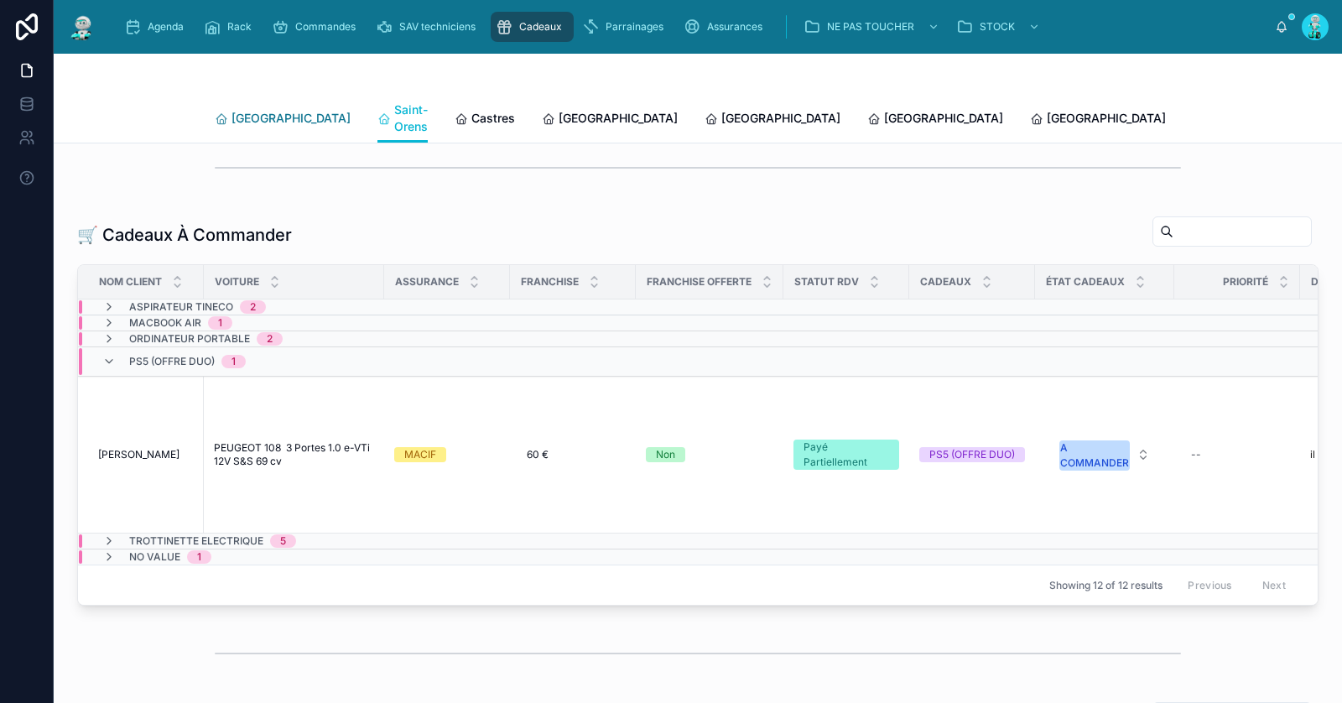
click at [256, 110] on span "[GEOGRAPHIC_DATA]" at bounding box center [290, 118] width 119 height 17
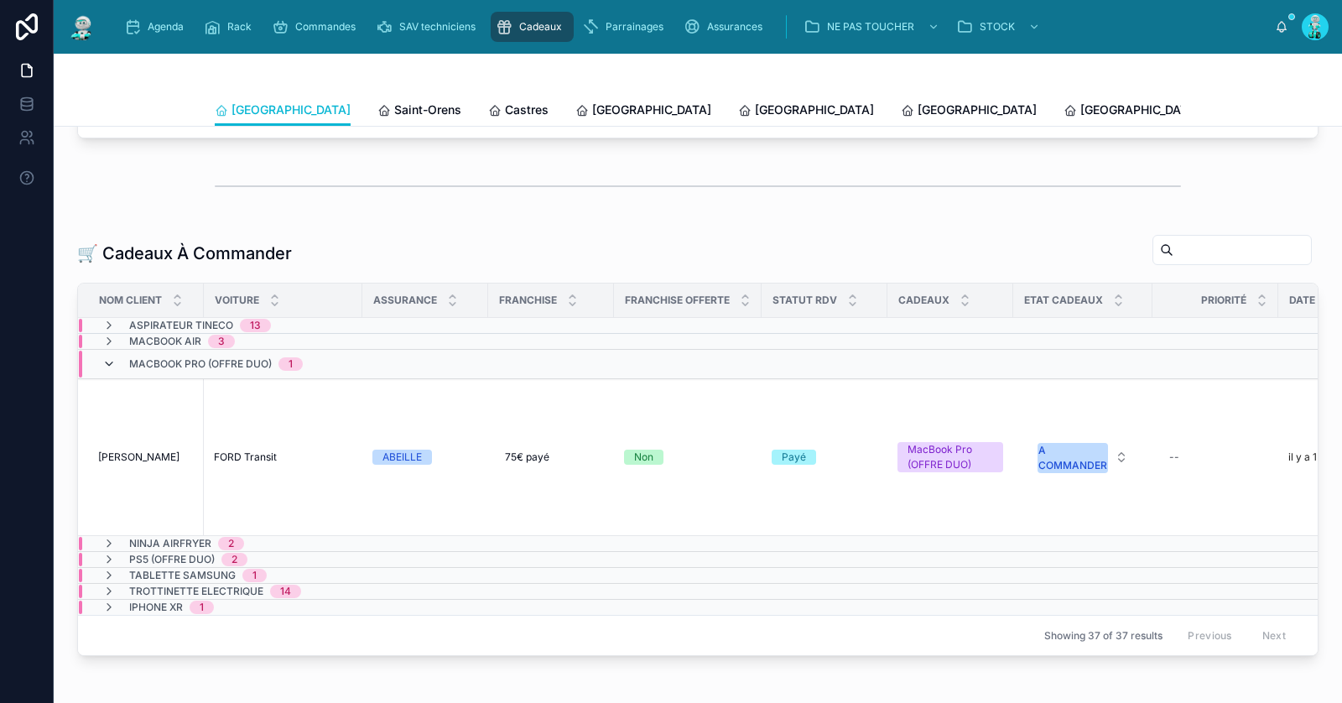
click at [110, 357] on icon at bounding box center [108, 363] width 13 height 13
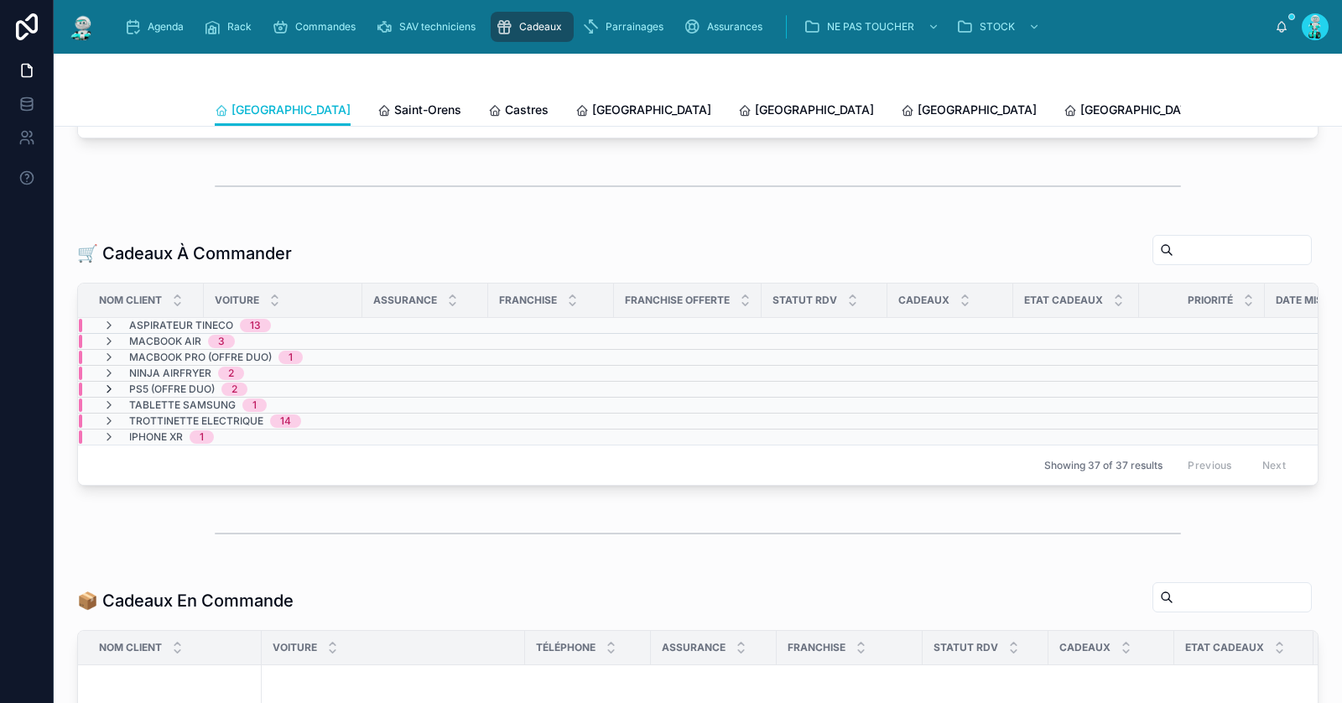
click at [108, 382] on icon at bounding box center [108, 388] width 13 height 13
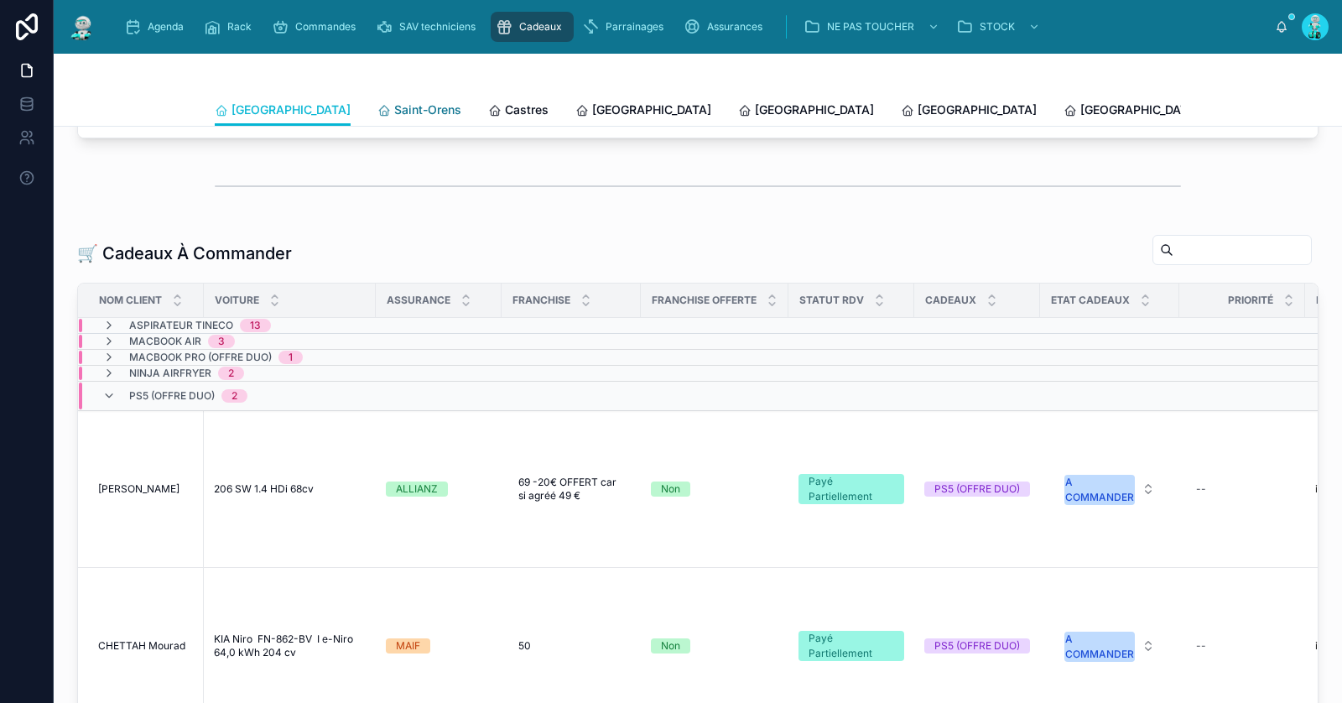
click at [394, 107] on span "Saint-Orens" at bounding box center [427, 109] width 67 height 17
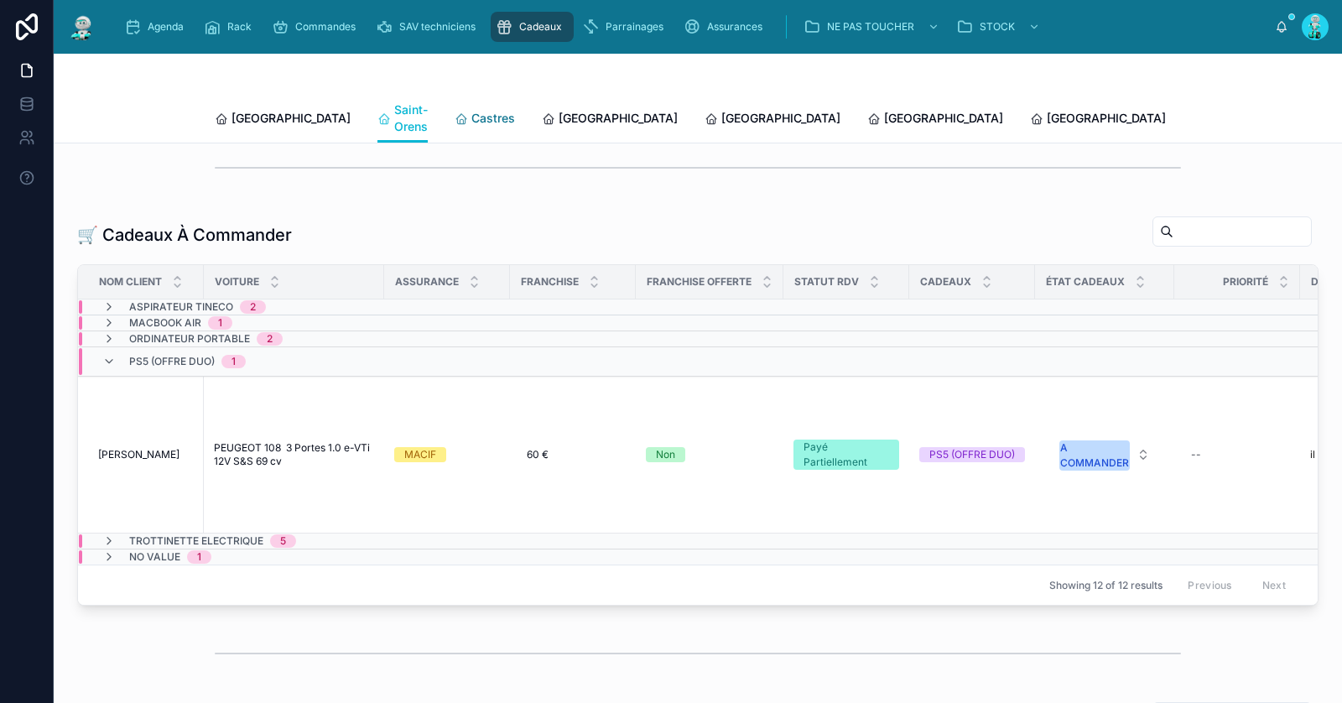
click at [471, 117] on span "Castres" at bounding box center [493, 118] width 44 height 17
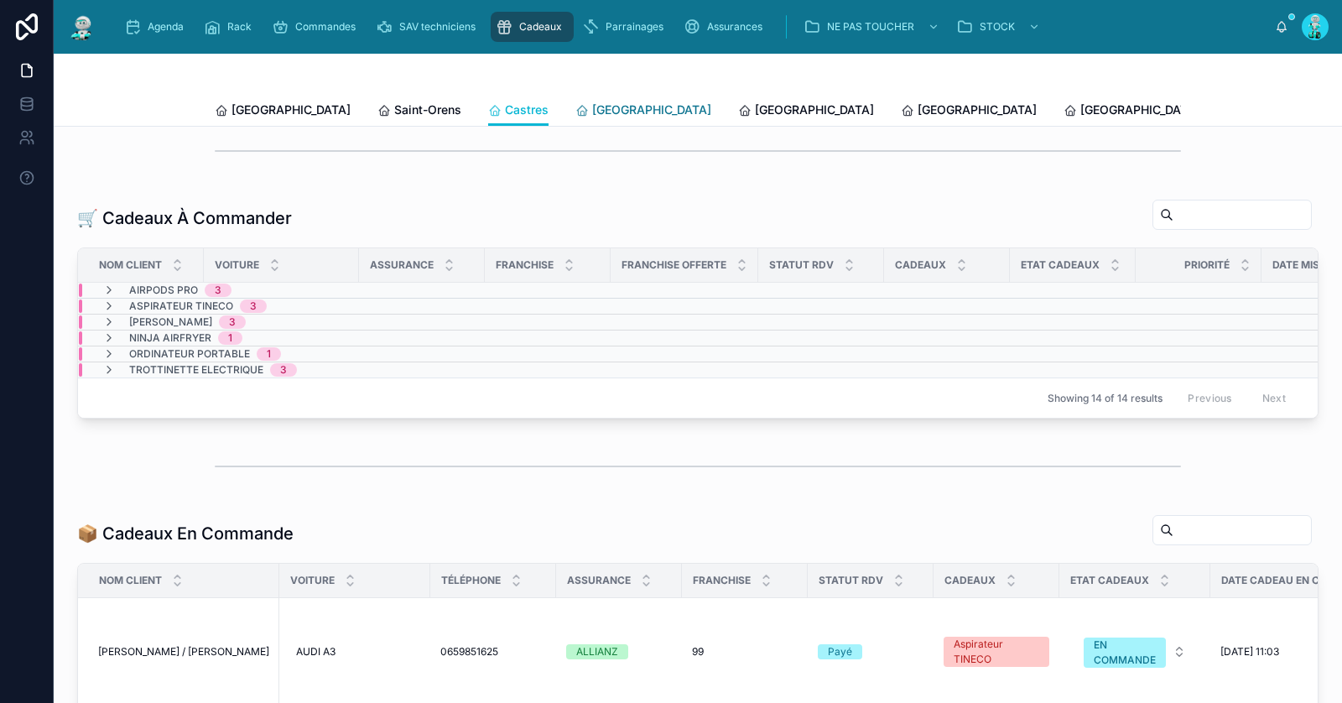
click at [592, 112] on span "[GEOGRAPHIC_DATA]" at bounding box center [651, 109] width 119 height 17
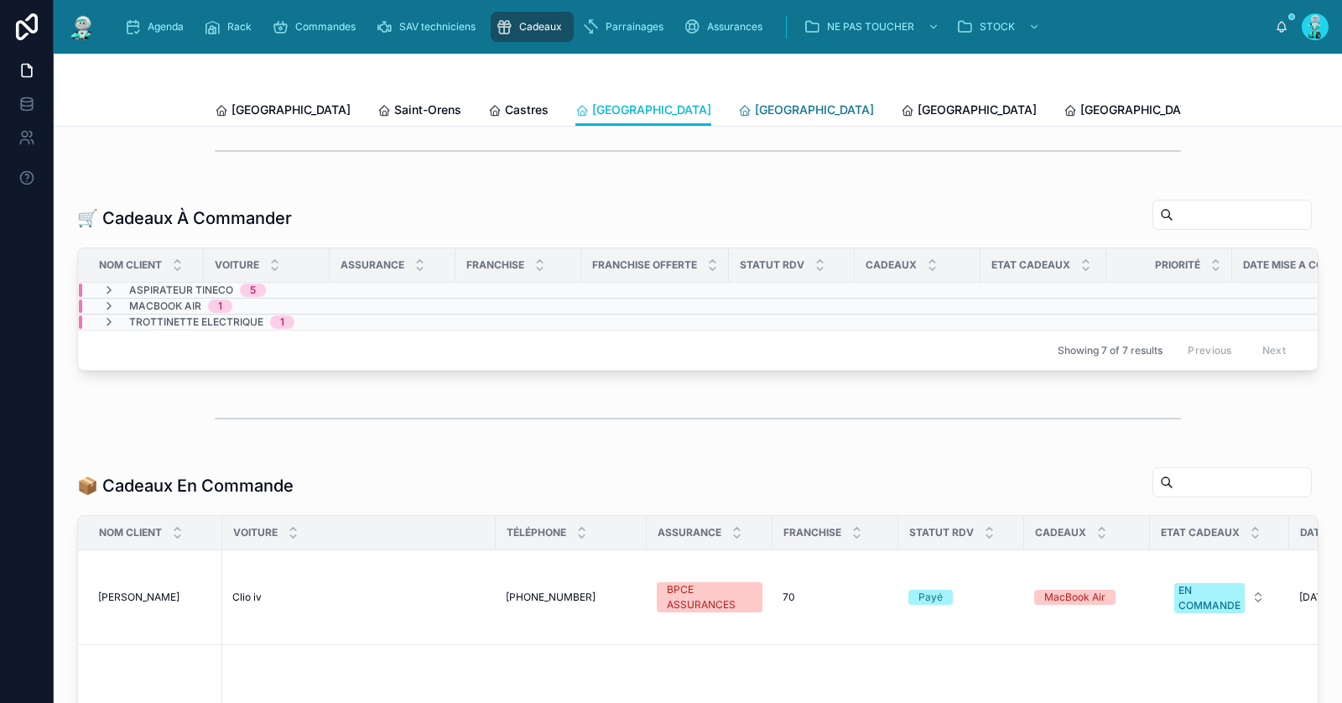
click at [755, 114] on span "[GEOGRAPHIC_DATA]" at bounding box center [814, 109] width 119 height 17
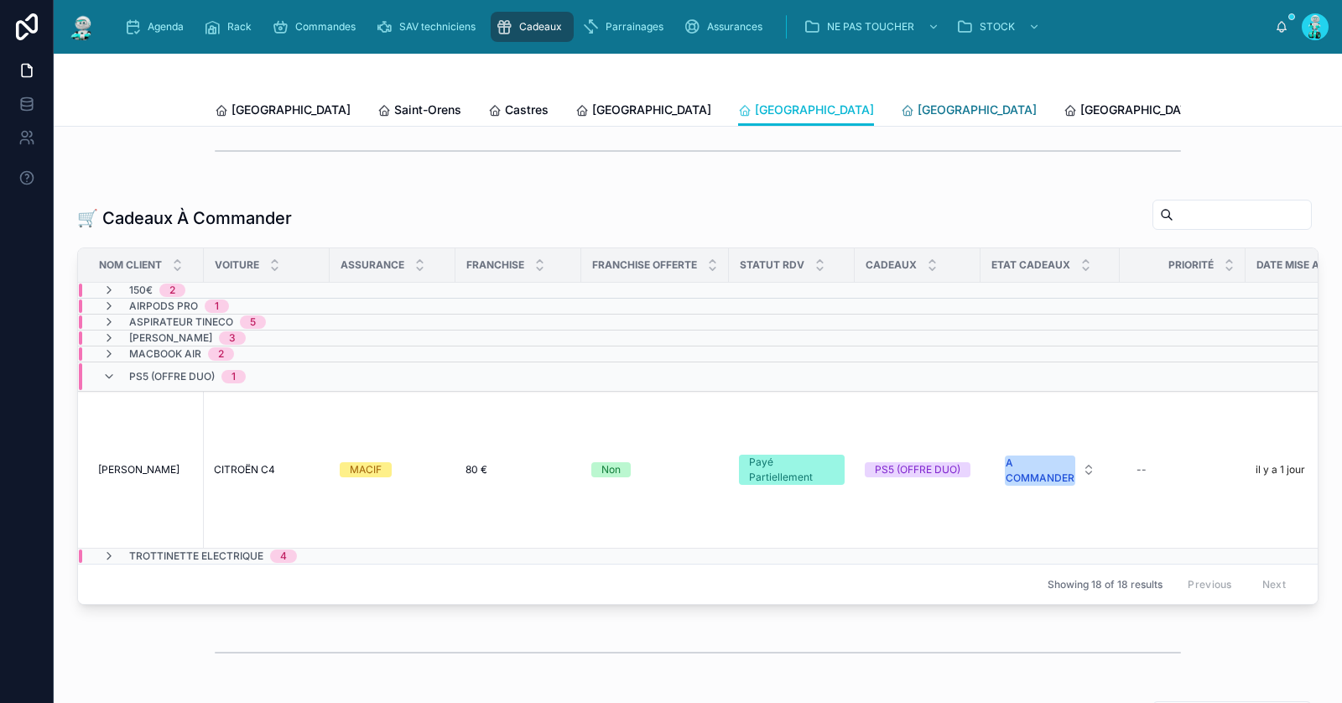
click at [917, 106] on span "[GEOGRAPHIC_DATA]" at bounding box center [976, 109] width 119 height 17
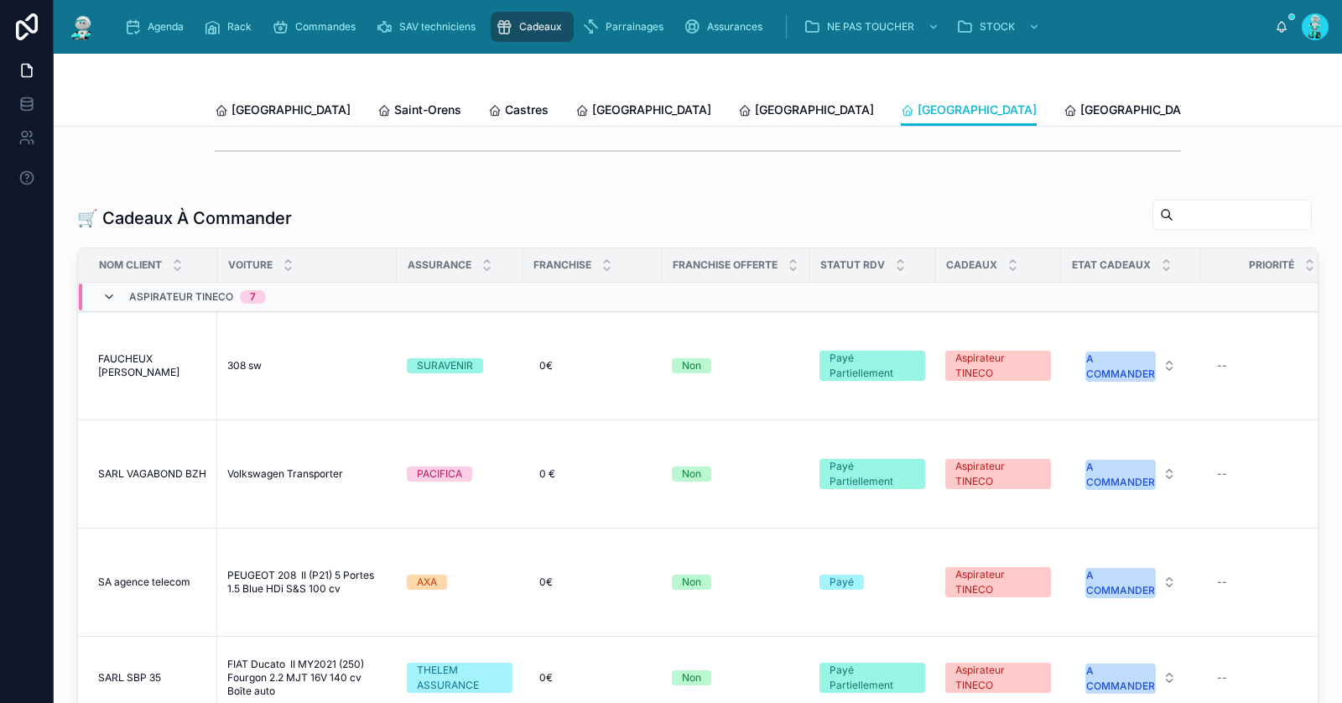
click at [110, 291] on icon at bounding box center [108, 296] width 13 height 13
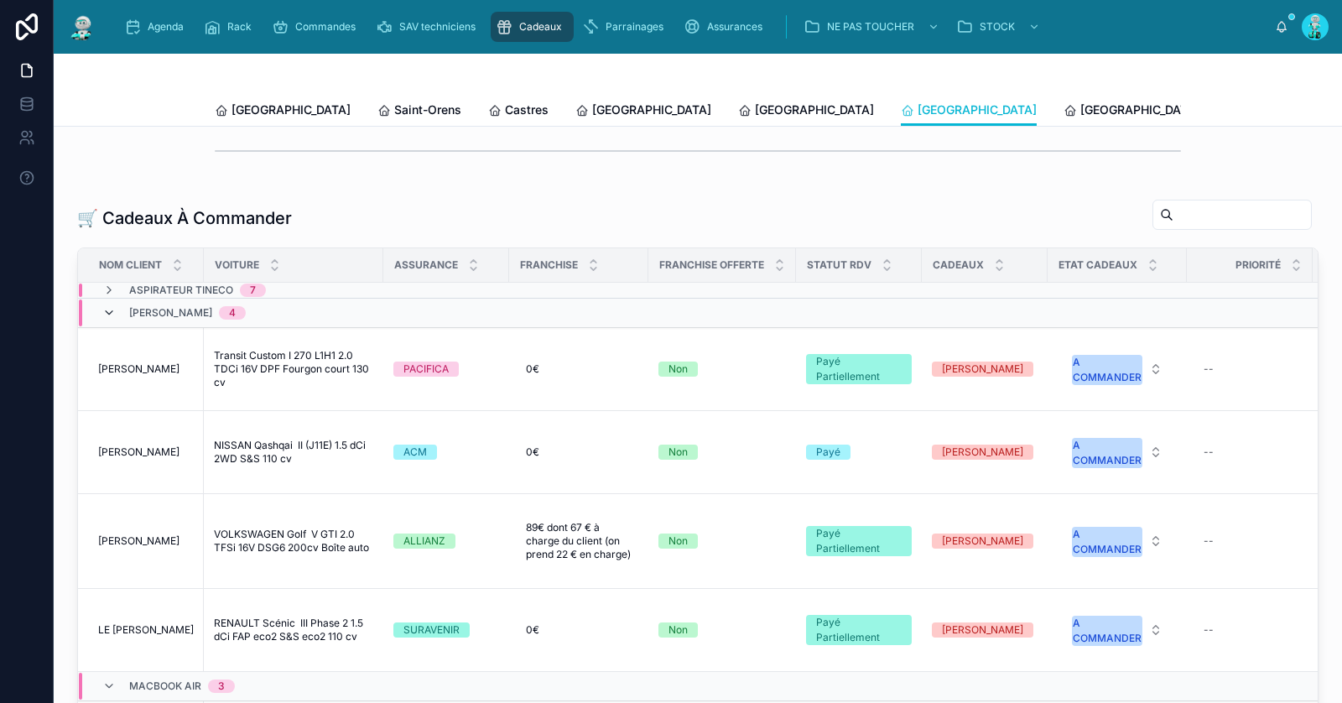
click at [109, 312] on icon at bounding box center [108, 312] width 13 height 13
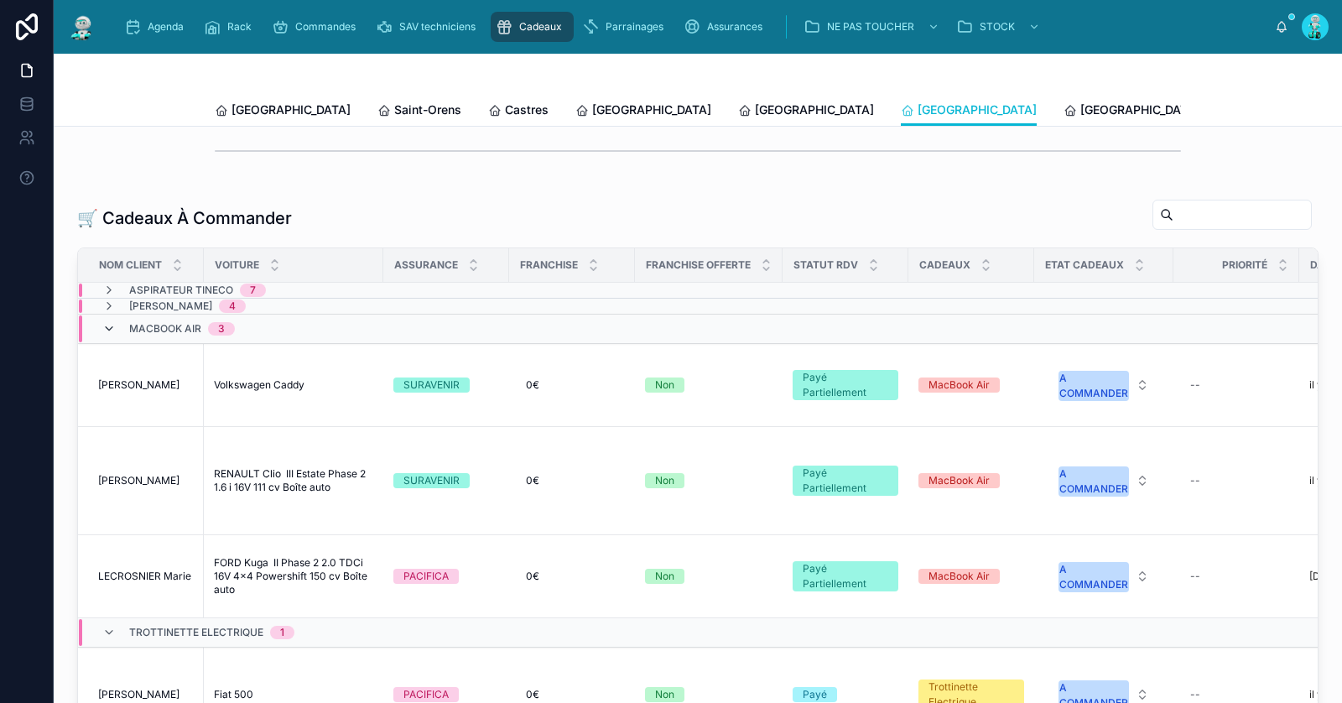
click at [109, 322] on icon at bounding box center [108, 328] width 13 height 13
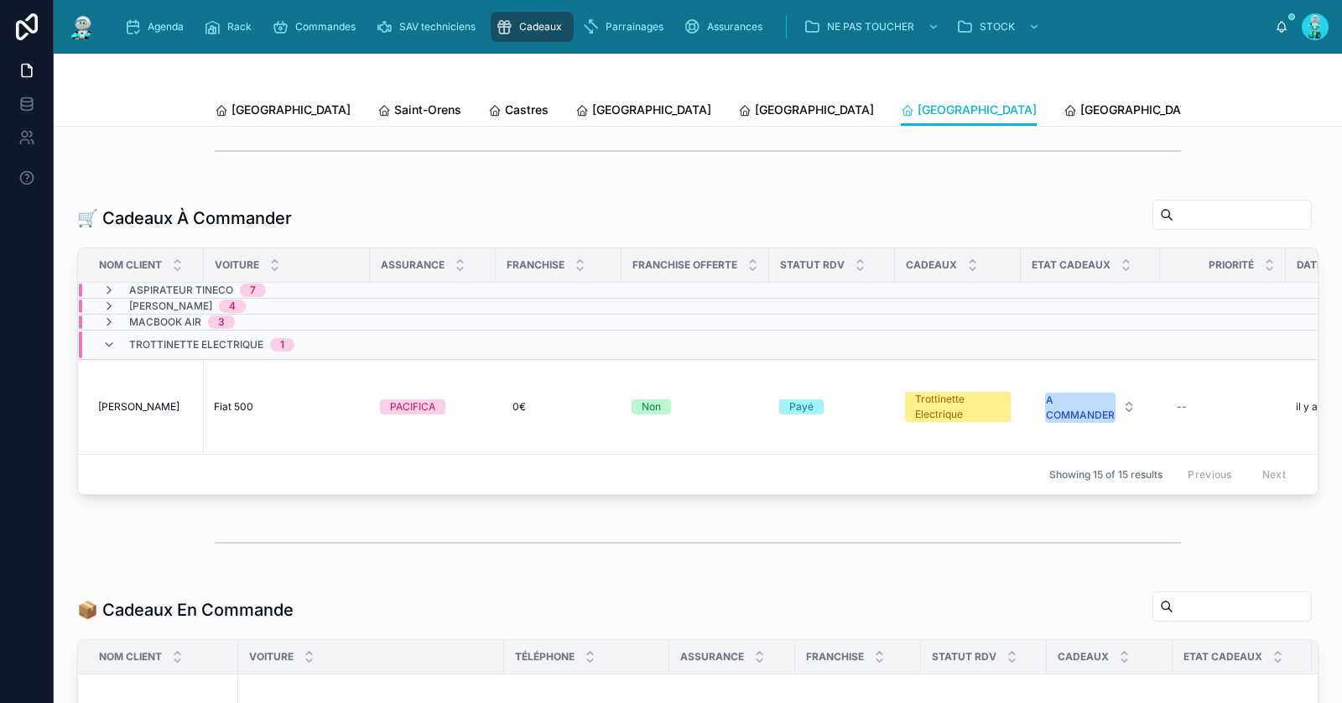
click at [100, 340] on div "Trottinette Electrique 1" at bounding box center [198, 344] width 232 height 27
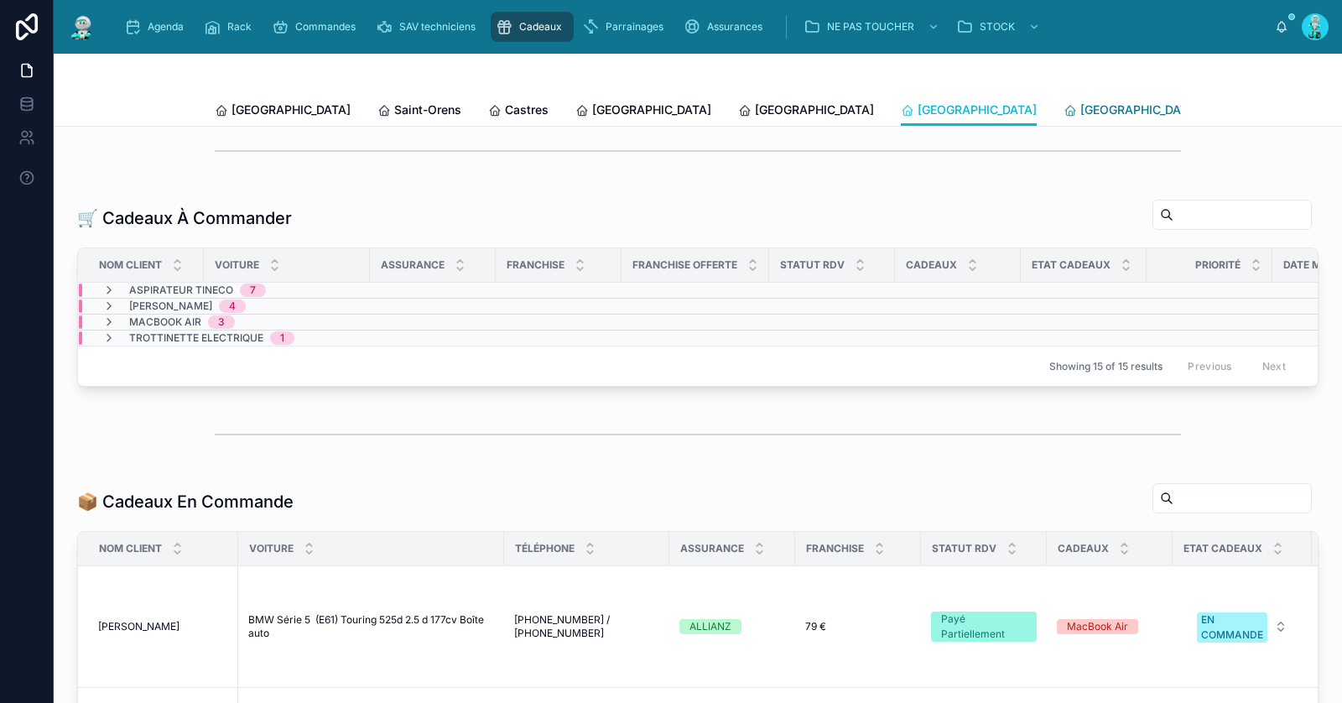
click at [1080, 112] on span "[GEOGRAPHIC_DATA]" at bounding box center [1139, 109] width 119 height 17
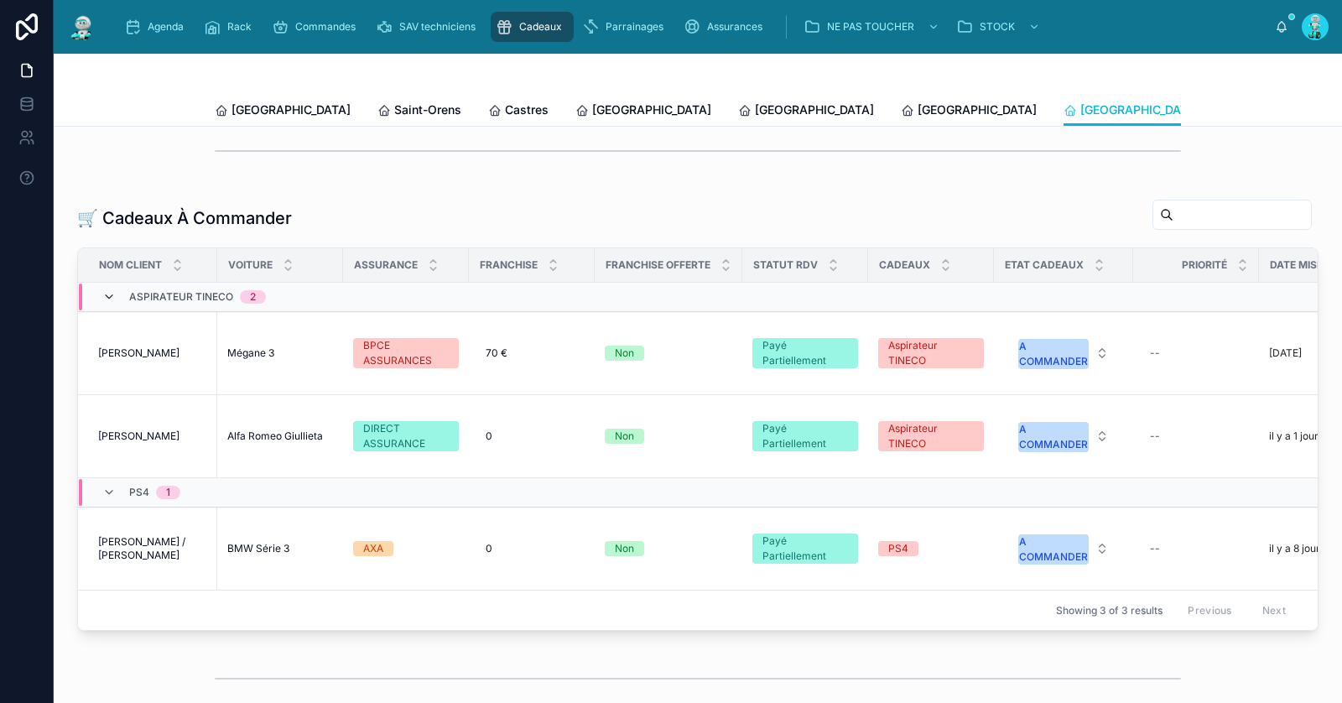
click at [104, 292] on icon at bounding box center [108, 296] width 13 height 13
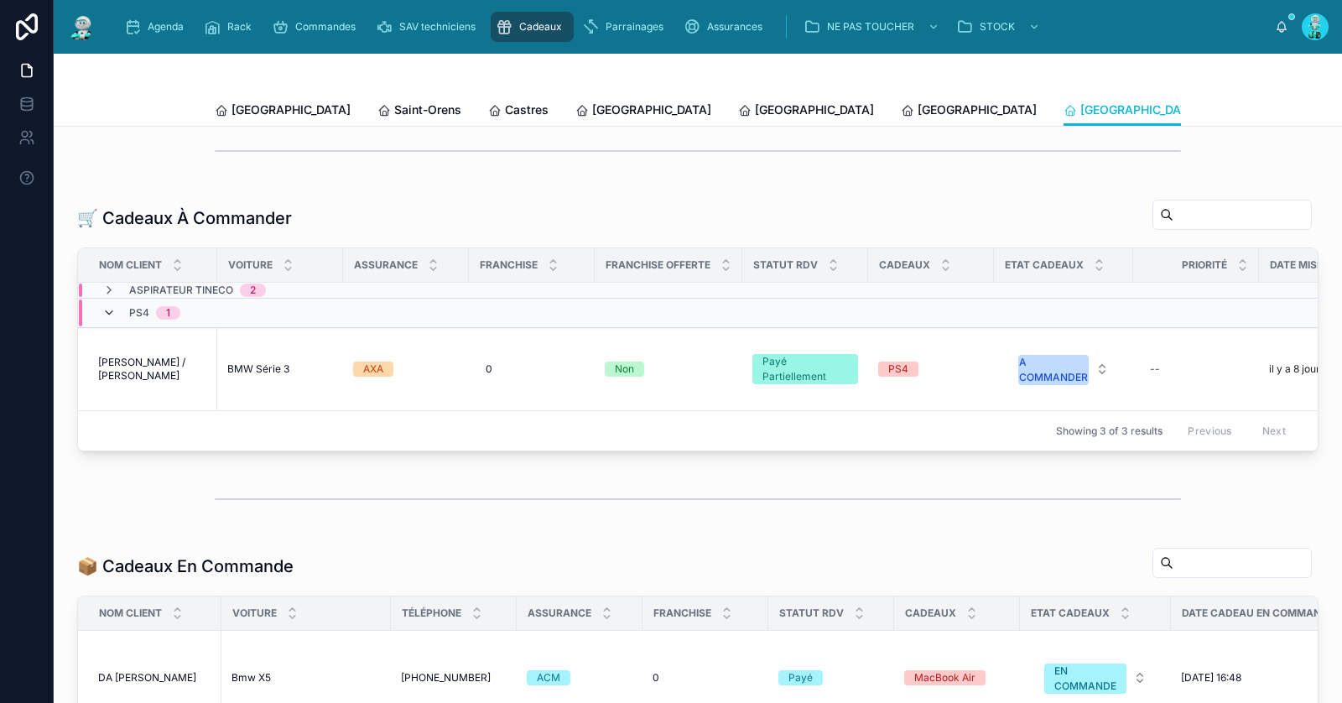
click at [108, 309] on icon at bounding box center [108, 312] width 13 height 13
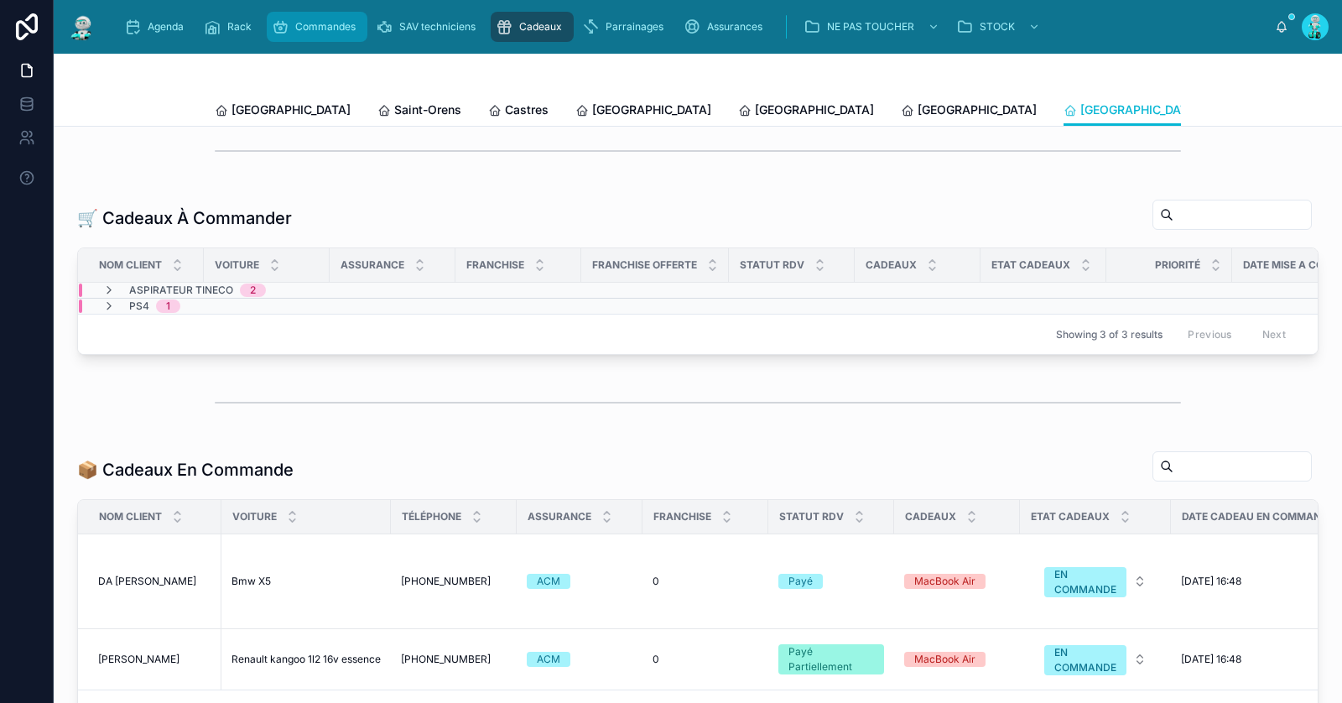
click at [320, 24] on span "Commandes" at bounding box center [325, 26] width 60 height 13
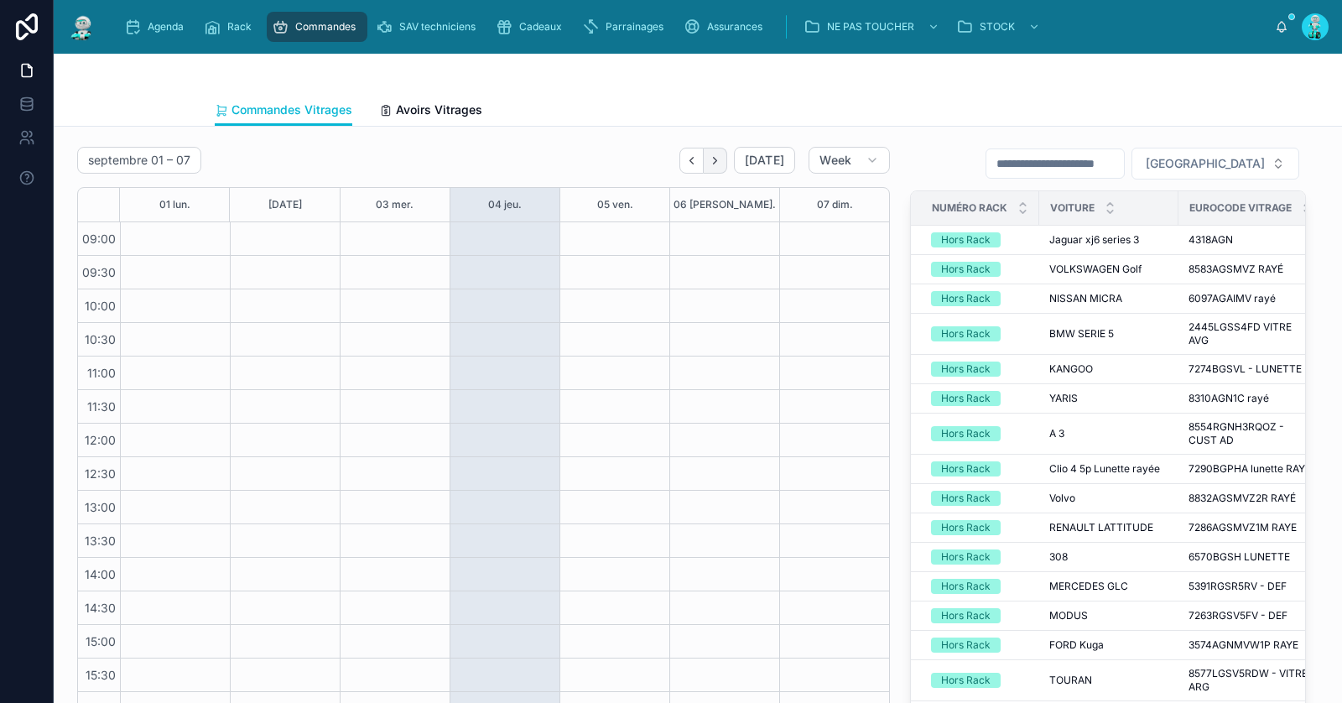
click at [721, 160] on icon "Next" at bounding box center [715, 160] width 13 height 13
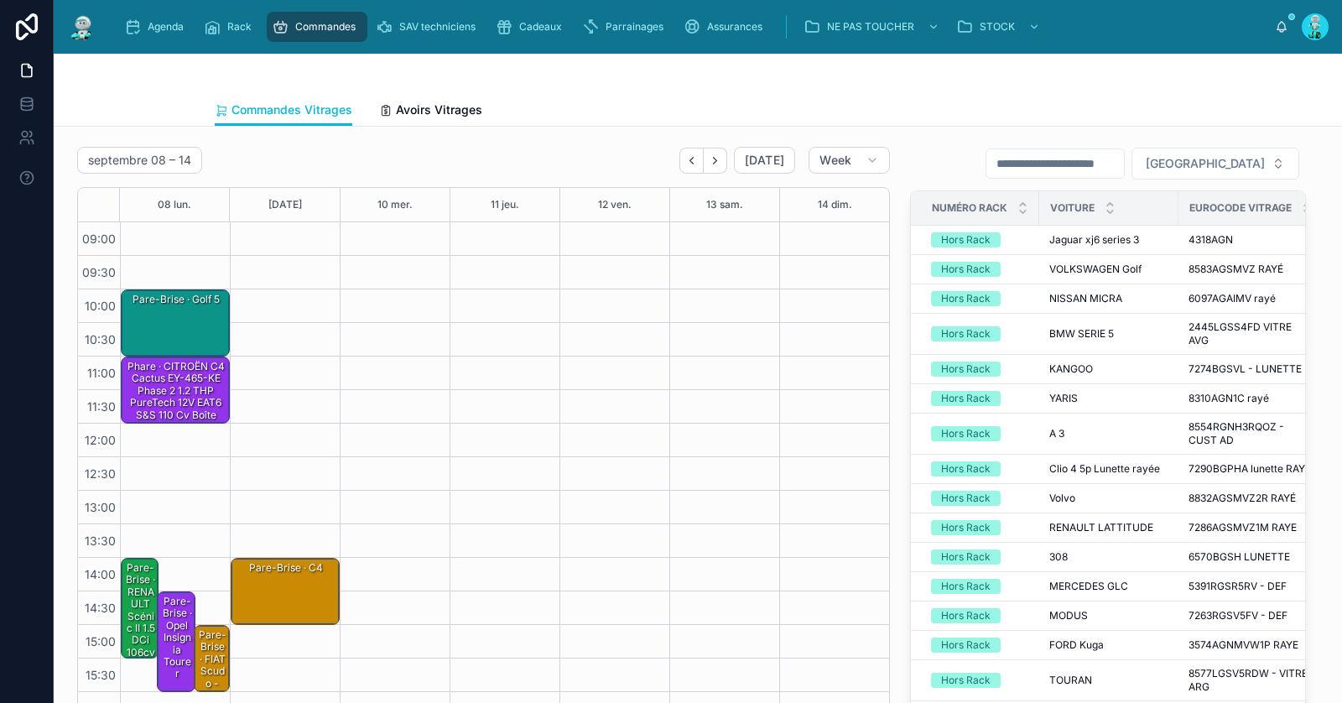
scroll to position [95, 0]
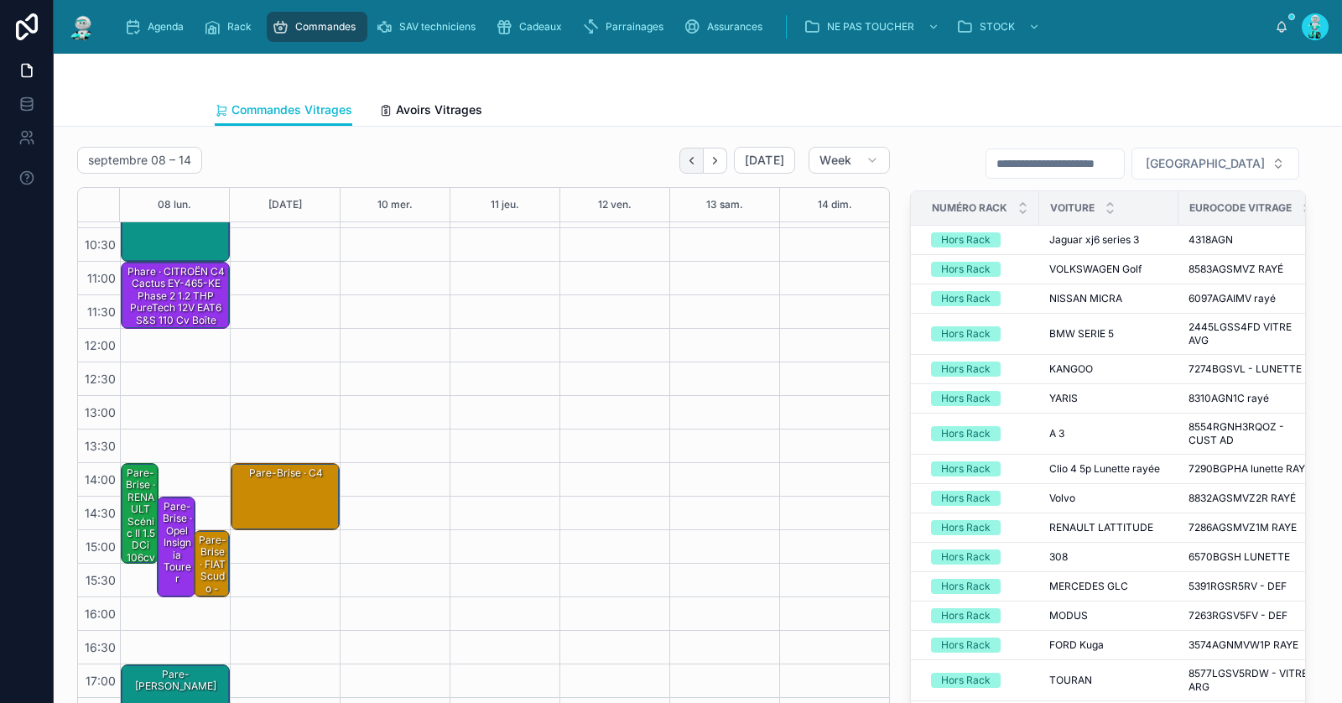
click at [694, 153] on button "Back" at bounding box center [691, 161] width 24 height 26
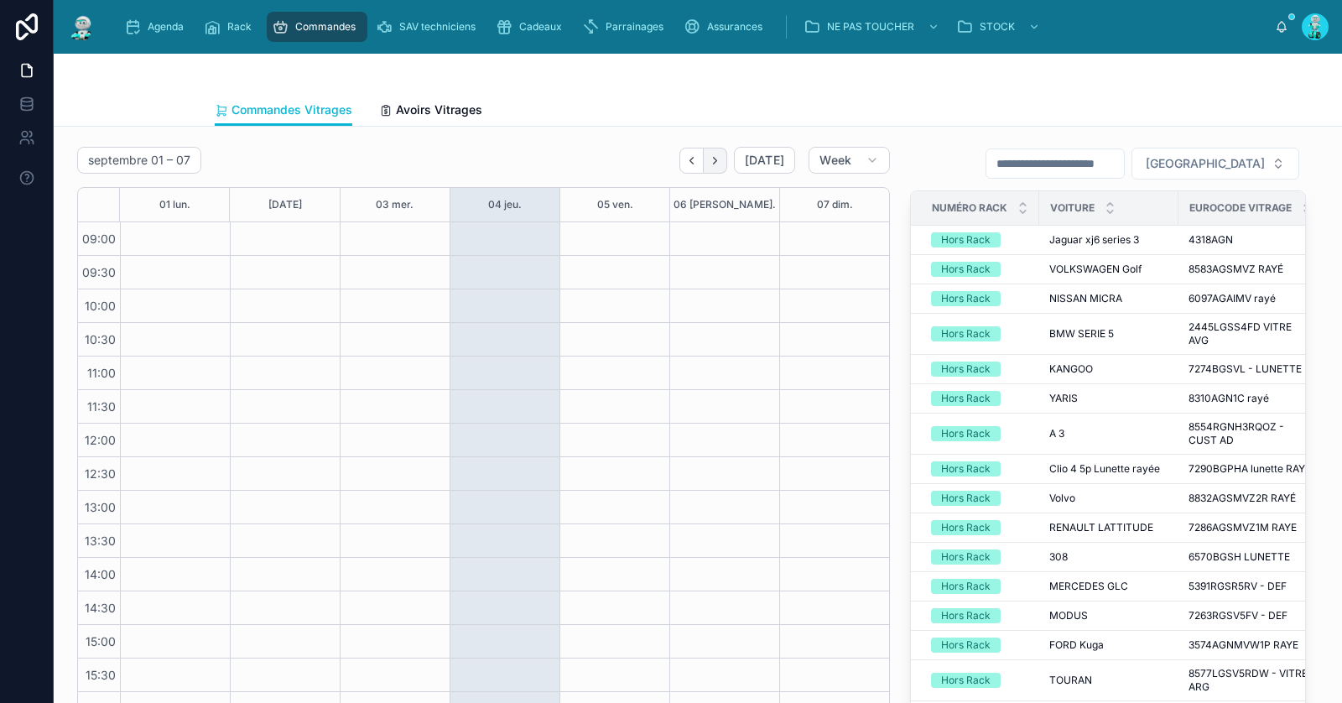
click at [721, 157] on icon "Next" at bounding box center [715, 160] width 13 height 13
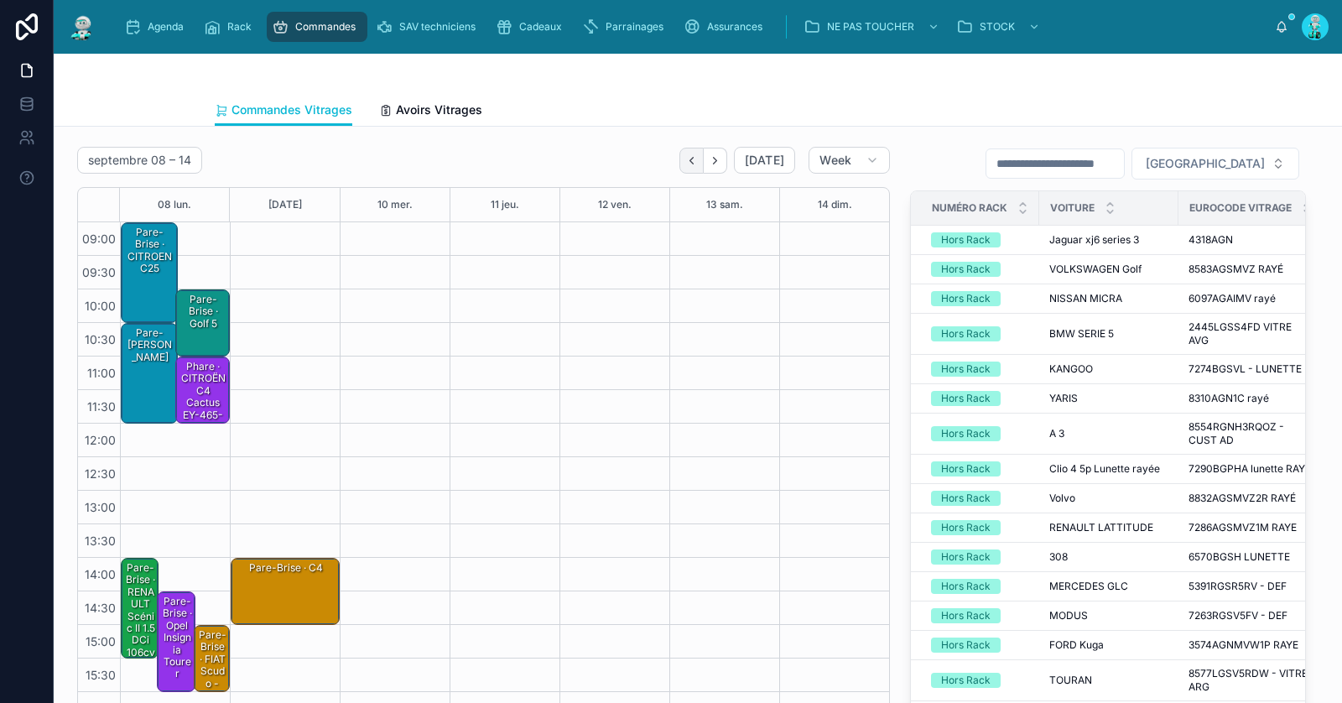
click at [698, 159] on icon "Back" at bounding box center [691, 160] width 13 height 13
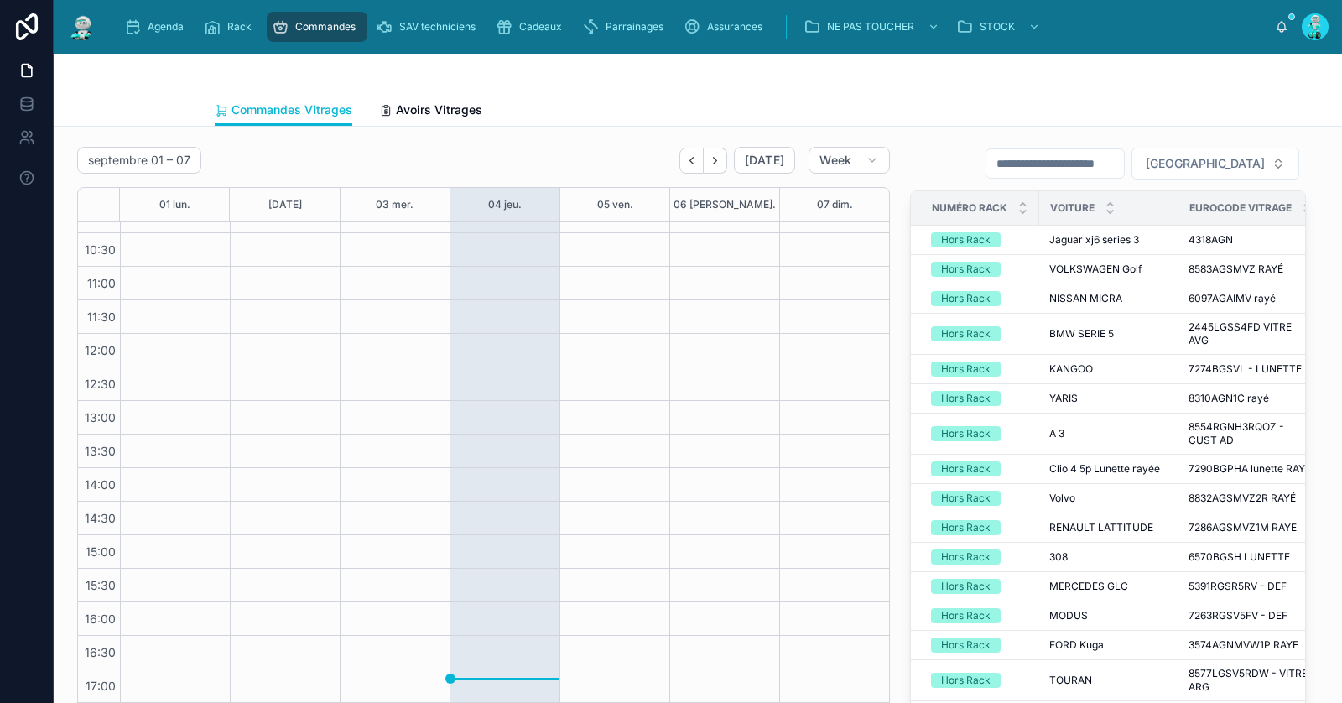
scroll to position [95, 0]
click at [721, 159] on icon "Next" at bounding box center [715, 160] width 13 height 13
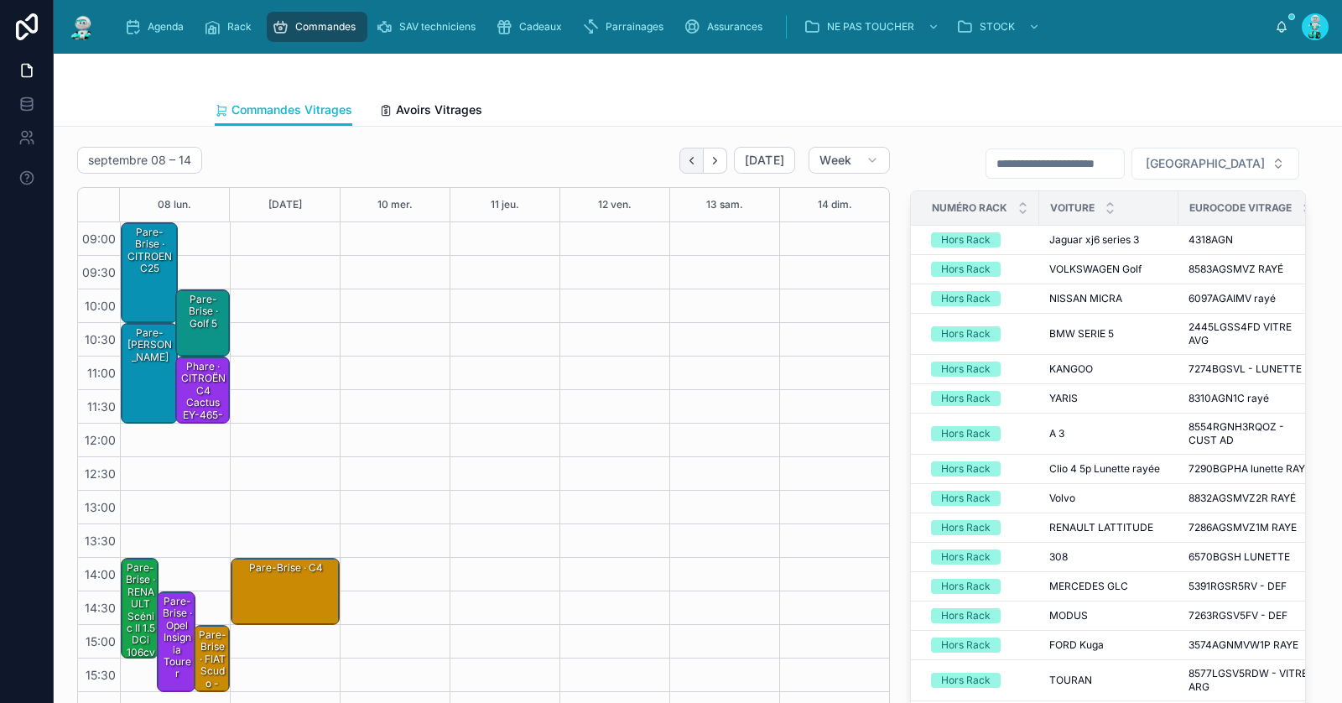
click at [703, 163] on button "Back" at bounding box center [691, 161] width 24 height 26
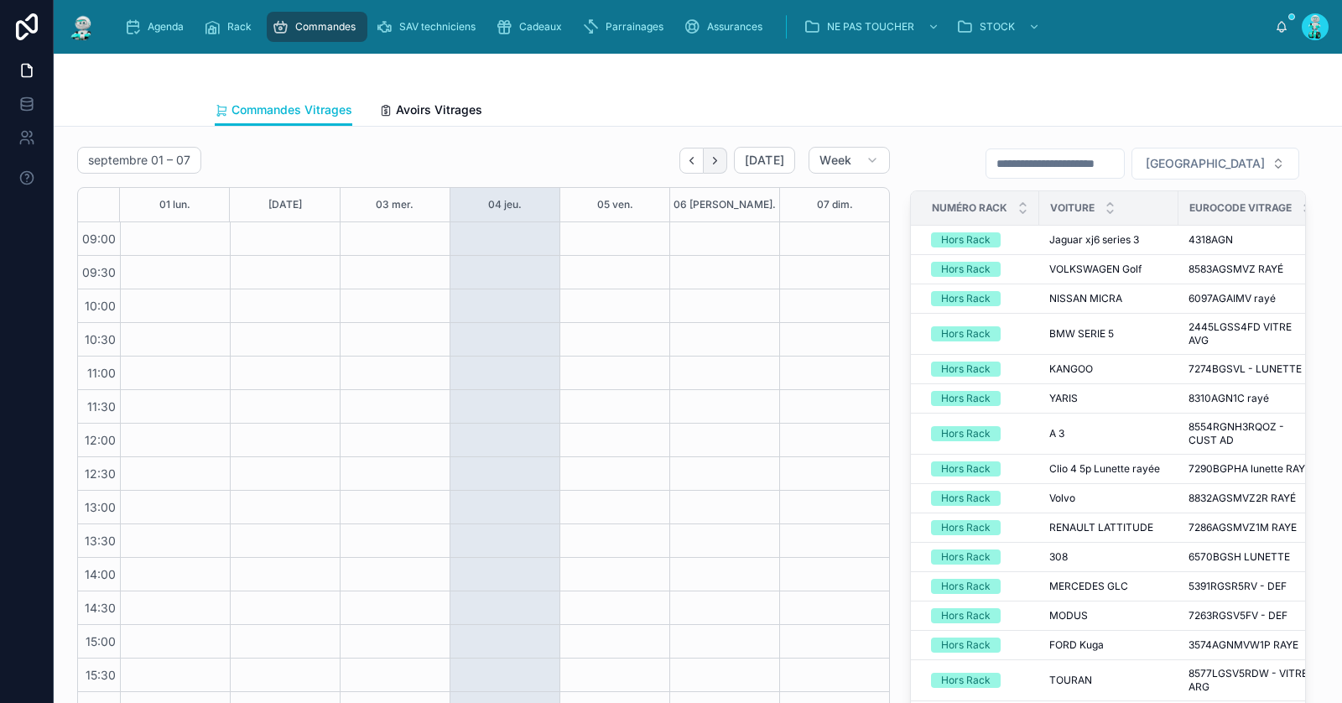
click at [719, 154] on icon "Next" at bounding box center [715, 160] width 13 height 13
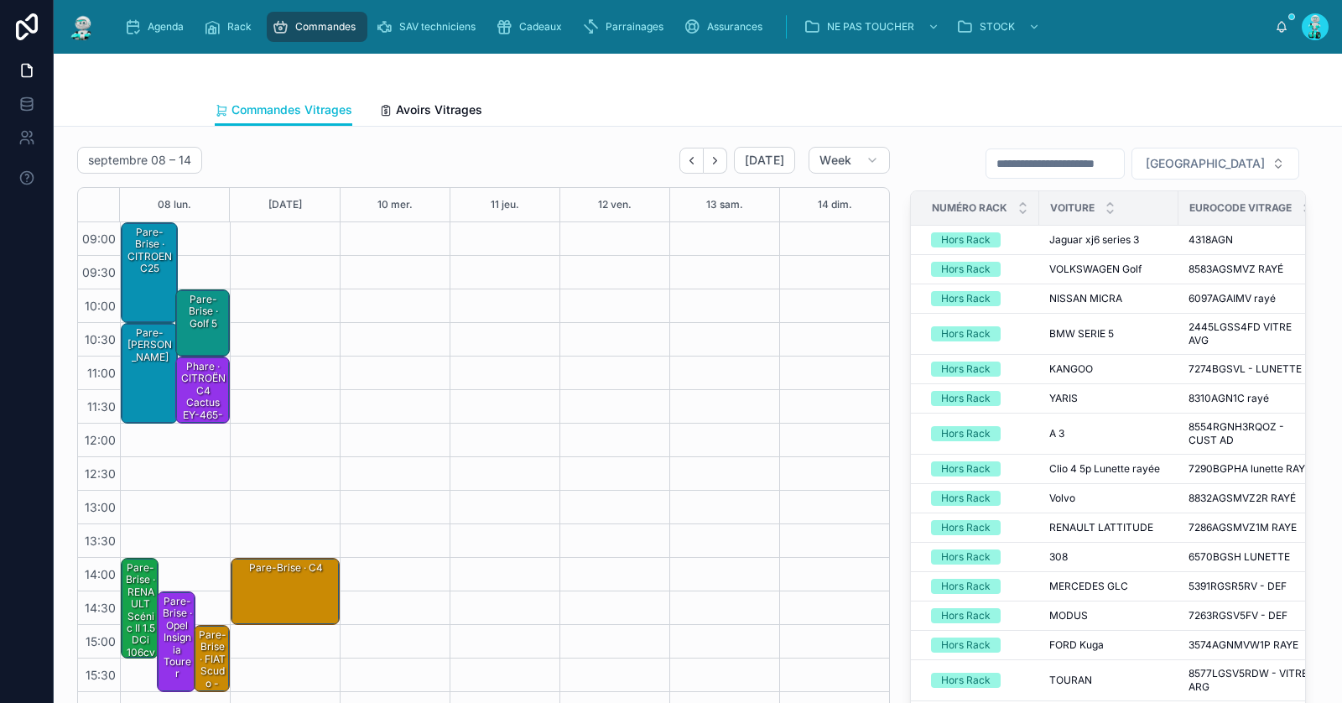
click at [146, 280] on div "Pare-Brise · CITROEN c25" at bounding box center [150, 272] width 52 height 97
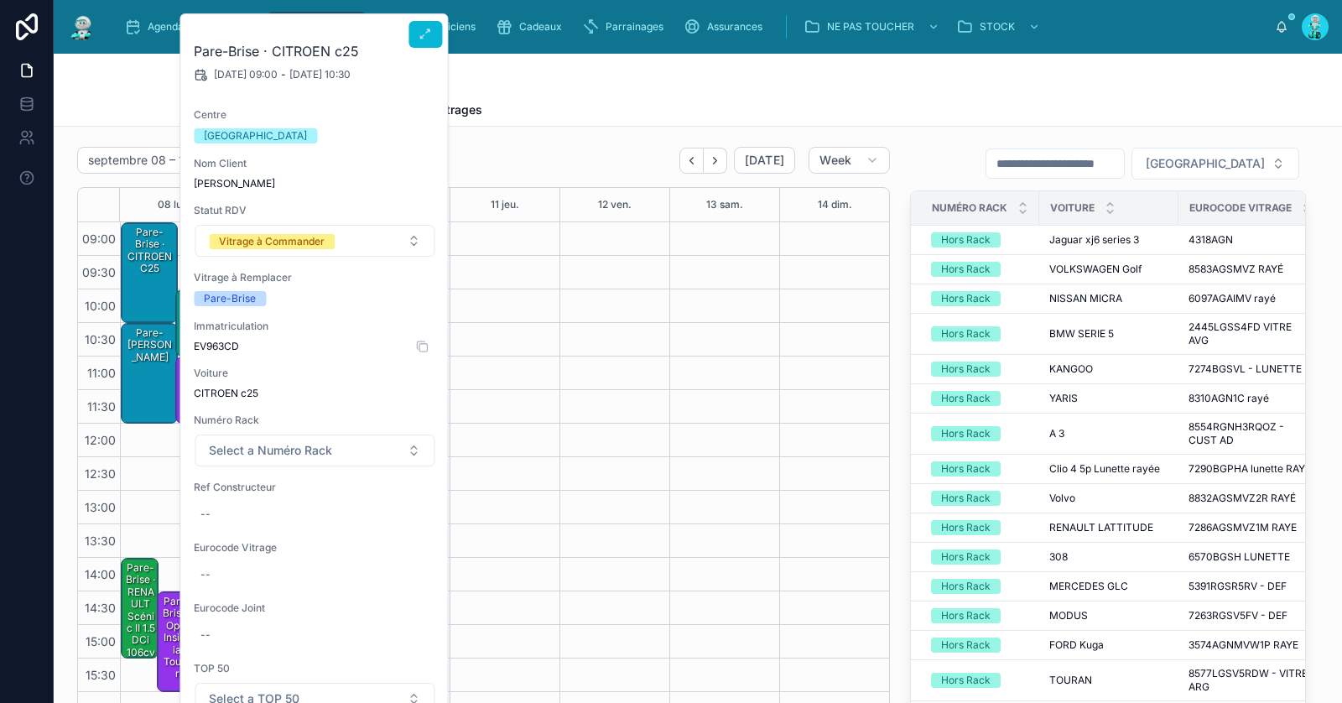
click at [226, 347] on span "EV963CD" at bounding box center [315, 346] width 242 height 13
click at [226, 343] on span "EV963CD" at bounding box center [315, 346] width 242 height 13
click at [642, 101] on div "Commandes Vitrages Avoirs Vitrages" at bounding box center [698, 110] width 966 height 32
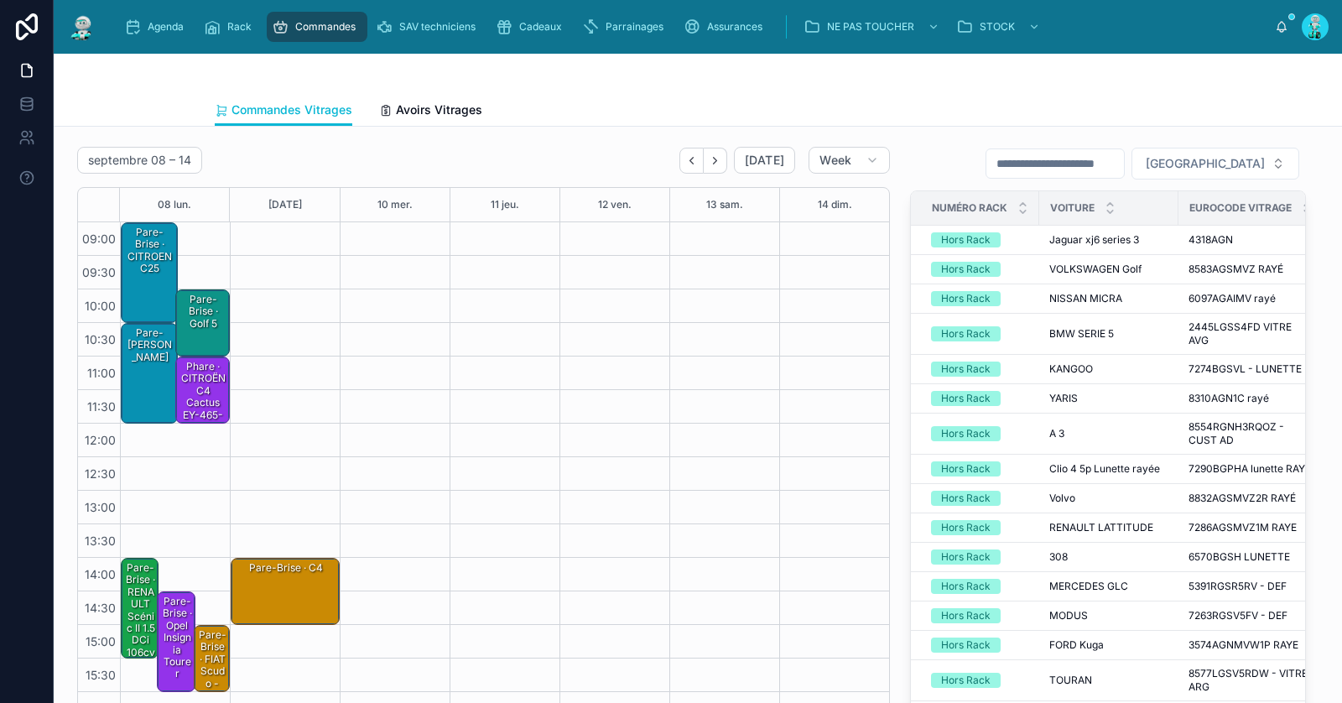
scroll to position [95, 0]
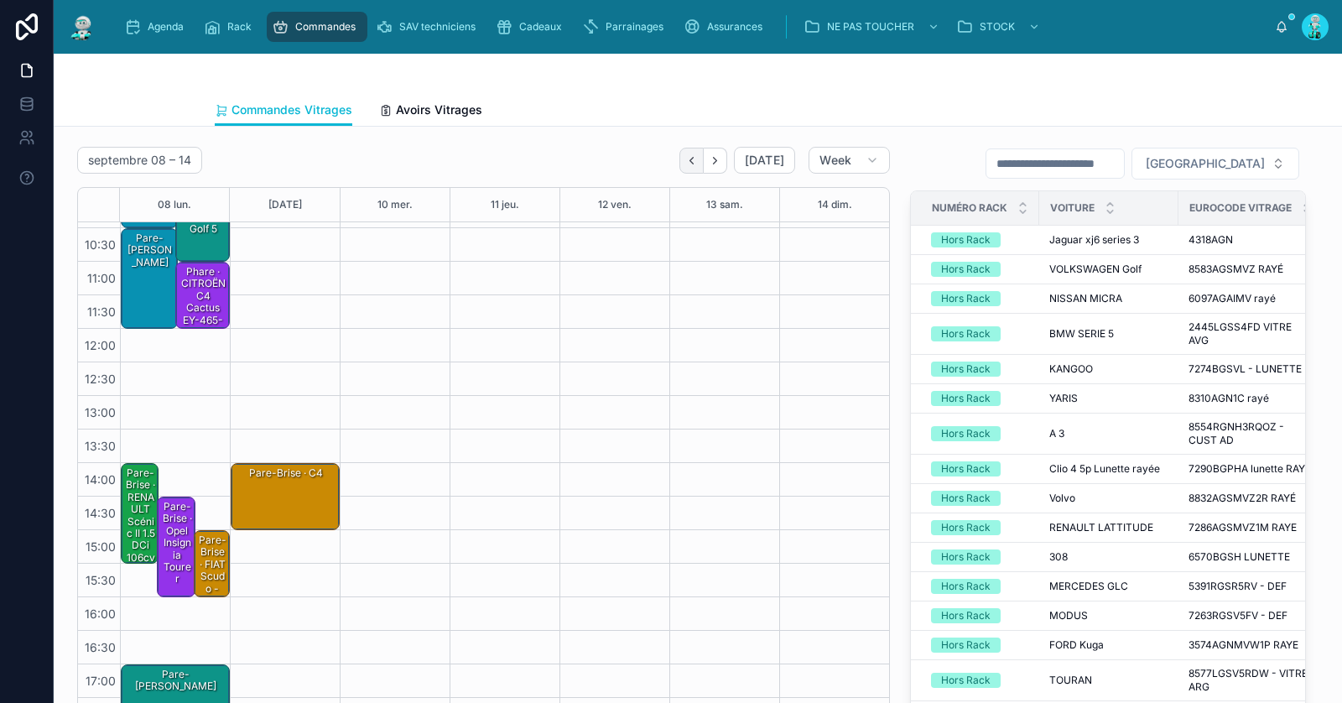
click at [695, 165] on icon "Back" at bounding box center [691, 160] width 13 height 13
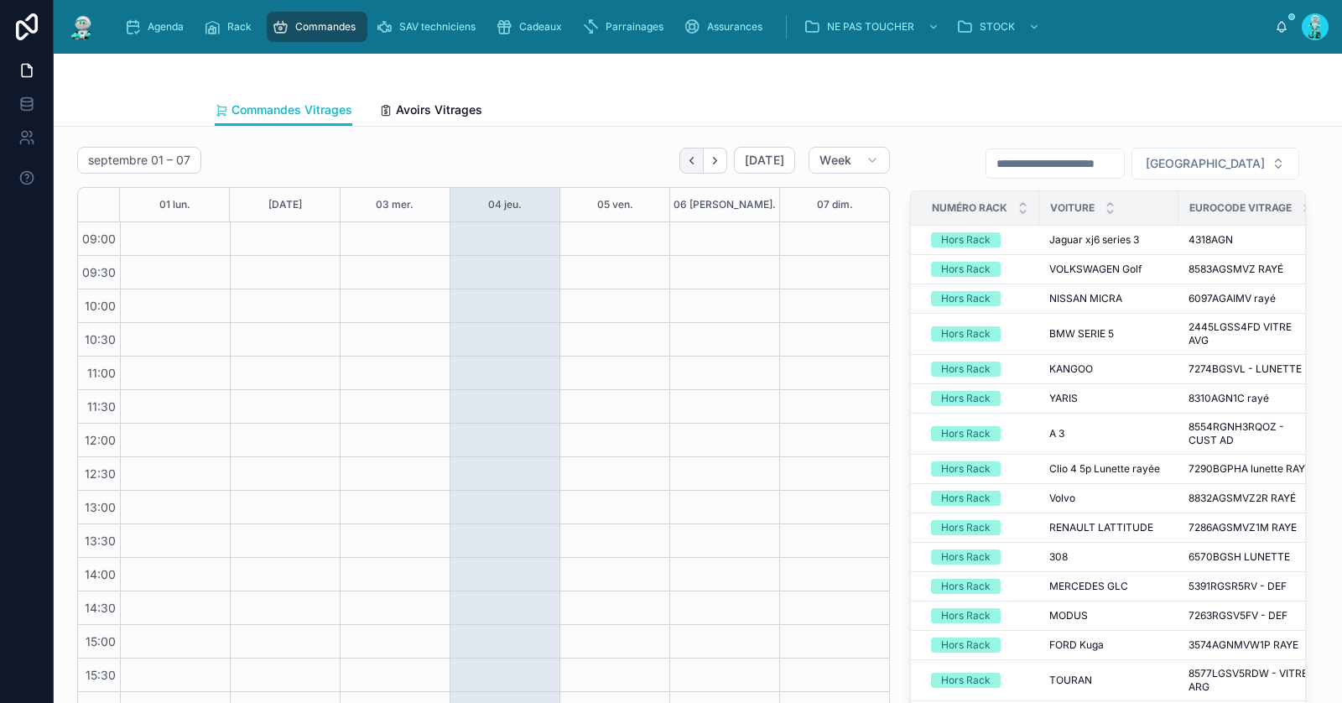
click at [697, 154] on icon "Back" at bounding box center [691, 160] width 13 height 13
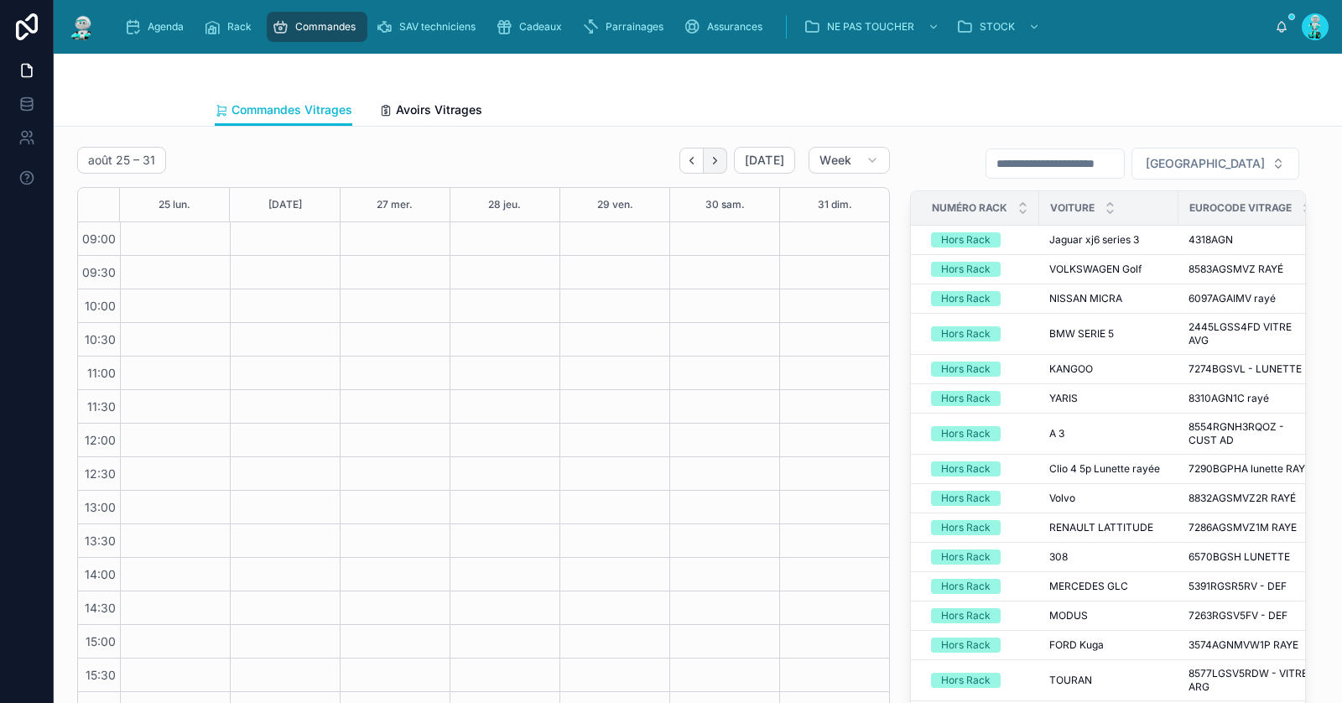
click at [718, 159] on icon "Next" at bounding box center [715, 160] width 13 height 13
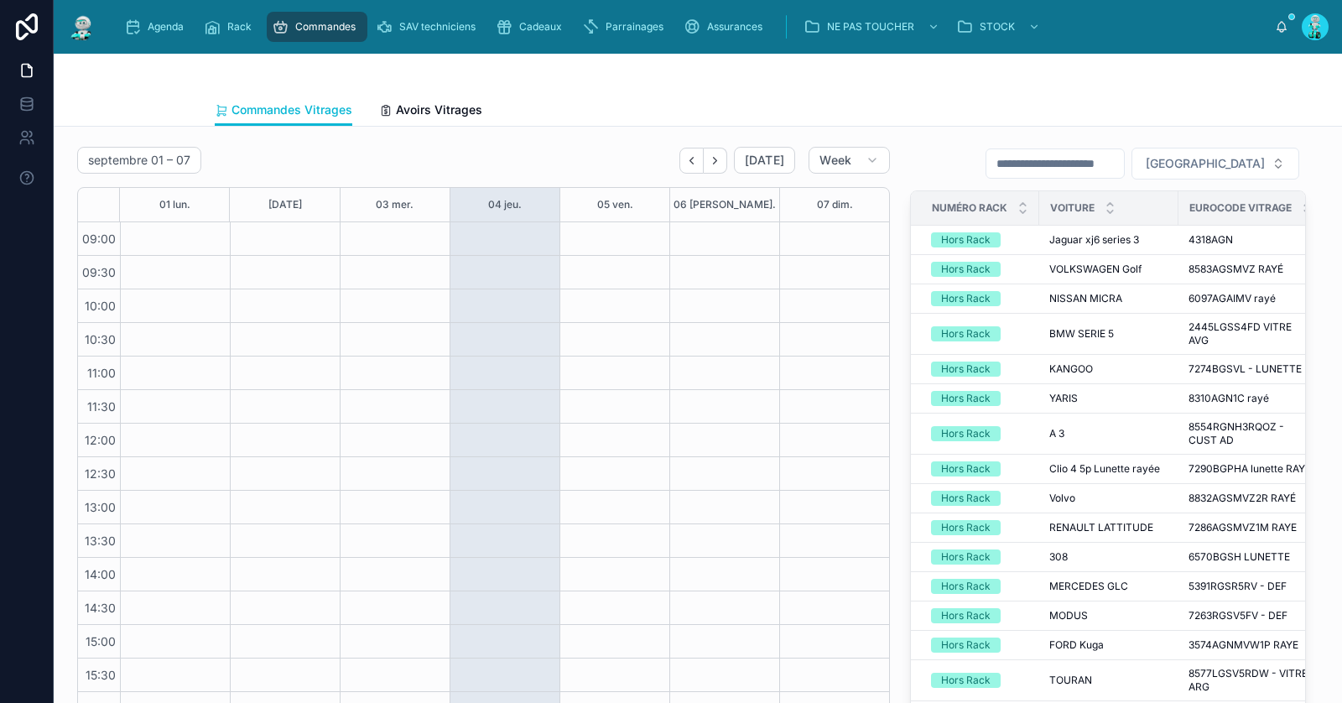
click at [718, 159] on icon "Next" at bounding box center [715, 160] width 13 height 13
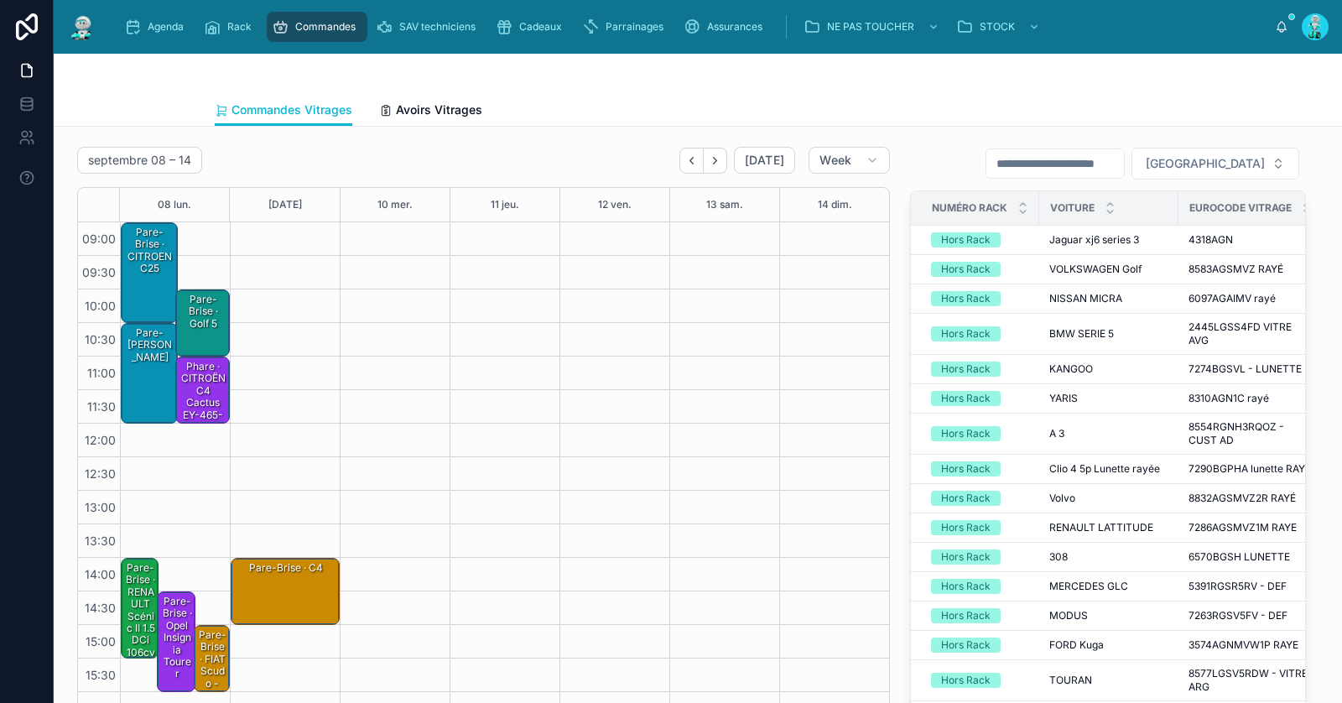
click at [152, 281] on div "Pare-Brise · CITROEN c25" at bounding box center [150, 272] width 52 height 97
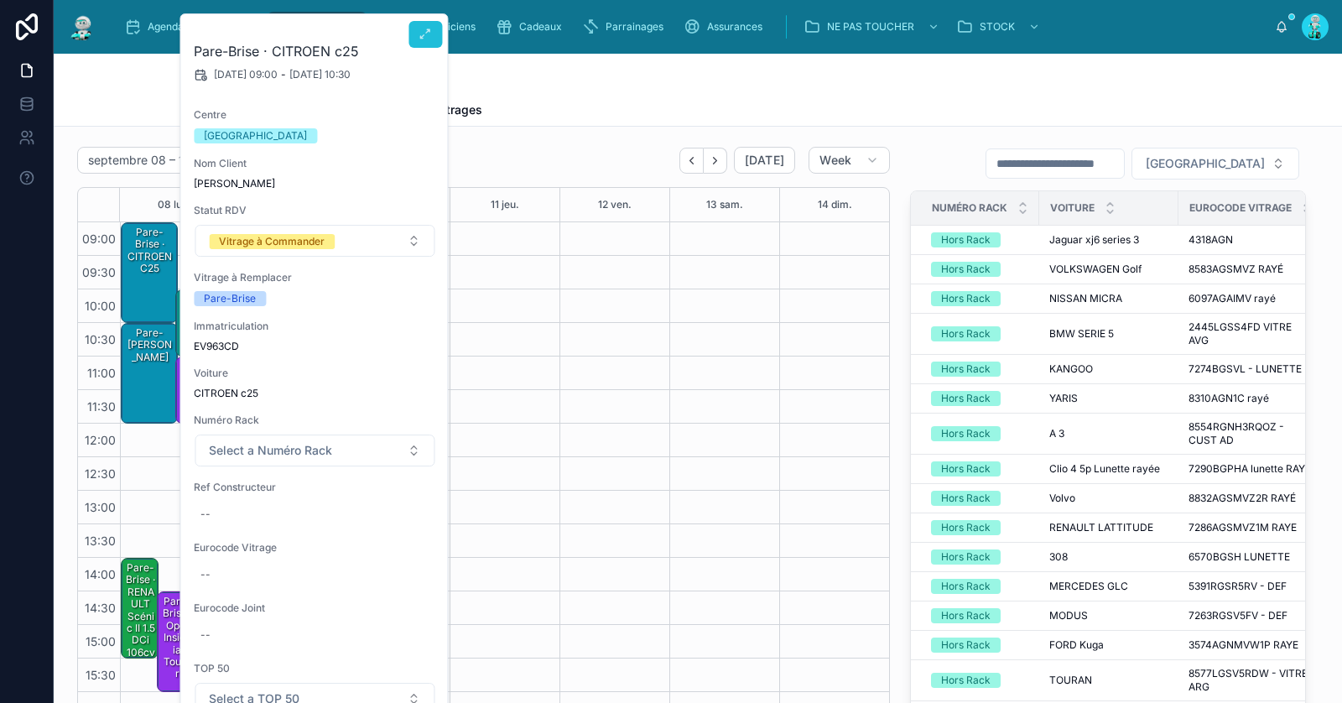
click at [429, 35] on icon at bounding box center [424, 34] width 13 height 13
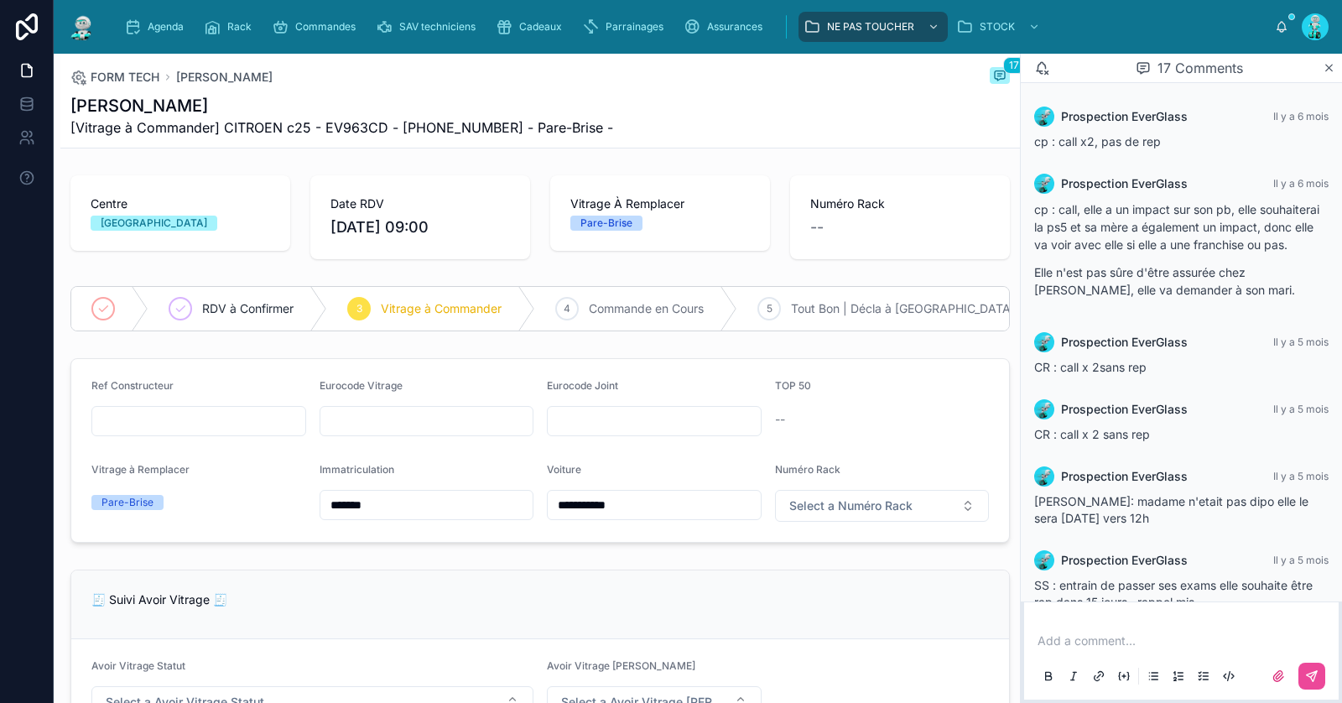
click at [1087, 641] on p at bounding box center [1184, 640] width 294 height 17
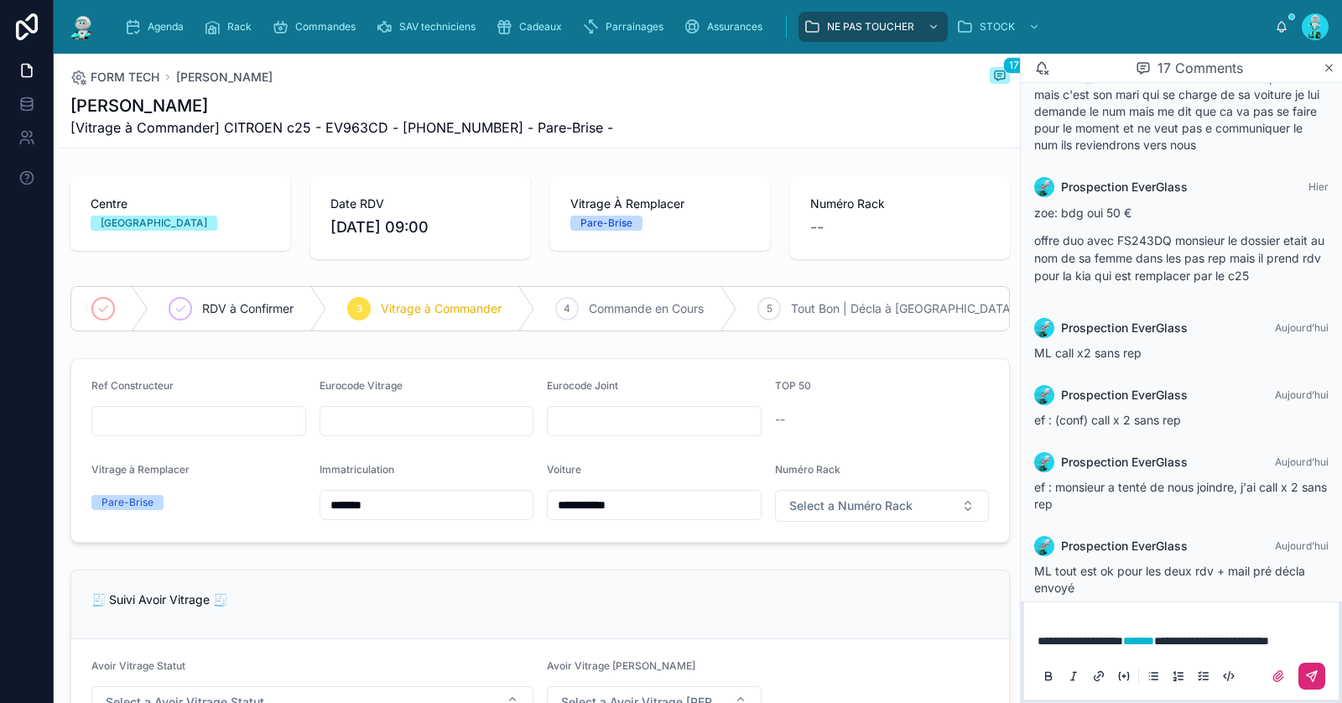
click at [1317, 671] on icon at bounding box center [1312, 676] width 10 height 10
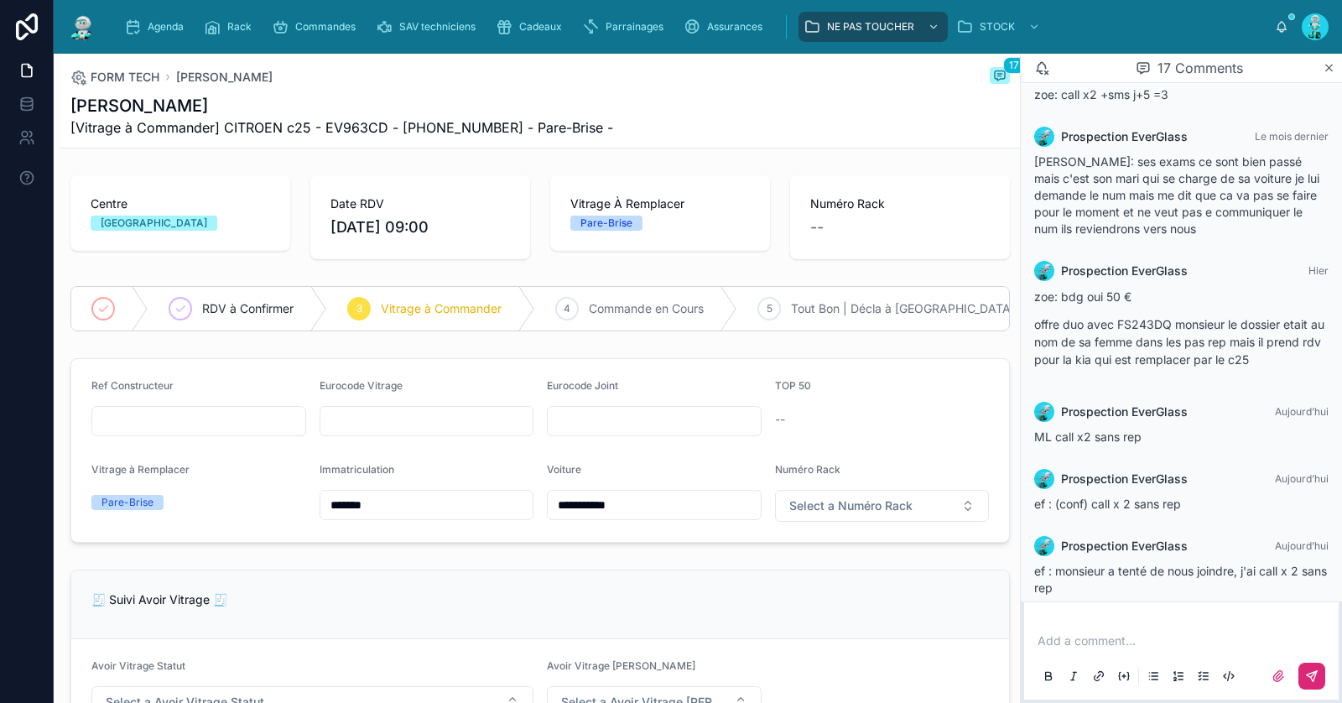
scroll to position [860, 0]
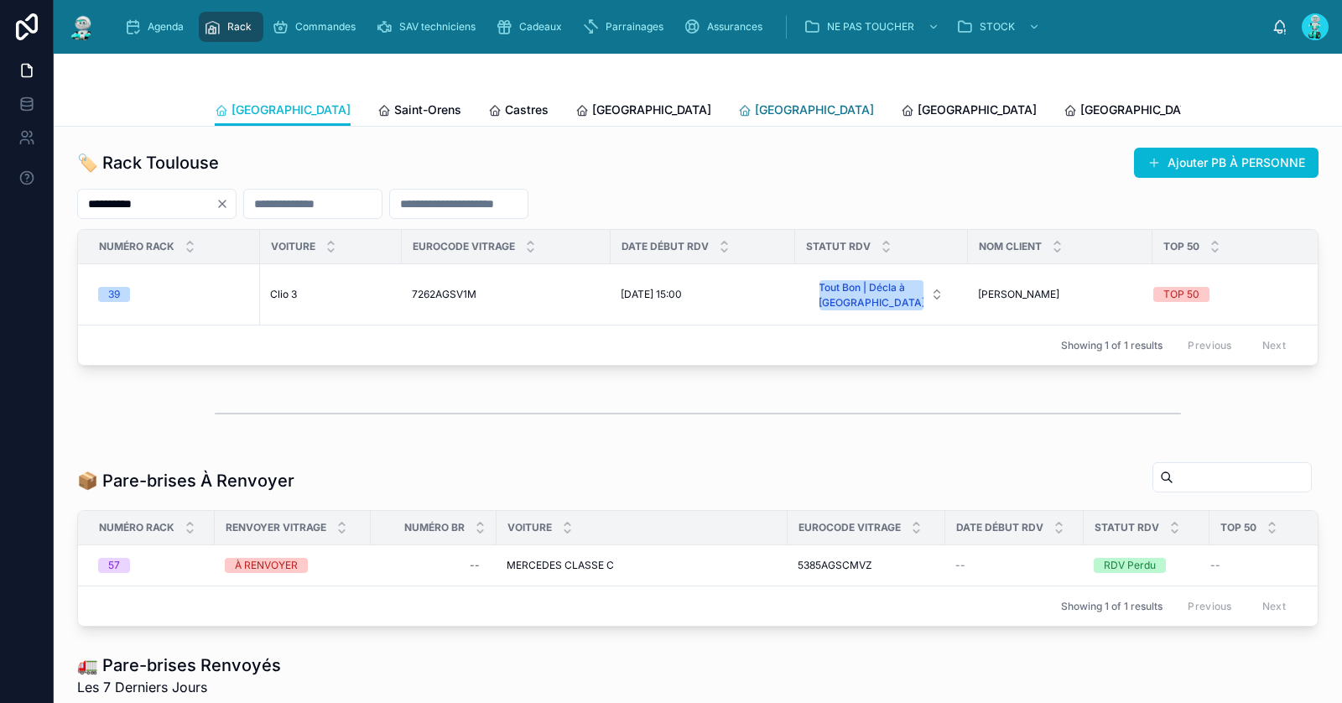
click at [755, 113] on span "[GEOGRAPHIC_DATA]" at bounding box center [814, 109] width 119 height 17
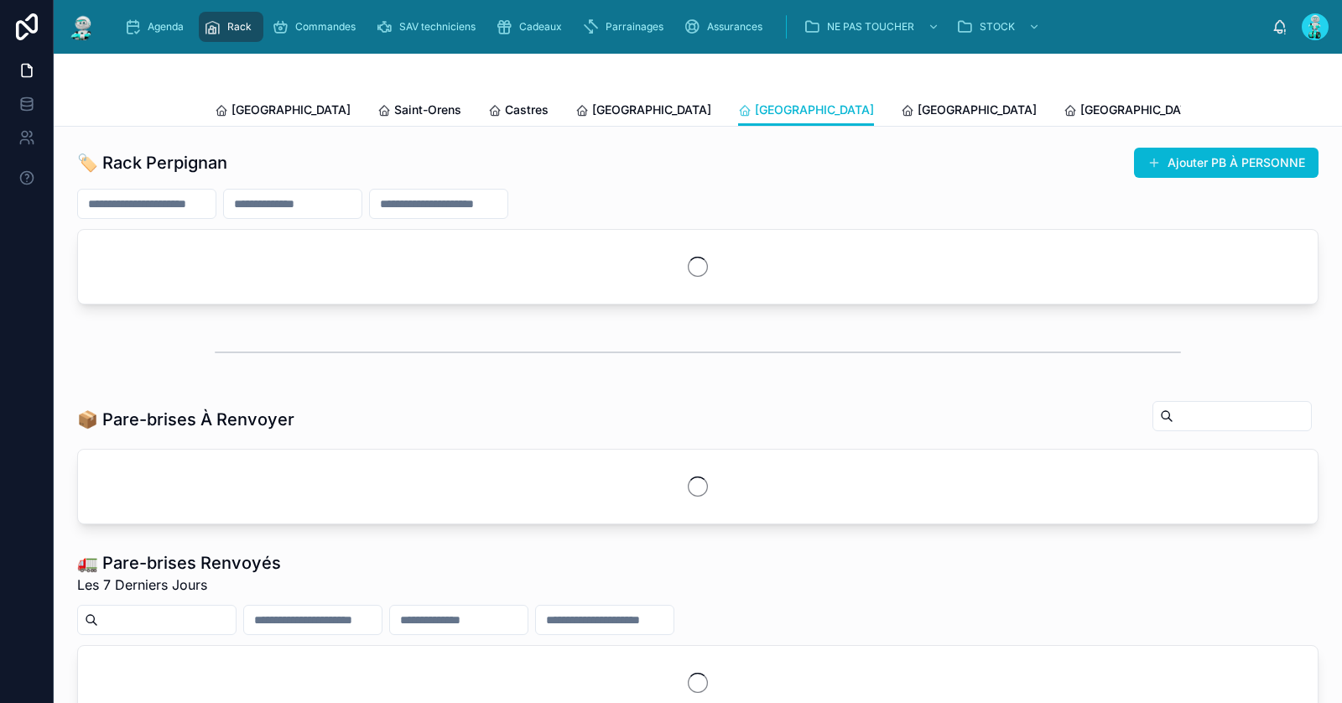
click at [148, 205] on input "text" at bounding box center [147, 203] width 138 height 23
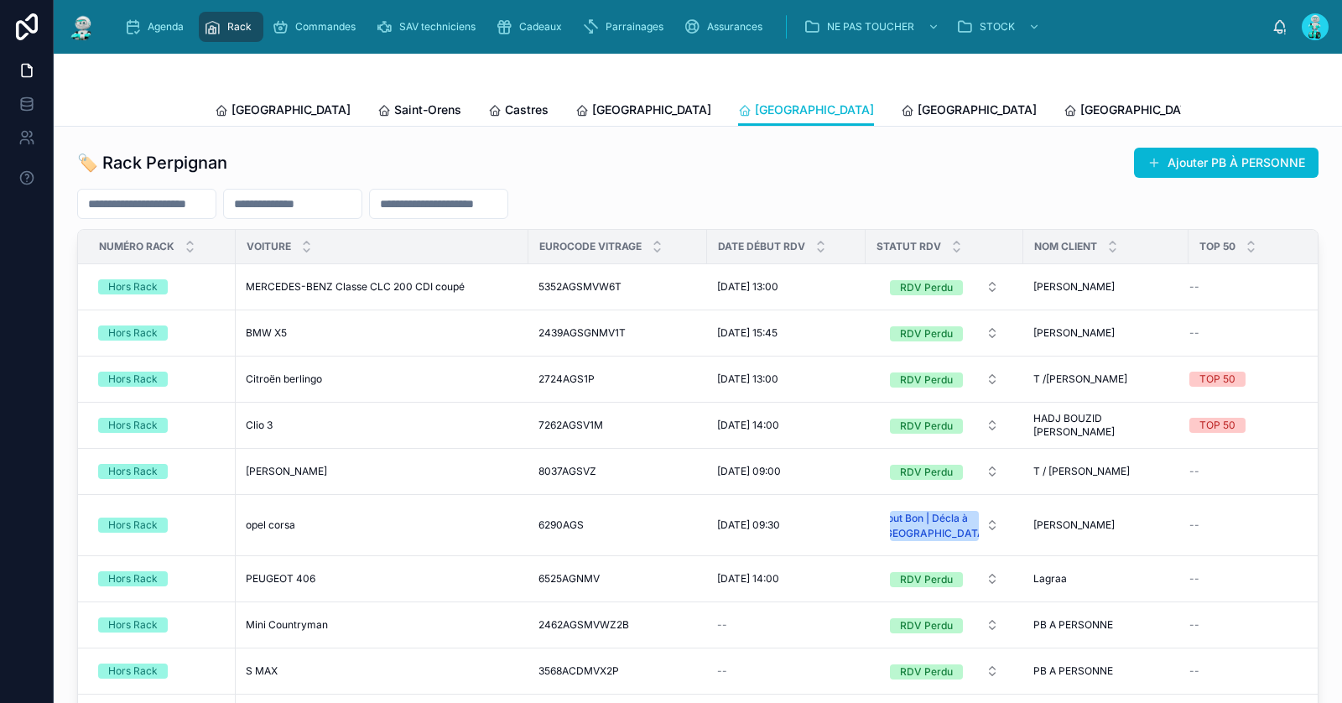
paste input "**********"
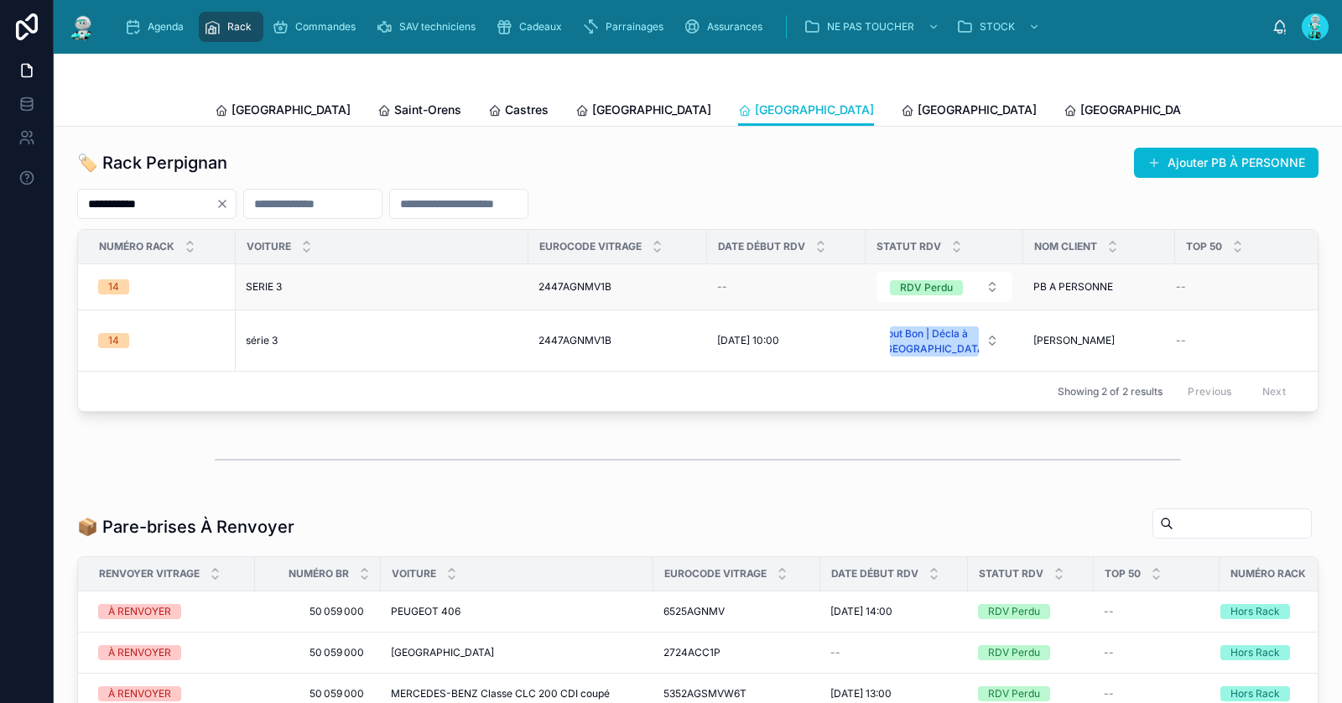
type input "**********"
click at [295, 283] on div "SERIE 3 SERIE 3" at bounding box center [382, 286] width 273 height 13
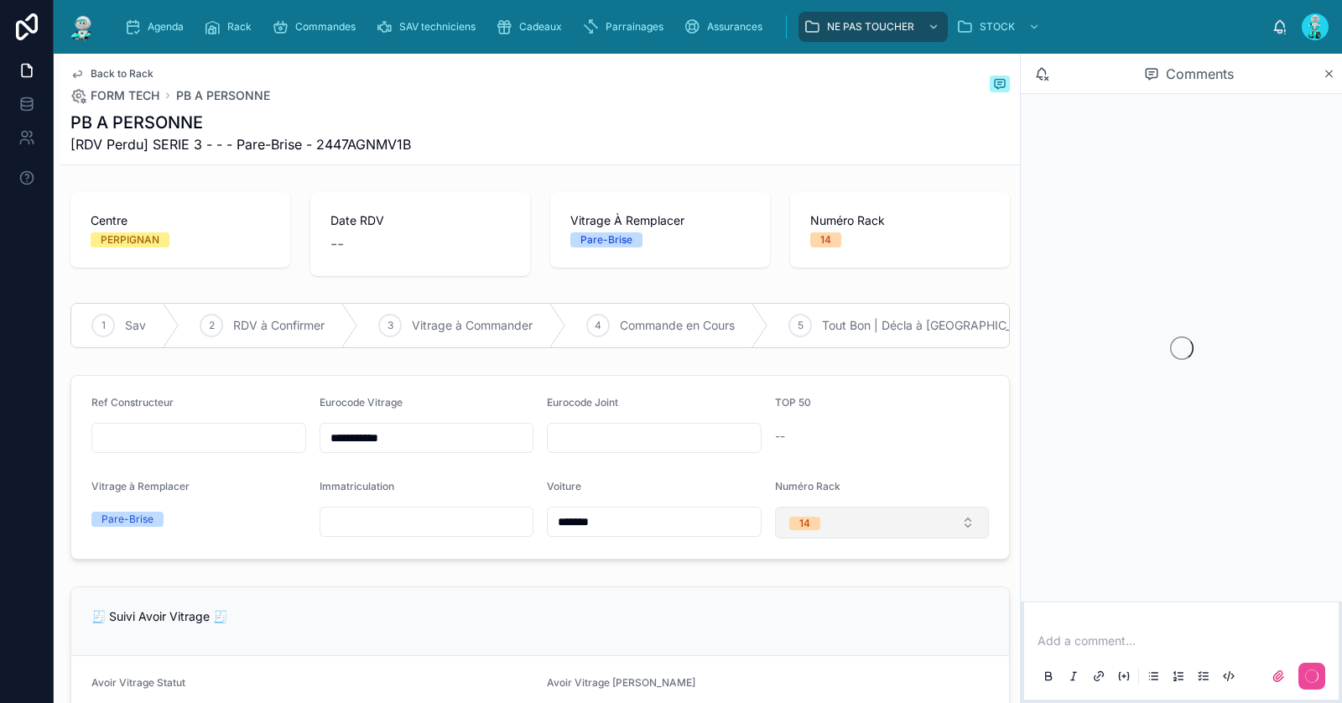
click at [819, 514] on span "14" at bounding box center [804, 522] width 31 height 17
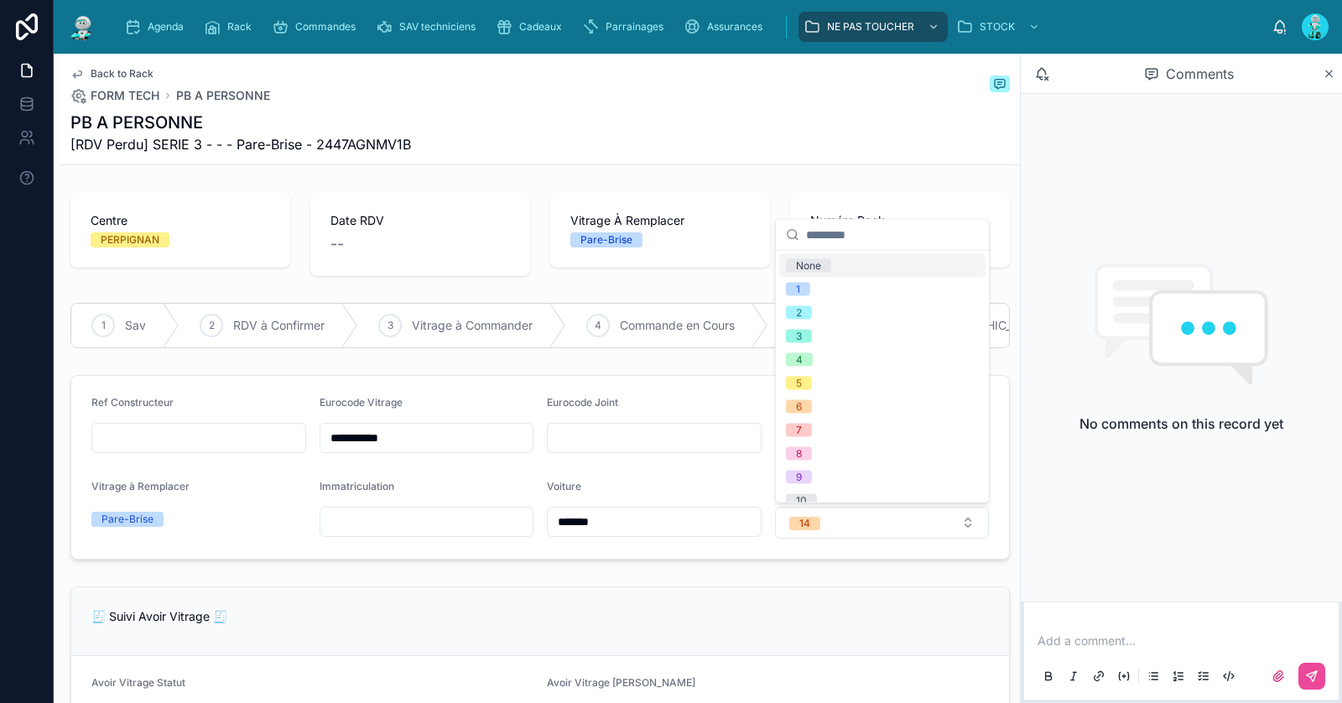
click at [836, 266] on div "None" at bounding box center [882, 265] width 206 height 23
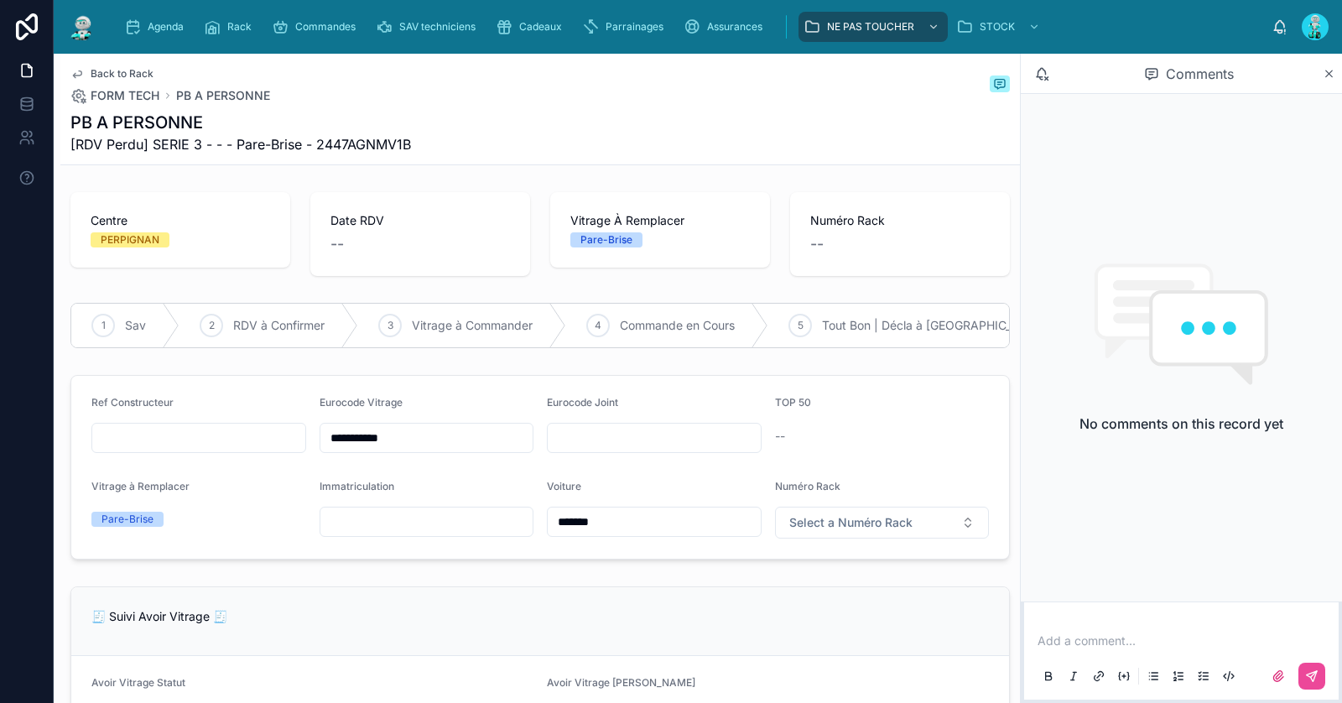
click at [134, 75] on span "Back to Rack" at bounding box center [122, 73] width 63 height 13
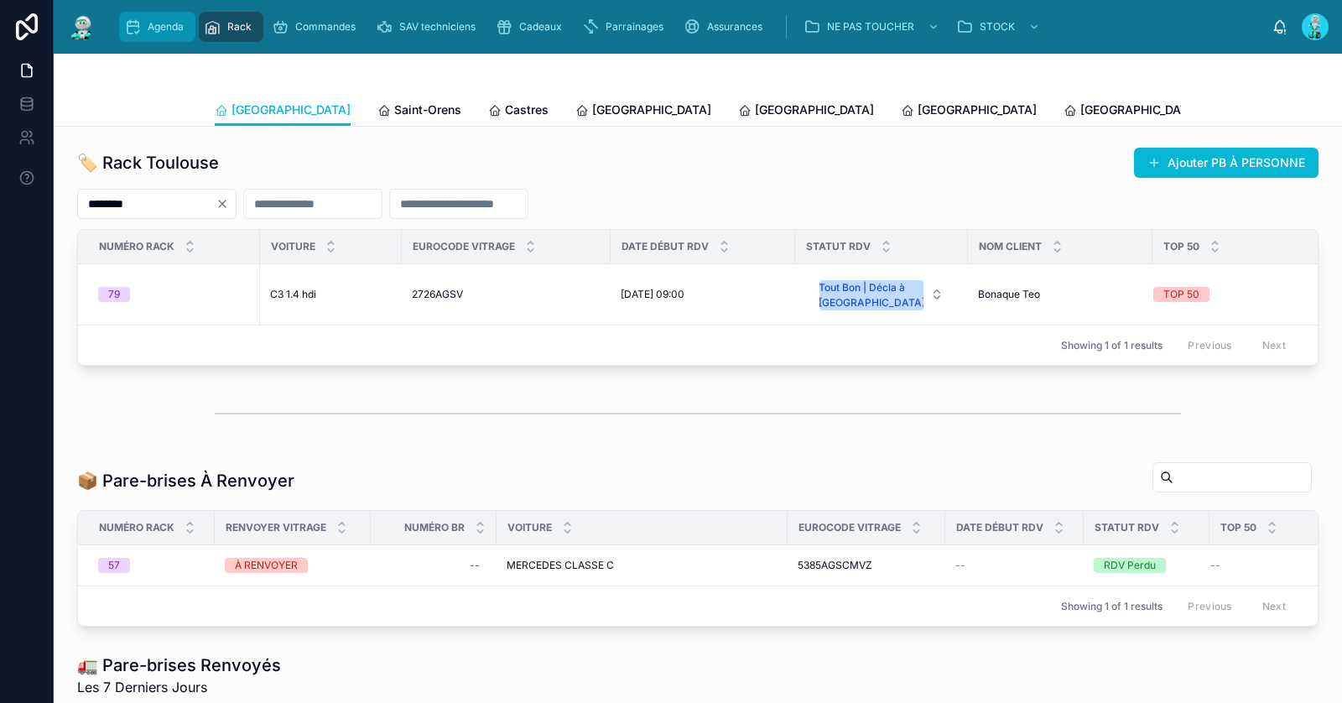
click at [174, 36] on div "Agenda" at bounding box center [157, 26] width 66 height 27
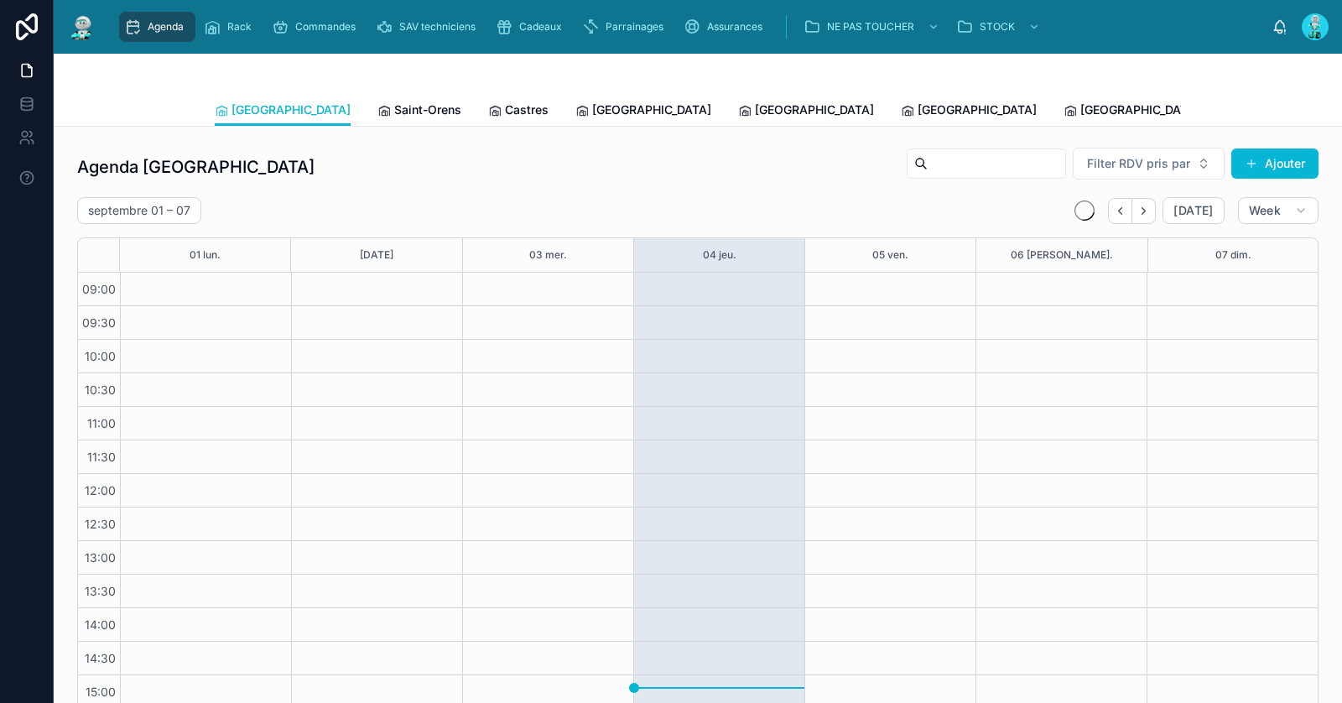
scroll to position [145, 0]
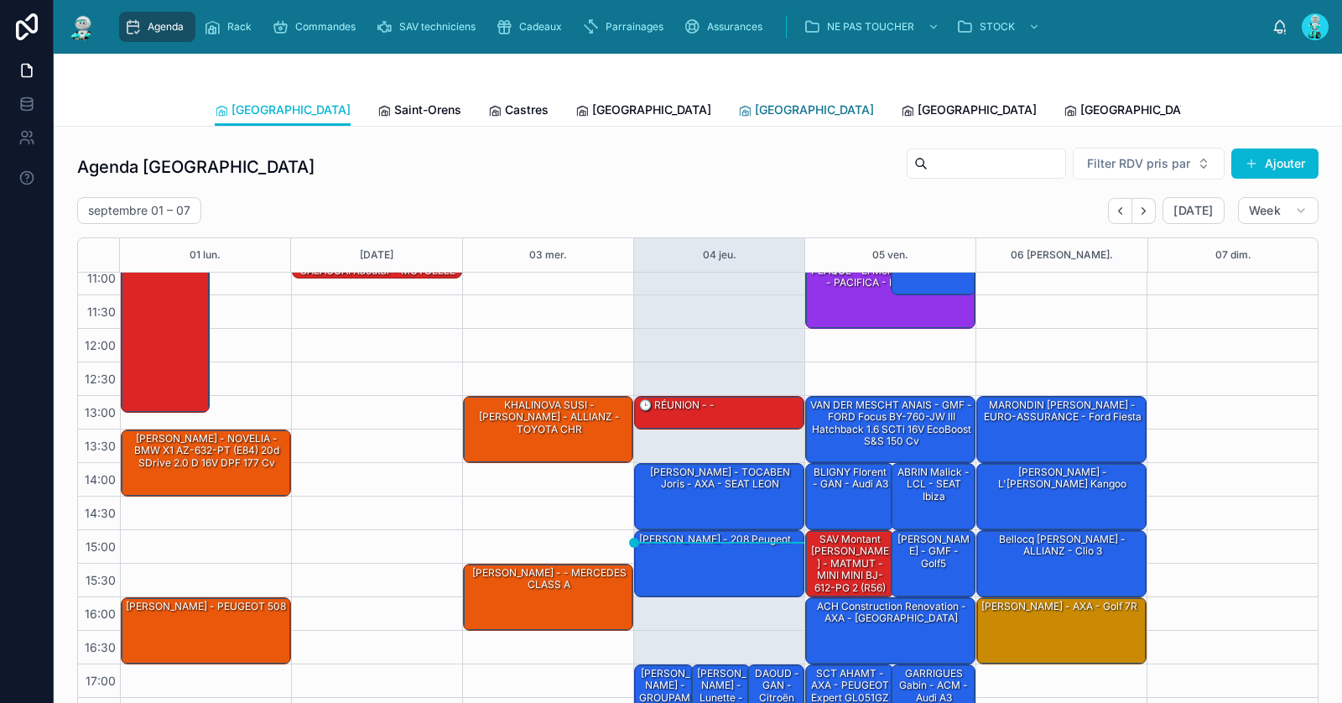
click at [755, 114] on span "[GEOGRAPHIC_DATA]" at bounding box center [814, 109] width 119 height 17
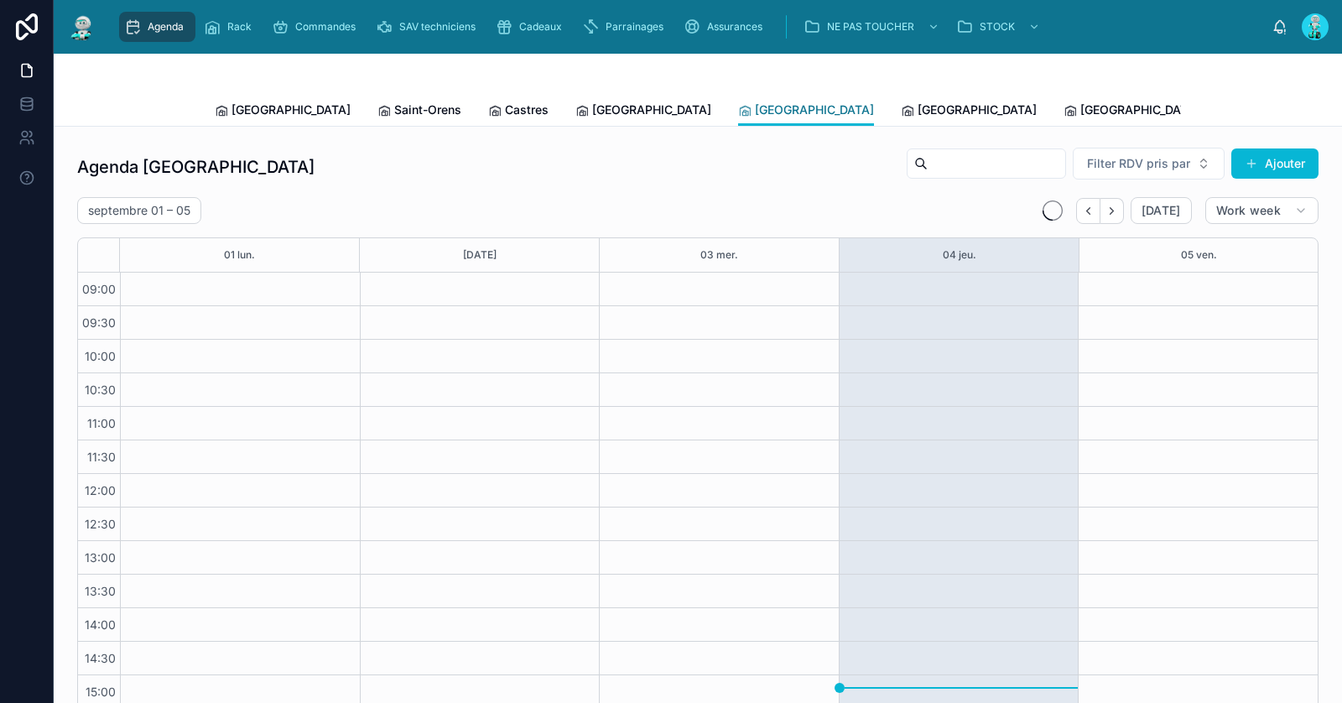
scroll to position [145, 0]
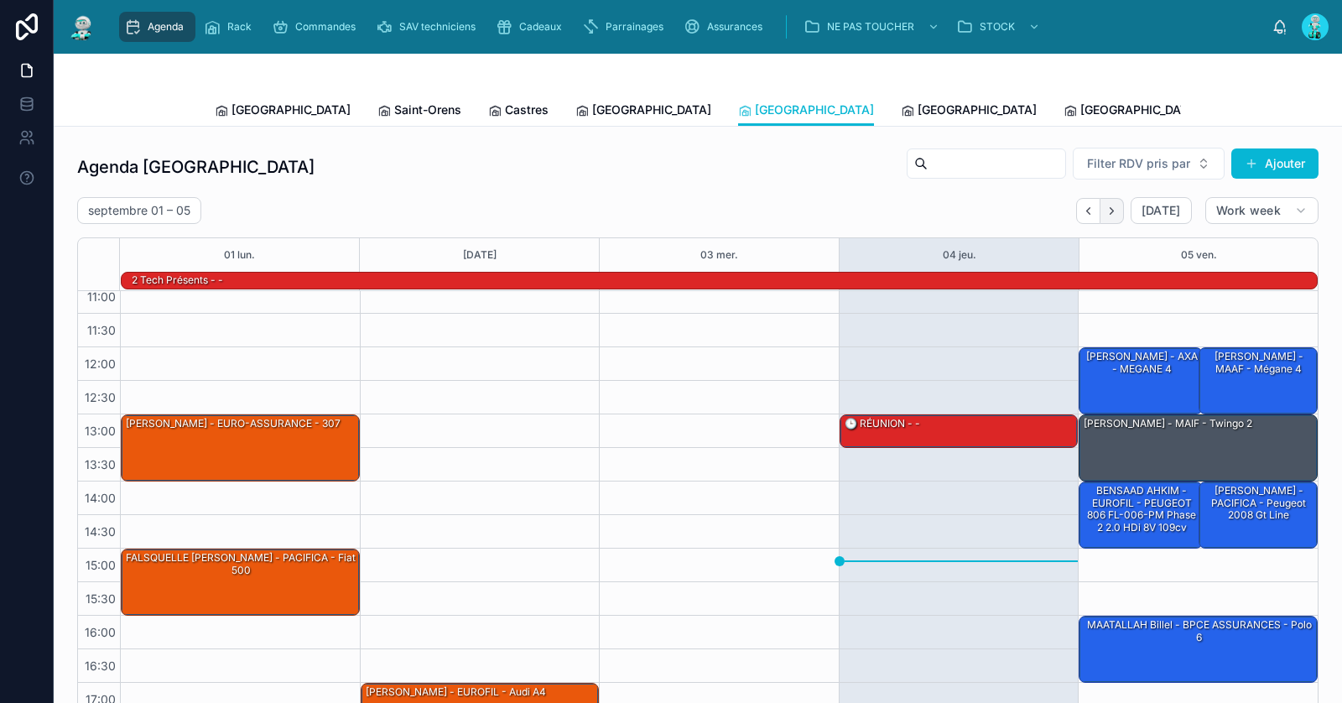
click at [1113, 208] on icon "Next" at bounding box center [1111, 210] width 3 height 7
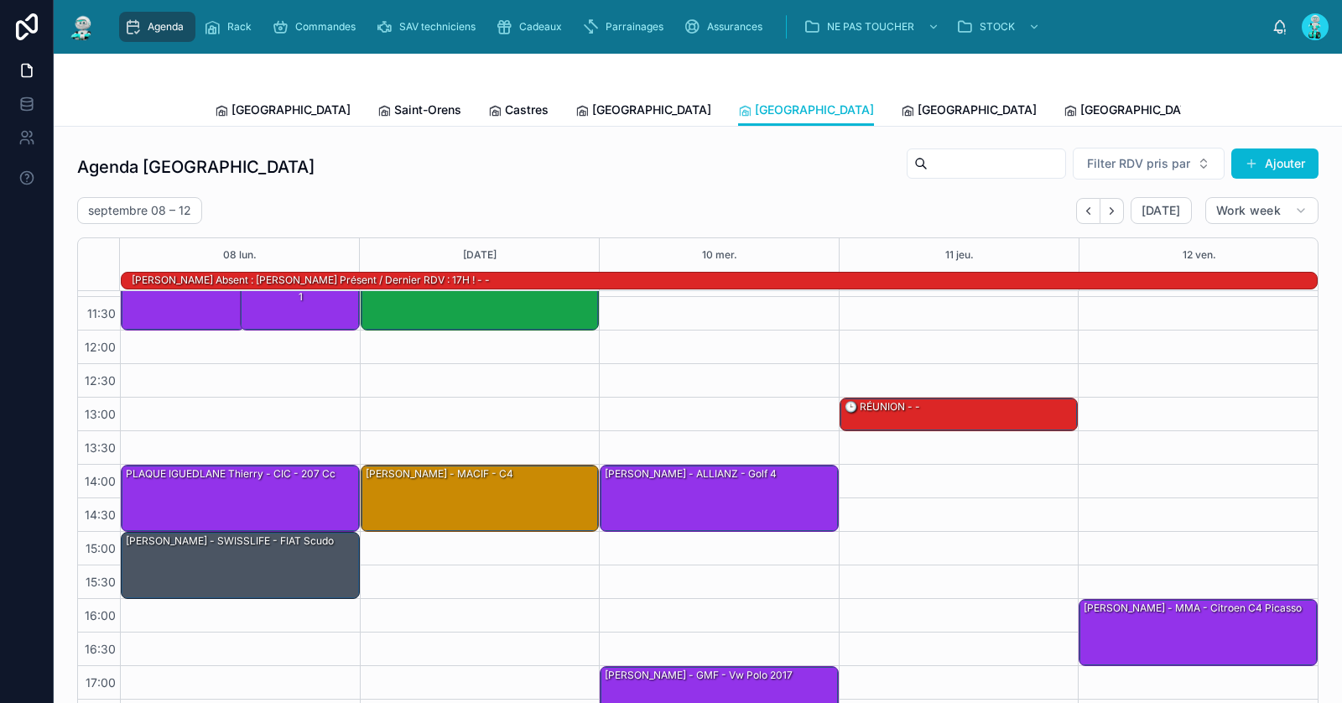
scroll to position [163, 0]
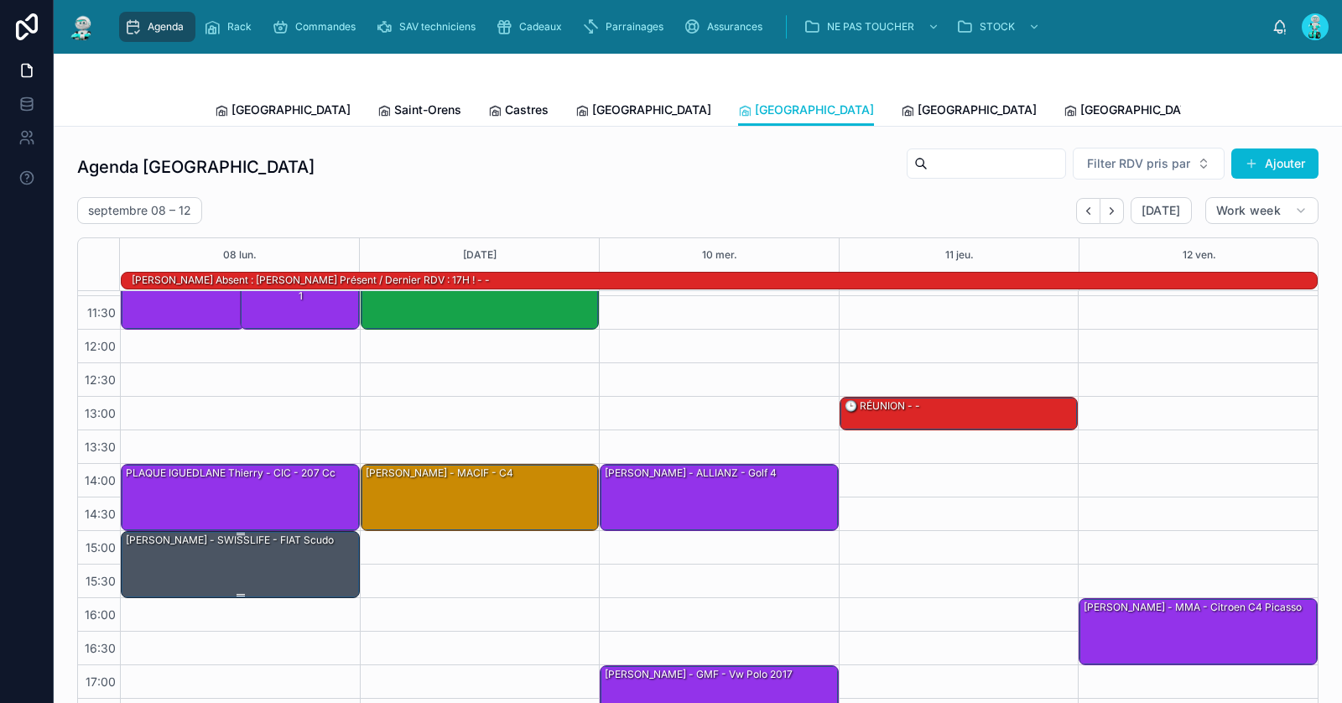
click at [208, 541] on div "[PERSON_NAME] - SWISSLIFE - FIAT Scudo" at bounding box center [229, 540] width 211 height 15
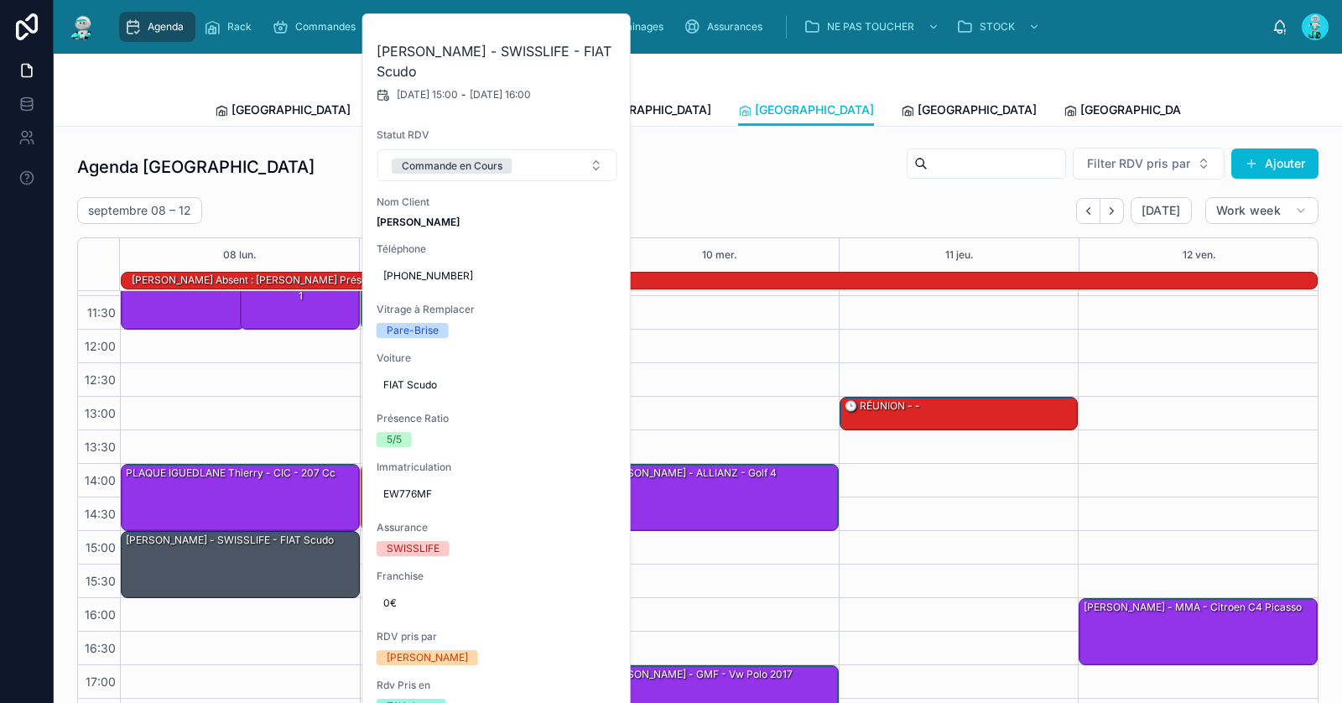
scroll to position [502, 0]
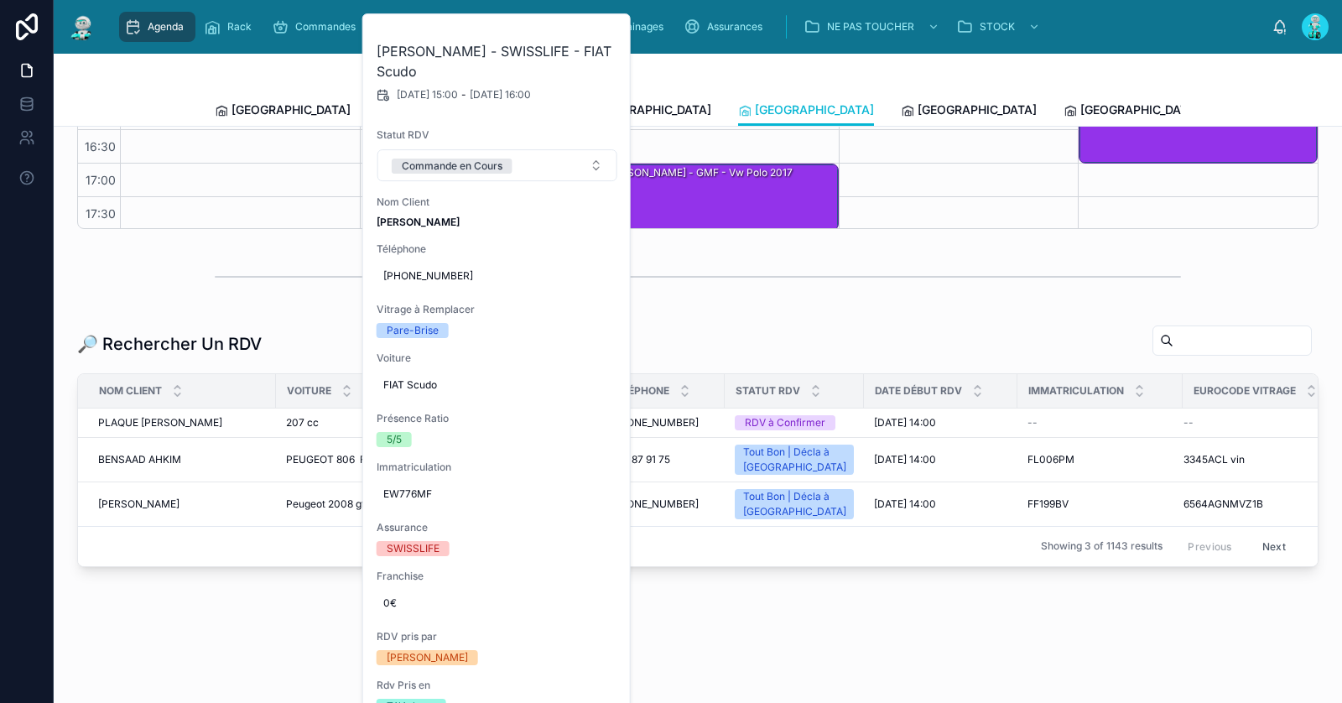
click at [725, 328] on div "🔎 Rechercher Un RDV" at bounding box center [697, 344] width 1241 height 39
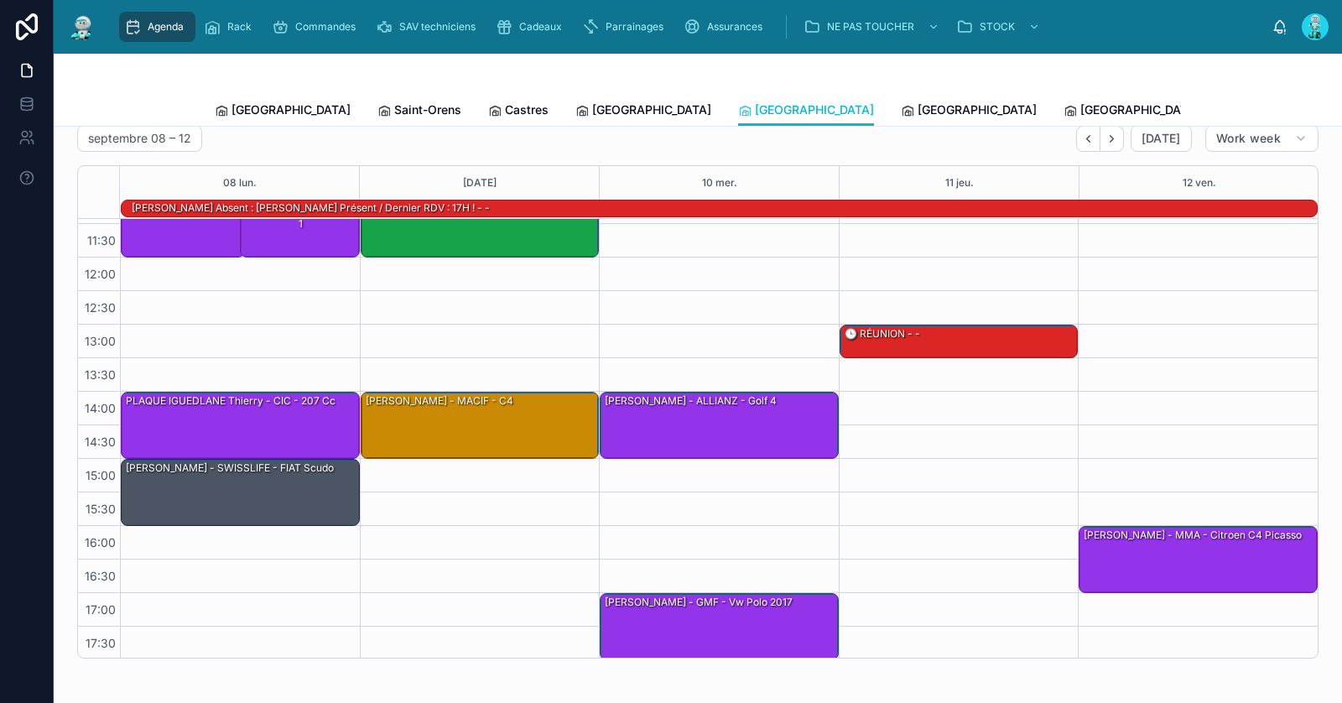
scroll to position [0, 0]
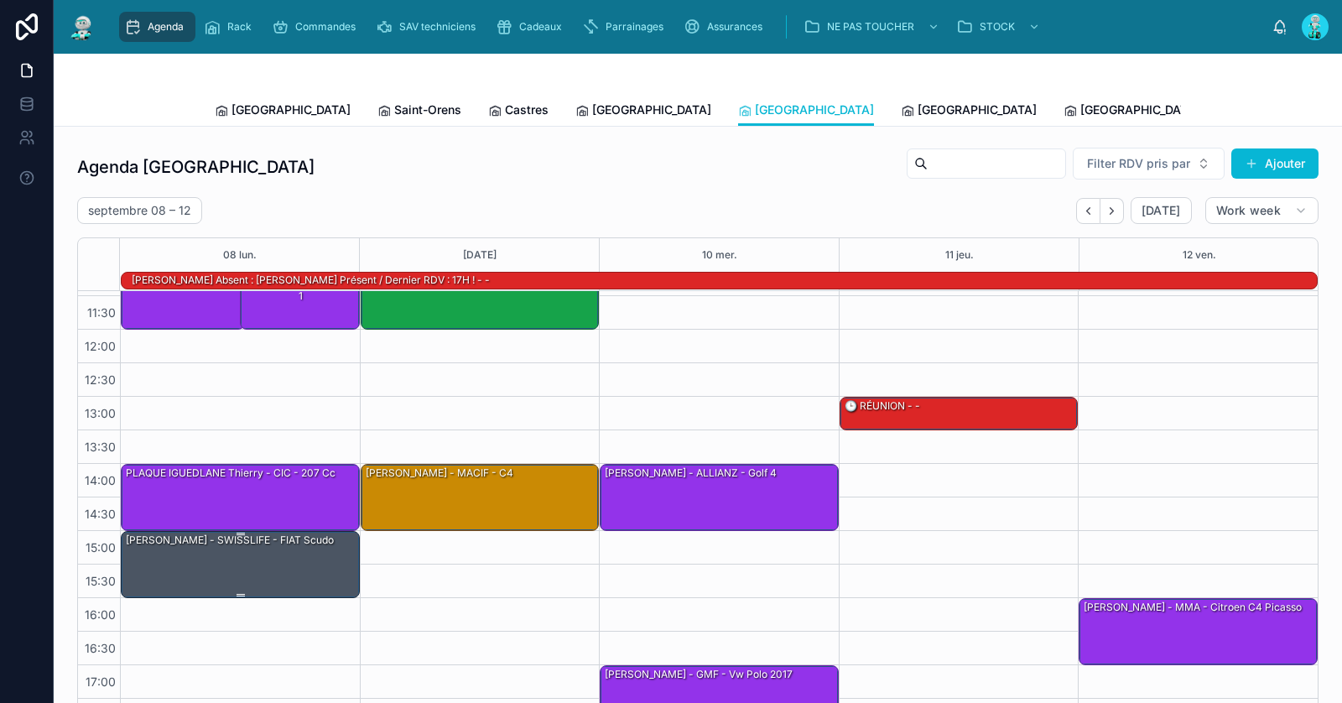
click at [242, 594] on div at bounding box center [240, 595] width 8 height 3
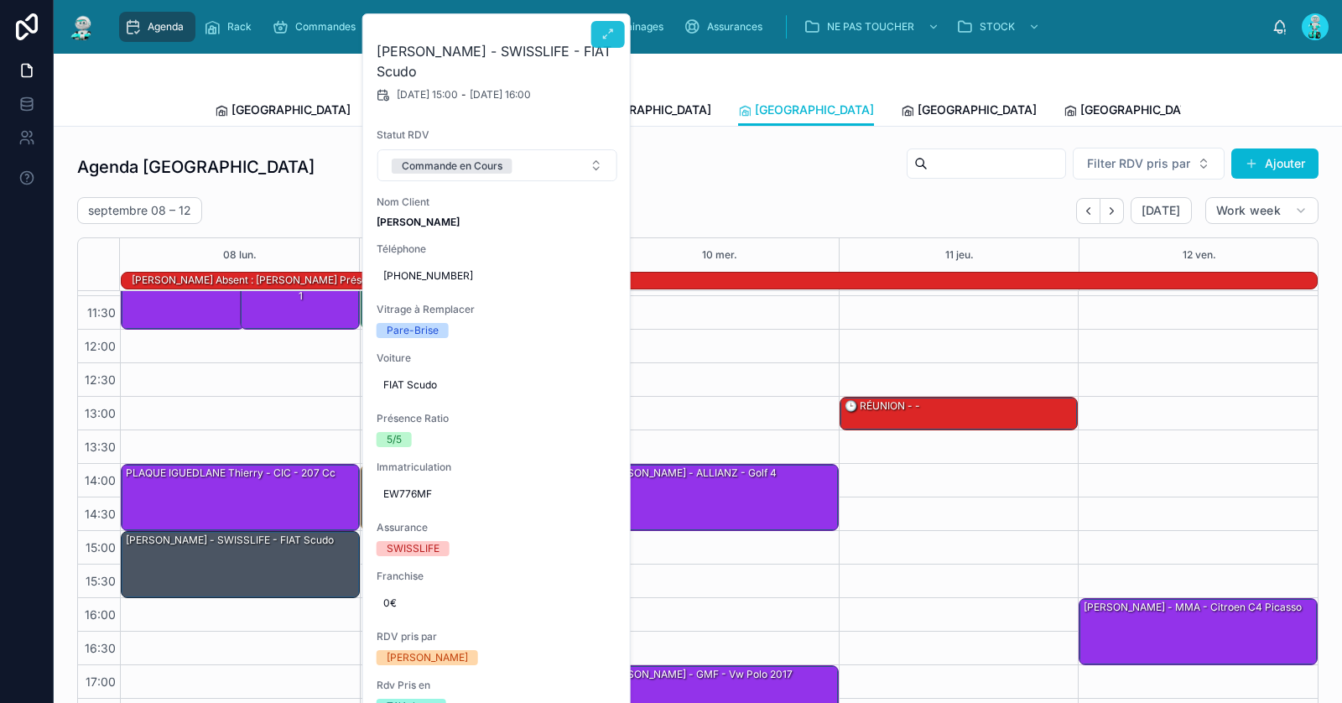
click at [601, 34] on icon at bounding box center [607, 34] width 13 height 13
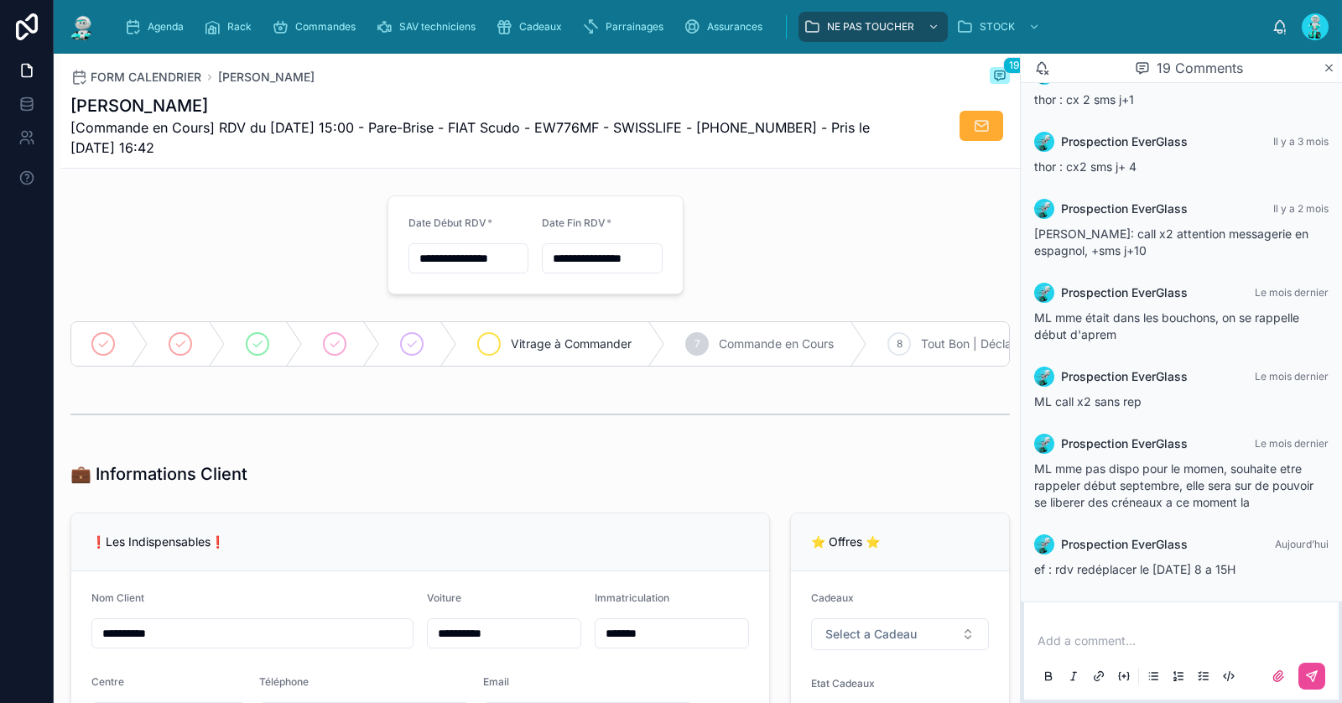
click at [524, 347] on span "Vitrage à Commander" at bounding box center [571, 343] width 121 height 17
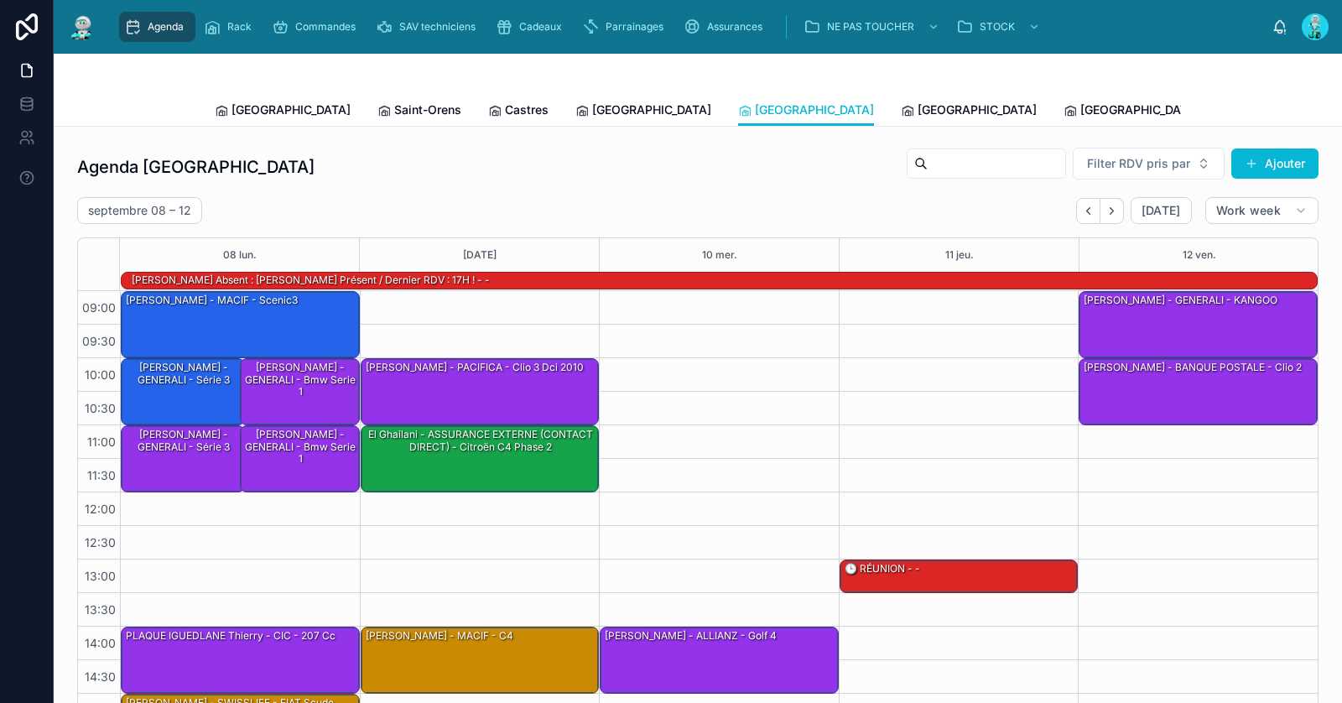
scroll to position [164, 0]
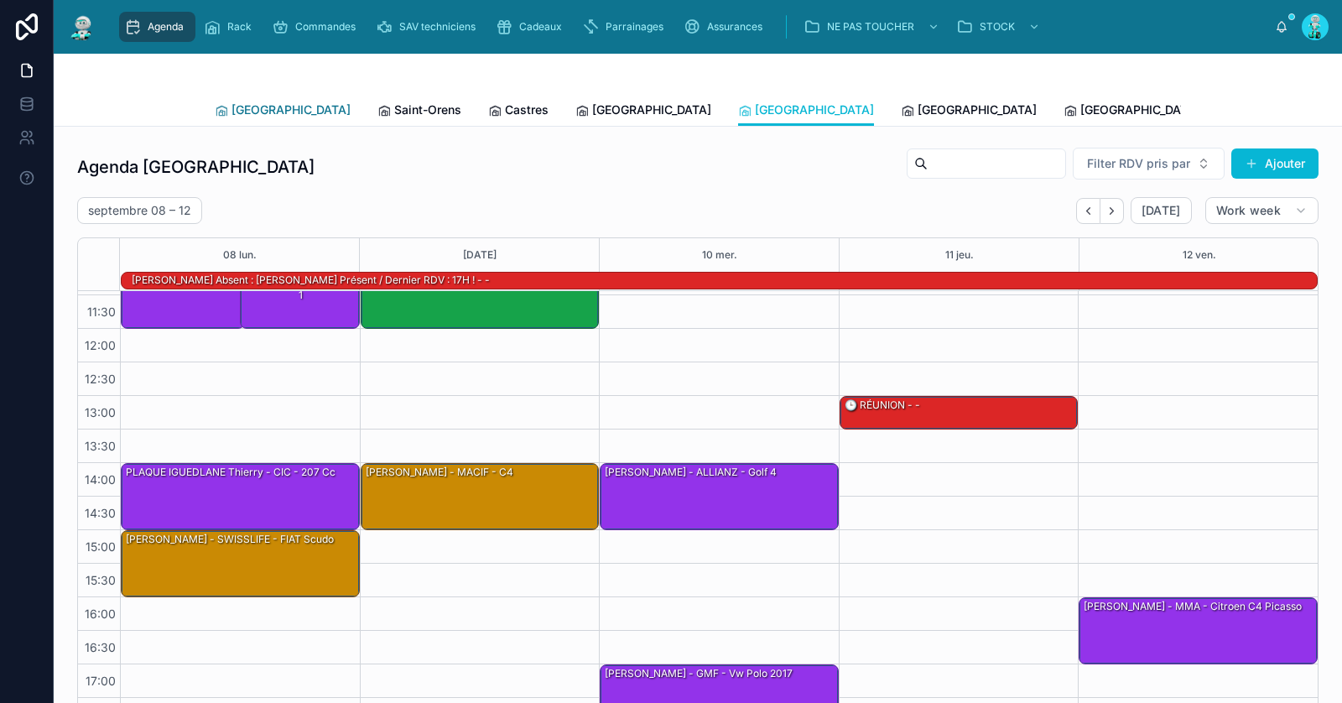
click at [264, 107] on span "[GEOGRAPHIC_DATA]" at bounding box center [290, 109] width 119 height 17
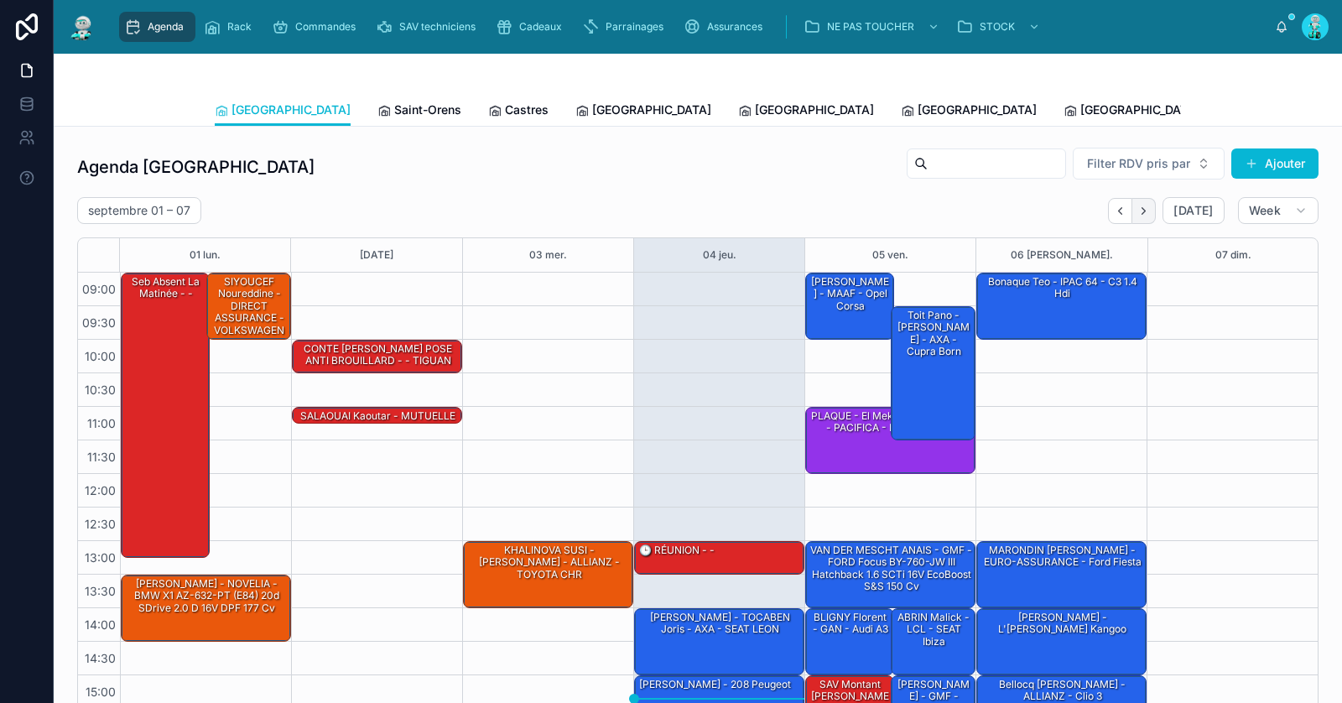
click at [1148, 218] on button "Next" at bounding box center [1143, 211] width 23 height 26
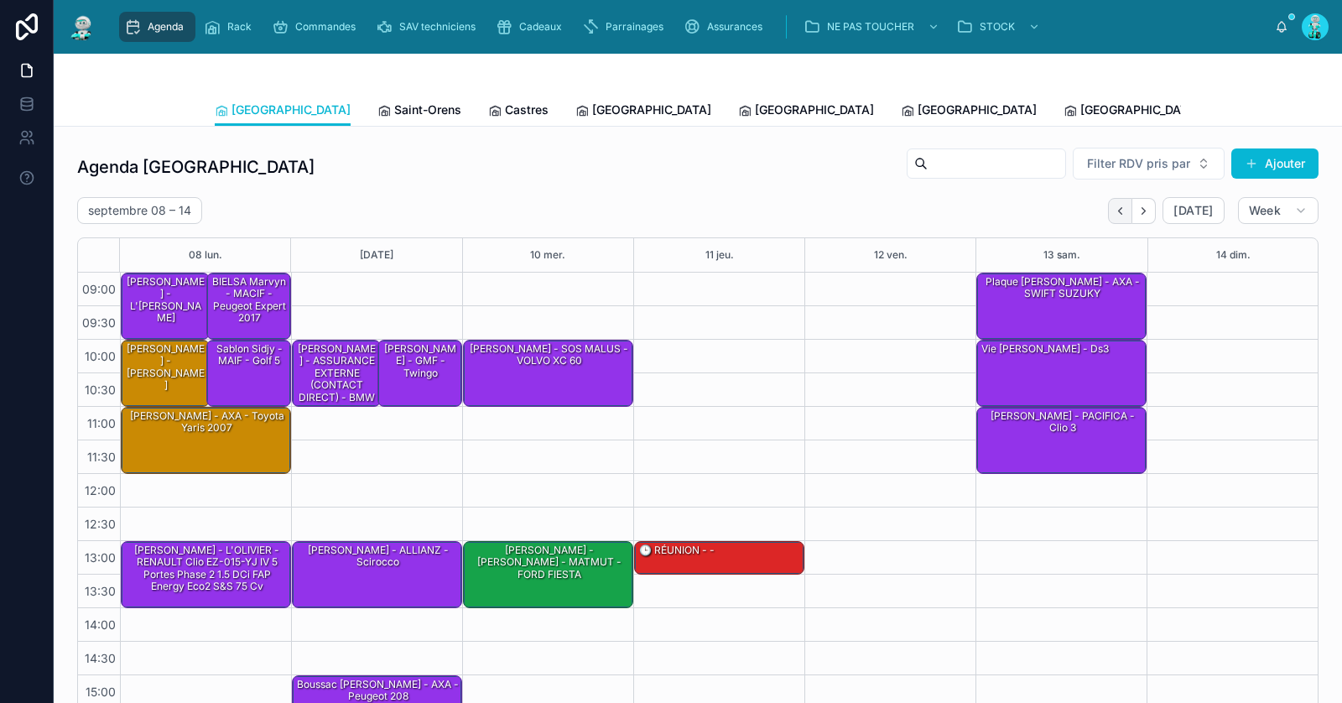
click at [1124, 210] on icon "Back" at bounding box center [1120, 211] width 13 height 13
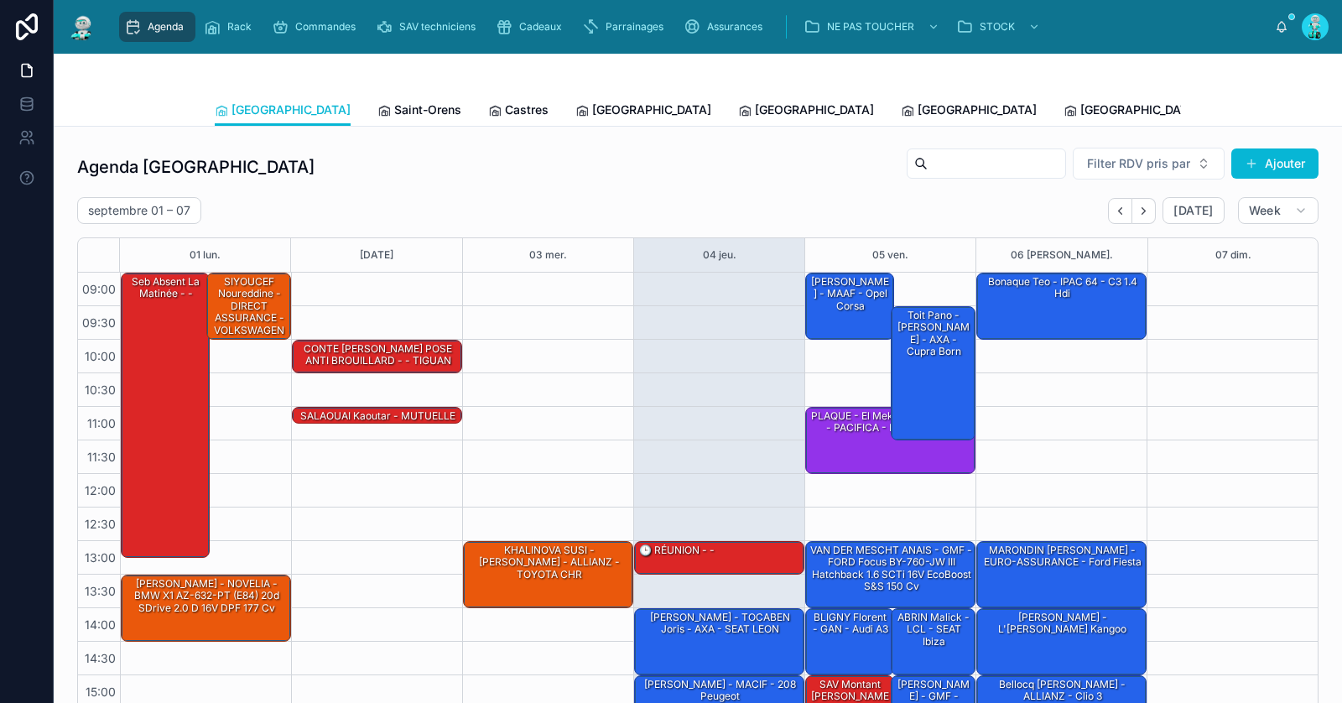
click at [1148, 209] on icon "Next" at bounding box center [1143, 211] width 13 height 13
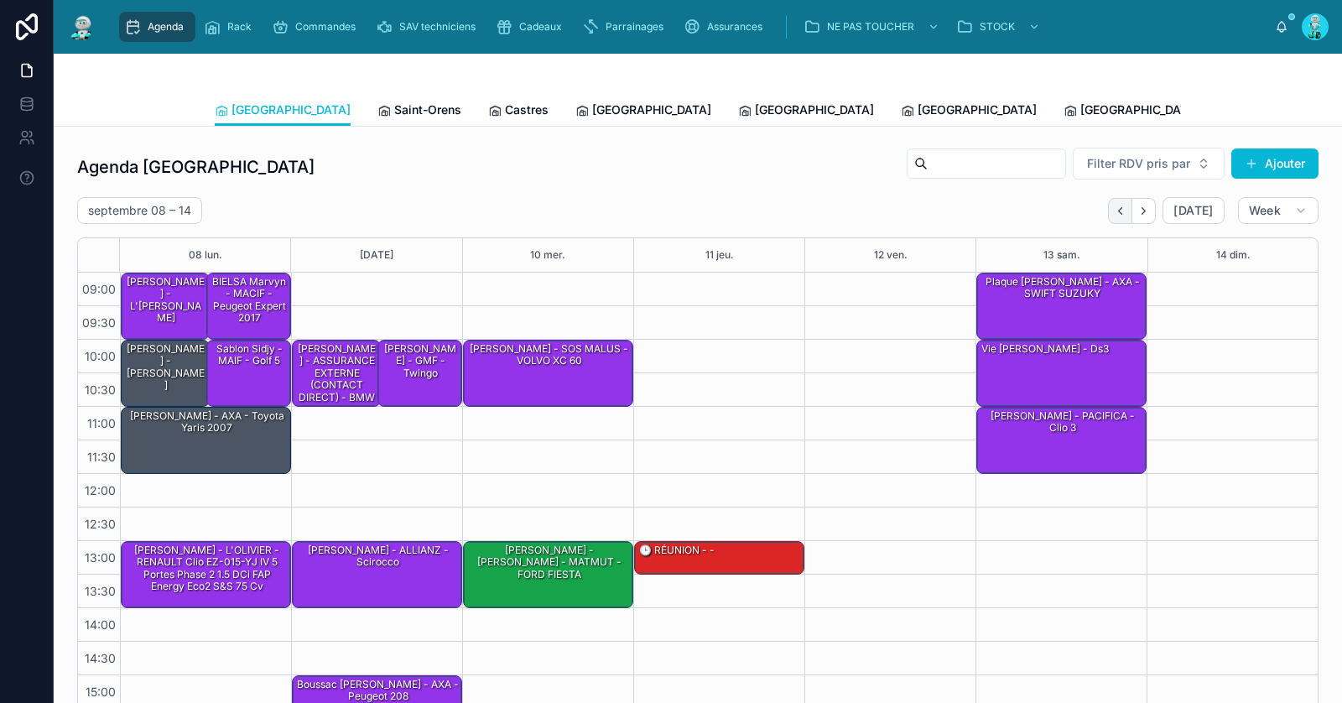
click at [1124, 205] on icon "Back" at bounding box center [1120, 211] width 13 height 13
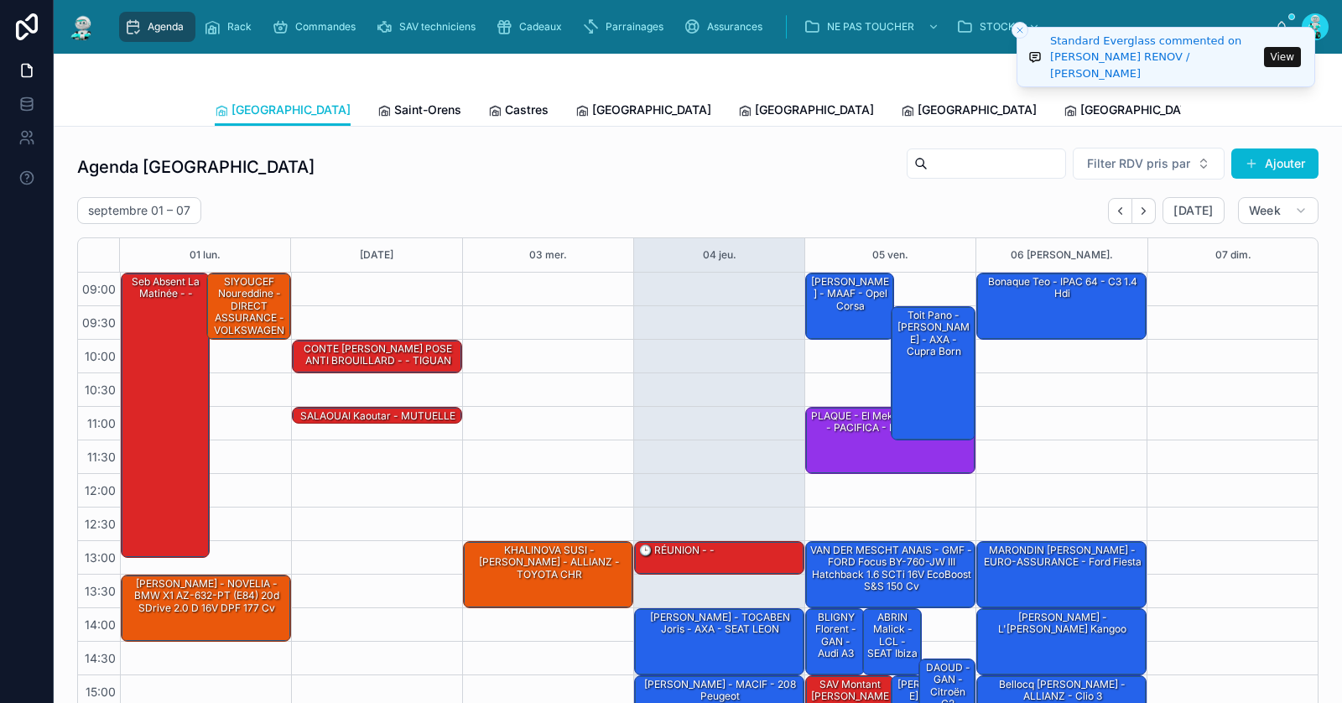
click at [1019, 29] on line "Close toast" at bounding box center [1019, 30] width 5 height 5
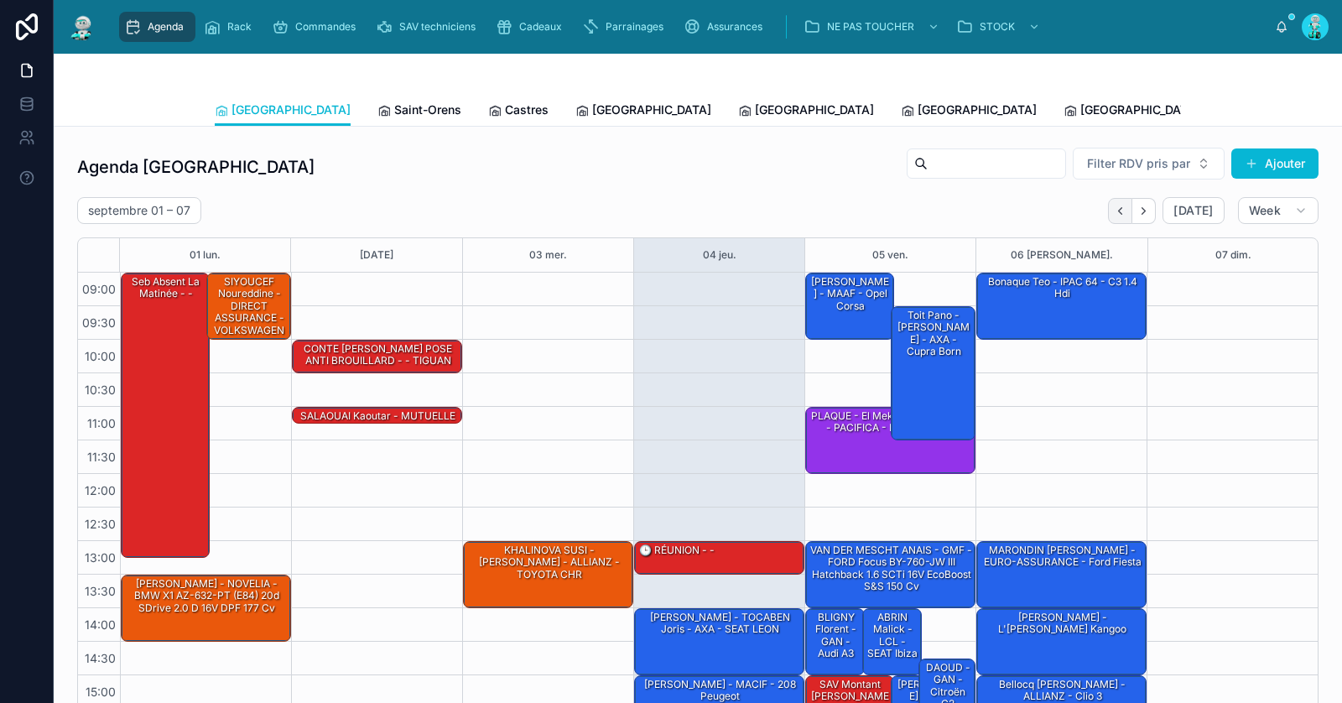
click at [1120, 210] on icon "Back" at bounding box center [1120, 211] width 13 height 13
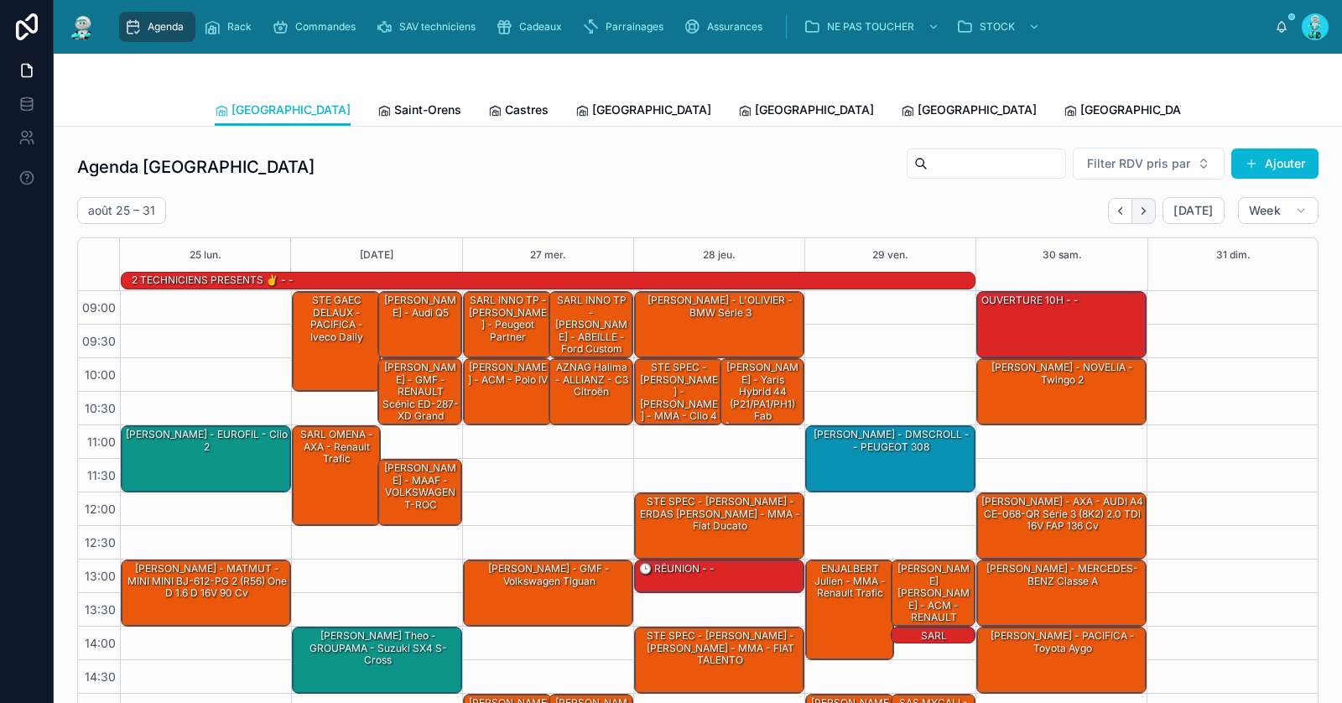
click at [1156, 211] on button "Next" at bounding box center [1143, 211] width 23 height 26
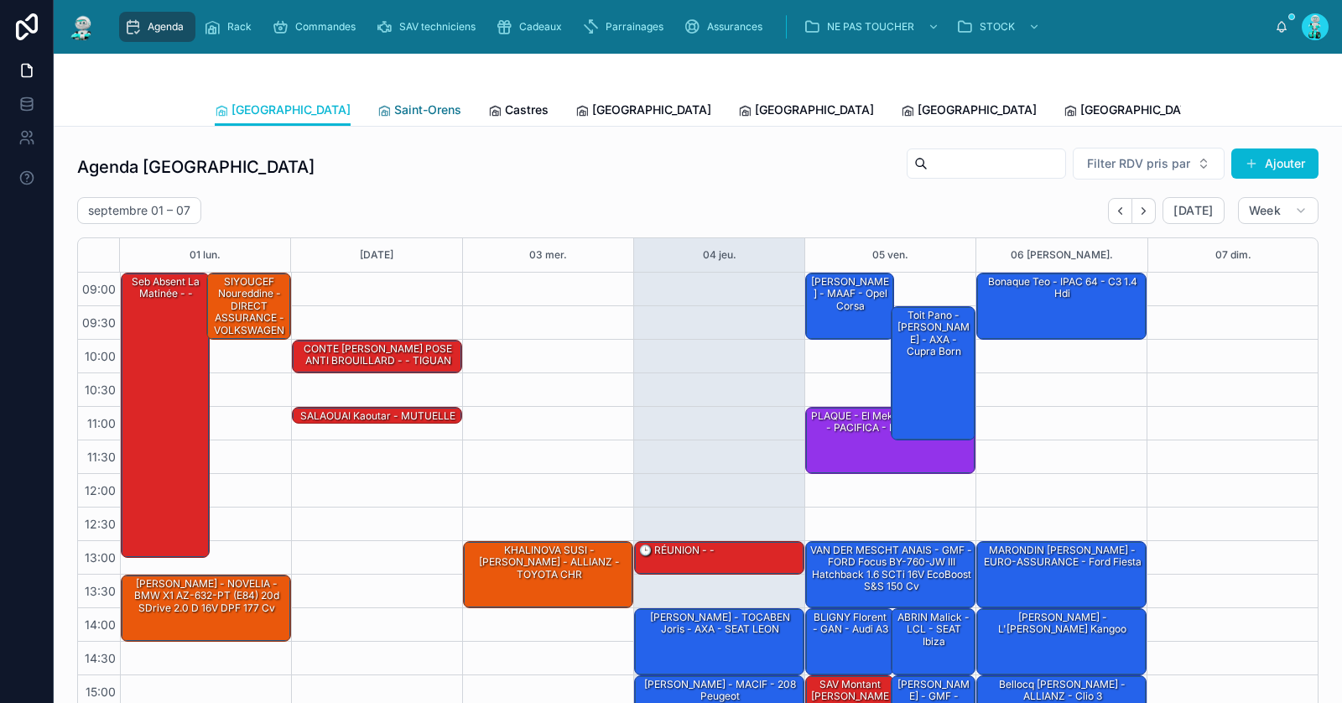
click at [377, 96] on link "Saint-Orens" at bounding box center [419, 112] width 84 height 34
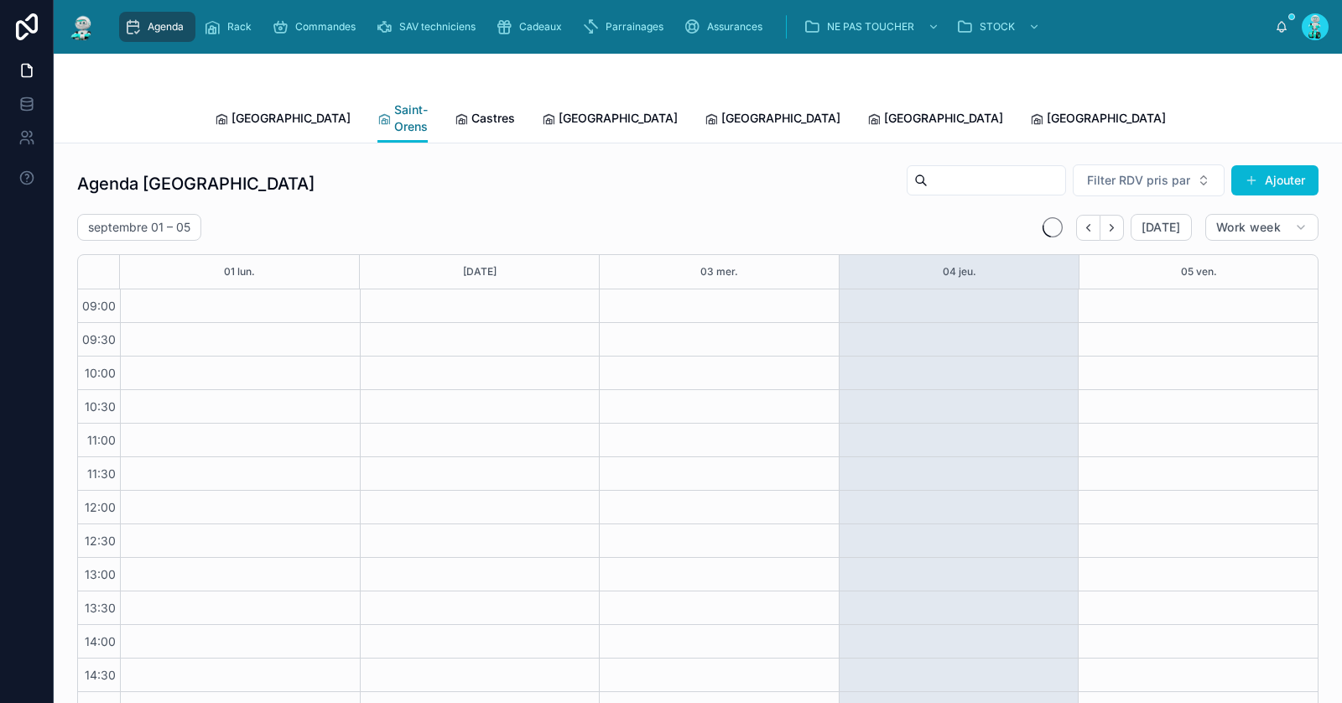
scroll to position [145, 0]
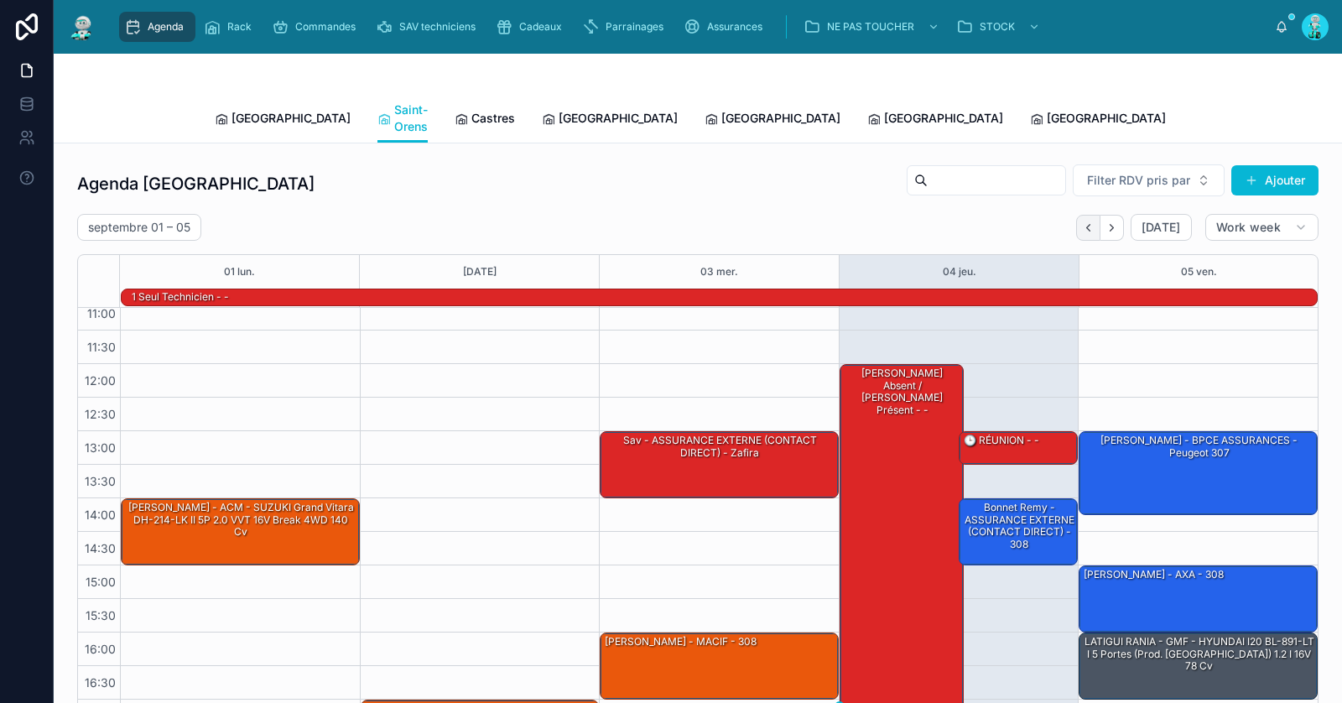
click at [1097, 216] on button "Back" at bounding box center [1088, 228] width 24 height 26
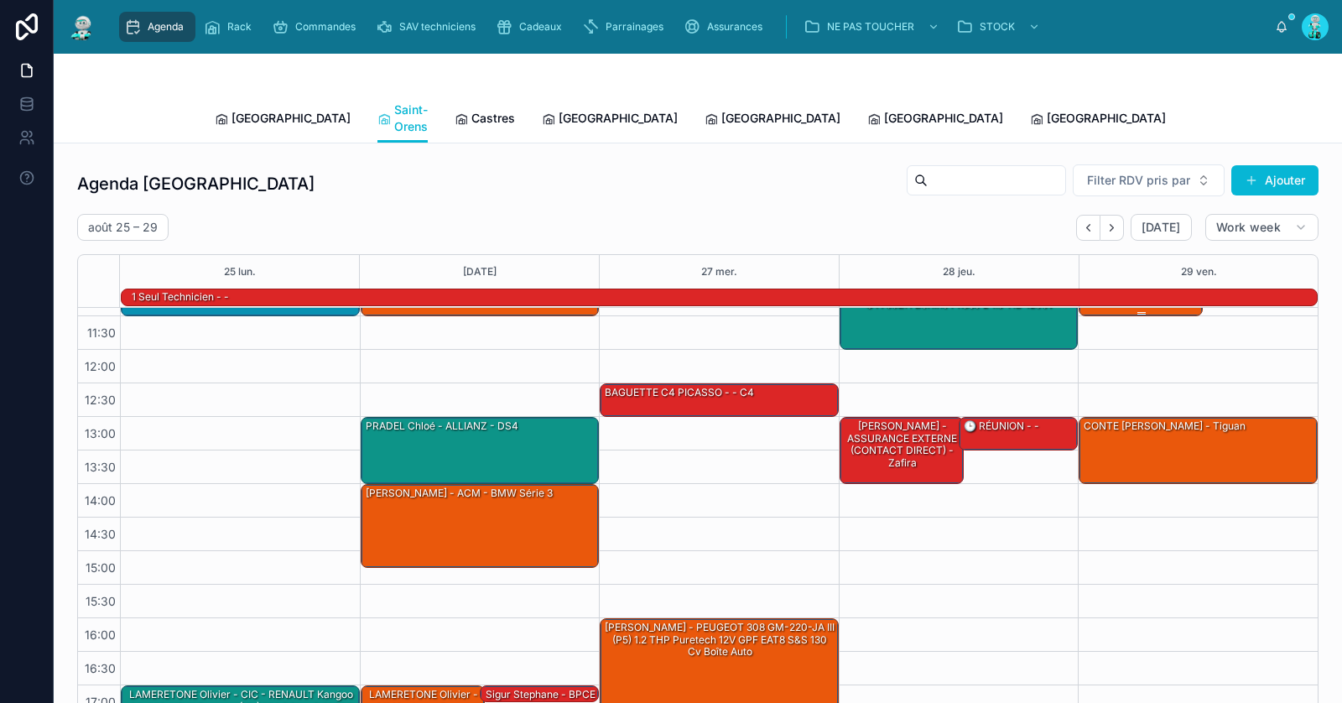
scroll to position [163, 0]
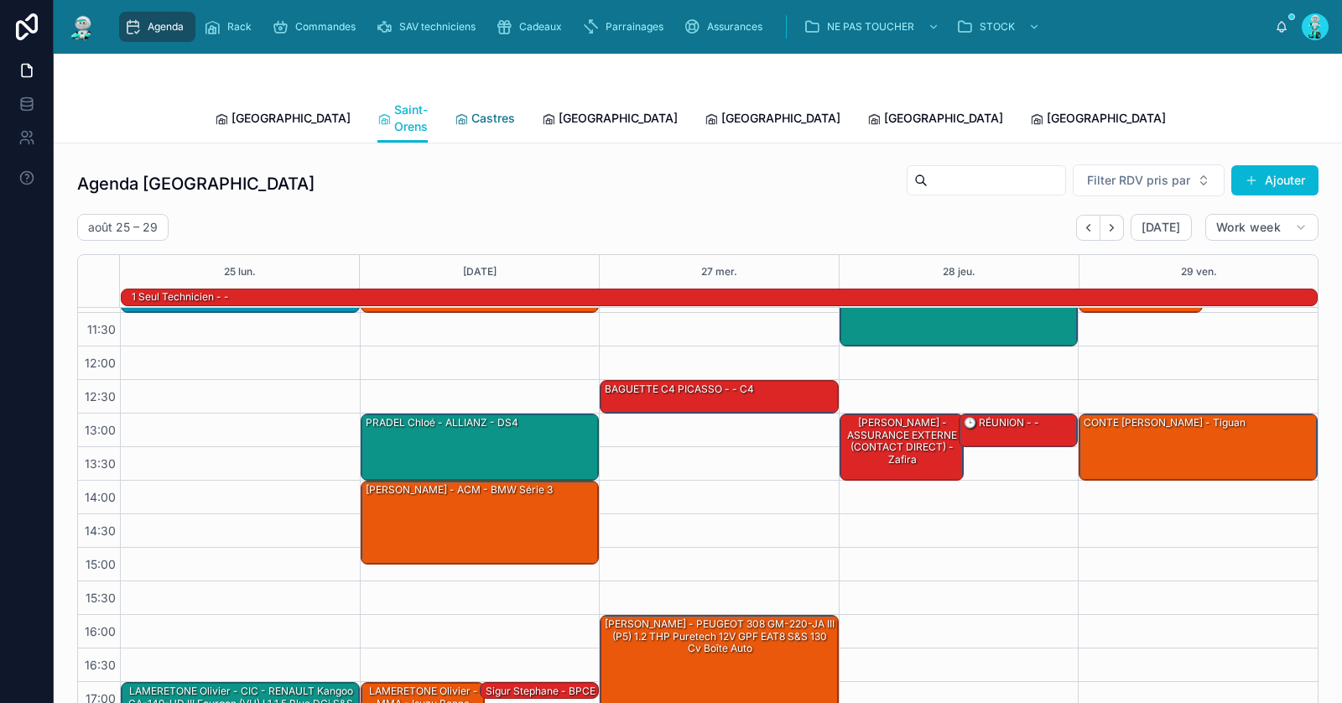
click at [471, 110] on span "Castres" at bounding box center [493, 118] width 44 height 17
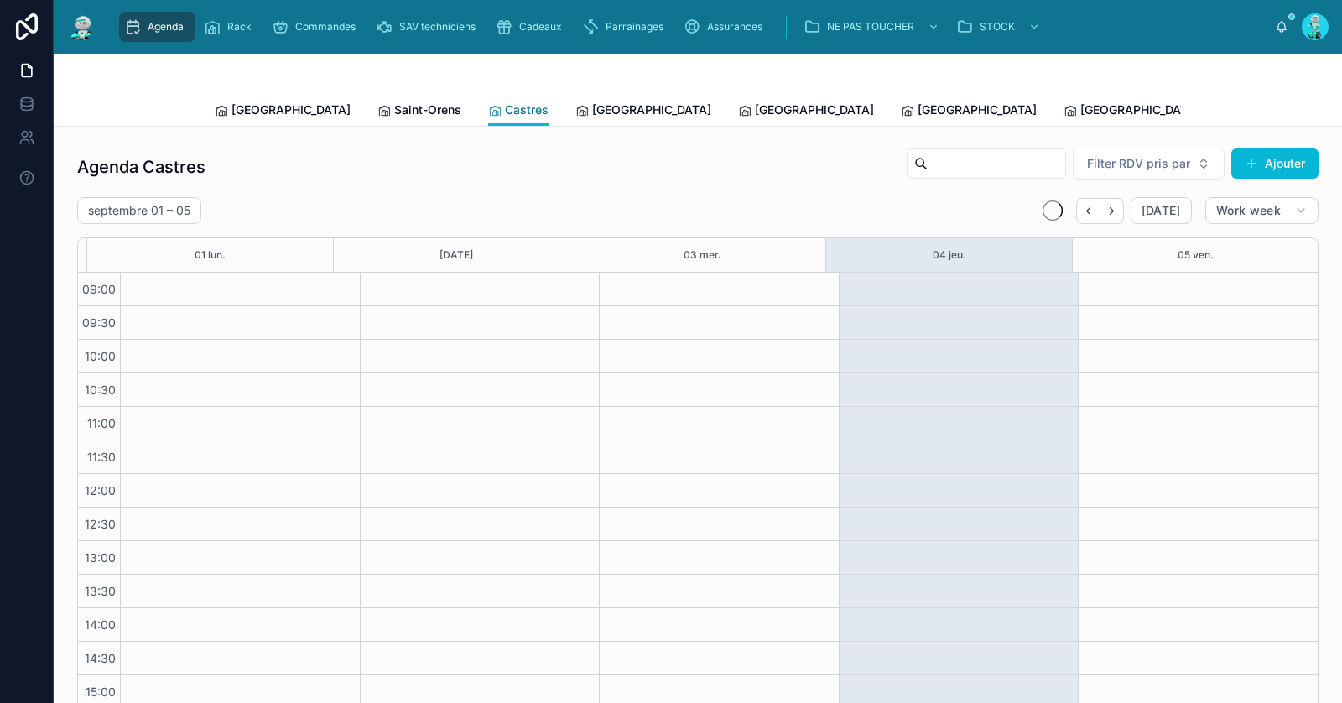
scroll to position [145, 0]
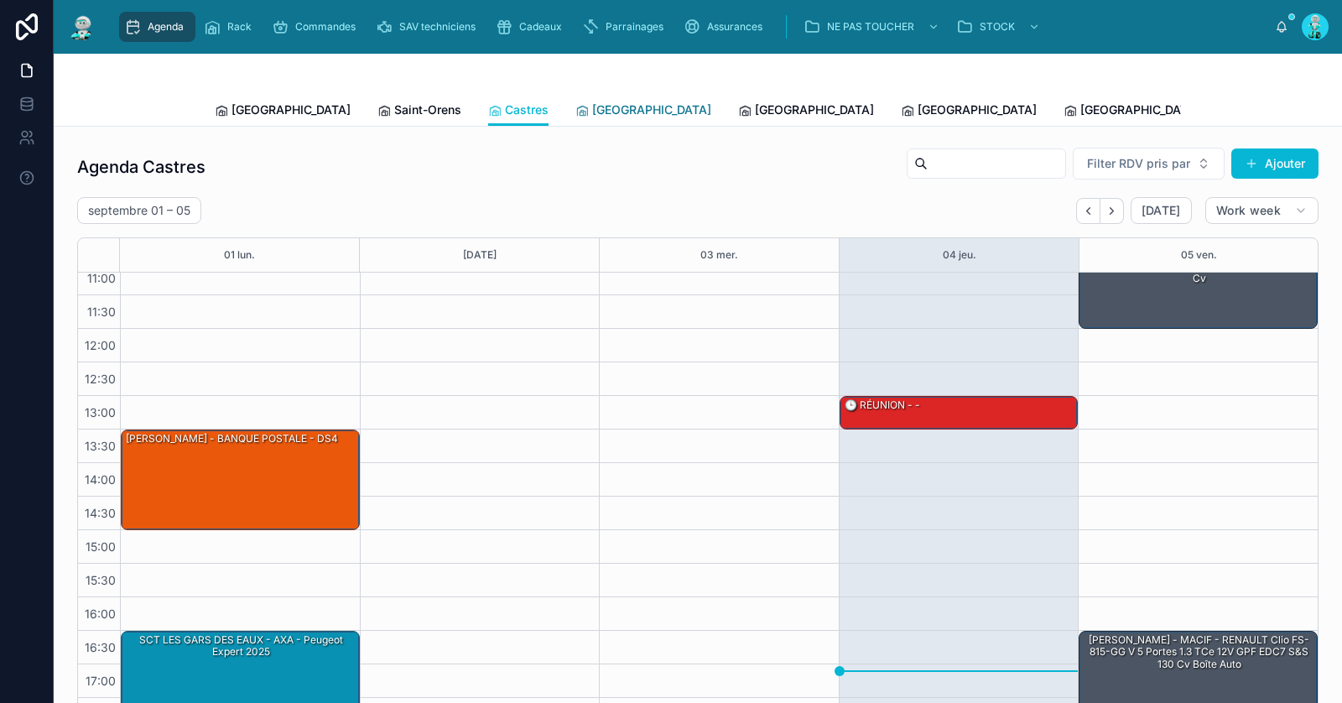
click at [592, 114] on span "[GEOGRAPHIC_DATA]" at bounding box center [651, 109] width 119 height 17
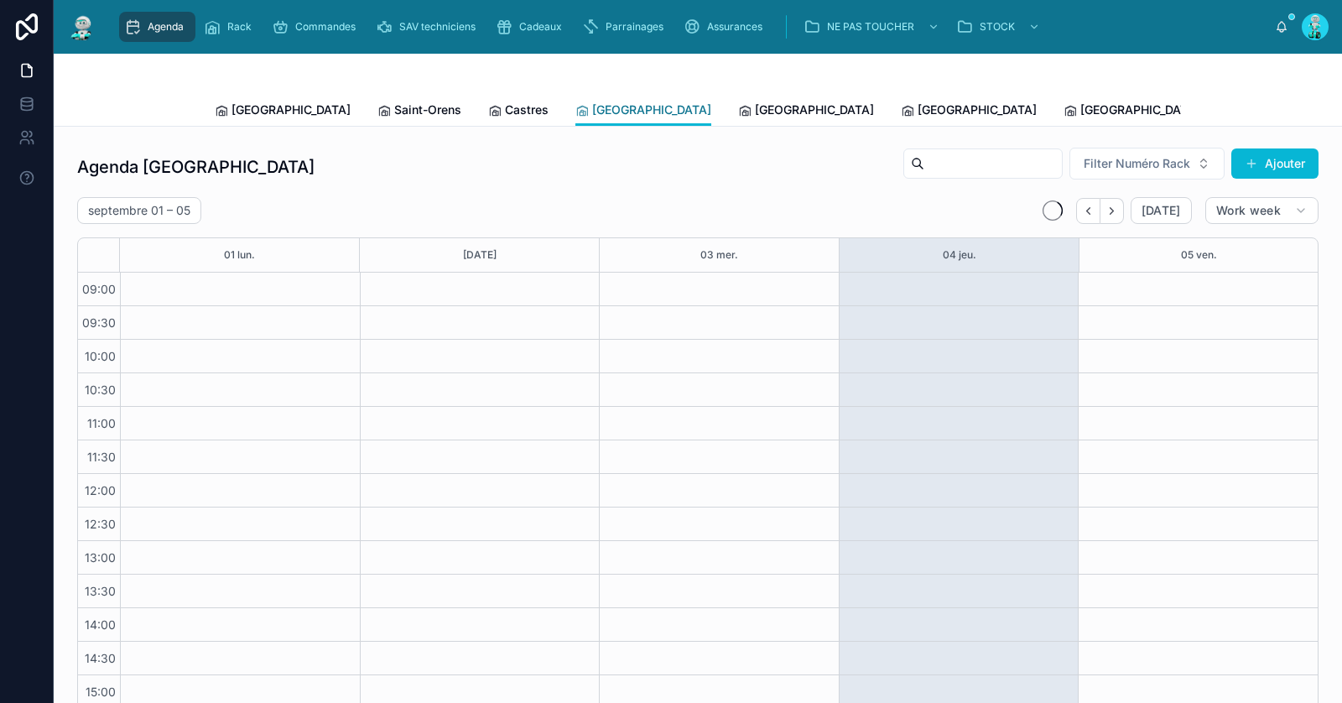
scroll to position [145, 0]
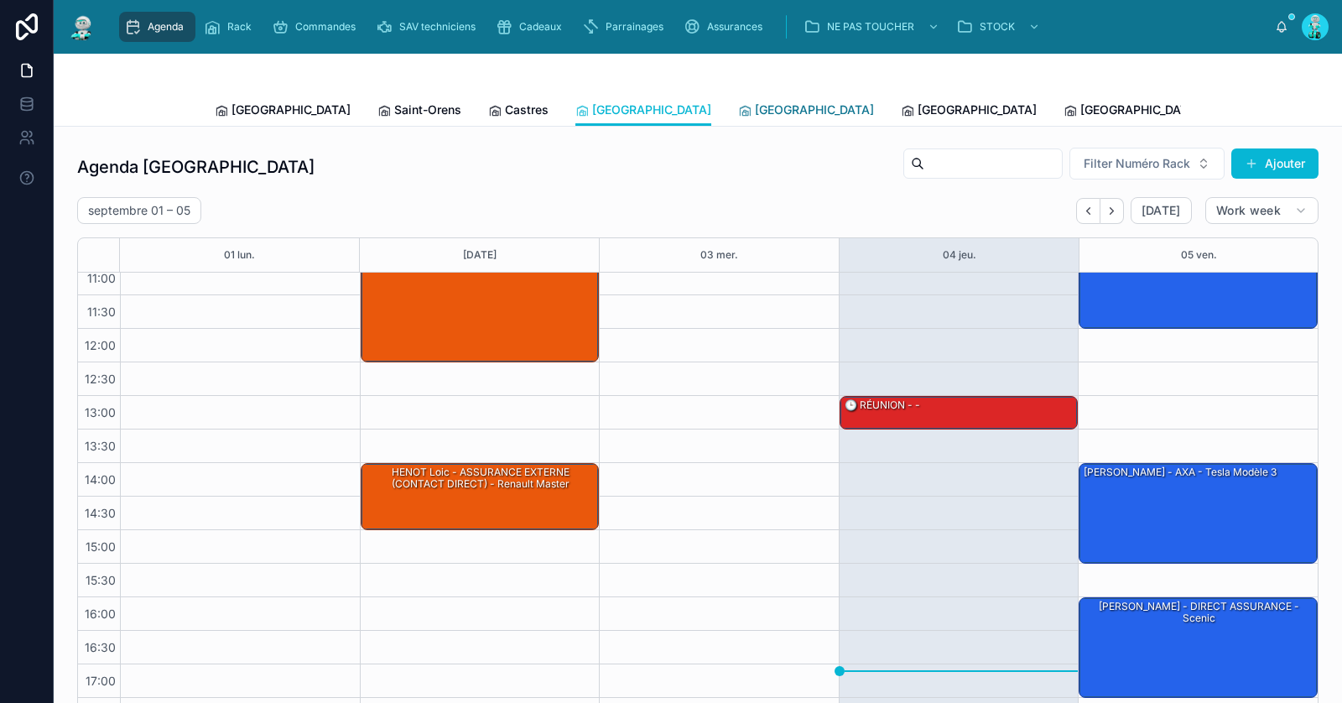
click at [738, 118] on link "[GEOGRAPHIC_DATA]" at bounding box center [806, 112] width 136 height 34
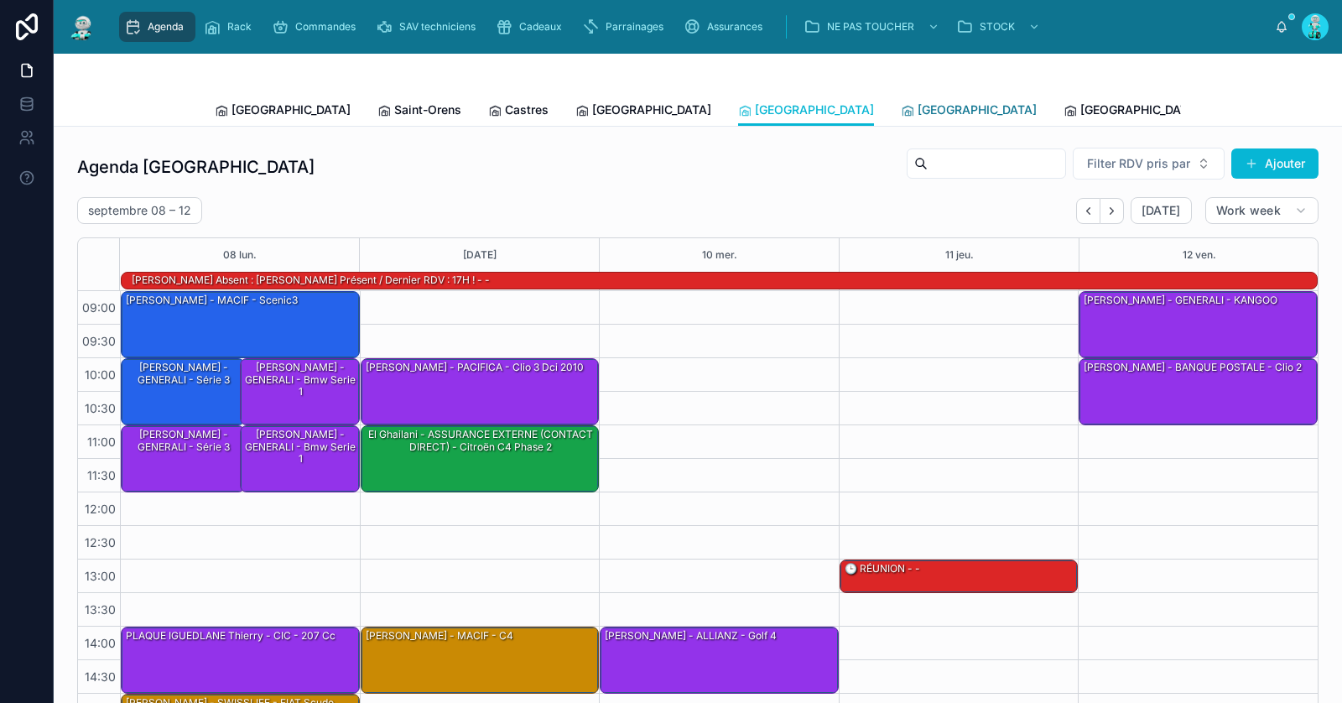
click at [917, 111] on span "[GEOGRAPHIC_DATA]" at bounding box center [976, 109] width 119 height 17
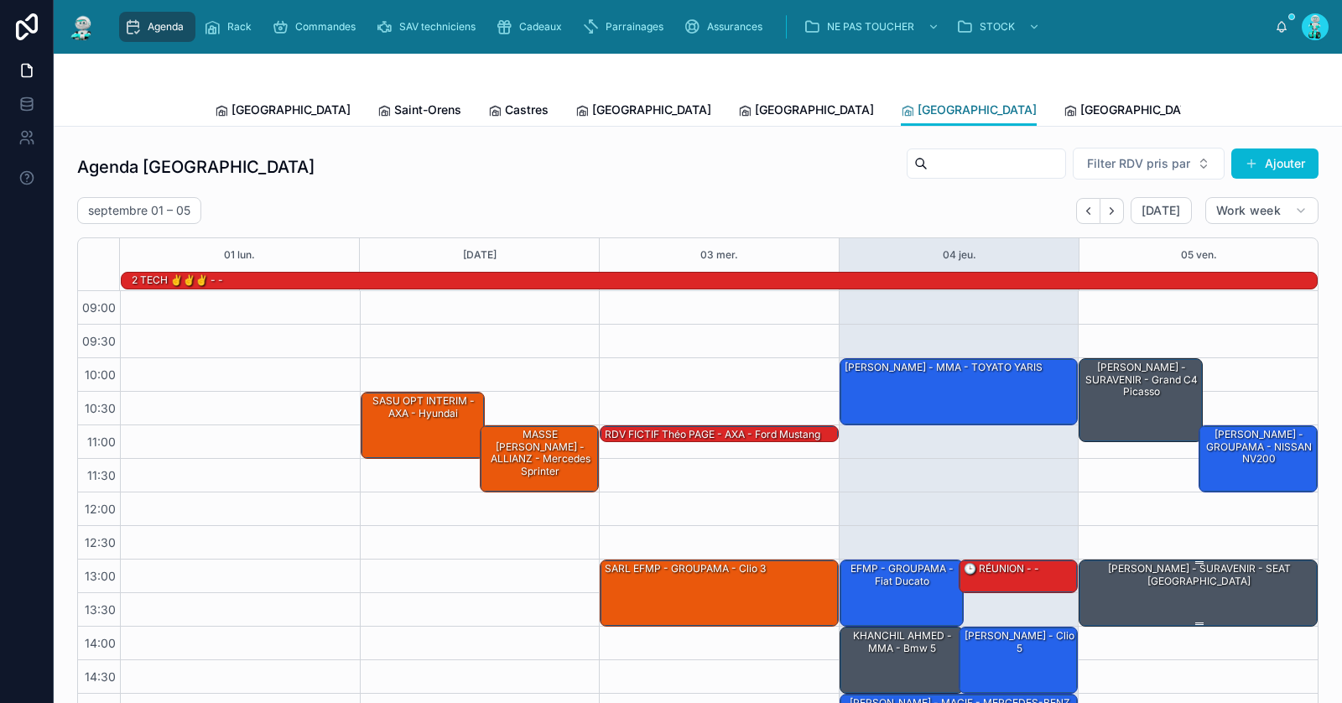
scroll to position [163, 0]
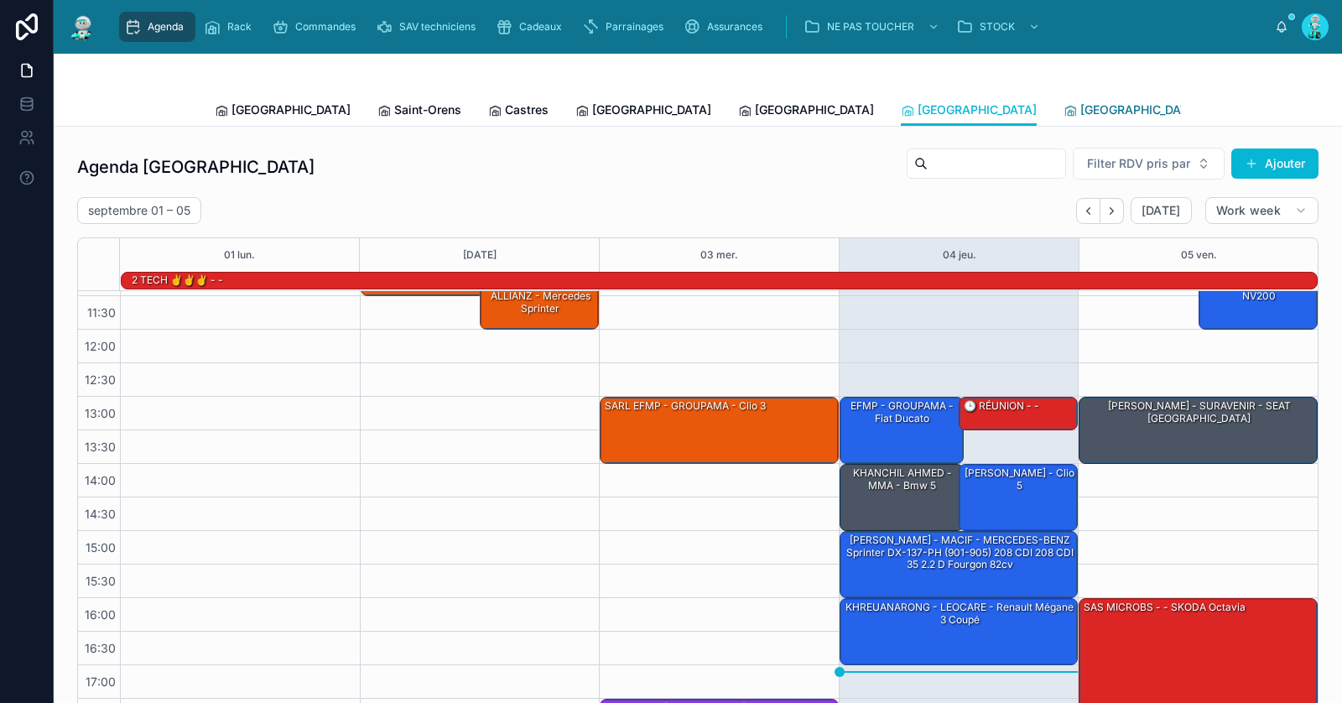
click at [1063, 116] on div "[GEOGRAPHIC_DATA]" at bounding box center [1131, 109] width 136 height 17
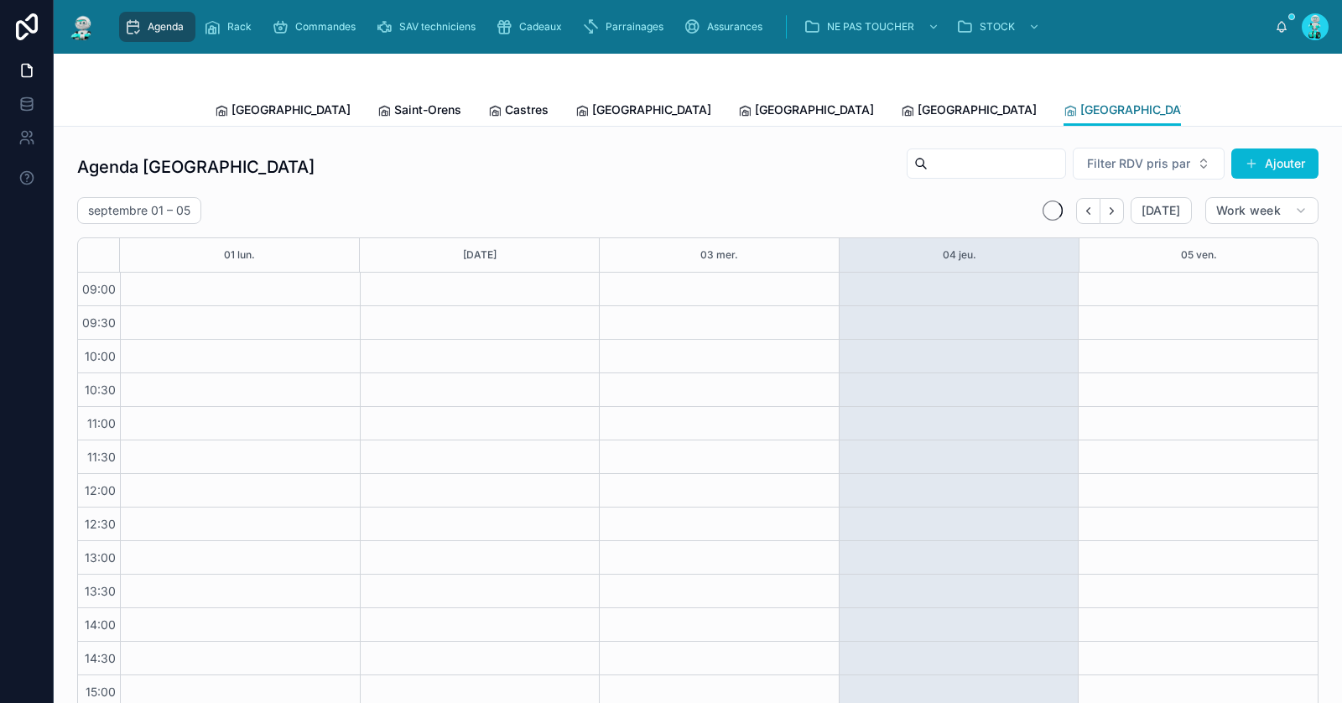
scroll to position [145, 0]
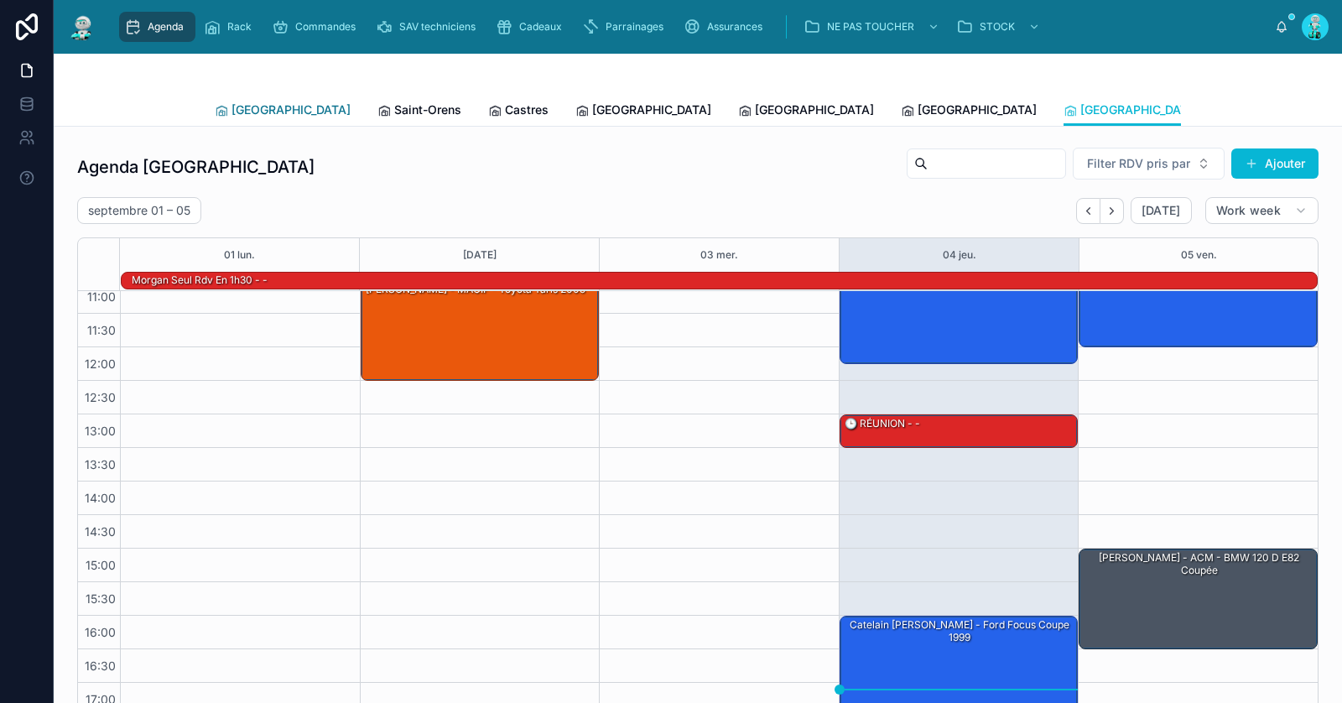
click at [268, 118] on link "[GEOGRAPHIC_DATA]" at bounding box center [283, 112] width 136 height 34
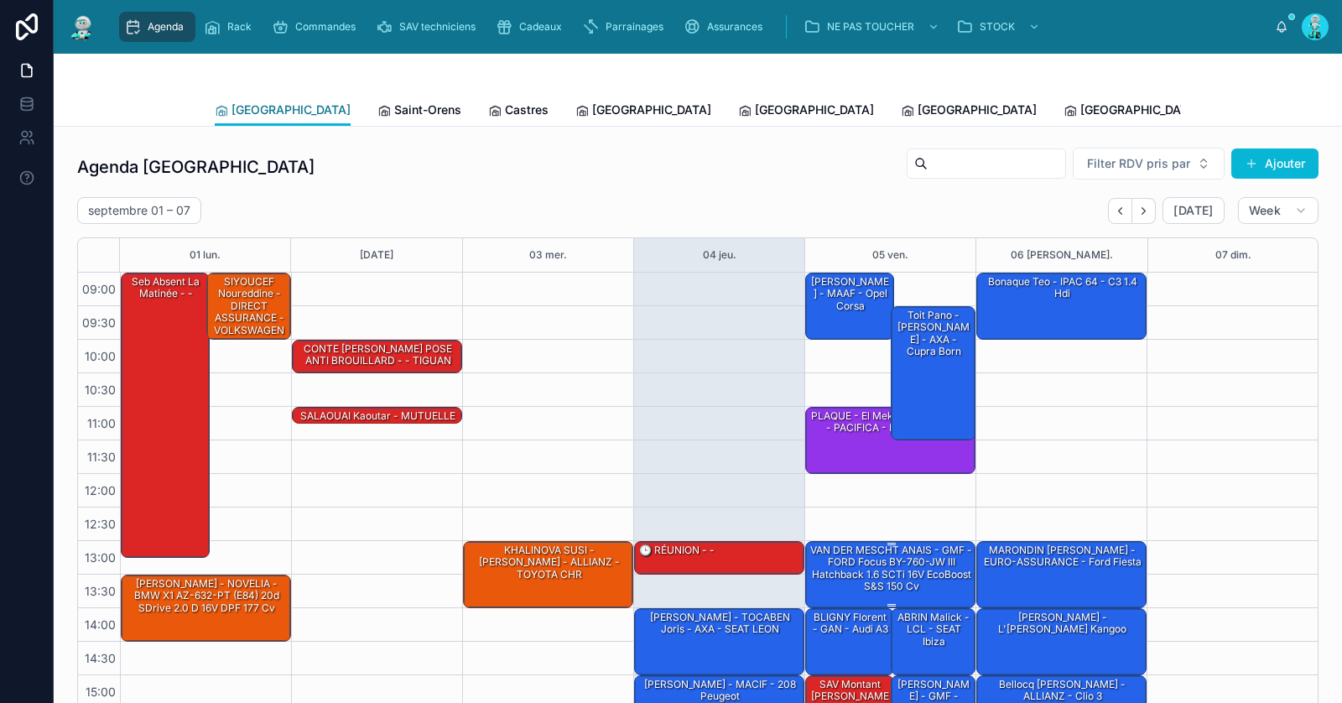
scroll to position [145, 0]
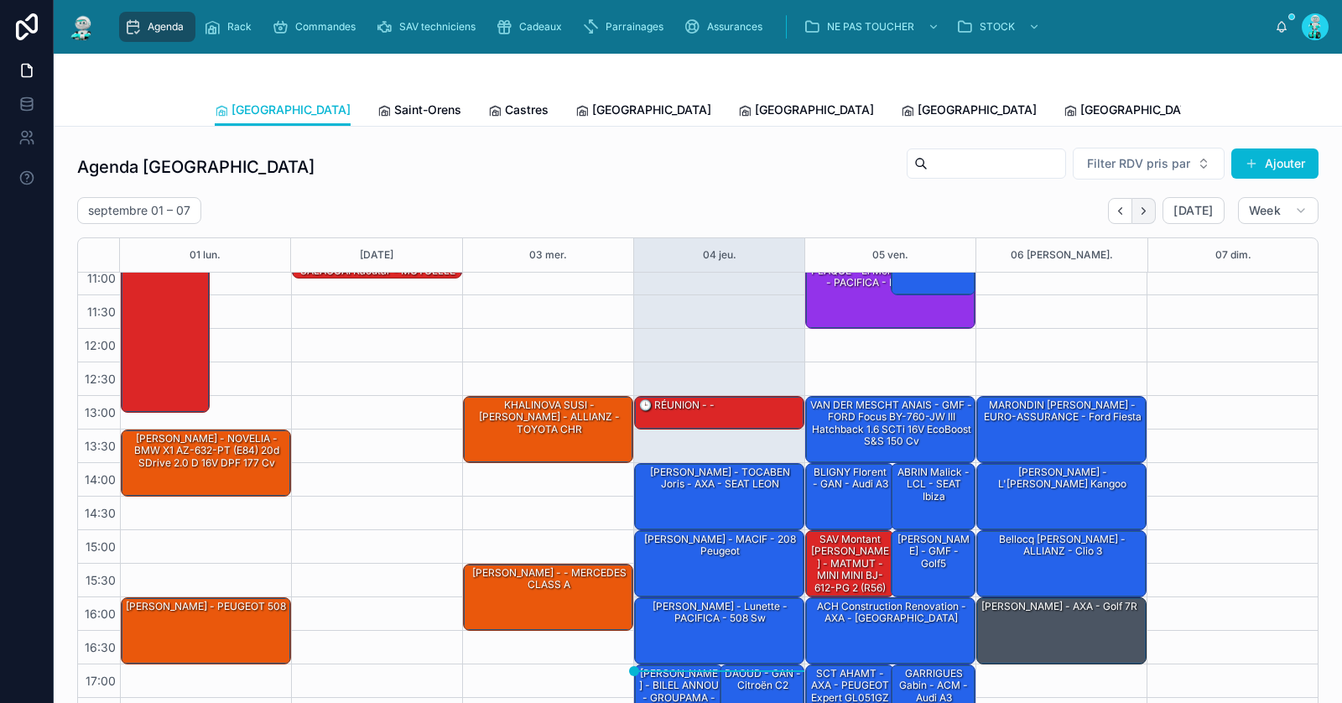
click at [1146, 214] on icon "Next" at bounding box center [1143, 211] width 13 height 13
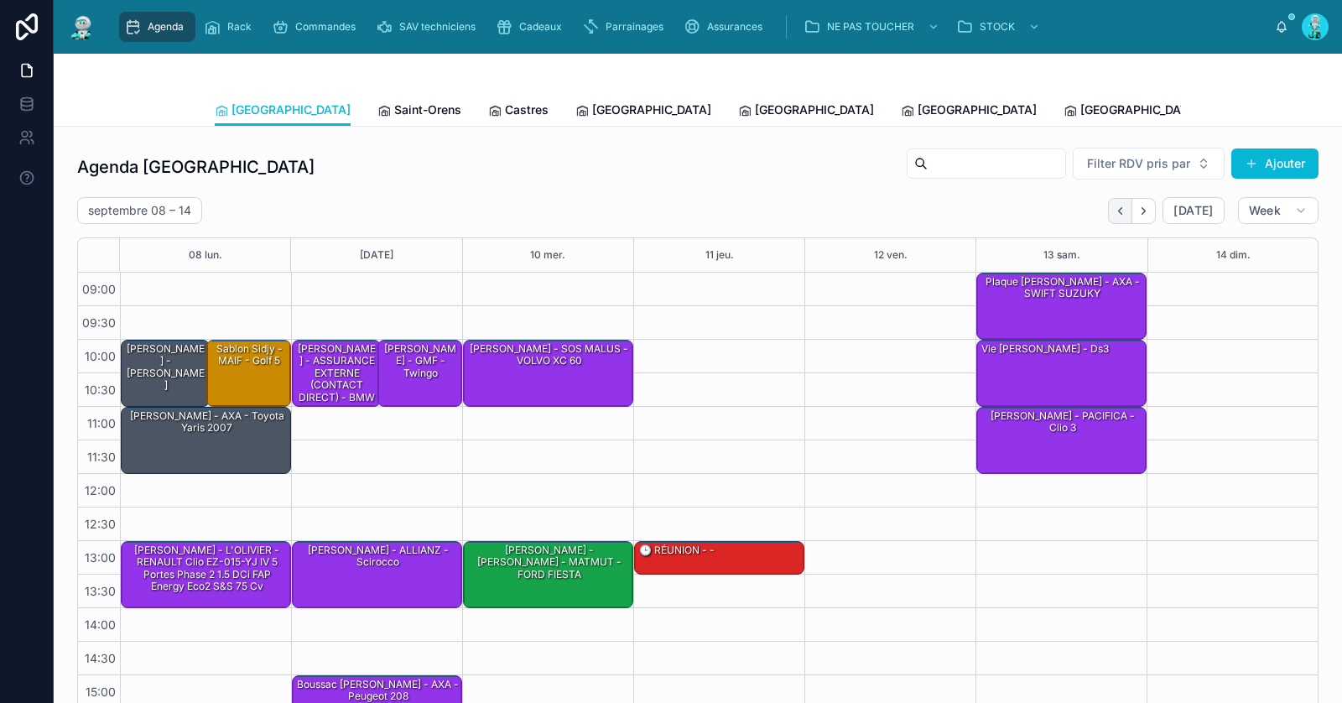
click at [1122, 207] on icon "Back" at bounding box center [1120, 210] width 3 height 7
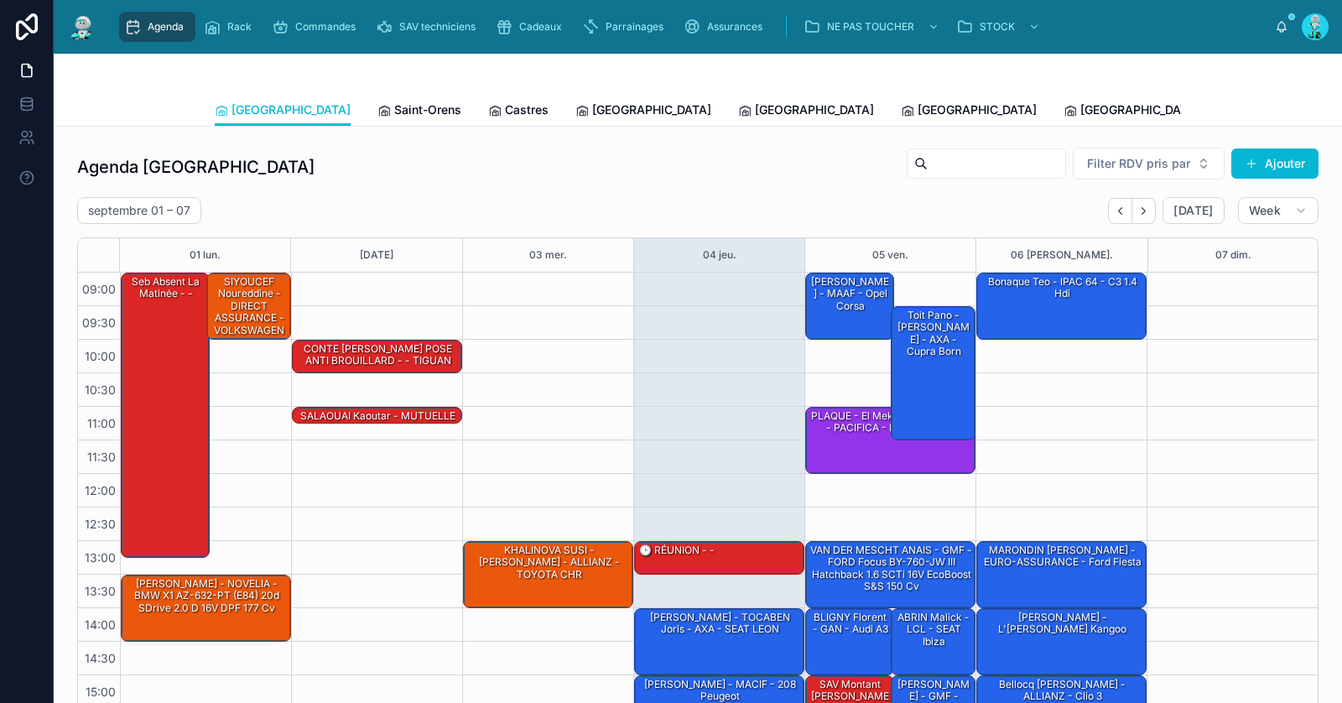
click at [345, 173] on div "Agenda Toulouse Filter RDV pris par [PERSON_NAME]" at bounding box center [697, 167] width 1241 height 40
